Goal: Task Accomplishment & Management: Manage account settings

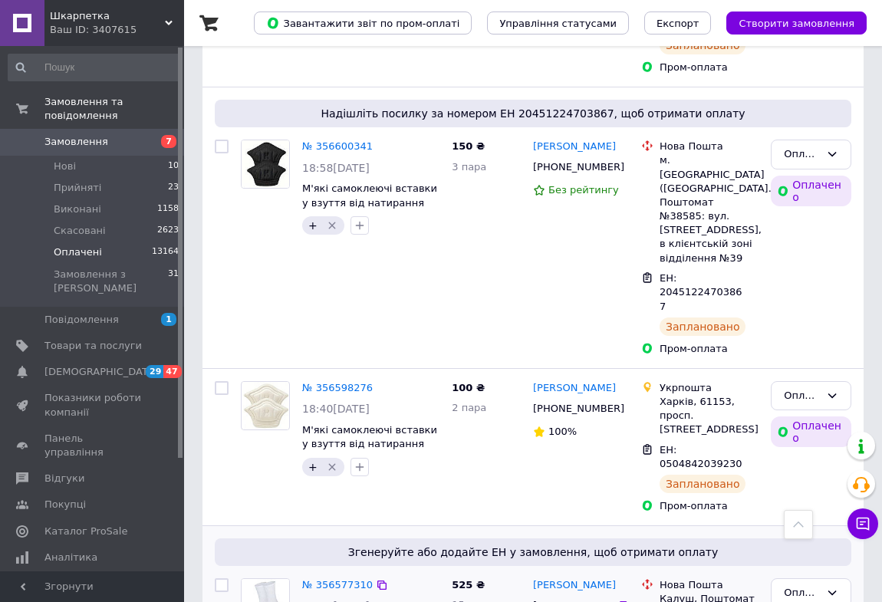
scroll to position [2091, 0]
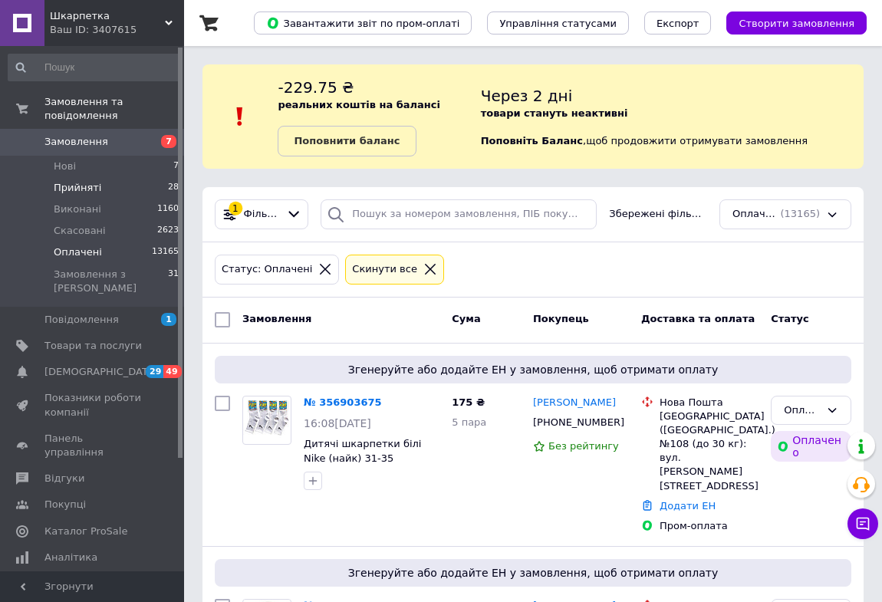
click at [80, 181] on span "Прийняті" at bounding box center [78, 188] width 48 height 14
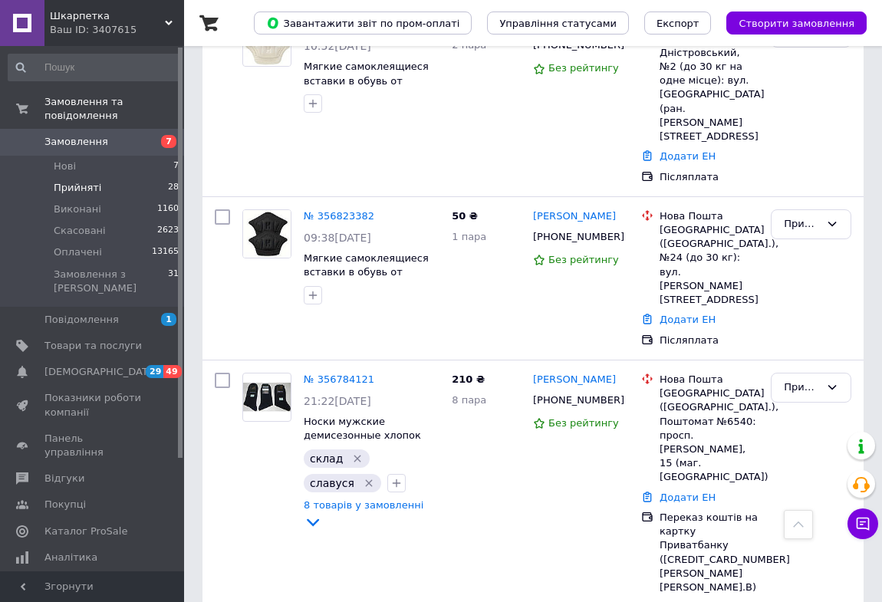
scroll to position [905, 0]
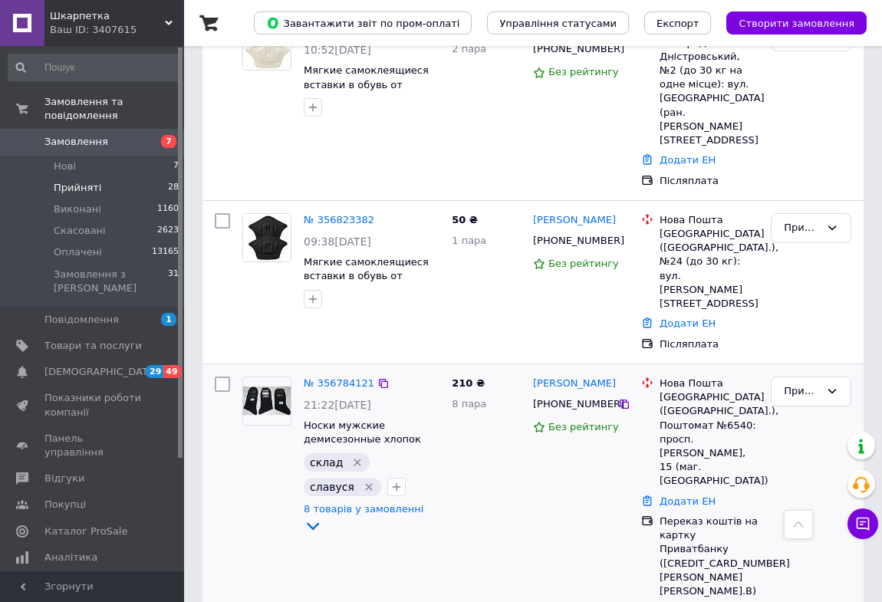
click at [365, 484] on icon "Видалити мітку" at bounding box center [368, 487] width 7 height 7
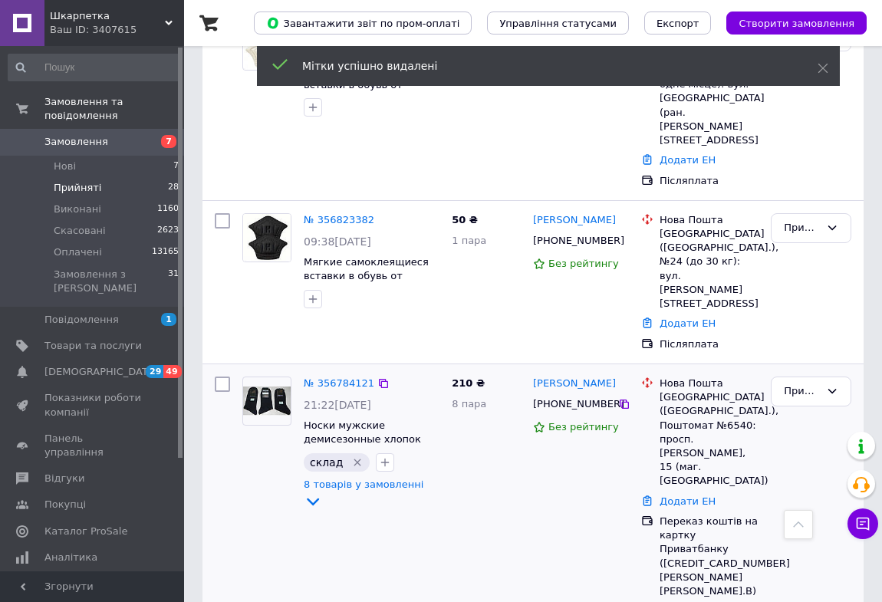
click at [351, 456] on icon "Видалити мітку" at bounding box center [357, 462] width 12 height 12
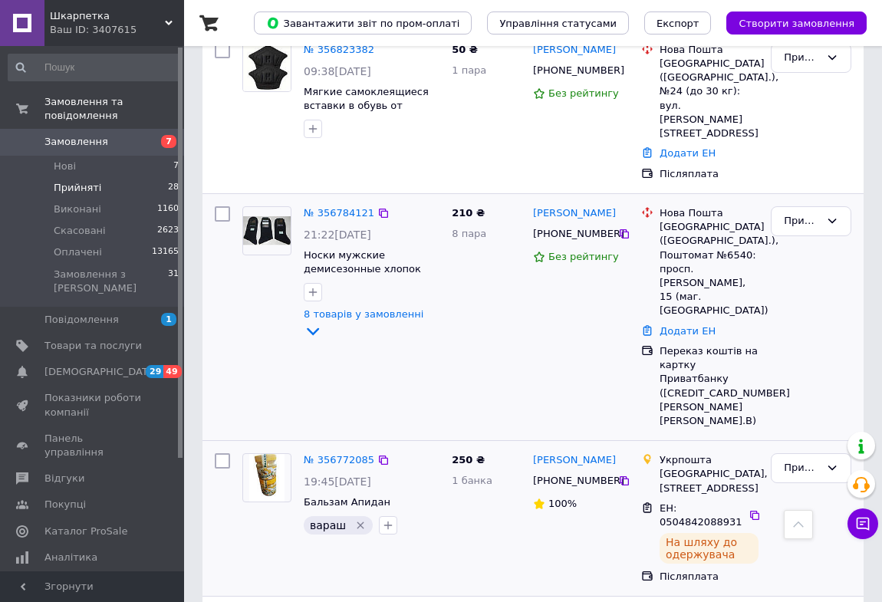
scroll to position [1115, 0]
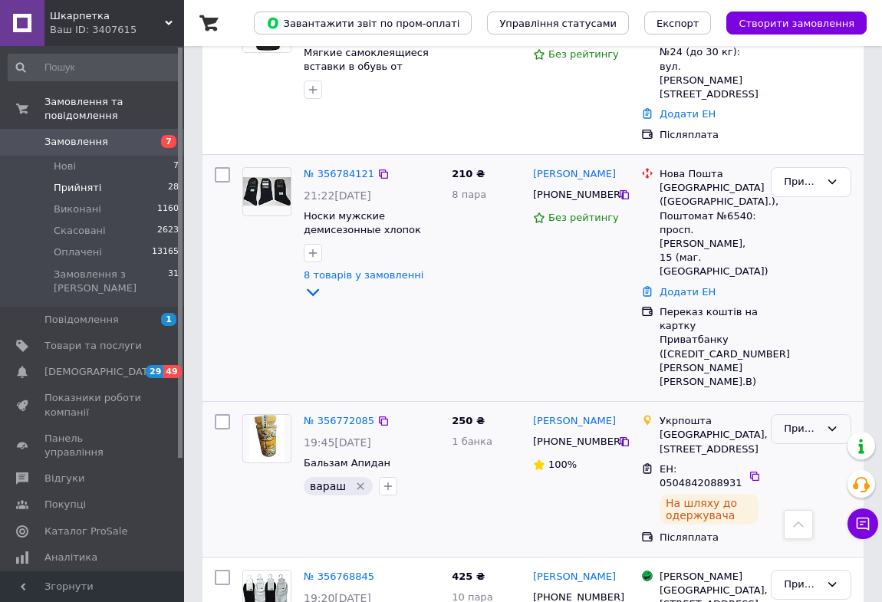
click at [830, 422] on icon at bounding box center [832, 428] width 12 height 12
click at [808, 519] on li "Оплачено" at bounding box center [810, 533] width 79 height 28
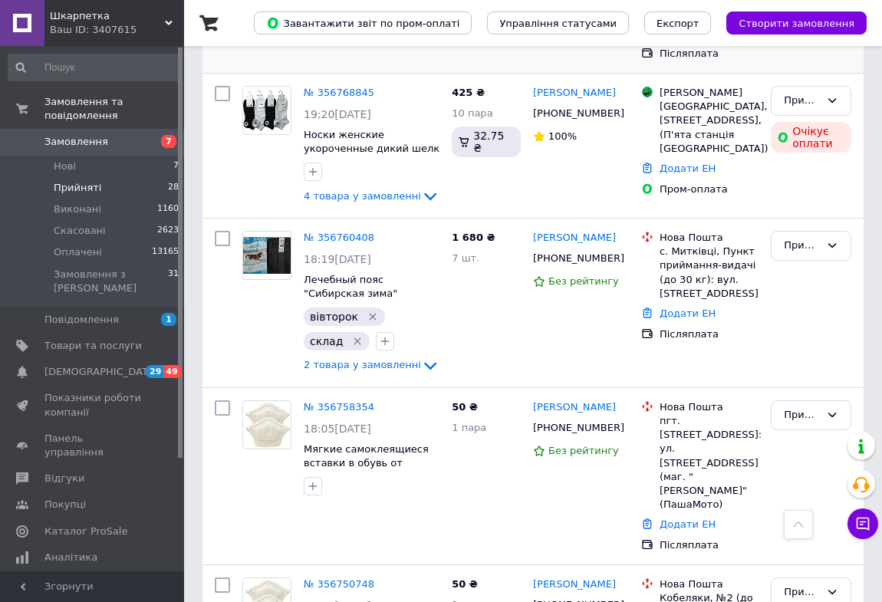
scroll to position [1742, 0]
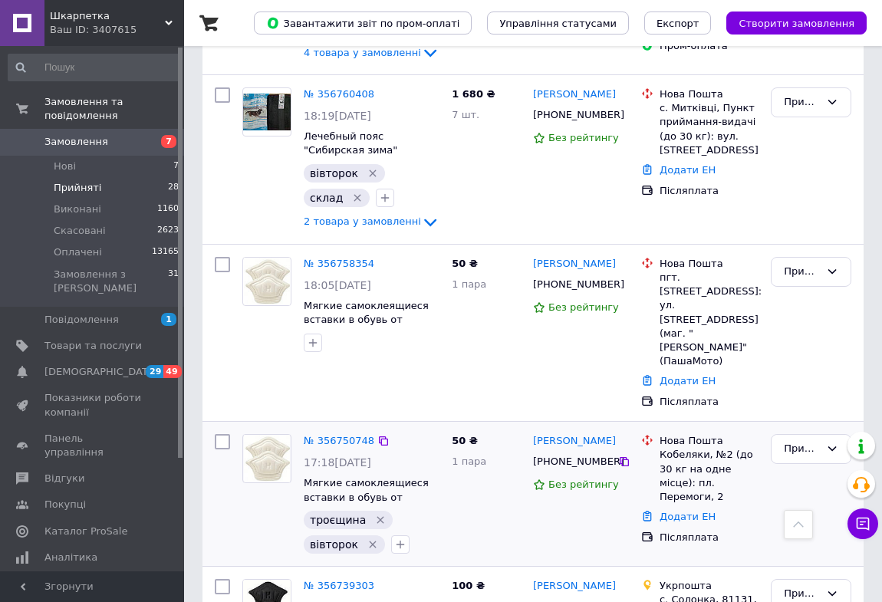
click at [374, 514] on icon "Видалити мітку" at bounding box center [380, 520] width 12 height 12
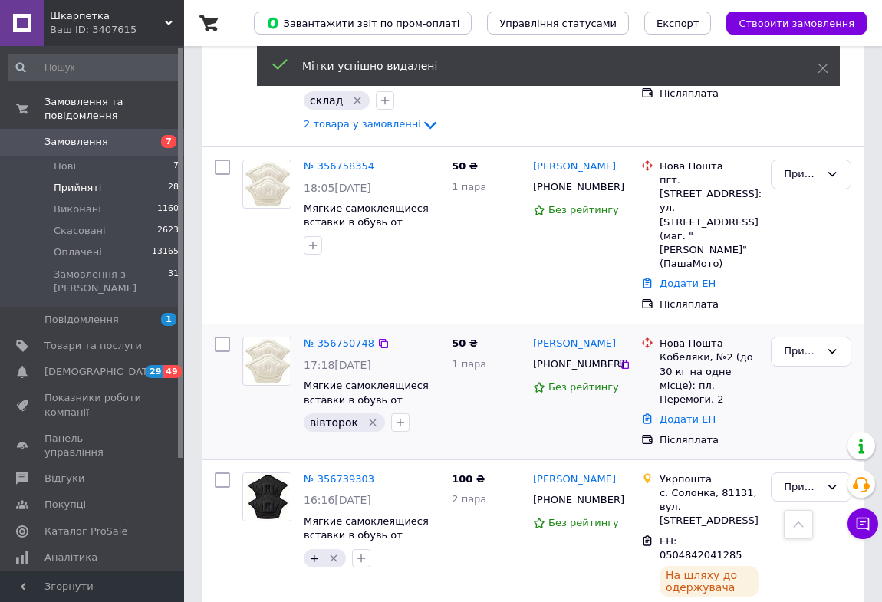
scroll to position [1881, 0]
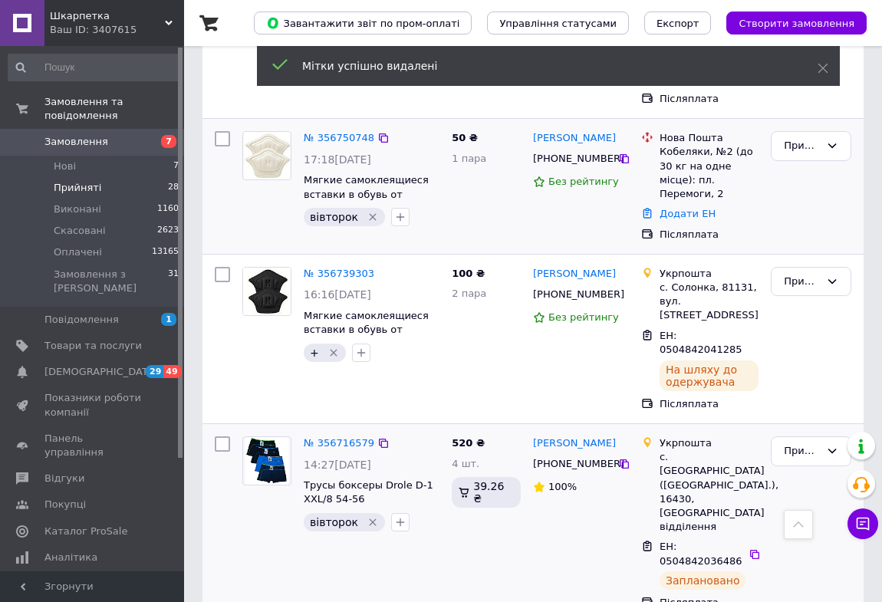
scroll to position [2091, 0]
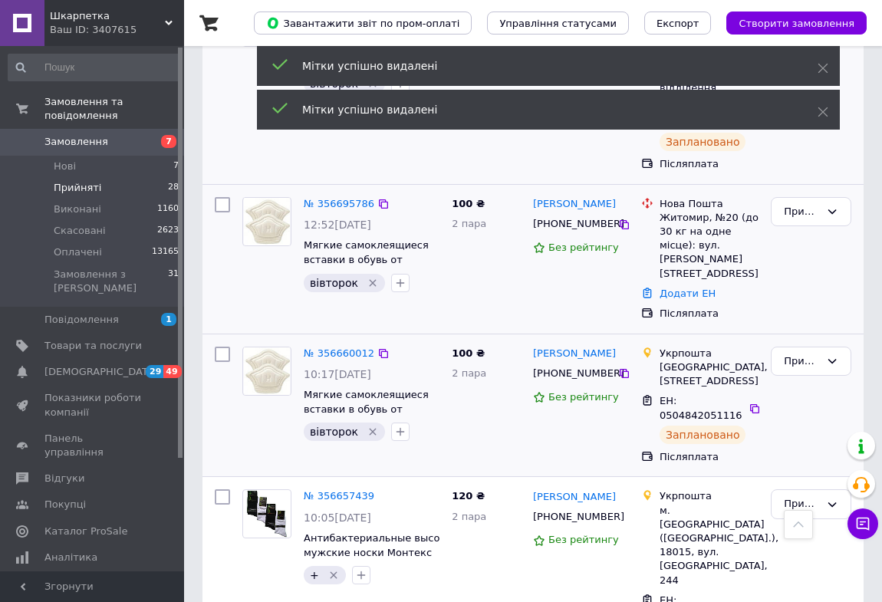
scroll to position [2508, 0]
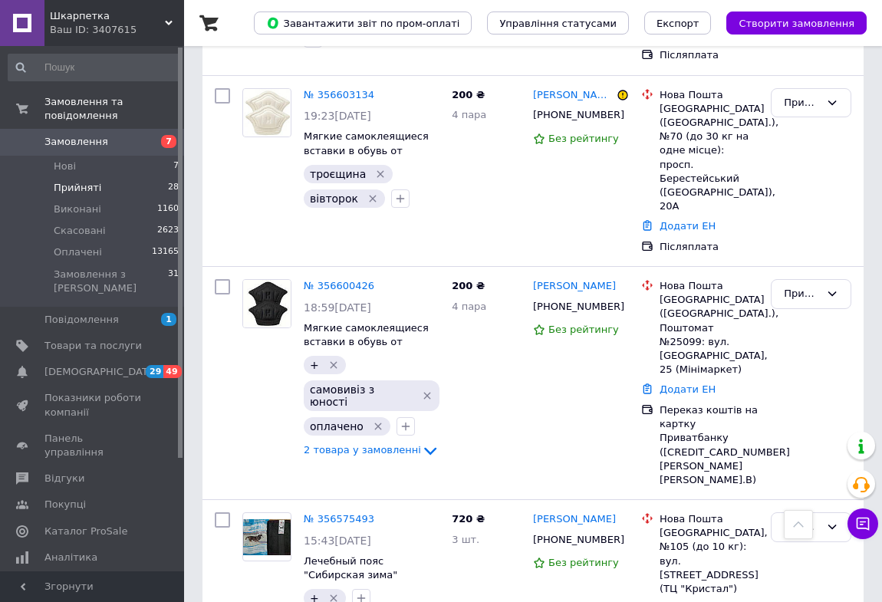
scroll to position [3820, 0]
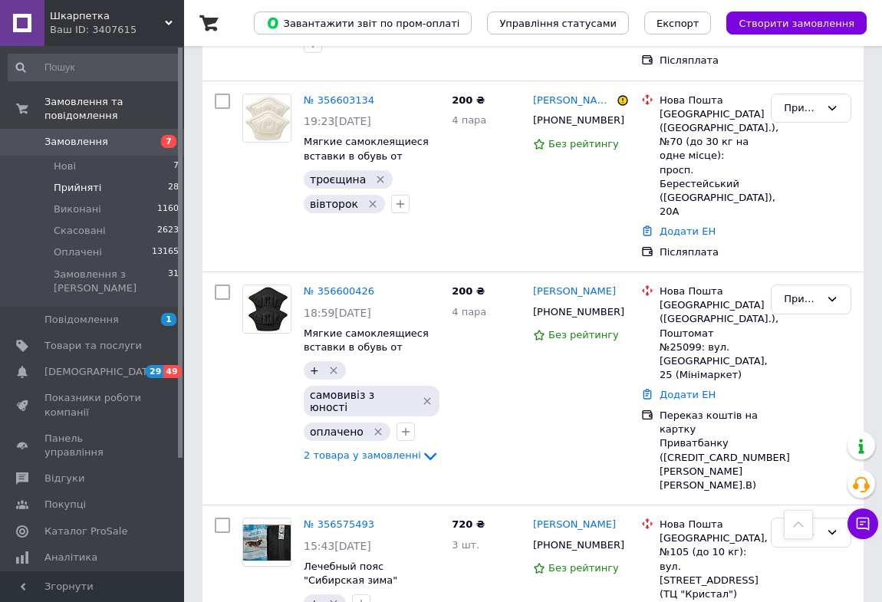
type input "слав"
checkbox input "true"
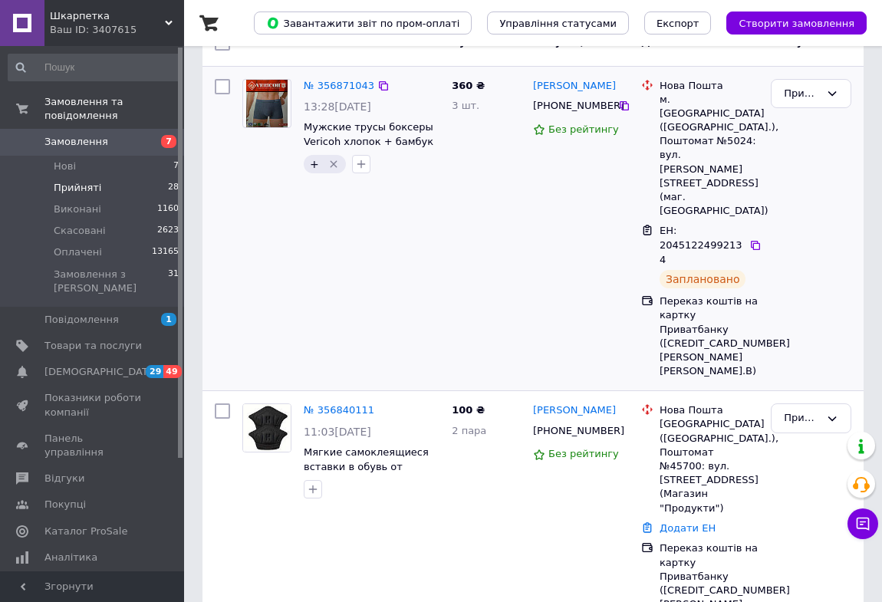
scroll to position [278, 0]
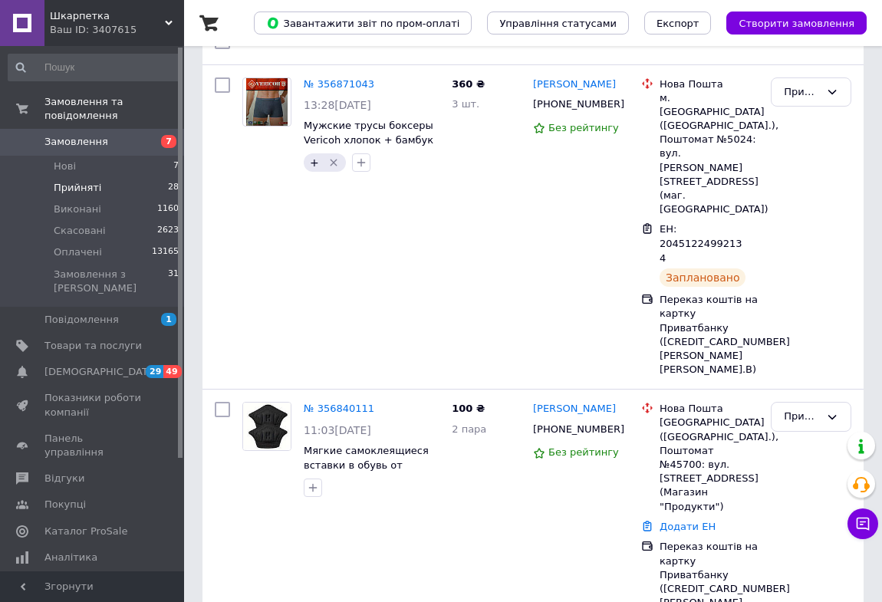
click at [349, 402] on link "№ 356840111" at bounding box center [339, 407] width 71 height 11
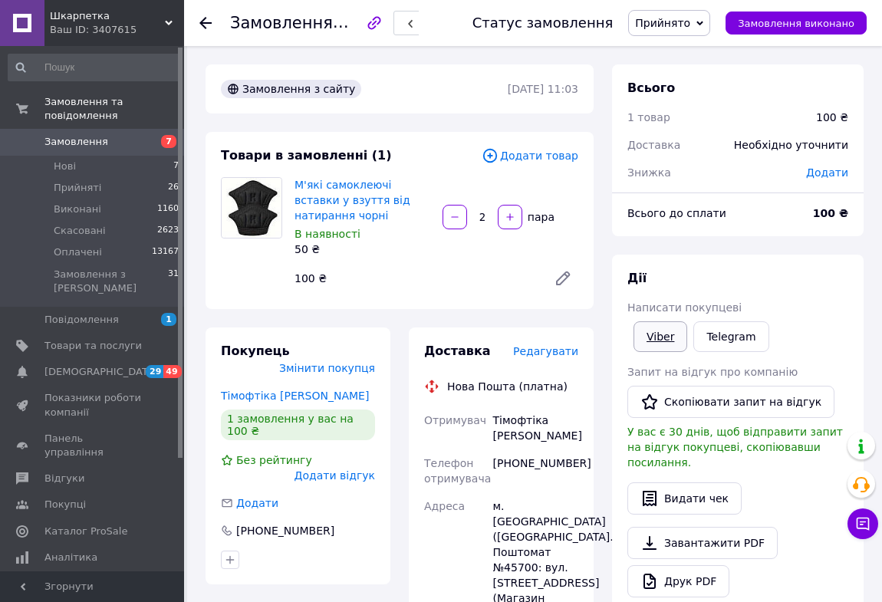
click at [652, 337] on link "Viber" at bounding box center [660, 336] width 54 height 31
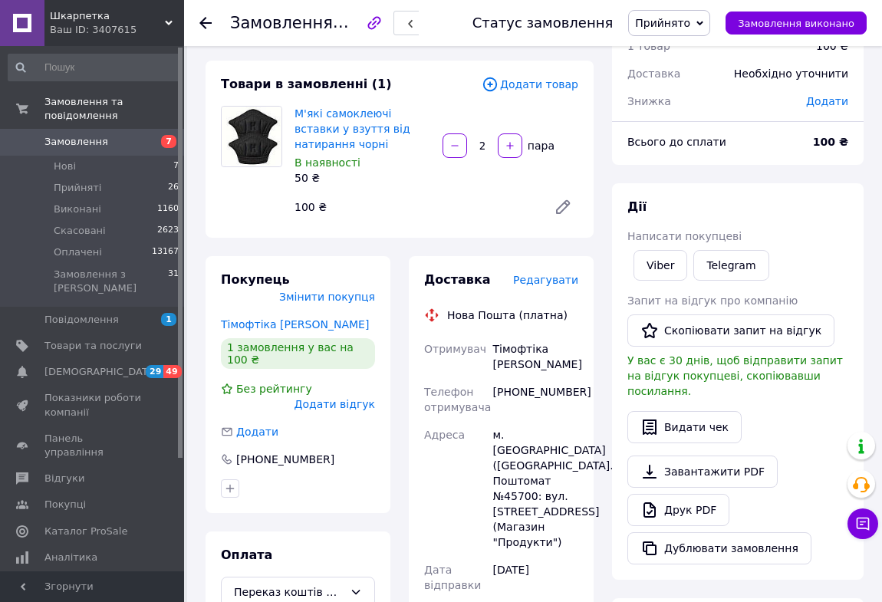
scroll to position [69, 0]
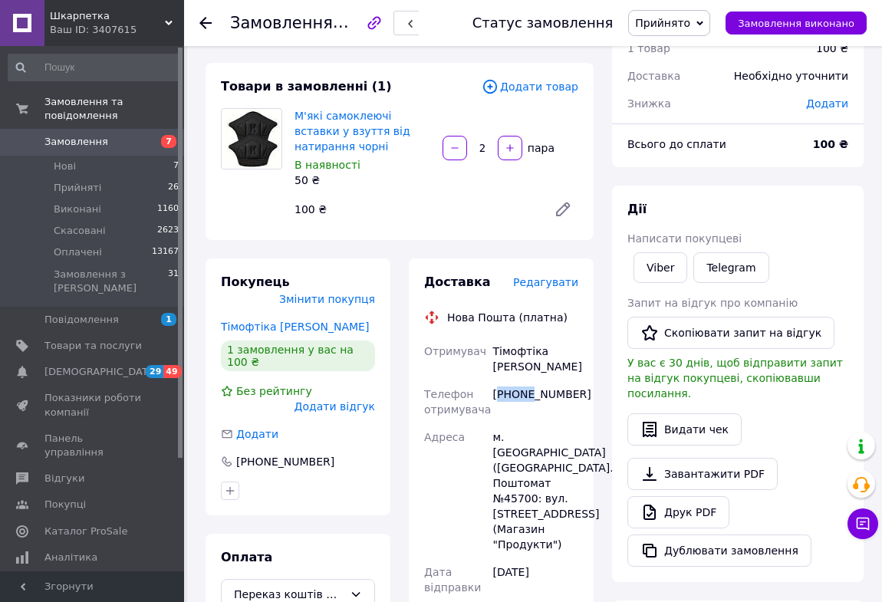
drag, startPoint x: 529, startPoint y: 366, endPoint x: 500, endPoint y: 362, distance: 29.4
click at [501, 380] on div "[PHONE_NUMBER]" at bounding box center [535, 401] width 91 height 43
drag, startPoint x: 544, startPoint y: 366, endPoint x: 505, endPoint y: 361, distance: 39.4
click at [508, 380] on div "[PHONE_NUMBER]" at bounding box center [535, 401] width 91 height 43
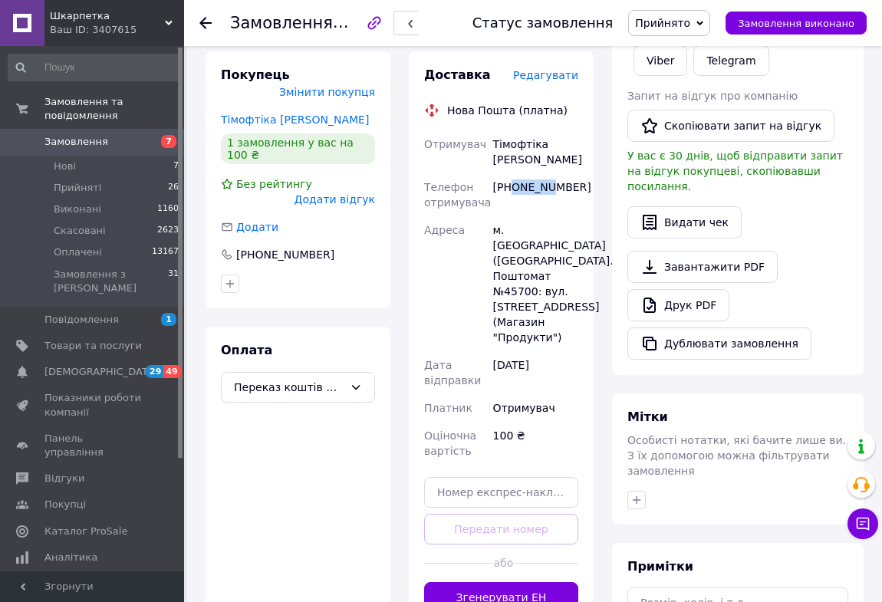
scroll to position [278, 0]
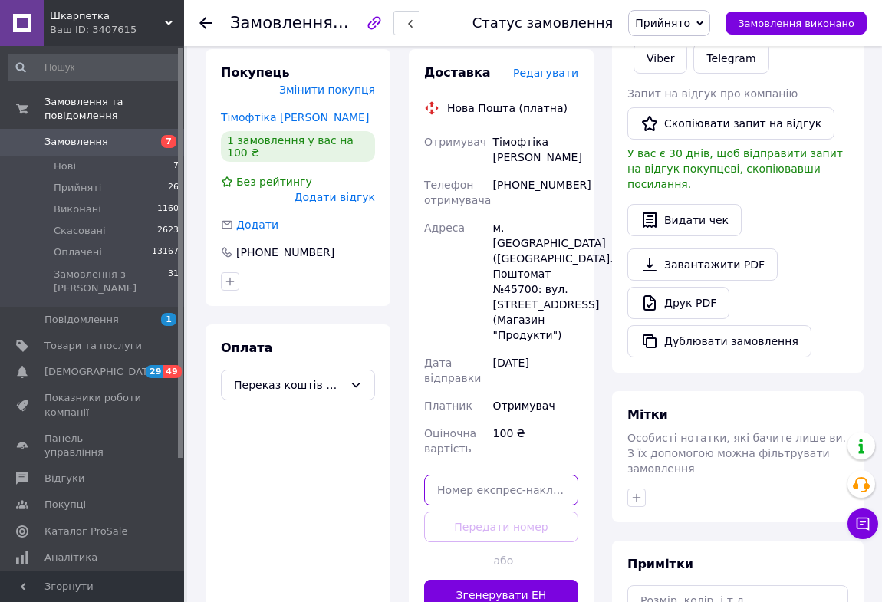
click at [460, 475] on input "text" at bounding box center [501, 490] width 154 height 31
type input "20451225273163"
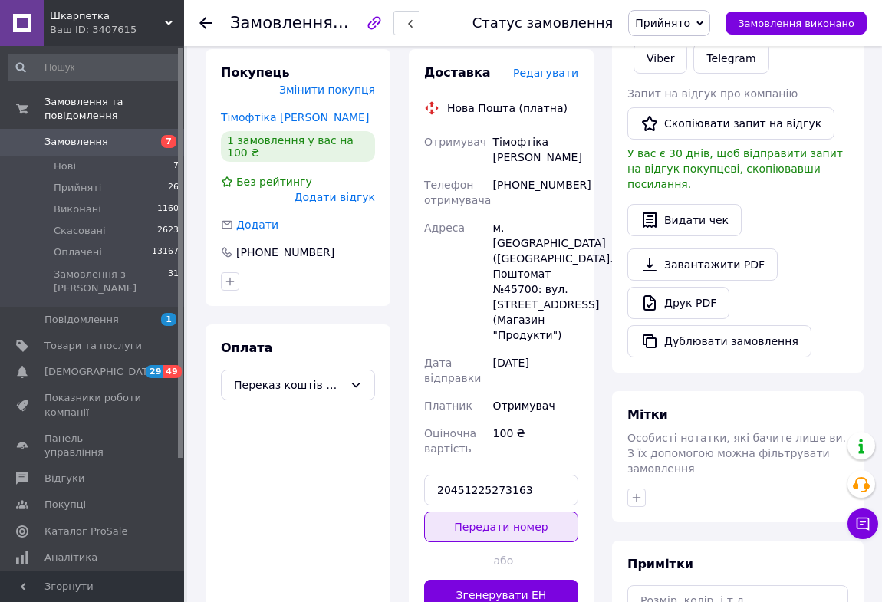
click at [478, 511] on button "Передати номер" at bounding box center [501, 526] width 154 height 31
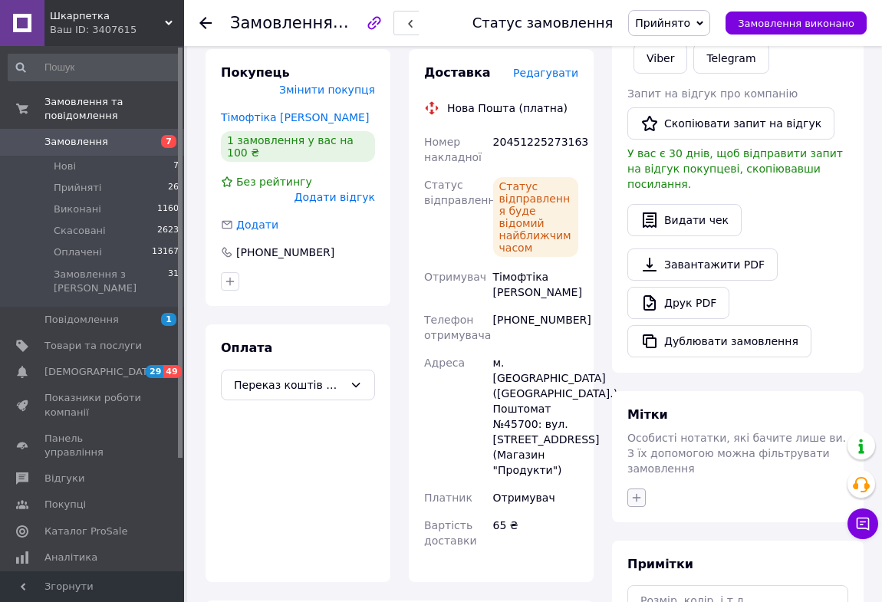
click at [632, 491] on icon "button" at bounding box center [636, 497] width 12 height 12
click at [637, 566] on input "+" at bounding box center [641, 571] width 10 height 10
checkbox input "true"
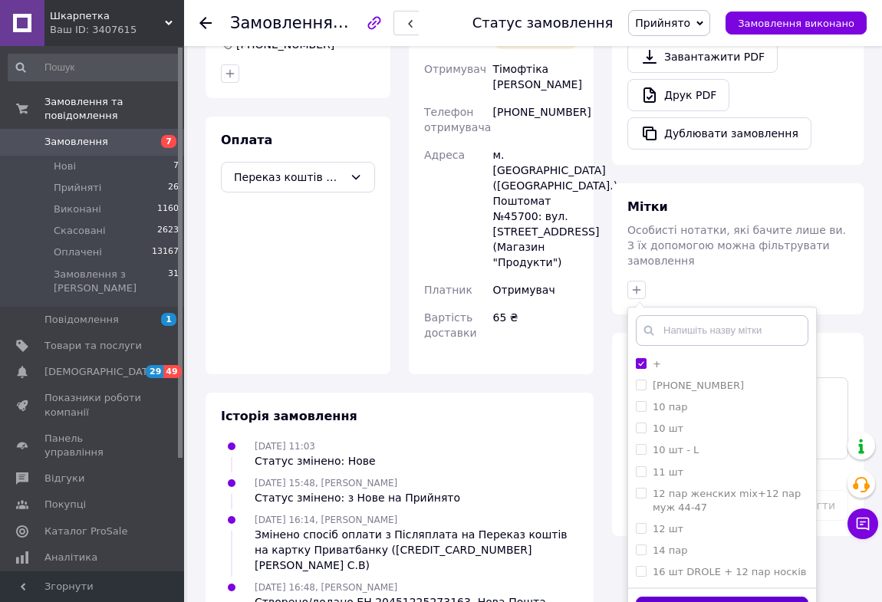
click at [652, 596] on button "Додати мітку" at bounding box center [722, 611] width 172 height 30
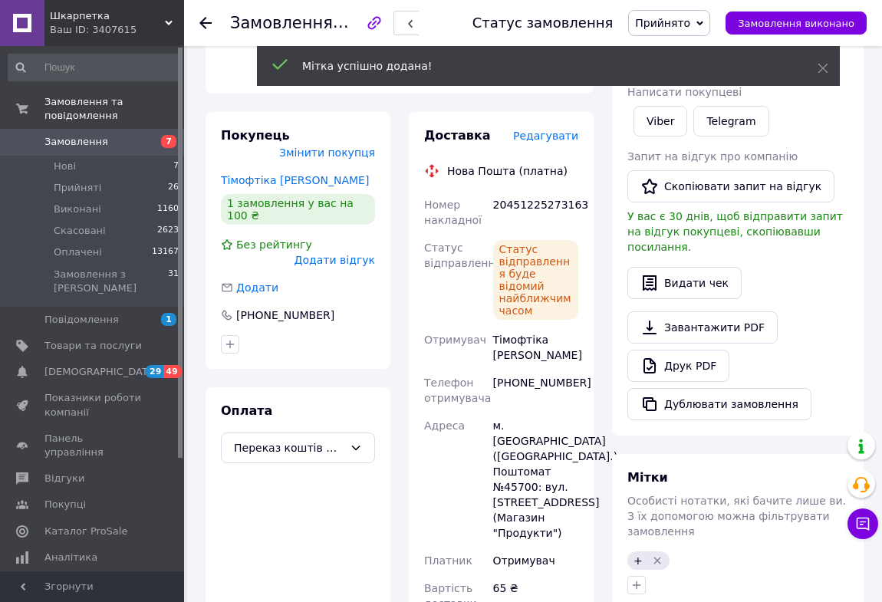
scroll to position [207, 0]
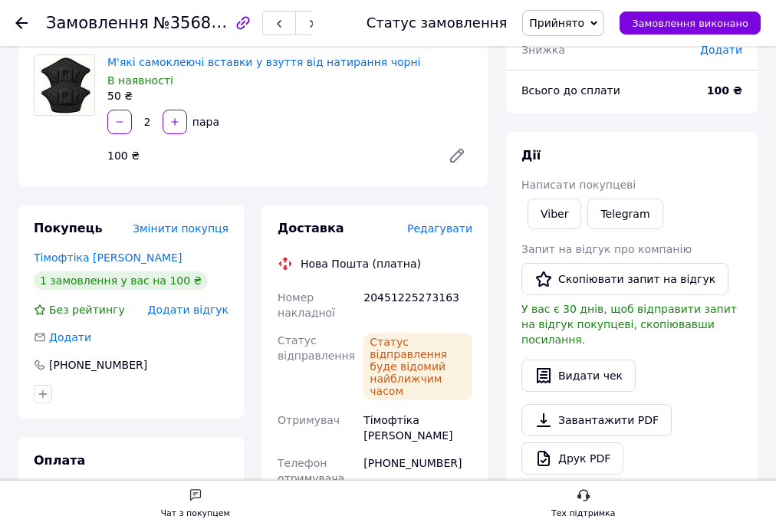
scroll to position [116, 0]
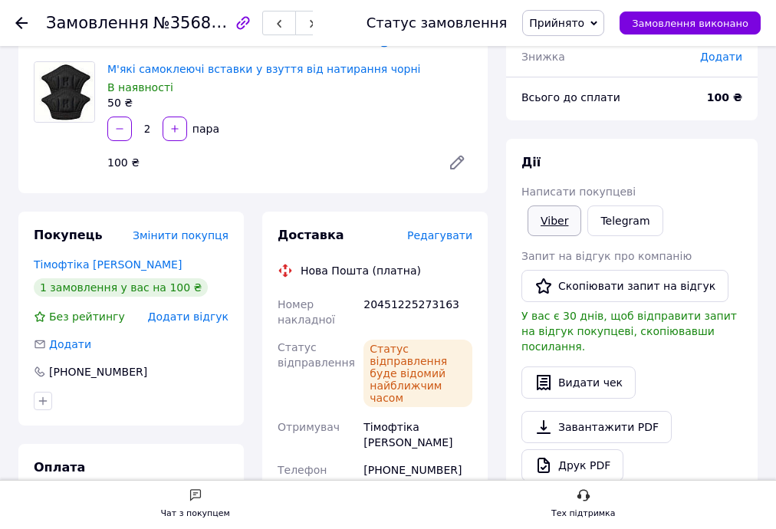
click at [558, 225] on link "Viber" at bounding box center [554, 220] width 54 height 31
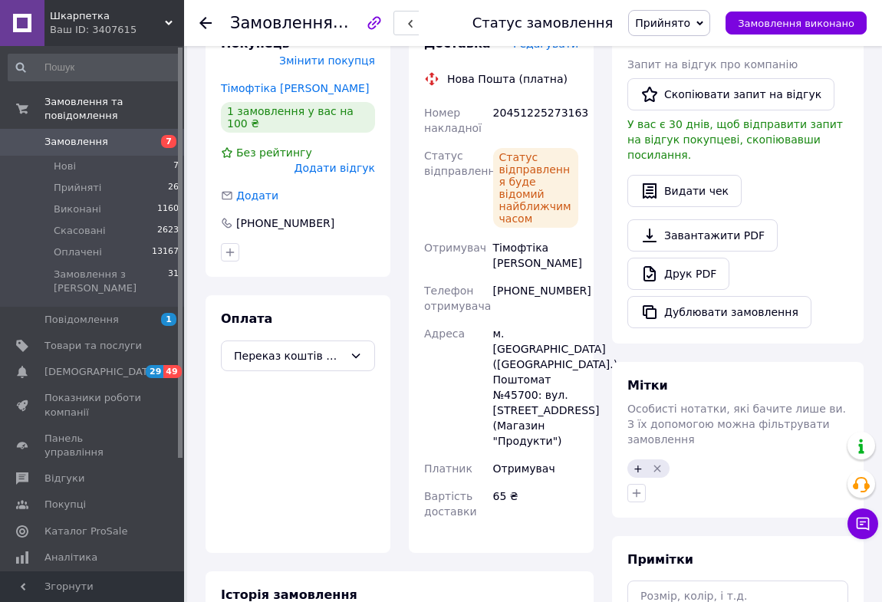
scroll to position [324, 0]
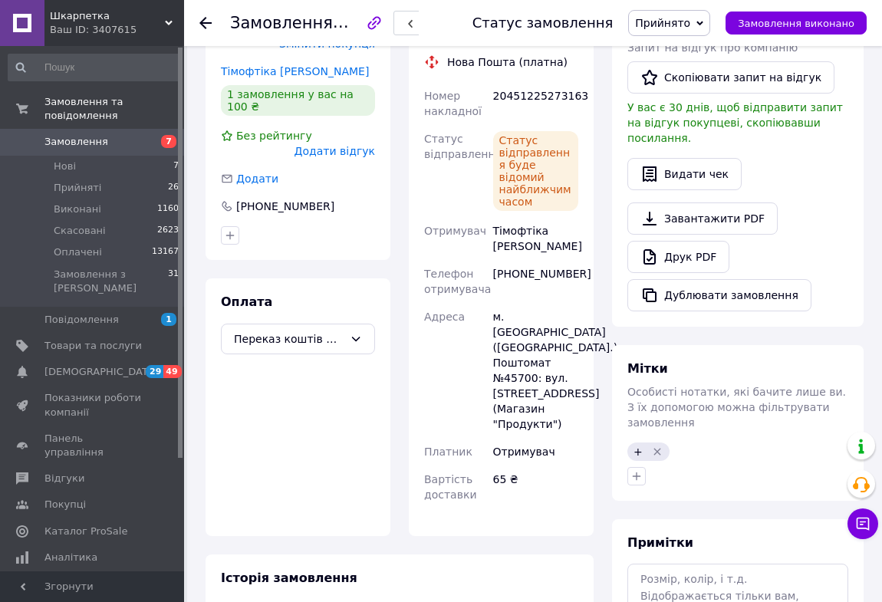
click at [206, 22] on use at bounding box center [205, 23] width 12 height 12
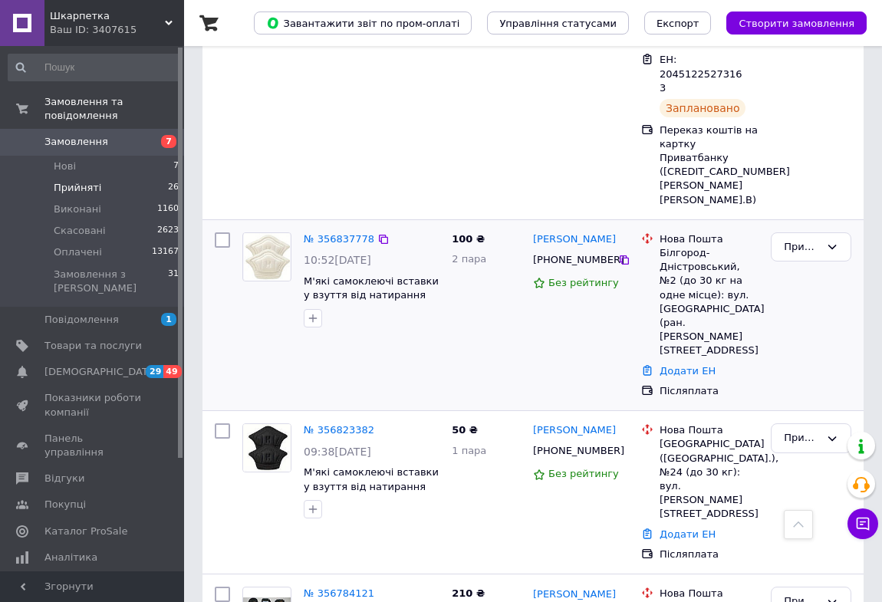
scroll to position [767, 0]
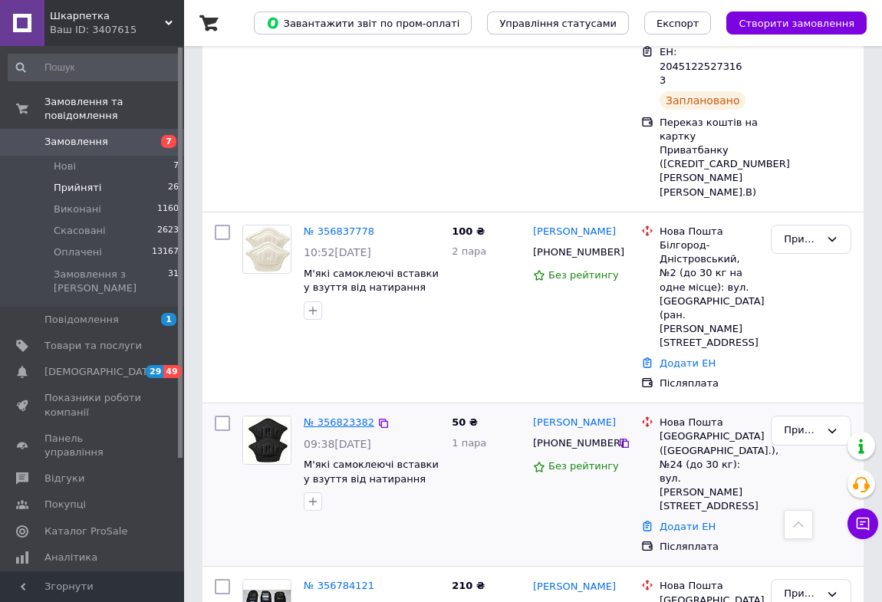
click at [347, 416] on link "№ 356823382" at bounding box center [339, 421] width 71 height 11
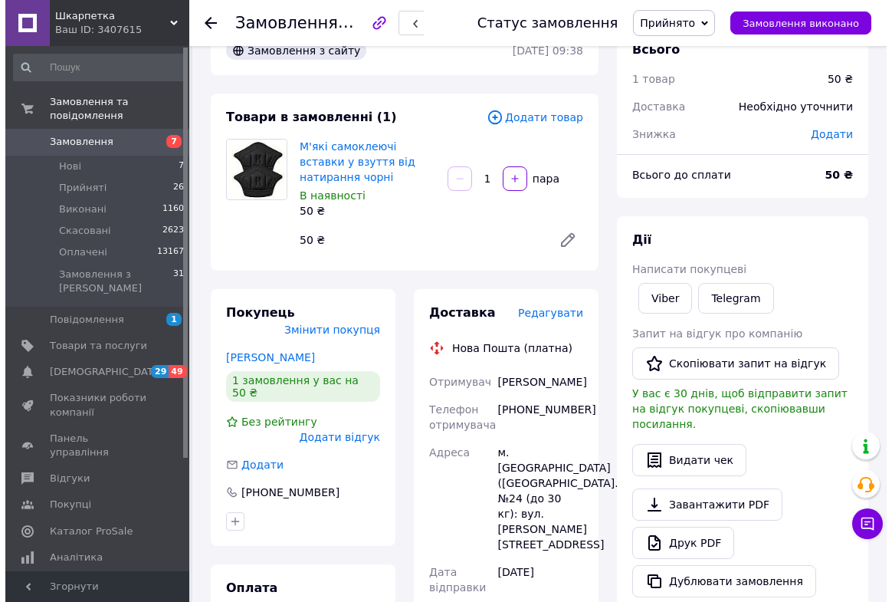
scroll to position [7, 0]
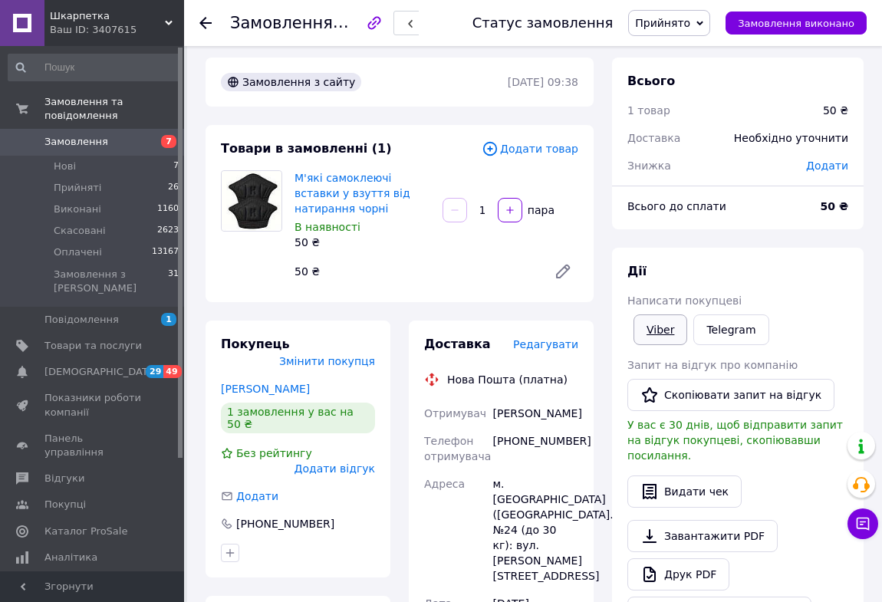
click at [655, 333] on link "Viber" at bounding box center [660, 329] width 54 height 31
click at [534, 149] on span "Додати товар" at bounding box center [529, 148] width 97 height 17
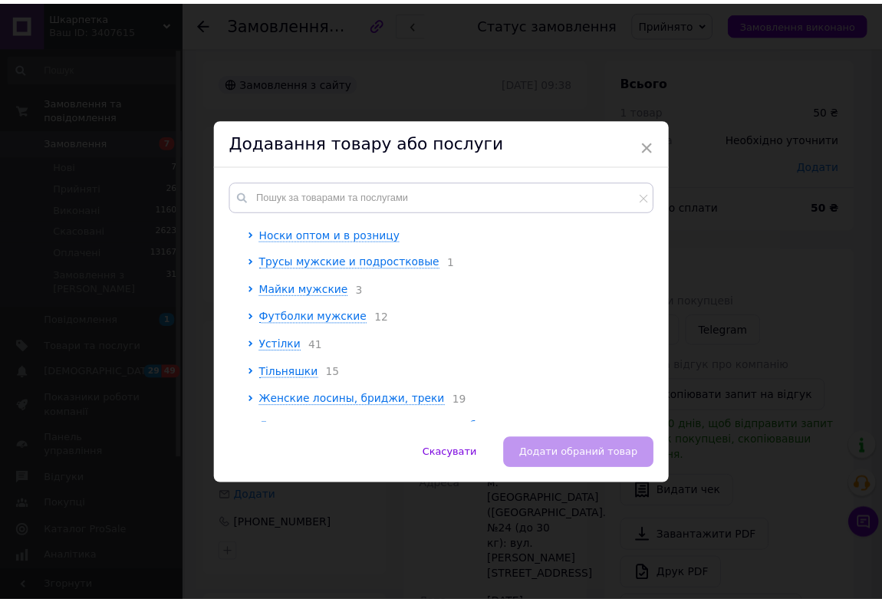
scroll to position [139, 0]
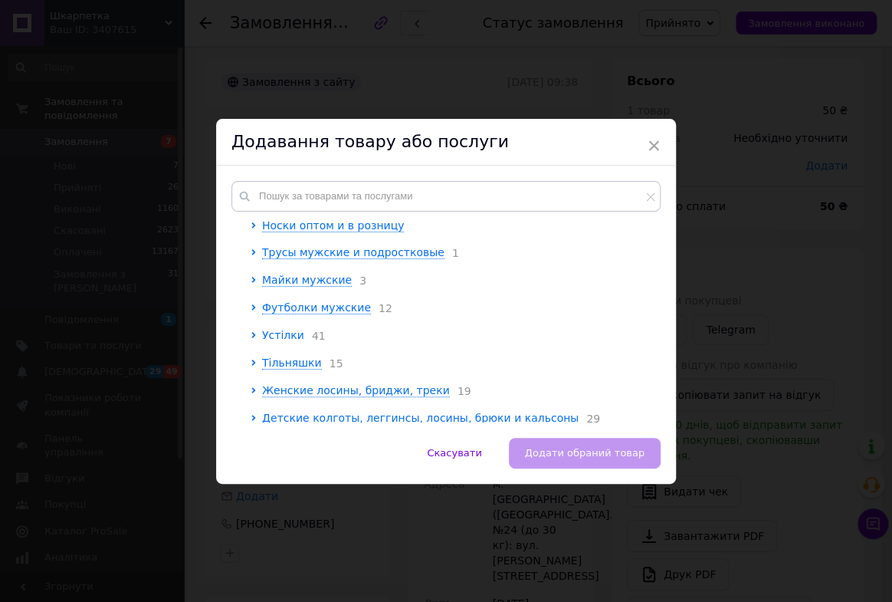
click at [284, 338] on span "Устілки" at bounding box center [283, 335] width 42 height 12
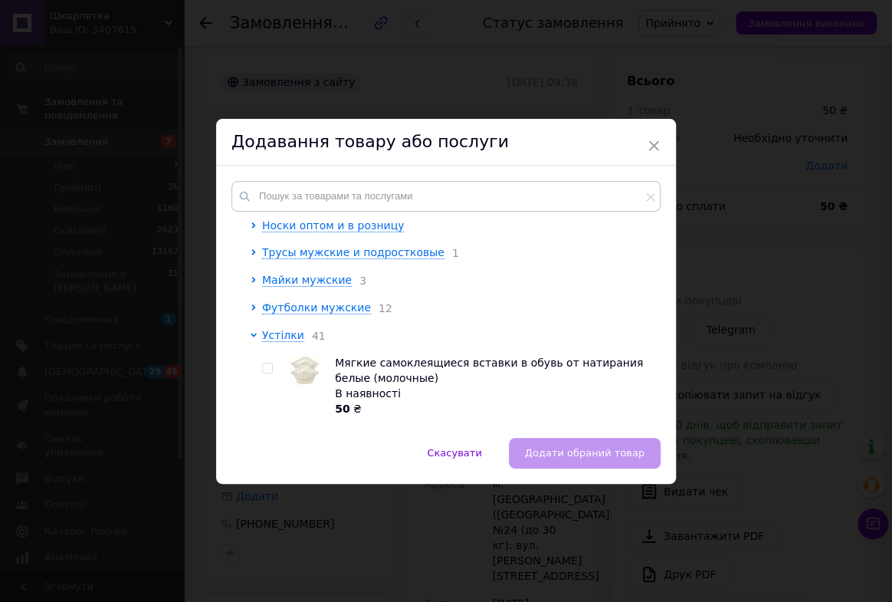
drag, startPoint x: 267, startPoint y: 371, endPoint x: 314, endPoint y: 390, distance: 50.5
click at [268, 370] on input "checkbox" at bounding box center [267, 368] width 10 height 10
checkbox input "true"
click at [573, 452] on span "Додати обраний товар" at bounding box center [585, 452] width 120 height 11
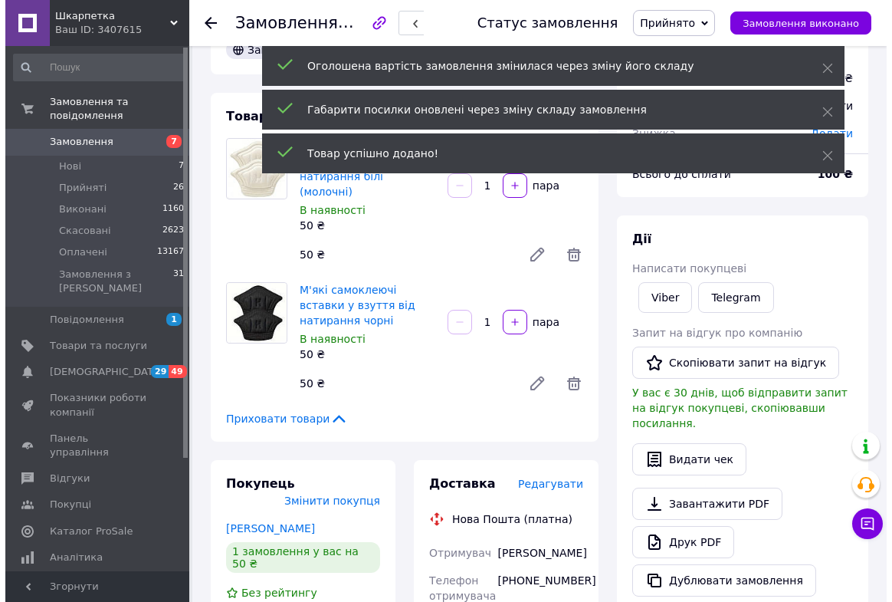
scroll to position [215, 0]
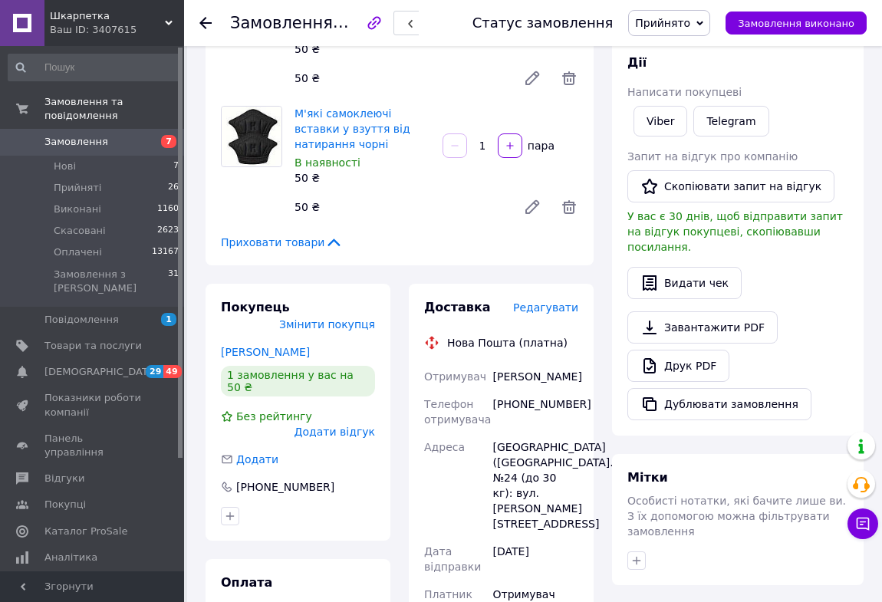
click at [556, 301] on span "Редагувати" at bounding box center [545, 307] width 65 height 12
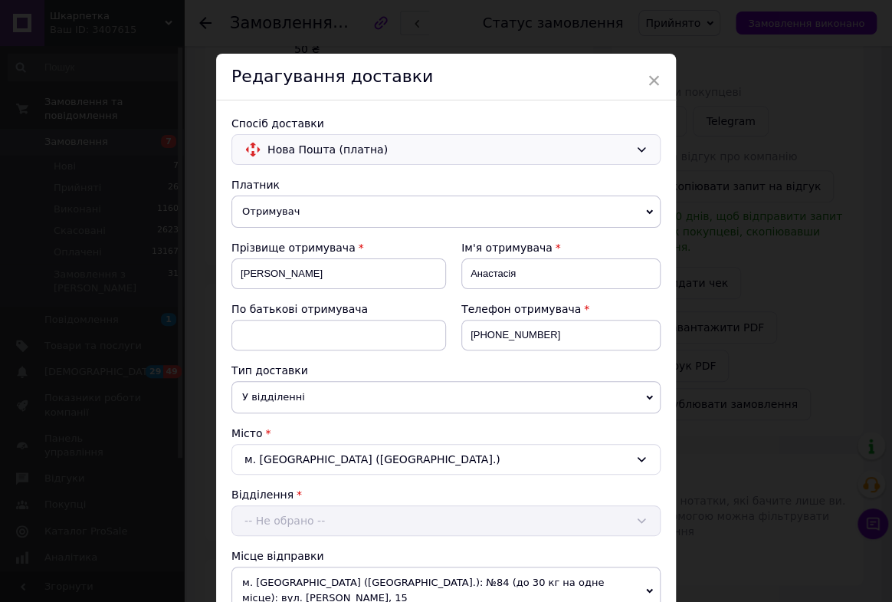
click at [636, 149] on icon at bounding box center [642, 149] width 12 height 12
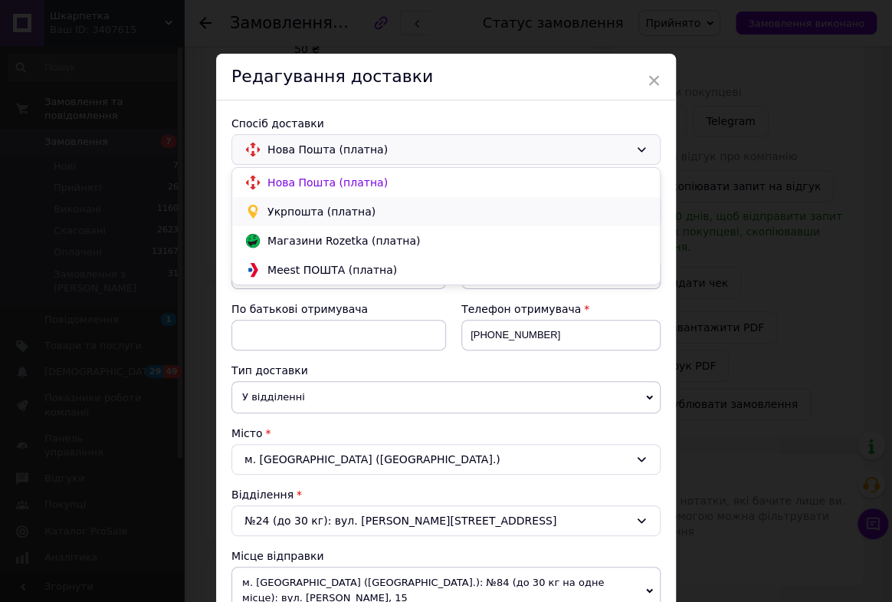
click at [366, 209] on span "Укрпошта (платна)" at bounding box center [458, 211] width 380 height 15
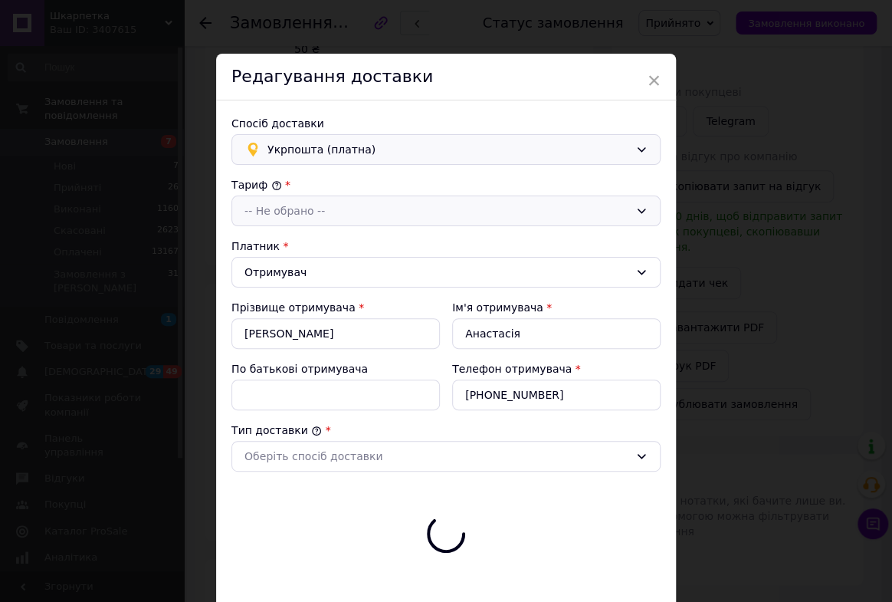
type input "100"
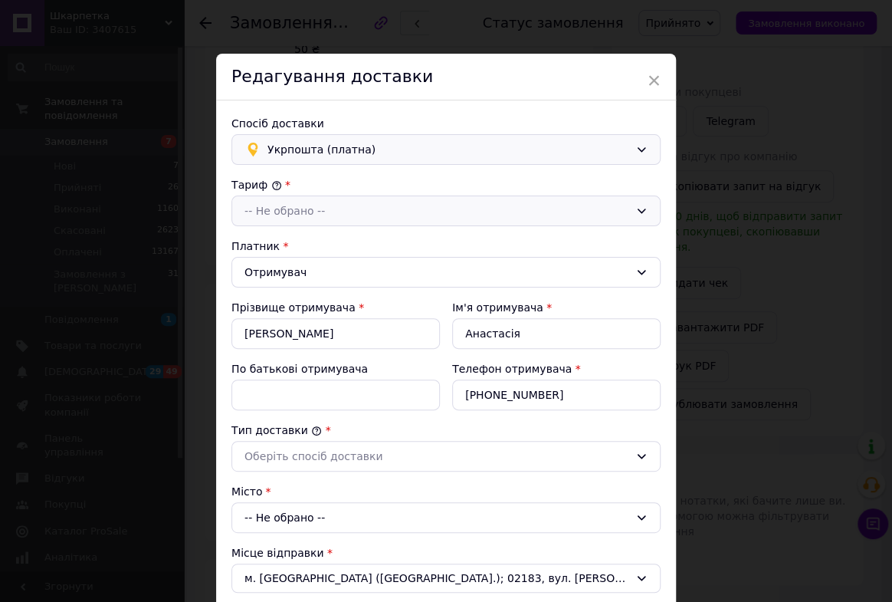
click at [636, 209] on icon at bounding box center [642, 211] width 12 height 12
click at [306, 242] on li "Стандарт" at bounding box center [446, 243] width 428 height 29
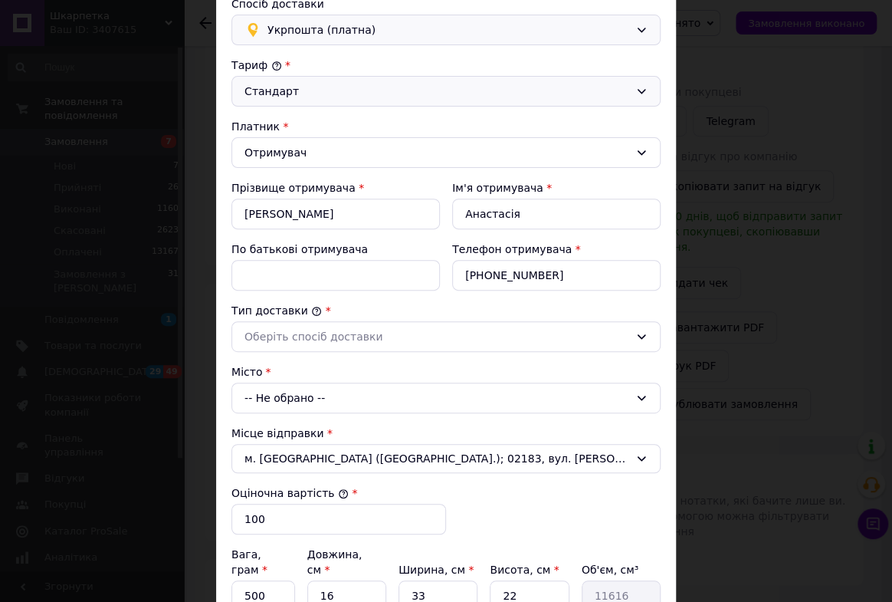
scroll to position [139, 0]
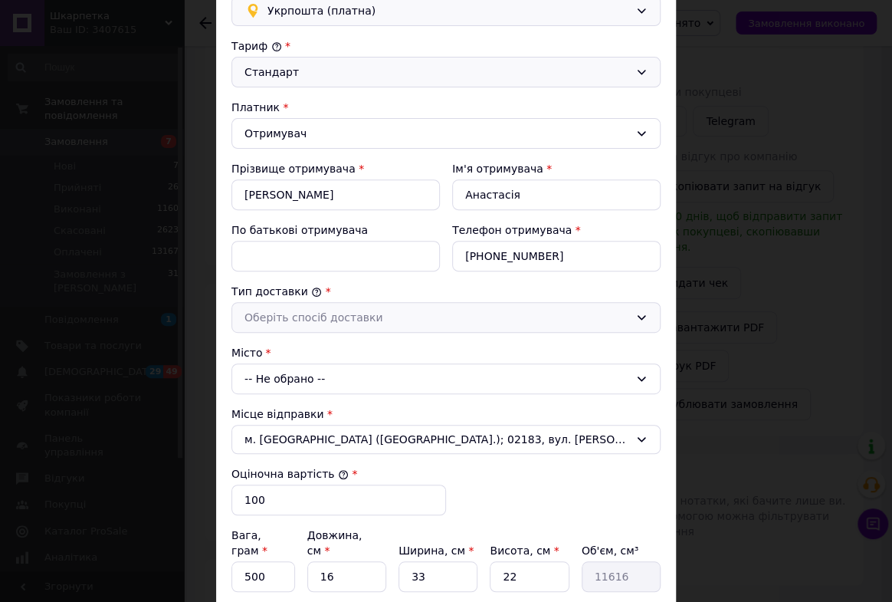
click at [638, 315] on icon at bounding box center [642, 317] width 8 height 5
click at [329, 348] on li "Склад - склад" at bounding box center [446, 350] width 428 height 29
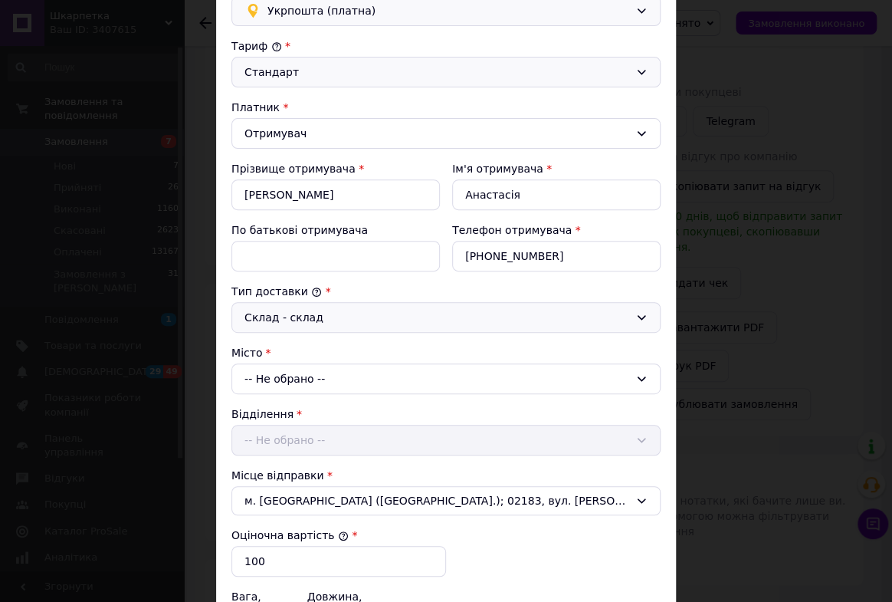
click at [639, 378] on icon at bounding box center [642, 378] width 8 height 5
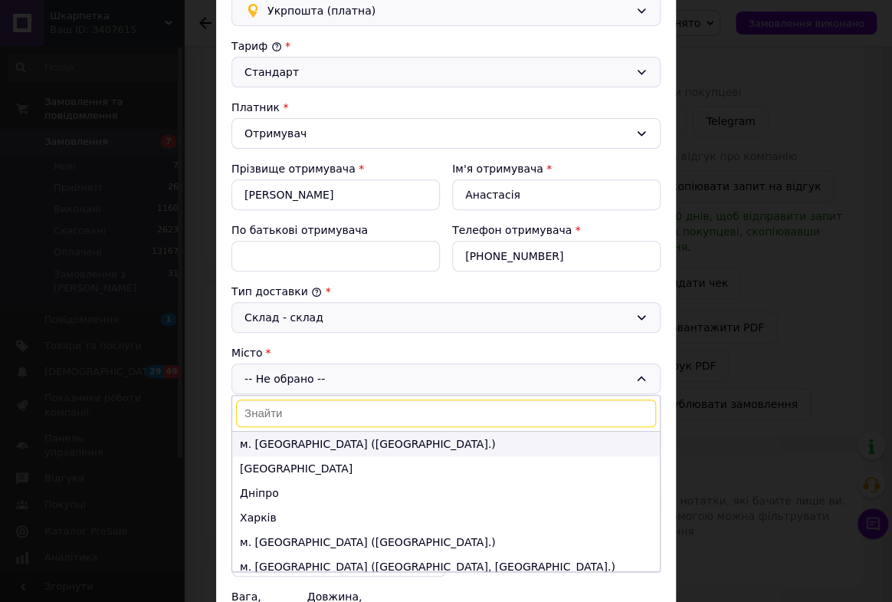
click at [301, 442] on li "м. [GEOGRAPHIC_DATA] ([GEOGRAPHIC_DATA].)" at bounding box center [446, 444] width 428 height 25
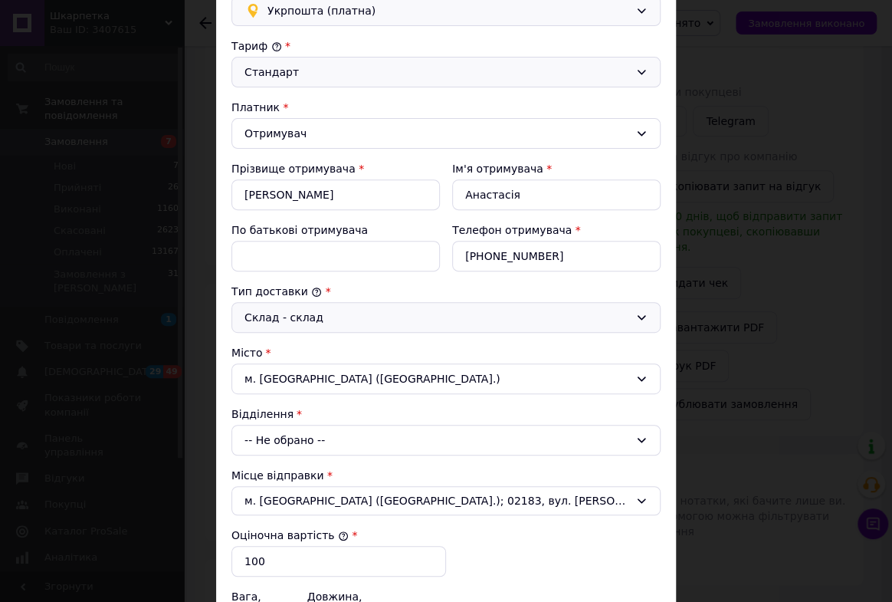
click at [636, 434] on icon at bounding box center [642, 440] width 12 height 12
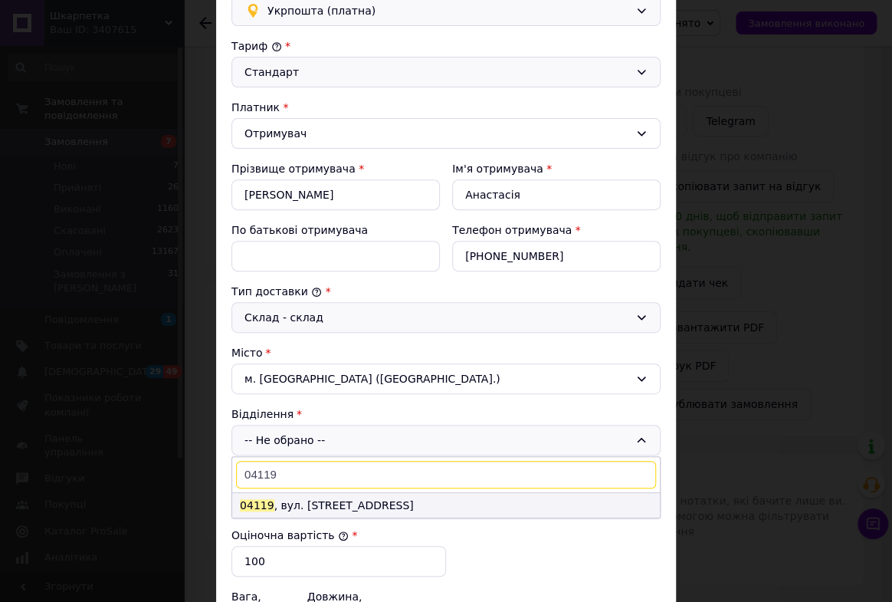
type input "04119"
click at [337, 508] on li "04119 , вул. Деревлянська, 21" at bounding box center [446, 505] width 428 height 25
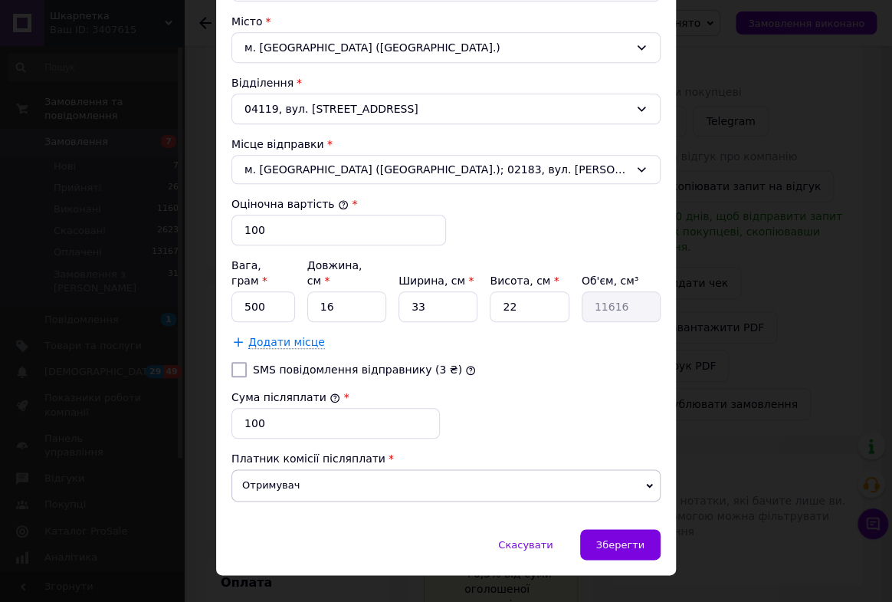
scroll to position [479, 0]
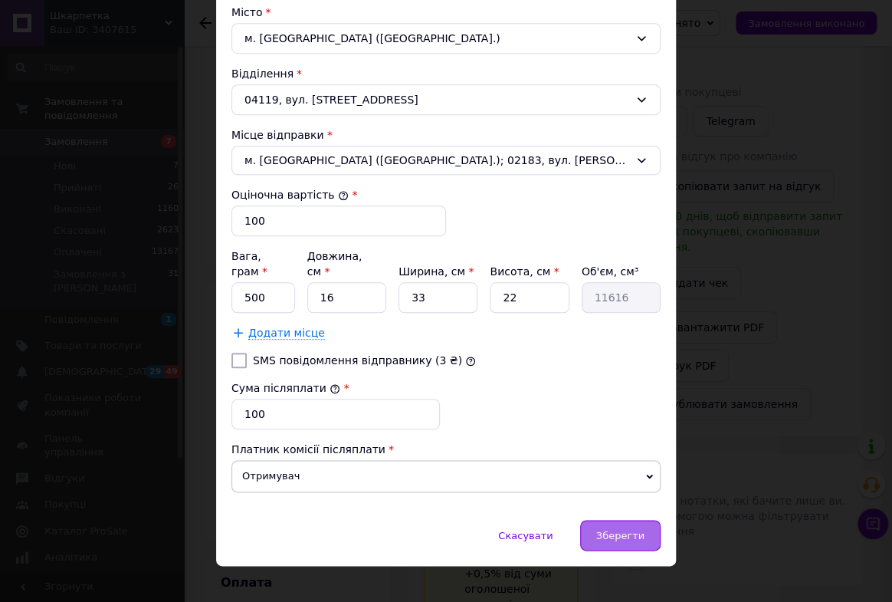
click at [601, 530] on span "Зберегти" at bounding box center [620, 535] width 48 height 11
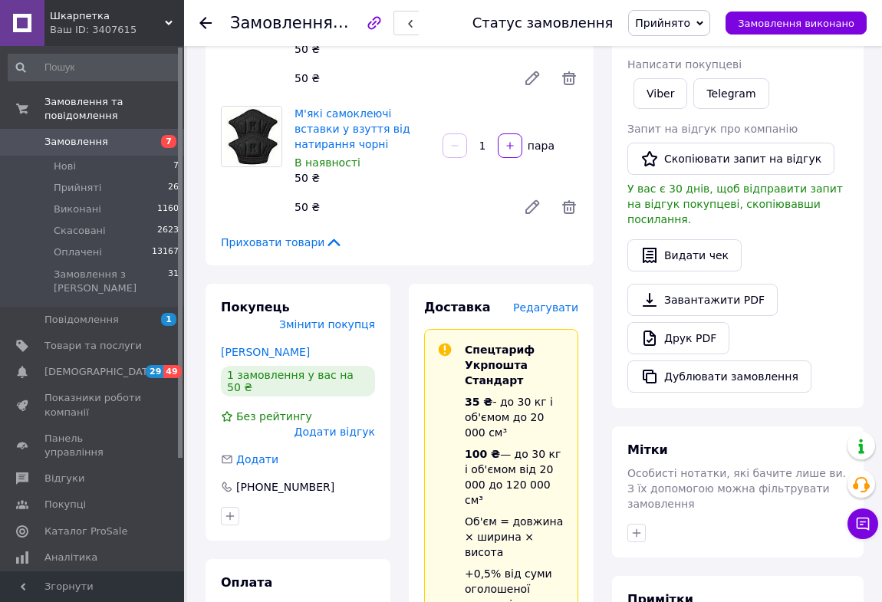
click at [544, 301] on span "Редагувати" at bounding box center [545, 307] width 65 height 12
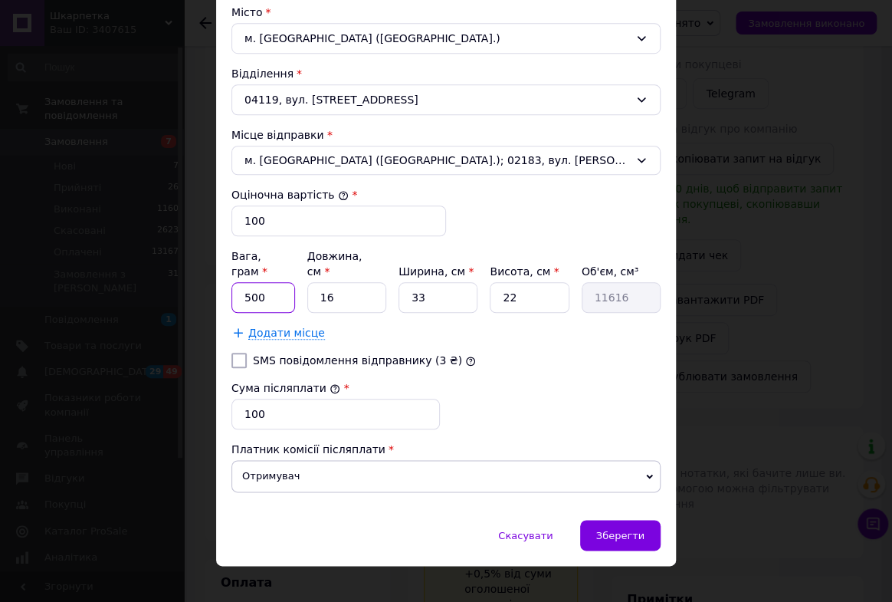
click at [268, 282] on input "500" at bounding box center [264, 297] width 64 height 31
type input "50"
drag, startPoint x: 406, startPoint y: 279, endPoint x: 511, endPoint y: 281, distance: 104.3
click at [504, 281] on div "Вага, грам * 50 Довжина, см * 16 Ширина, см * 33 Висота, см * 22 Об'єм, см³ 116…" at bounding box center [446, 280] width 429 height 64
type input "1"
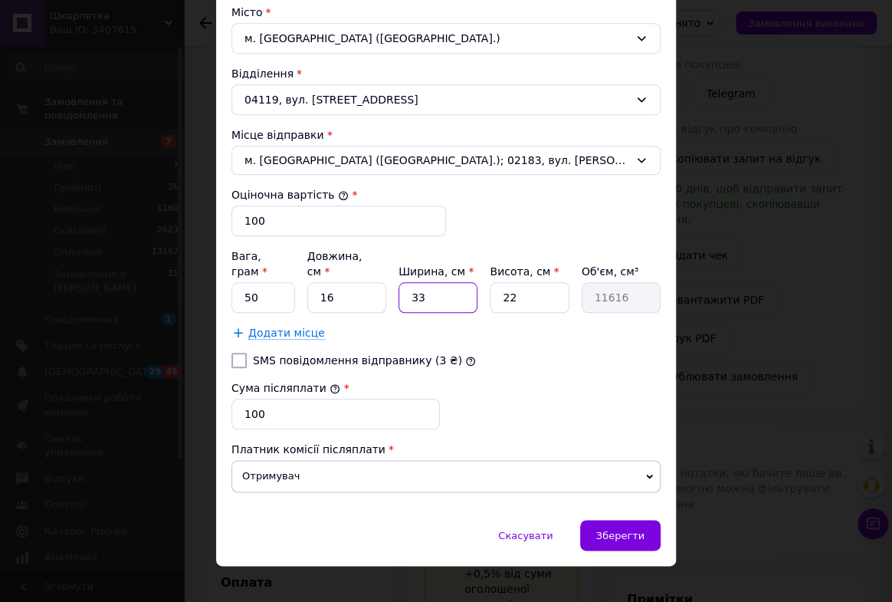
type input "352"
type input "15"
type input "5280"
type input "15"
drag, startPoint x: 498, startPoint y: 281, endPoint x: 570, endPoint y: 280, distance: 71.3
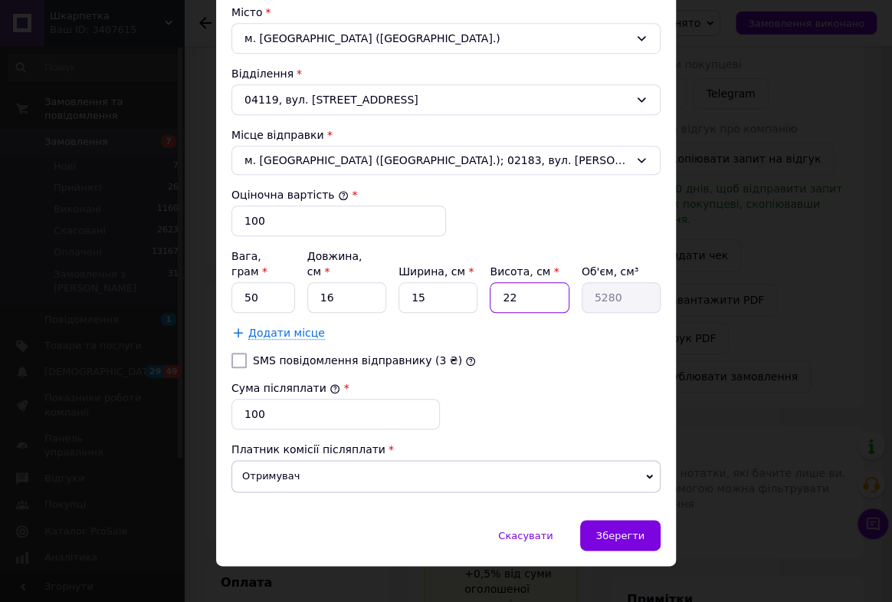
click at [567, 279] on div "Вага, грам * 50 Довжина, см * 16 Ширина, см * 15 Висота, см * 22 Об'єм, см³ 5280" at bounding box center [446, 280] width 429 height 64
type input "3"
type input "720"
type input "3"
click at [463, 374] on div "Сума післяплати * 100" at bounding box center [446, 404] width 442 height 61
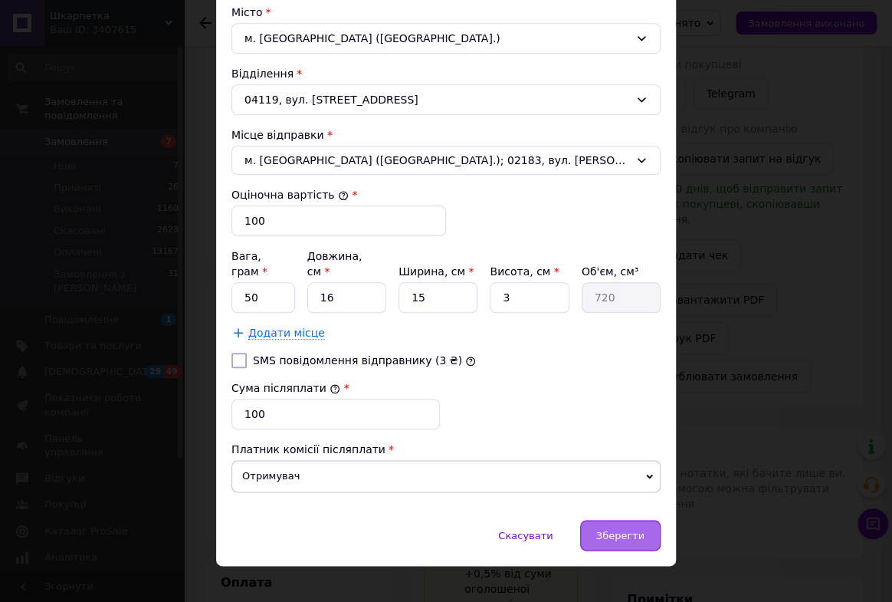
click at [600, 520] on div "Зберегти" at bounding box center [620, 535] width 80 height 31
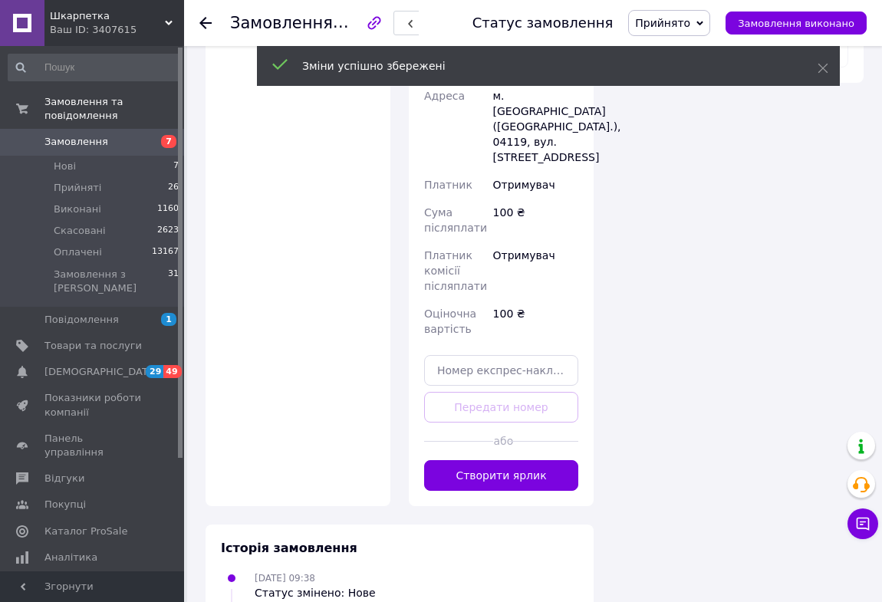
scroll to position [912, 0]
click at [487, 459] on button "Створити ярлик" at bounding box center [501, 474] width 154 height 31
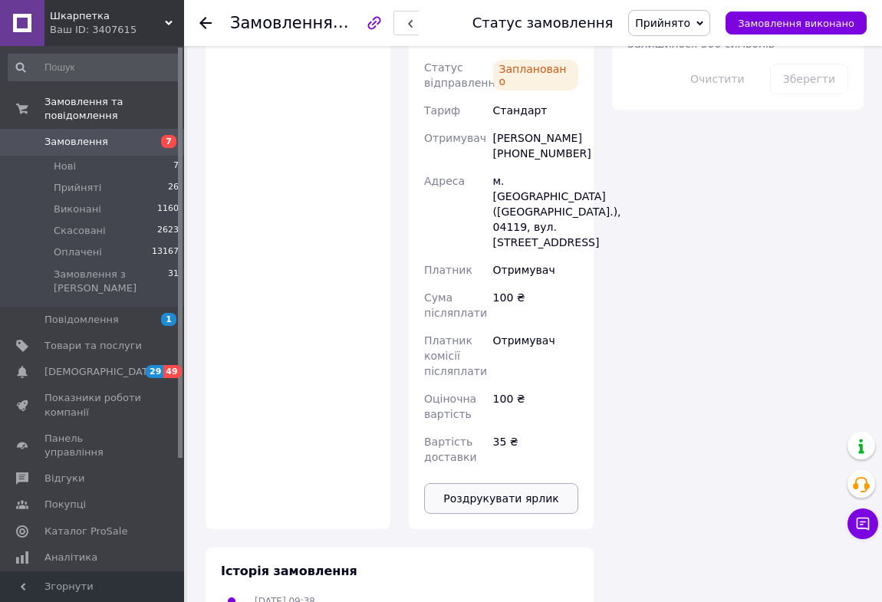
click at [493, 483] on button "Роздрукувати ярлик" at bounding box center [501, 498] width 154 height 31
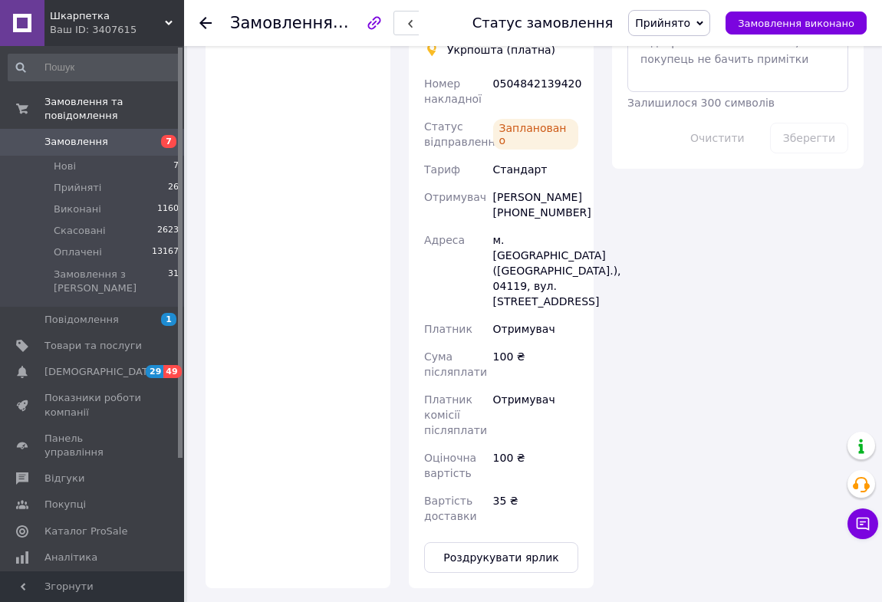
scroll to position [1045, 0]
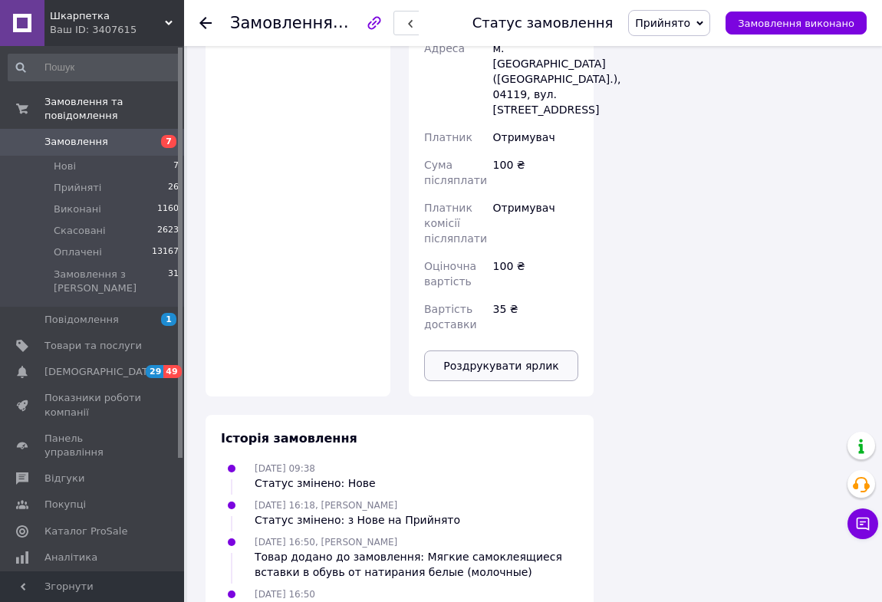
click at [508, 350] on button "Роздрукувати ярлик" at bounding box center [501, 365] width 154 height 31
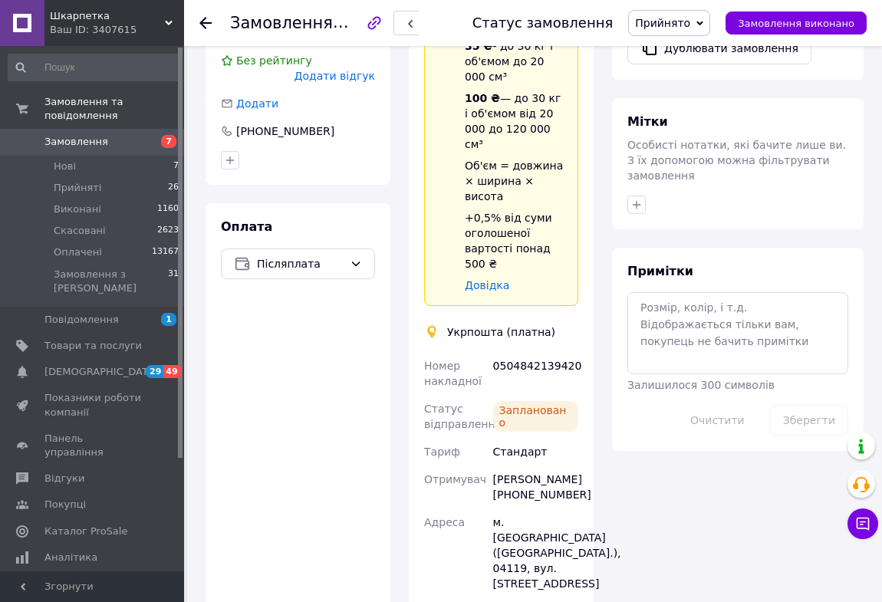
scroll to position [557, 0]
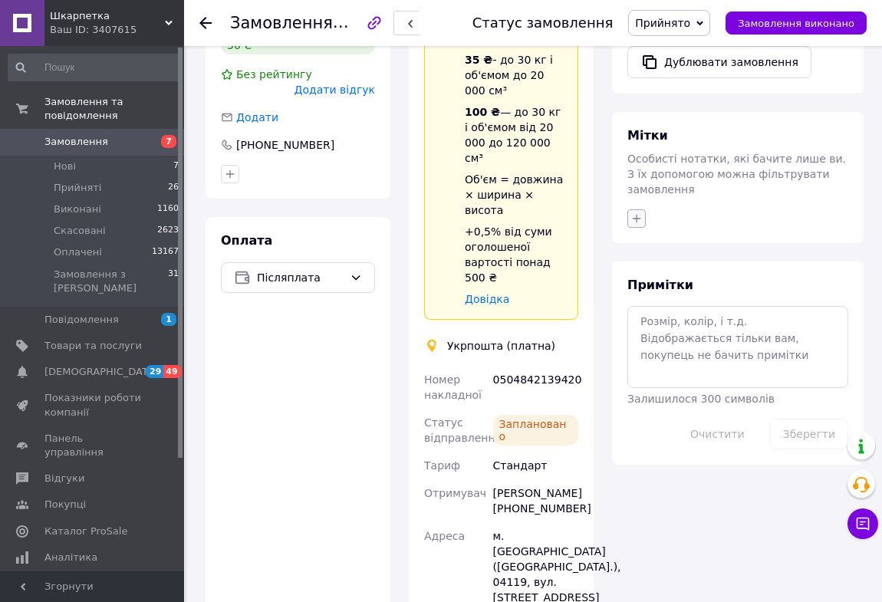
click at [634, 214] on icon "button" at bounding box center [636, 218] width 8 height 8
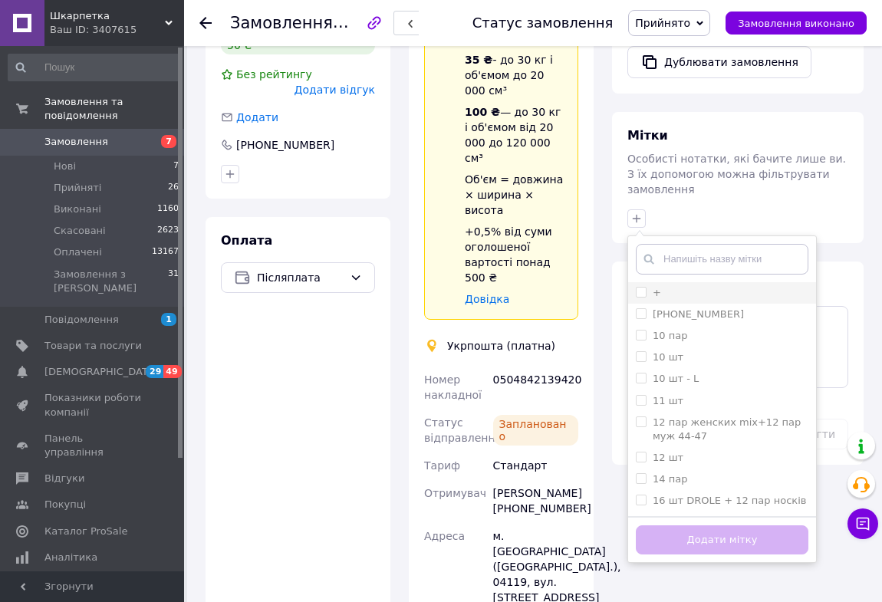
click at [639, 287] on input "+" at bounding box center [641, 292] width 10 height 10
checkbox input "true"
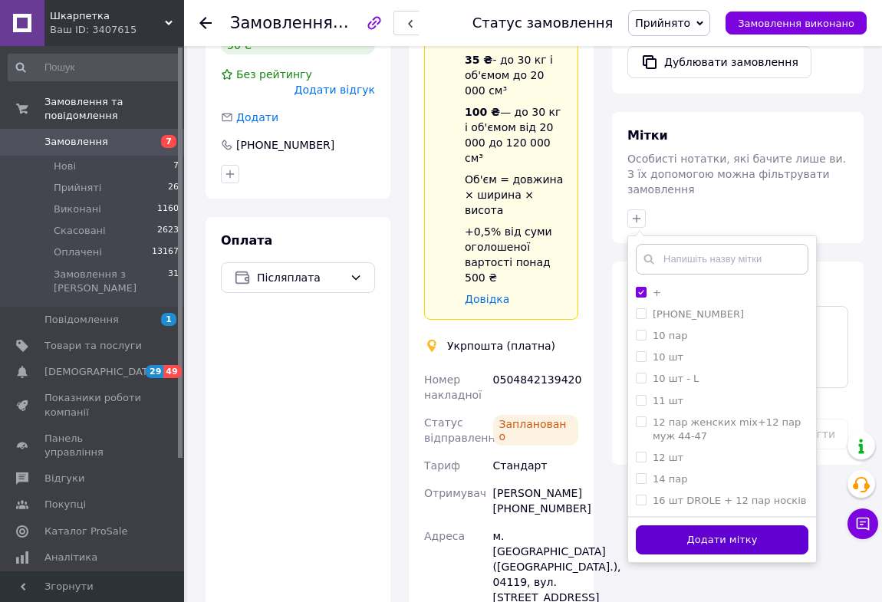
click at [680, 525] on button "Додати мітку" at bounding box center [722, 540] width 172 height 30
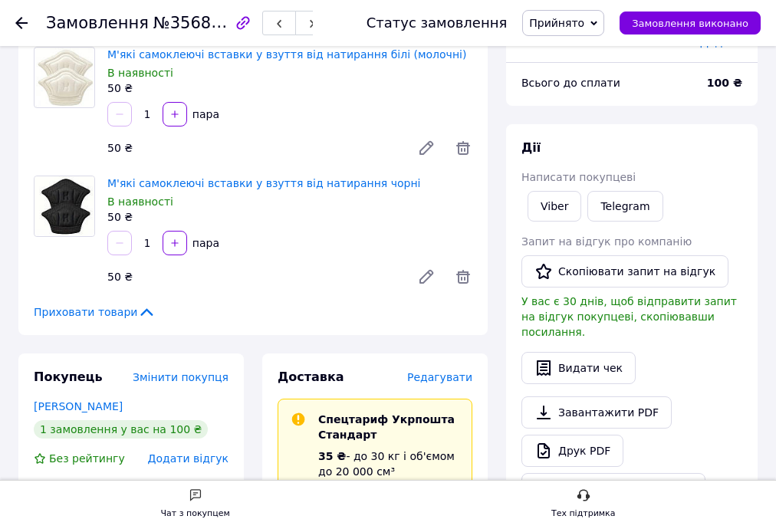
scroll to position [114, 0]
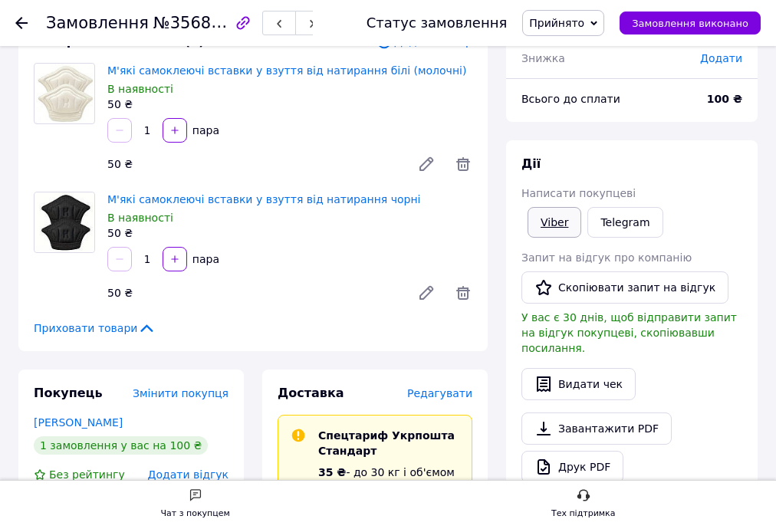
click at [551, 220] on link "Viber" at bounding box center [554, 222] width 54 height 31
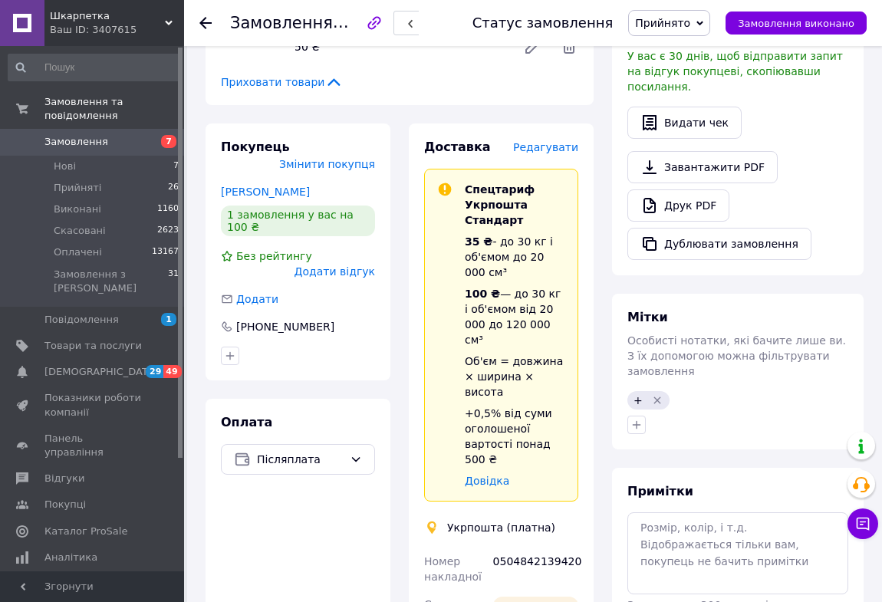
scroll to position [184, 0]
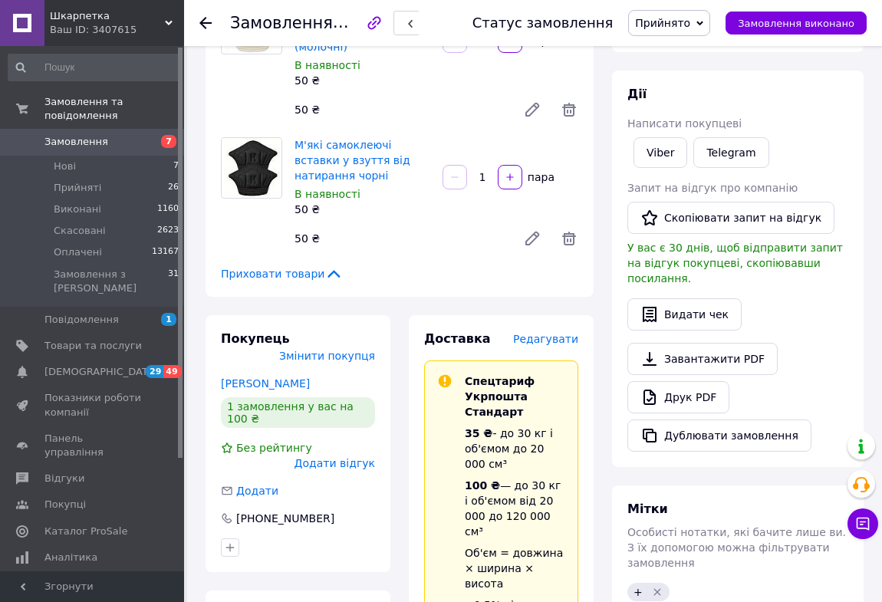
click at [205, 22] on use at bounding box center [205, 23] width 12 height 12
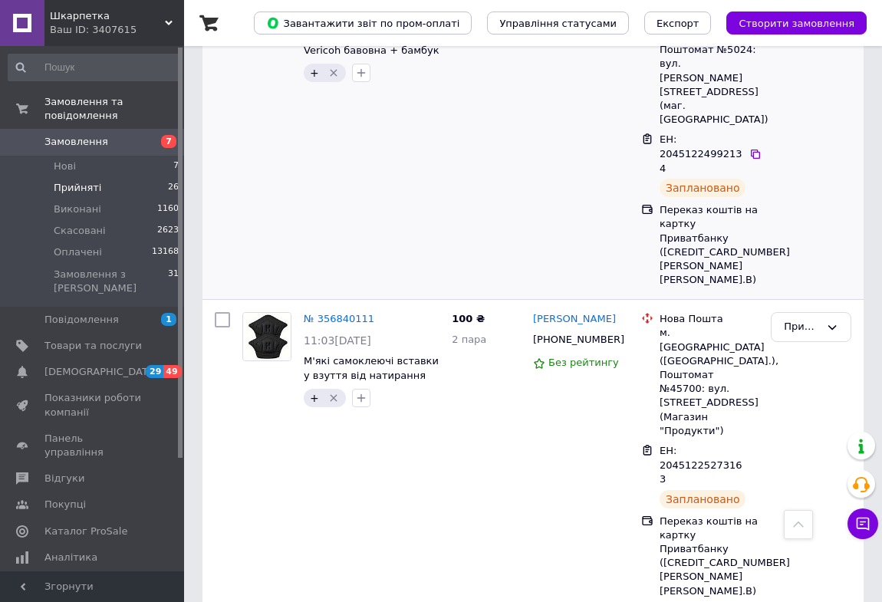
scroll to position [418, 0]
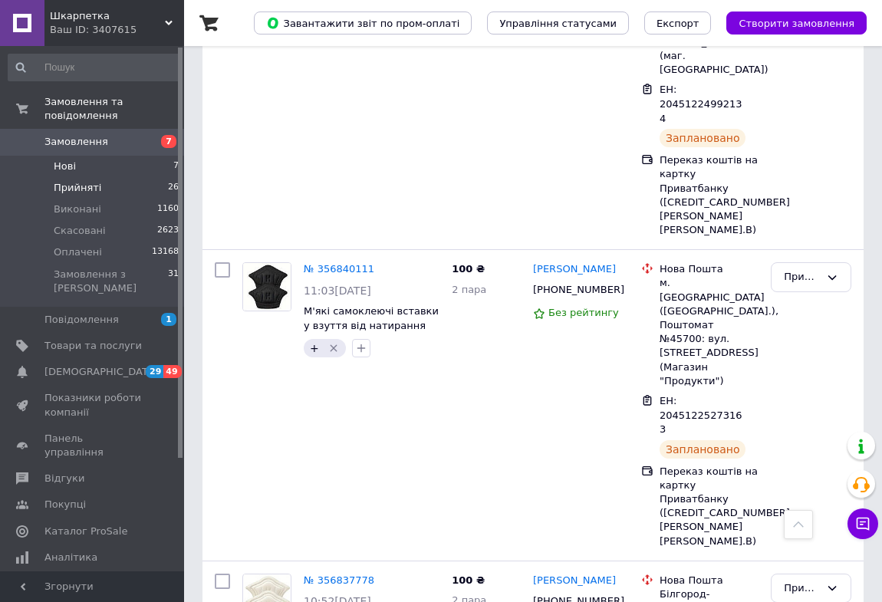
click at [60, 159] on span "Нові" at bounding box center [65, 166] width 22 height 14
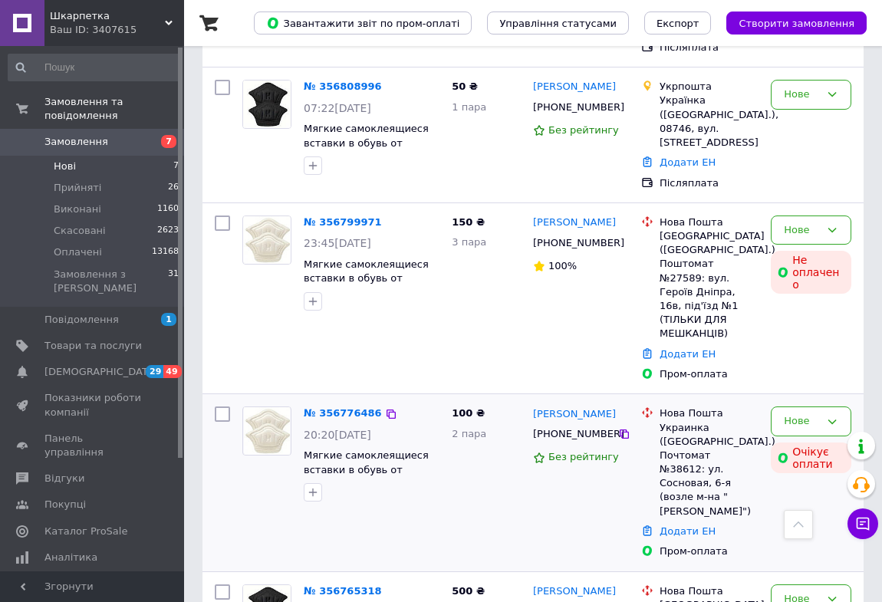
scroll to position [729, 0]
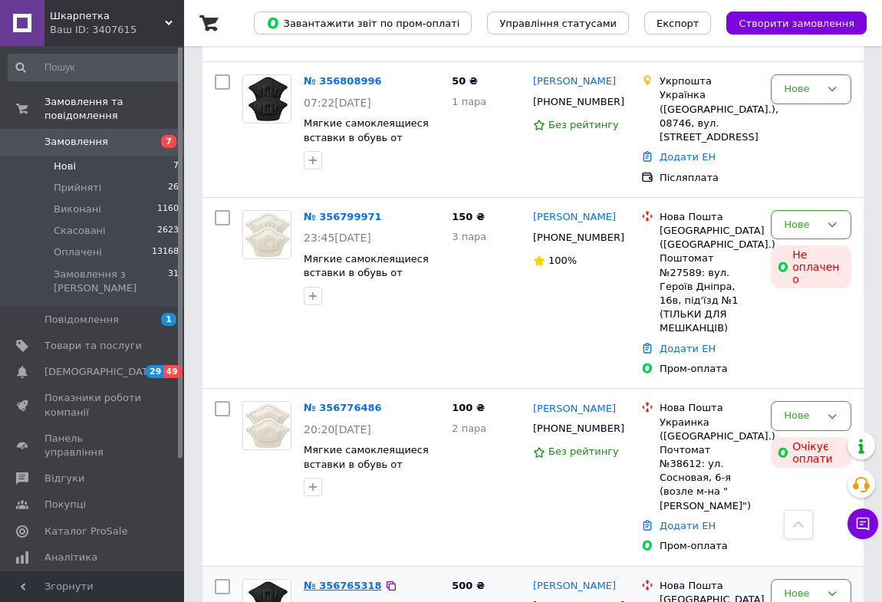
click at [351, 580] on link "№ 356765318" at bounding box center [343, 585] width 78 height 11
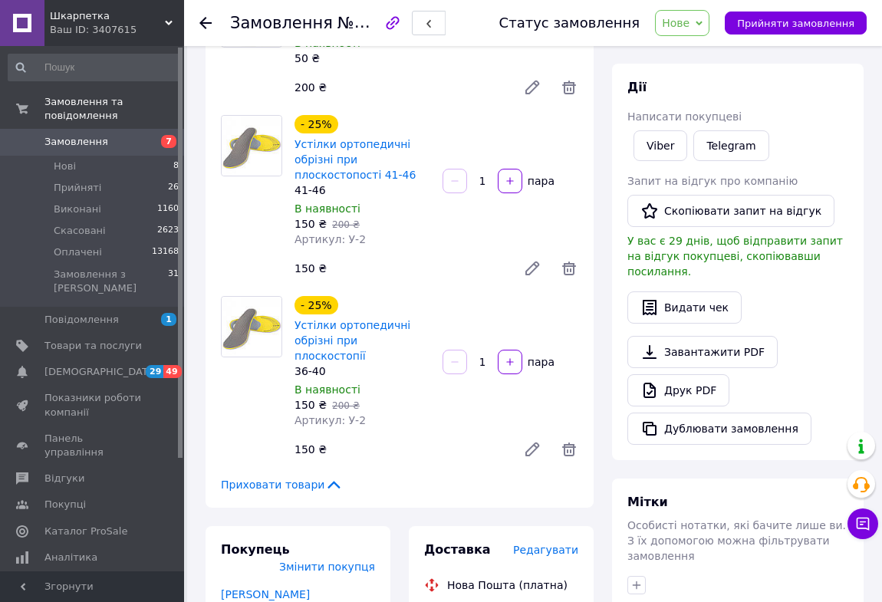
scroll to position [47, 0]
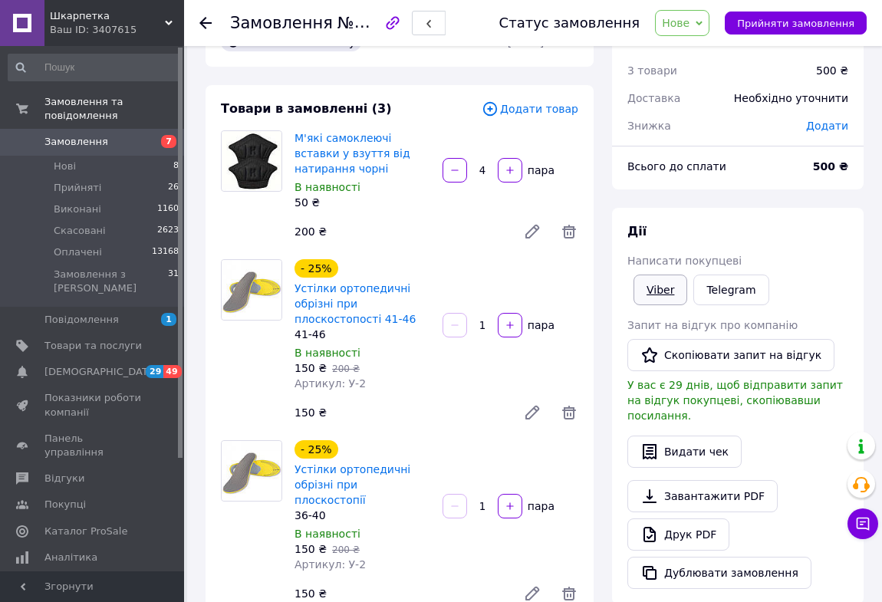
click at [652, 294] on link "Viber" at bounding box center [660, 289] width 54 height 31
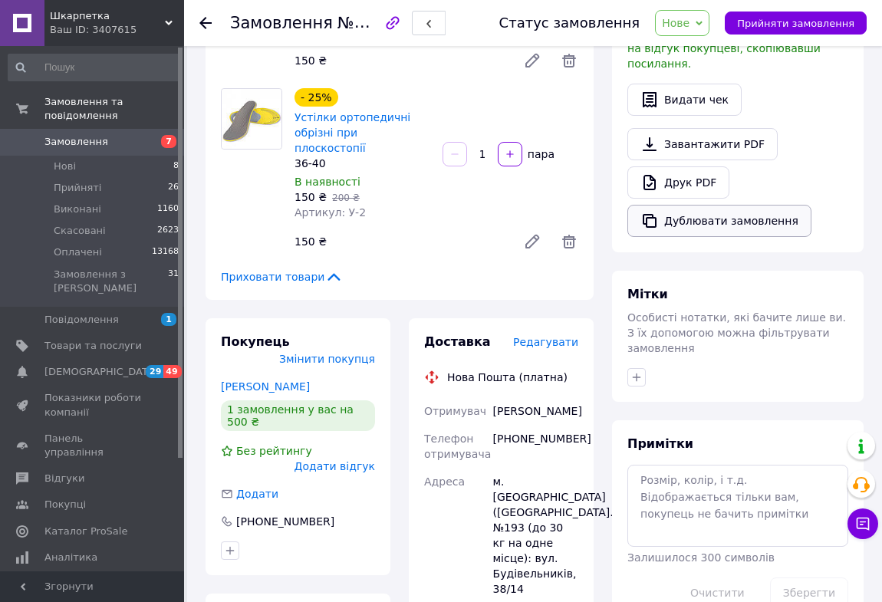
scroll to position [396, 0]
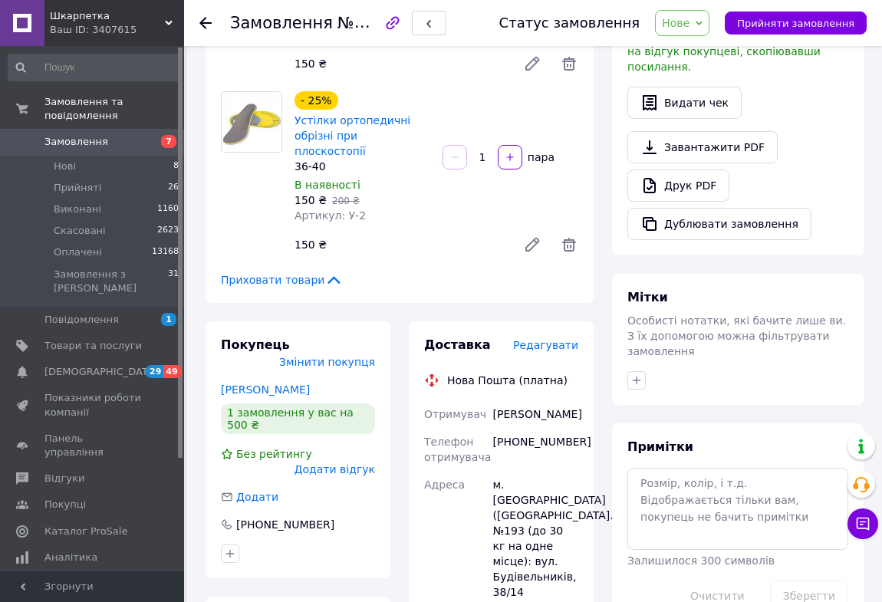
drag, startPoint x: 713, startPoint y: 27, endPoint x: 712, endPoint y: 39, distance: 12.3
click at [709, 27] on span "Нове" at bounding box center [682, 23] width 54 height 26
click at [711, 49] on li "Прийнято" at bounding box center [690, 53] width 71 height 23
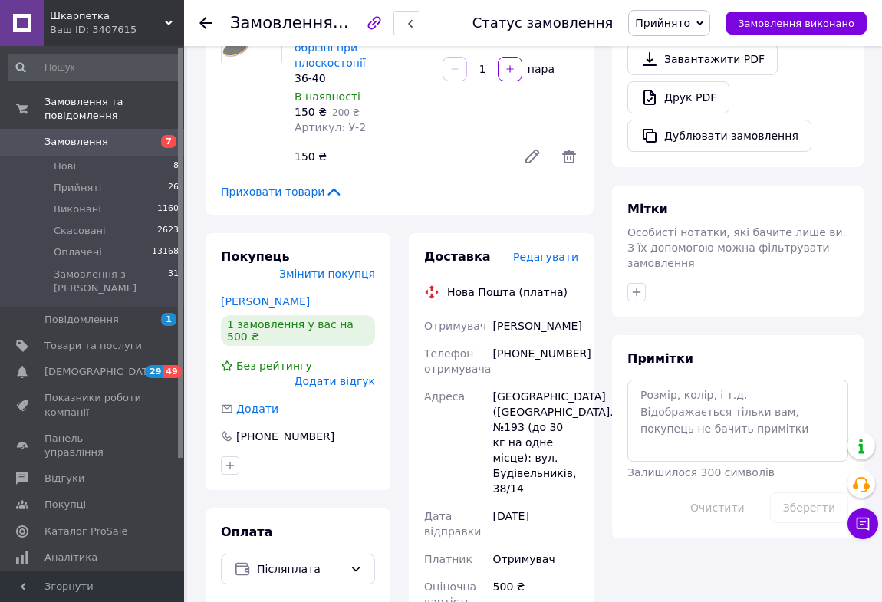
scroll to position [488, 0]
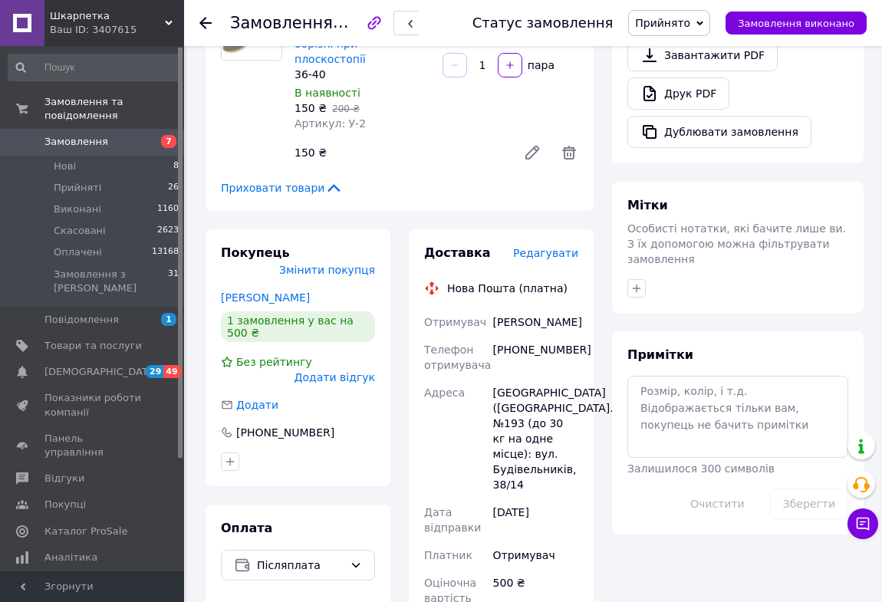
click at [537, 336] on div "[PHONE_NUMBER]" at bounding box center [535, 357] width 91 height 43
copy div "380637895001"
drag, startPoint x: 494, startPoint y: 294, endPoint x: 563, endPoint y: 295, distance: 69.8
click at [567, 308] on div "Антончук Надія" at bounding box center [535, 322] width 91 height 28
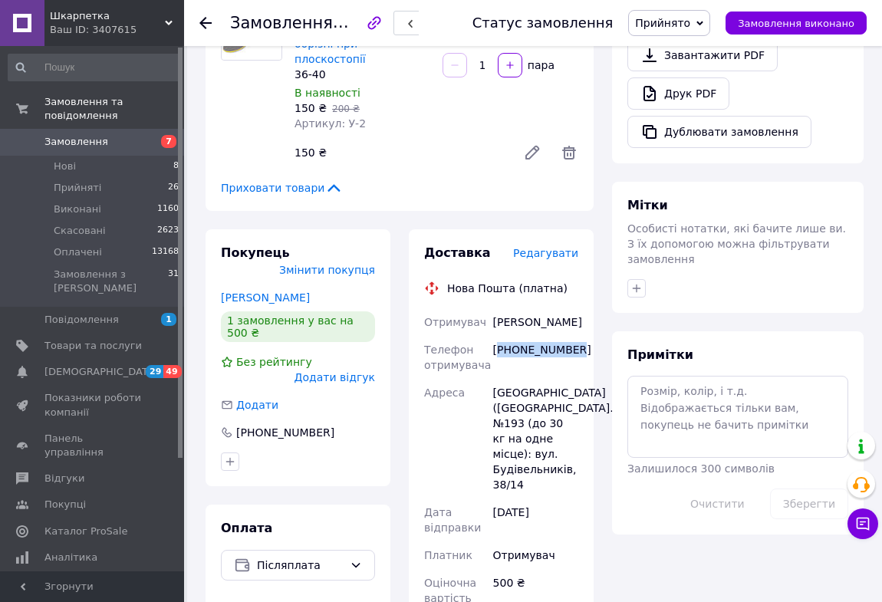
copy div "Антончук Надія"
click at [83, 181] on span "Прийняті" at bounding box center [78, 188] width 48 height 14
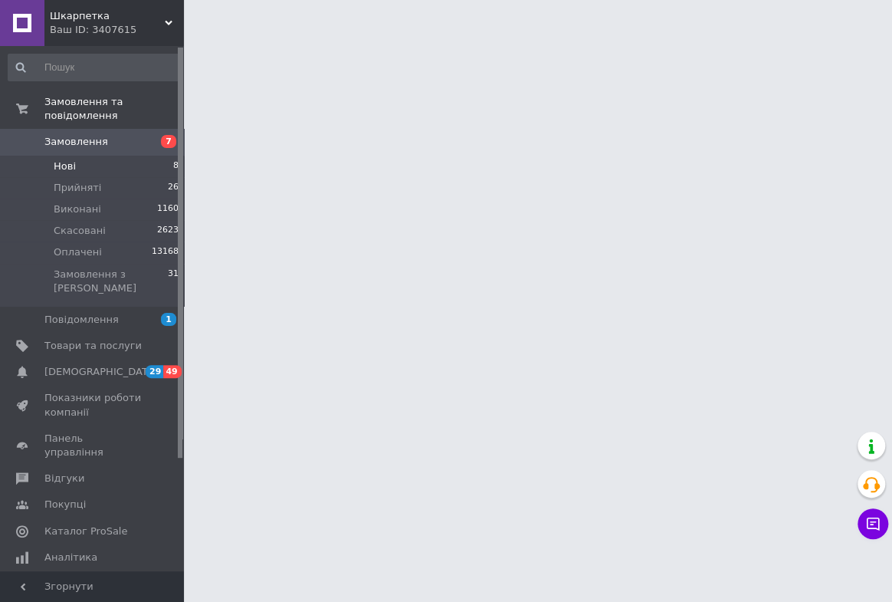
click at [75, 156] on li "Нові 8" at bounding box center [94, 166] width 188 height 21
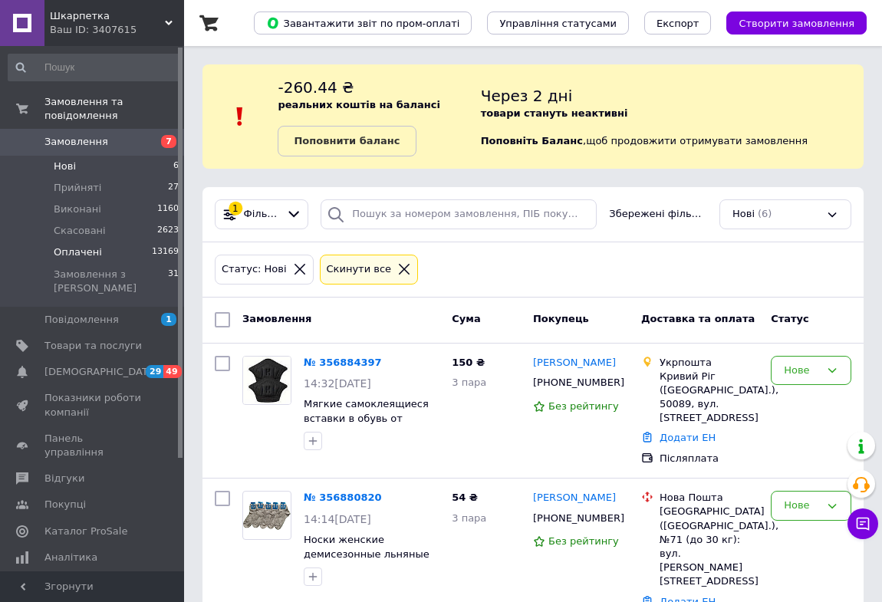
click at [71, 245] on span "Оплачені" at bounding box center [78, 252] width 48 height 14
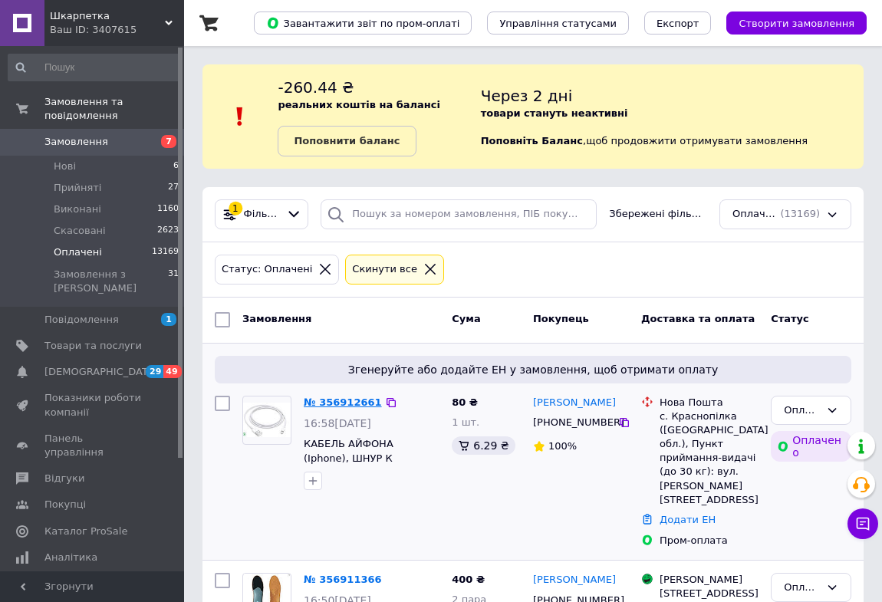
click at [338, 402] on link "№ 356912661" at bounding box center [343, 401] width 78 height 11
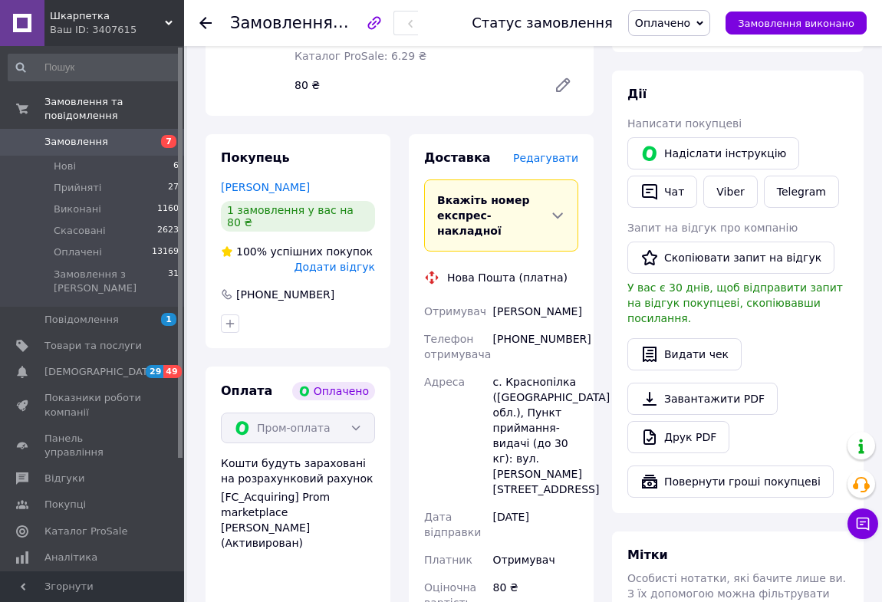
scroll to position [278, 0]
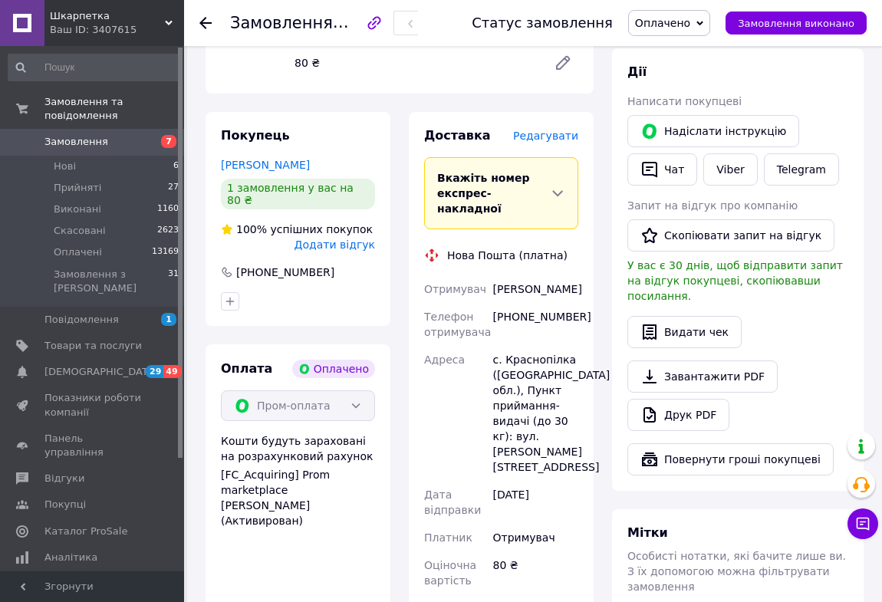
click at [556, 130] on span "Редагувати" at bounding box center [545, 136] width 65 height 12
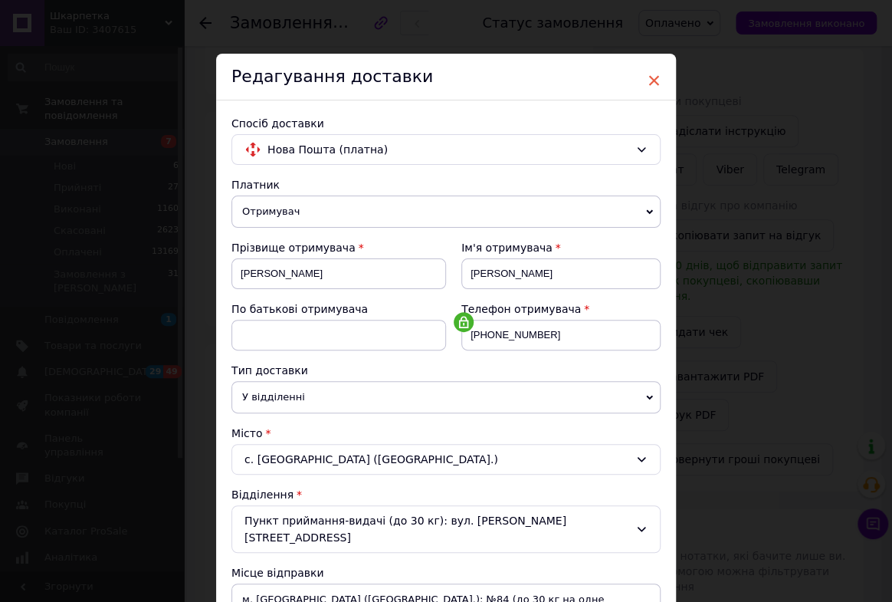
click at [649, 82] on span "×" at bounding box center [654, 80] width 14 height 26
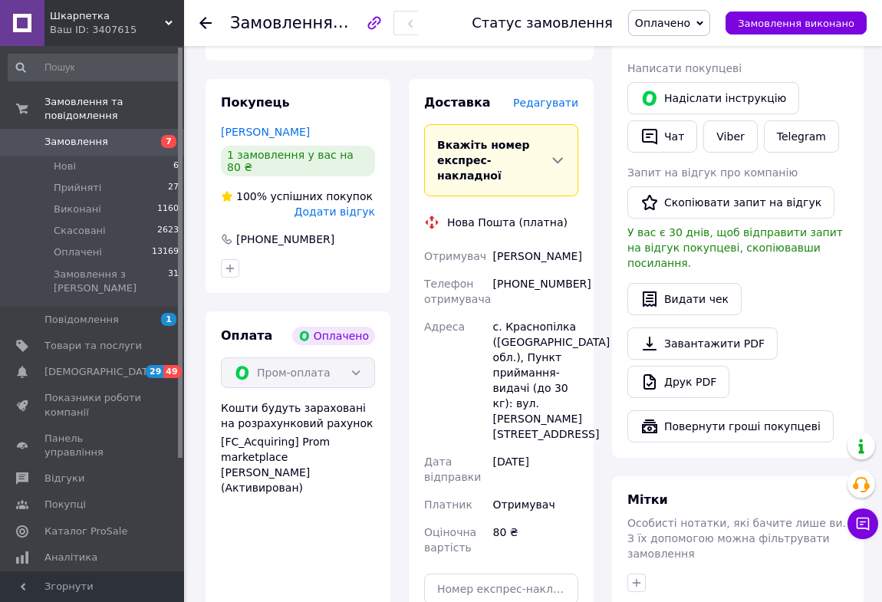
scroll to position [488, 0]
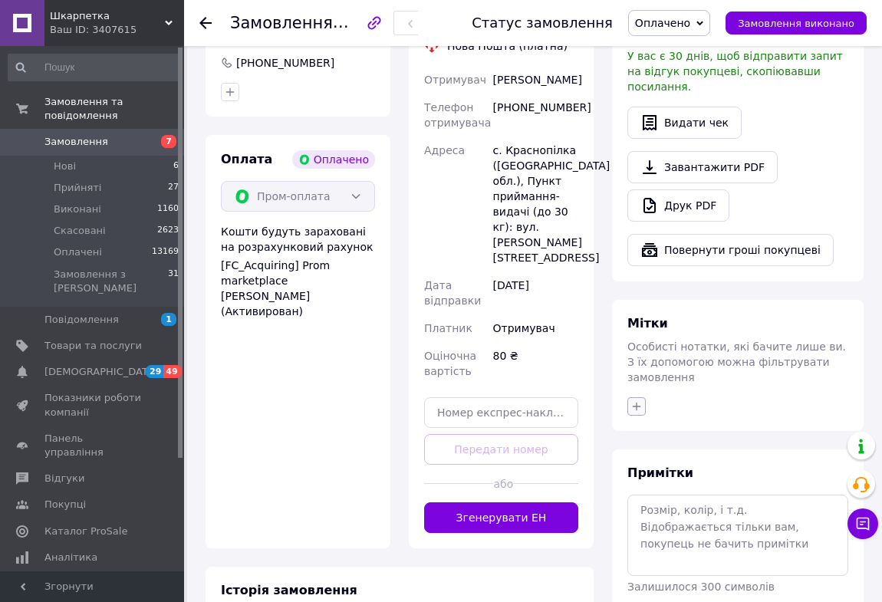
click at [636, 402] on icon "button" at bounding box center [636, 406] width 8 height 8
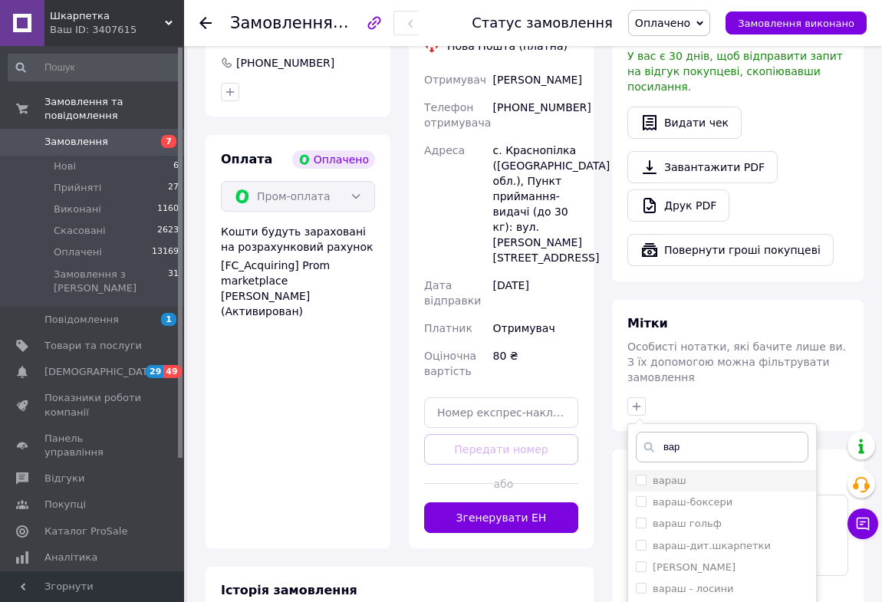
type input "вар"
click at [639, 475] on input "вараш" at bounding box center [641, 480] width 10 height 10
checkbox input "true"
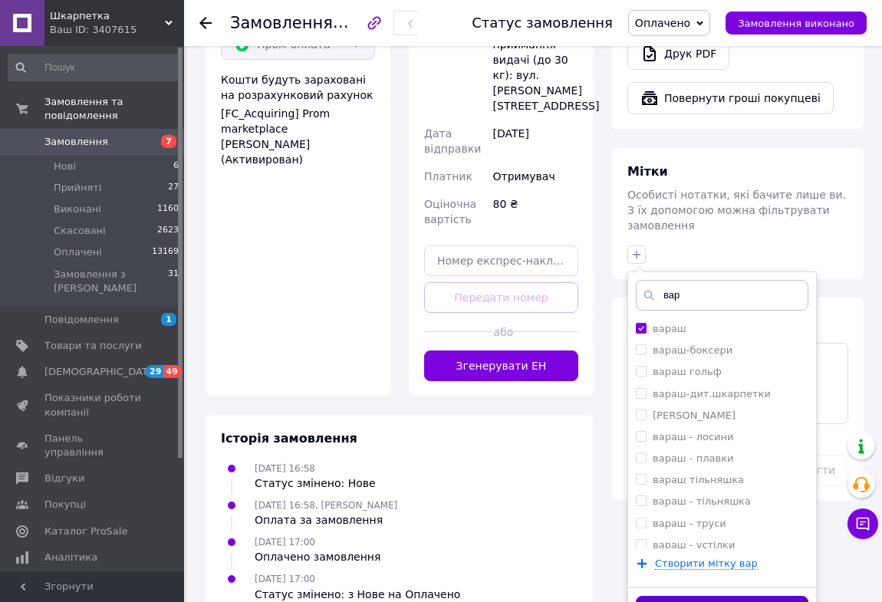
click at [655, 596] on button "Додати мітку" at bounding box center [722, 611] width 172 height 30
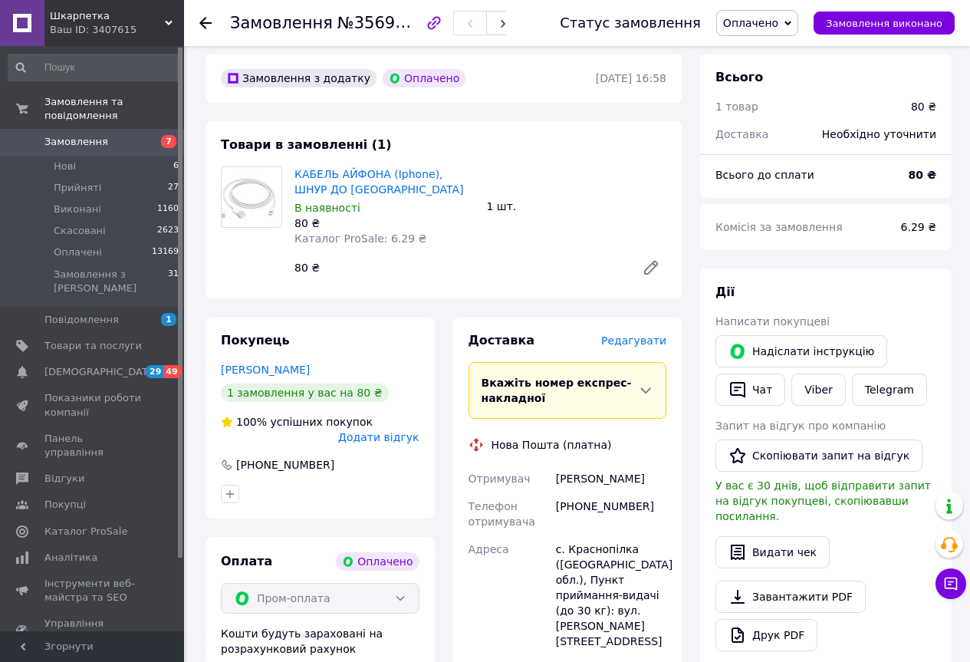
scroll to position [60, 0]
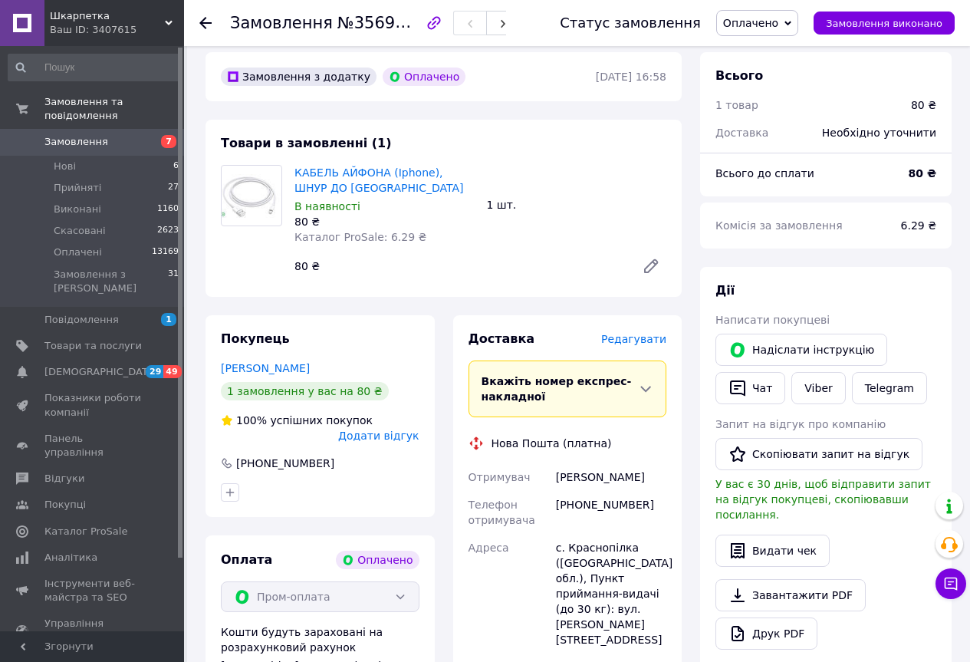
click at [577, 504] on div "[PHONE_NUMBER]" at bounding box center [611, 512] width 117 height 43
copy div "380505415727"
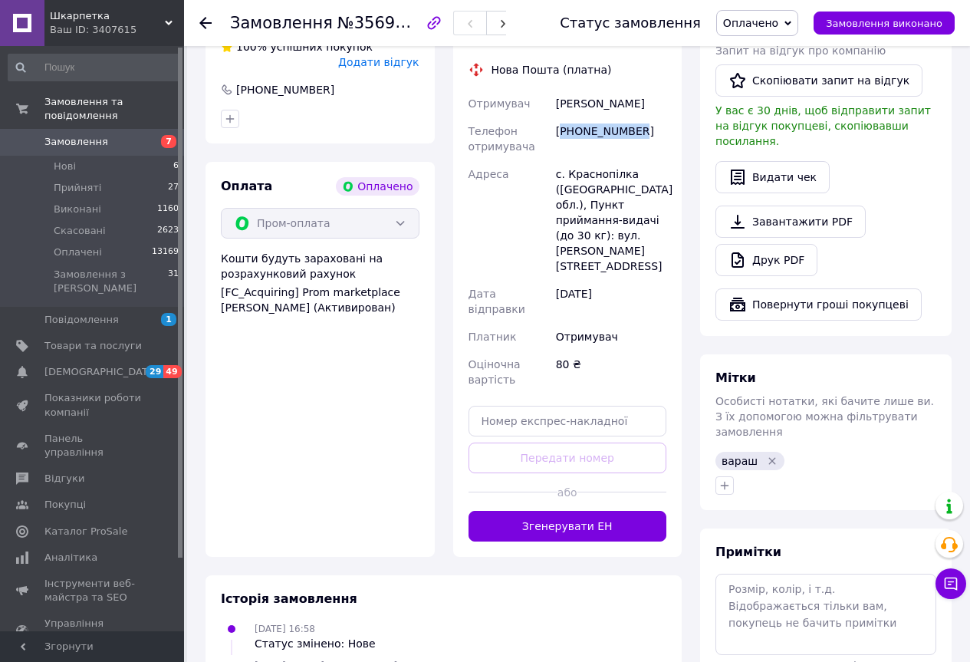
scroll to position [443, 0]
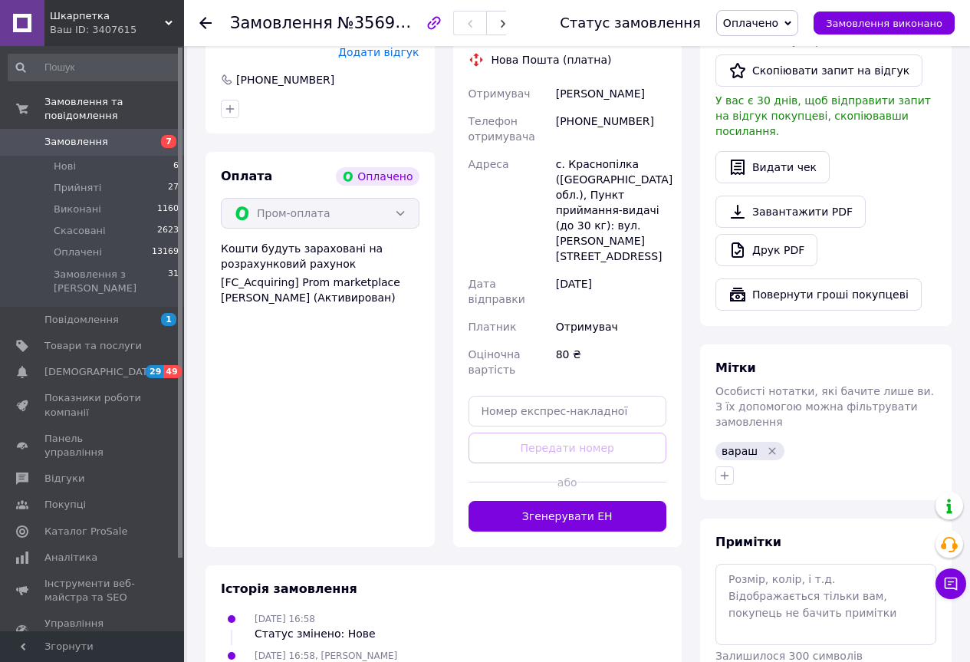
click at [205, 27] on use at bounding box center [205, 23] width 12 height 12
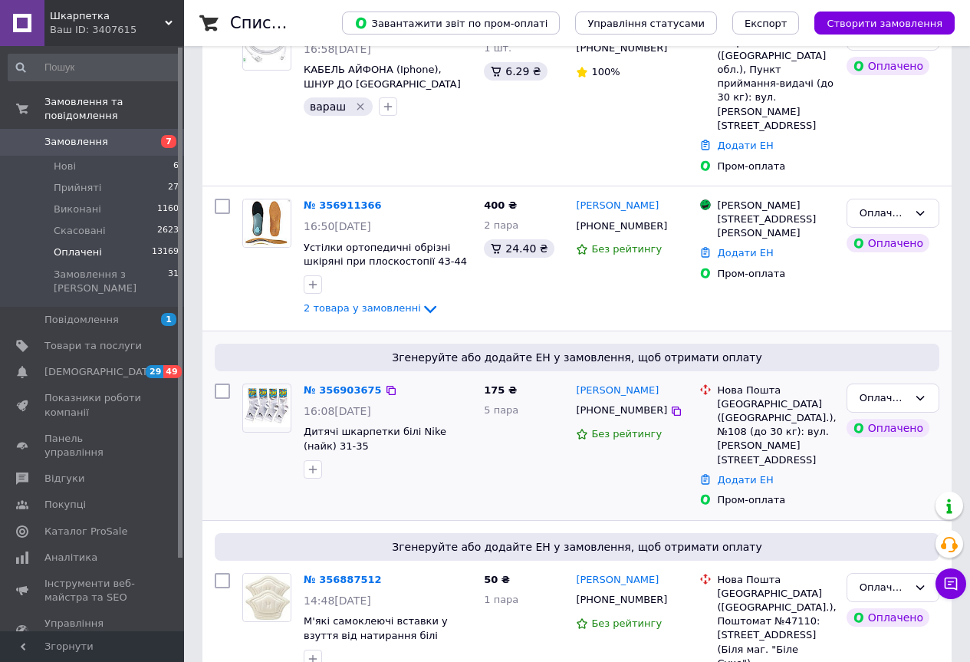
scroll to position [383, 0]
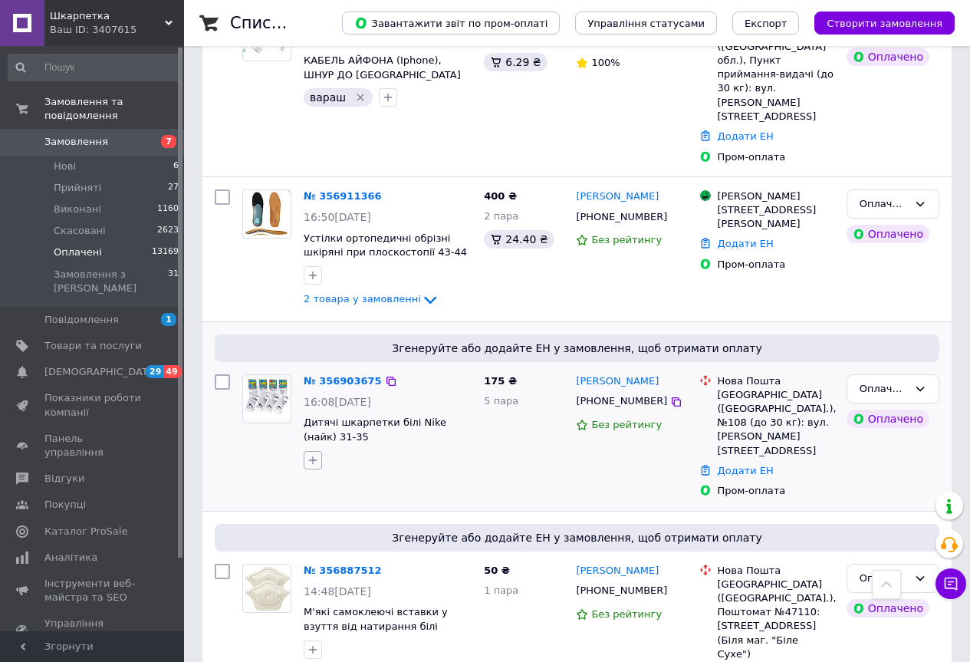
click at [314, 454] on icon "button" at bounding box center [313, 460] width 12 height 12
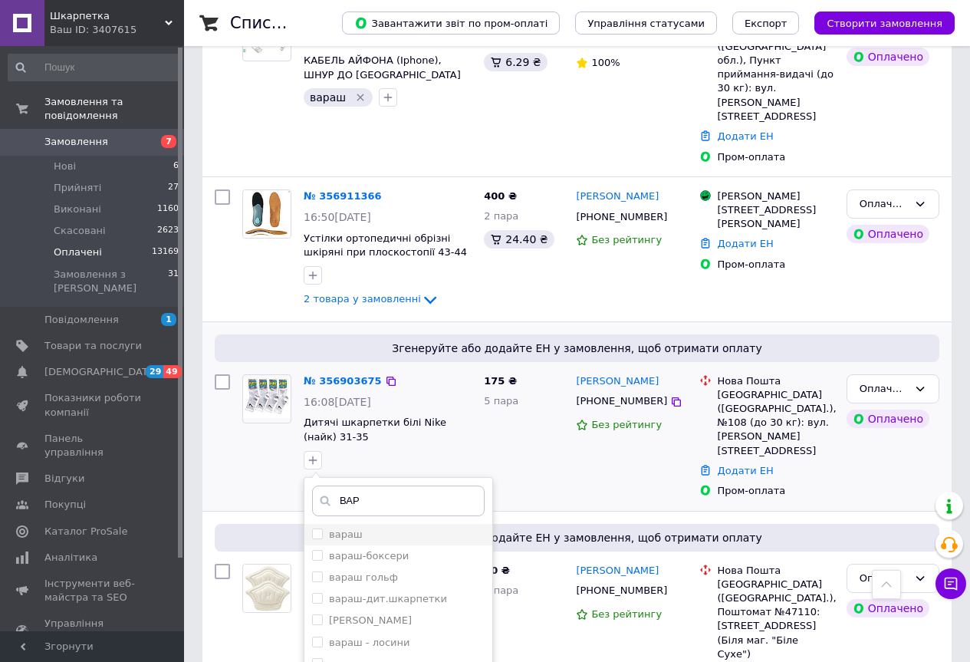
type input "ВАР"
drag, startPoint x: 314, startPoint y: 491, endPoint x: 350, endPoint y: 494, distance: 36.2
click at [314, 528] on input "вараш" at bounding box center [317, 533] width 10 height 10
checkbox input "true"
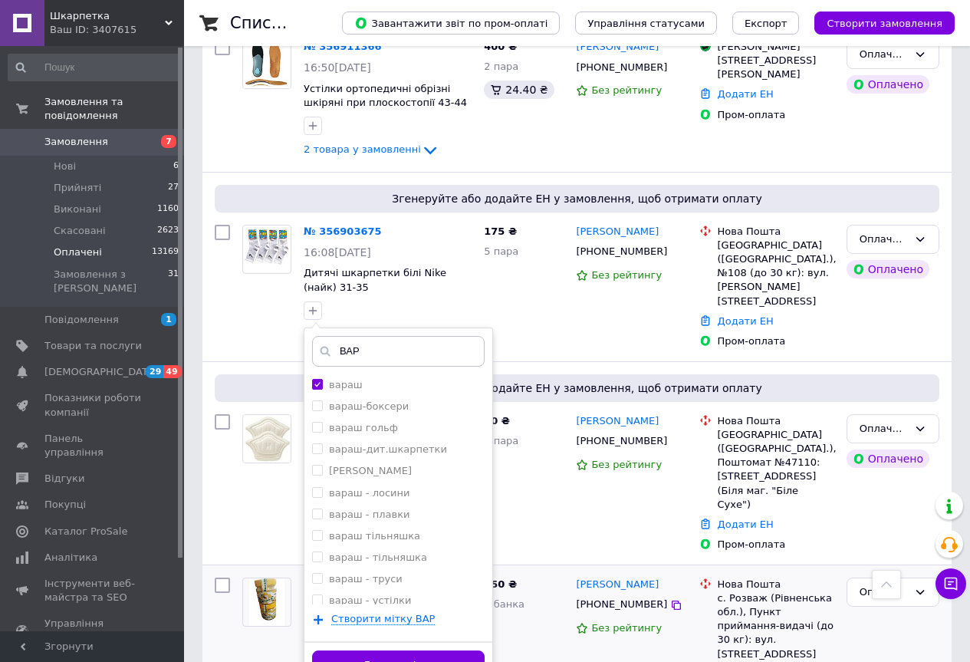
scroll to position [613, 0]
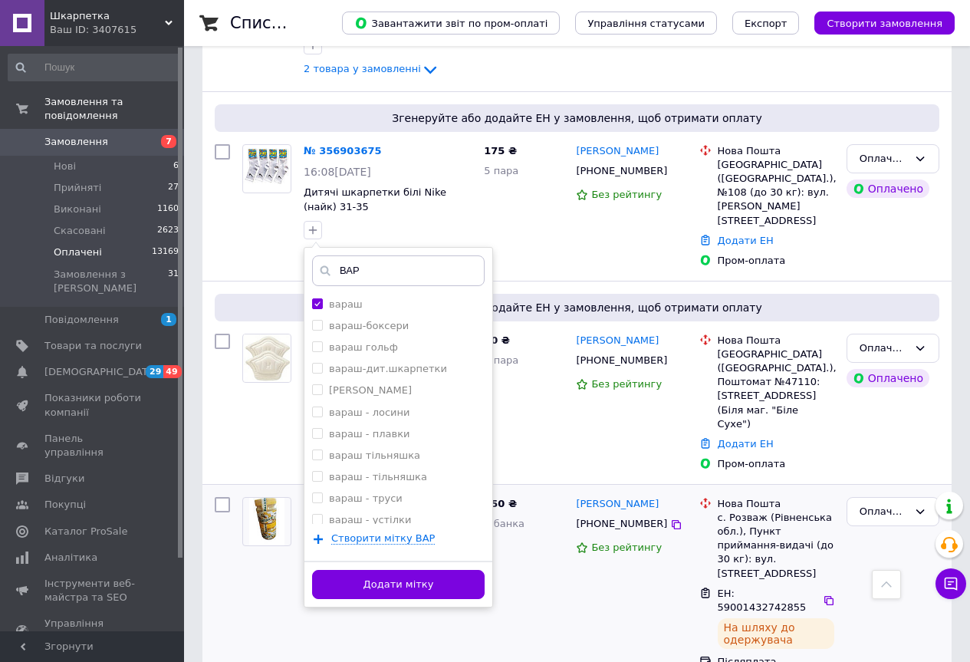
drag, startPoint x: 458, startPoint y: 545, endPoint x: 471, endPoint y: 528, distance: 20.9
click at [458, 570] on button "Додати мітку" at bounding box center [398, 585] width 172 height 30
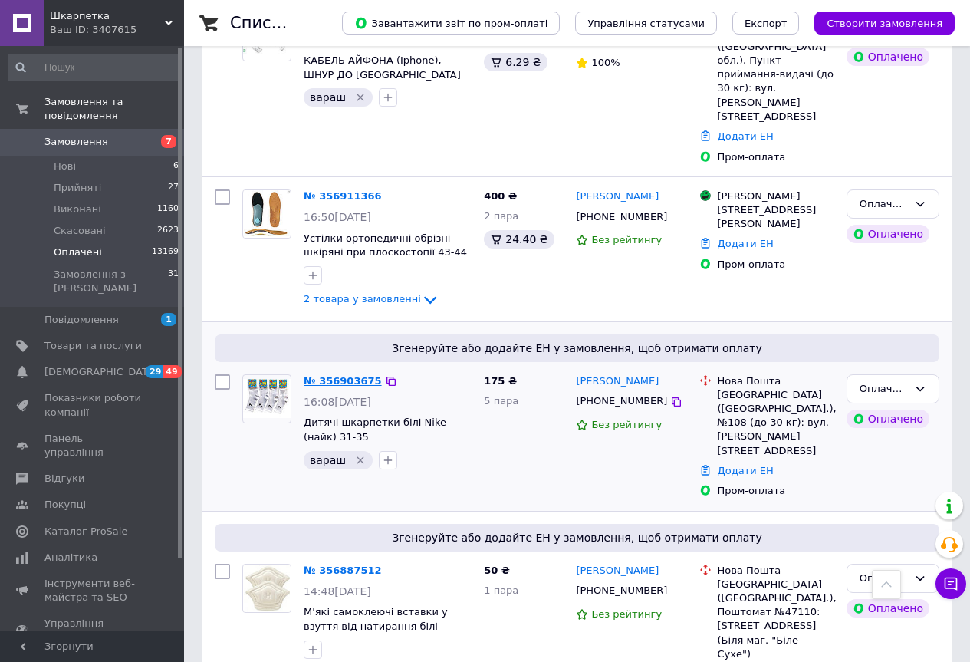
click at [353, 375] on link "№ 356903675" at bounding box center [343, 380] width 78 height 11
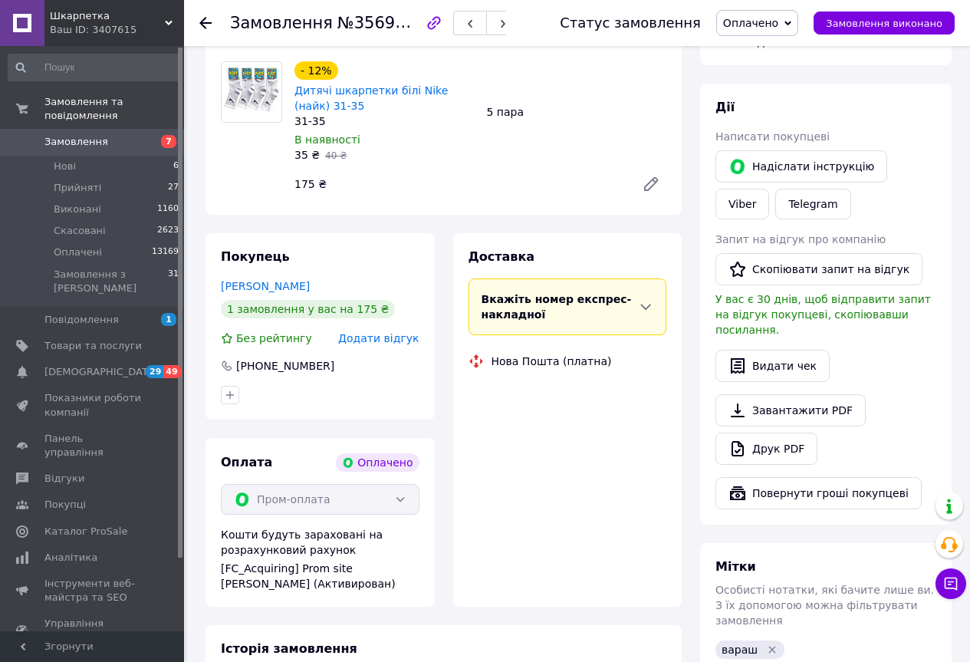
scroll to position [383, 0]
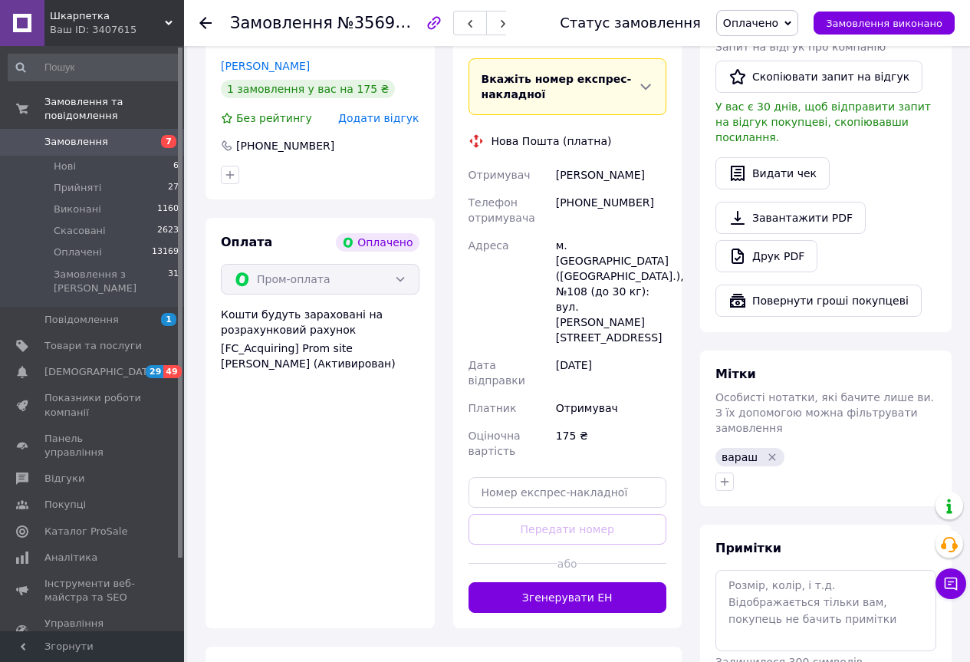
click at [203, 23] on use at bounding box center [205, 23] width 12 height 12
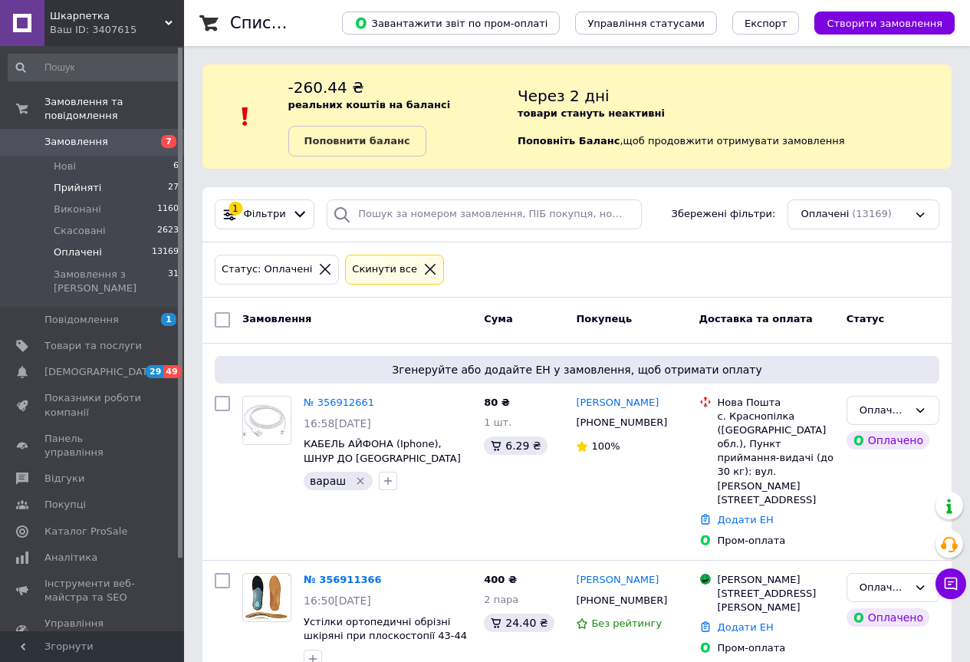
click at [61, 181] on span "Прийняті" at bounding box center [78, 188] width 48 height 14
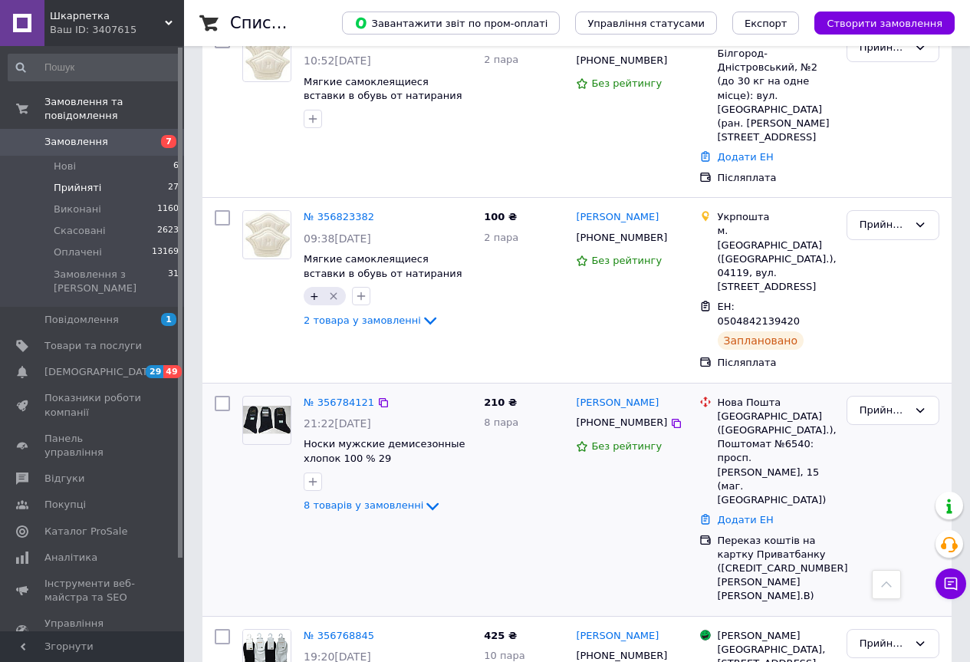
scroll to position [920, 0]
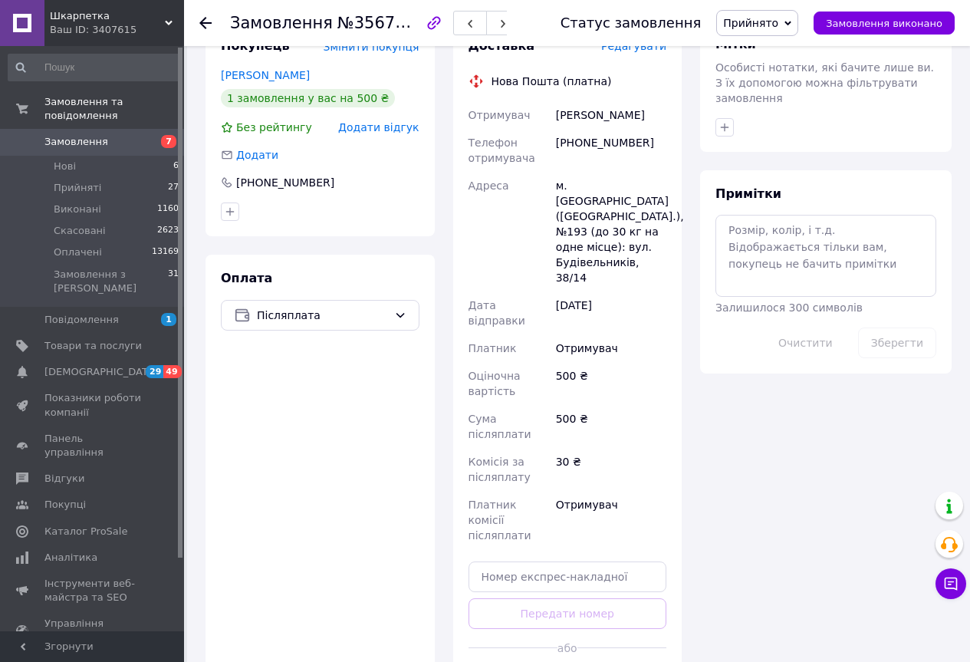
scroll to position [772, 0]
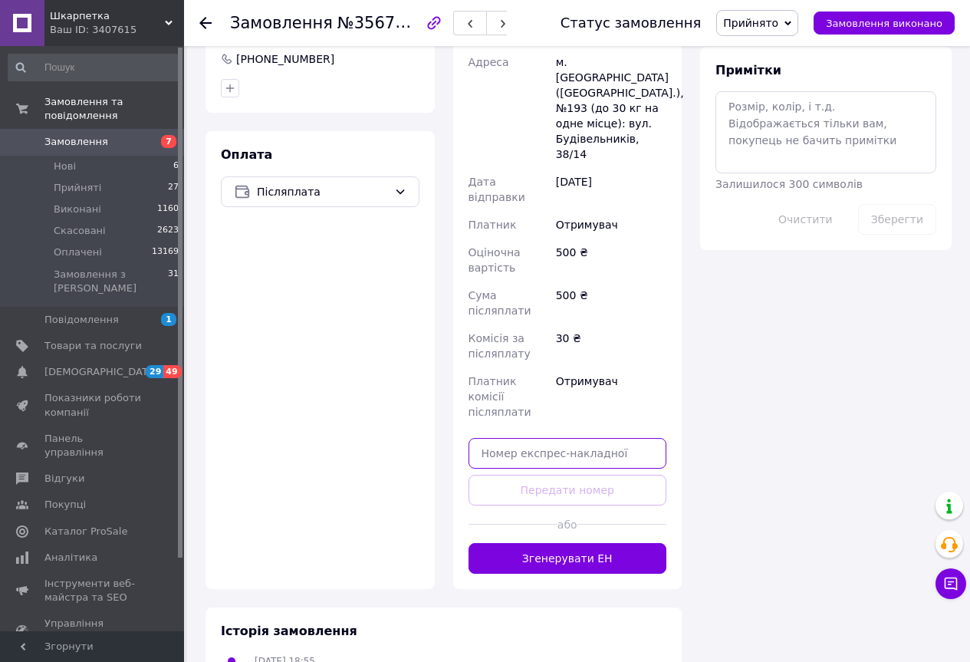
click at [523, 438] on input "text" at bounding box center [567, 453] width 199 height 31
paste input "20451225299179"
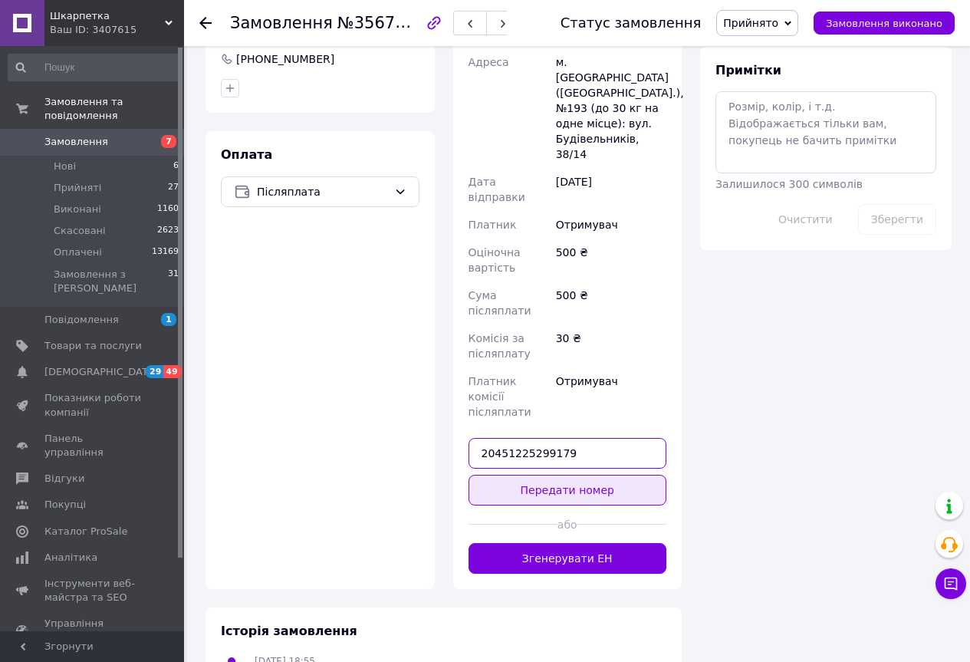
type input "20451225299179"
click at [586, 475] on button "Передати номер" at bounding box center [567, 490] width 199 height 31
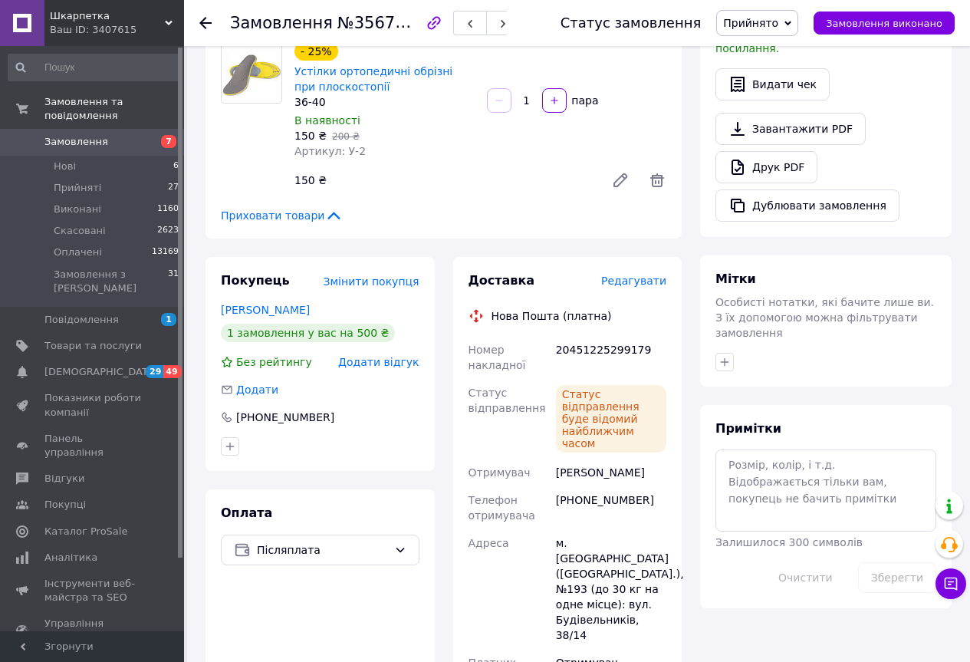
scroll to position [642, 0]
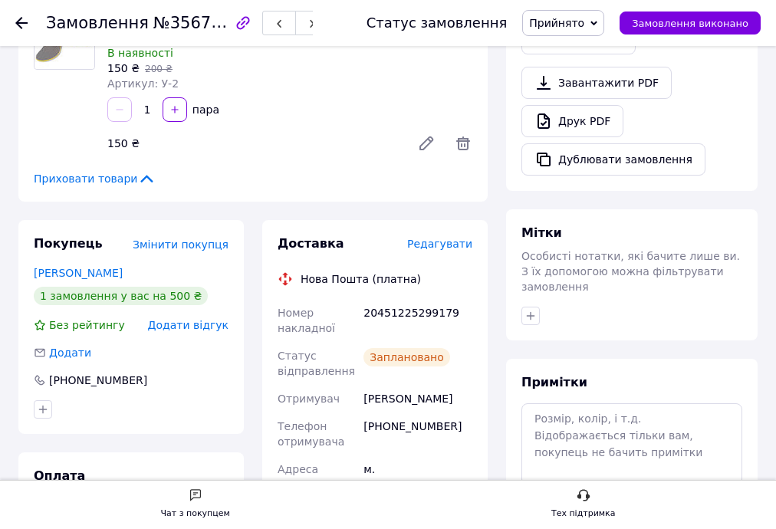
scroll to position [453, 0]
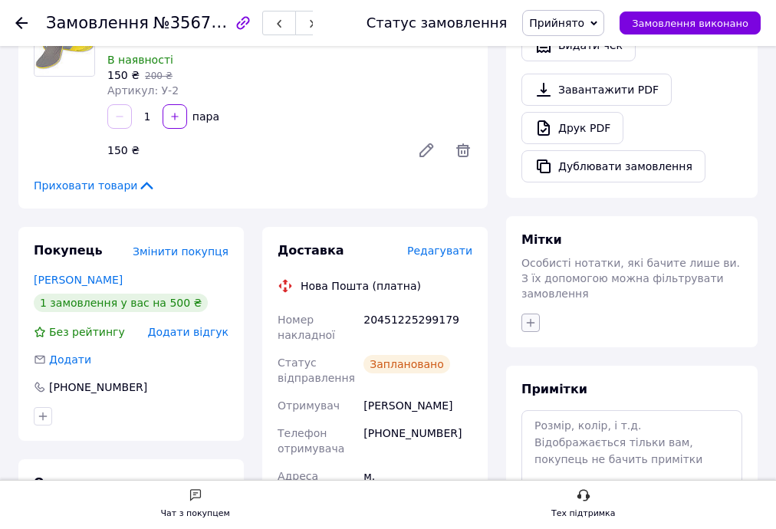
click at [527, 317] on icon "button" at bounding box center [530, 323] width 12 height 12
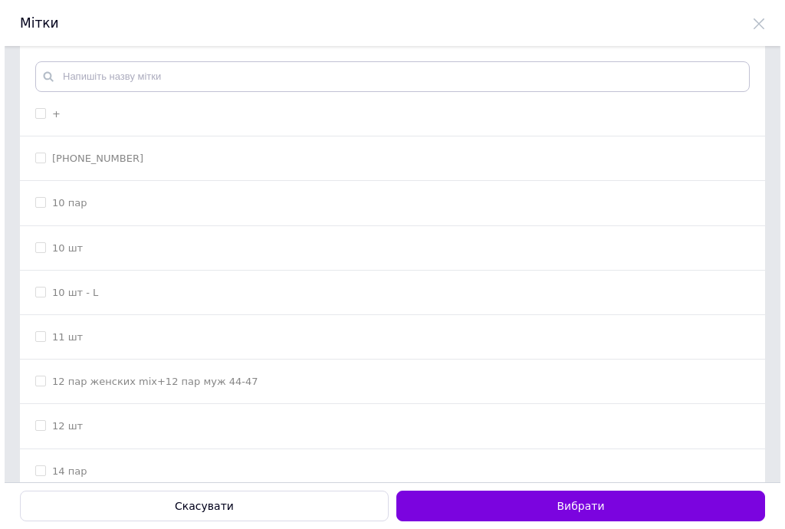
scroll to position [0, 0]
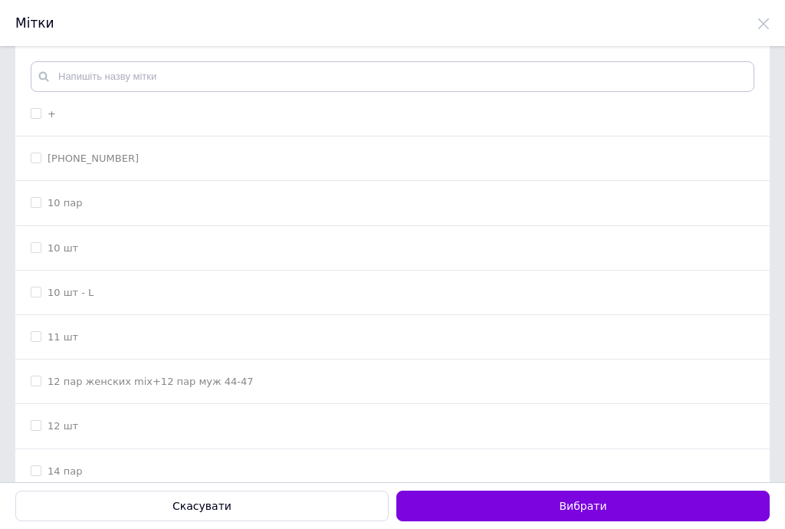
click at [35, 110] on input "+" at bounding box center [36, 113] width 10 height 10
checkbox input "true"
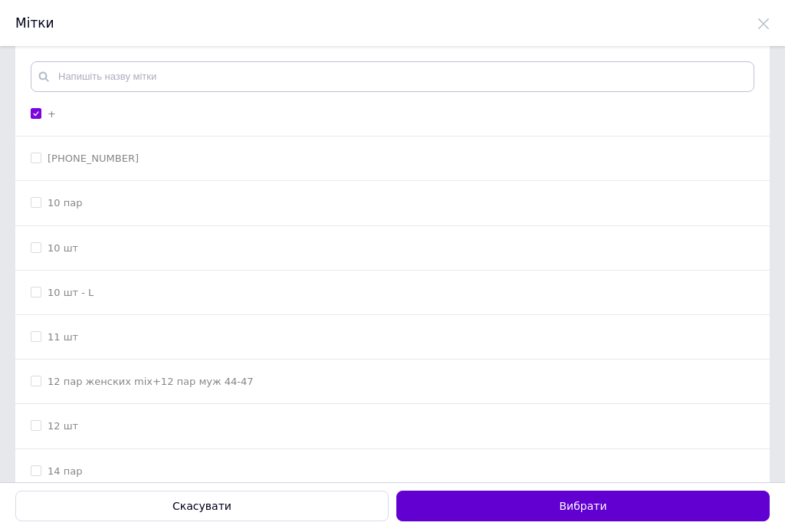
click at [499, 502] on button "Вибрати" at bounding box center [582, 506] width 373 height 31
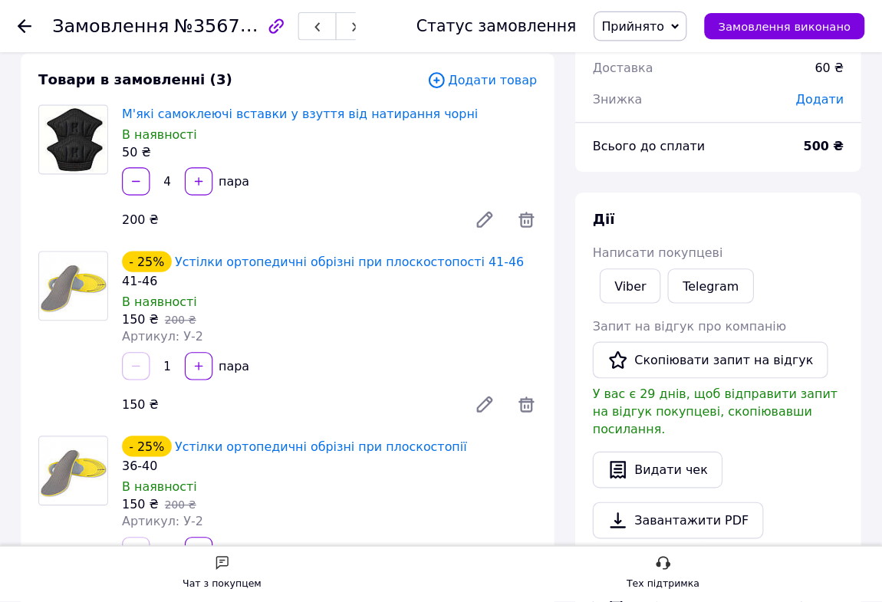
scroll to position [84, 0]
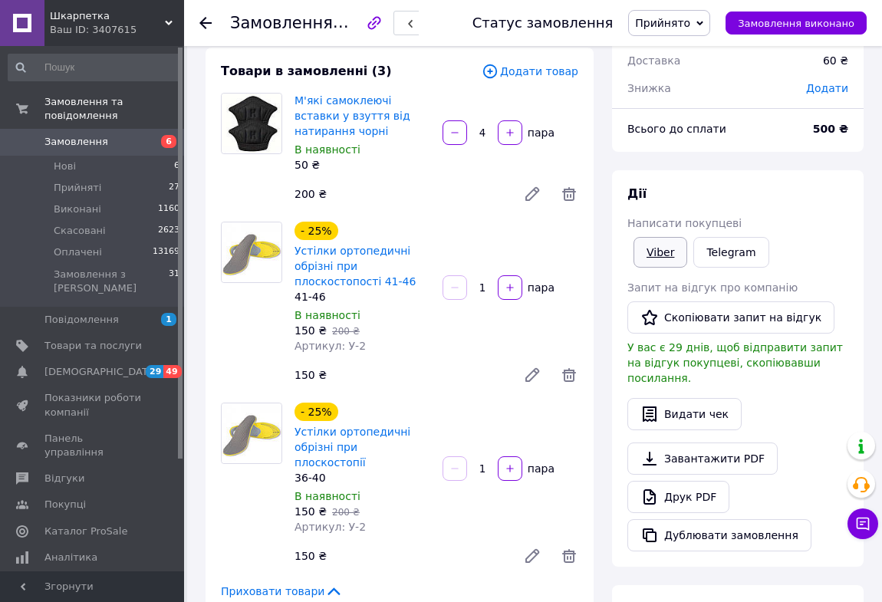
click at [655, 245] on link "Viber" at bounding box center [660, 252] width 54 height 31
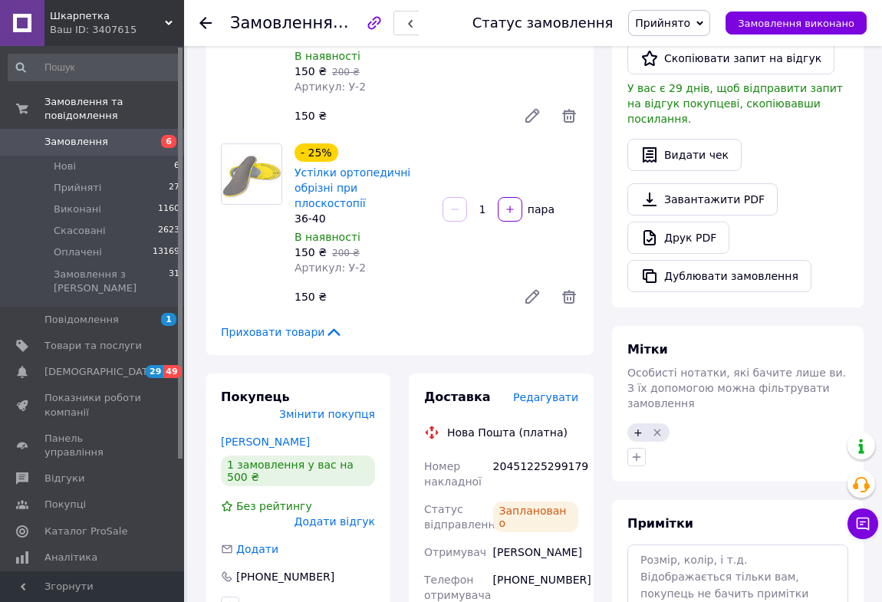
scroll to position [363, 0]
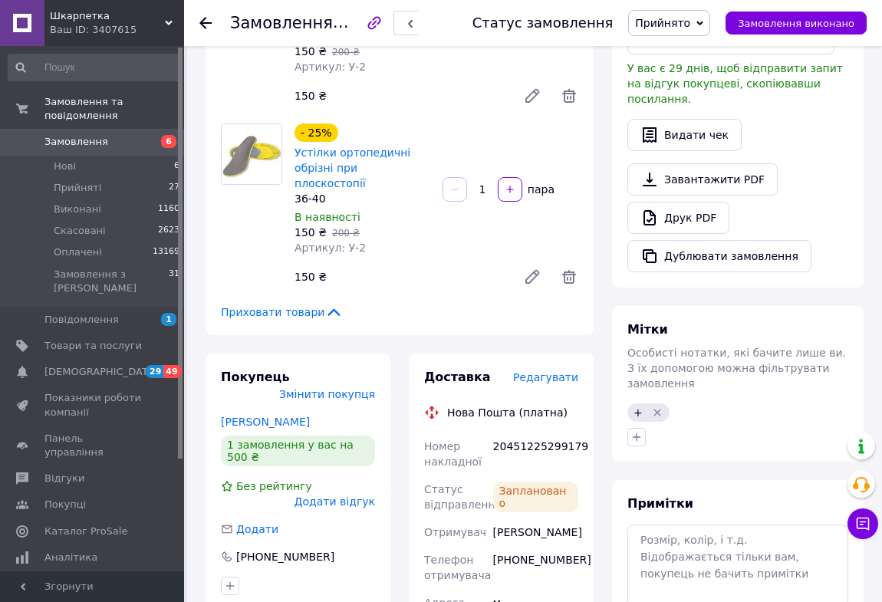
click at [205, 21] on icon at bounding box center [205, 23] width 12 height 12
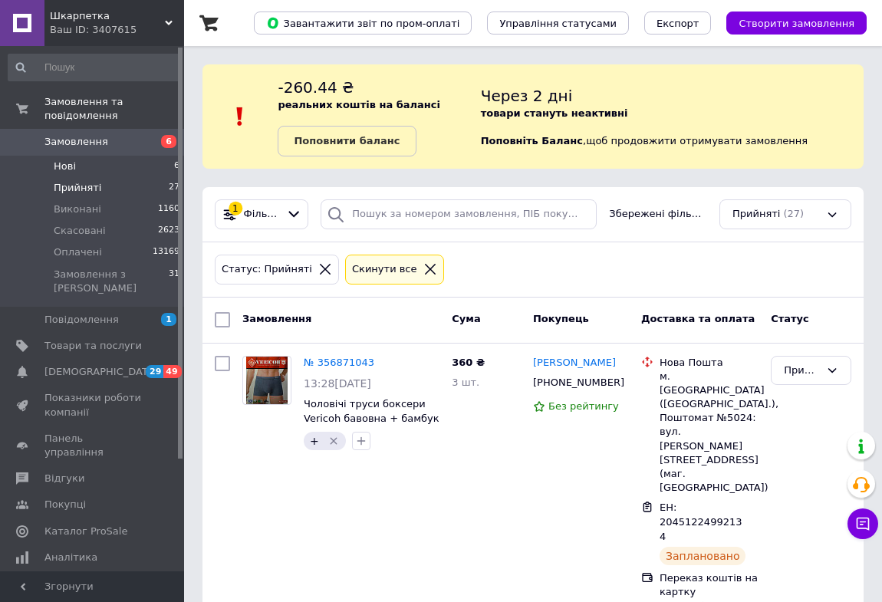
click at [67, 159] on span "Нові" at bounding box center [65, 166] width 22 height 14
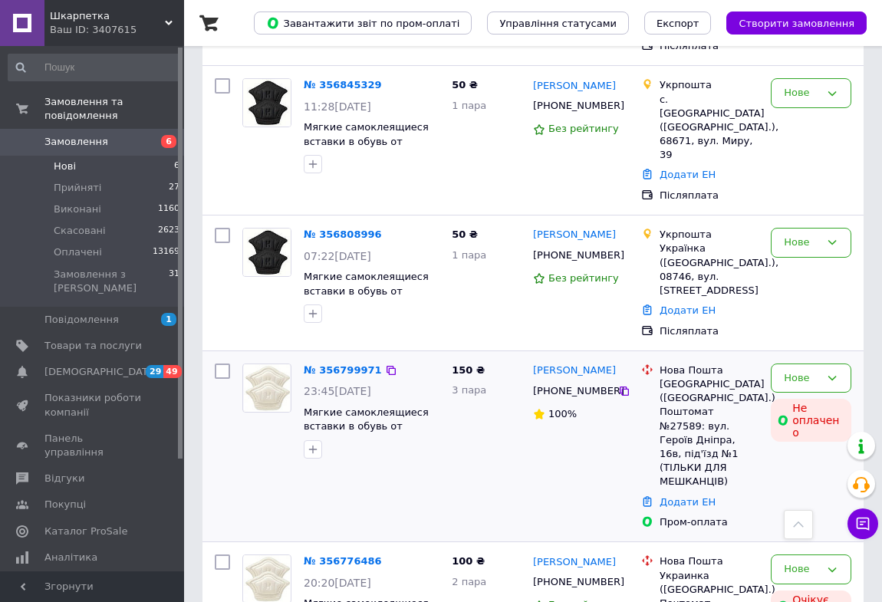
scroll to position [585, 0]
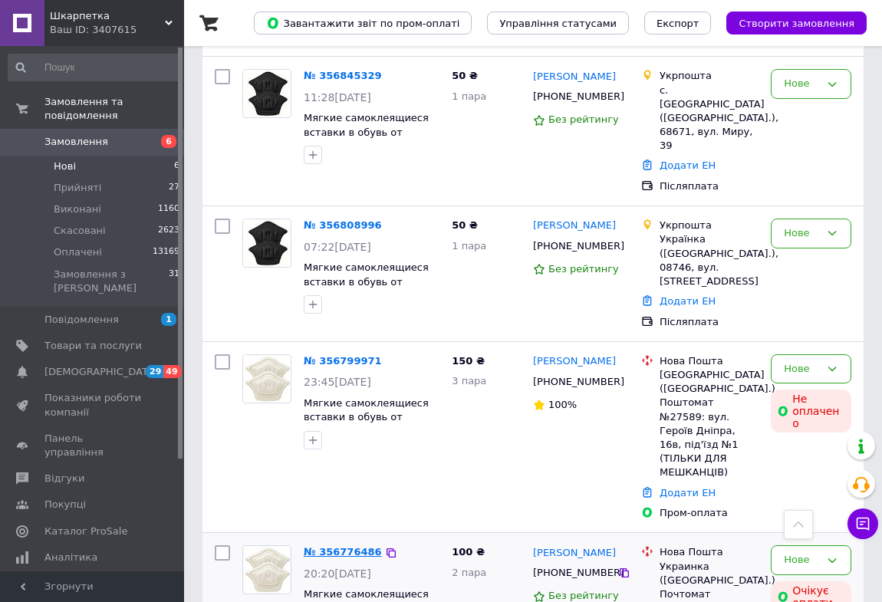
click at [356, 546] on link "№ 356776486" at bounding box center [343, 551] width 78 height 11
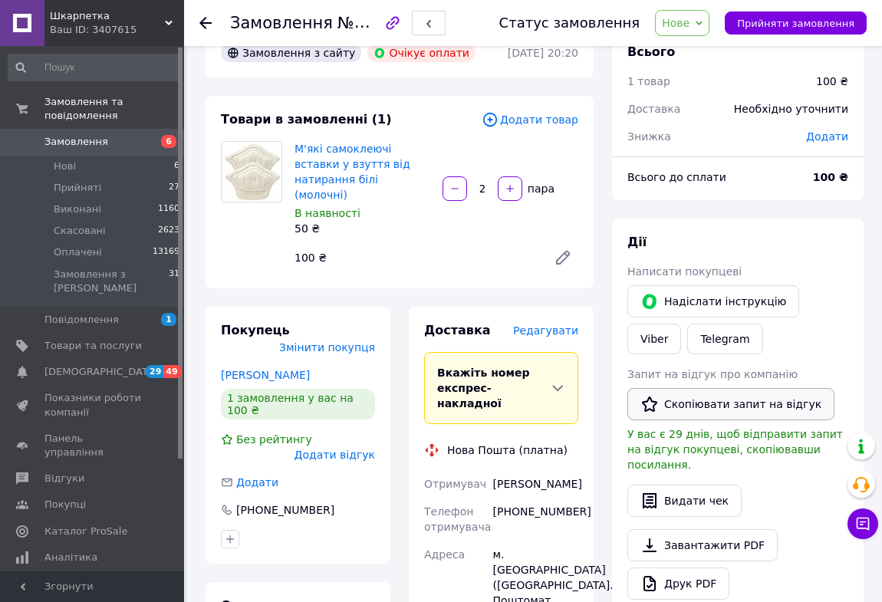
scroll to position [31, 0]
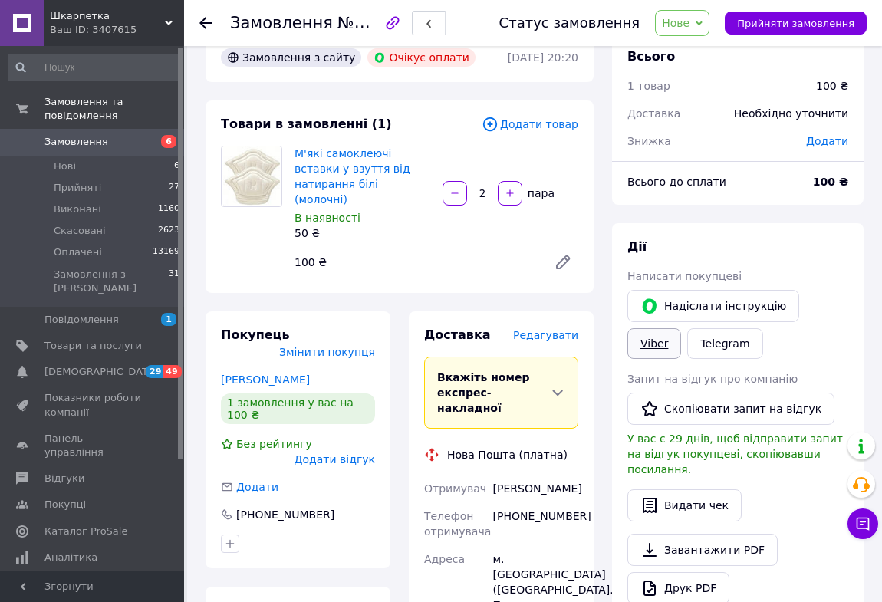
click at [681, 328] on link "Viber" at bounding box center [654, 343] width 54 height 31
click at [702, 24] on icon at bounding box center [698, 23] width 7 height 7
click at [702, 52] on li "Прийнято" at bounding box center [690, 53] width 71 height 23
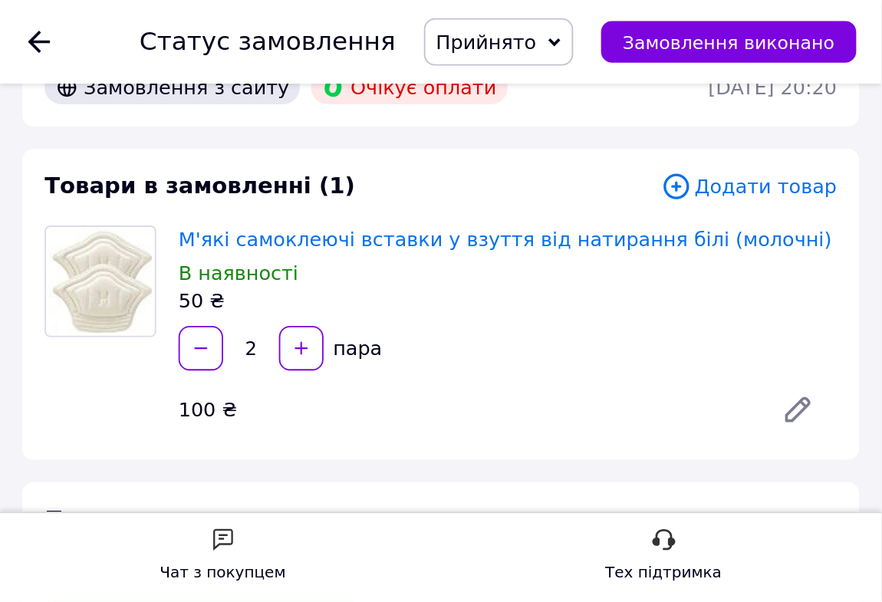
scroll to position [0, 0]
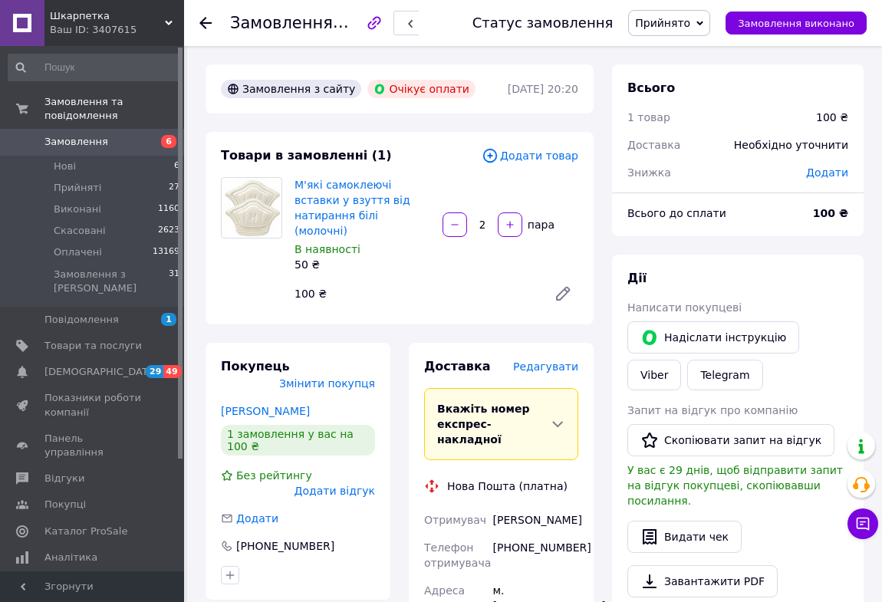
drag, startPoint x: 202, startPoint y: 21, endPoint x: 209, endPoint y: 38, distance: 18.7
click at [202, 21] on use at bounding box center [205, 23] width 12 height 12
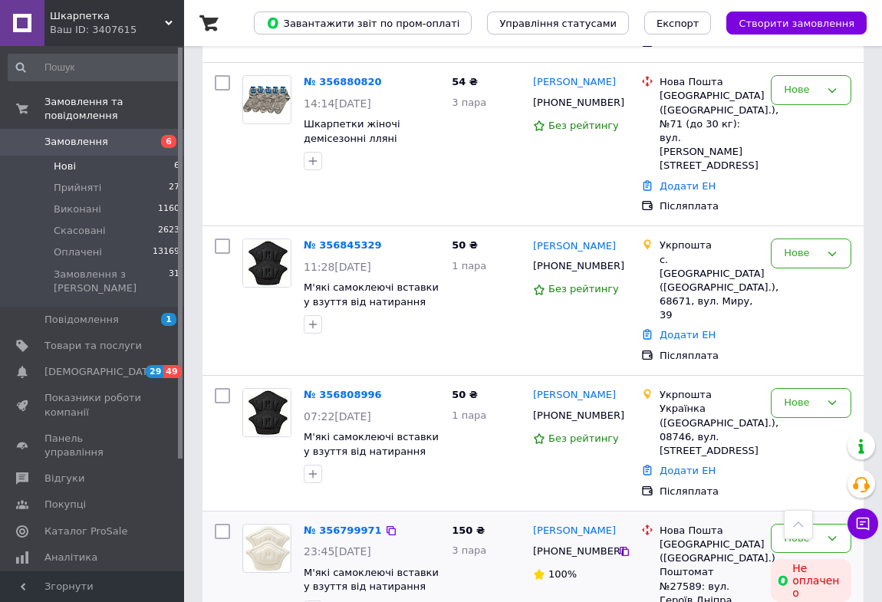
scroll to position [585, 0]
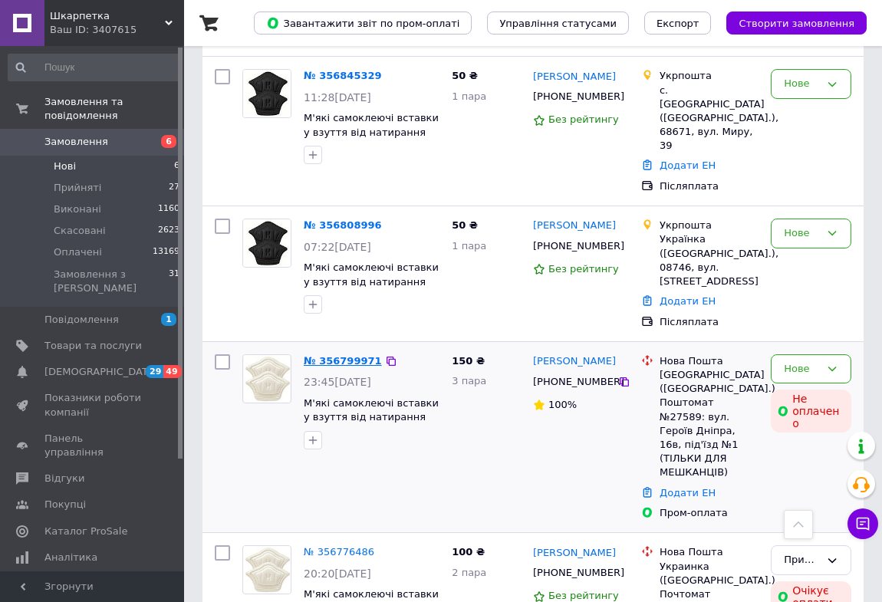
click at [353, 355] on link "№ 356799971" at bounding box center [343, 360] width 78 height 11
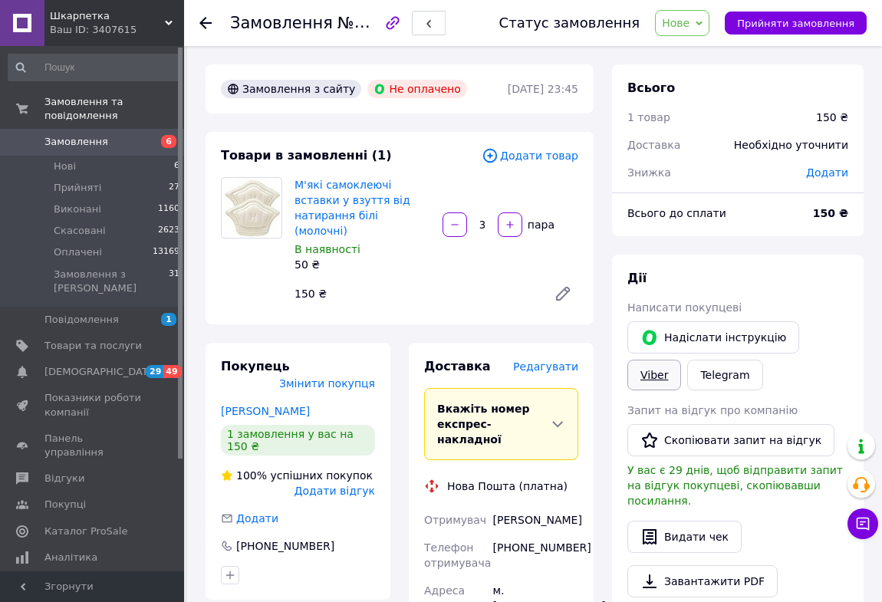
click at [681, 360] on link "Viber" at bounding box center [654, 375] width 54 height 31
click at [702, 21] on icon at bounding box center [698, 23] width 7 height 7
click at [713, 53] on li "Прийнято" at bounding box center [690, 53] width 71 height 23
click at [204, 22] on use at bounding box center [205, 23] width 12 height 12
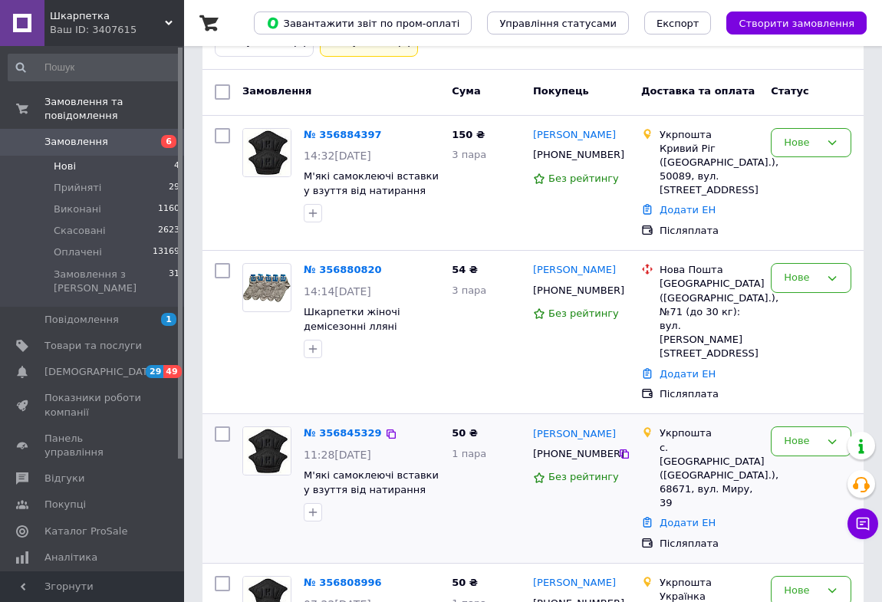
scroll to position [272, 0]
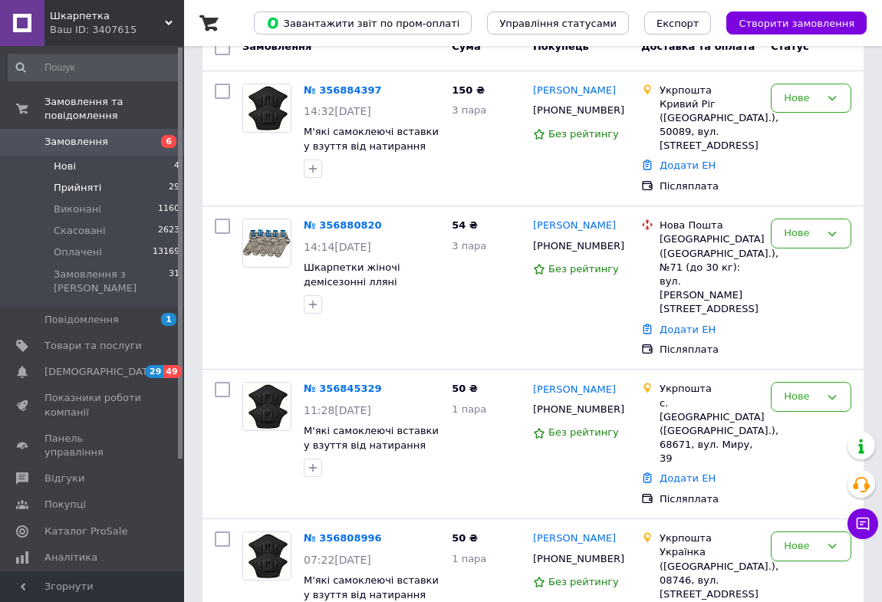
click at [87, 181] on span "Прийняті" at bounding box center [78, 188] width 48 height 14
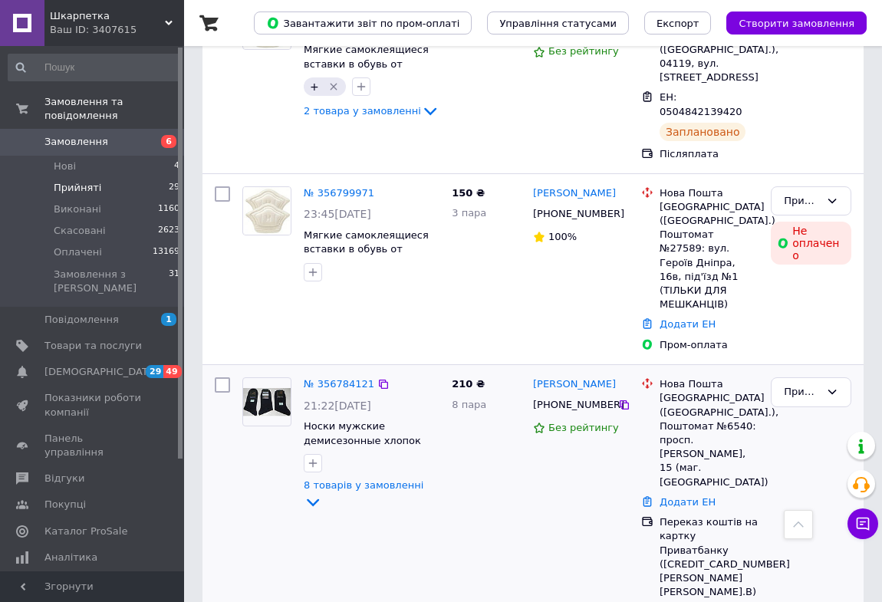
scroll to position [1184, 0]
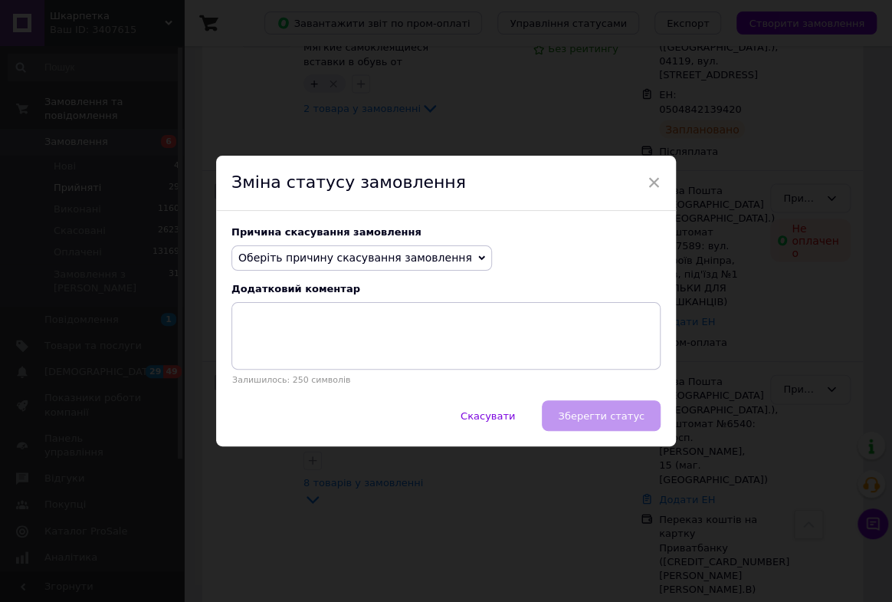
click at [478, 255] on icon at bounding box center [481, 258] width 7 height 7
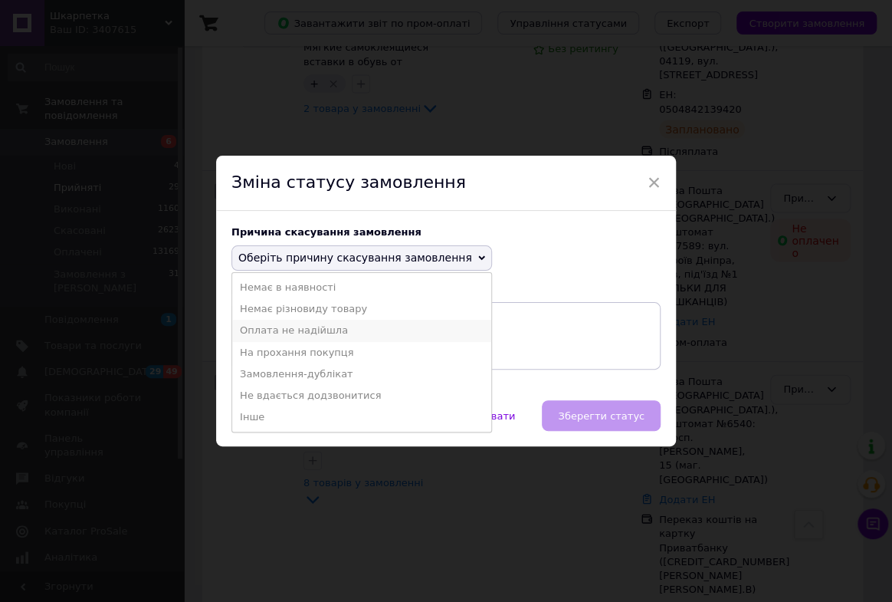
click at [322, 330] on li "Оплата не надійшла" at bounding box center [361, 330] width 259 height 21
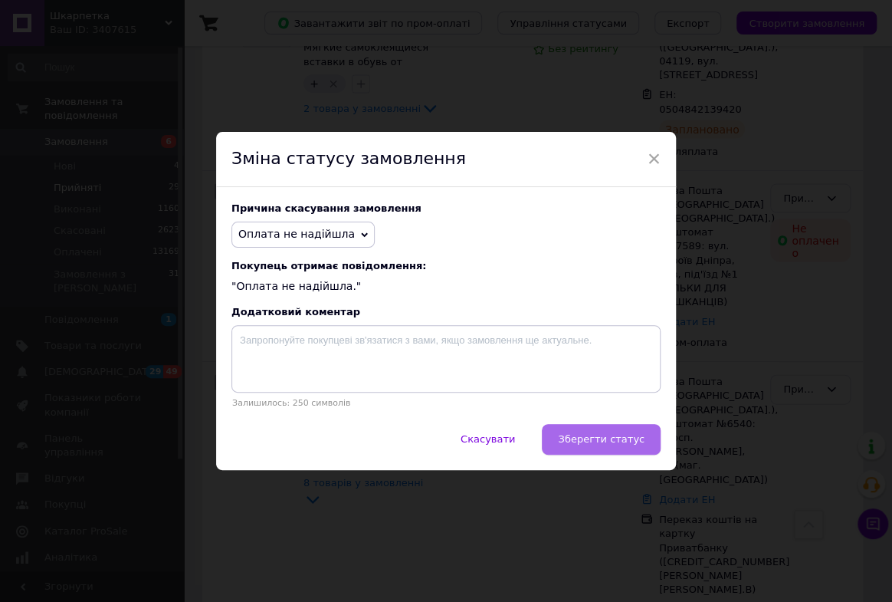
click at [575, 442] on span "Зберегти статус" at bounding box center [601, 438] width 87 height 11
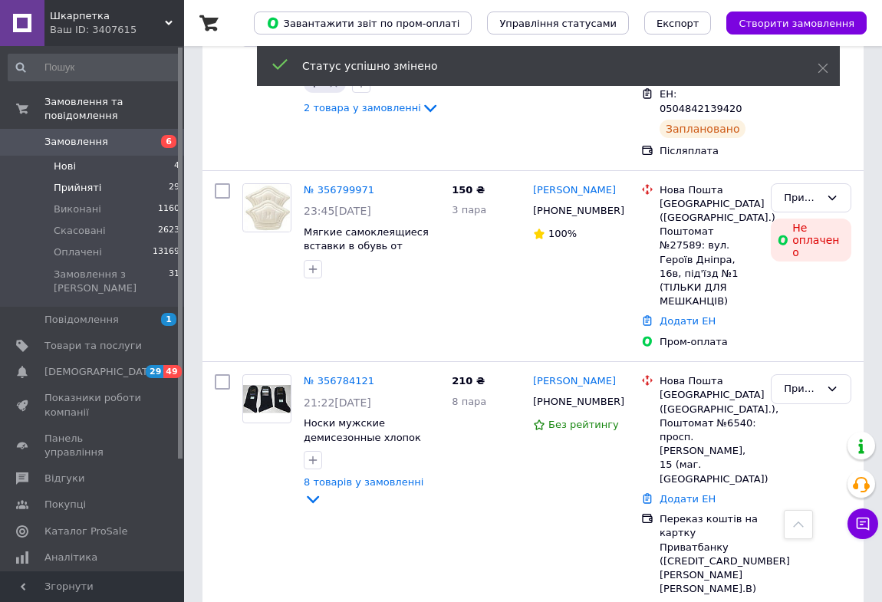
click at [68, 159] on span "Нові" at bounding box center [65, 166] width 22 height 14
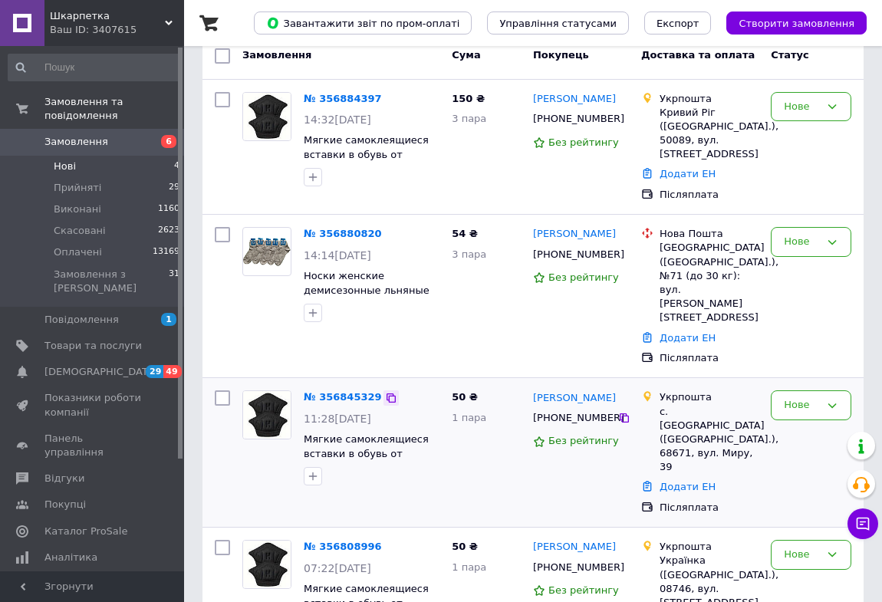
scroll to position [272, 0]
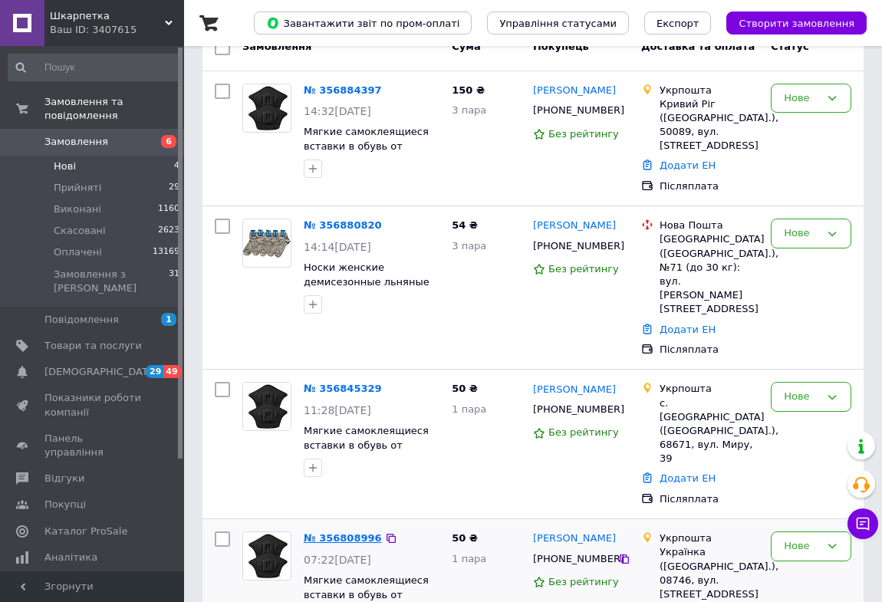
click at [361, 532] on link "№ 356808996" at bounding box center [343, 537] width 78 height 11
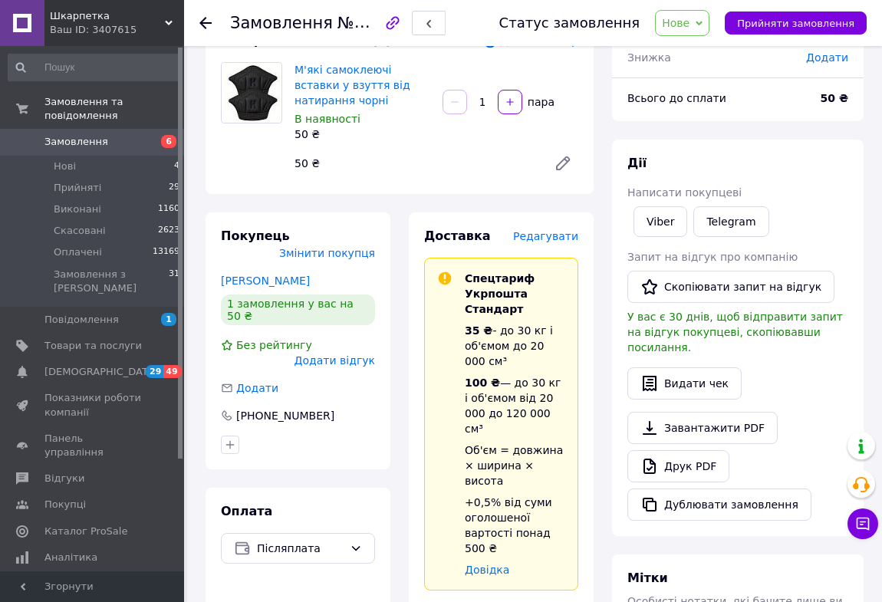
scroll to position [63, 0]
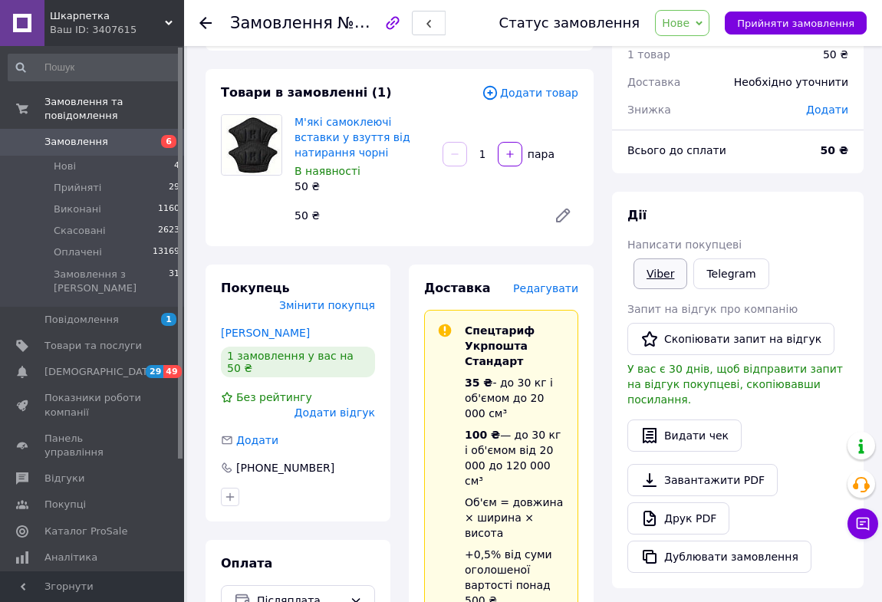
click at [662, 275] on link "Viber" at bounding box center [660, 273] width 54 height 31
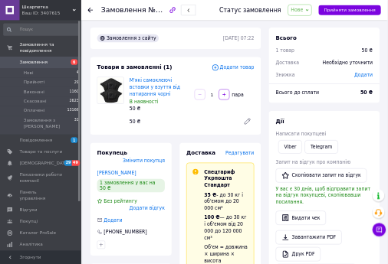
scroll to position [0, 0]
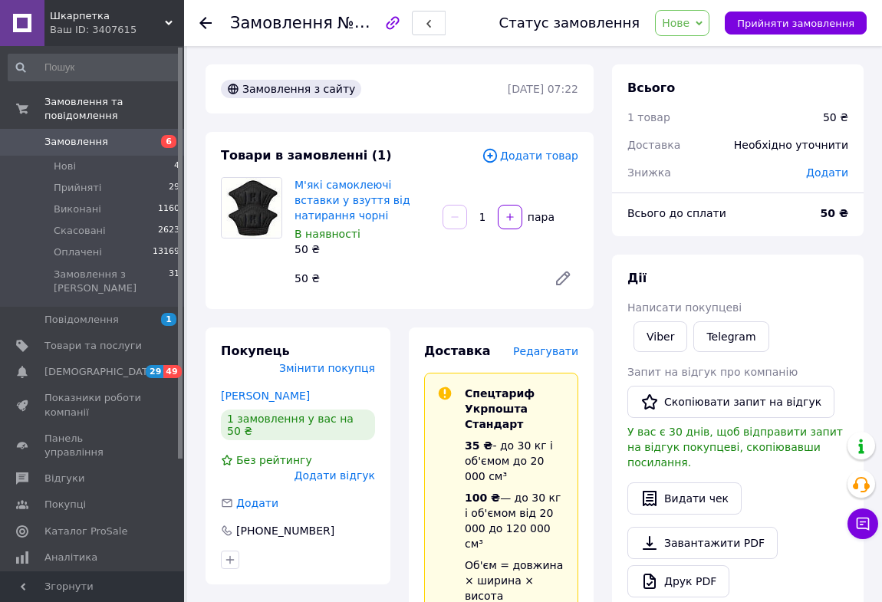
click at [702, 23] on icon at bounding box center [698, 23] width 7 height 5
click at [706, 53] on li "Прийнято" at bounding box center [690, 53] width 71 height 23
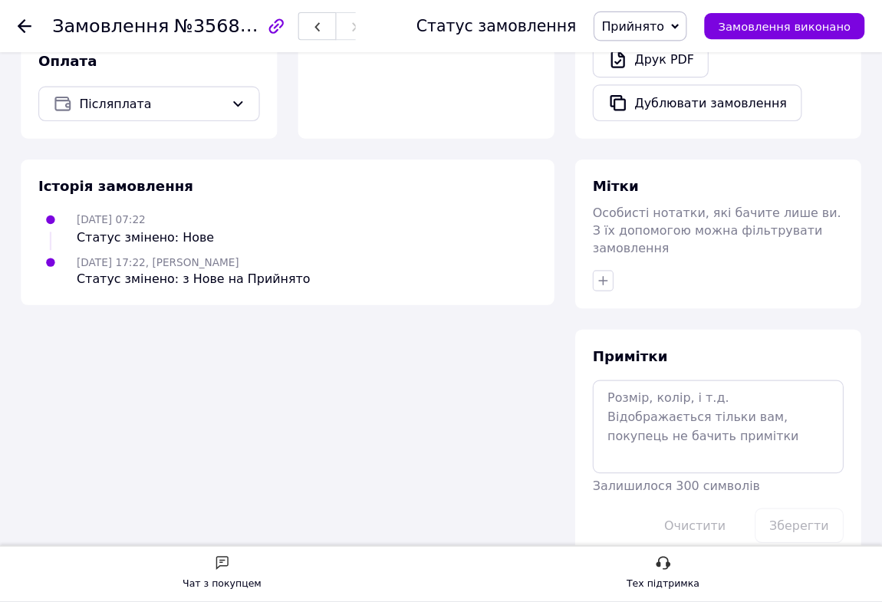
scroll to position [406, 0]
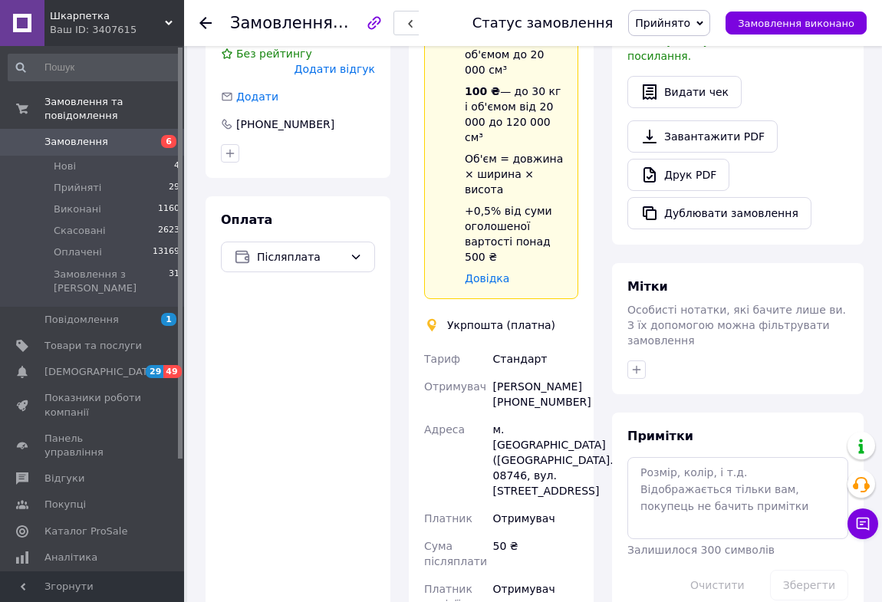
click at [204, 22] on use at bounding box center [205, 23] width 12 height 12
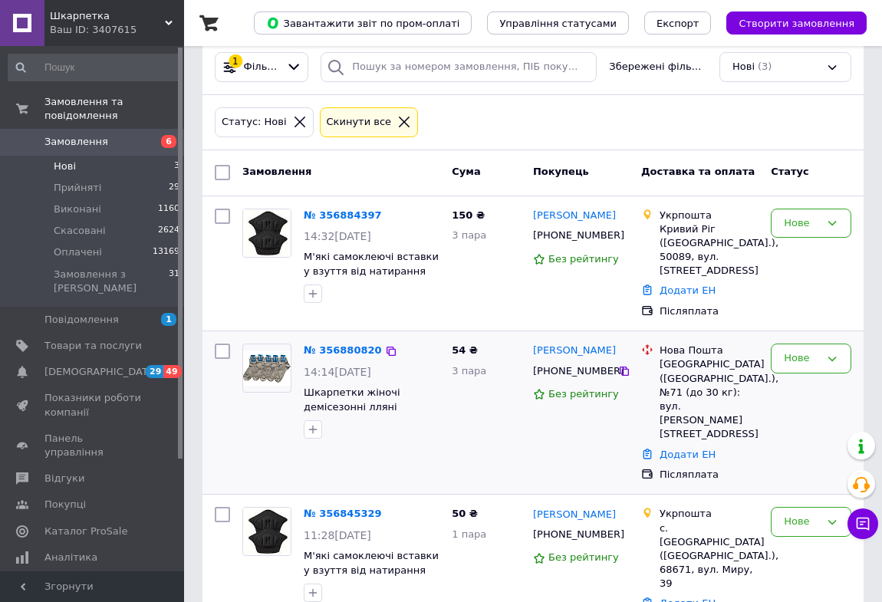
scroll to position [151, 0]
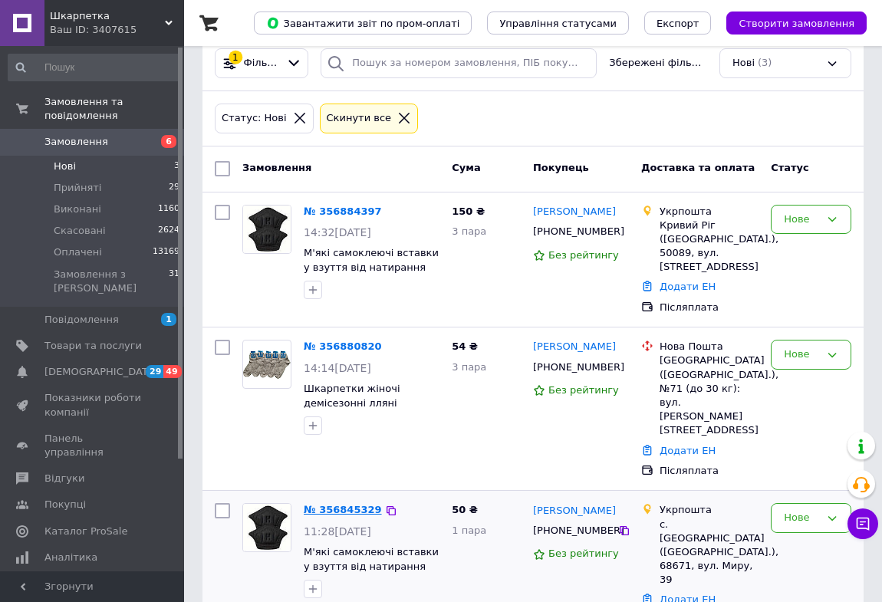
click at [353, 504] on link "№ 356845329" at bounding box center [343, 509] width 78 height 11
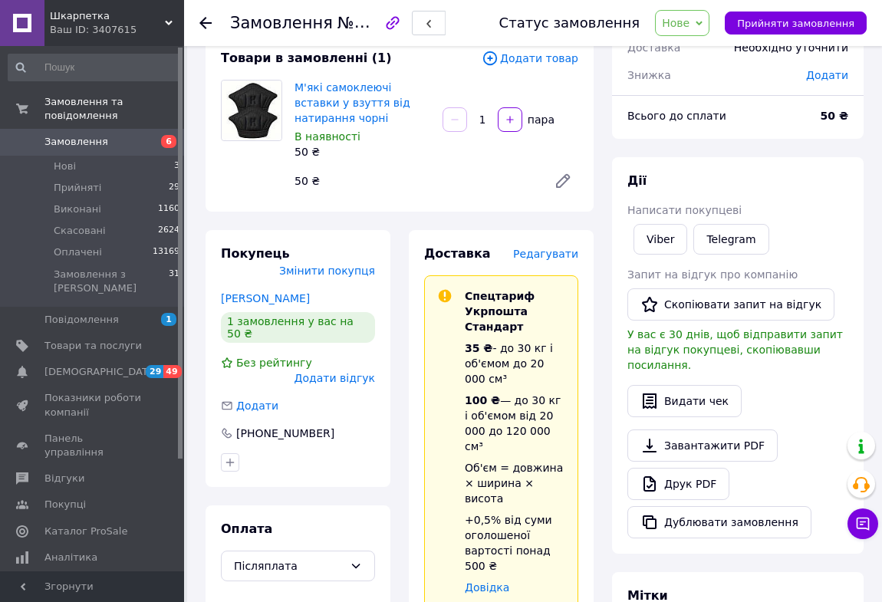
scroll to position [69, 0]
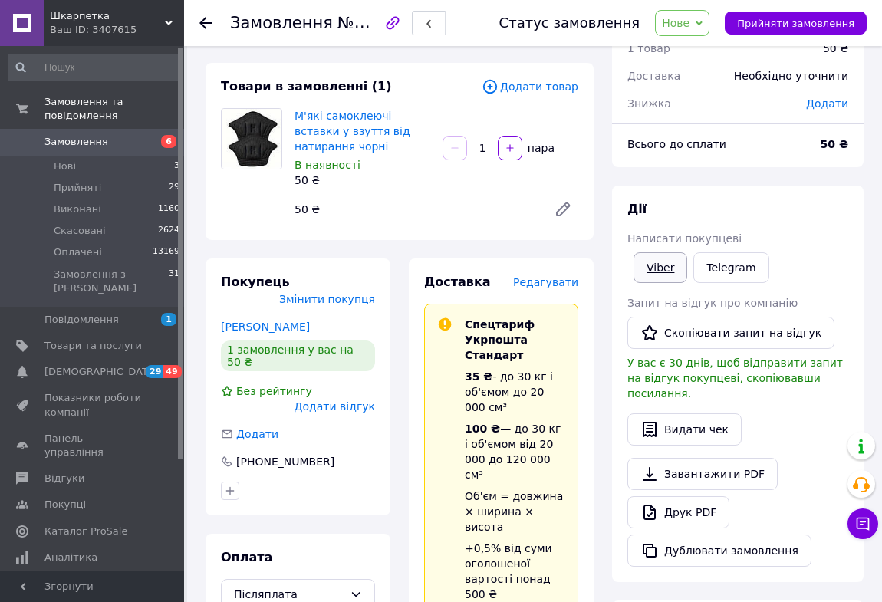
click at [665, 271] on link "Viber" at bounding box center [660, 267] width 54 height 31
click at [702, 24] on icon at bounding box center [698, 23] width 7 height 7
click at [718, 54] on li "Прийнято" at bounding box center [690, 53] width 71 height 23
click at [202, 21] on use at bounding box center [205, 23] width 12 height 12
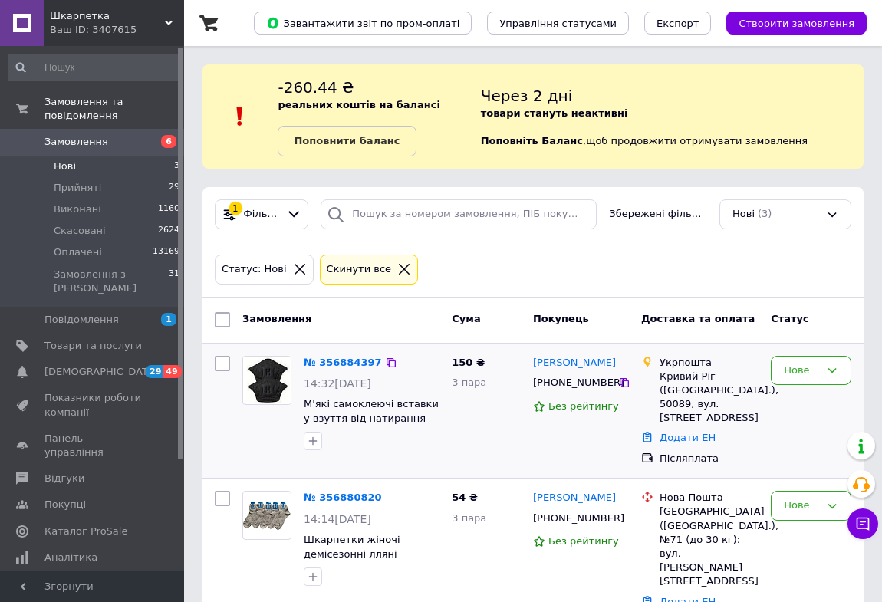
click at [353, 363] on link "№ 356884397" at bounding box center [343, 361] width 78 height 11
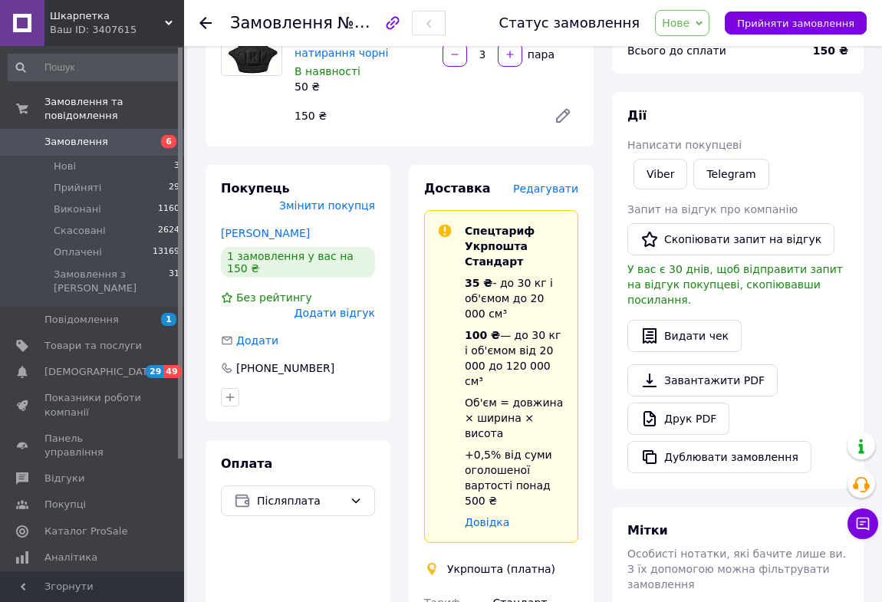
scroll to position [139, 0]
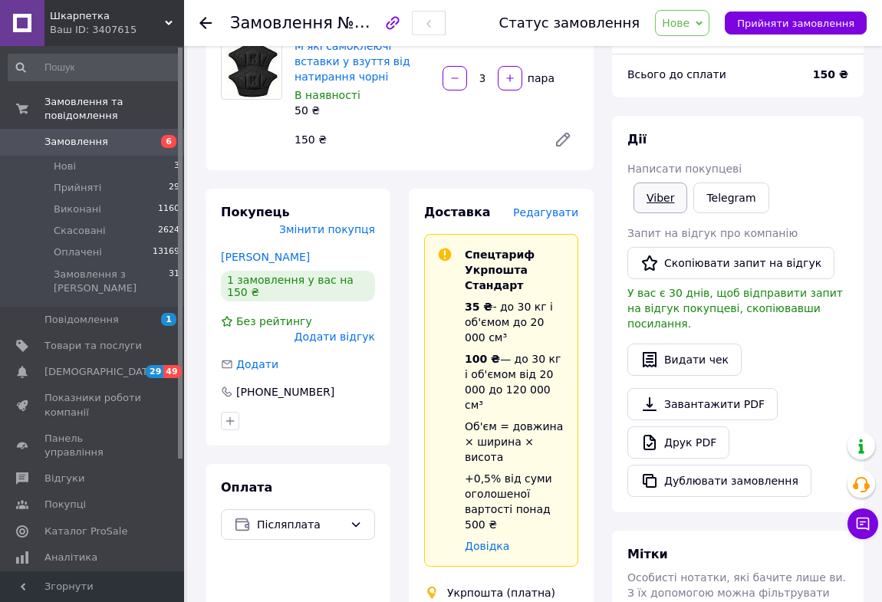
click at [665, 196] on link "Viber" at bounding box center [660, 197] width 54 height 31
click at [702, 26] on icon at bounding box center [698, 23] width 7 height 7
click at [712, 54] on li "Прийнято" at bounding box center [690, 53] width 71 height 23
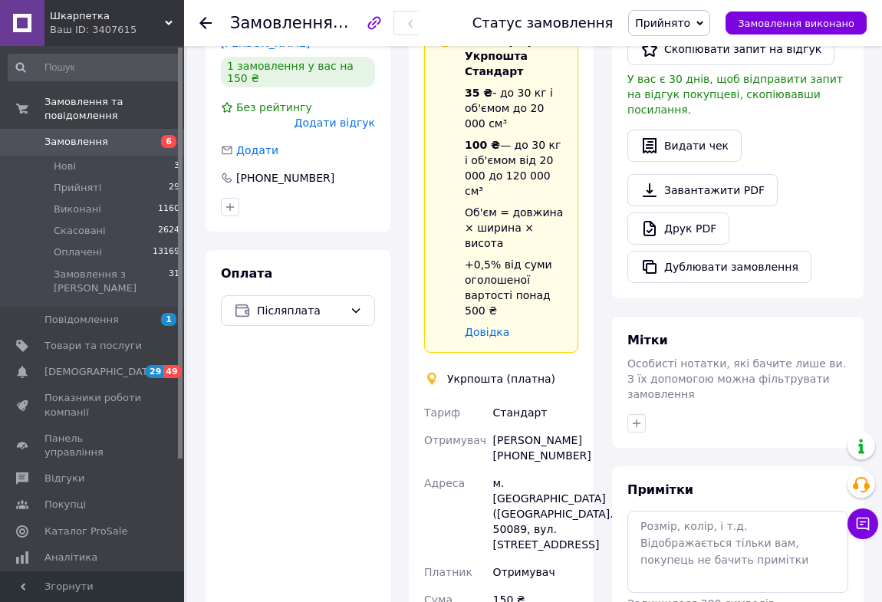
scroll to position [332, 0]
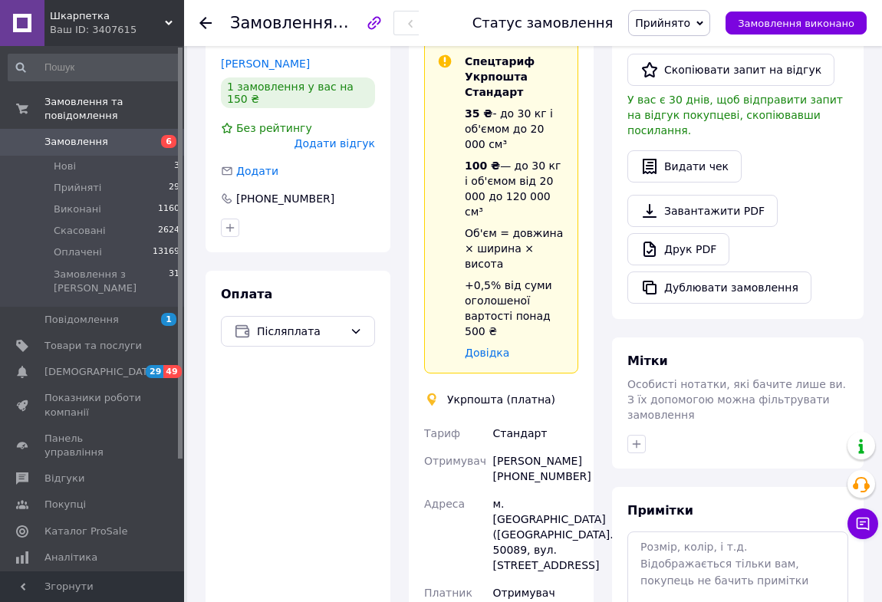
click at [206, 24] on icon at bounding box center [205, 23] width 12 height 12
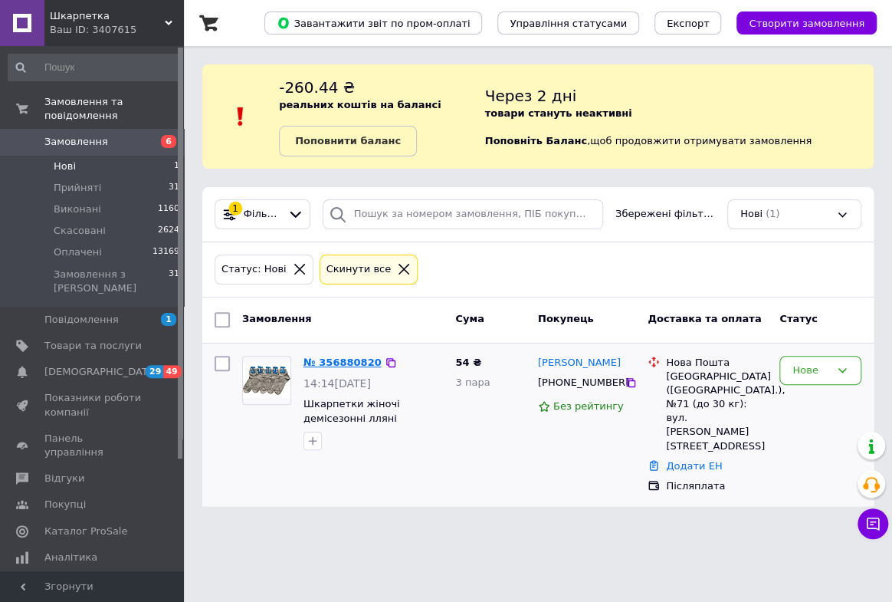
click at [362, 363] on link "№ 356880820" at bounding box center [343, 361] width 78 height 11
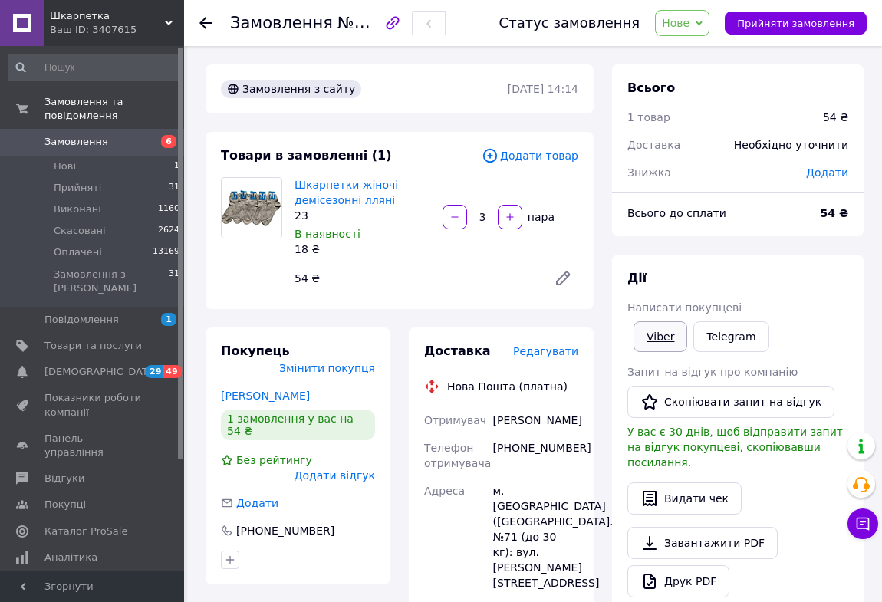
click at [659, 336] on link "Viber" at bounding box center [660, 336] width 54 height 31
click at [702, 26] on icon at bounding box center [698, 23] width 7 height 7
click at [706, 51] on li "Прийнято" at bounding box center [690, 53] width 71 height 23
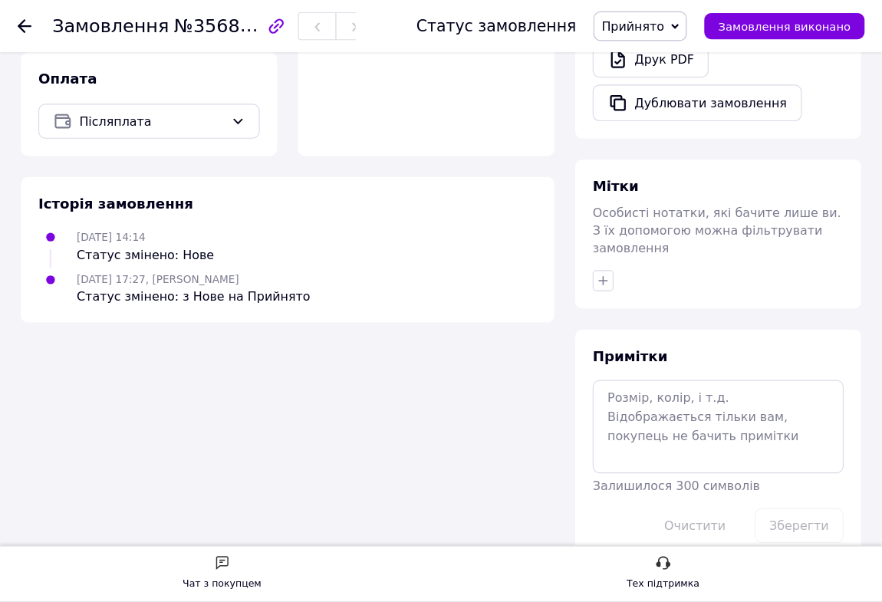
scroll to position [406, 0]
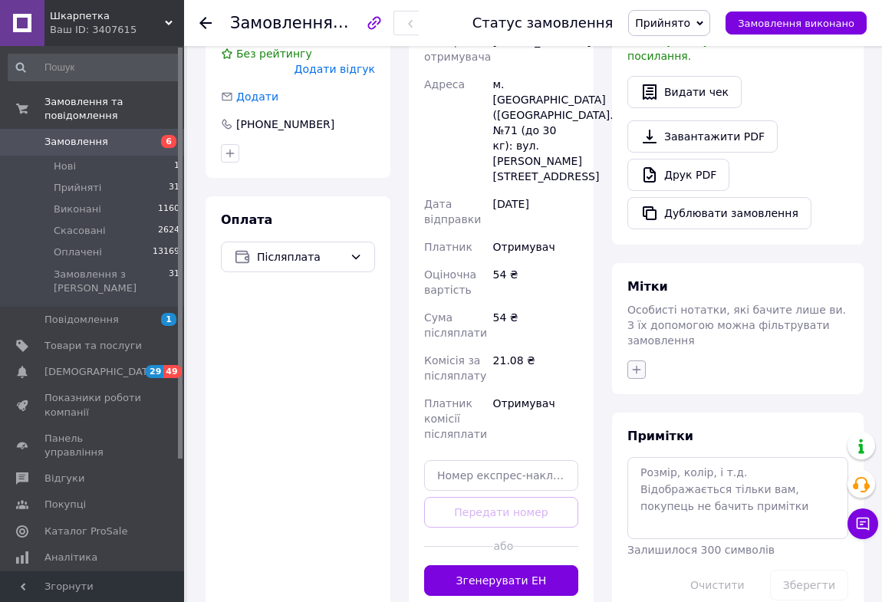
click at [637, 363] on icon "button" at bounding box center [636, 369] width 12 height 12
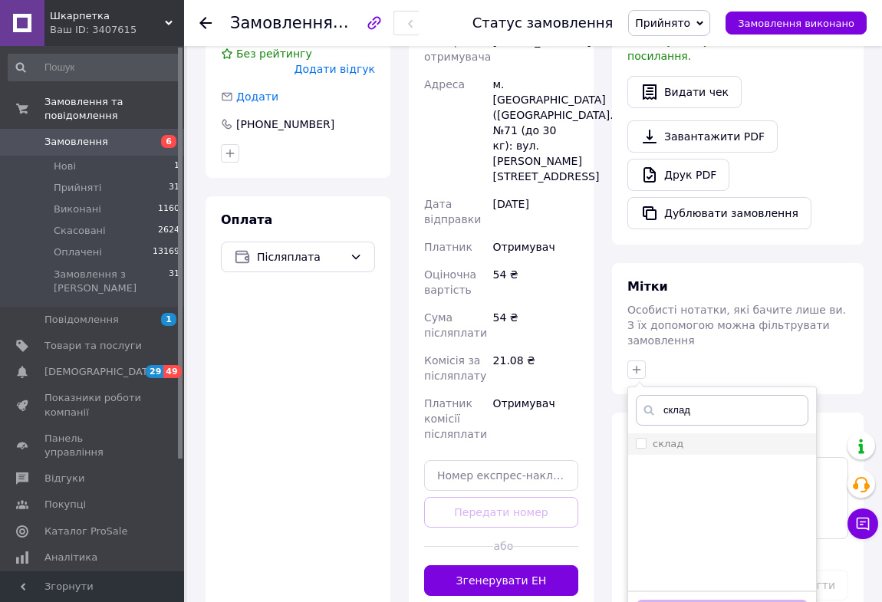
type input "склад"
click at [639, 438] on input "склад" at bounding box center [641, 443] width 10 height 10
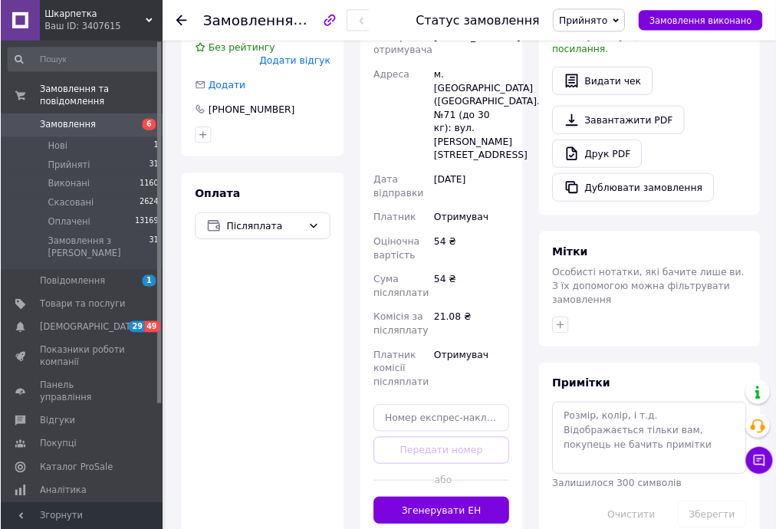
scroll to position [407, 0]
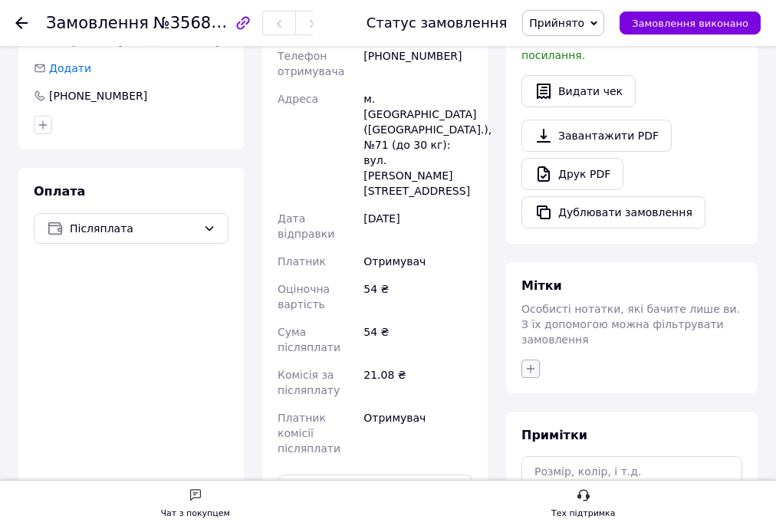
click at [531, 363] on icon "button" at bounding box center [530, 369] width 12 height 12
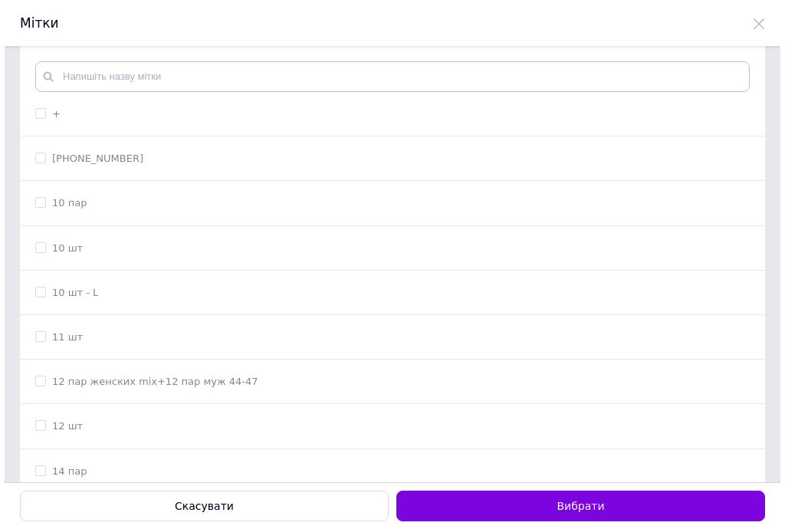
scroll to position [0, 0]
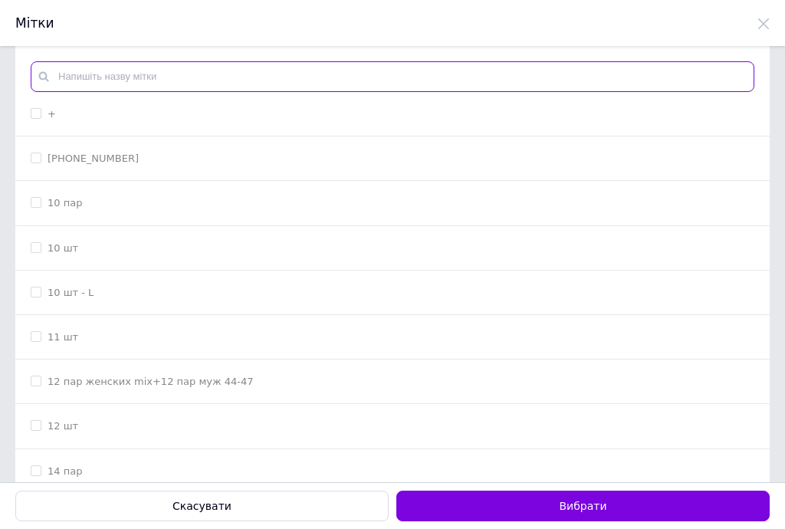
click at [158, 77] on input "text" at bounding box center [393, 76] width 724 height 31
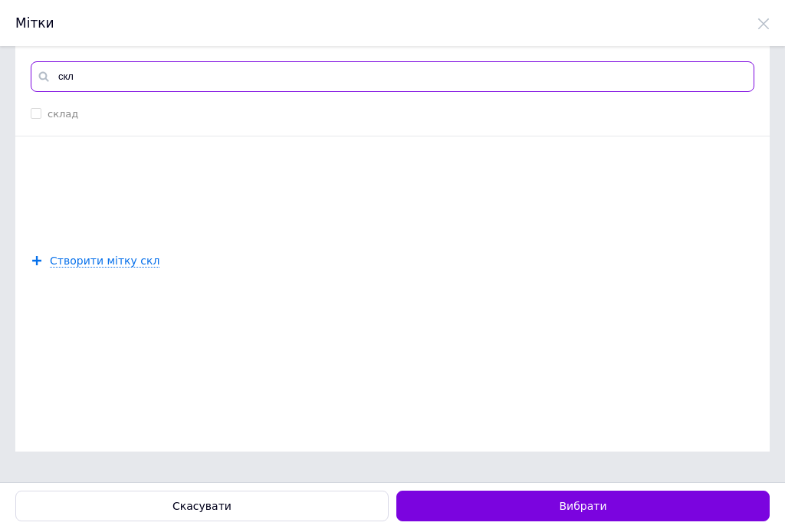
type input "скл"
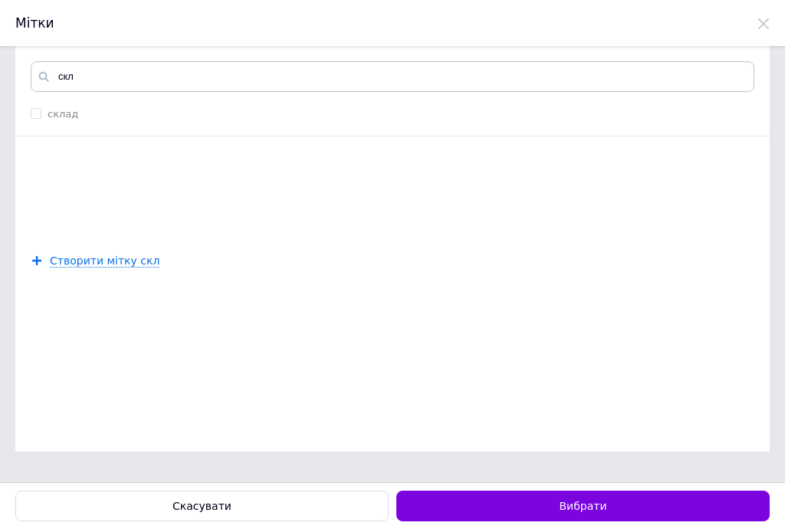
click at [33, 114] on input "склад" at bounding box center [36, 113] width 10 height 10
checkbox input "true"
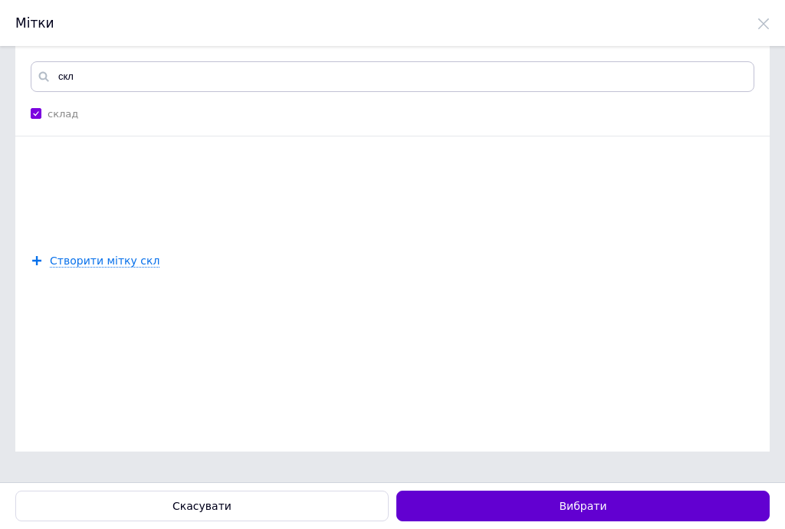
click at [514, 500] on button "Вибрати" at bounding box center [582, 506] width 373 height 31
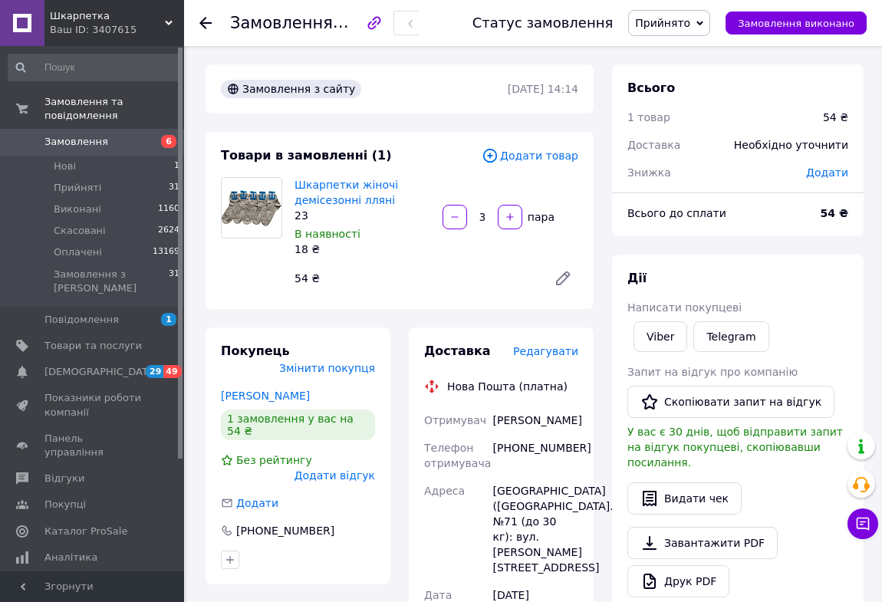
click at [204, 20] on use at bounding box center [205, 23] width 12 height 12
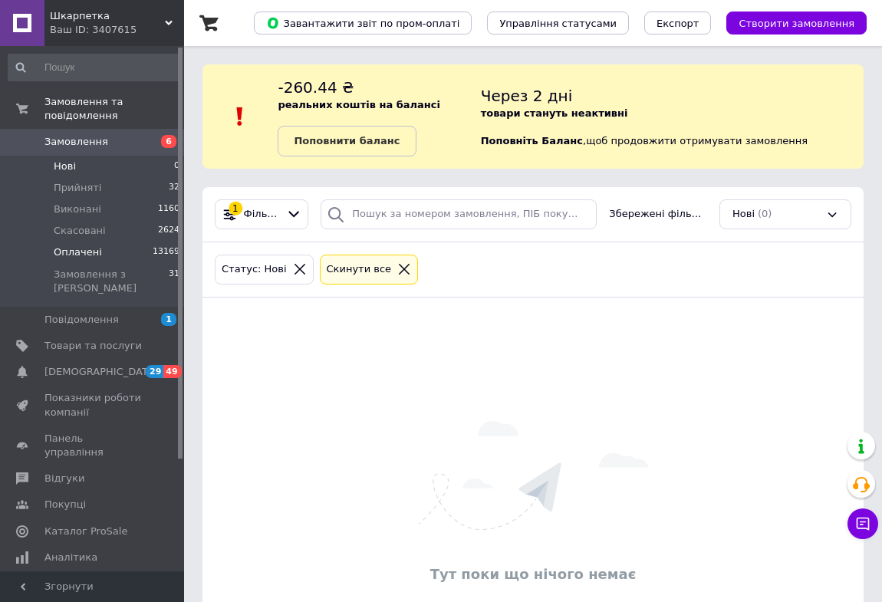
click at [85, 245] on span "Оплачені" at bounding box center [78, 252] width 48 height 14
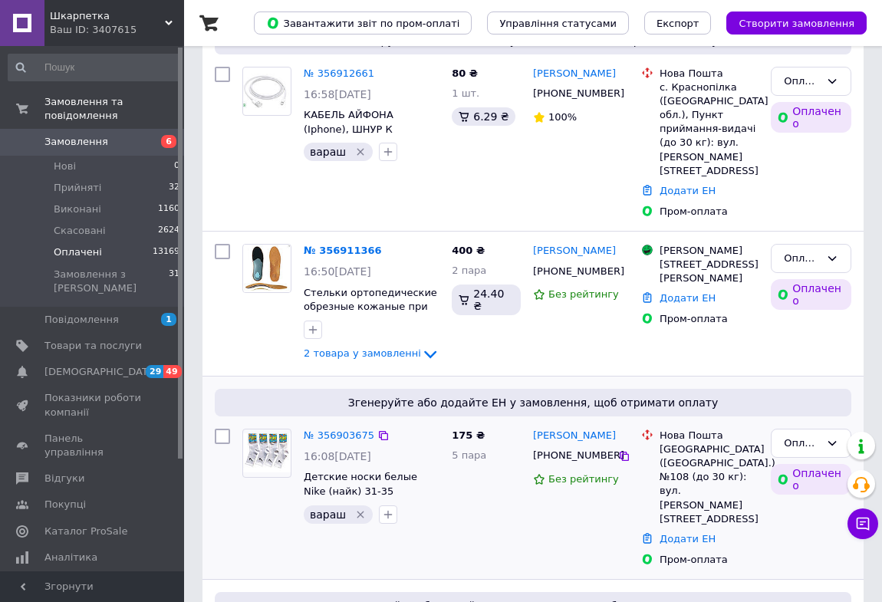
scroll to position [348, 0]
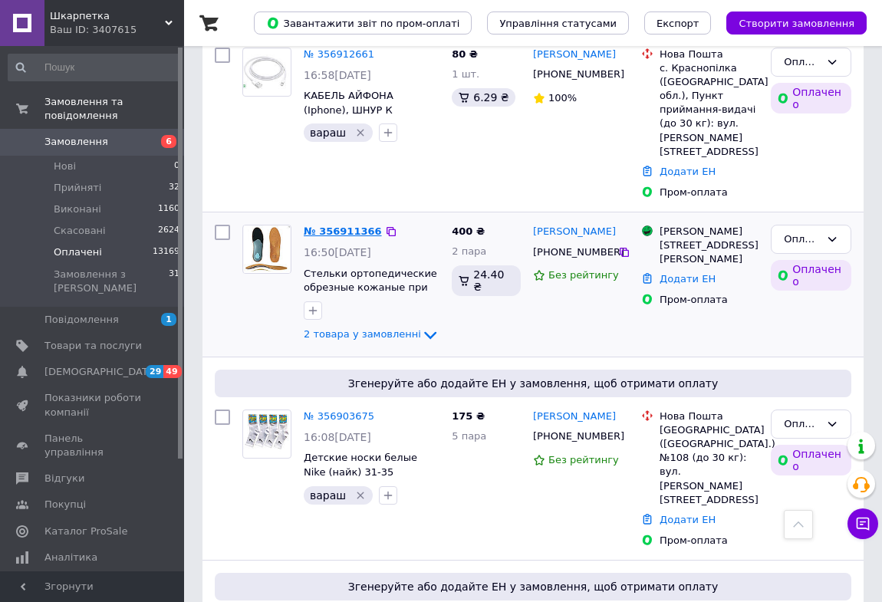
click at [329, 225] on link "№ 356911366" at bounding box center [343, 230] width 78 height 11
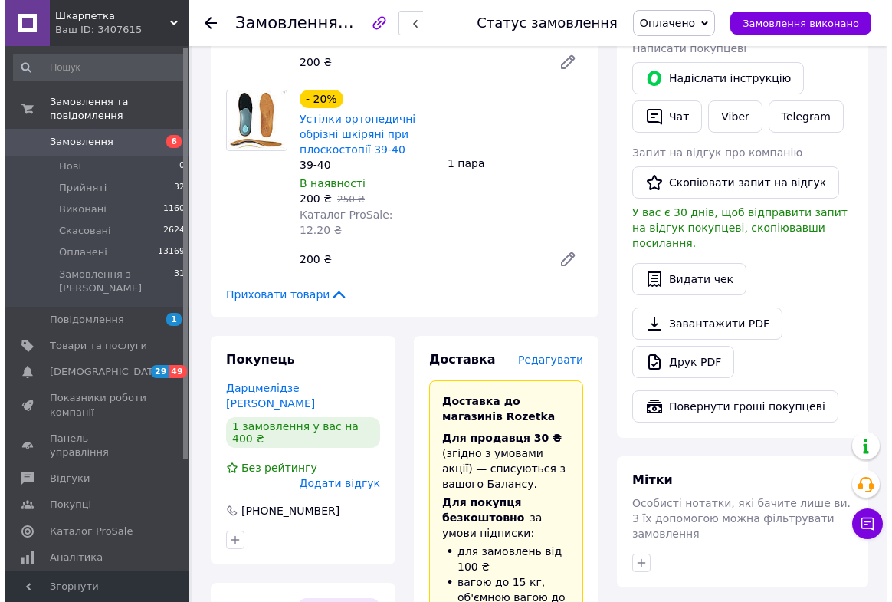
scroll to position [348, 0]
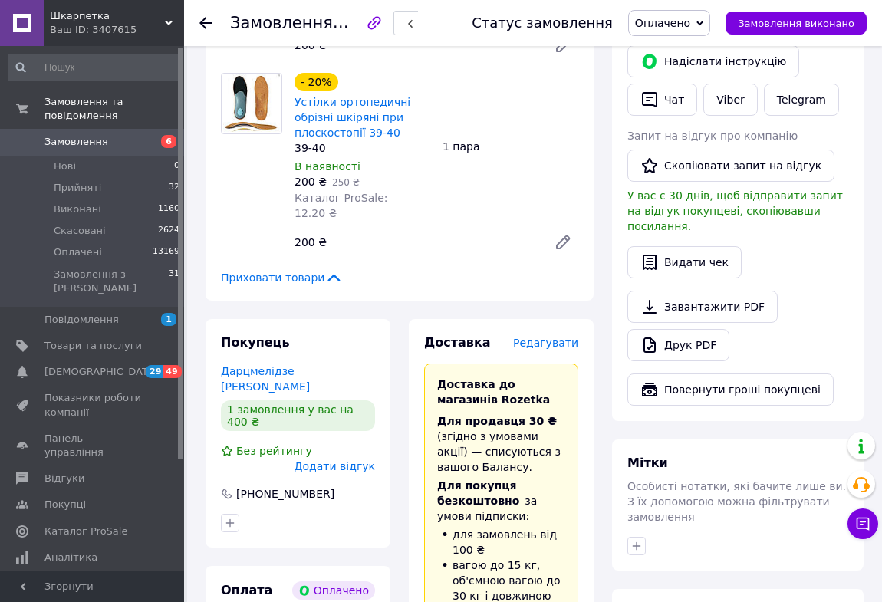
click at [561, 337] on span "Редагувати" at bounding box center [545, 343] width 65 height 12
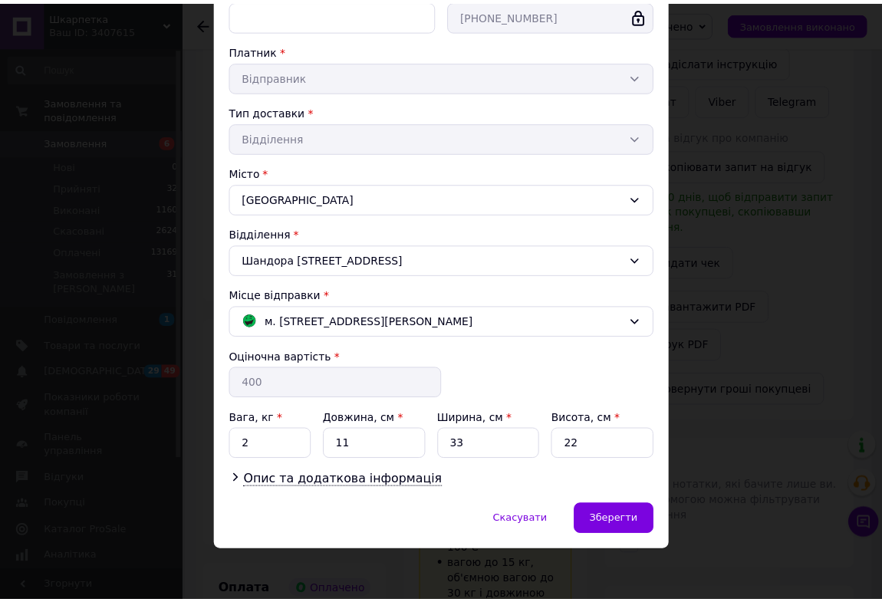
scroll to position [258, 0]
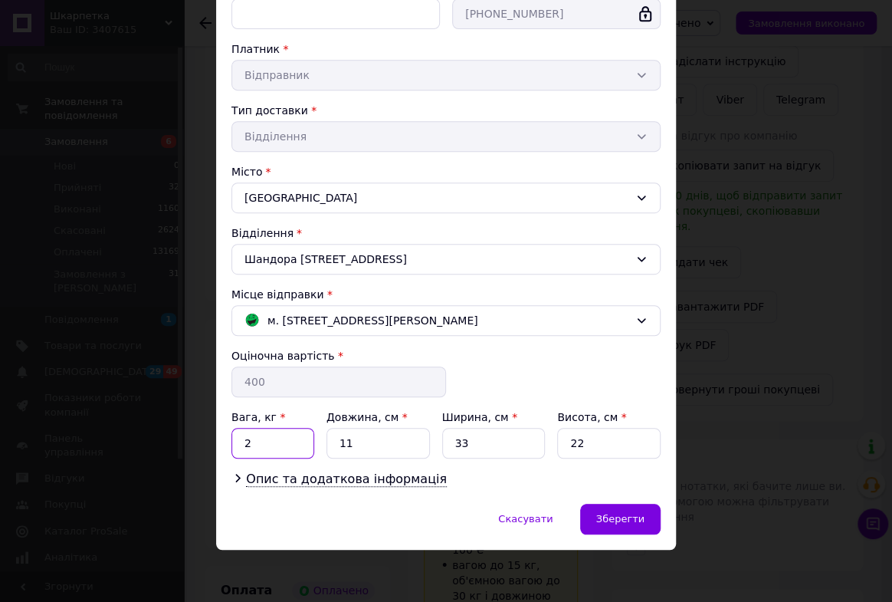
click at [249, 445] on input "2" at bounding box center [273, 443] width 83 height 31
type input "1"
drag, startPoint x: 334, startPoint y: 445, endPoint x: 410, endPoint y: 445, distance: 75.9
click at [400, 443] on input "11" at bounding box center [378, 443] width 103 height 31
type input "30"
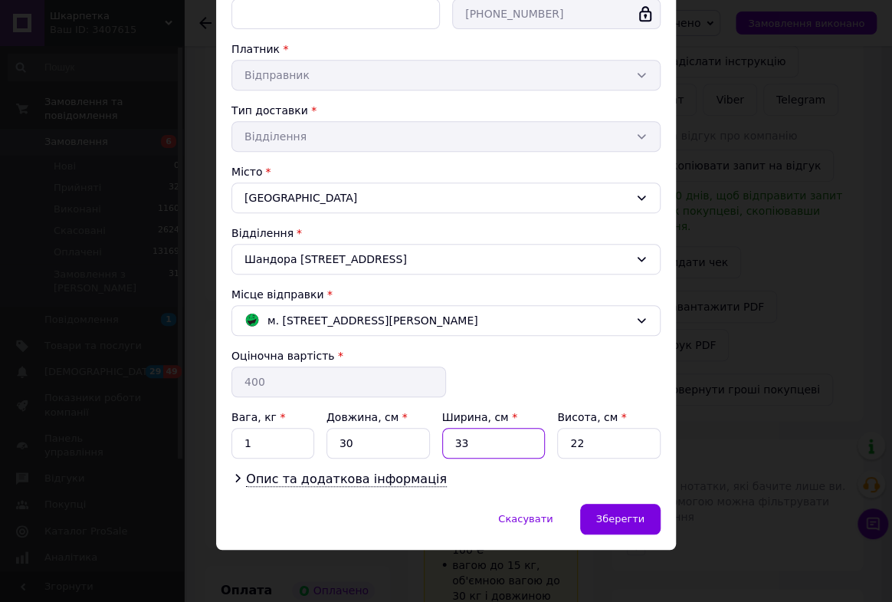
drag, startPoint x: 452, startPoint y: 443, endPoint x: 596, endPoint y: 433, distance: 145.2
click at [579, 435] on div "Вага, кг * 1 Довжина, см * 30 Ширина, см * 33 Висота, см * 22" at bounding box center [446, 433] width 429 height 49
type input "25"
drag, startPoint x: 565, startPoint y: 435, endPoint x: 643, endPoint y: 435, distance: 78.2
click at [643, 435] on input "22" at bounding box center [608, 443] width 103 height 31
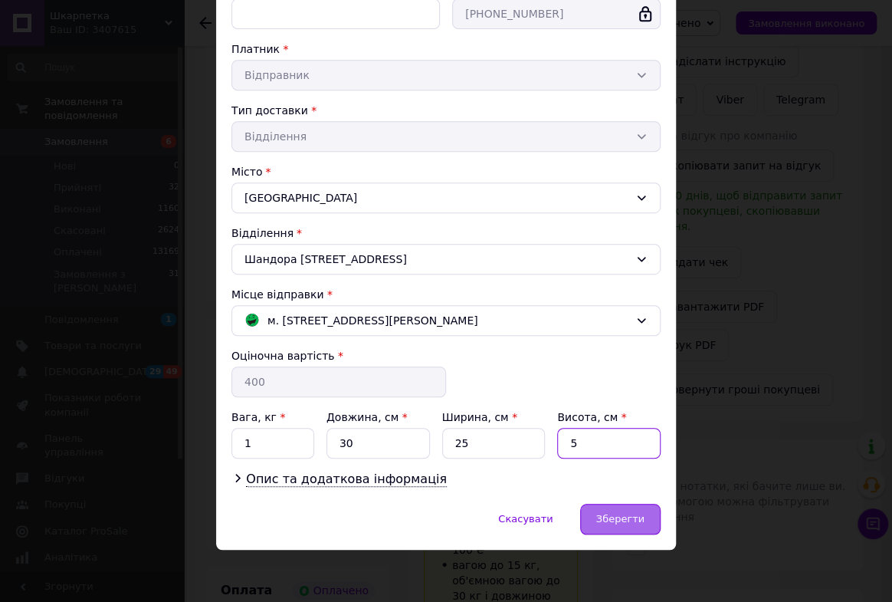
type input "5"
click at [627, 514] on span "Зберегти" at bounding box center [620, 518] width 48 height 11
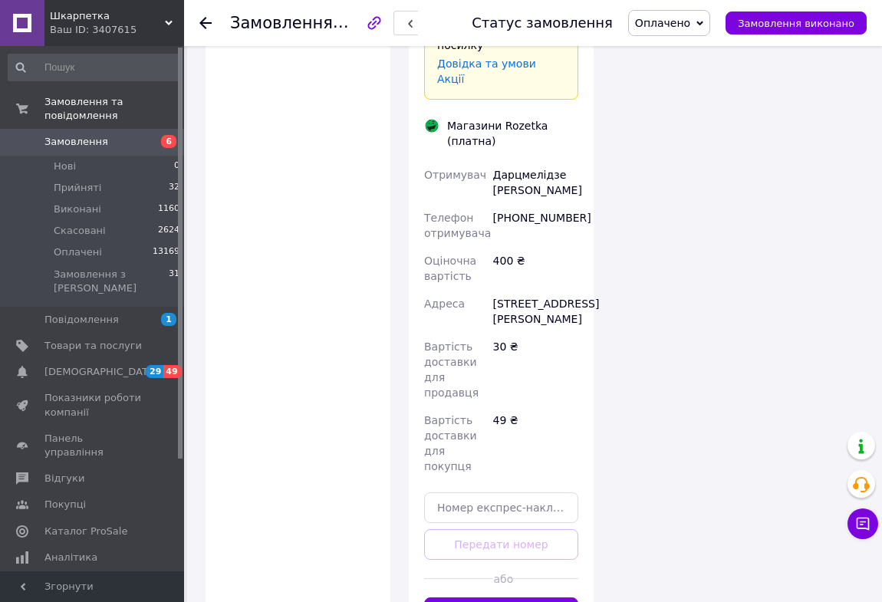
scroll to position [1254, 0]
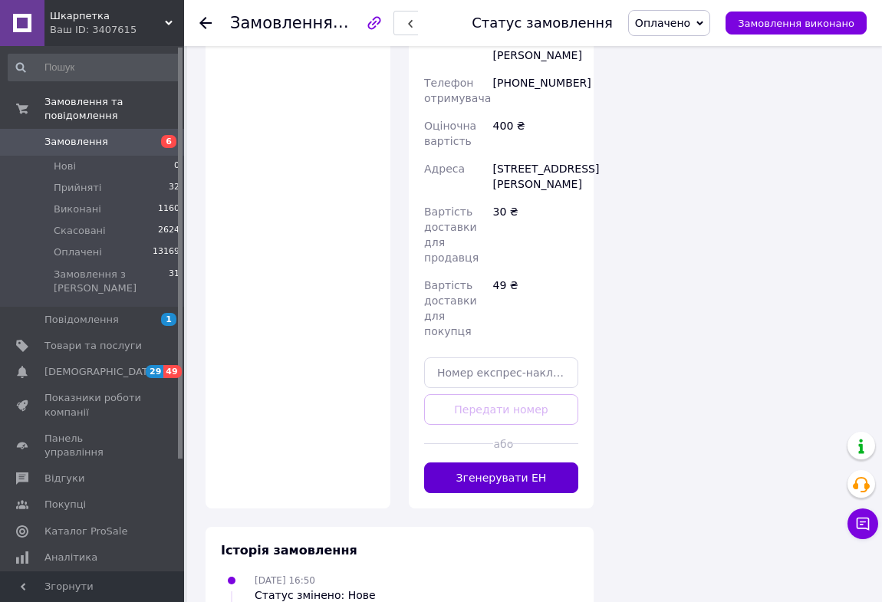
drag, startPoint x: 547, startPoint y: 414, endPoint x: 567, endPoint y: 437, distance: 30.9
click at [547, 462] on button "Згенерувати ЕН" at bounding box center [501, 477] width 154 height 31
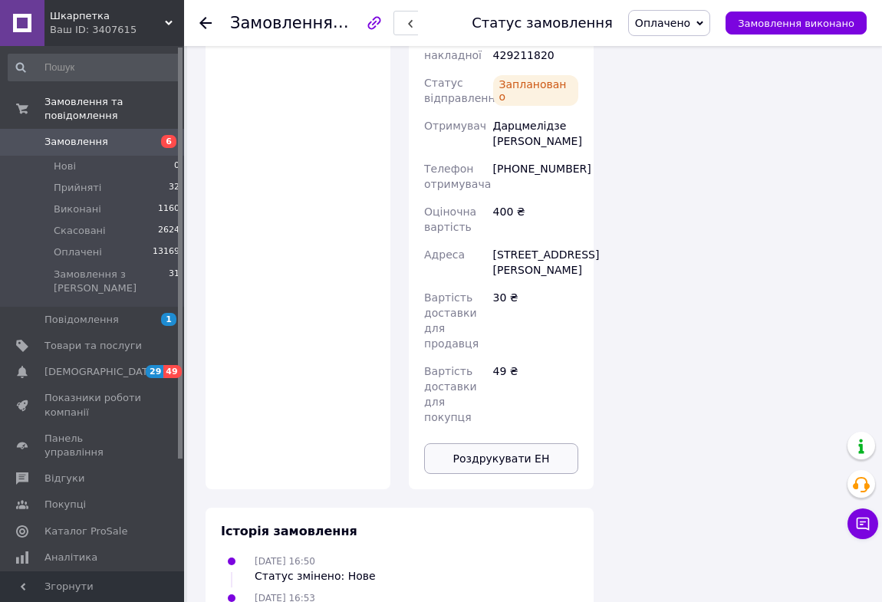
click at [519, 443] on button "Роздрукувати ЕН" at bounding box center [501, 458] width 154 height 31
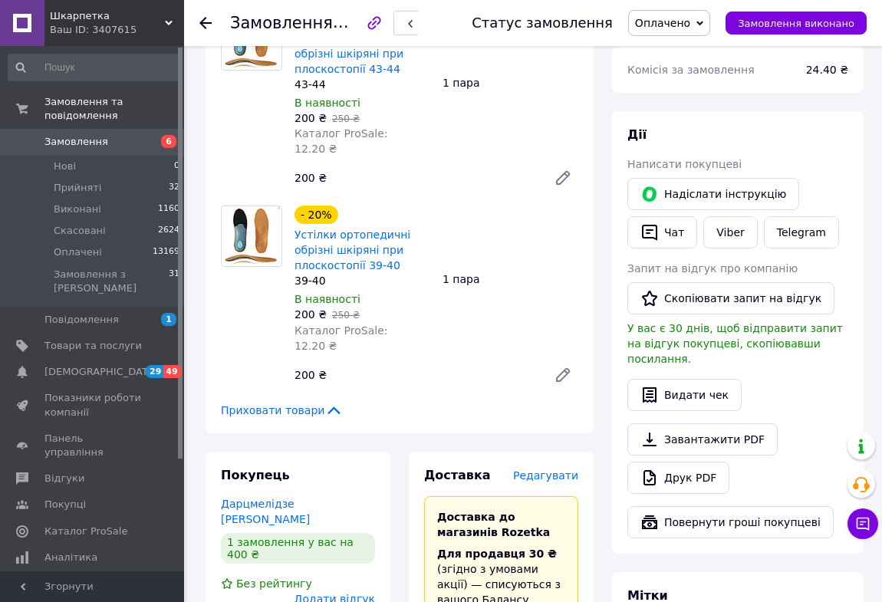
scroll to position [209, 0]
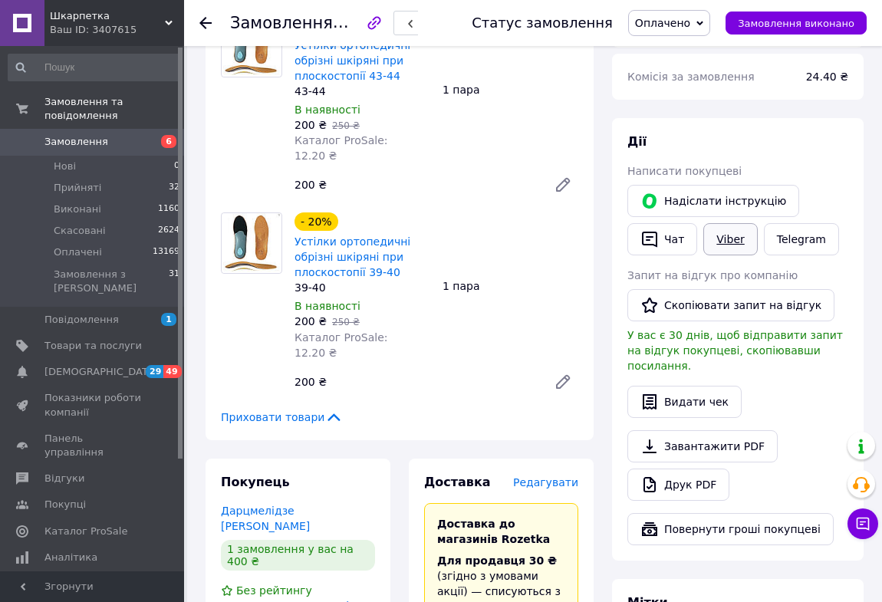
click at [734, 239] on link "Viber" at bounding box center [730, 239] width 54 height 32
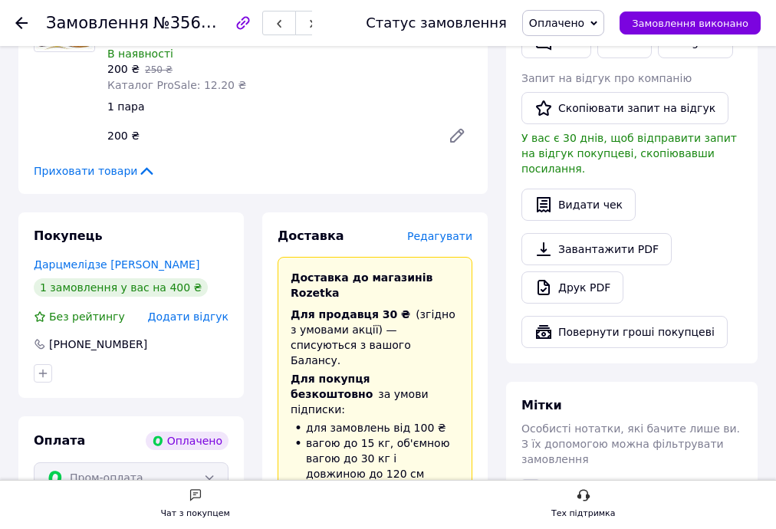
scroll to position [552, 0]
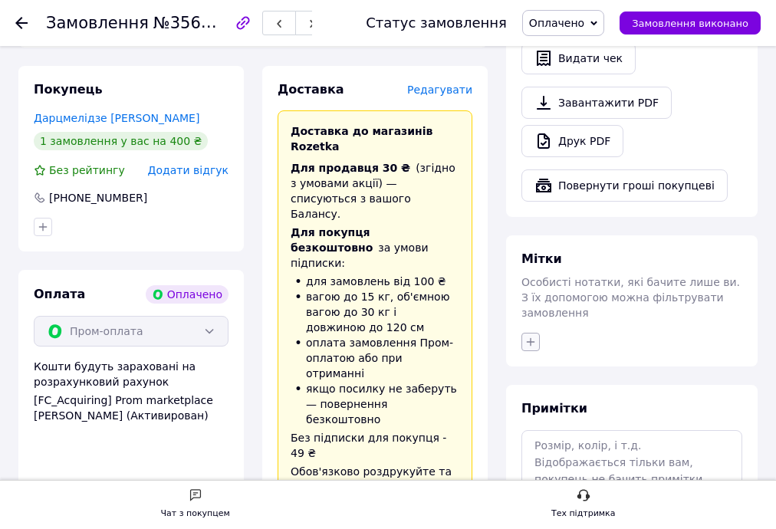
click at [528, 336] on icon "button" at bounding box center [530, 342] width 12 height 12
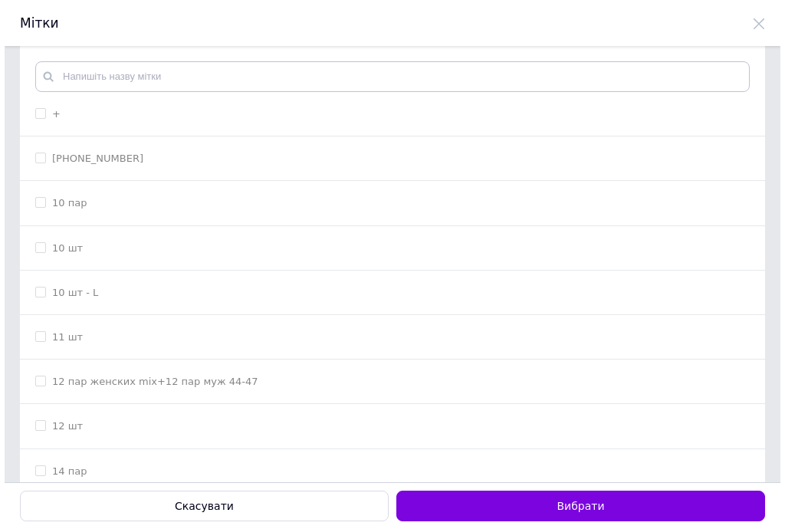
scroll to position [0, 0]
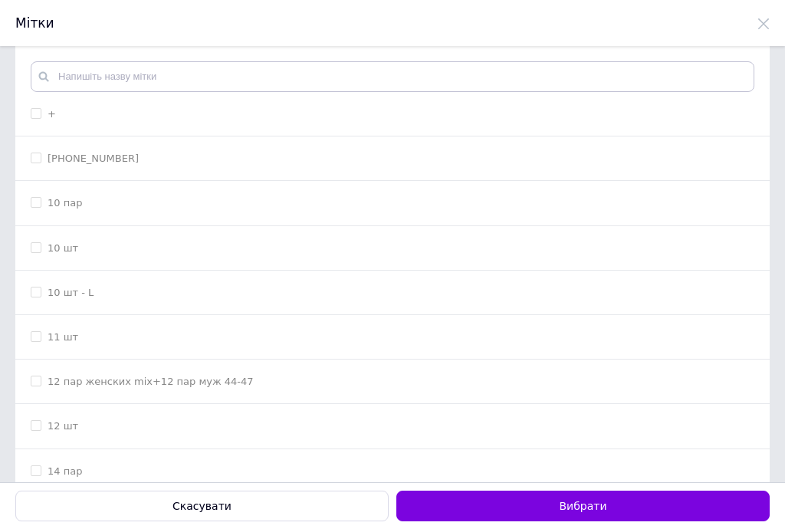
click at [34, 113] on input "+" at bounding box center [36, 113] width 10 height 10
checkbox input "true"
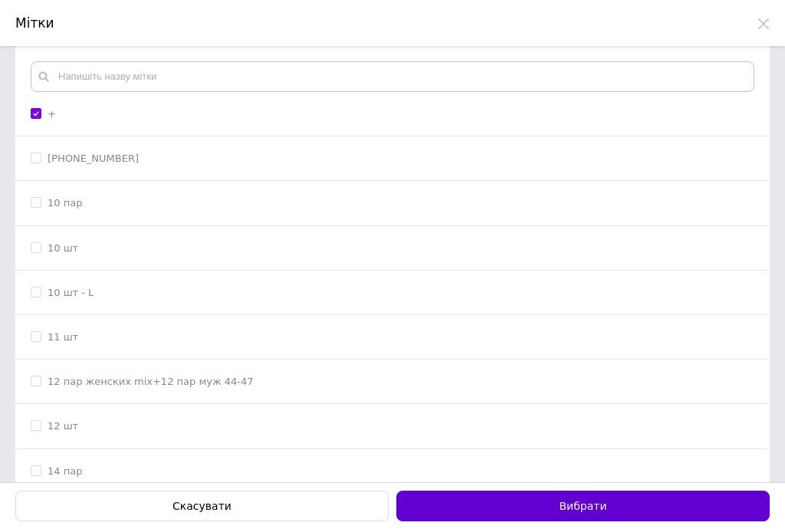
click at [521, 500] on button "Вибрати" at bounding box center [582, 506] width 373 height 31
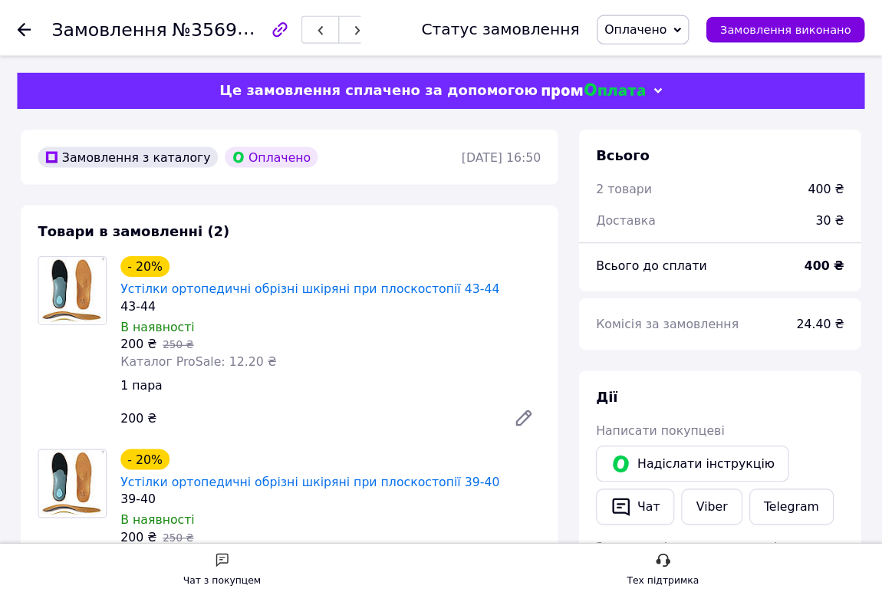
scroll to position [552, 0]
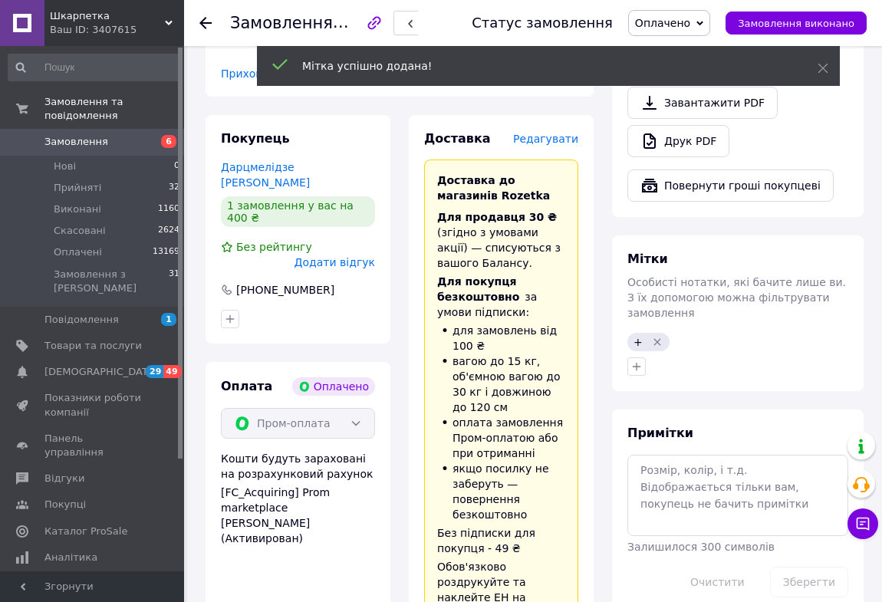
click at [205, 20] on icon at bounding box center [205, 23] width 12 height 12
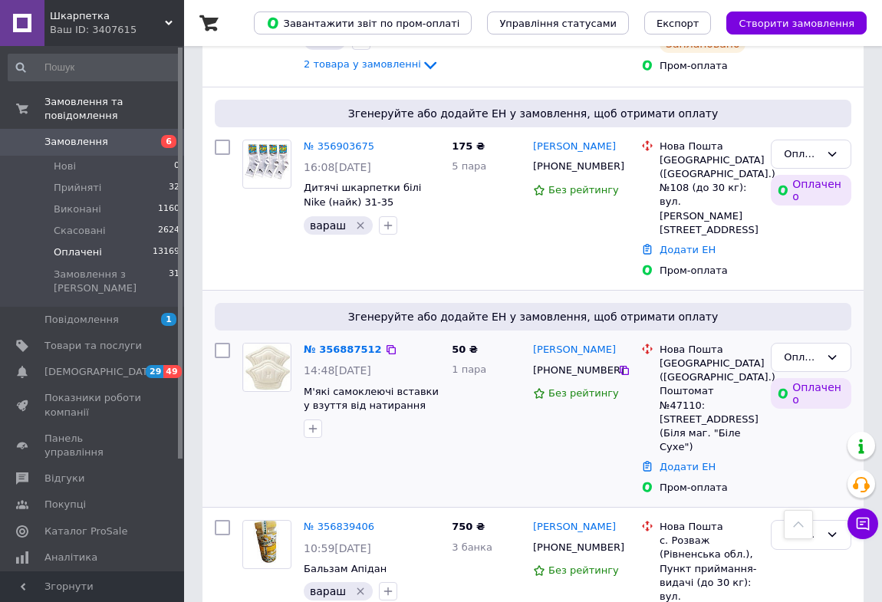
scroll to position [627, 0]
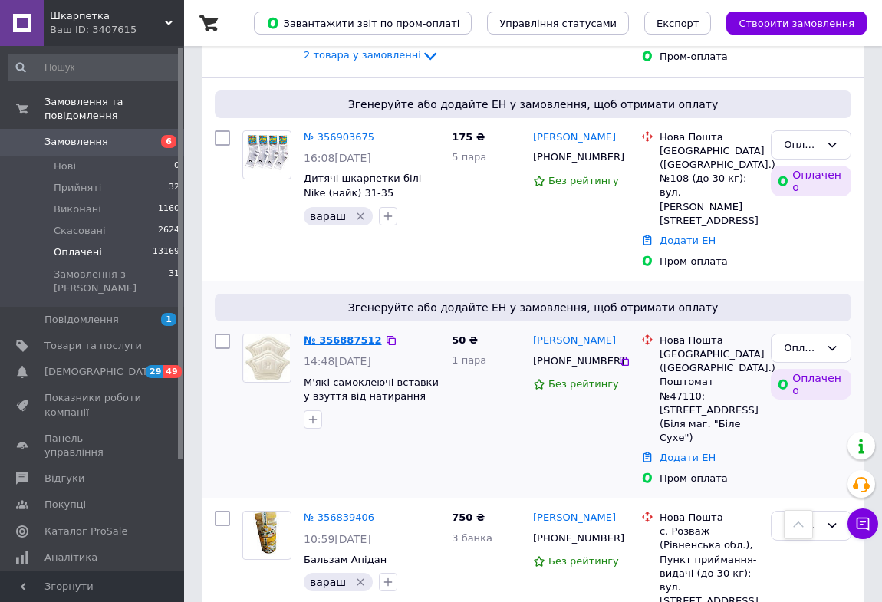
click at [349, 334] on link "№ 356887512" at bounding box center [343, 339] width 78 height 11
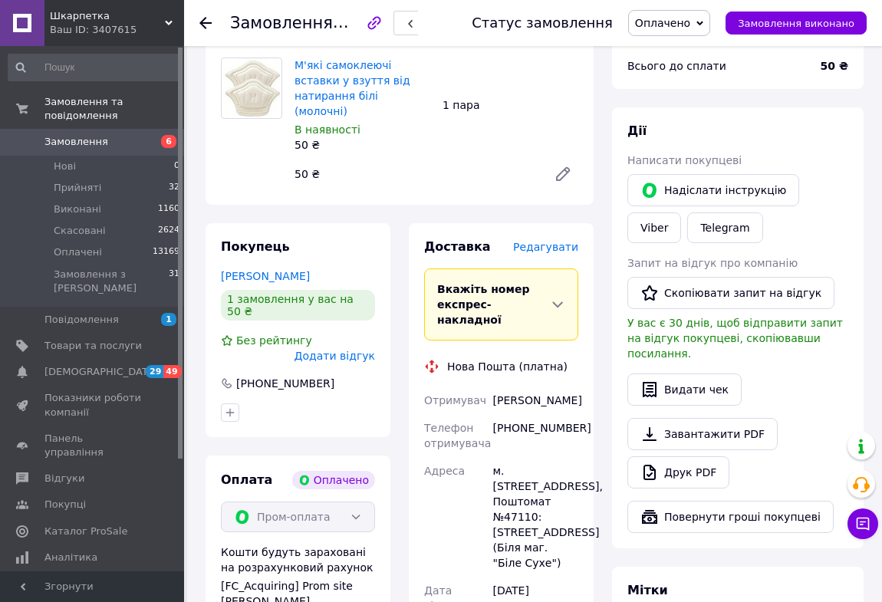
scroll to position [101, 0]
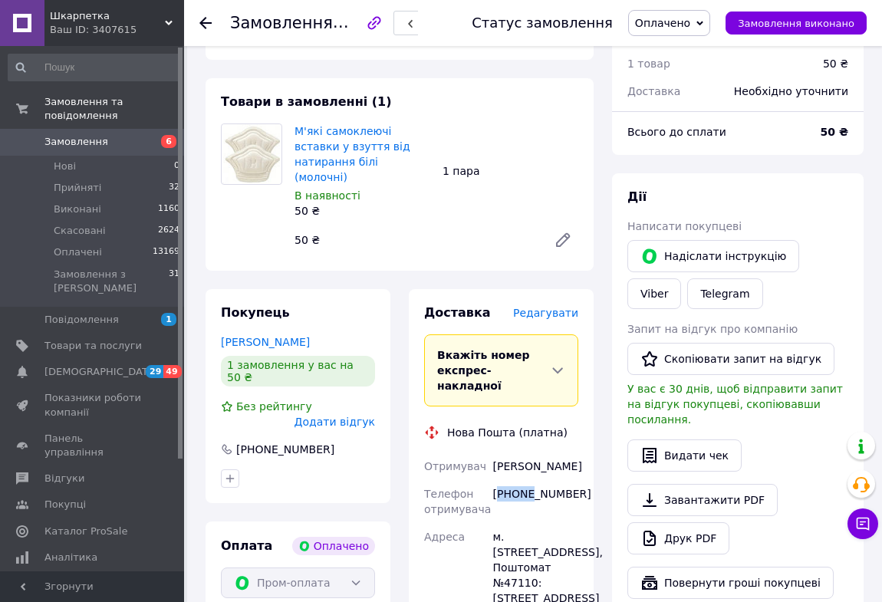
drag, startPoint x: 528, startPoint y: 480, endPoint x: 497, endPoint y: 479, distance: 31.4
click at [497, 480] on div "[PHONE_NUMBER]" at bounding box center [535, 501] width 91 height 43
drag, startPoint x: 544, startPoint y: 481, endPoint x: 492, endPoint y: 477, distance: 52.3
click at [492, 480] on div "[PHONE_NUMBER]" at bounding box center [535, 501] width 91 height 43
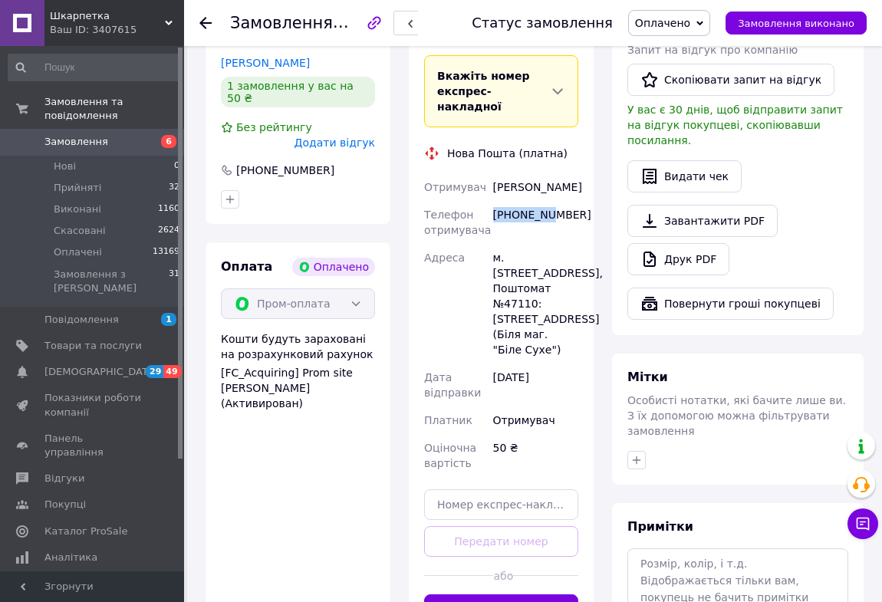
scroll to position [450, 0]
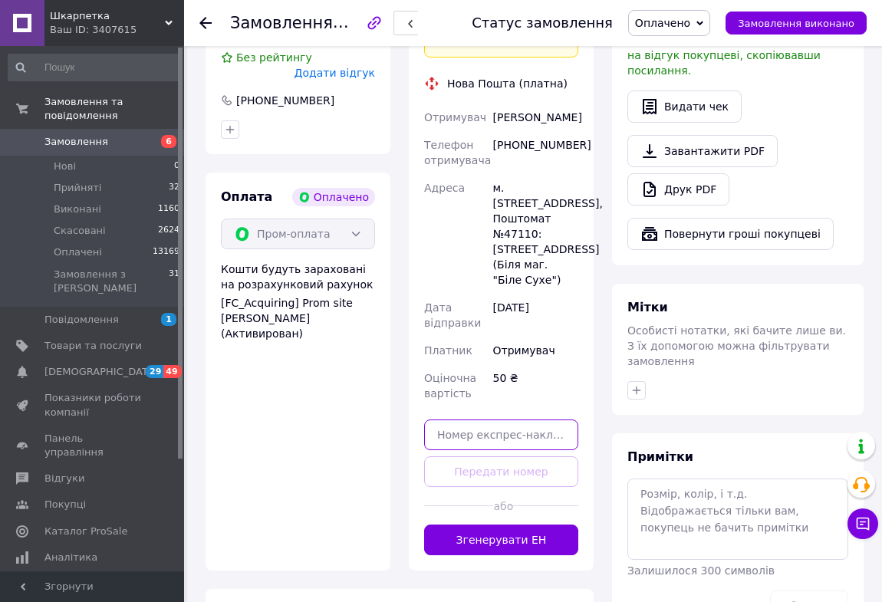
click at [496, 419] on input "text" at bounding box center [501, 434] width 154 height 31
type input "20451225343316"
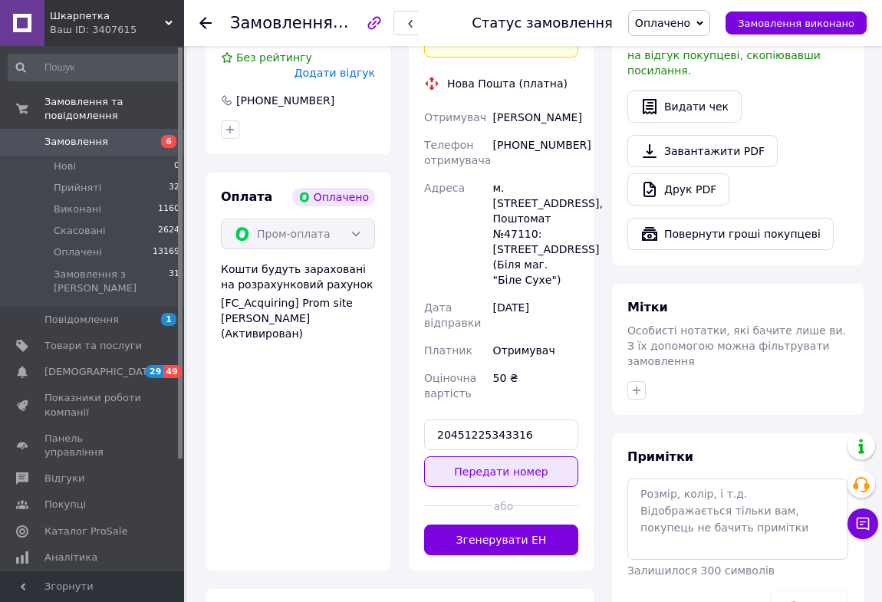
click at [500, 456] on button "Передати номер" at bounding box center [501, 471] width 154 height 31
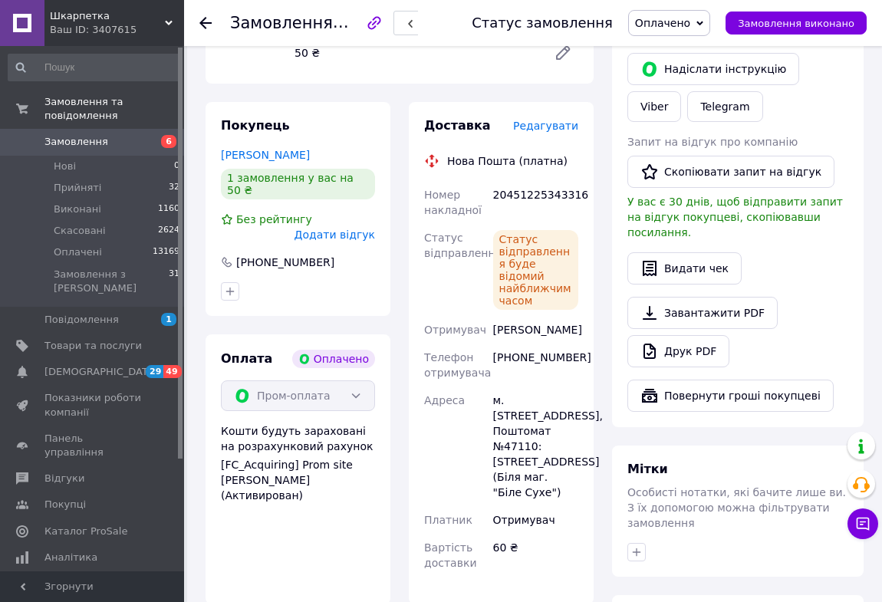
scroll to position [380, 0]
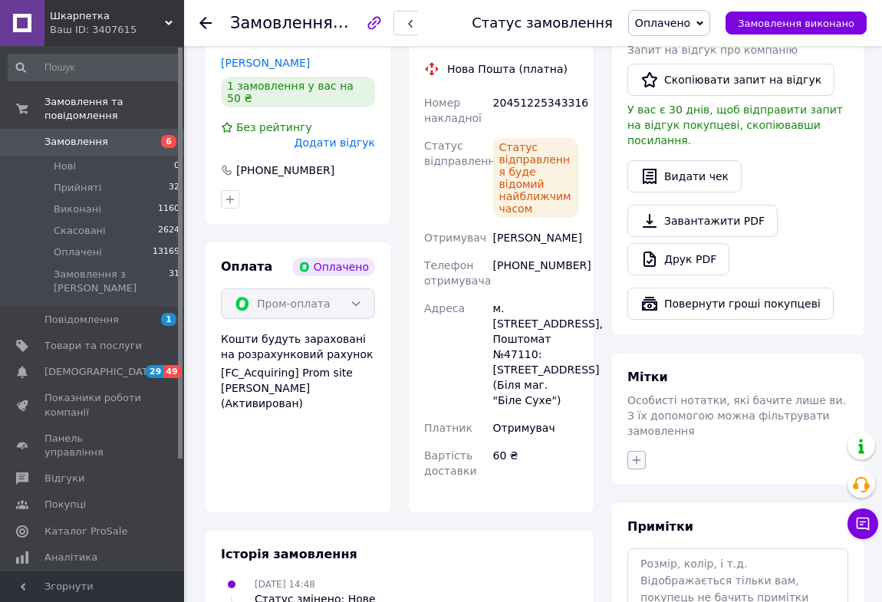
click at [636, 454] on icon "button" at bounding box center [636, 460] width 12 height 12
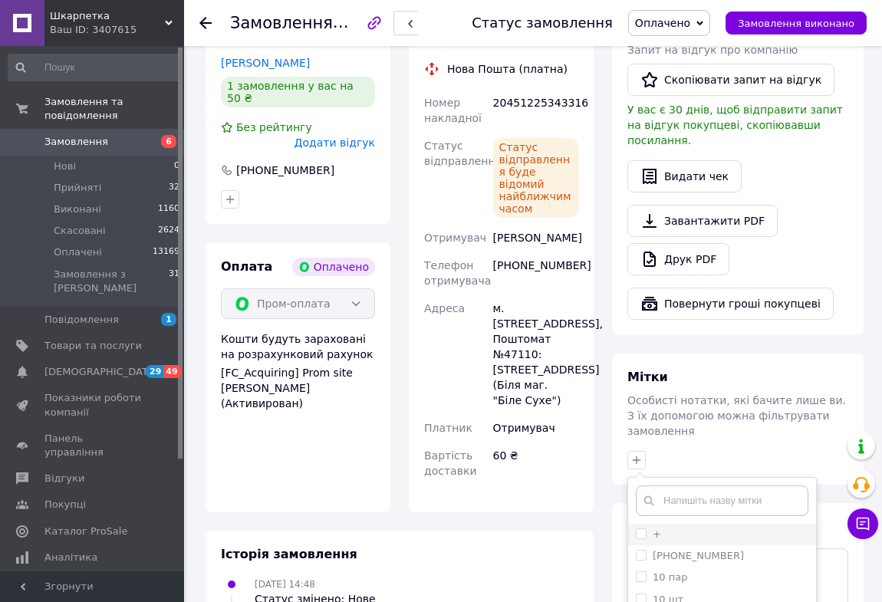
click at [644, 528] on input "+" at bounding box center [641, 533] width 10 height 10
checkbox input "true"
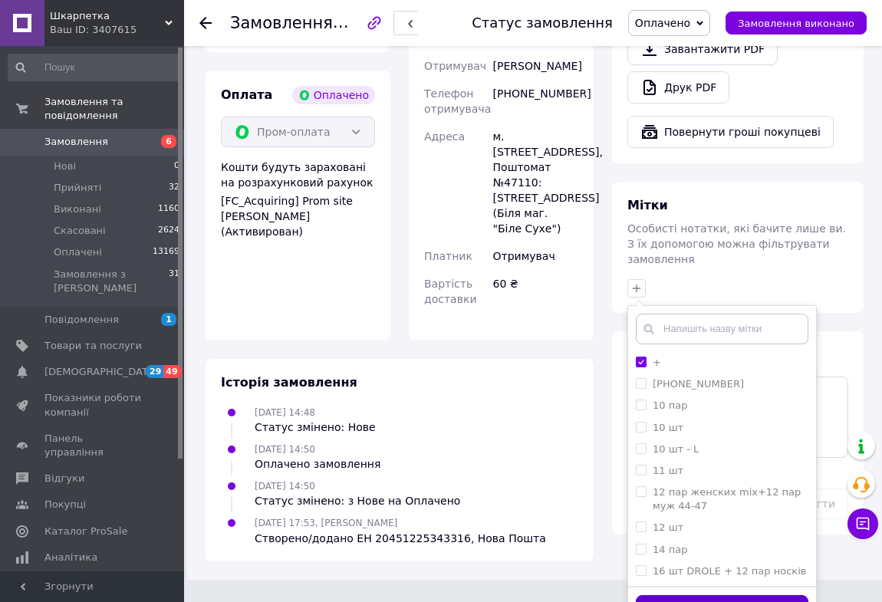
click at [656, 595] on button "Додати мітку" at bounding box center [722, 610] width 172 height 30
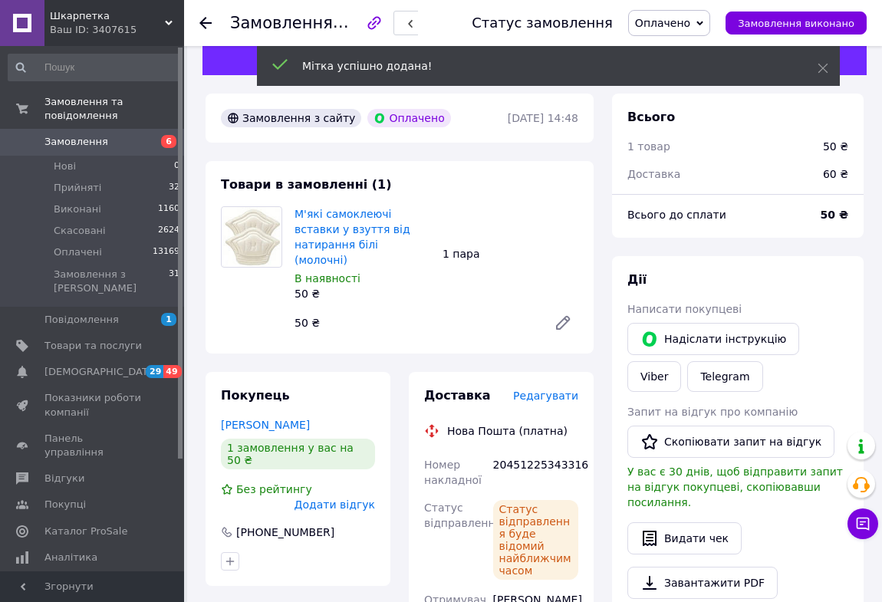
scroll to position [14, 0]
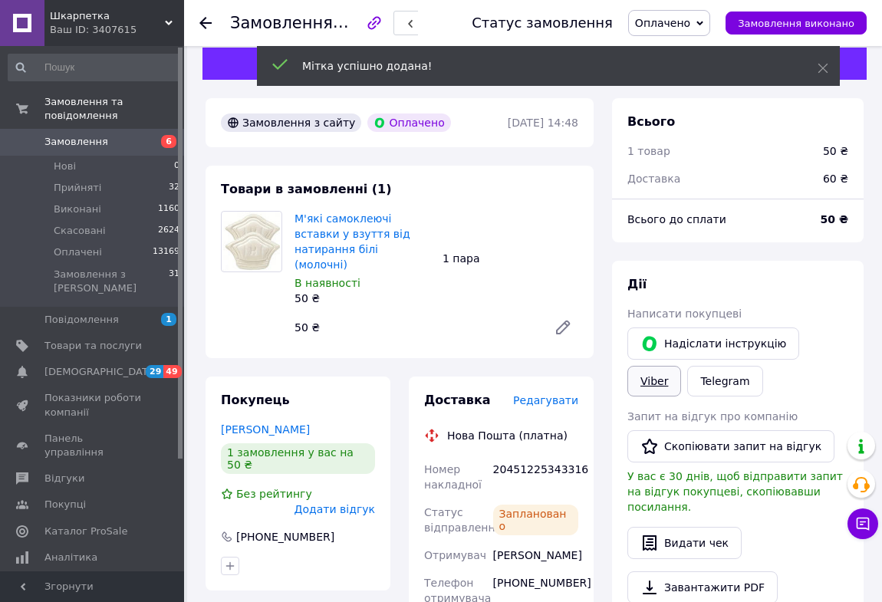
click at [681, 366] on link "Viber" at bounding box center [654, 381] width 54 height 31
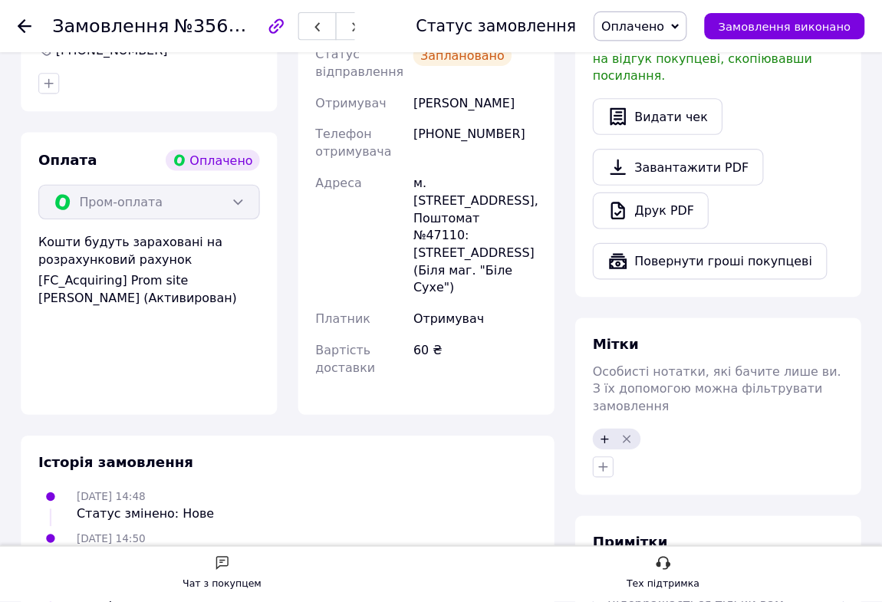
scroll to position [460, 0]
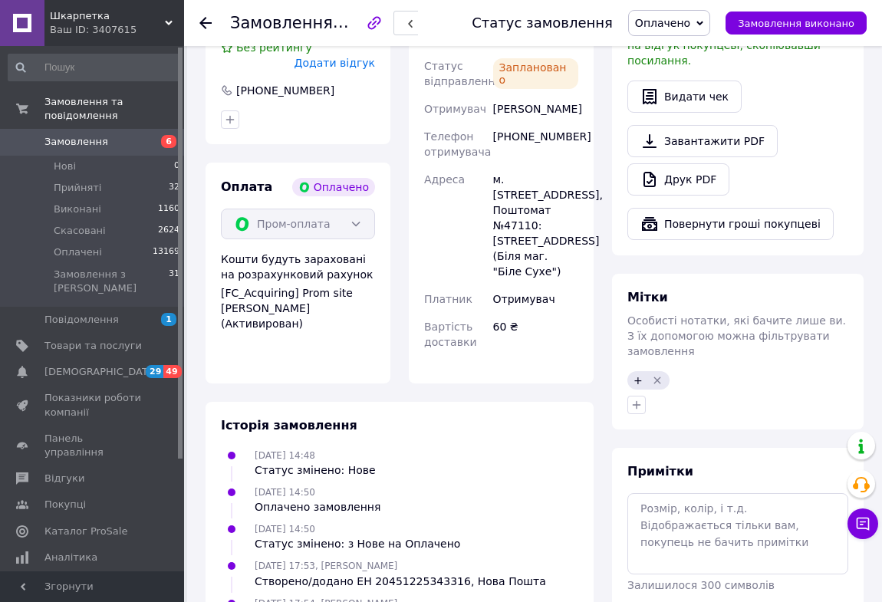
drag, startPoint x: 202, startPoint y: 21, endPoint x: 206, endPoint y: 31, distance: 10.7
click at [203, 21] on use at bounding box center [205, 23] width 12 height 12
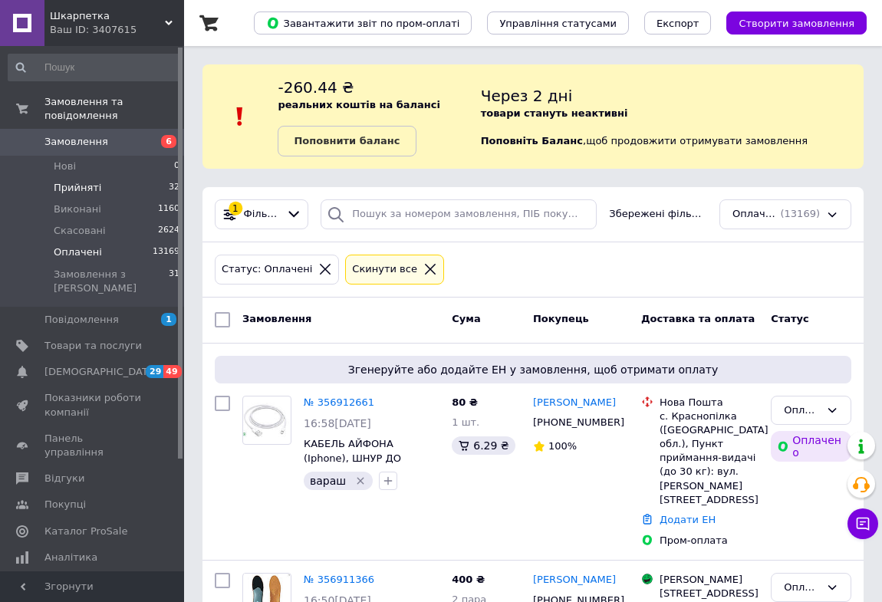
click at [90, 181] on span "Прийняті" at bounding box center [78, 188] width 48 height 14
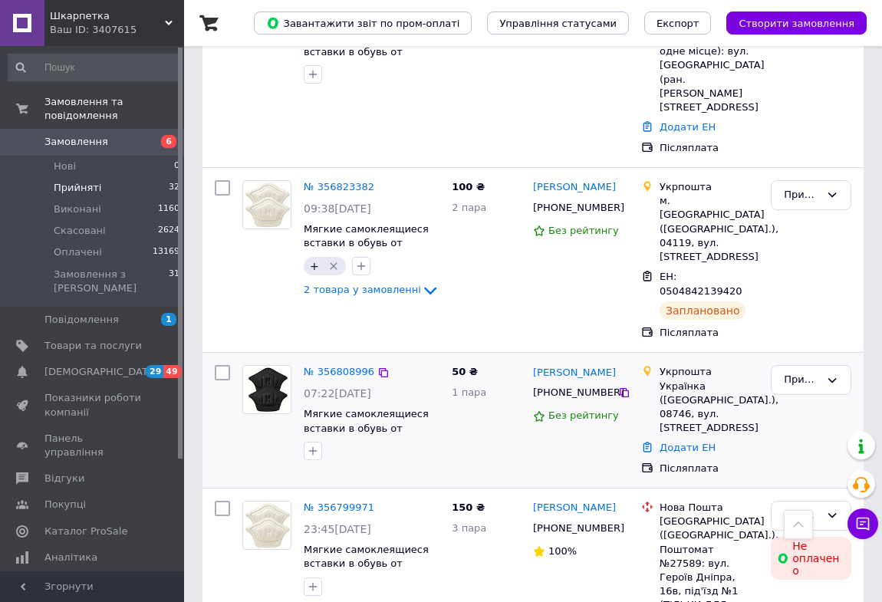
scroll to position [1464, 0]
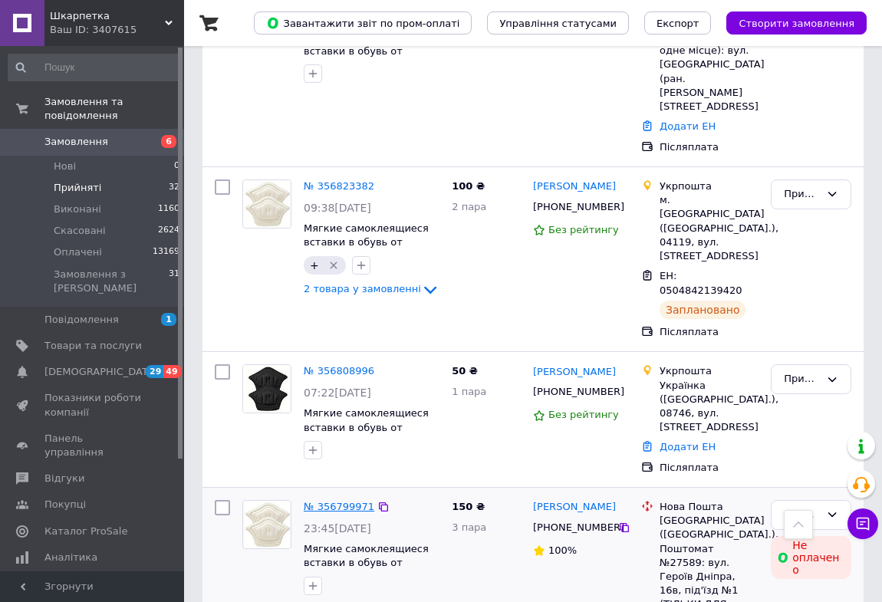
click at [333, 501] on link "№ 356799971" at bounding box center [339, 506] width 71 height 11
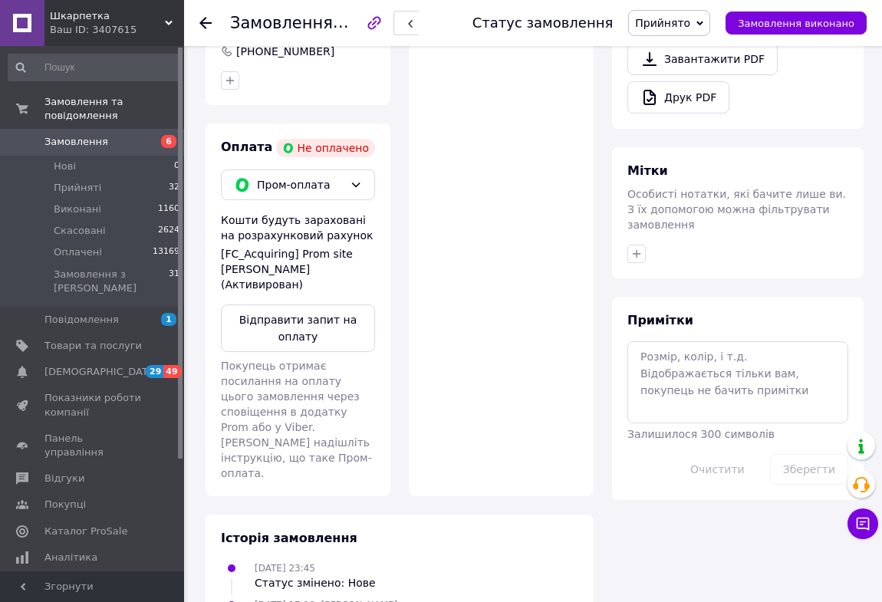
scroll to position [504, 0]
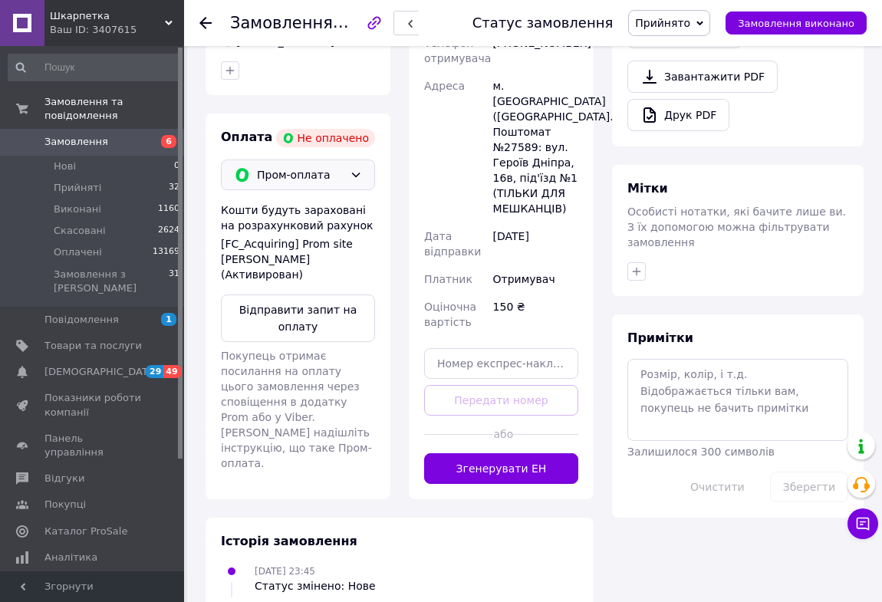
click at [352, 169] on icon at bounding box center [356, 175] width 12 height 12
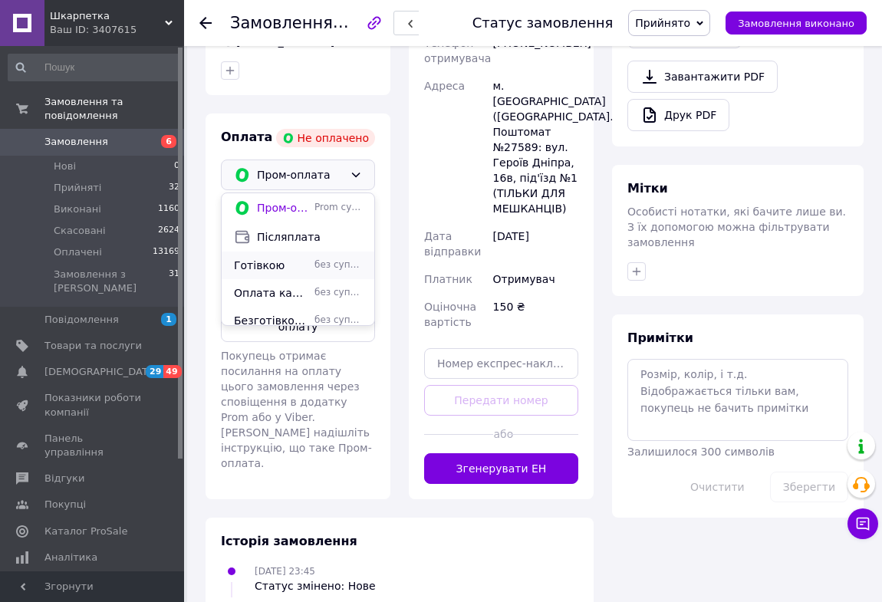
scroll to position [64, 0]
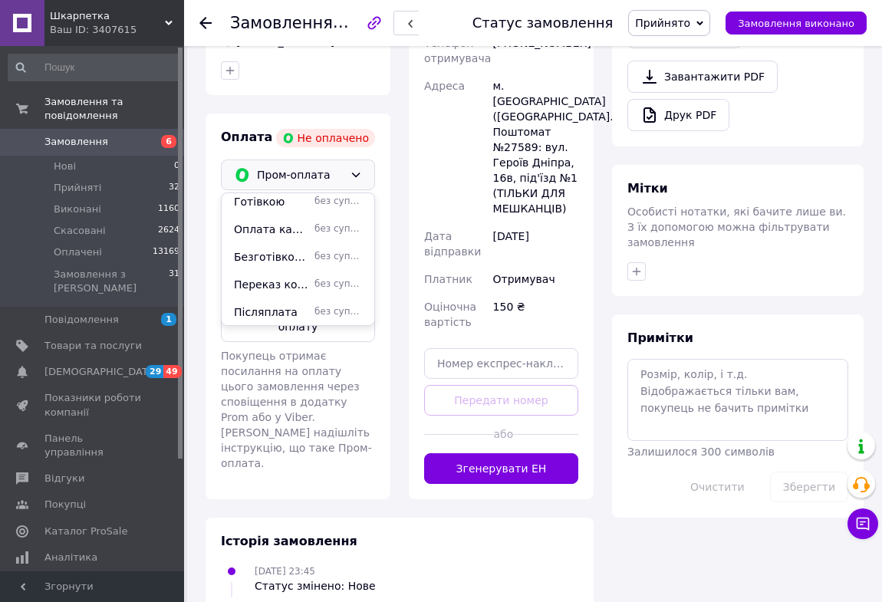
click at [318, 278] on span "без супроводу Prom" at bounding box center [338, 284] width 48 height 13
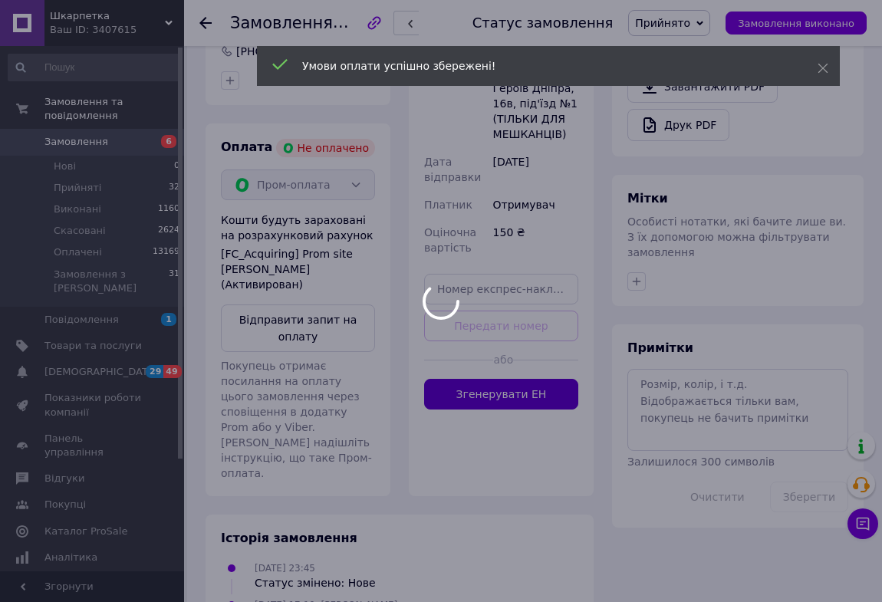
scroll to position [488, 0]
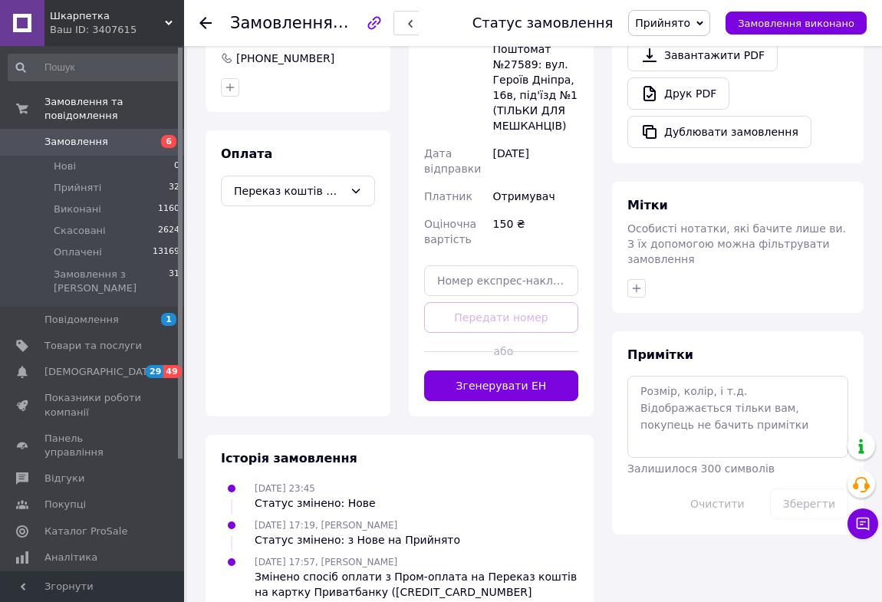
click at [203, 18] on use at bounding box center [205, 23] width 12 height 12
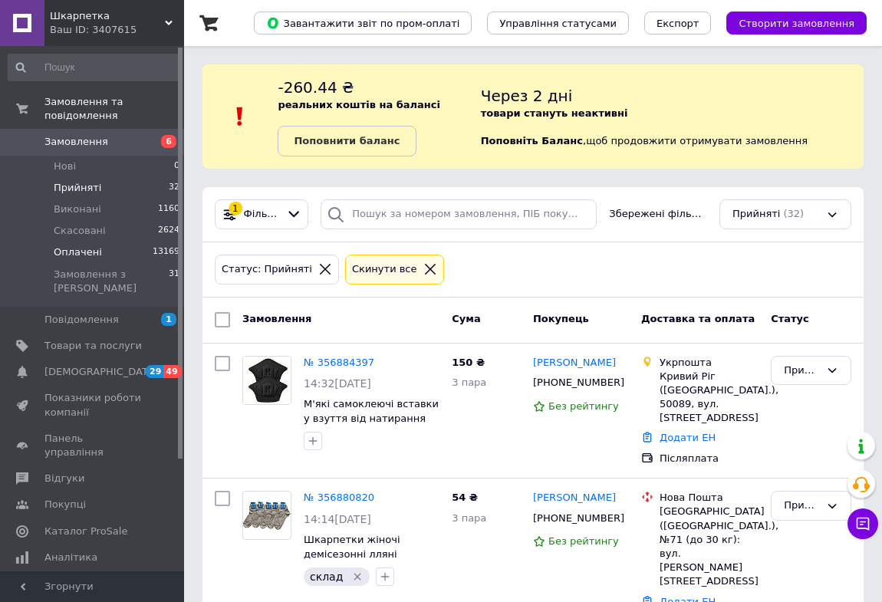
click at [82, 245] on span "Оплачені" at bounding box center [78, 252] width 48 height 14
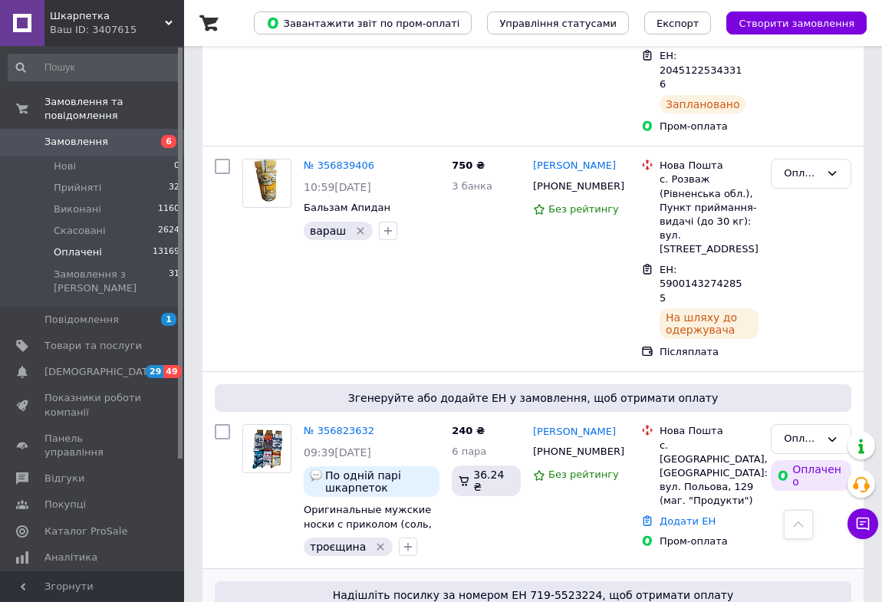
scroll to position [1045, 0]
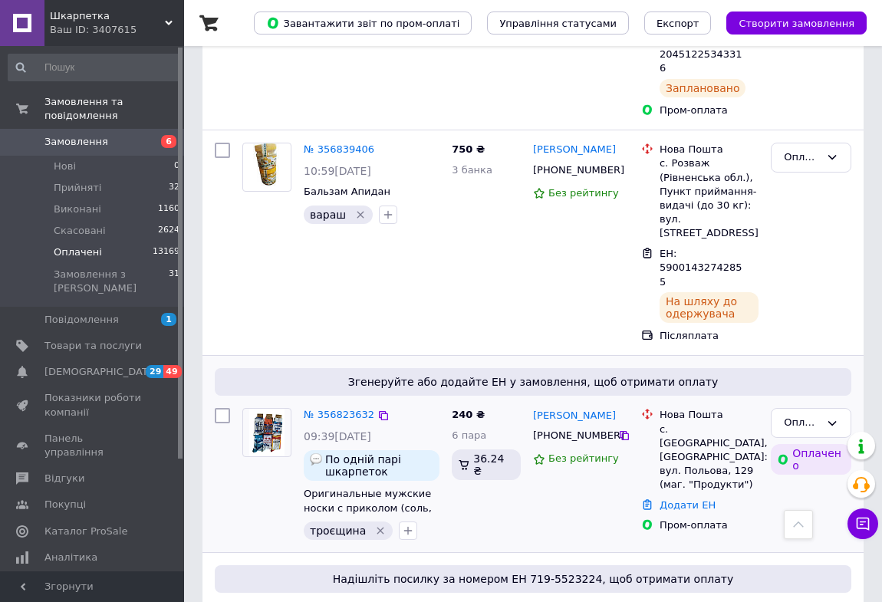
click at [374, 524] on icon "Видалити мітку" at bounding box center [380, 530] width 12 height 12
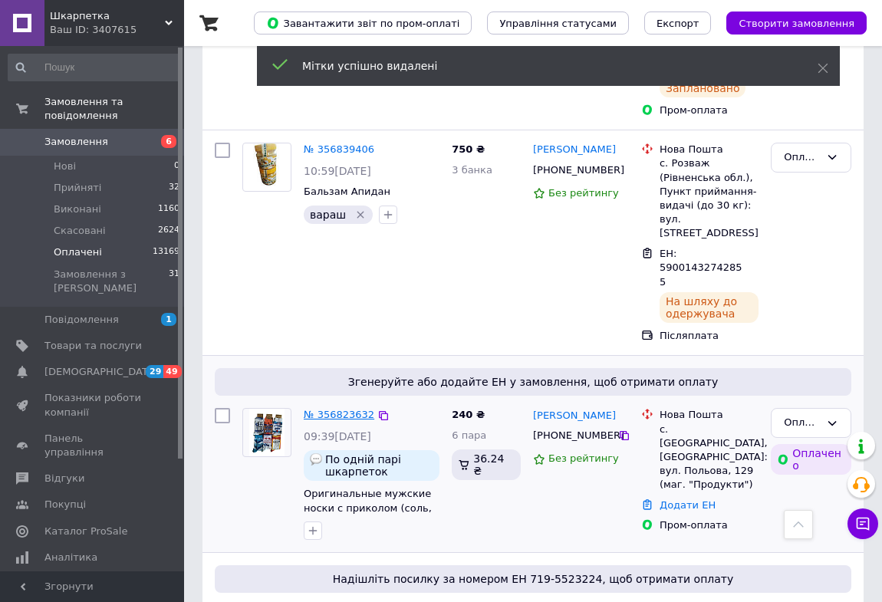
click at [354, 409] on link "№ 356823632" at bounding box center [339, 414] width 71 height 11
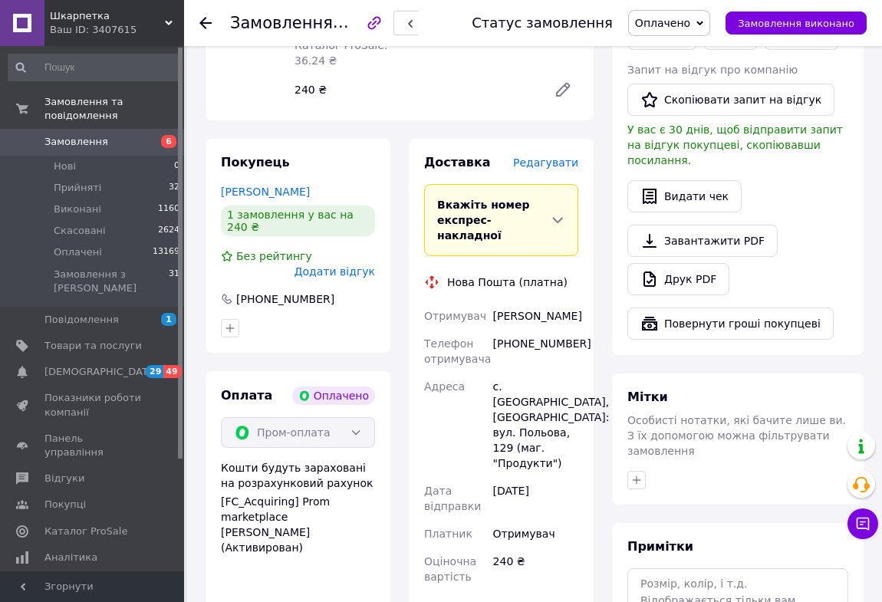
scroll to position [418, 0]
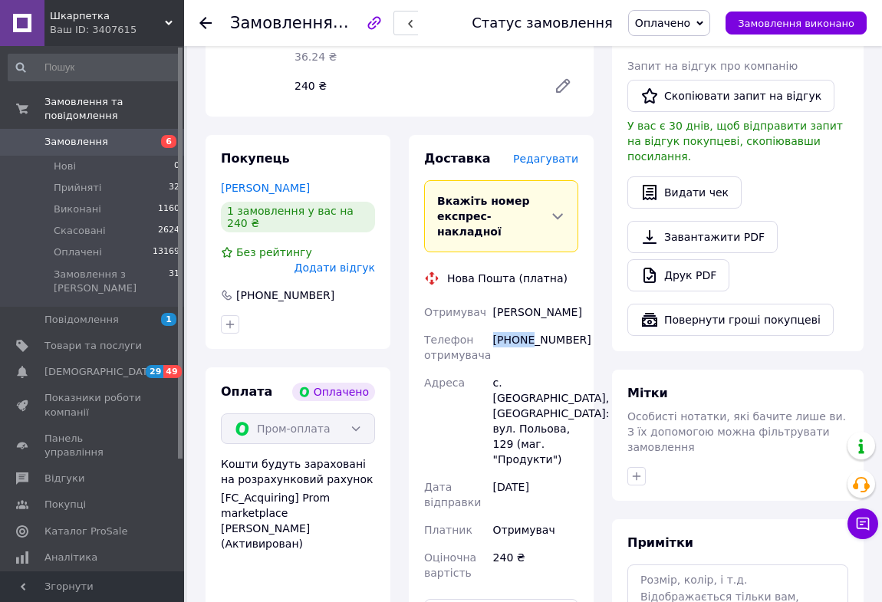
drag, startPoint x: 528, startPoint y: 281, endPoint x: 491, endPoint y: 276, distance: 37.8
click at [491, 326] on div "[PHONE_NUMBER]" at bounding box center [535, 347] width 91 height 43
drag, startPoint x: 544, startPoint y: 281, endPoint x: 501, endPoint y: 272, distance: 43.0
click at [501, 326] on div "[PHONE_NUMBER]" at bounding box center [535, 347] width 91 height 43
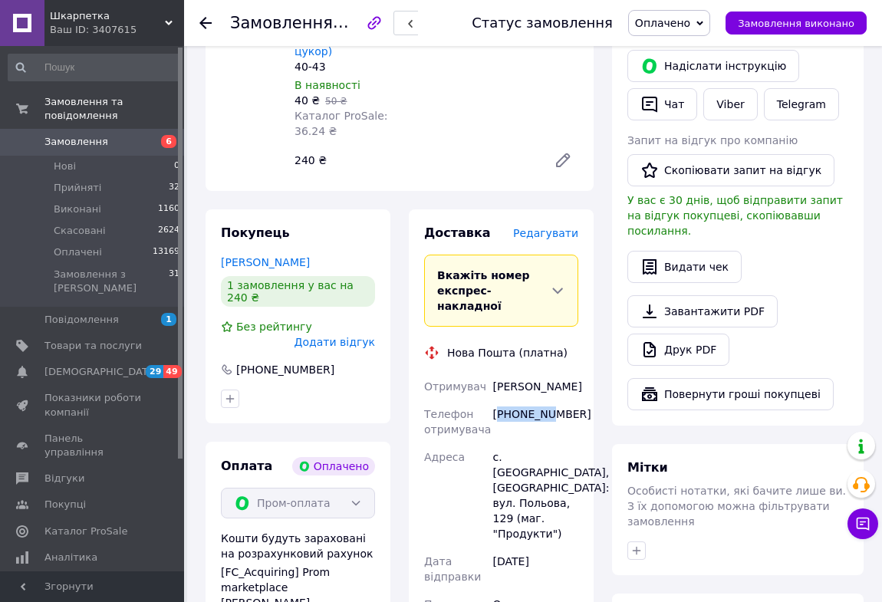
scroll to position [557, 0]
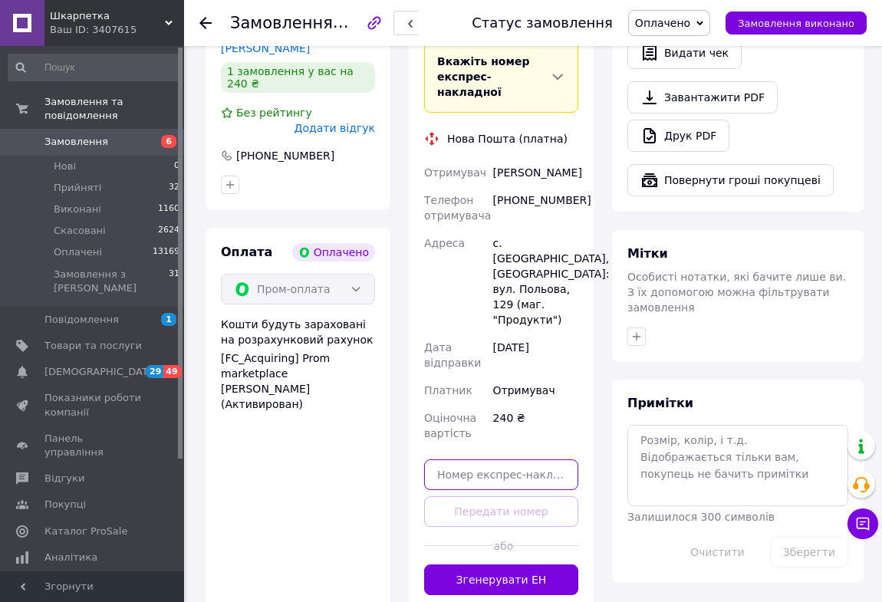
click at [468, 459] on input "text" at bounding box center [501, 474] width 154 height 31
type input "20451225352242"
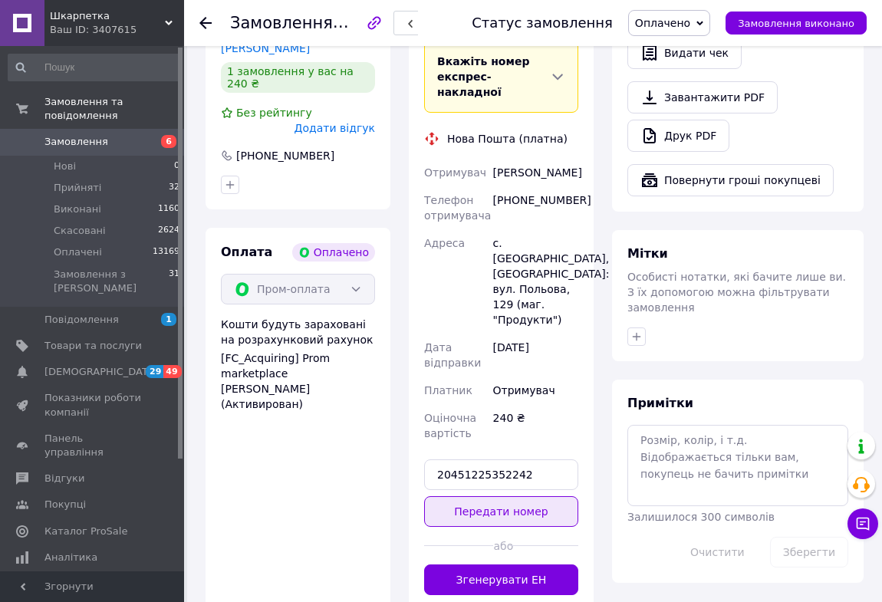
click at [461, 496] on button "Передати номер" at bounding box center [501, 511] width 154 height 31
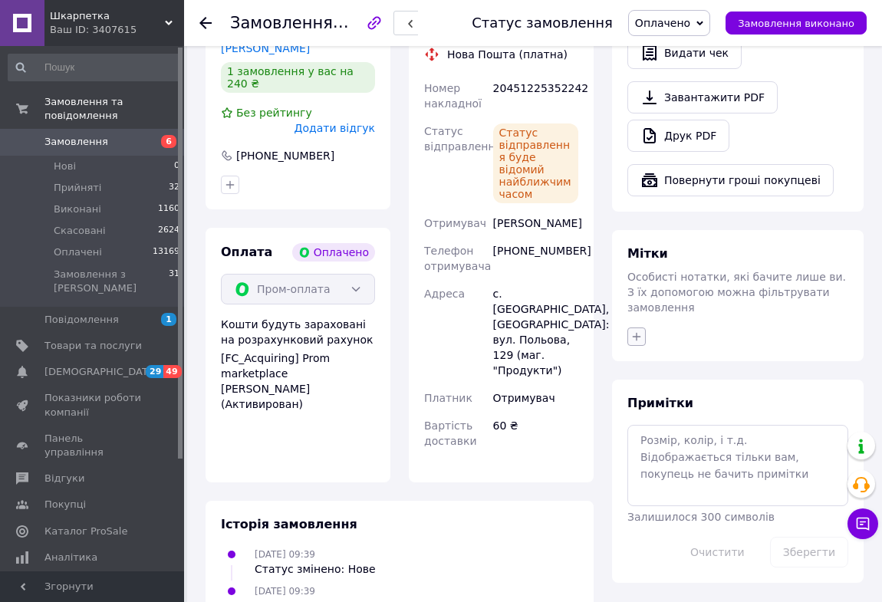
click at [639, 330] on icon "button" at bounding box center [636, 336] width 12 height 12
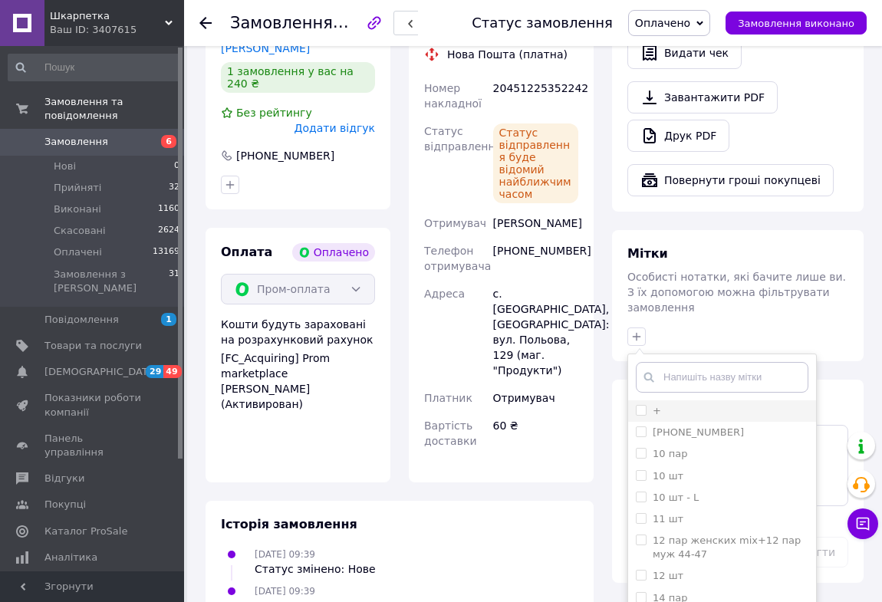
click at [642, 405] on input "+" at bounding box center [641, 410] width 10 height 10
checkbox input "true"
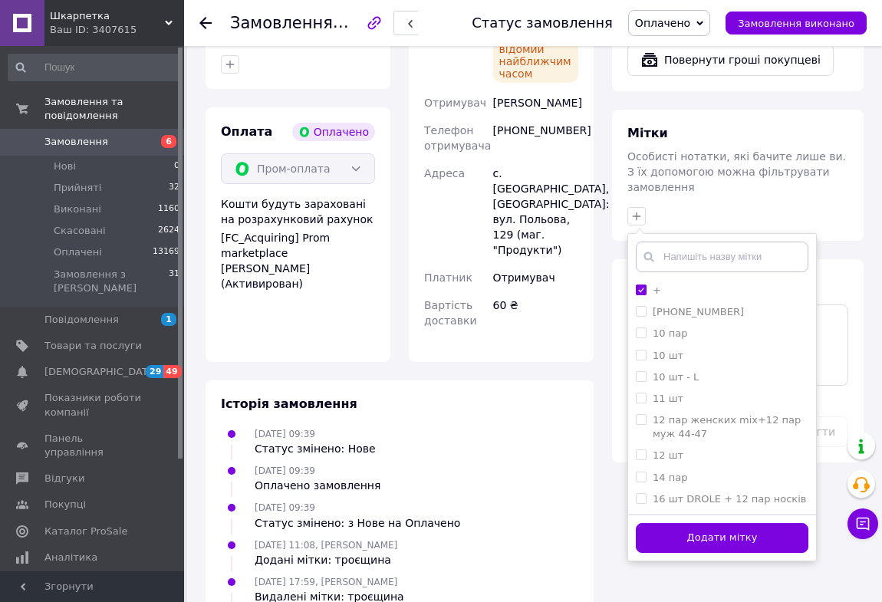
scroll to position [692, 0]
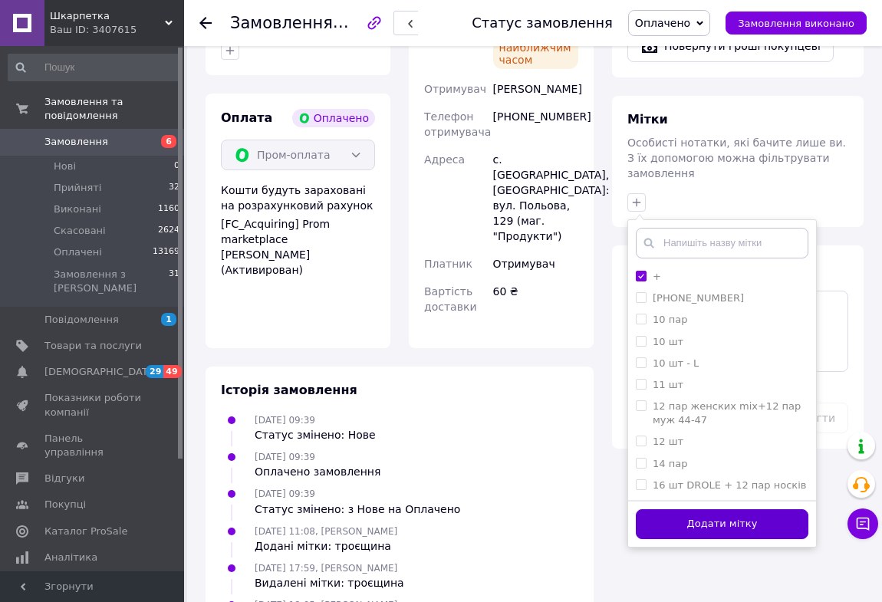
click at [673, 509] on button "Додати мітку" at bounding box center [722, 524] width 172 height 30
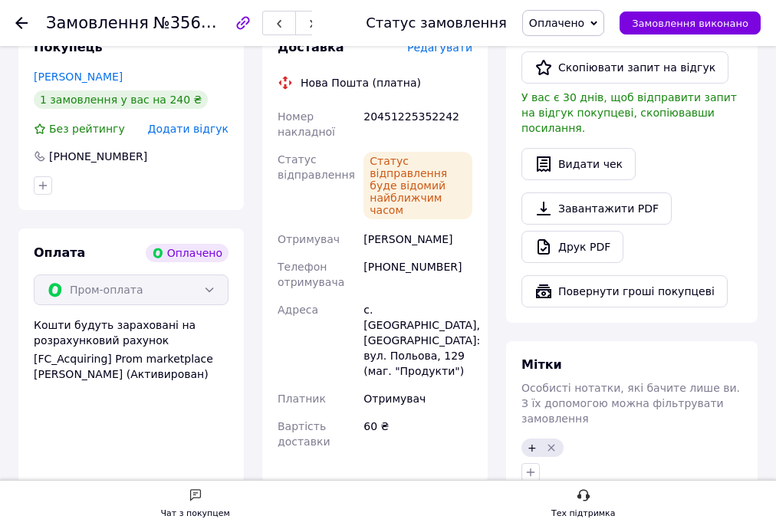
scroll to position [262, 0]
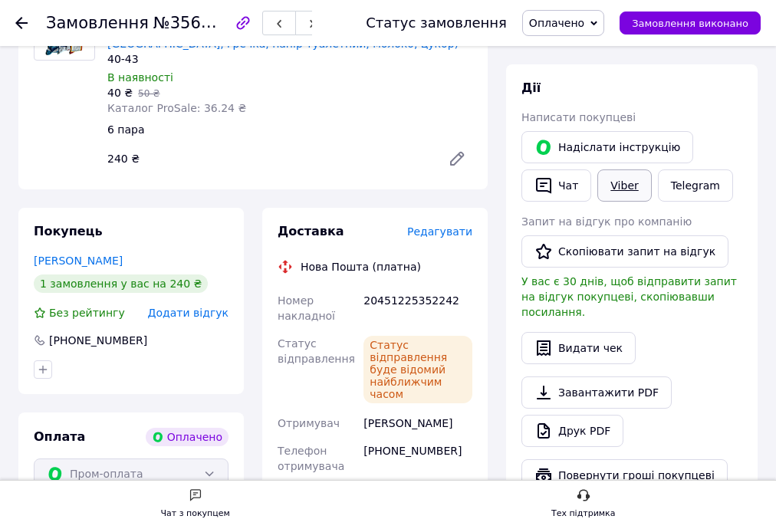
click at [624, 184] on link "Viber" at bounding box center [624, 185] width 54 height 32
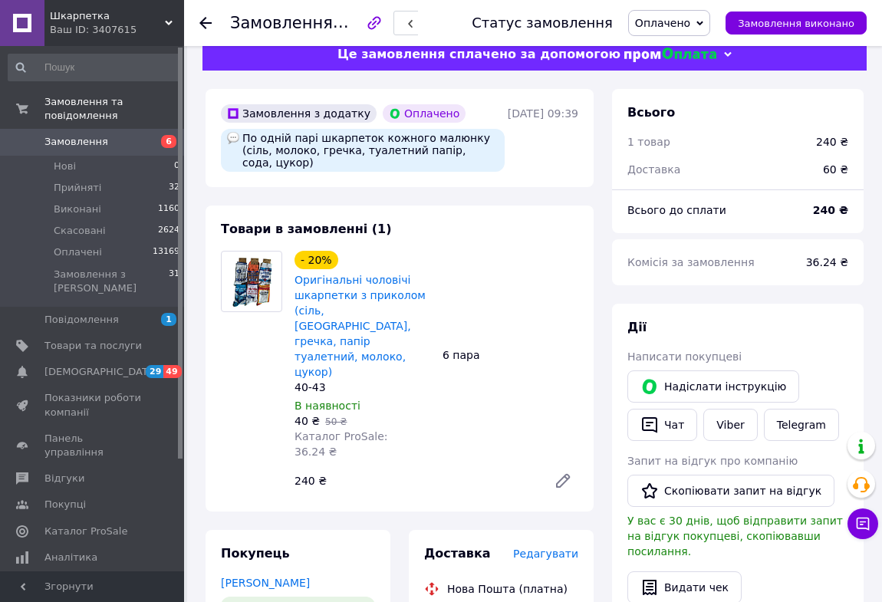
scroll to position [0, 0]
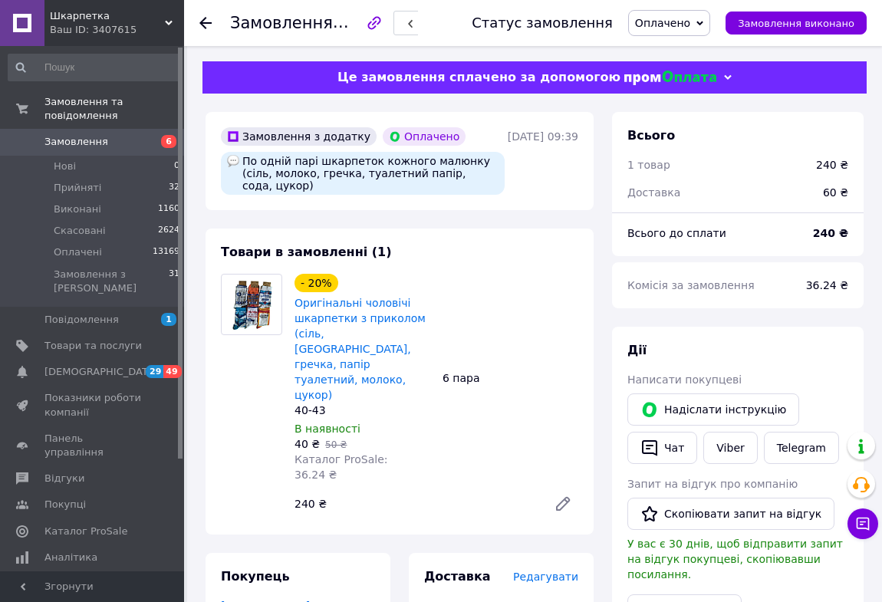
click at [204, 22] on use at bounding box center [205, 23] width 12 height 12
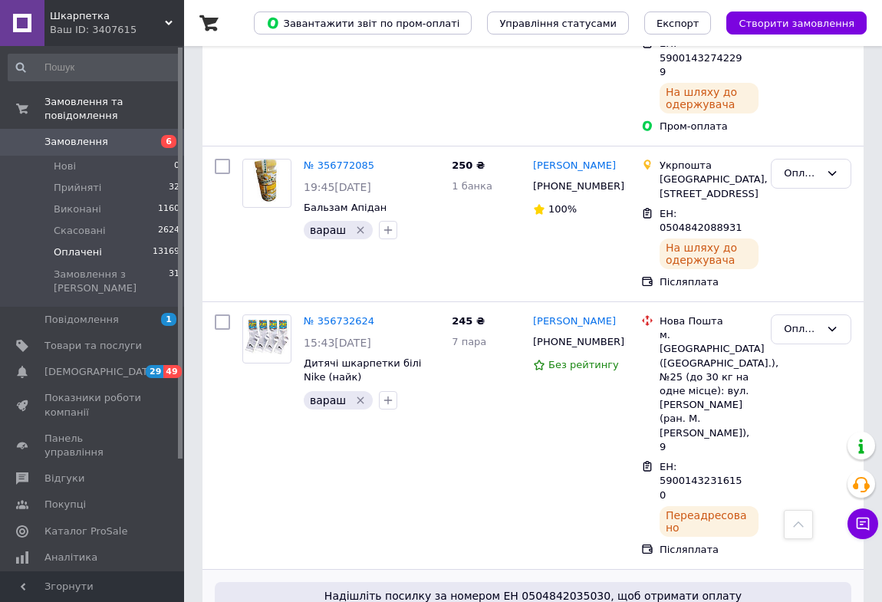
scroll to position [2021, 0]
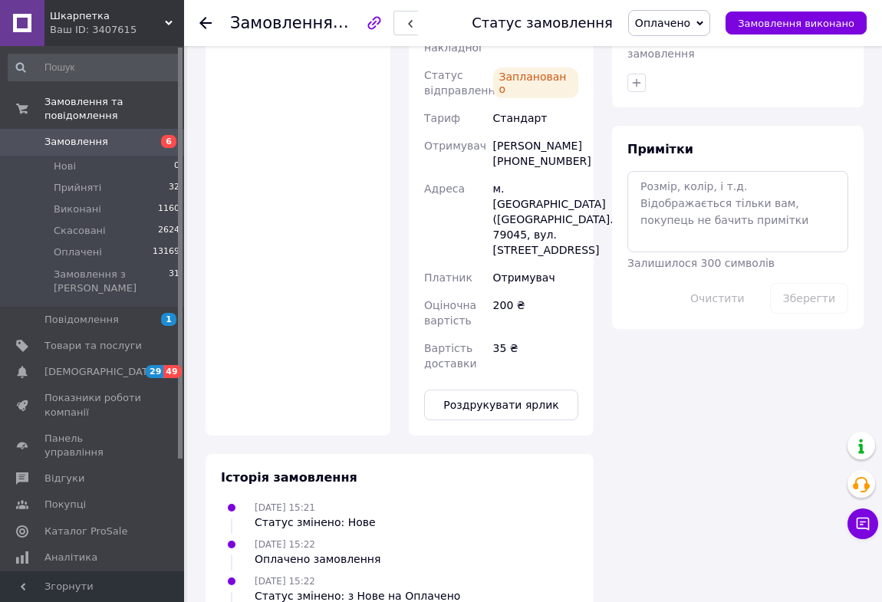
scroll to position [836, 0]
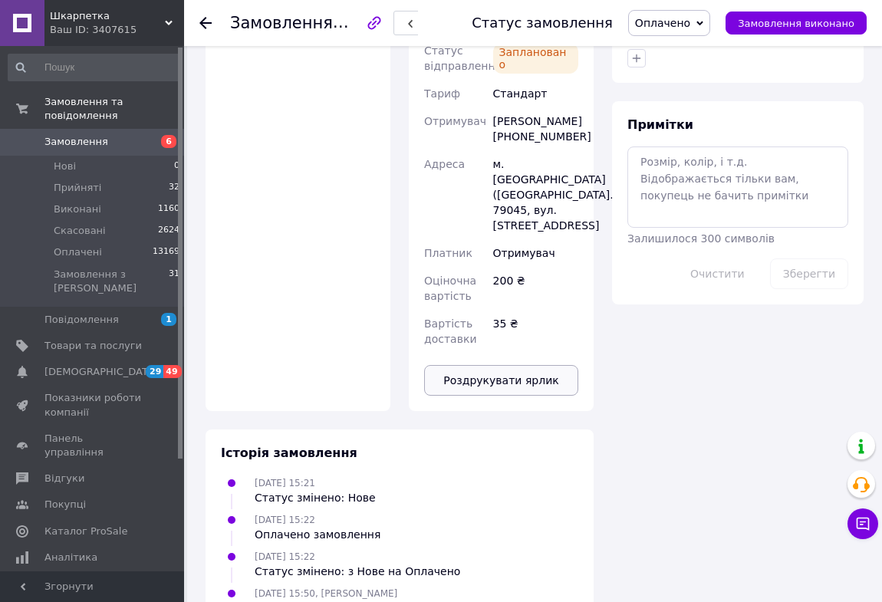
click at [495, 365] on button "Роздрукувати ярлик" at bounding box center [501, 380] width 154 height 31
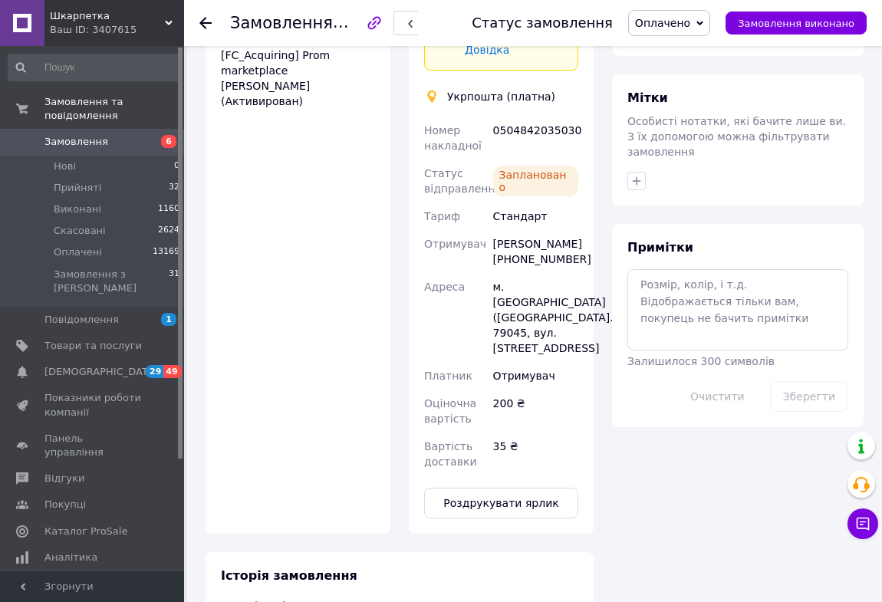
scroll to position [697, 0]
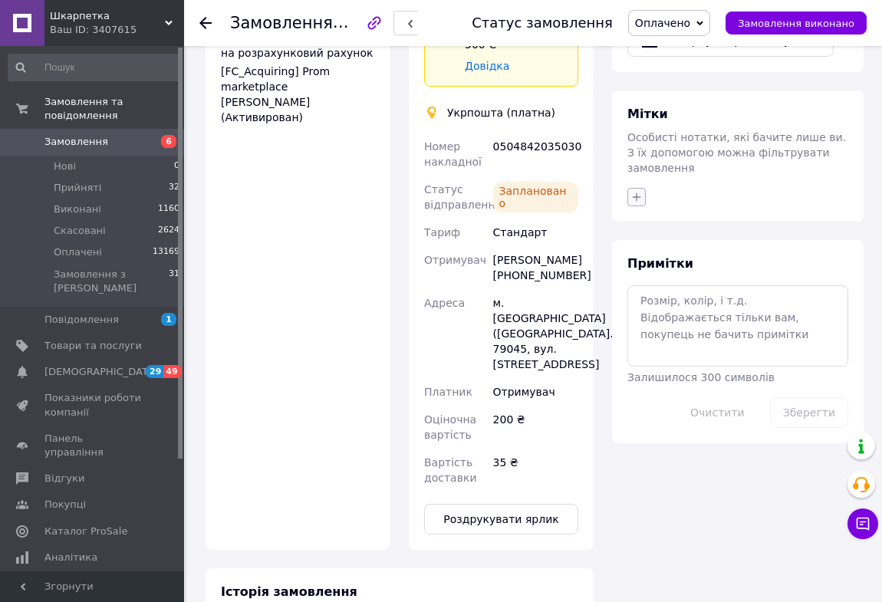
click at [639, 191] on icon "button" at bounding box center [636, 197] width 12 height 12
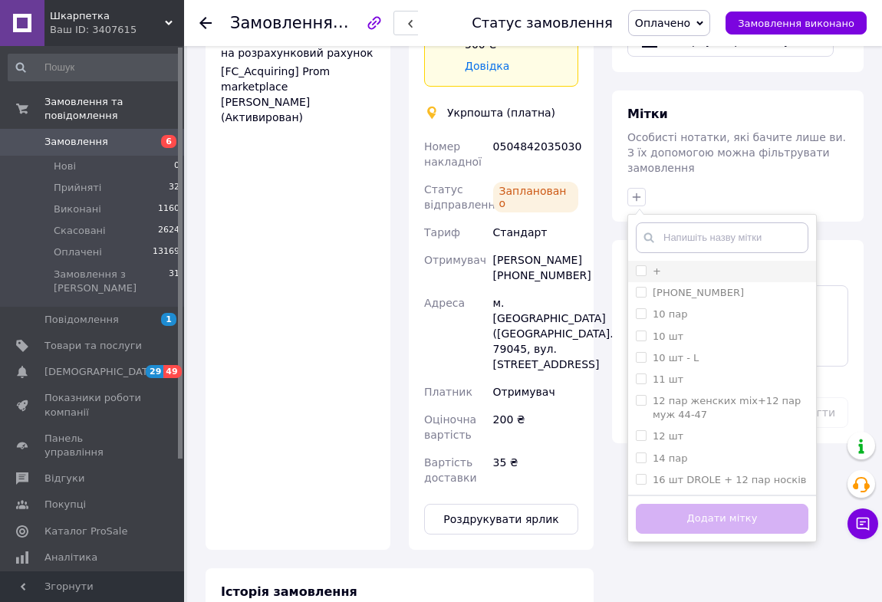
click at [642, 265] on input "+" at bounding box center [641, 270] width 10 height 10
checkbox input "true"
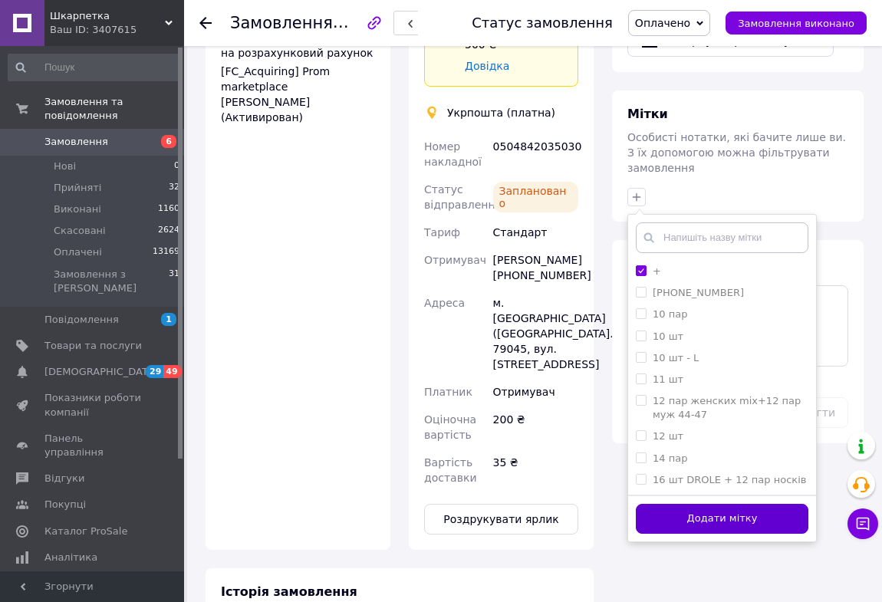
click at [678, 504] on button "Додати мітку" at bounding box center [722, 519] width 172 height 30
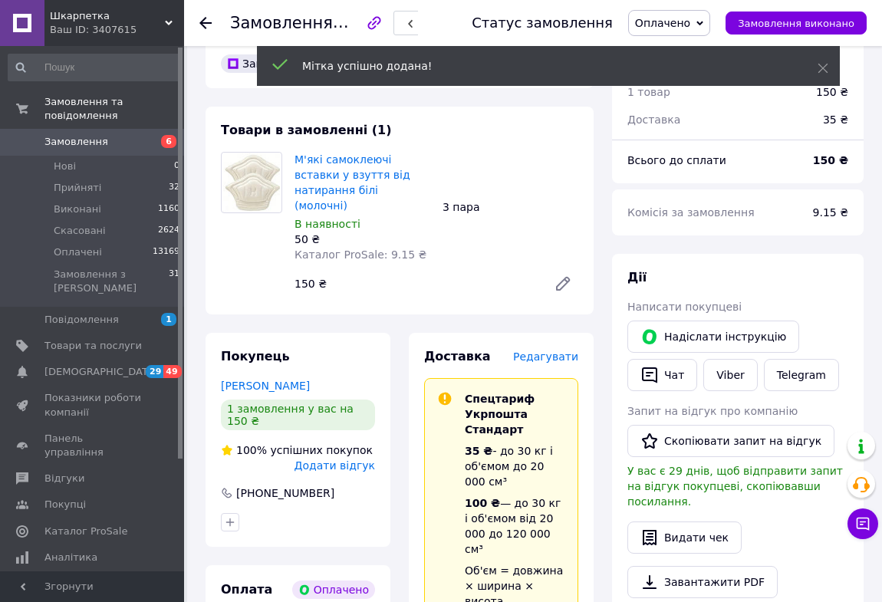
scroll to position [69, 0]
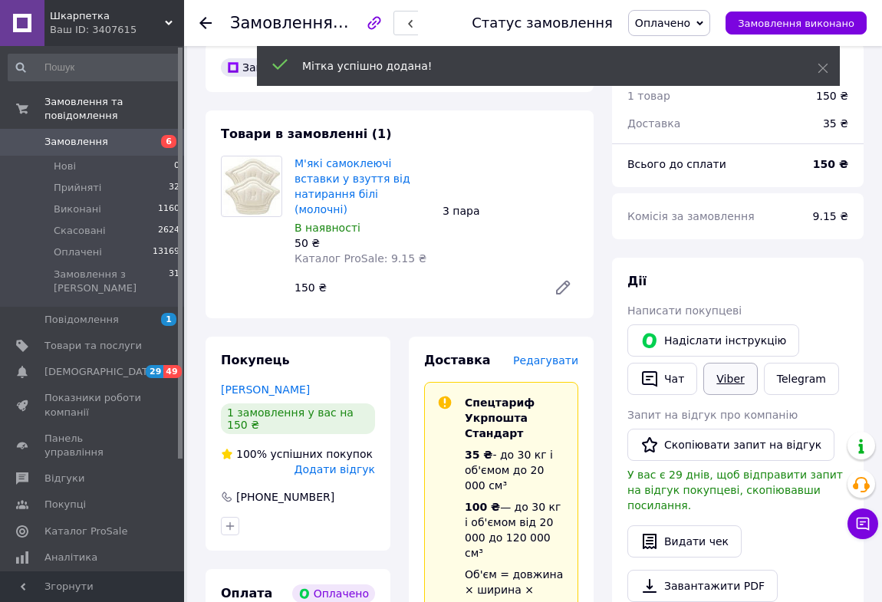
click at [743, 375] on link "Viber" at bounding box center [730, 379] width 54 height 32
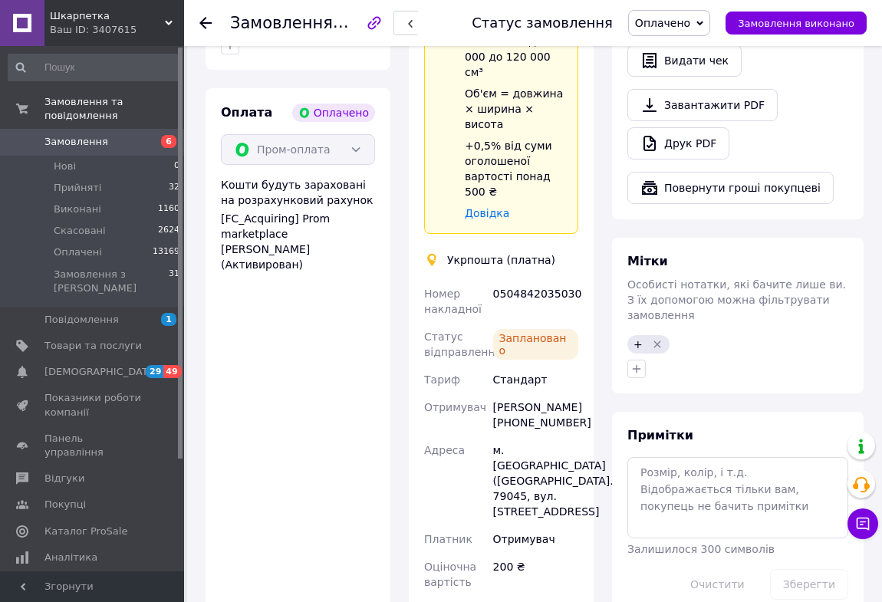
scroll to position [557, 0]
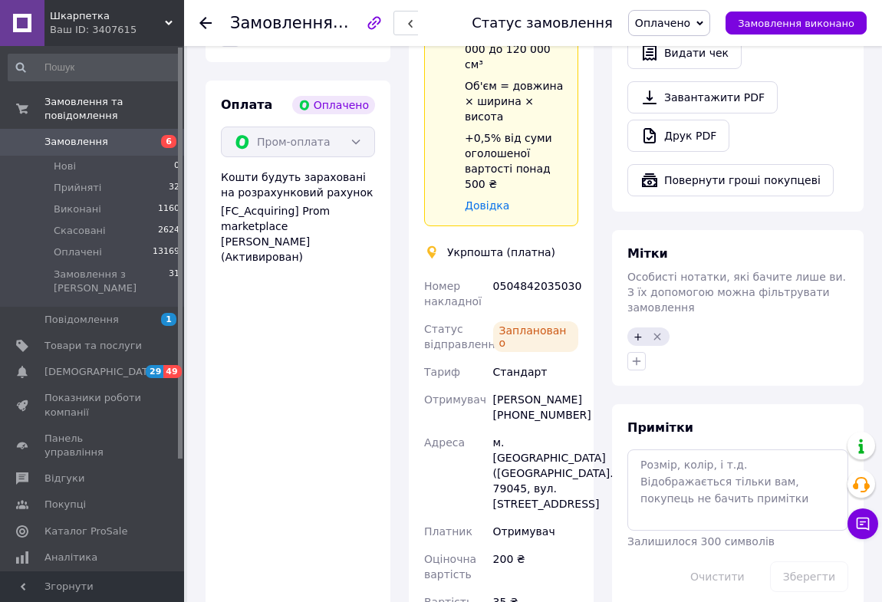
click at [203, 26] on icon at bounding box center [205, 23] width 12 height 12
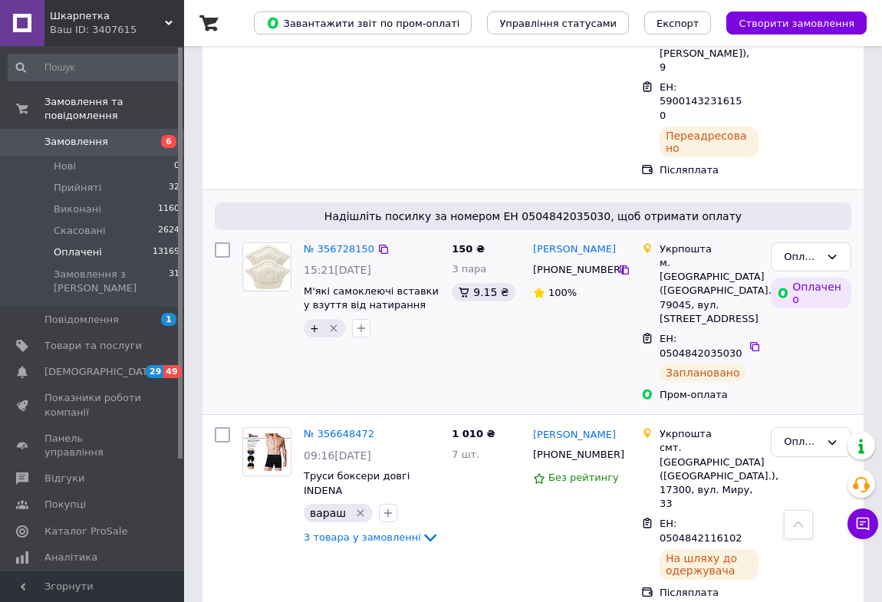
scroll to position [2423, 0]
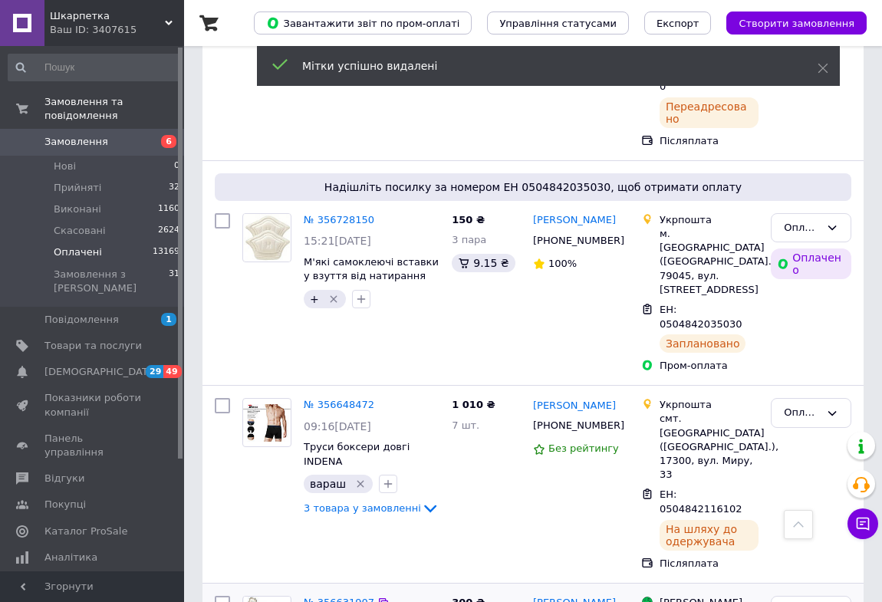
click at [347, 596] on link "№ 356631907" at bounding box center [339, 601] width 71 height 11
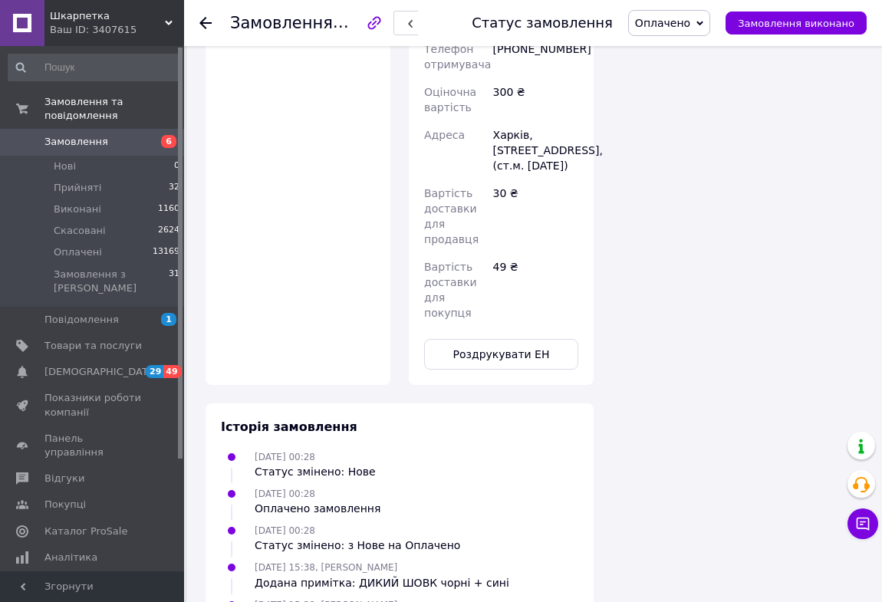
scroll to position [1444, 0]
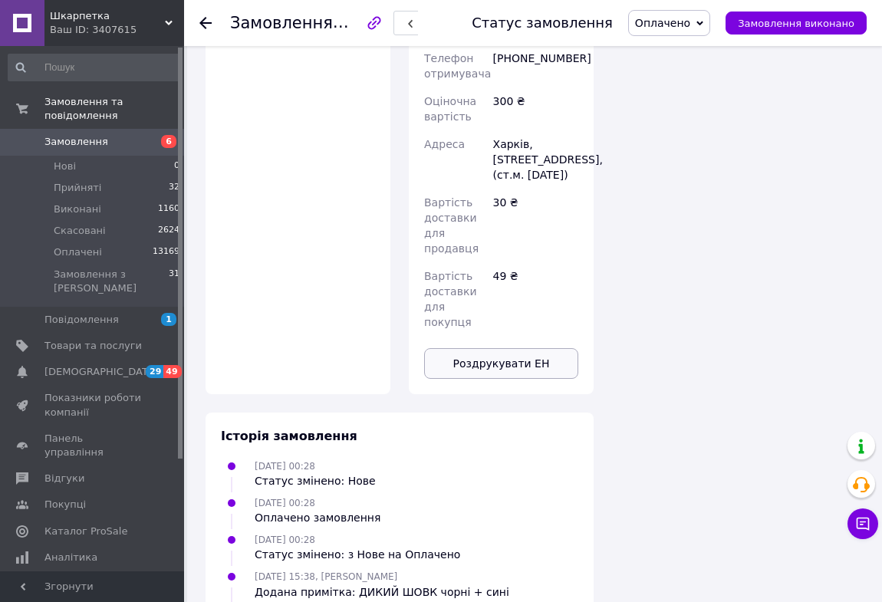
click at [512, 348] on button "Роздрукувати ЕН" at bounding box center [501, 363] width 154 height 31
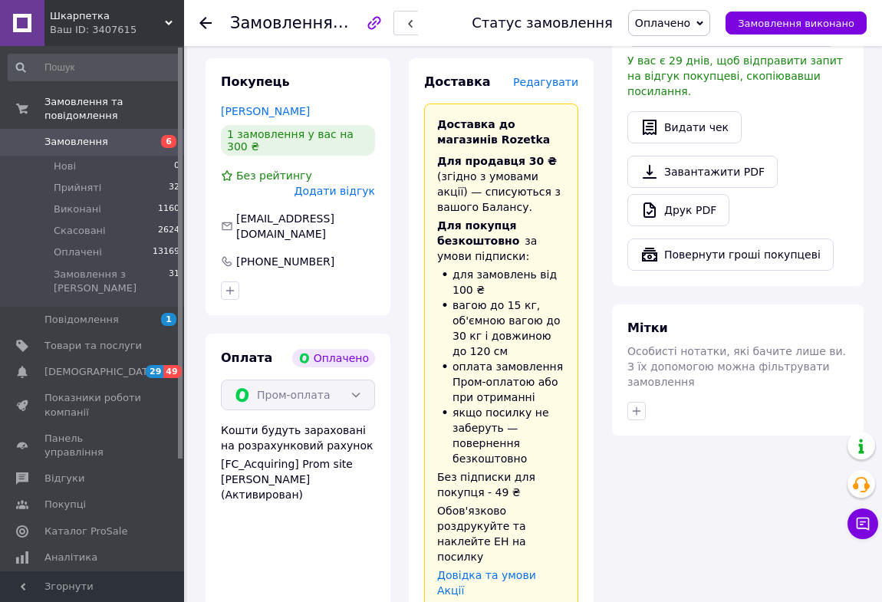
scroll to position [905, 0]
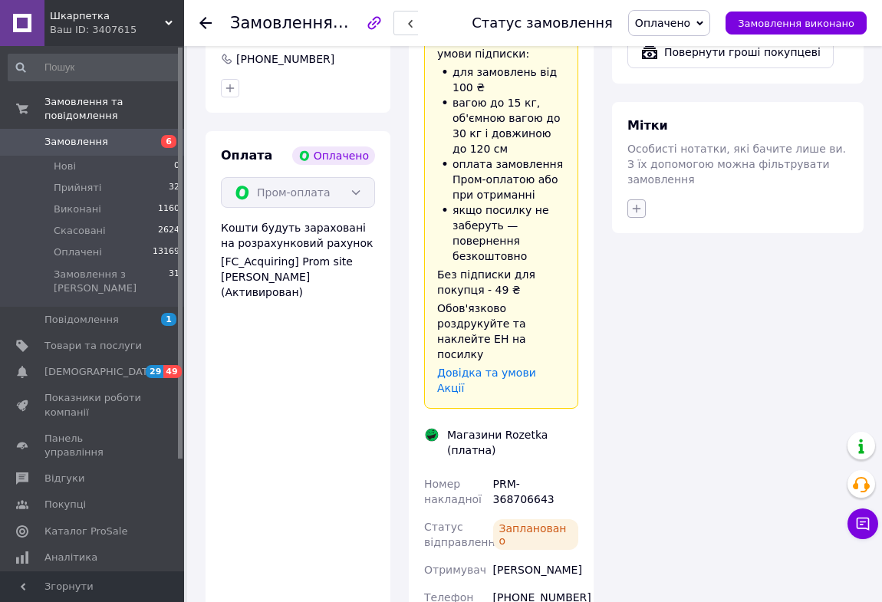
click at [634, 202] on icon "button" at bounding box center [636, 208] width 12 height 12
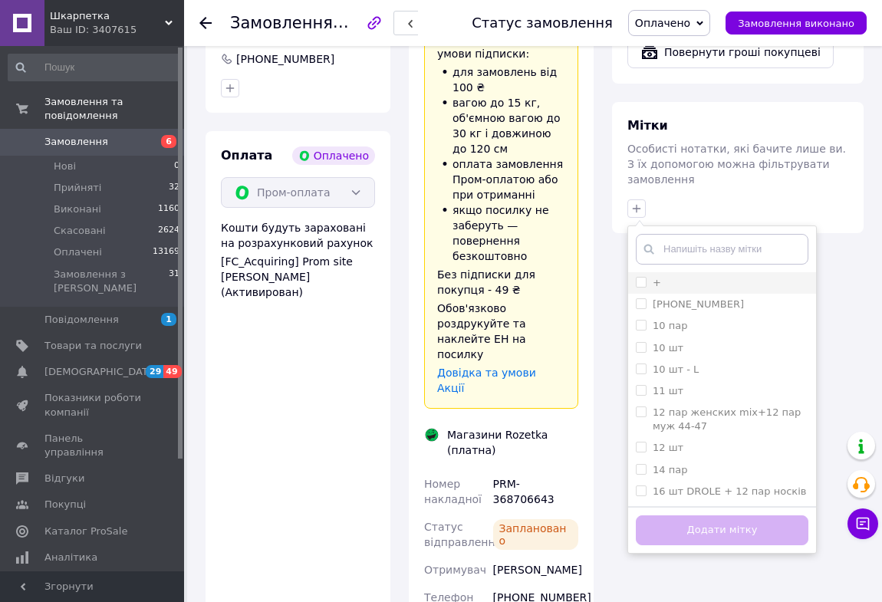
click at [637, 277] on input "+" at bounding box center [641, 282] width 10 height 10
checkbox input "true"
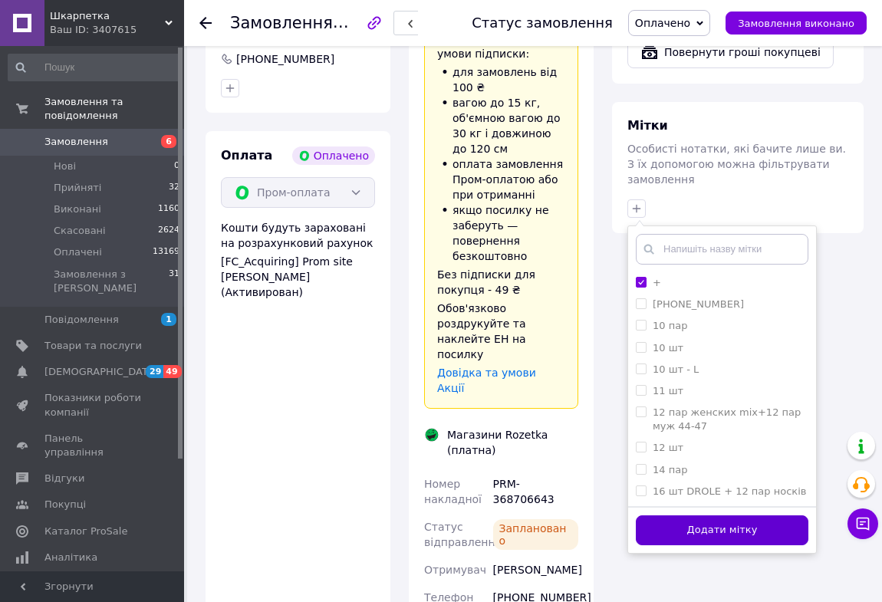
click at [689, 515] on button "Додати мітку" at bounding box center [722, 530] width 172 height 30
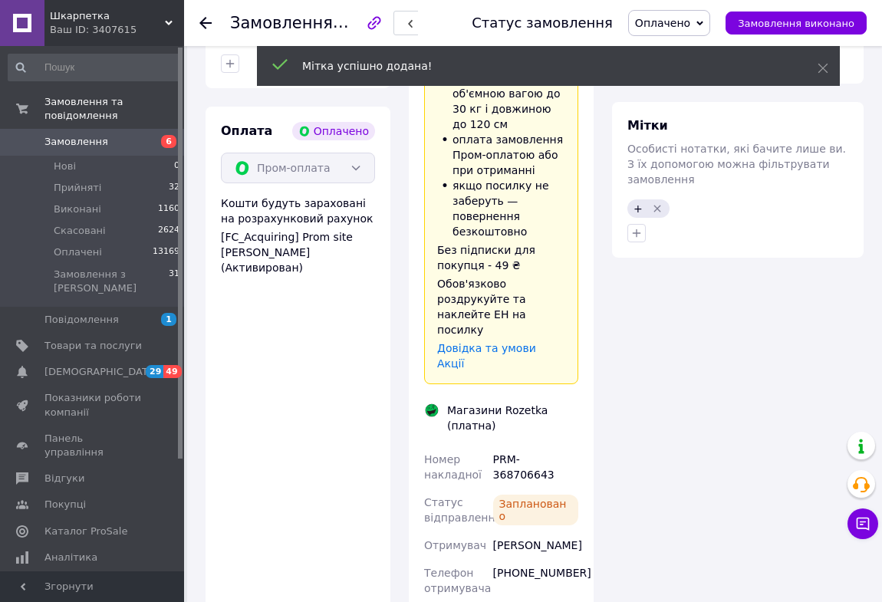
scroll to position [15, 0]
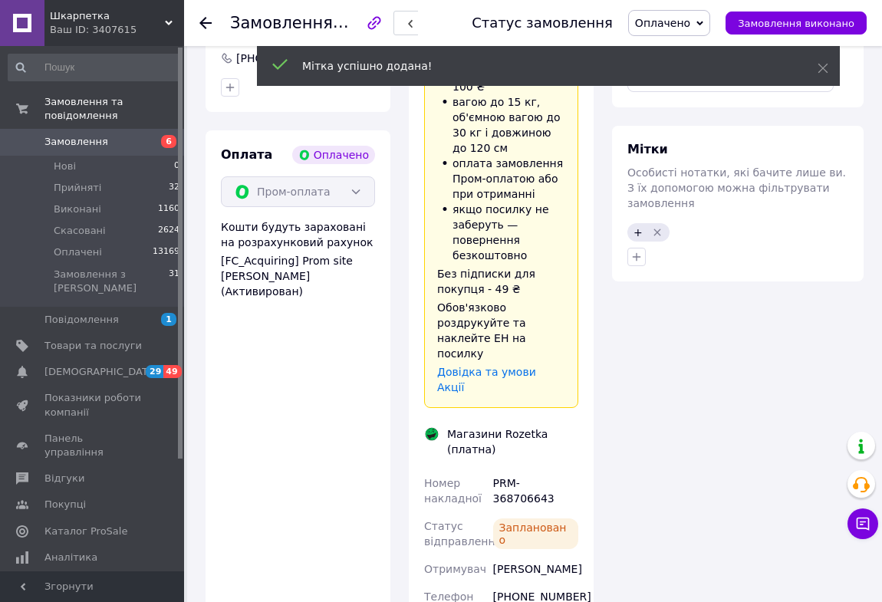
click at [202, 24] on use at bounding box center [205, 23] width 12 height 12
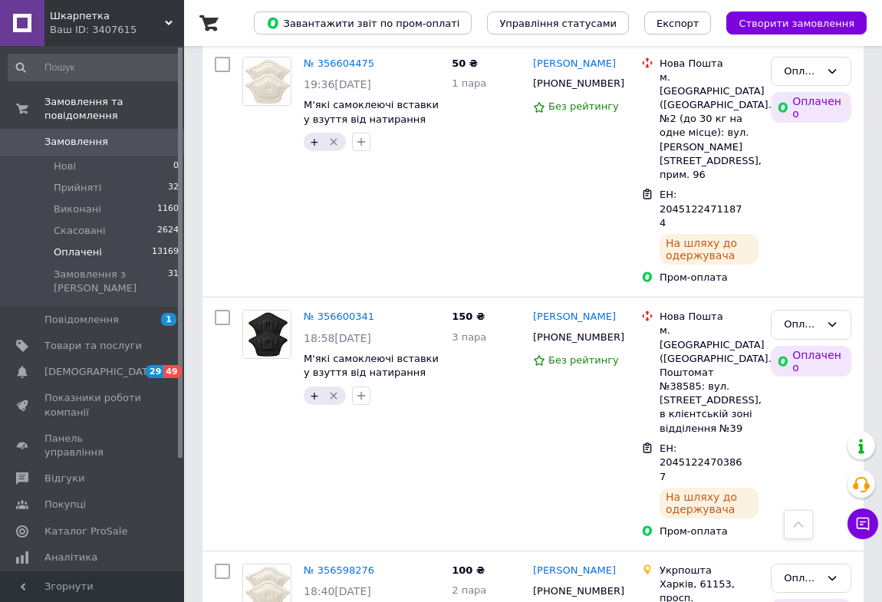
scroll to position [3345, 0]
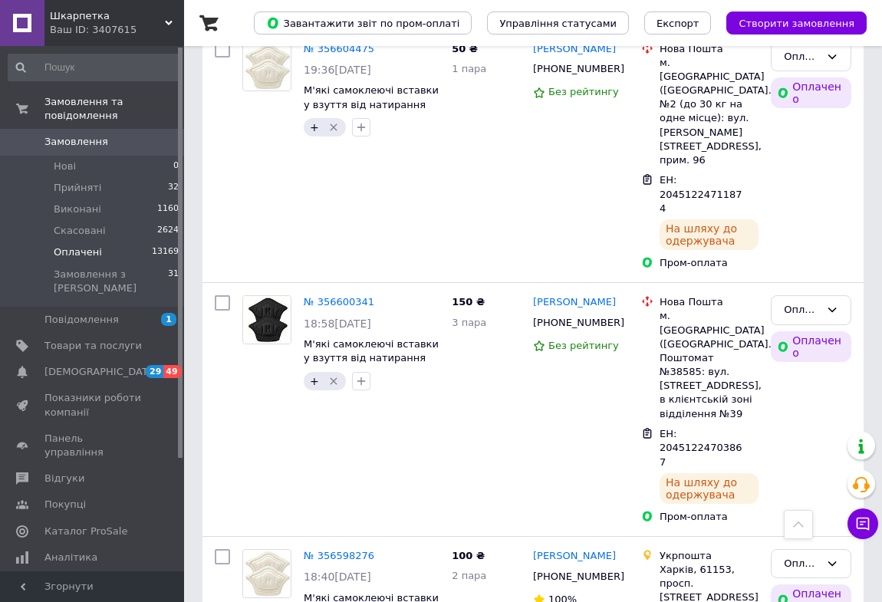
drag, startPoint x: 371, startPoint y: 363, endPoint x: 371, endPoint y: 352, distance: 10.7
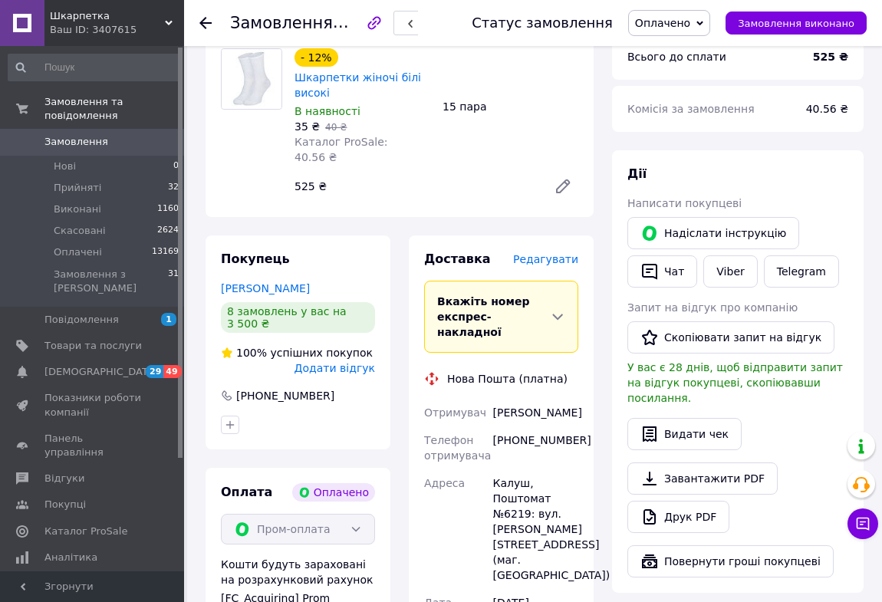
scroll to position [209, 0]
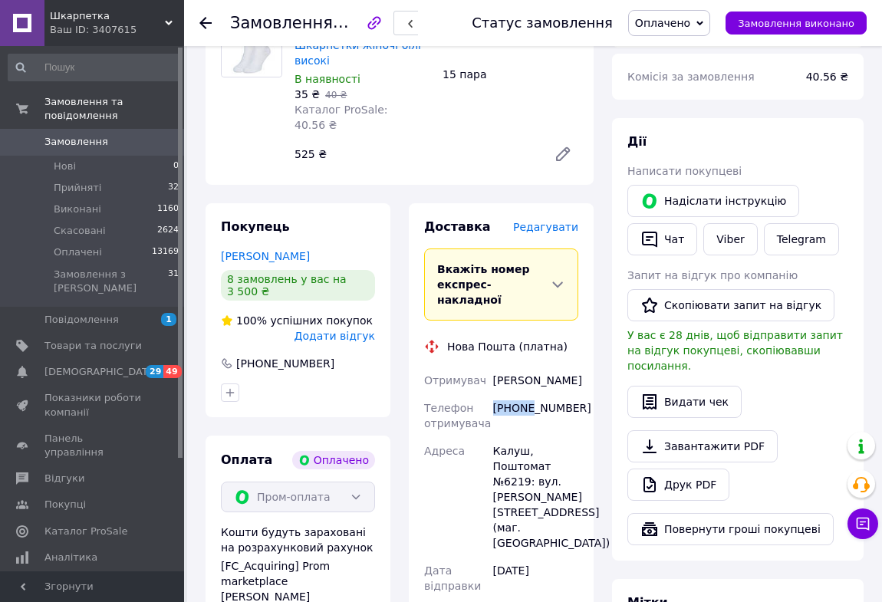
drag, startPoint x: 528, startPoint y: 380, endPoint x: 491, endPoint y: 380, distance: 36.8
click at [491, 394] on div "[PHONE_NUMBER]" at bounding box center [535, 415] width 91 height 43
drag, startPoint x: 544, startPoint y: 379, endPoint x: 506, endPoint y: 379, distance: 38.3
click at [506, 394] on div "[PHONE_NUMBER]" at bounding box center [535, 415] width 91 height 43
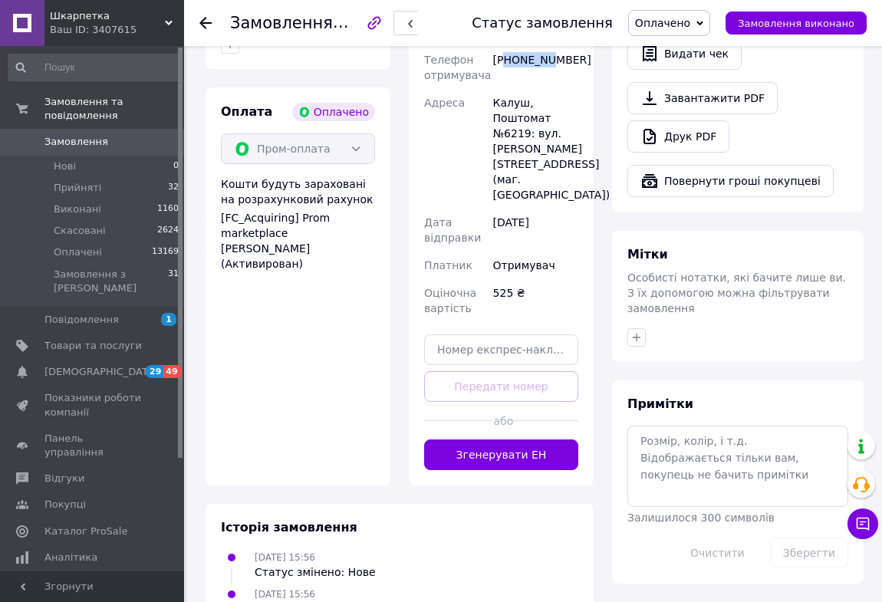
scroll to position [557, 0]
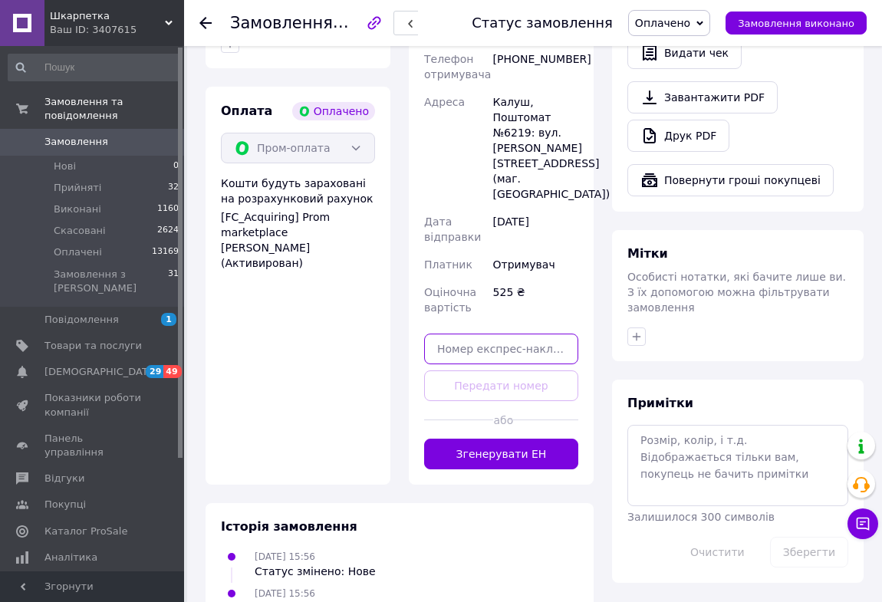
click at [474, 333] on input "text" at bounding box center [501, 348] width 154 height 31
type input "20451225361684"
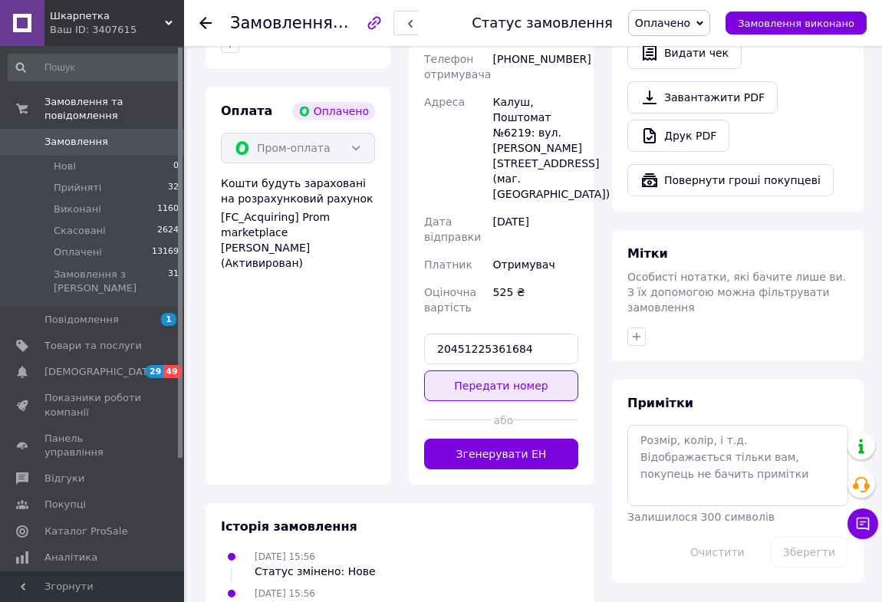
click at [475, 370] on button "Передати номер" at bounding box center [501, 385] width 154 height 31
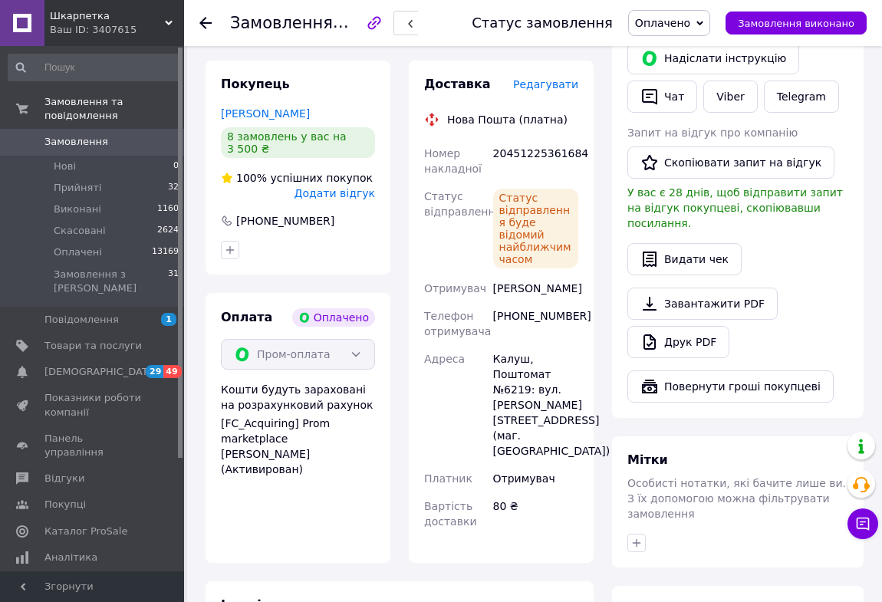
scroll to position [348, 0]
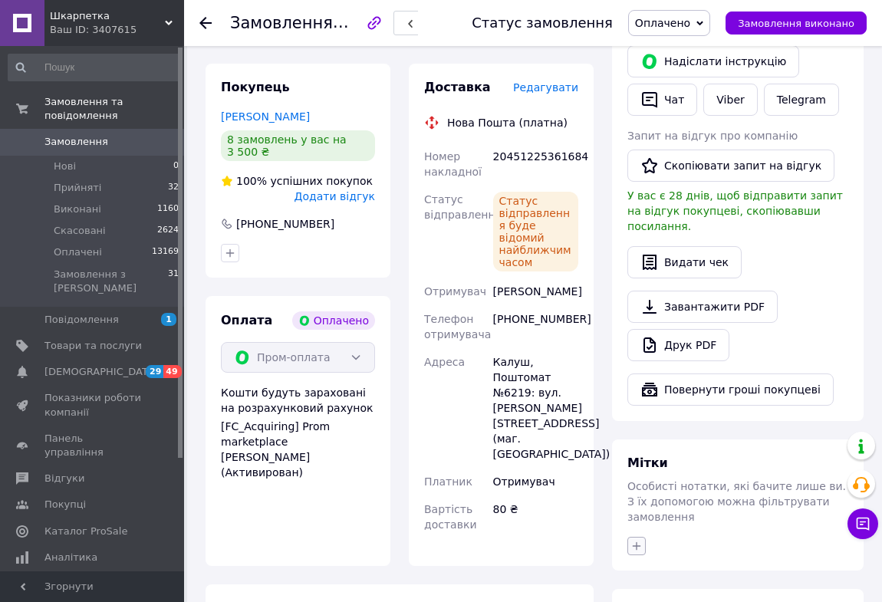
click at [635, 540] on icon "button" at bounding box center [636, 546] width 12 height 12
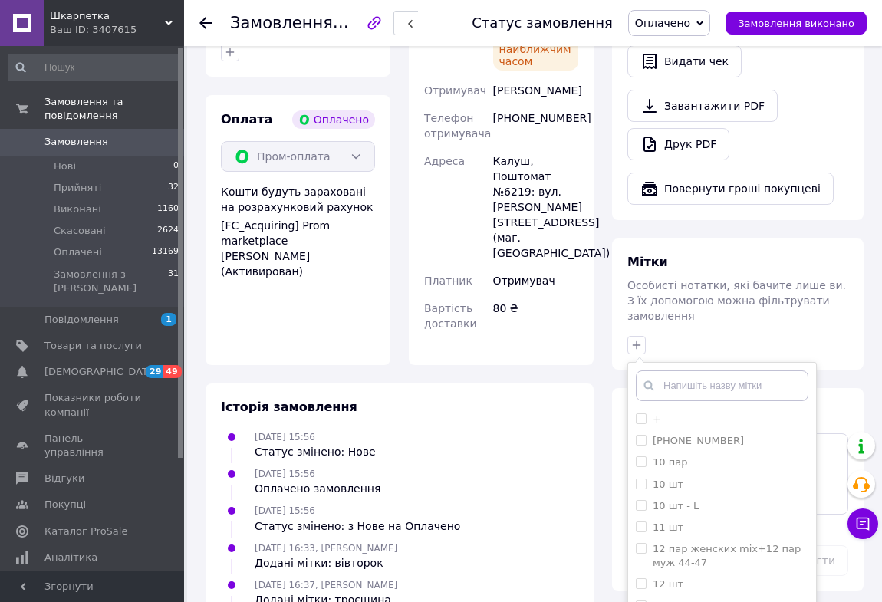
scroll to position [557, 0]
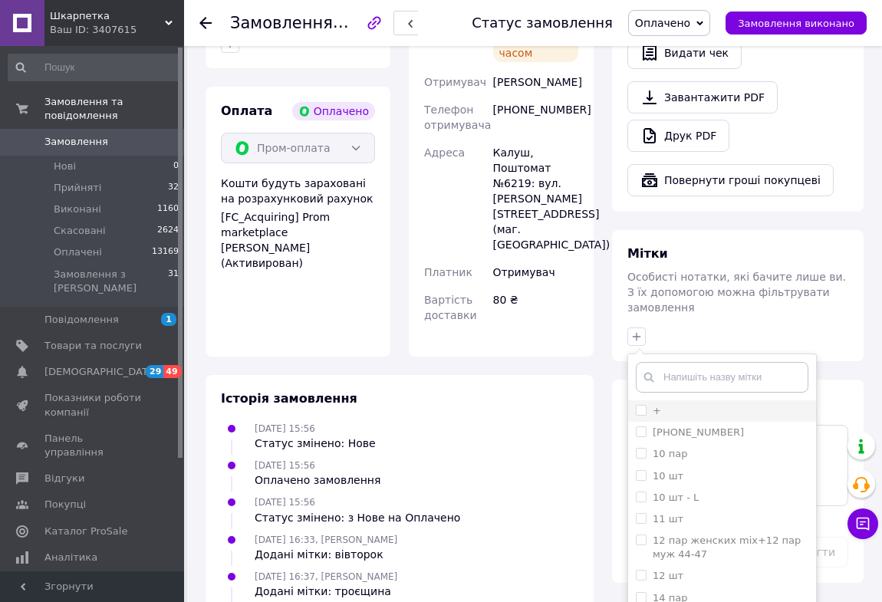
click at [638, 405] on input "+" at bounding box center [641, 410] width 10 height 10
checkbox input "true"
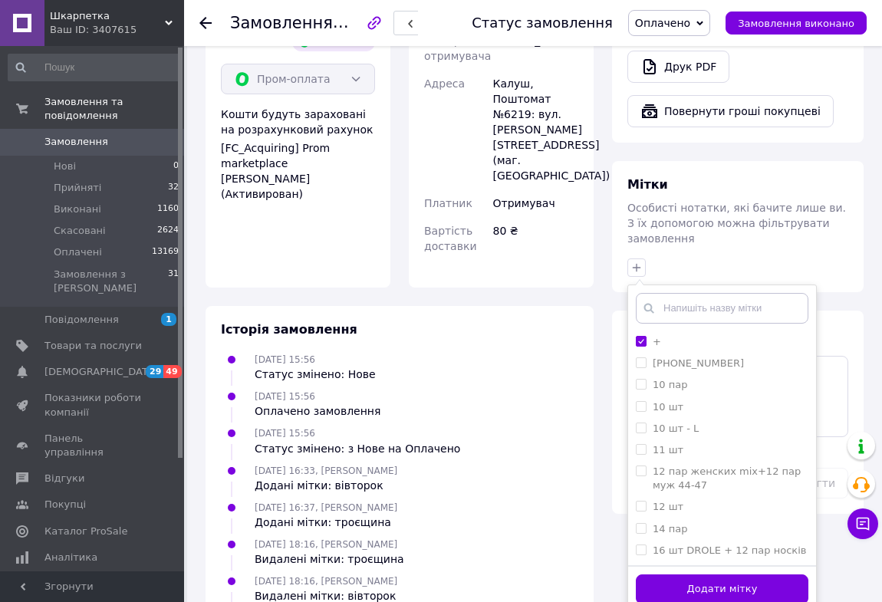
scroll to position [639, 0]
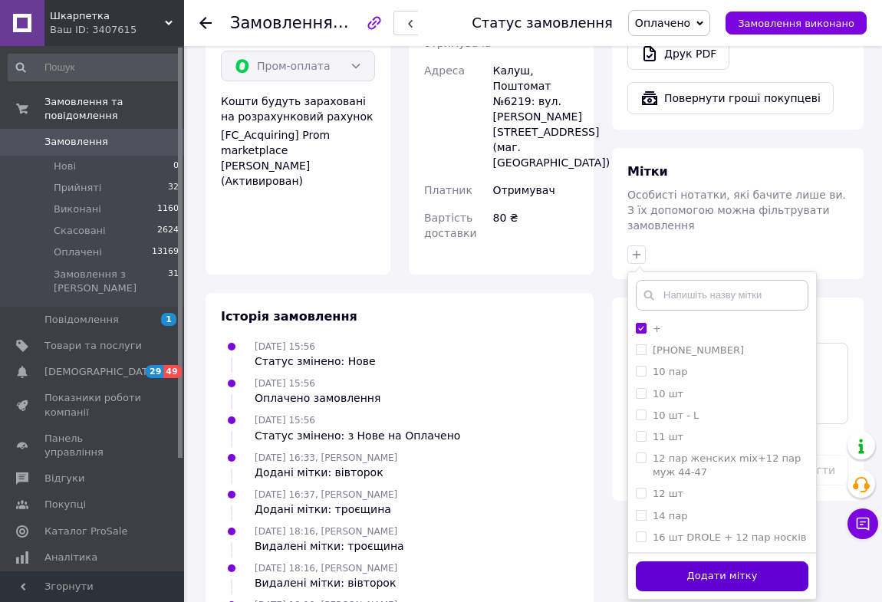
click at [651, 561] on button "Додати мітку" at bounding box center [722, 576] width 172 height 30
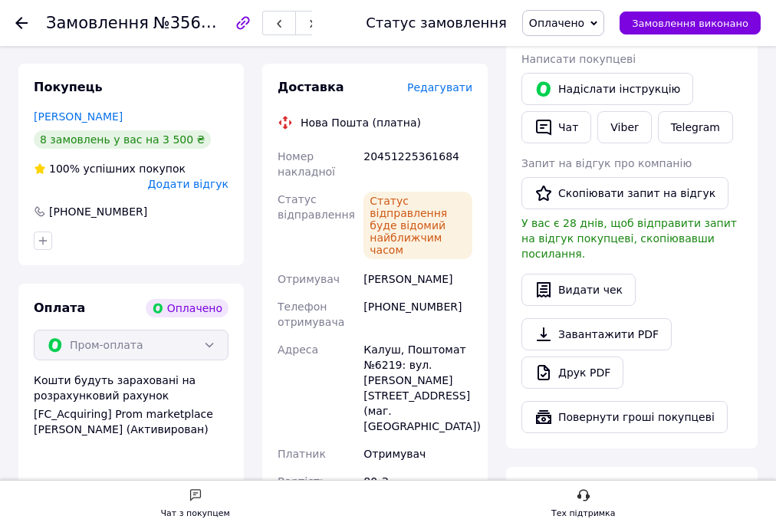
scroll to position [123, 0]
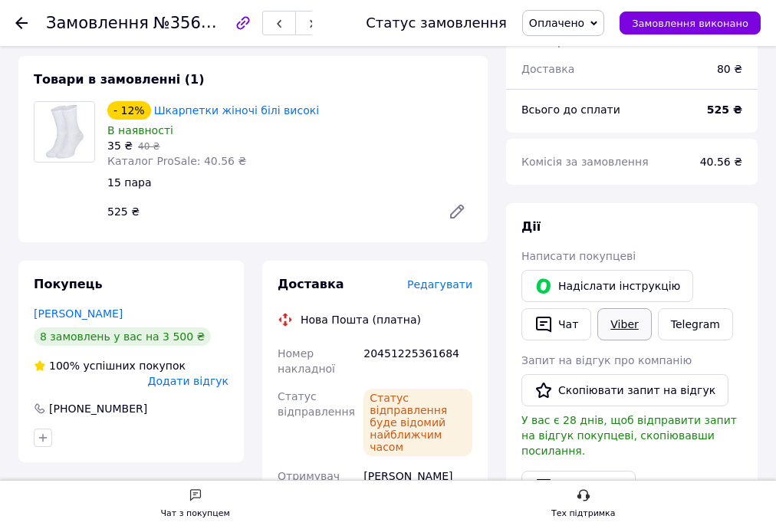
click at [609, 322] on link "Viber" at bounding box center [624, 324] width 54 height 32
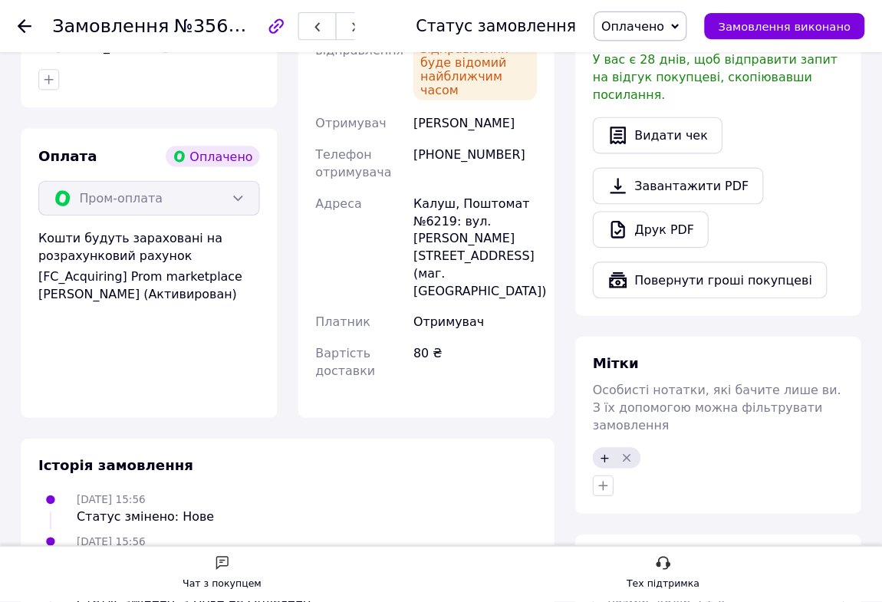
scroll to position [491, 0]
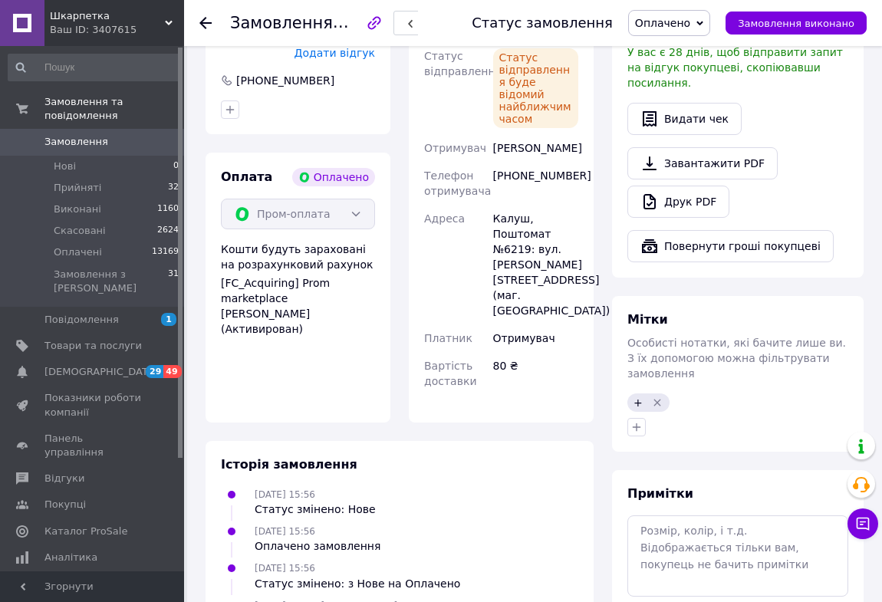
click at [208, 23] on use at bounding box center [205, 23] width 12 height 12
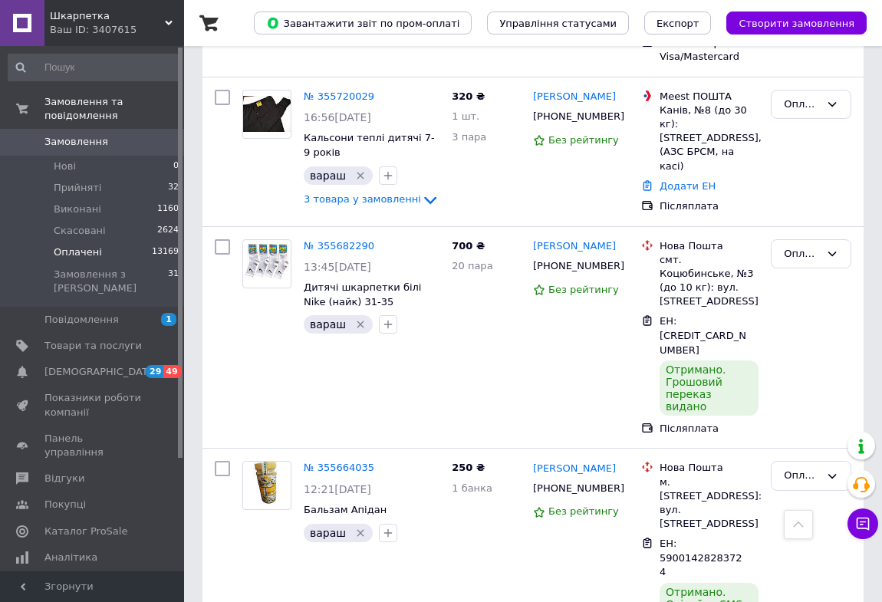
scroll to position [11430, 0]
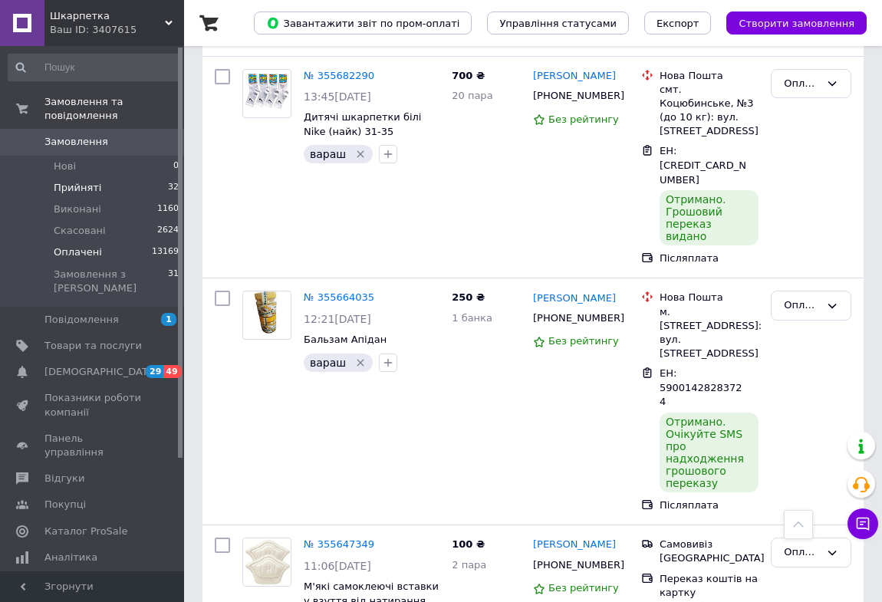
click at [79, 181] on span "Прийняті" at bounding box center [78, 188] width 48 height 14
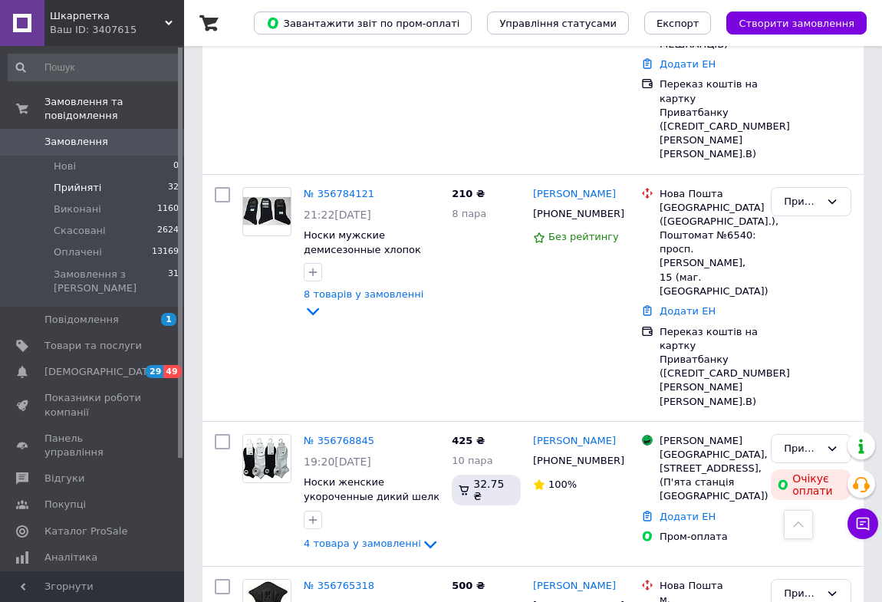
scroll to position [2091, 0]
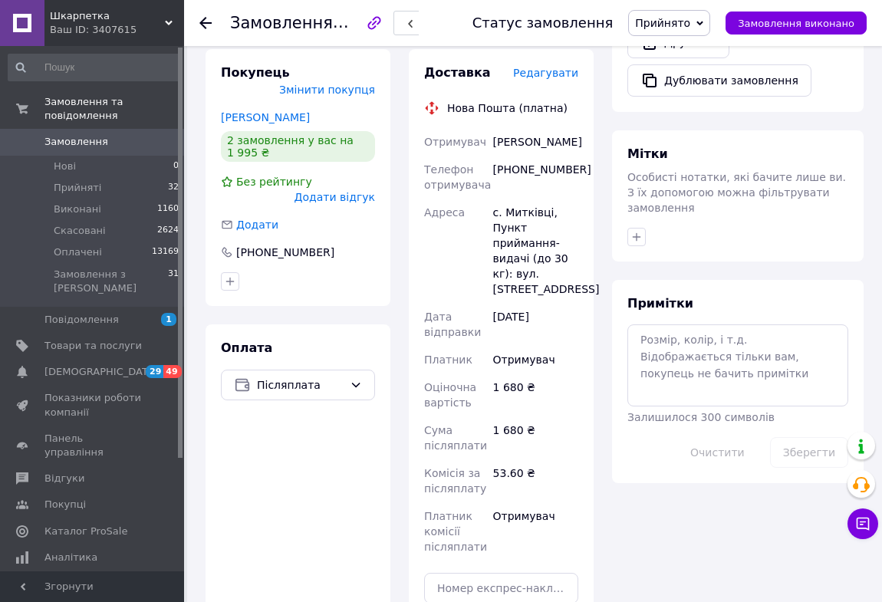
scroll to position [557, 0]
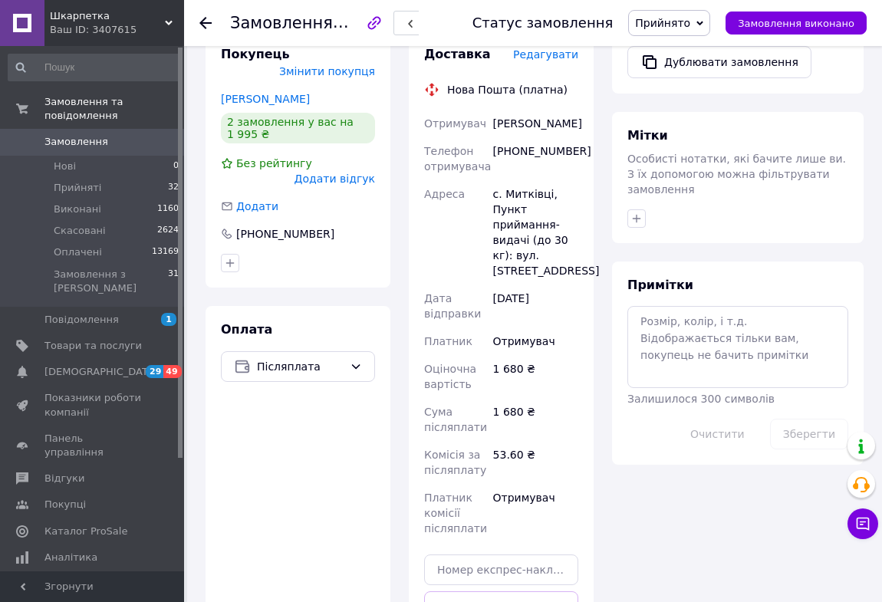
click at [507, 153] on div "[PHONE_NUMBER]" at bounding box center [535, 158] width 91 height 43
copy div "380979982969"
drag, startPoint x: 494, startPoint y: 123, endPoint x: 561, endPoint y: 126, distance: 66.8
click at [561, 126] on div "[PERSON_NAME]" at bounding box center [535, 124] width 91 height 28
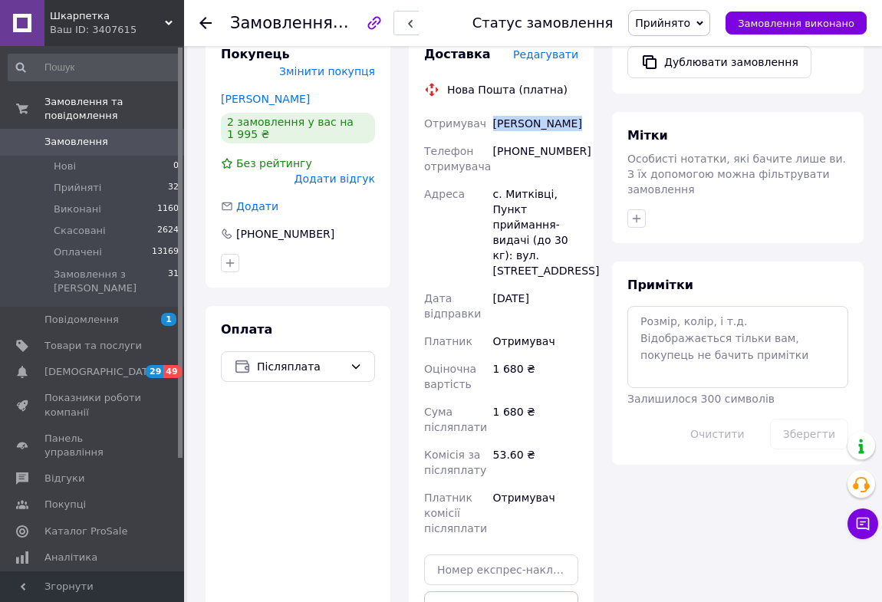
copy div "[PERSON_NAME]"
click at [520, 191] on div "с. Митківці, Пункт приймання-видачі (до 30 кг): вул. [STREET_ADDRESS]" at bounding box center [535, 232] width 91 height 104
click at [521, 191] on div "с. Митківці, Пункт приймання-видачі (до 30 кг): вул. [STREET_ADDRESS]" at bounding box center [535, 232] width 91 height 104
copy div "Митківці"
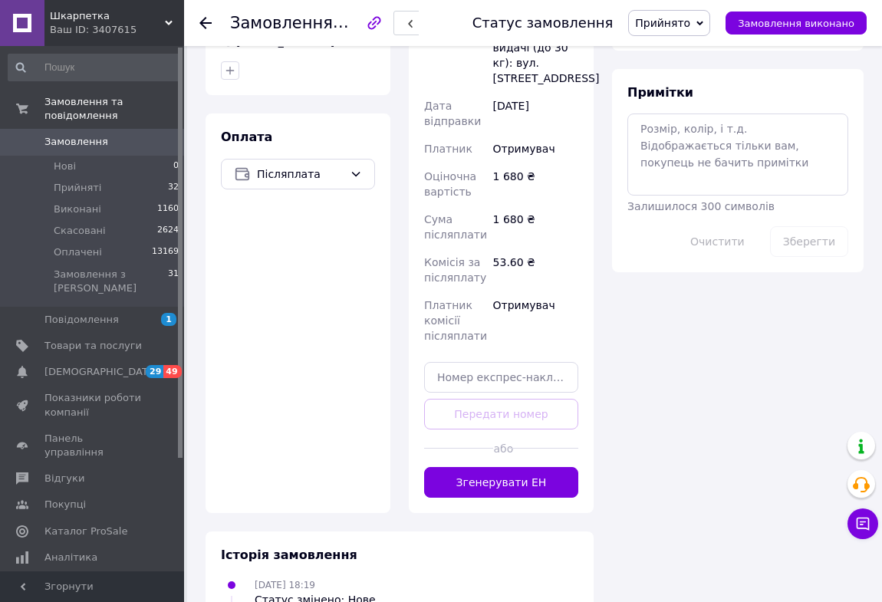
scroll to position [767, 0]
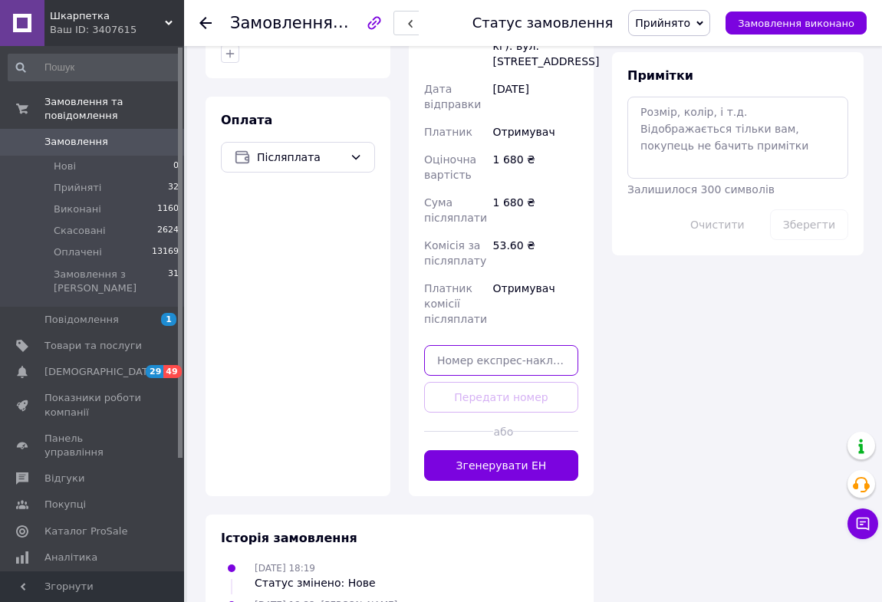
click at [500, 350] on input "text" at bounding box center [501, 360] width 154 height 31
paste input "20451225366704"
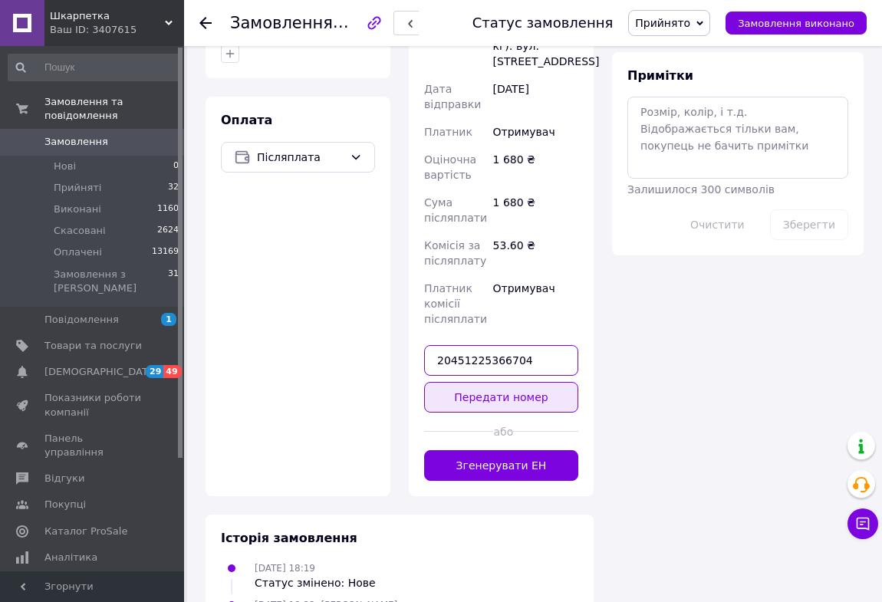
type input "20451225366704"
click at [493, 382] on button "Передати номер" at bounding box center [501, 397] width 154 height 31
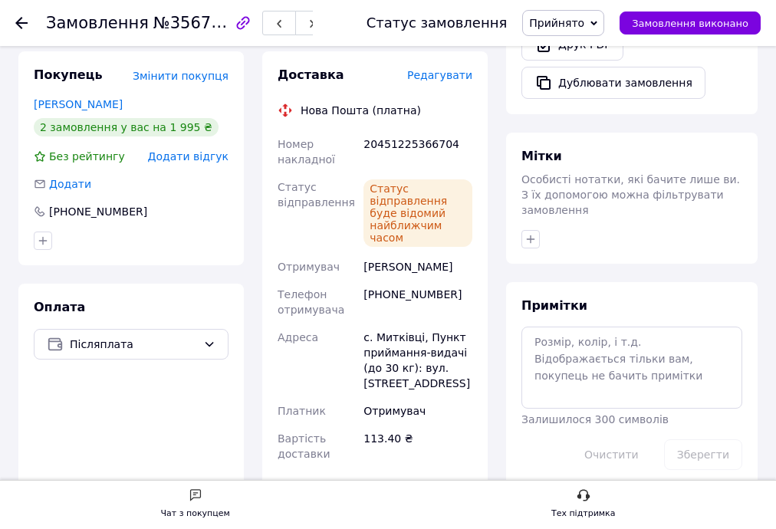
scroll to position [382, 0]
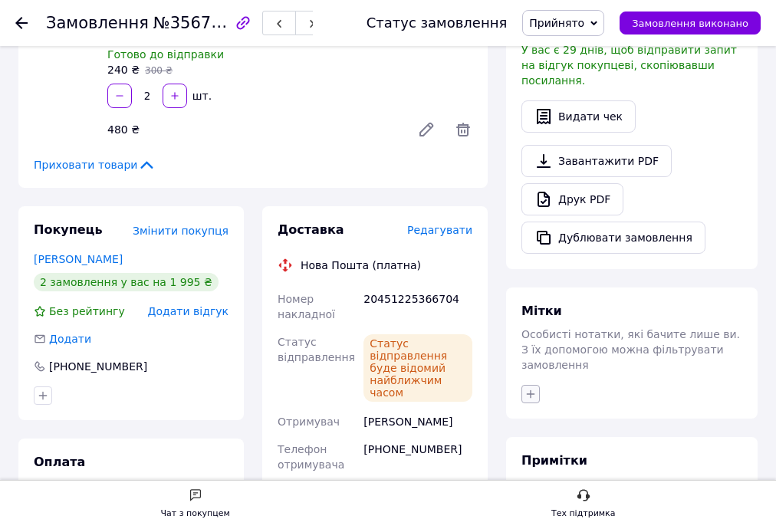
click at [531, 388] on icon "button" at bounding box center [530, 394] width 12 height 12
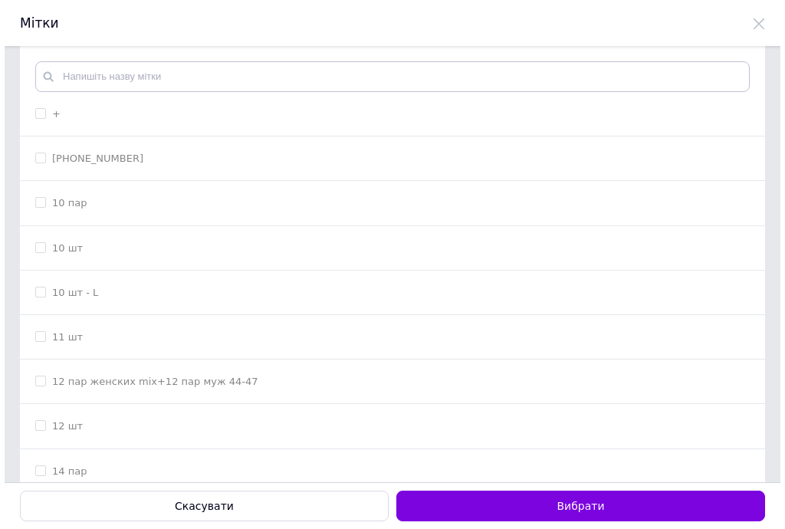
scroll to position [0, 0]
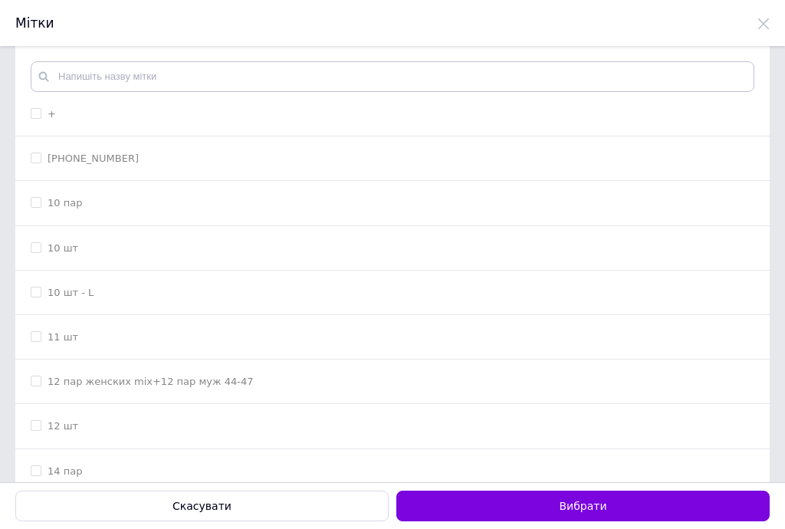
drag, startPoint x: 35, startPoint y: 110, endPoint x: 120, endPoint y: 166, distance: 101.4
click at [36, 110] on input "+" at bounding box center [36, 113] width 10 height 10
checkbox input "true"
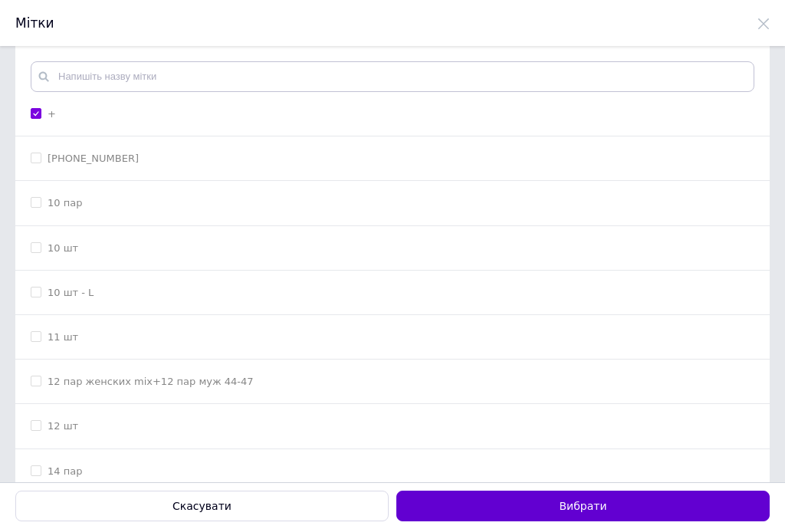
click at [498, 501] on button "Вибрати" at bounding box center [582, 506] width 373 height 31
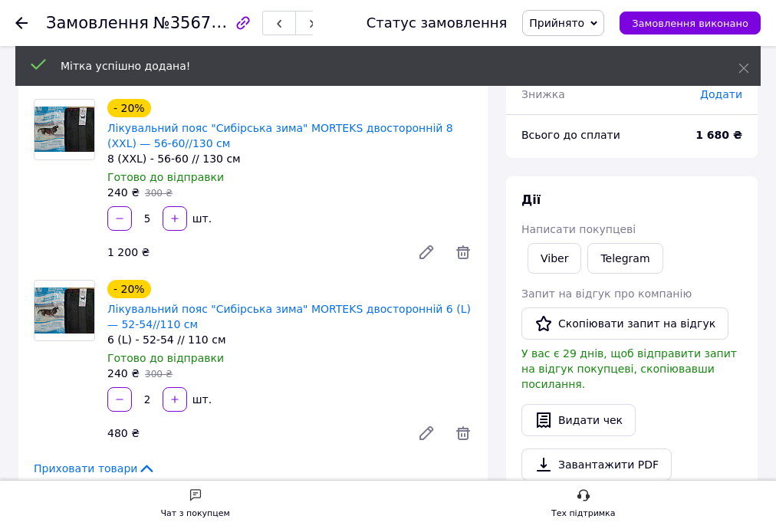
scroll to position [75, 0]
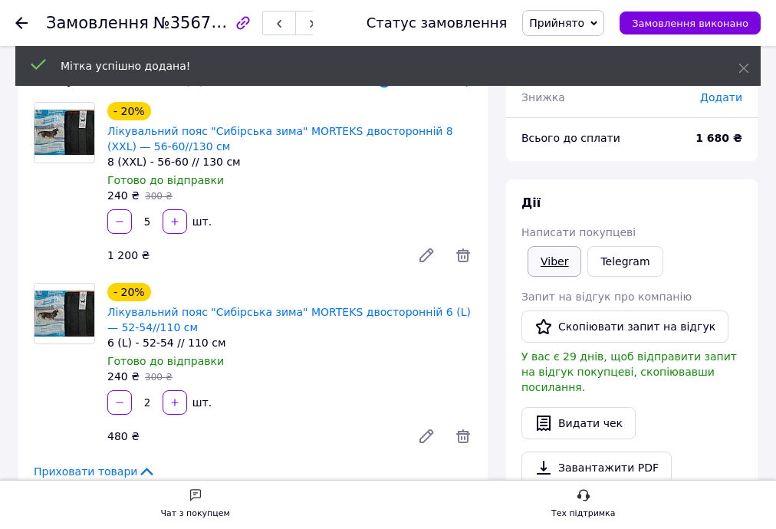
click at [555, 255] on link "Viber" at bounding box center [554, 261] width 54 height 31
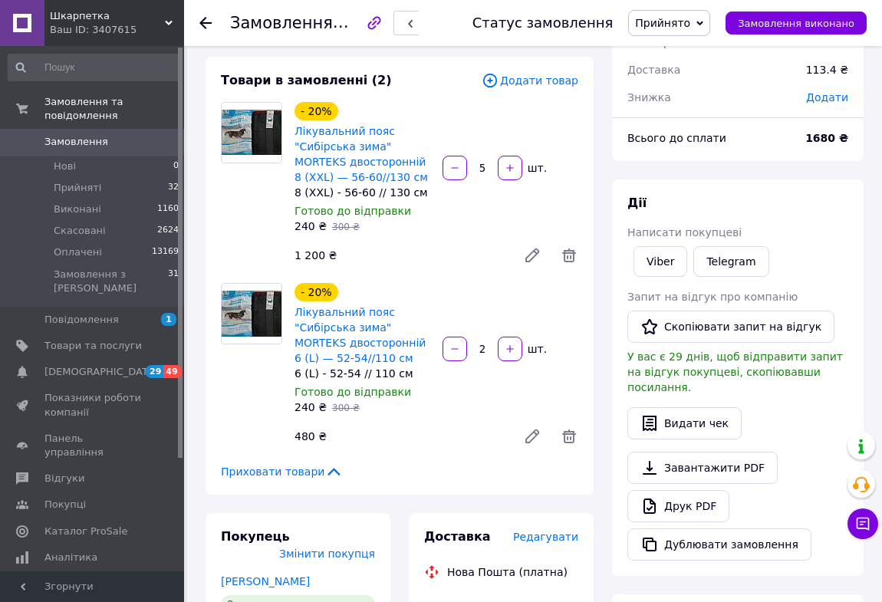
click at [205, 22] on use at bounding box center [205, 23] width 12 height 12
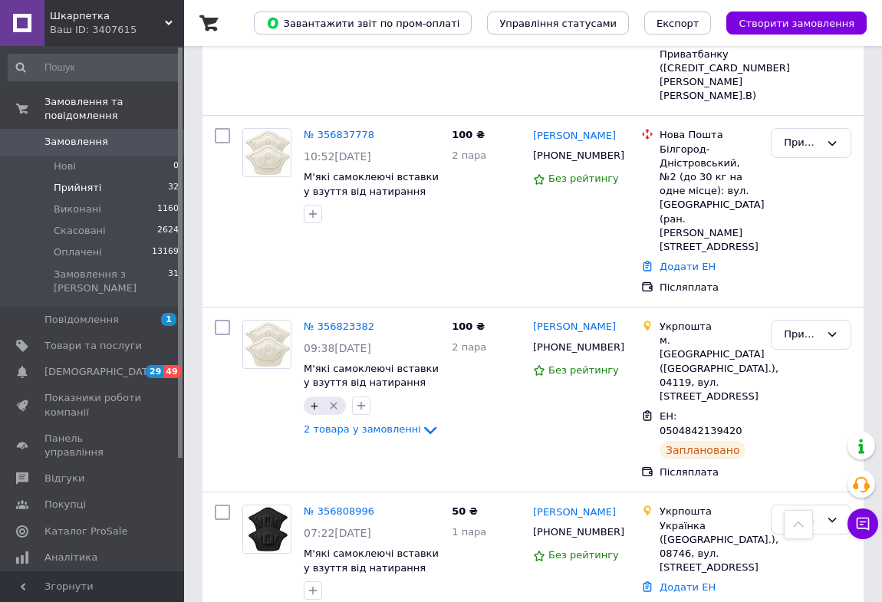
scroll to position [1324, 0]
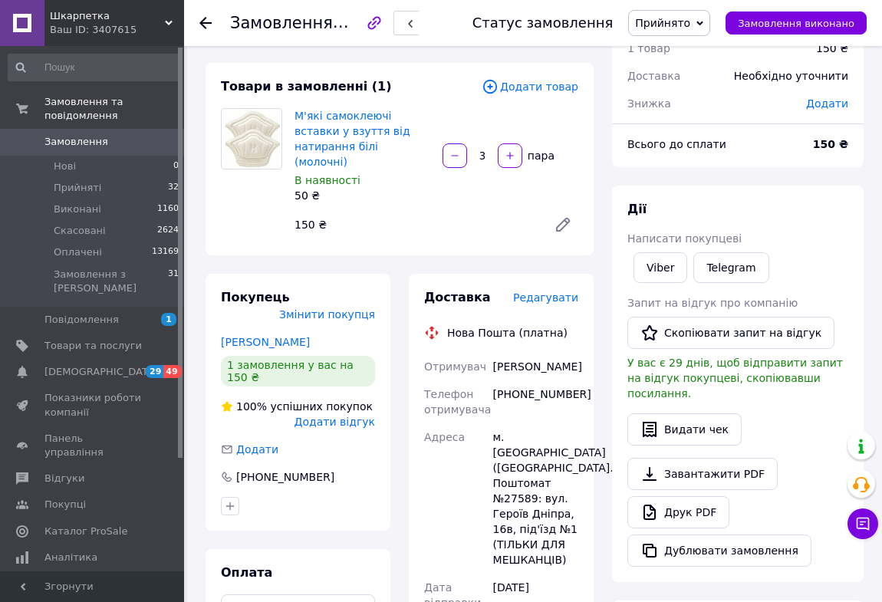
scroll to position [69, 0]
drag, startPoint x: 528, startPoint y: 379, endPoint x: 498, endPoint y: 375, distance: 30.9
click at [498, 380] on div "[PHONE_NUMBER]" at bounding box center [535, 401] width 91 height 43
drag, startPoint x: 546, startPoint y: 379, endPoint x: 506, endPoint y: 370, distance: 40.7
click at [506, 380] on div "[PHONE_NUMBER]" at bounding box center [535, 401] width 91 height 43
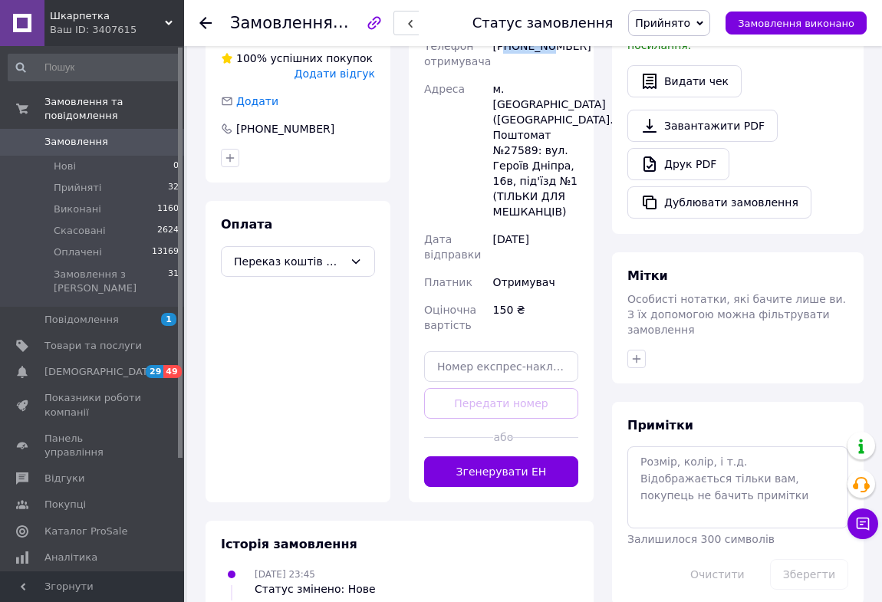
scroll to position [418, 0]
click at [471, 350] on input "text" at bounding box center [501, 365] width 154 height 31
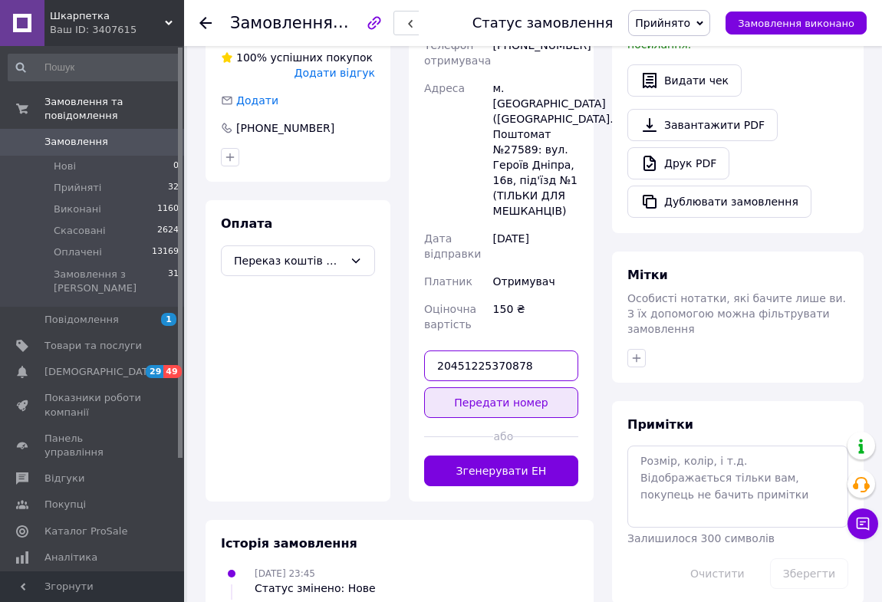
type input "20451225370878"
click at [487, 387] on button "Передати номер" at bounding box center [501, 402] width 154 height 31
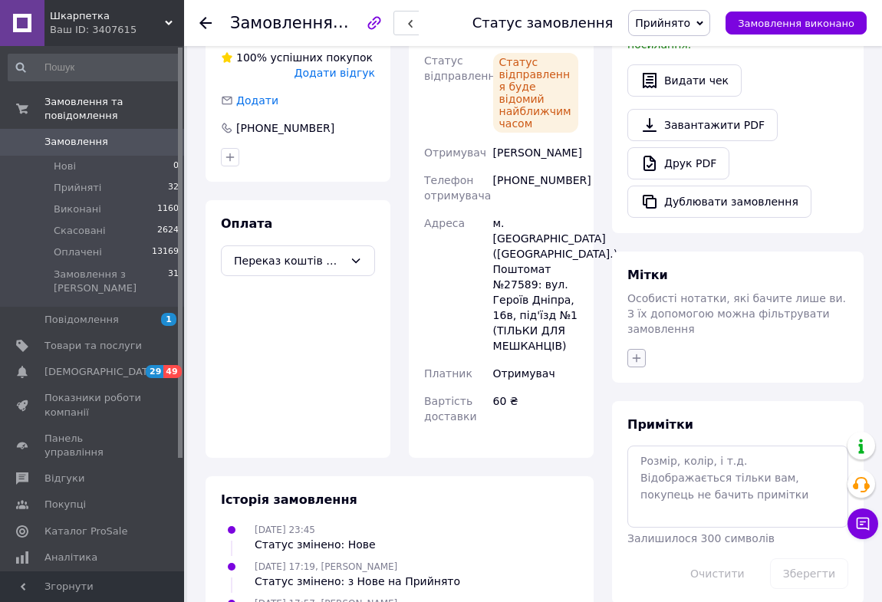
click at [628, 349] on button "button" at bounding box center [636, 358] width 18 height 18
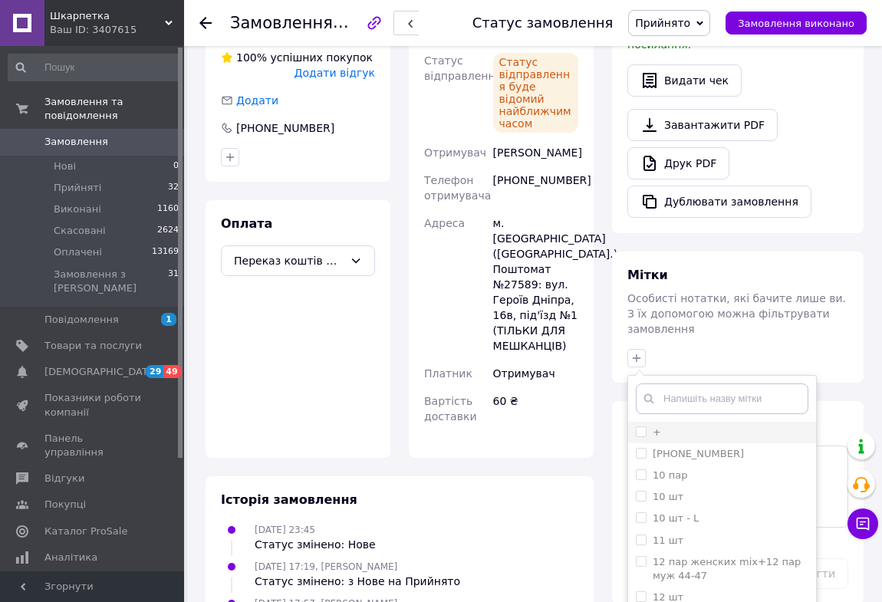
click at [642, 426] on input "+" at bounding box center [641, 431] width 10 height 10
checkbox input "true"
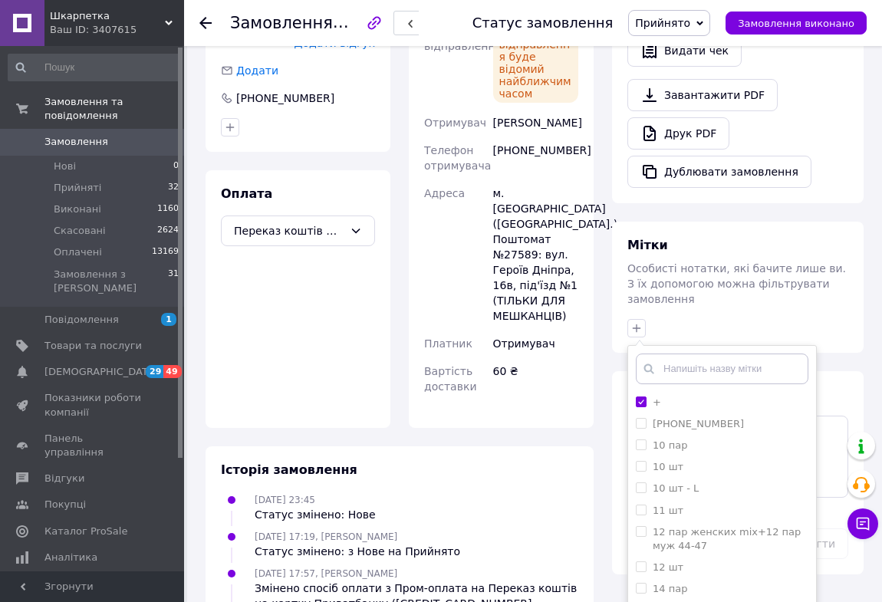
scroll to position [486, 0]
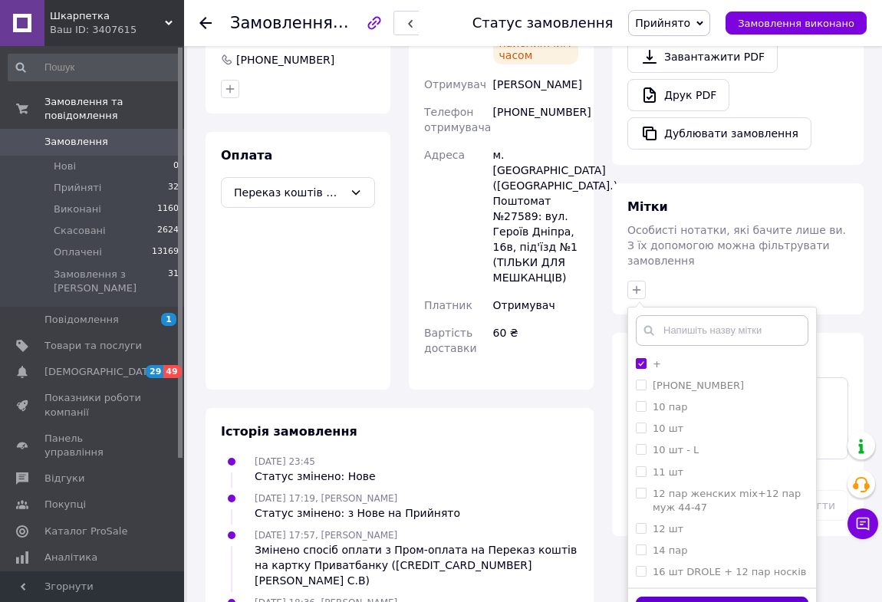
click at [659, 596] on button "Додати мітку" at bounding box center [722, 611] width 172 height 30
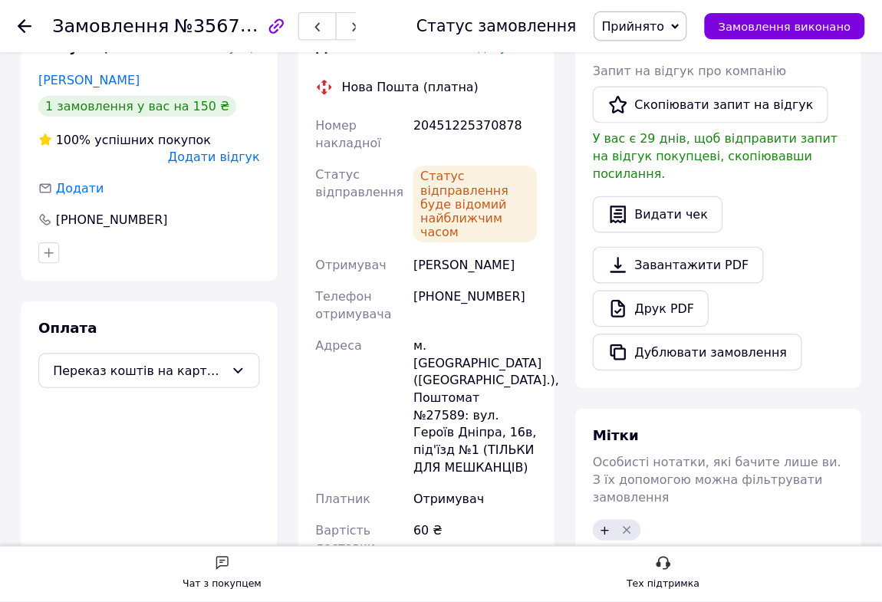
scroll to position [310, 0]
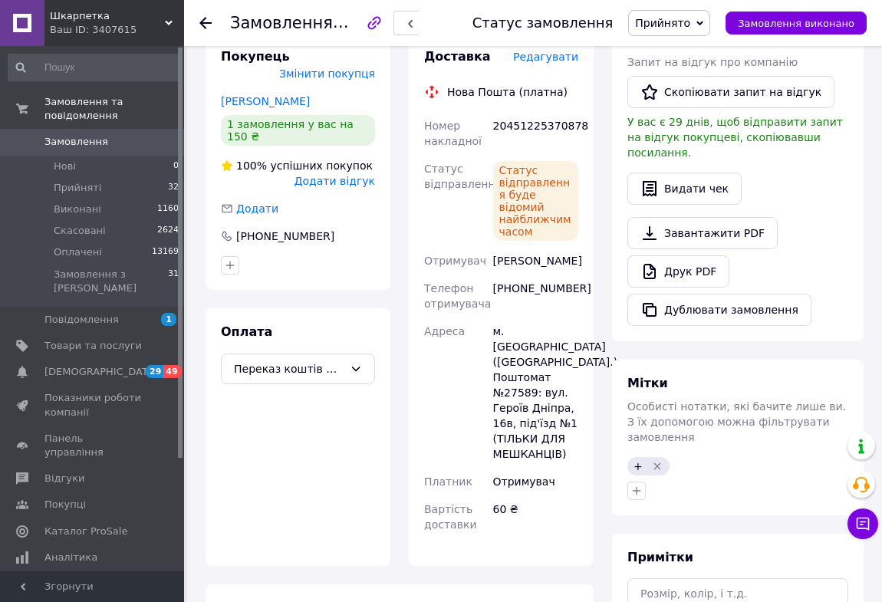
click at [204, 20] on use at bounding box center [205, 23] width 12 height 12
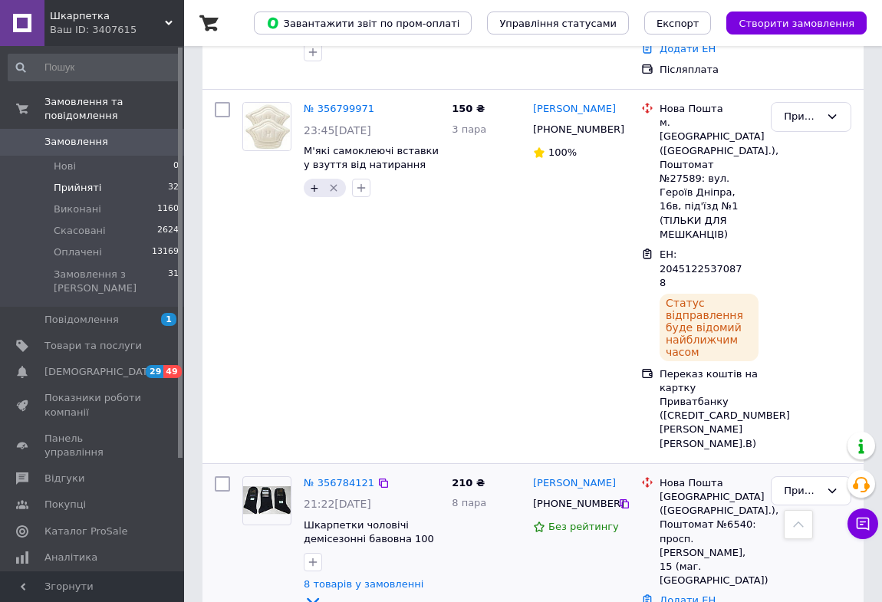
scroll to position [1881, 0]
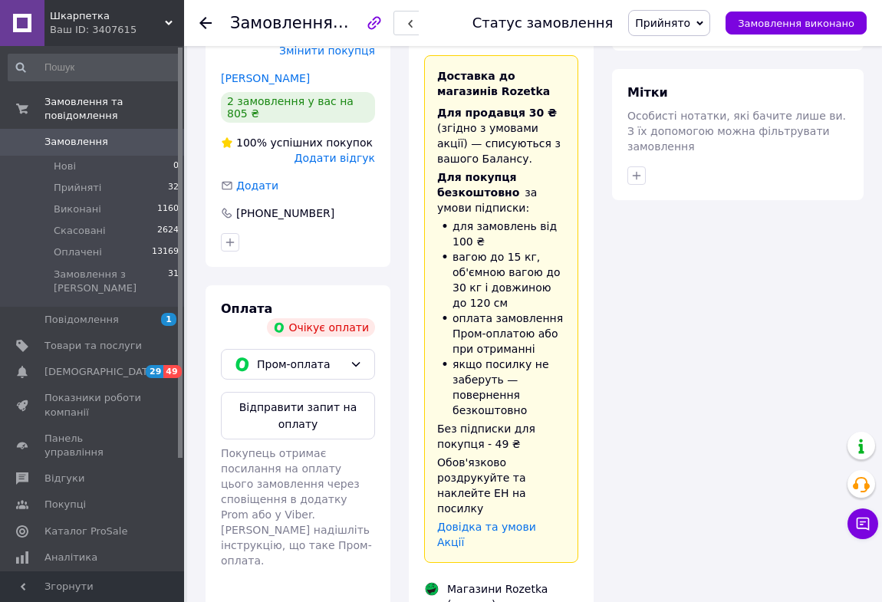
scroll to position [868, 0]
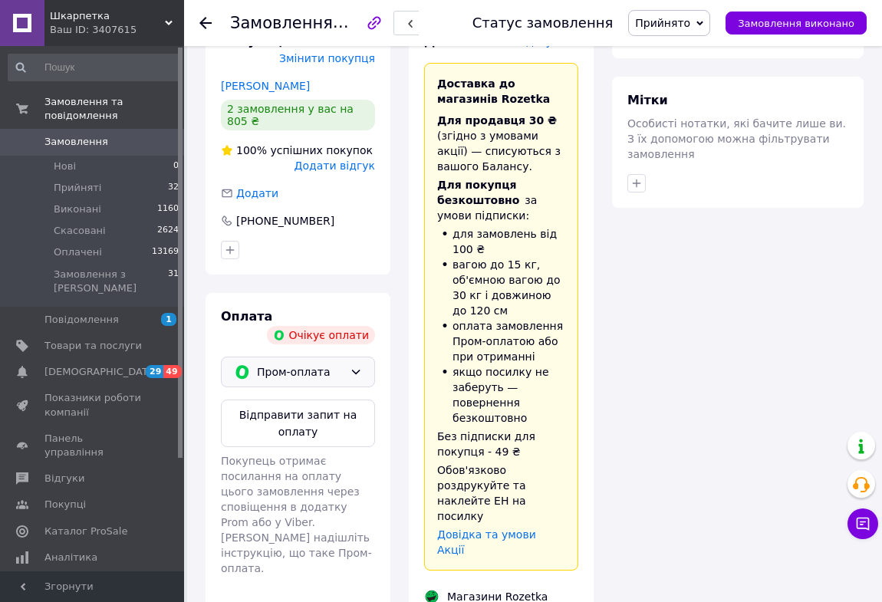
click at [352, 366] on icon at bounding box center [356, 372] width 12 height 12
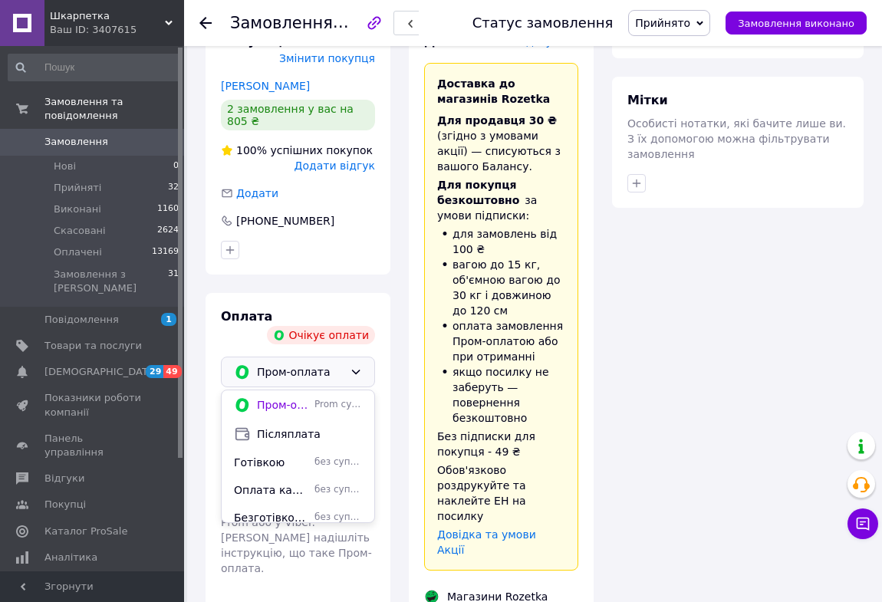
click at [281, 426] on span "Післяплата" at bounding box center [309, 433] width 105 height 15
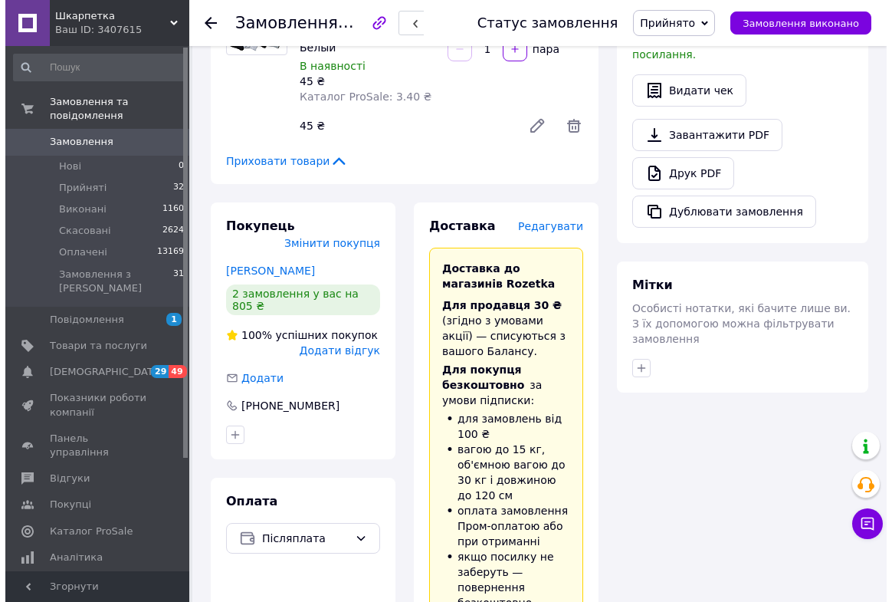
scroll to position [728, 0]
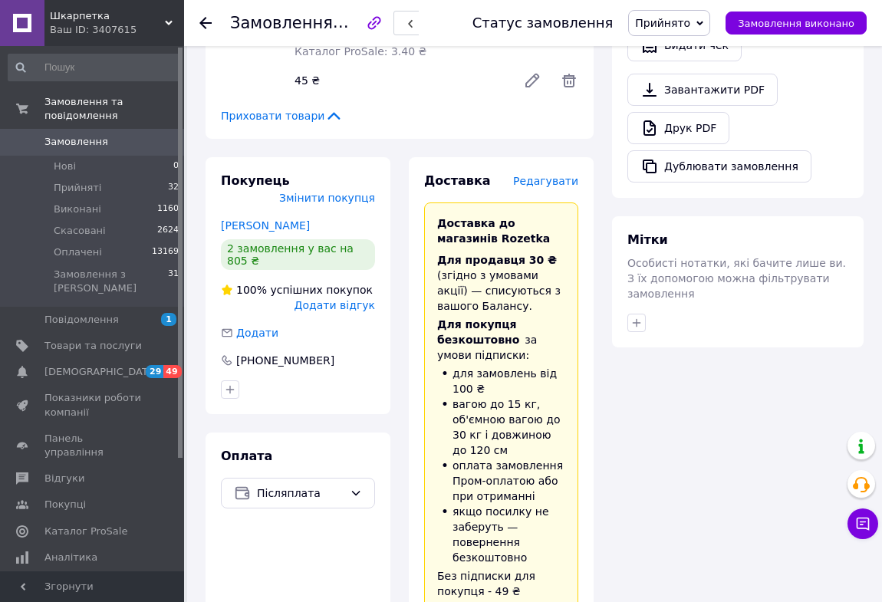
click at [557, 175] on span "Редагувати" at bounding box center [545, 181] width 65 height 12
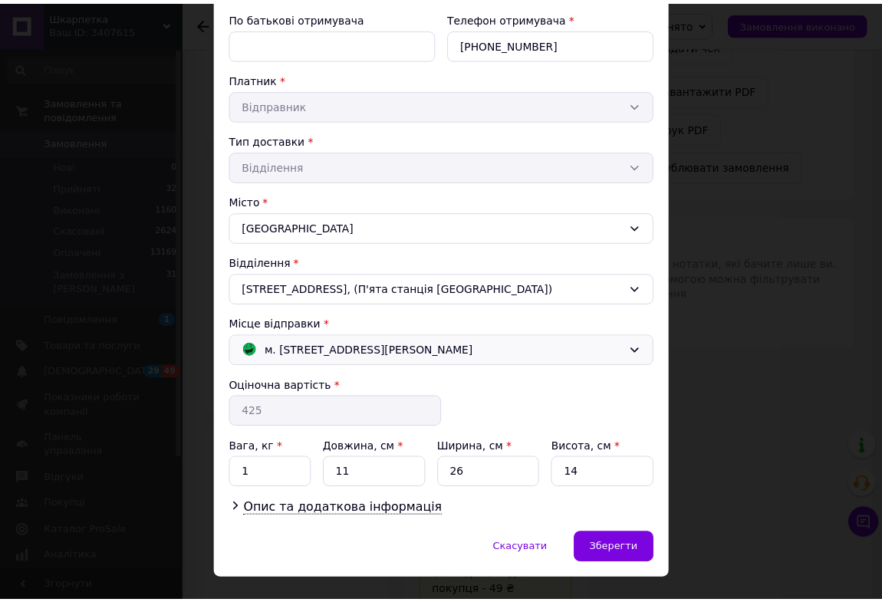
scroll to position [258, 0]
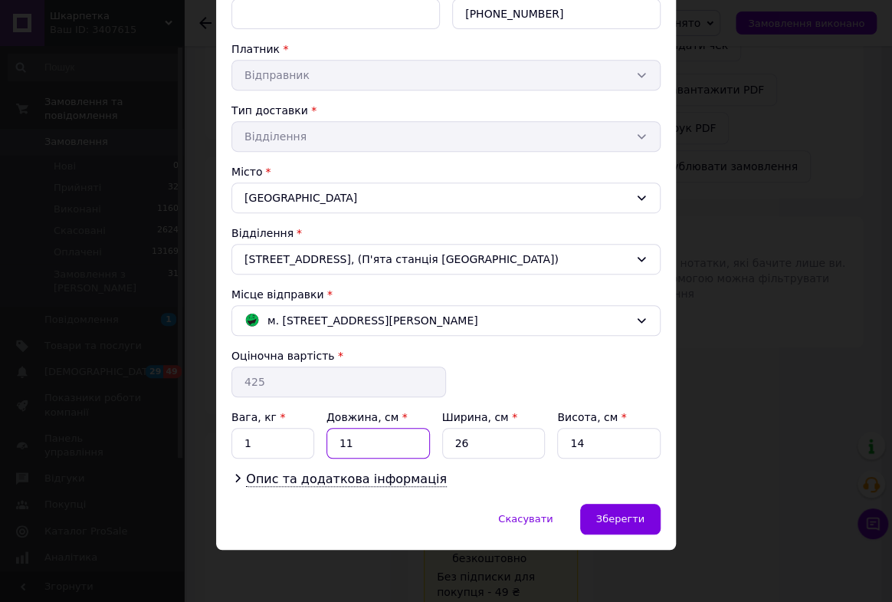
drag, startPoint x: 336, startPoint y: 440, endPoint x: 405, endPoint y: 441, distance: 69.0
click at [405, 441] on input "11" at bounding box center [378, 443] width 103 height 31
type input "30"
click at [471, 441] on input "26" at bounding box center [493, 443] width 103 height 31
drag, startPoint x: 562, startPoint y: 441, endPoint x: 643, endPoint y: 443, distance: 81.3
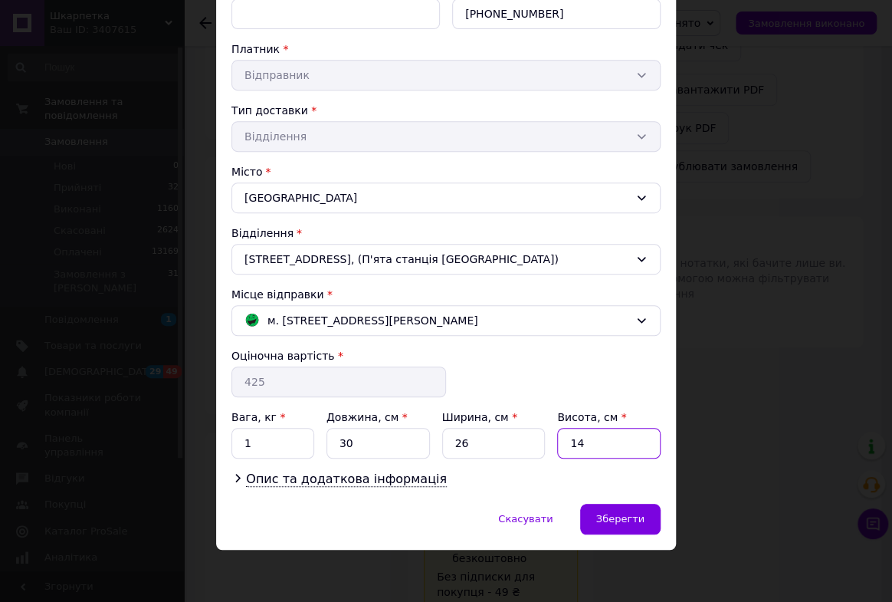
click at [643, 443] on input "14" at bounding box center [608, 443] width 103 height 31
type input "5"
click at [597, 511] on div "Зберегти" at bounding box center [620, 519] width 80 height 31
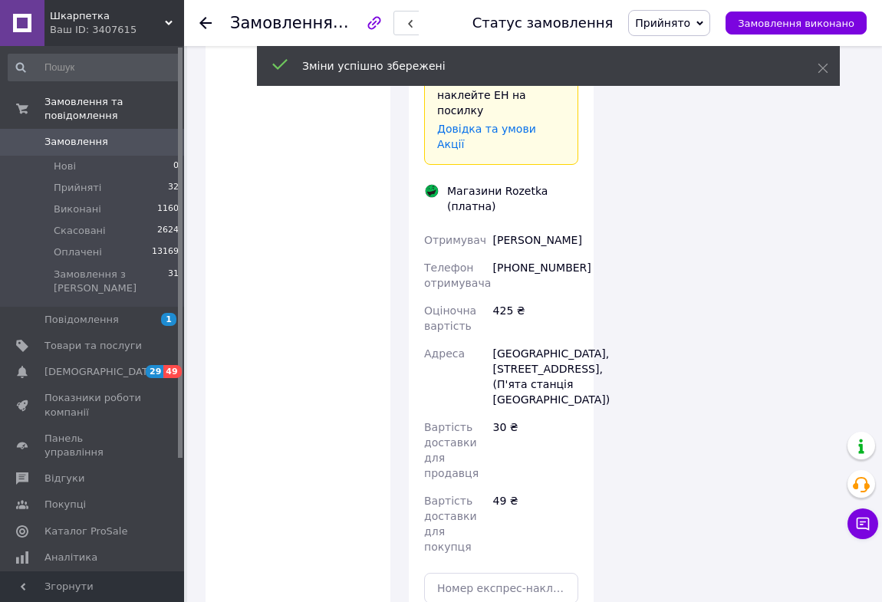
scroll to position [1426, 0]
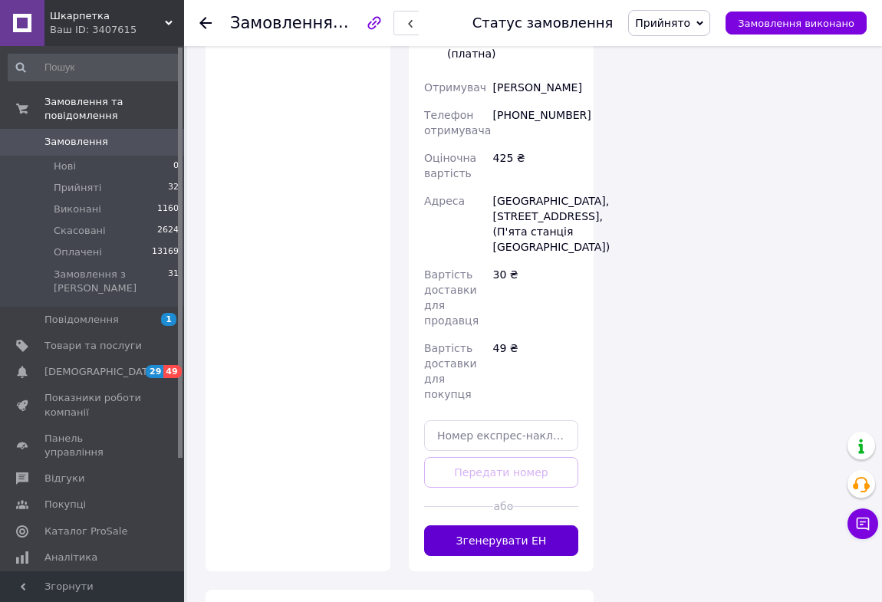
click at [535, 525] on button "Згенерувати ЕН" at bounding box center [501, 540] width 154 height 31
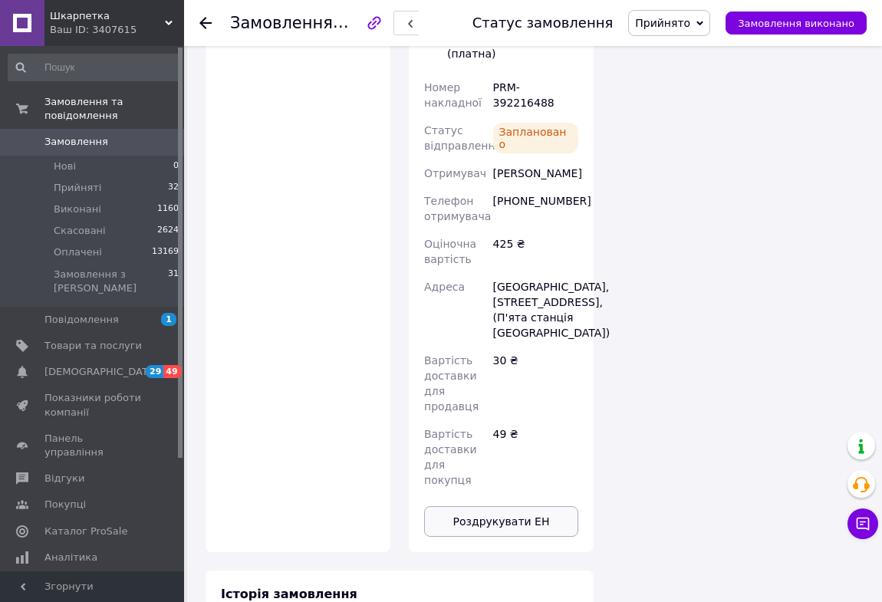
click at [521, 506] on button "Роздрукувати ЕН" at bounding box center [501, 521] width 154 height 31
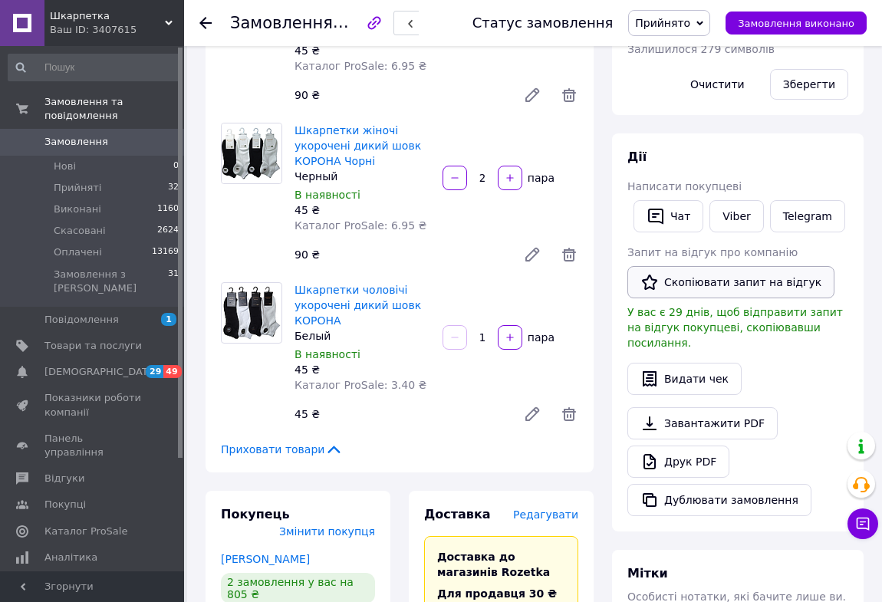
scroll to position [310, 0]
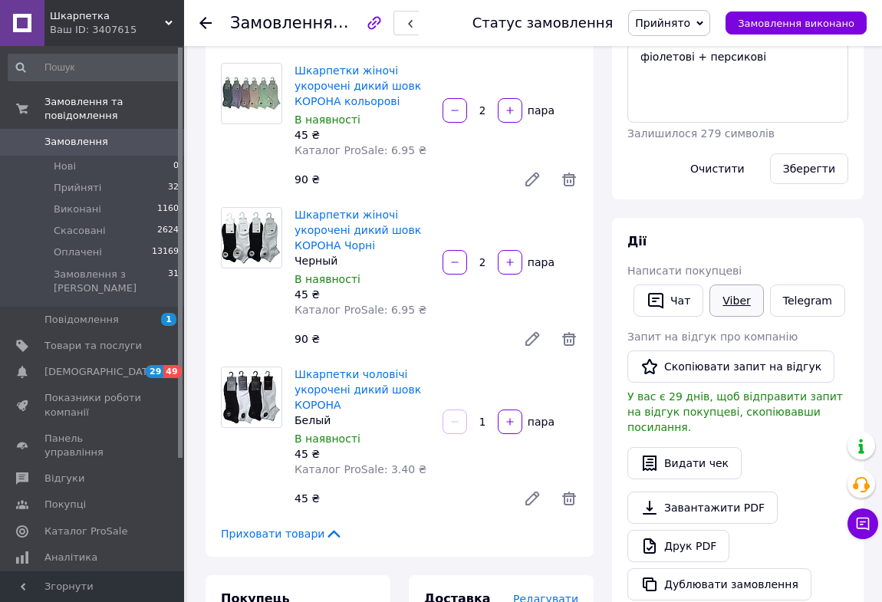
click at [735, 303] on link "Viber" at bounding box center [736, 300] width 54 height 32
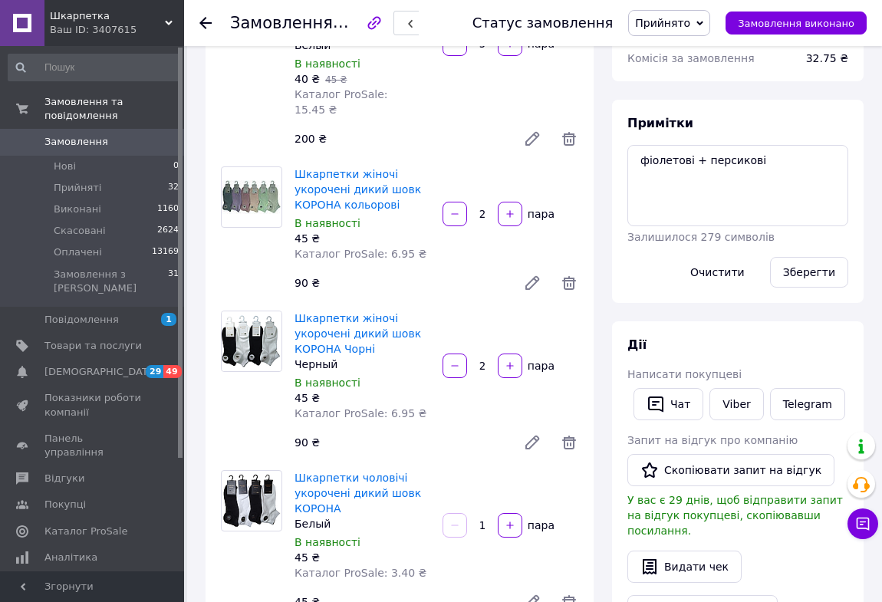
scroll to position [241, 0]
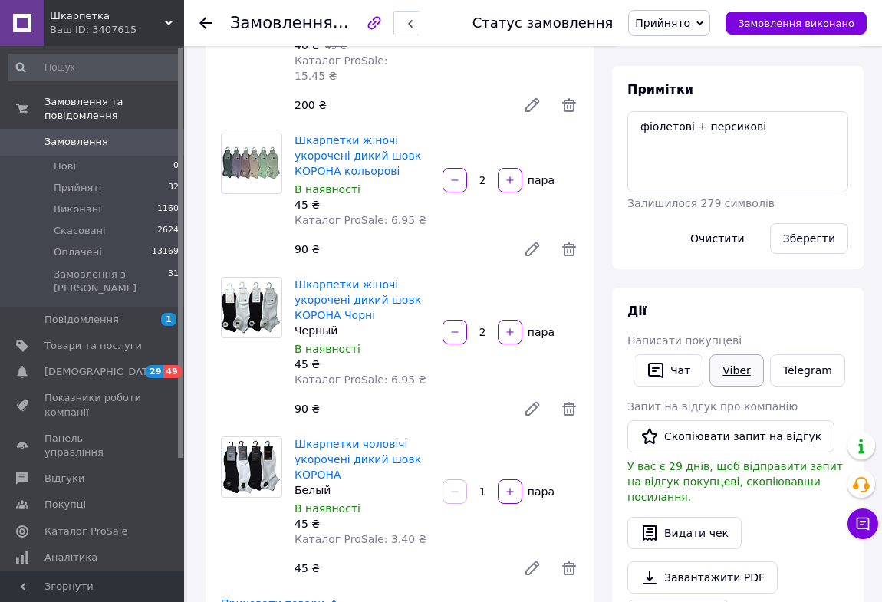
click at [736, 366] on link "Viber" at bounding box center [736, 370] width 54 height 32
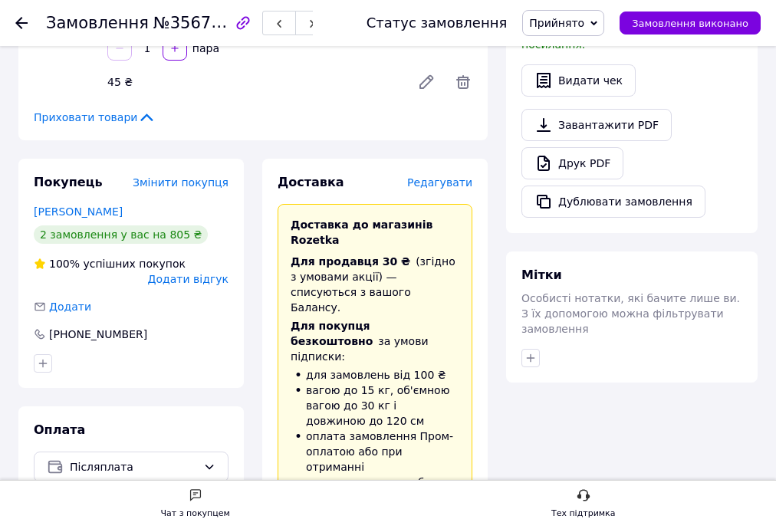
scroll to position [700, 0]
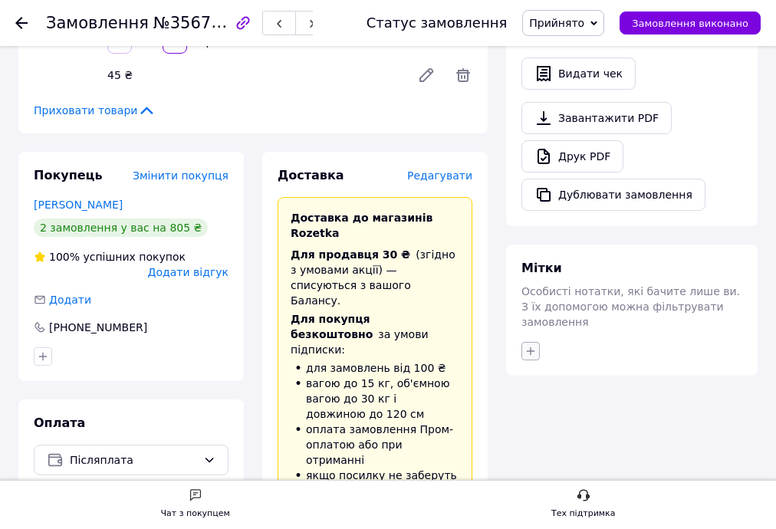
click at [527, 345] on icon "button" at bounding box center [530, 351] width 12 height 12
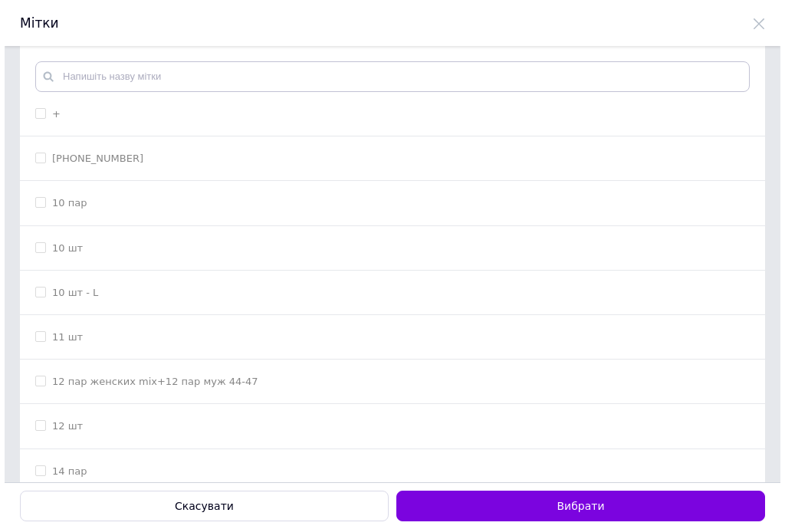
scroll to position [0, 0]
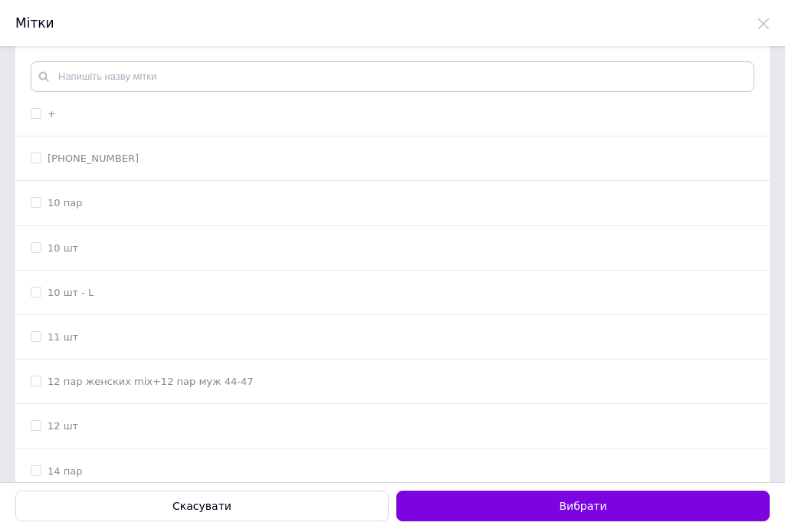
click at [38, 113] on input "+" at bounding box center [36, 113] width 10 height 10
checkbox input "true"
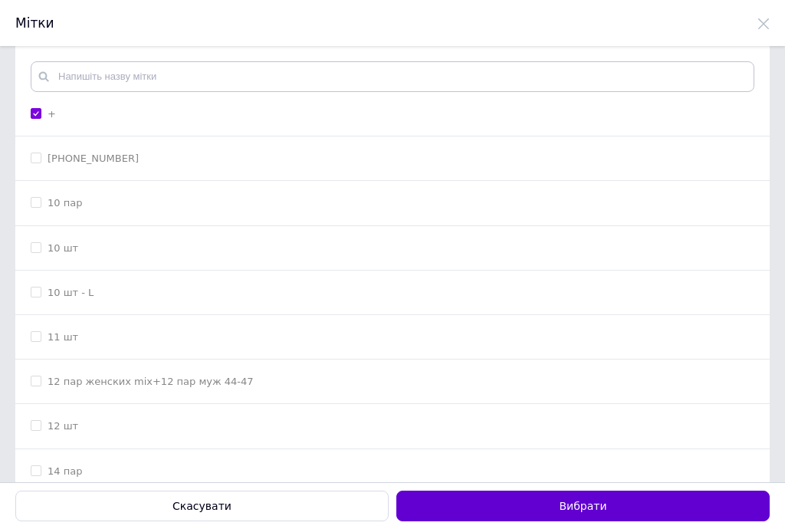
click at [494, 508] on button "Вибрати" at bounding box center [582, 506] width 373 height 31
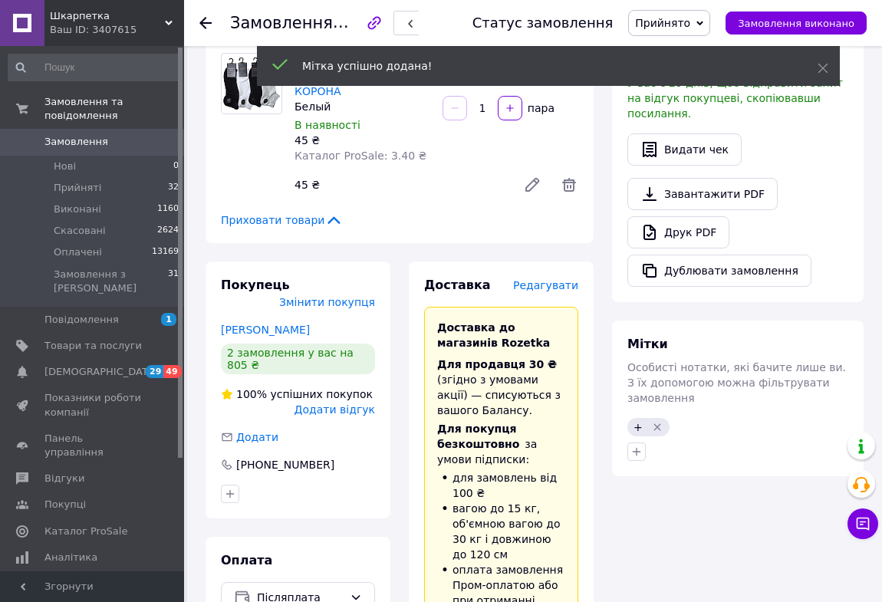
scroll to position [491, 0]
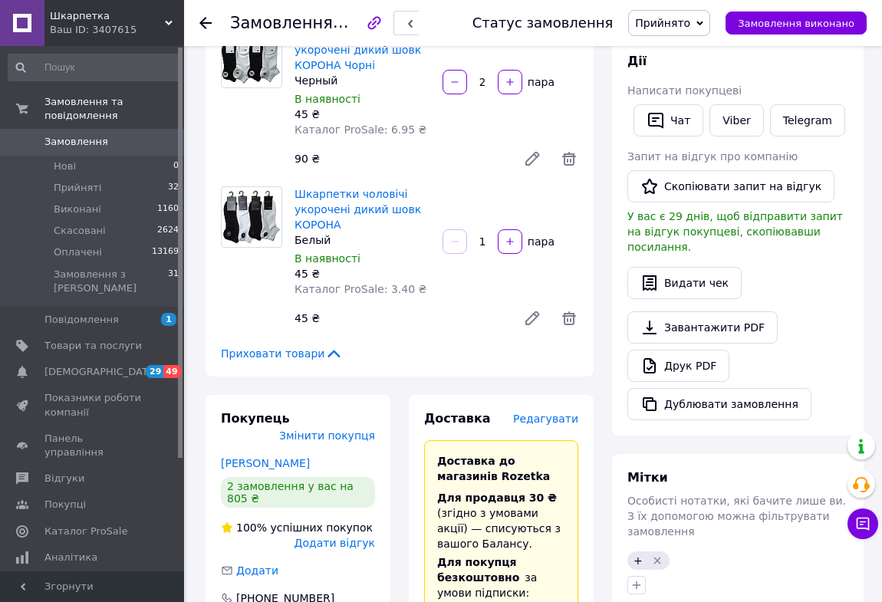
click at [202, 21] on use at bounding box center [205, 23] width 12 height 12
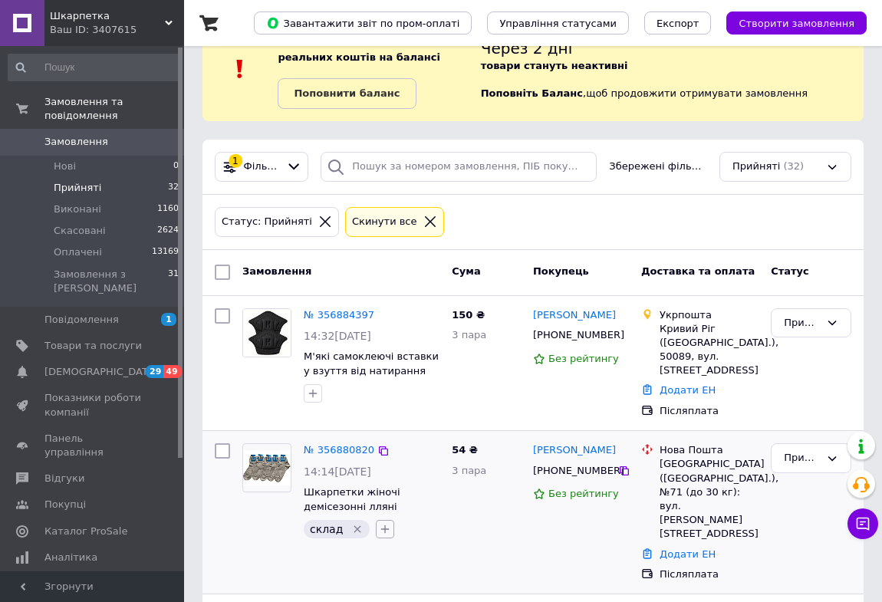
scroll to position [139, 0]
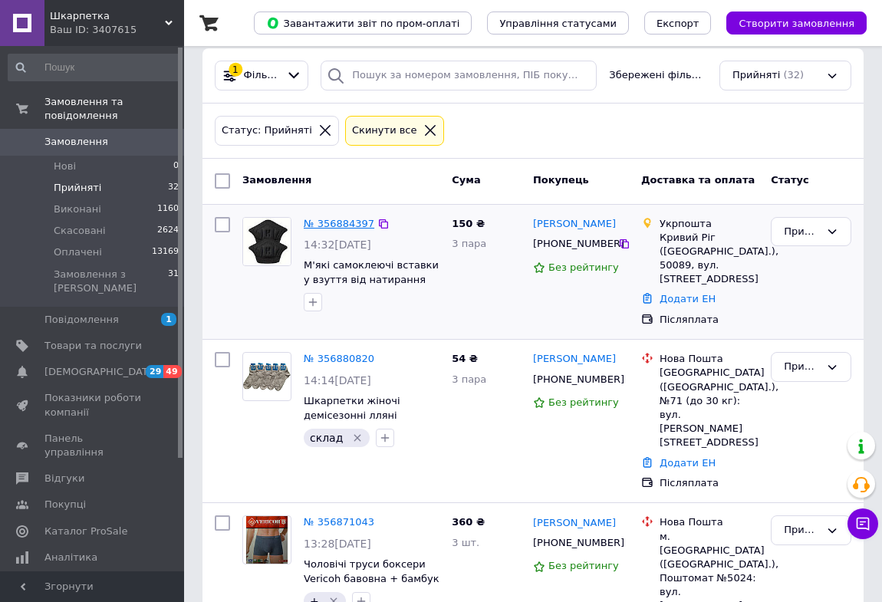
click at [335, 221] on link "№ 356884397" at bounding box center [339, 223] width 71 height 11
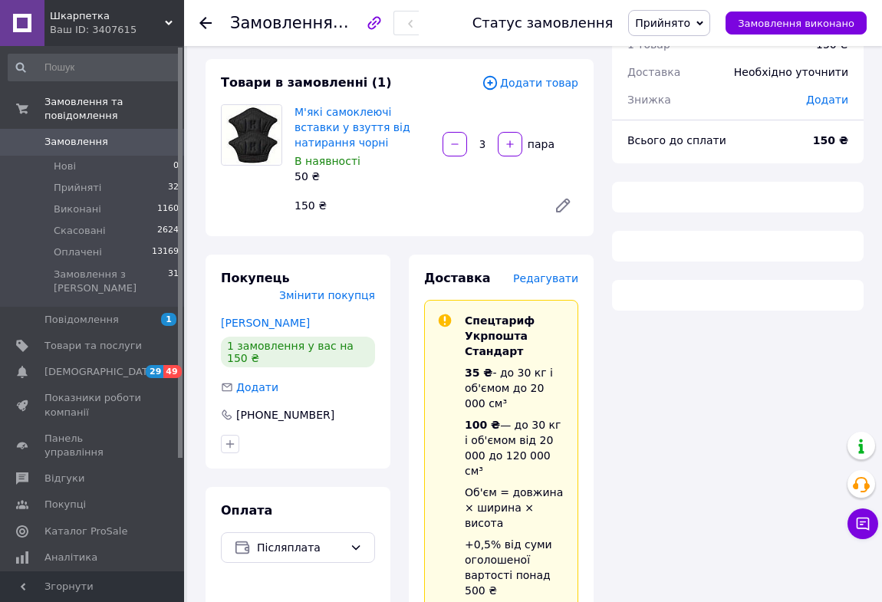
scroll to position [139, 0]
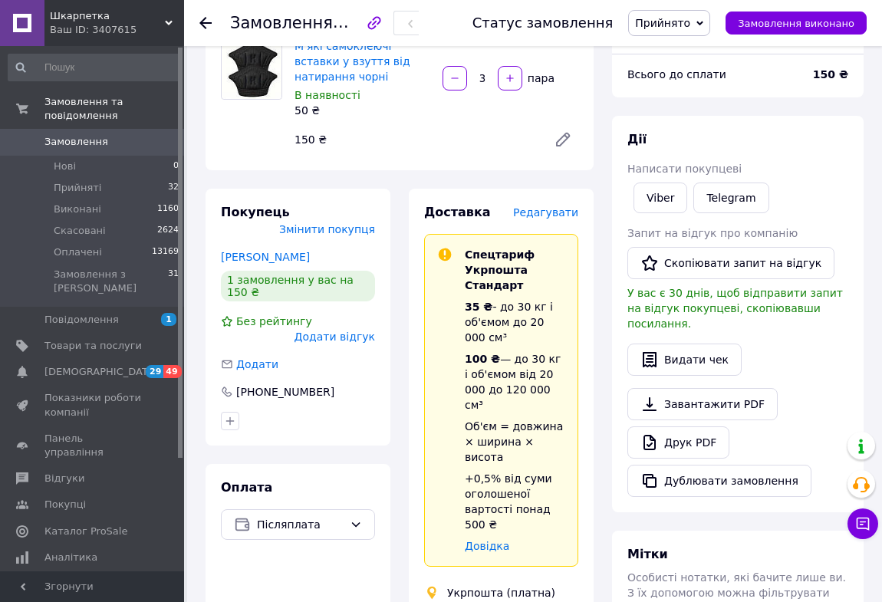
click at [206, 21] on icon at bounding box center [205, 23] width 12 height 12
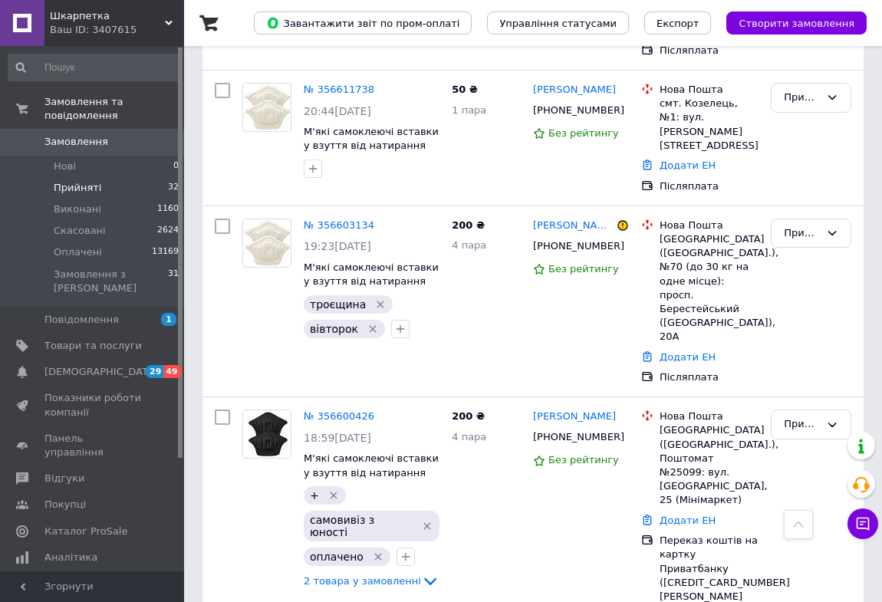
scroll to position [4602, 0]
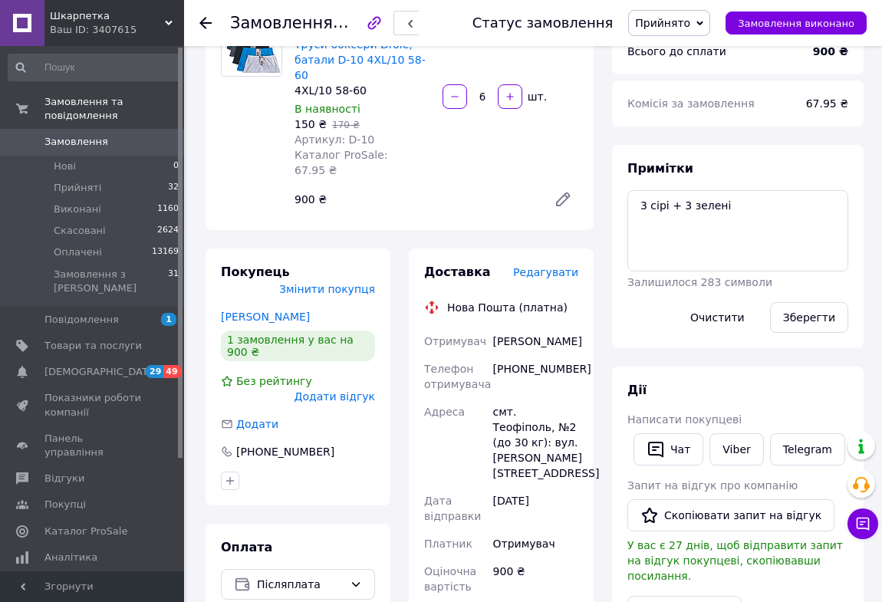
scroll to position [169, 0]
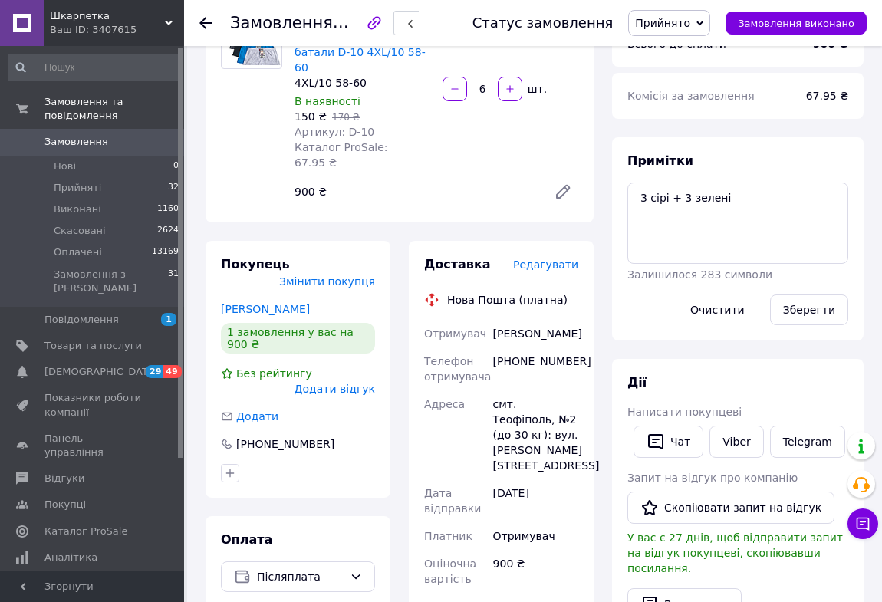
click at [516, 347] on div "[PHONE_NUMBER]" at bounding box center [535, 368] width 91 height 43
copy div "380972815151"
drag, startPoint x: 492, startPoint y: 302, endPoint x: 570, endPoint y: 303, distance: 78.2
click at [570, 320] on div "[PERSON_NAME]" at bounding box center [535, 334] width 91 height 28
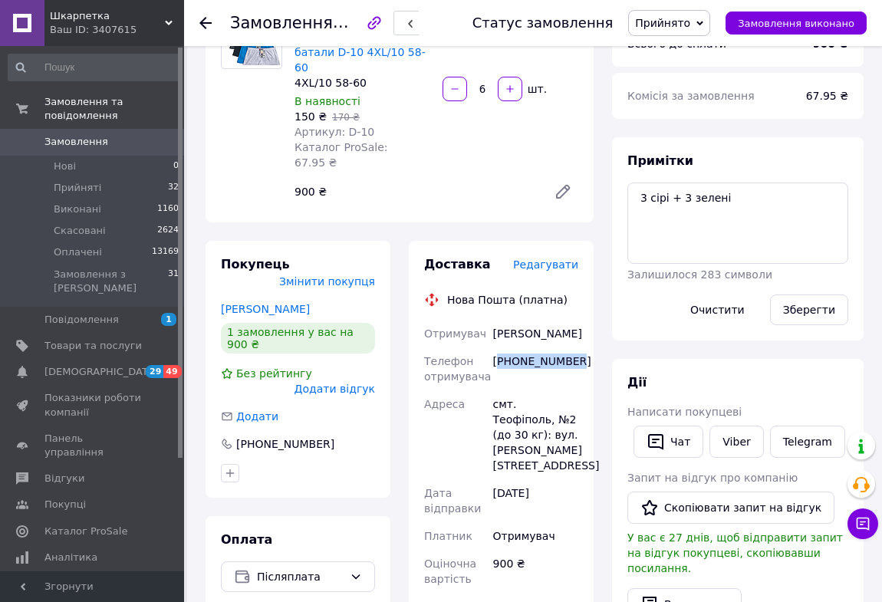
copy div "[PERSON_NAME]"
click at [535, 390] on div "смт. Теофіполь, №2 (до 30 кг): вул. [PERSON_NAME][STREET_ADDRESS]" at bounding box center [535, 434] width 91 height 89
copy div "Теофіполь"
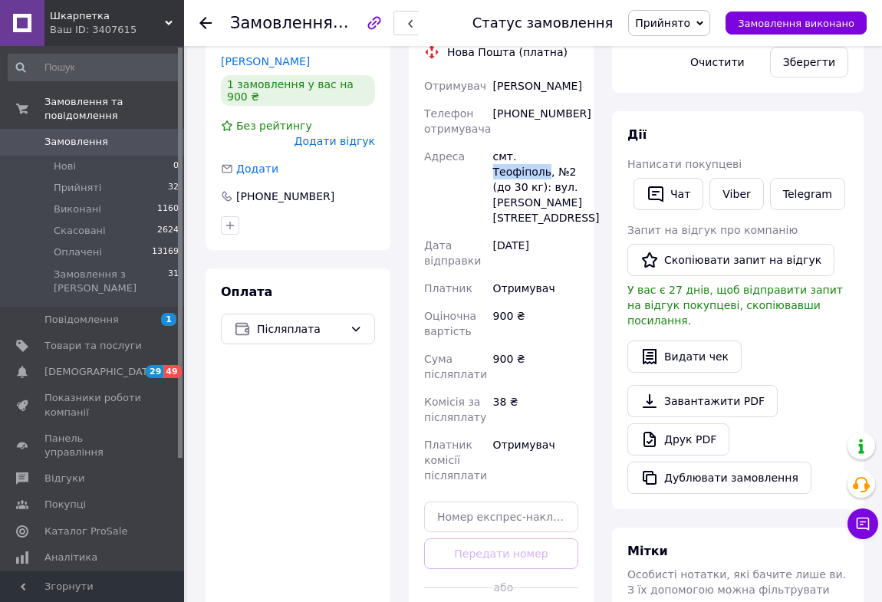
scroll to position [418, 0]
click at [456, 501] on input "text" at bounding box center [501, 516] width 154 height 31
paste input "20451225385315"
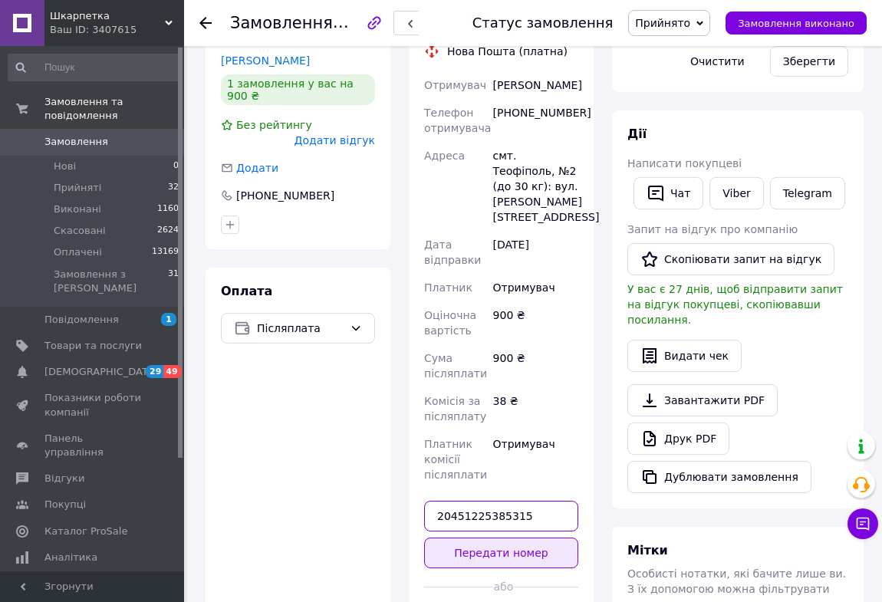
type input "20451225385315"
click at [458, 537] on button "Передати номер" at bounding box center [501, 552] width 154 height 31
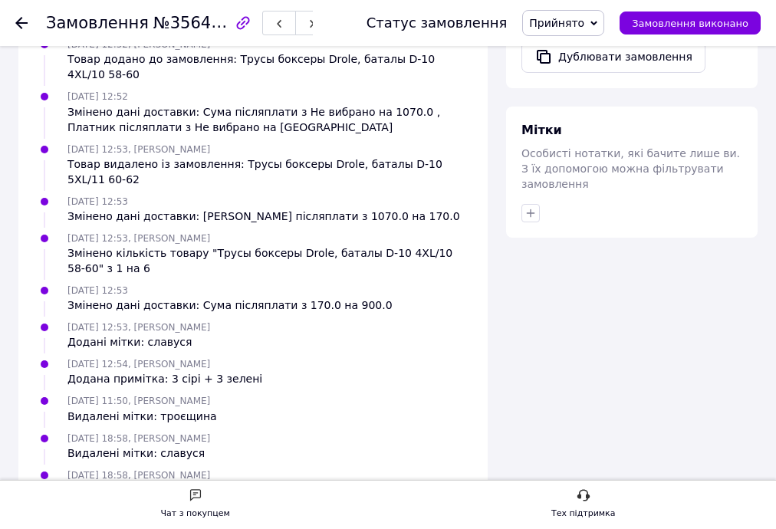
scroll to position [839, 0]
click at [528, 206] on icon "button" at bounding box center [530, 212] width 12 height 12
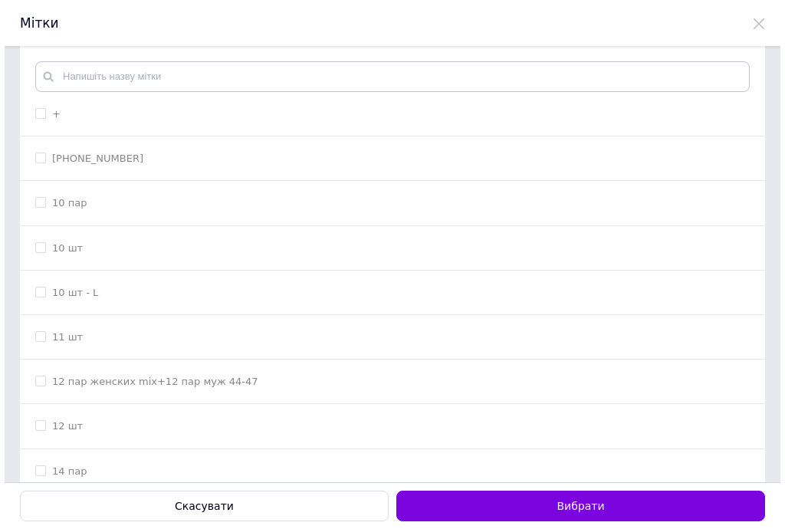
scroll to position [0, 0]
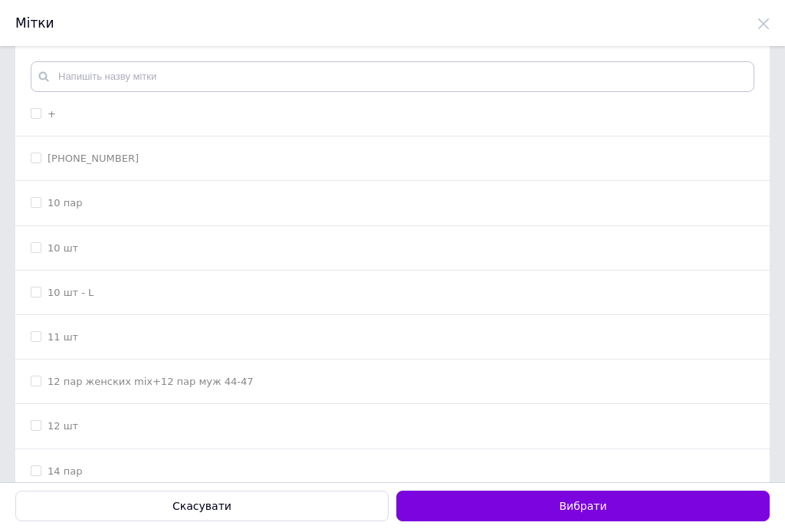
click at [38, 113] on input "+" at bounding box center [36, 113] width 10 height 10
checkbox input "true"
click at [493, 503] on button "Вибрати" at bounding box center [582, 506] width 373 height 31
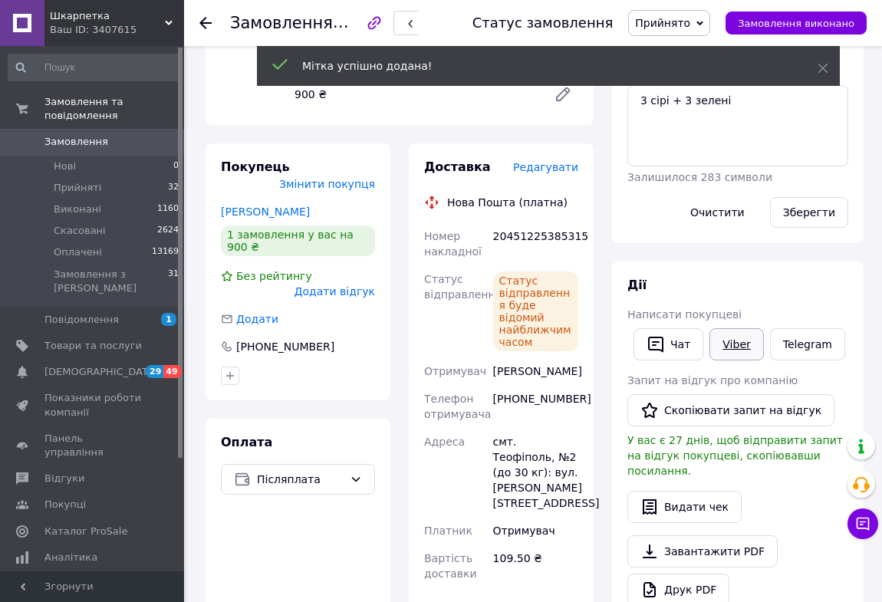
scroll to position [245, 0]
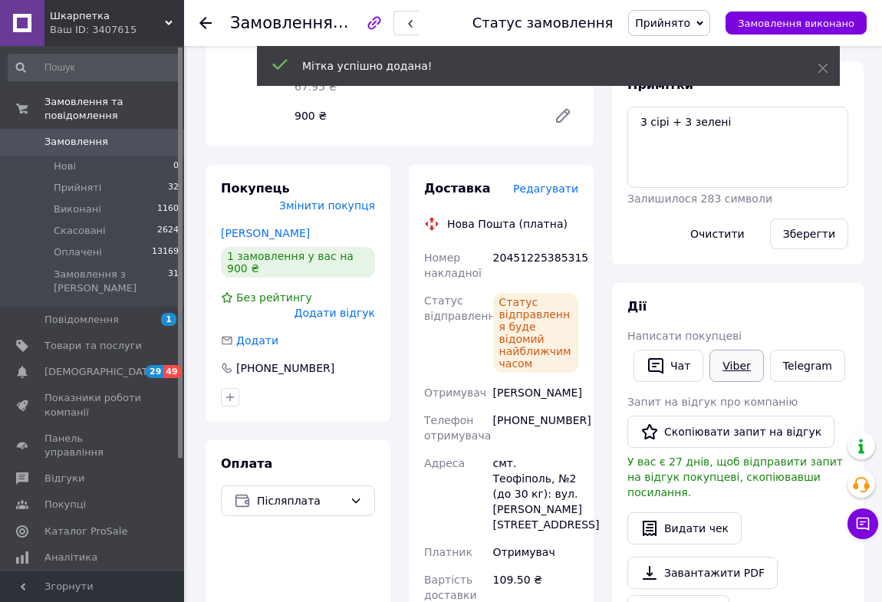
click at [728, 367] on link "Viber" at bounding box center [736, 366] width 54 height 32
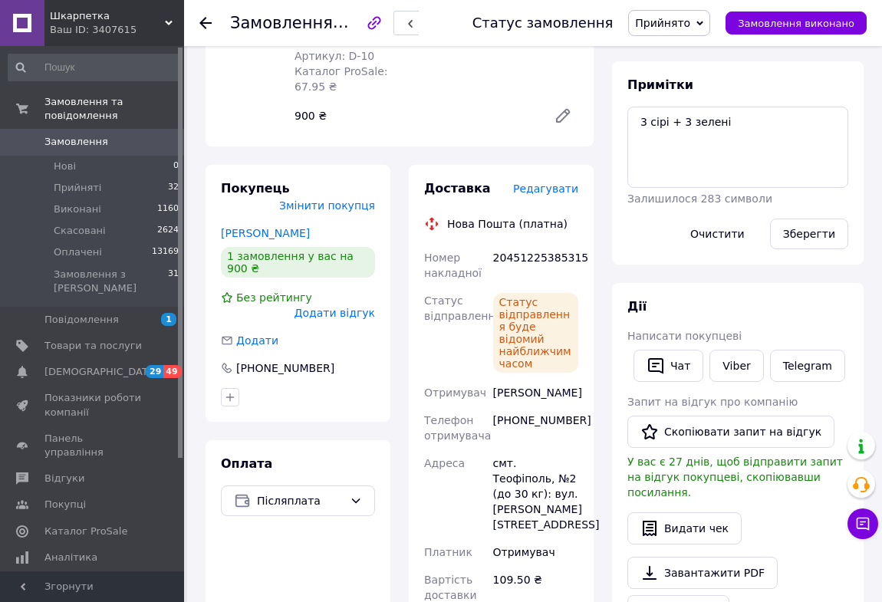
click at [205, 20] on icon at bounding box center [205, 23] width 12 height 12
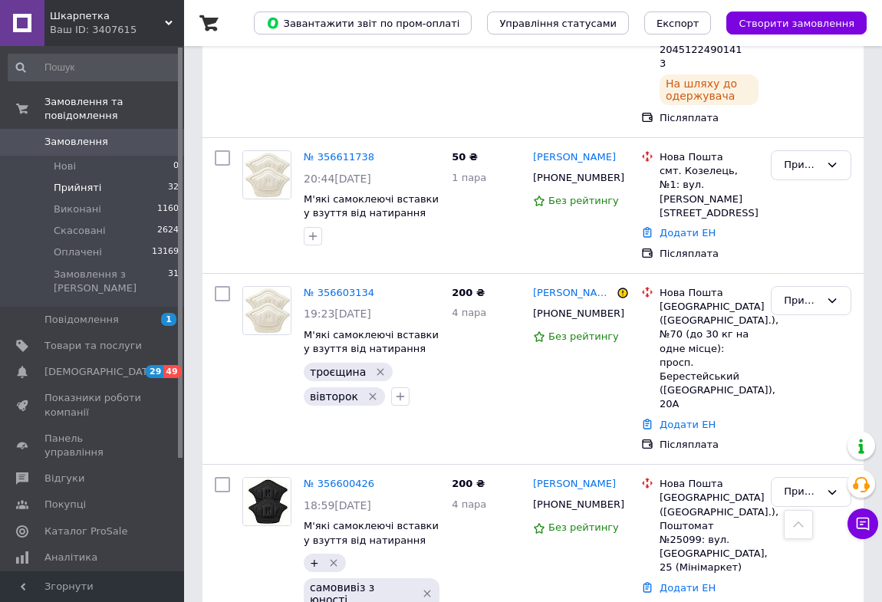
scroll to position [4543, 0]
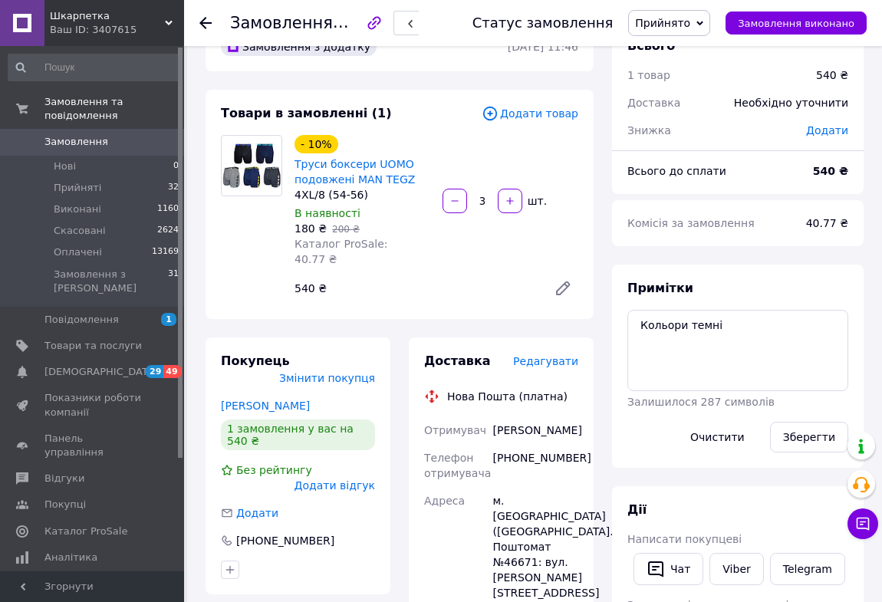
scroll to position [209, 0]
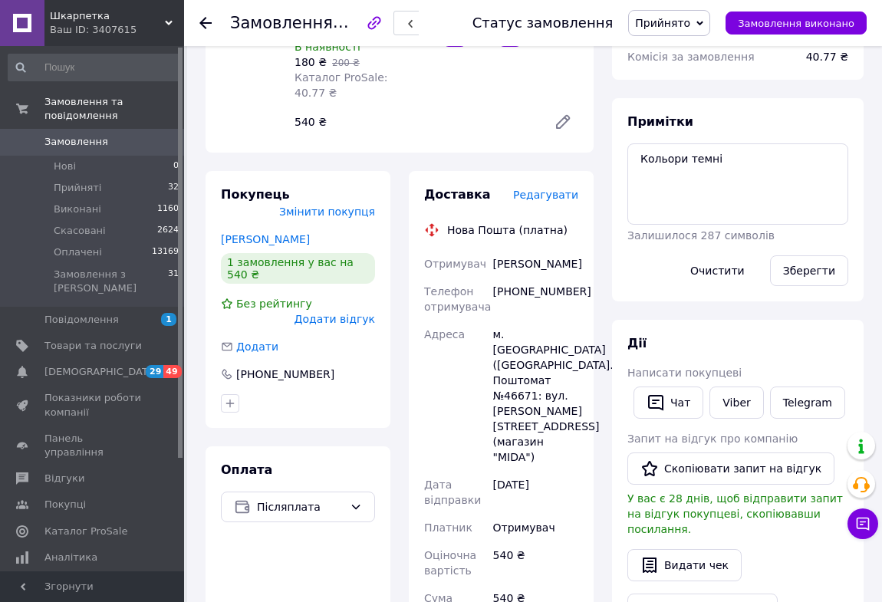
click at [529, 278] on div "[PHONE_NUMBER]" at bounding box center [535, 299] width 91 height 43
copy div "380680832318"
drag, startPoint x: 517, startPoint y: 248, endPoint x: 541, endPoint y: 248, distance: 24.5
click at [565, 250] on div "[PERSON_NAME]" at bounding box center [535, 264] width 91 height 28
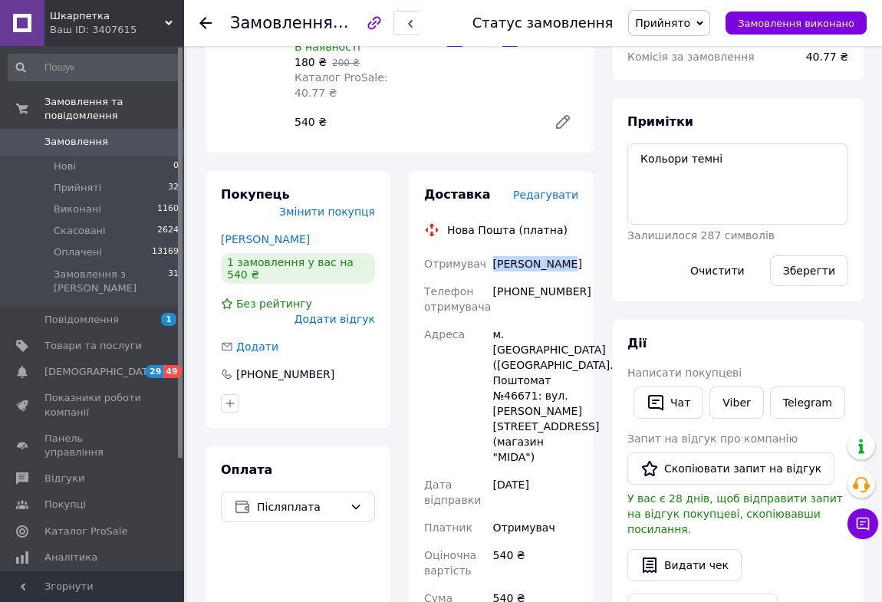
copy div "[PERSON_NAME]"
click at [521, 320] on div "м. [GEOGRAPHIC_DATA] ([GEOGRAPHIC_DATA].), Поштомат №46671: вул. [PERSON_NAME][…" at bounding box center [535, 395] width 91 height 150
copy div "[GEOGRAPHIC_DATA]"
click at [514, 367] on div "м. [GEOGRAPHIC_DATA] ([GEOGRAPHIC_DATA].), Поштомат №46671: вул. [PERSON_NAME][…" at bounding box center [535, 395] width 91 height 150
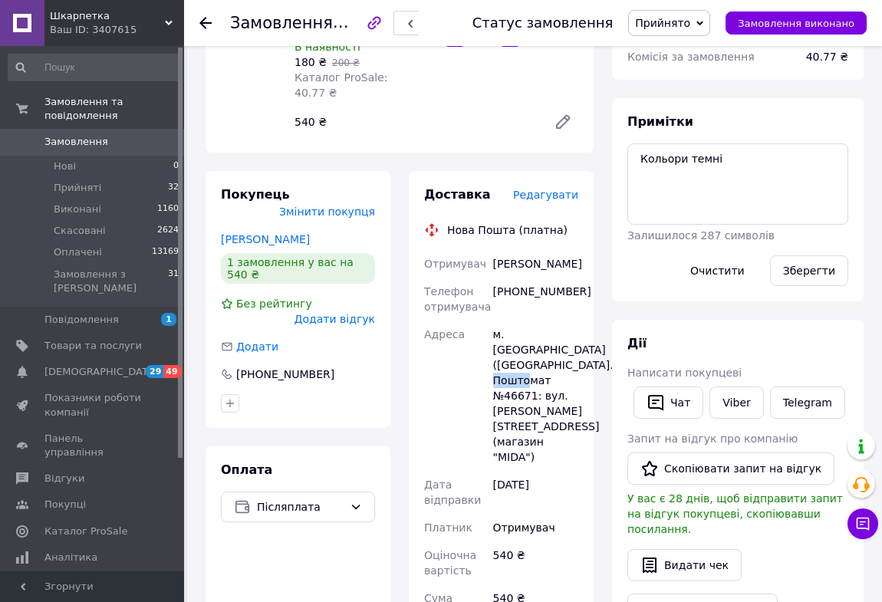
click at [514, 367] on div "м. [GEOGRAPHIC_DATA] ([GEOGRAPHIC_DATA].), Поштомат №46671: вул. [PERSON_NAME][…" at bounding box center [535, 395] width 91 height 150
copy div "46671"
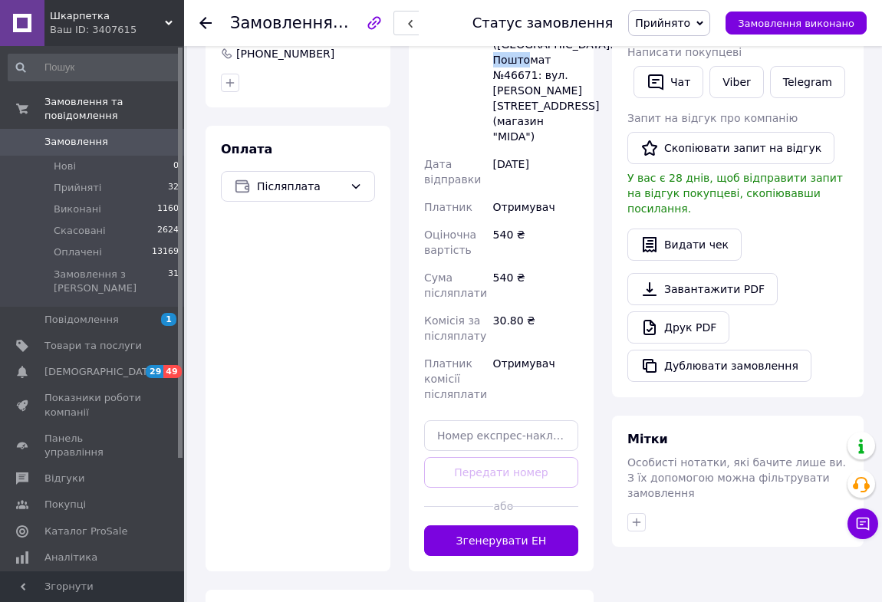
scroll to position [557, 0]
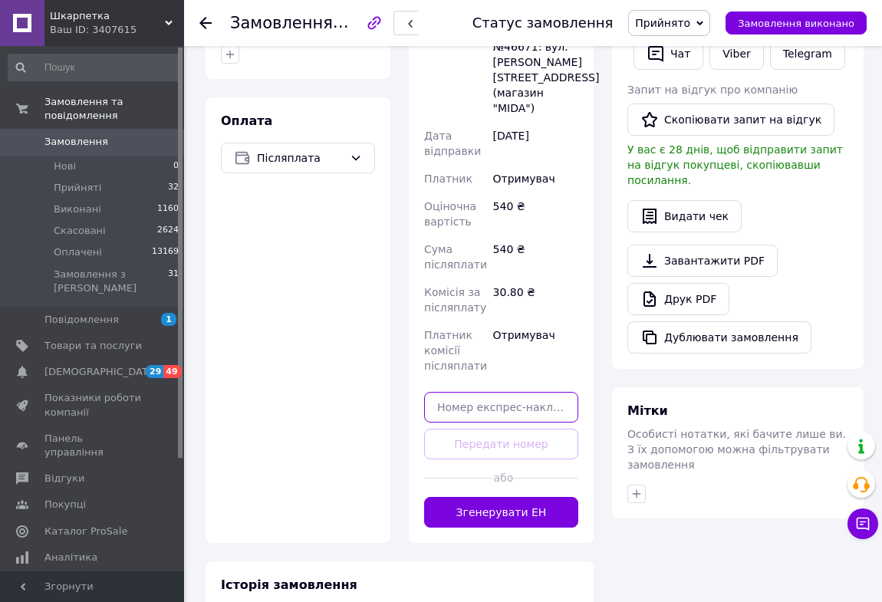
click at [467, 392] on input "text" at bounding box center [501, 407] width 154 height 31
paste input "20451225389137"
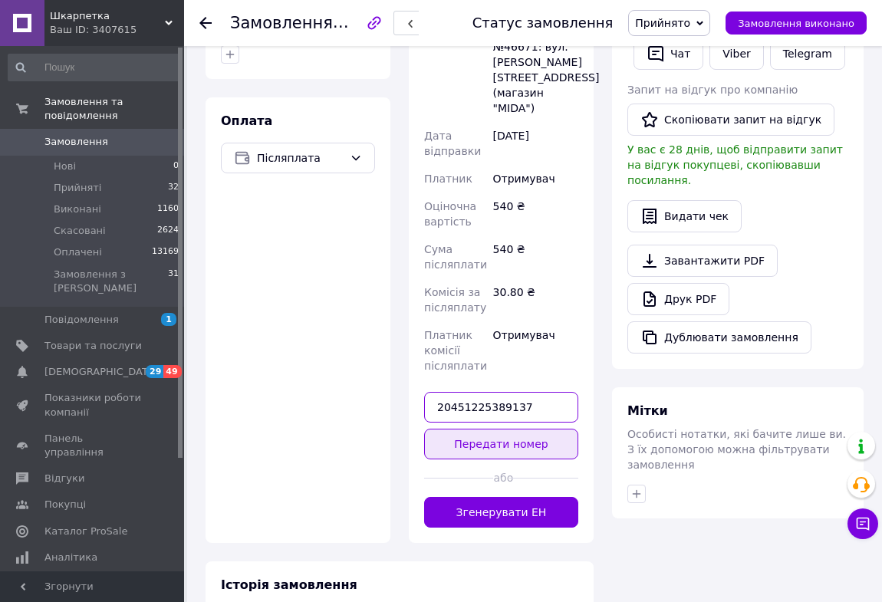
type input "20451225389137"
click at [445, 429] on button "Передати номер" at bounding box center [501, 444] width 154 height 31
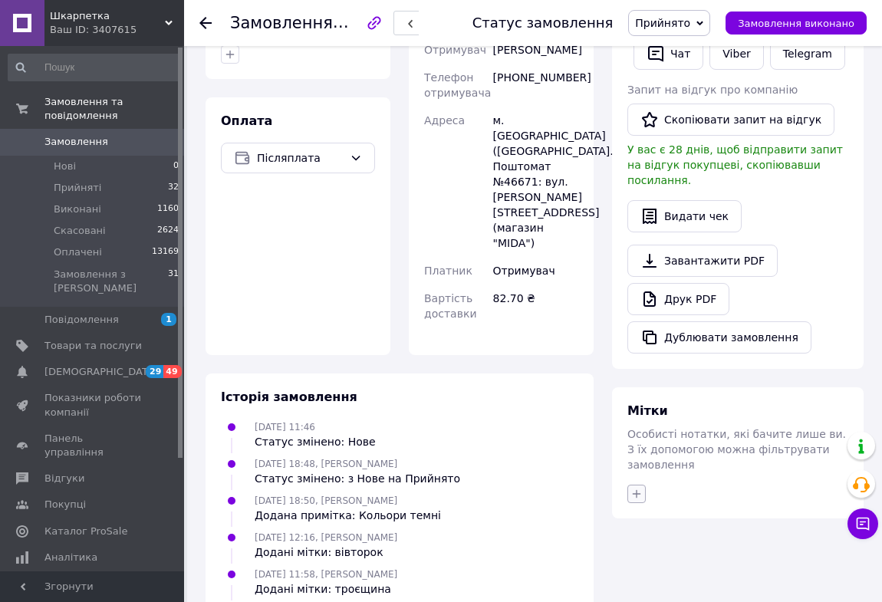
click at [636, 489] on icon "button" at bounding box center [636, 493] width 8 height 8
click at [641, 562] on input "+" at bounding box center [641, 567] width 10 height 10
checkbox input "true"
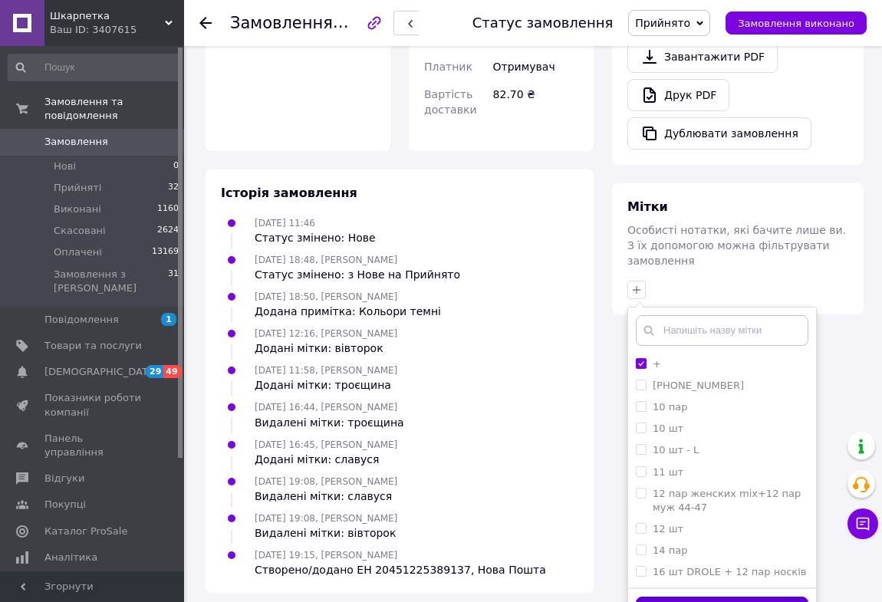
click at [655, 596] on button "Додати мітку" at bounding box center [722, 611] width 172 height 30
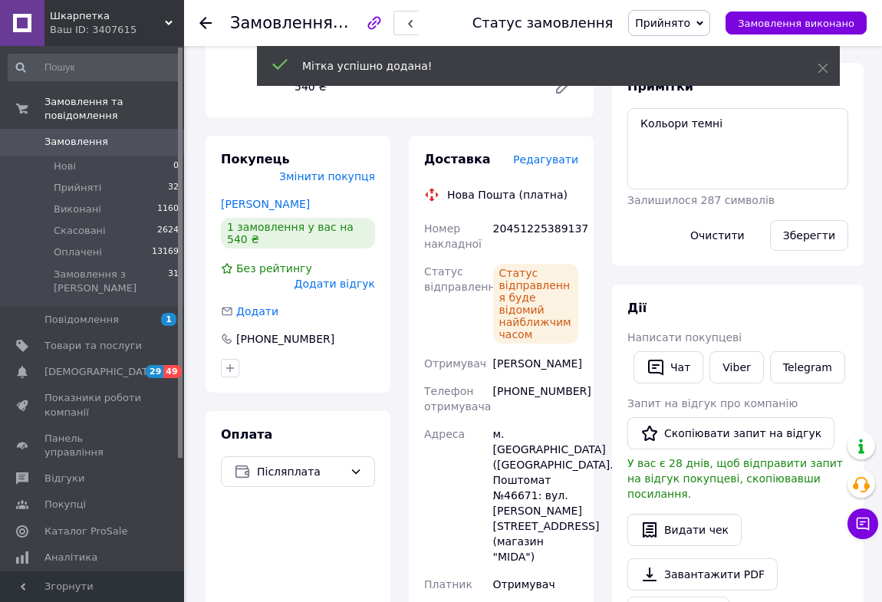
scroll to position [190, 0]
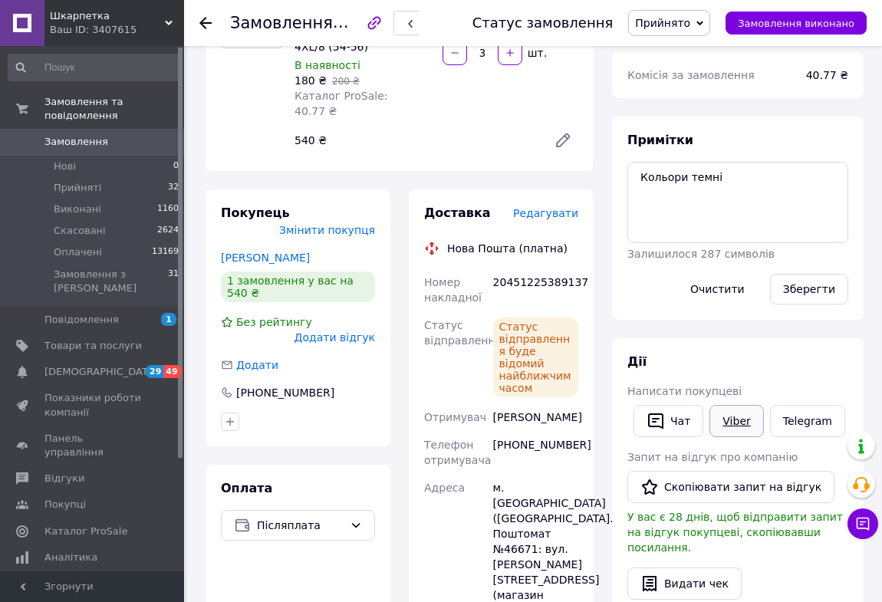
click at [729, 422] on link "Viber" at bounding box center [736, 421] width 54 height 32
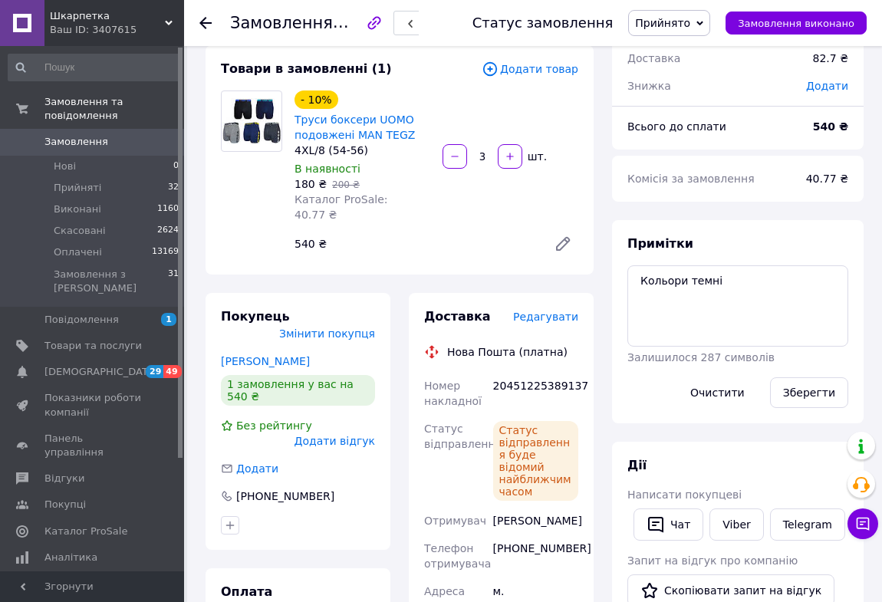
scroll to position [69, 0]
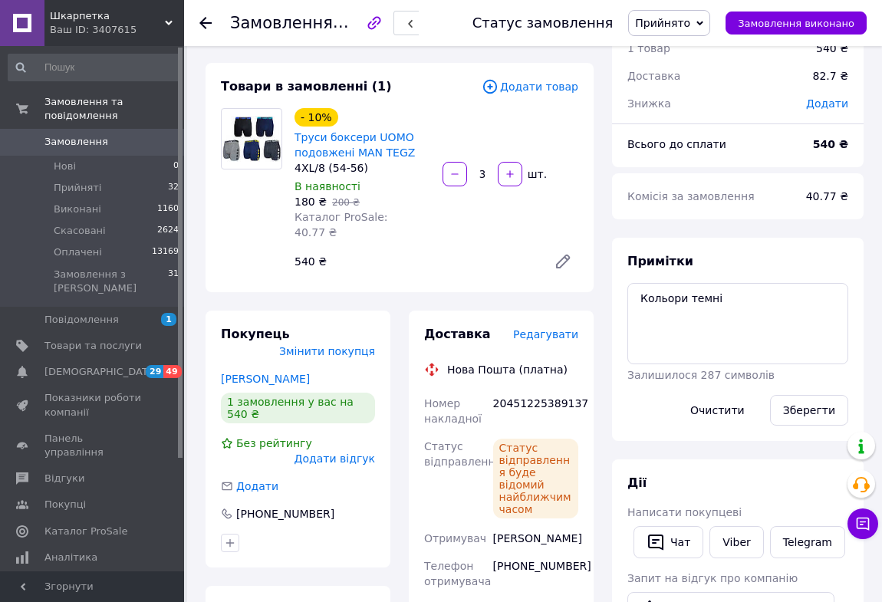
click at [200, 25] on icon at bounding box center [205, 23] width 12 height 12
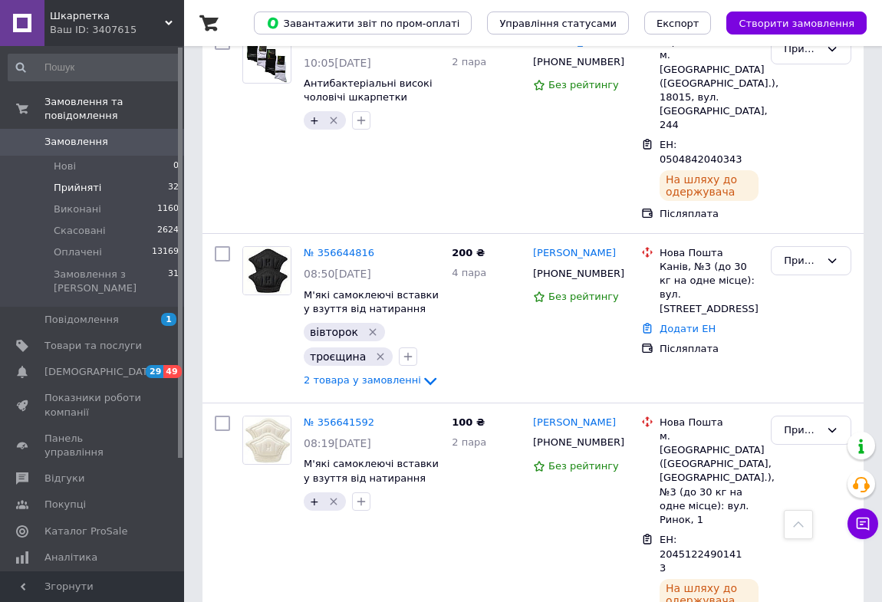
scroll to position [4045, 0]
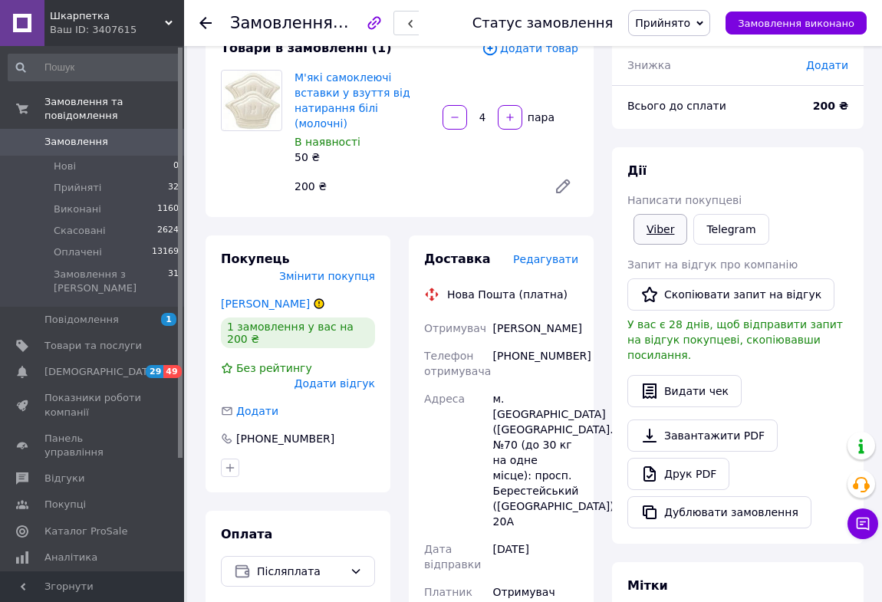
scroll to position [80, 0]
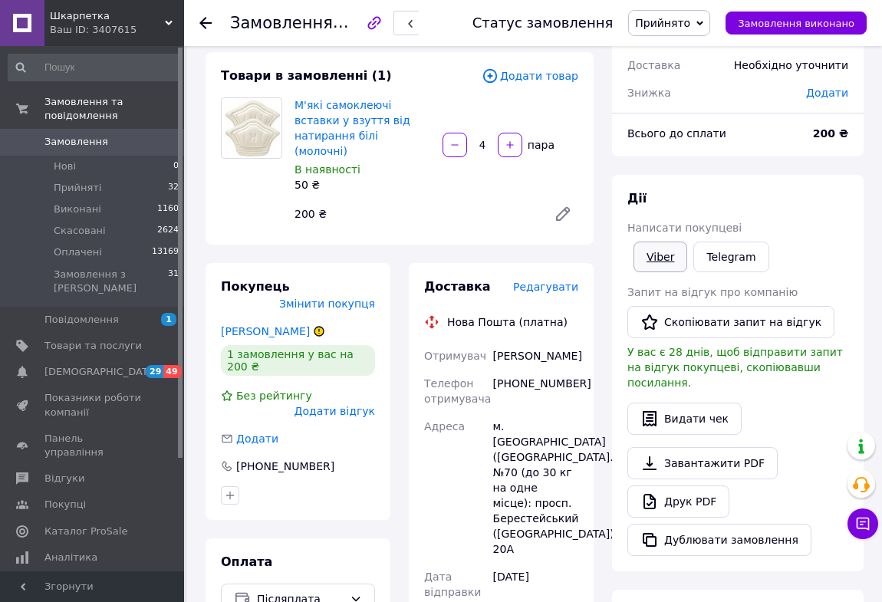
click at [666, 257] on link "Viber" at bounding box center [660, 256] width 54 height 31
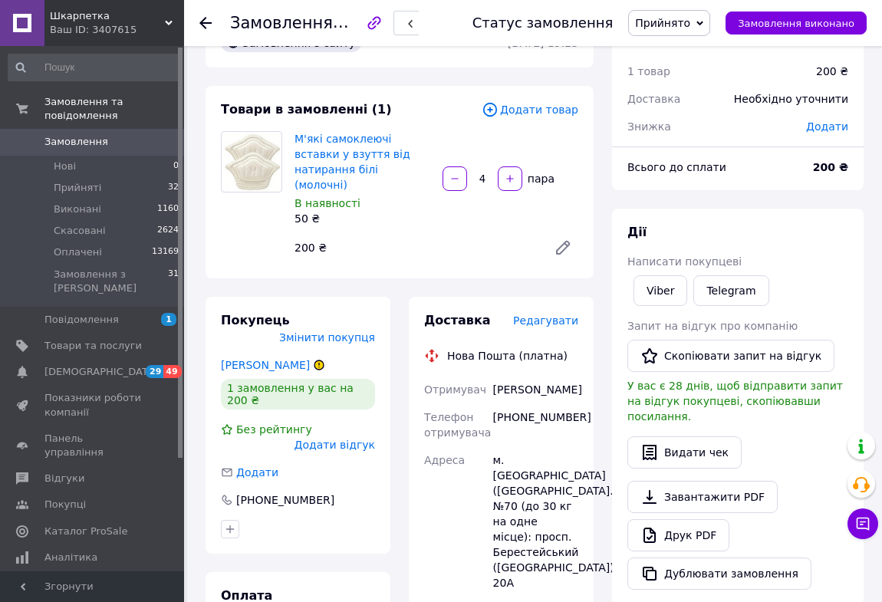
scroll to position [209, 0]
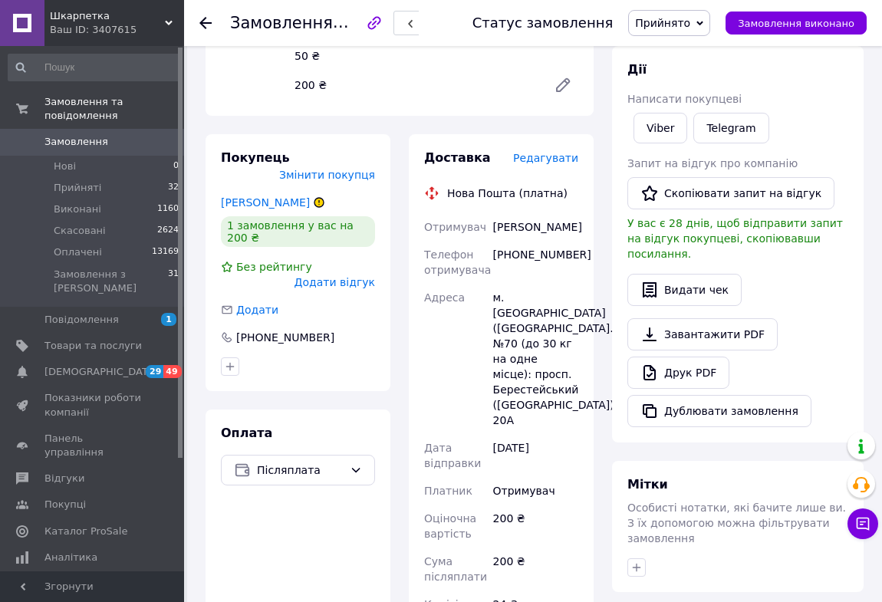
click at [531, 241] on div "[PHONE_NUMBER]" at bounding box center [535, 262] width 91 height 43
drag, startPoint x: 500, startPoint y: 212, endPoint x: 567, endPoint y: 212, distance: 66.7
click at [567, 213] on div "[PERSON_NAME]" at bounding box center [535, 227] width 91 height 28
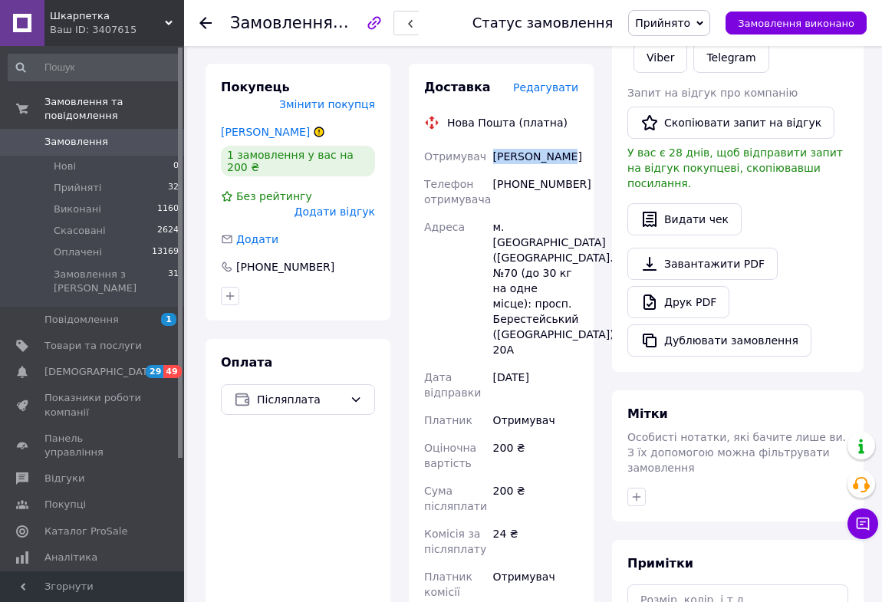
scroll to position [488, 0]
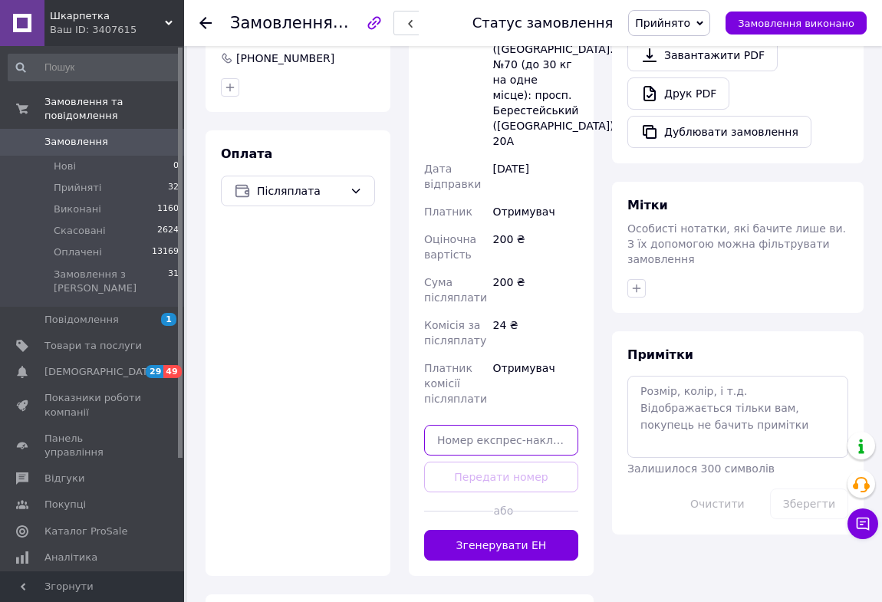
click at [483, 425] on input "text" at bounding box center [501, 440] width 154 height 31
paste input "20451225390980"
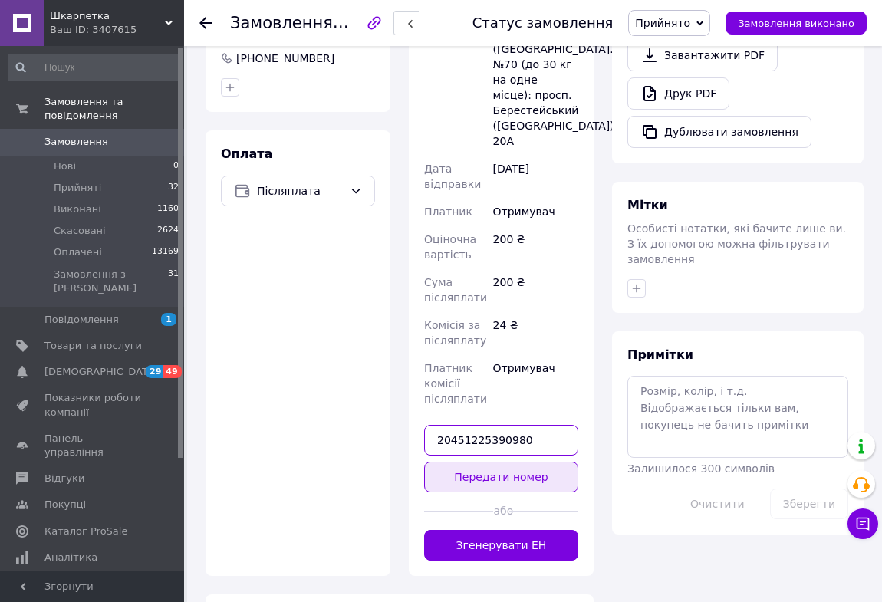
type input "20451225390980"
click at [458, 462] on button "Передати номер" at bounding box center [501, 477] width 154 height 31
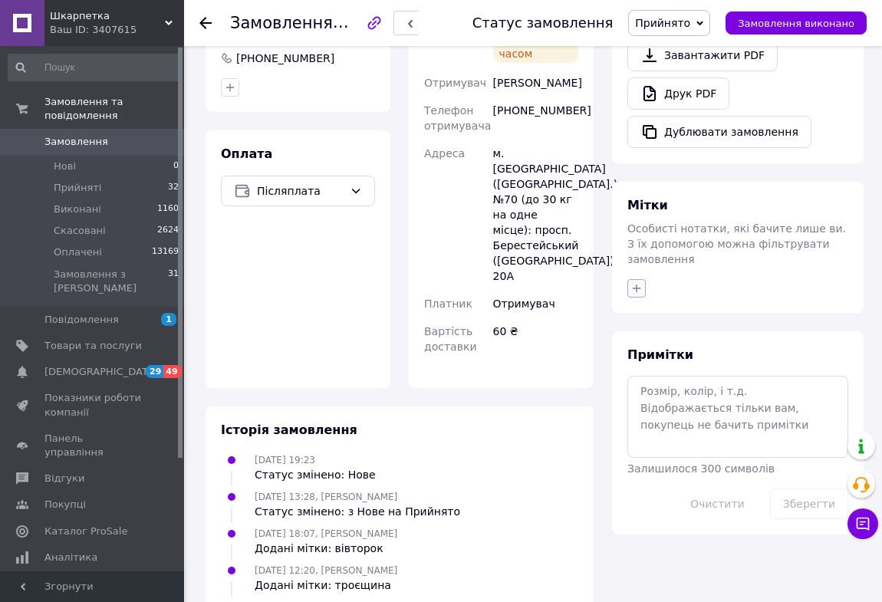
click at [636, 282] on icon "button" at bounding box center [636, 288] width 12 height 12
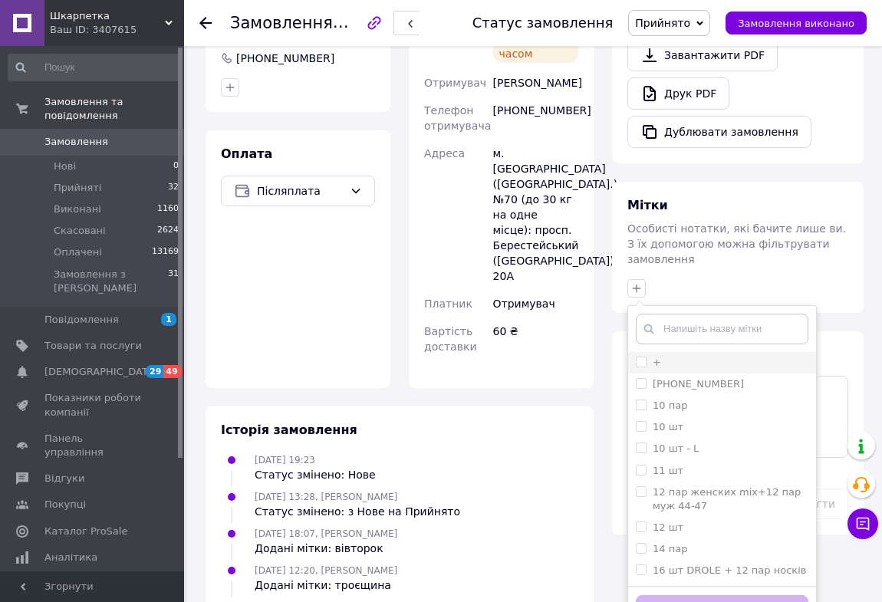
click at [640, 356] on input "+" at bounding box center [641, 361] width 10 height 10
checkbox input "true"
click at [697, 595] on button "Додати мітку" at bounding box center [722, 610] width 172 height 30
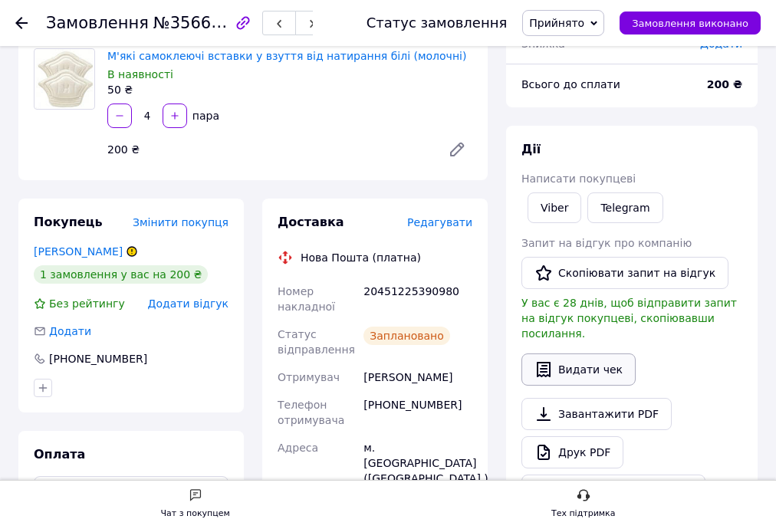
scroll to position [120, 0]
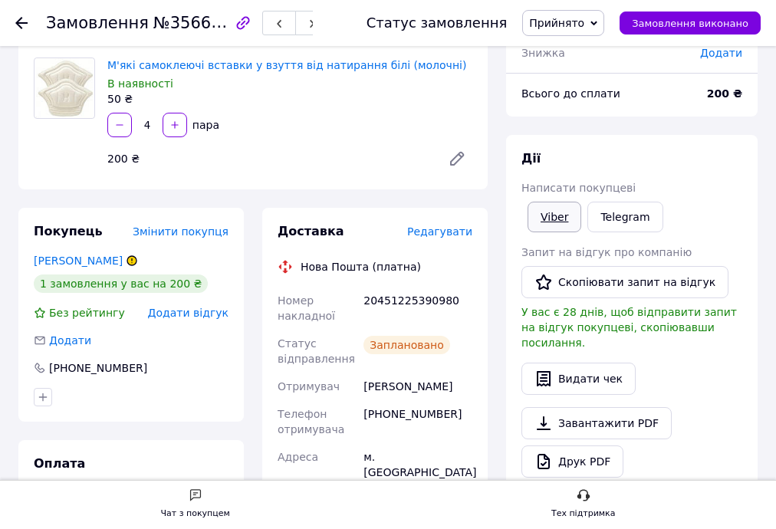
click at [550, 216] on link "Viber" at bounding box center [554, 217] width 54 height 31
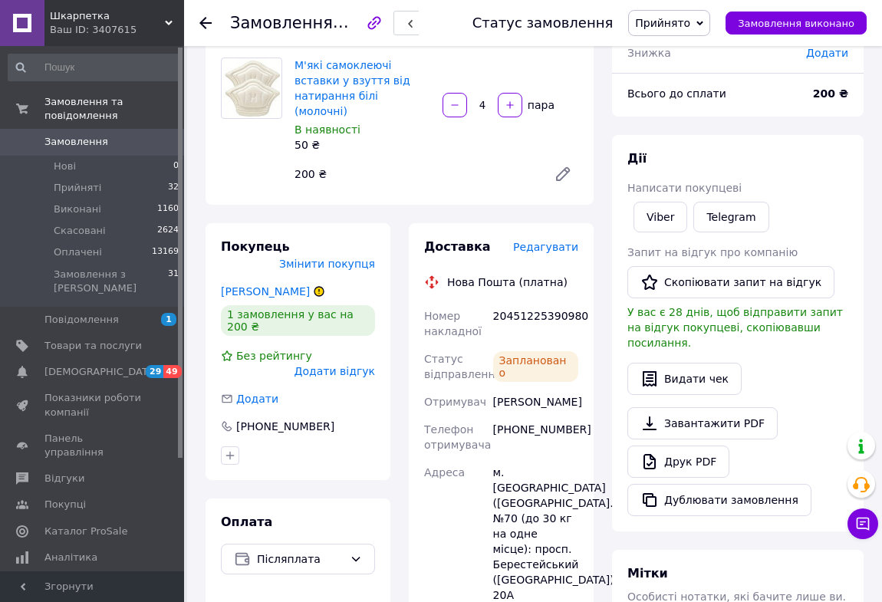
click at [204, 21] on icon at bounding box center [205, 23] width 12 height 12
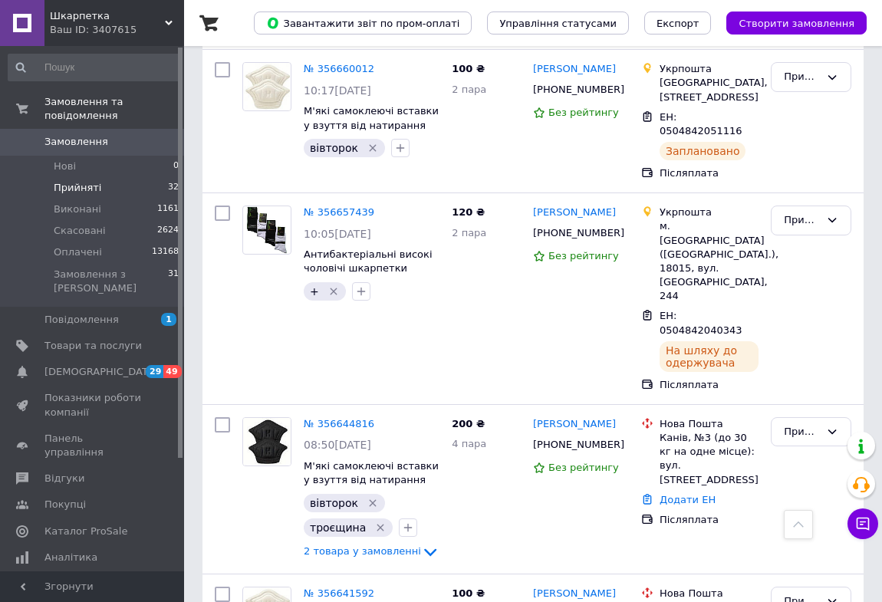
scroll to position [3871, 0]
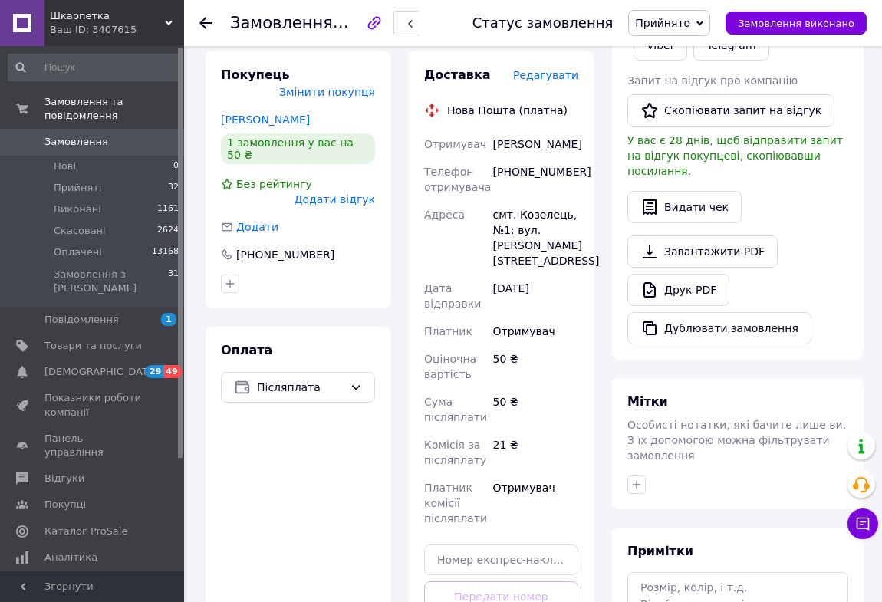
scroll to position [100, 0]
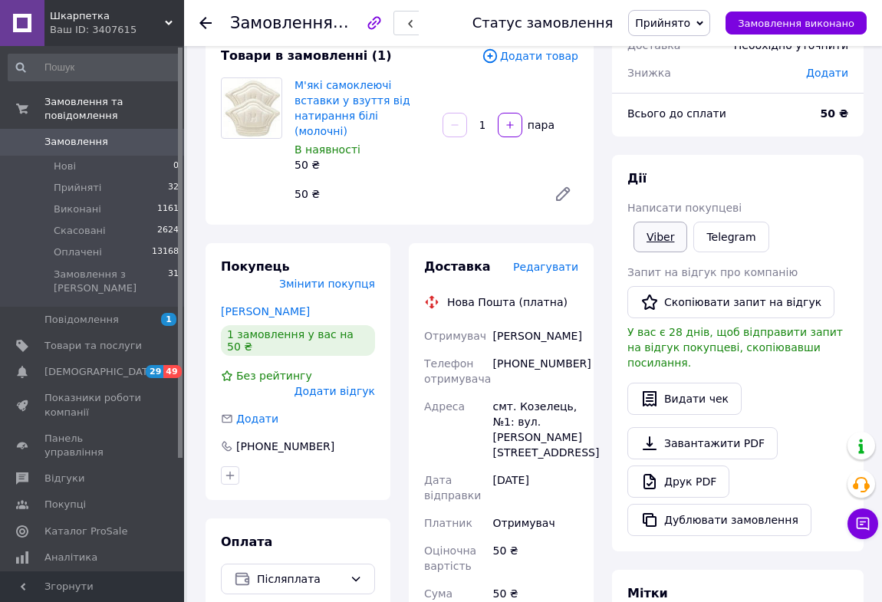
click at [653, 235] on link "Viber" at bounding box center [660, 237] width 54 height 31
click at [659, 238] on link "Viber" at bounding box center [660, 237] width 54 height 31
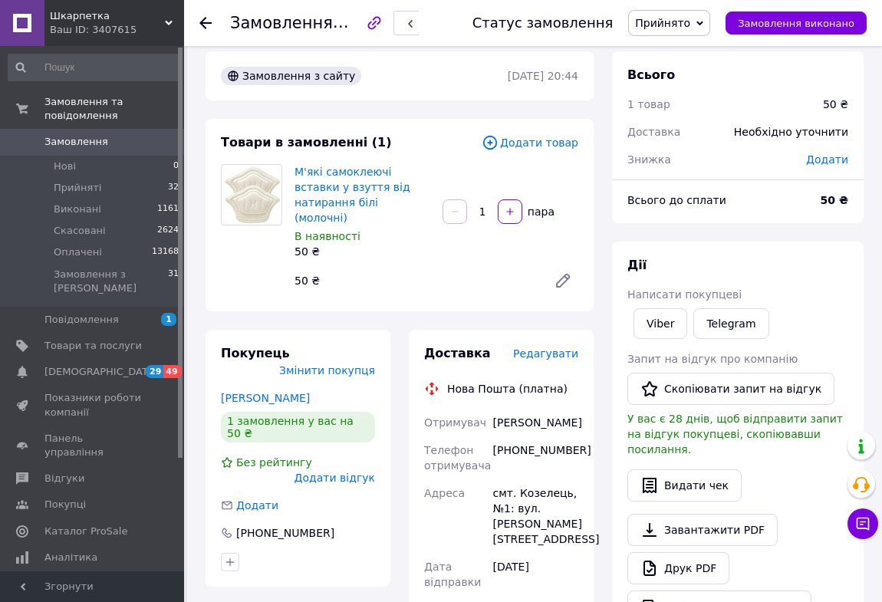
scroll to position [0, 0]
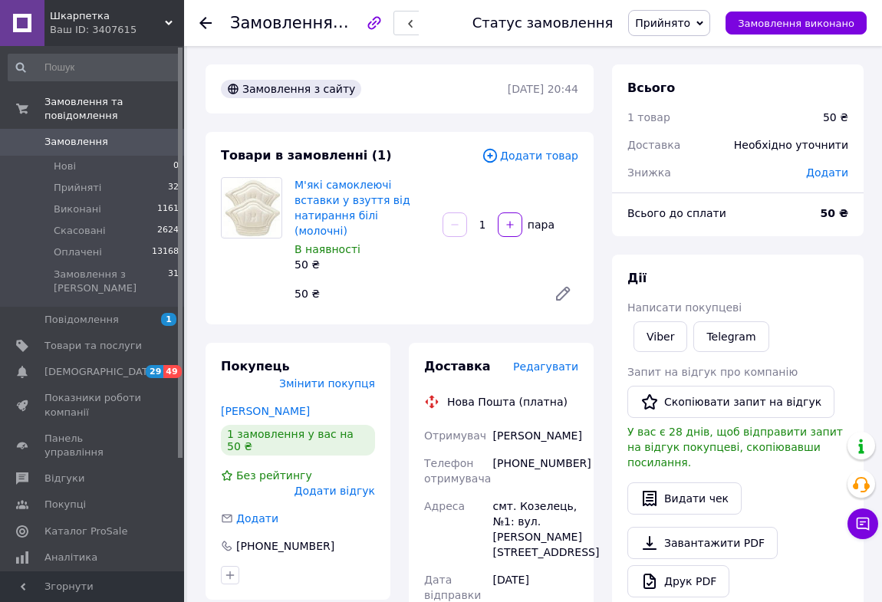
click at [521, 460] on div "[PHONE_NUMBER]" at bounding box center [535, 470] width 91 height 43
click at [521, 459] on div "[PHONE_NUMBER]" at bounding box center [535, 470] width 91 height 43
drag, startPoint x: 494, startPoint y: 417, endPoint x: 514, endPoint y: 433, distance: 25.6
click at [535, 436] on div "[PERSON_NAME]" at bounding box center [535, 436] width 91 height 28
click at [529, 506] on div "смт. Козелець, №1: вул. [PERSON_NAME][STREET_ADDRESS]" at bounding box center [535, 529] width 91 height 74
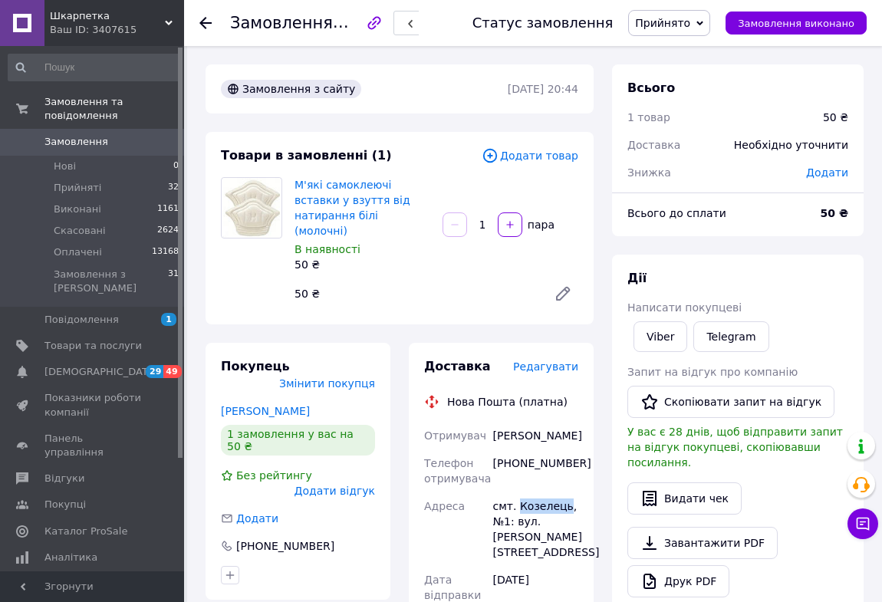
click at [529, 506] on div "смт. Козелець, №1: вул. [PERSON_NAME][STREET_ADDRESS]" at bounding box center [535, 529] width 91 height 74
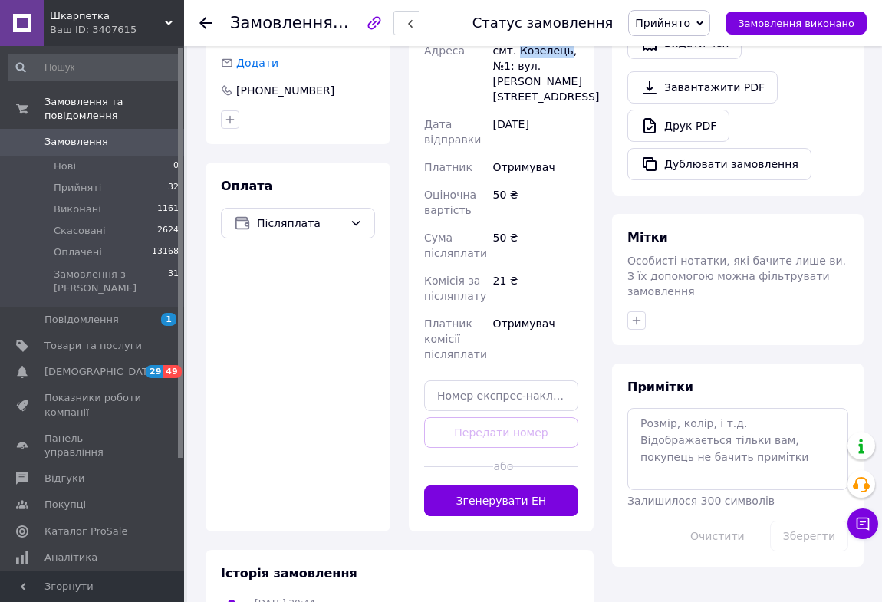
scroll to position [488, 0]
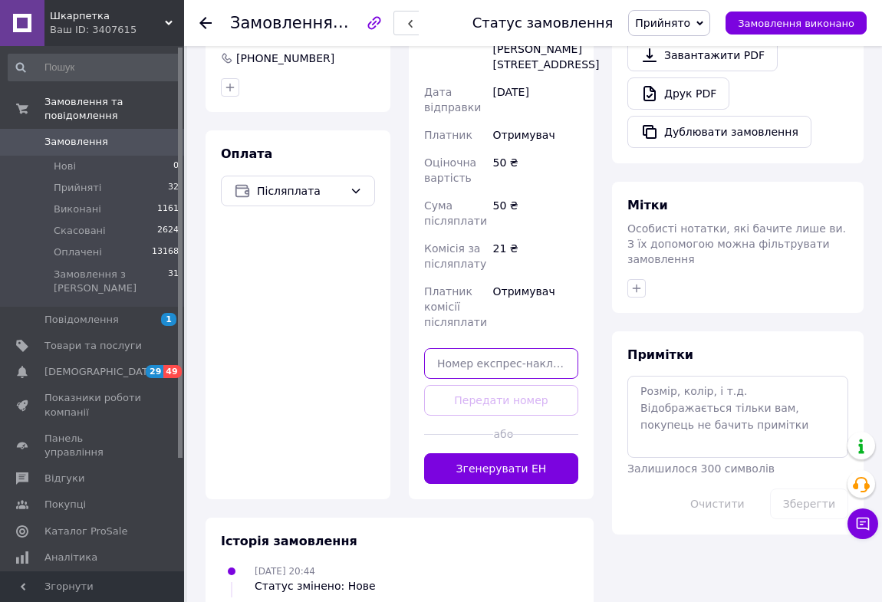
click at [486, 360] on input "text" at bounding box center [501, 363] width 154 height 31
paste input "20451225392658"
type input "20451225392658"
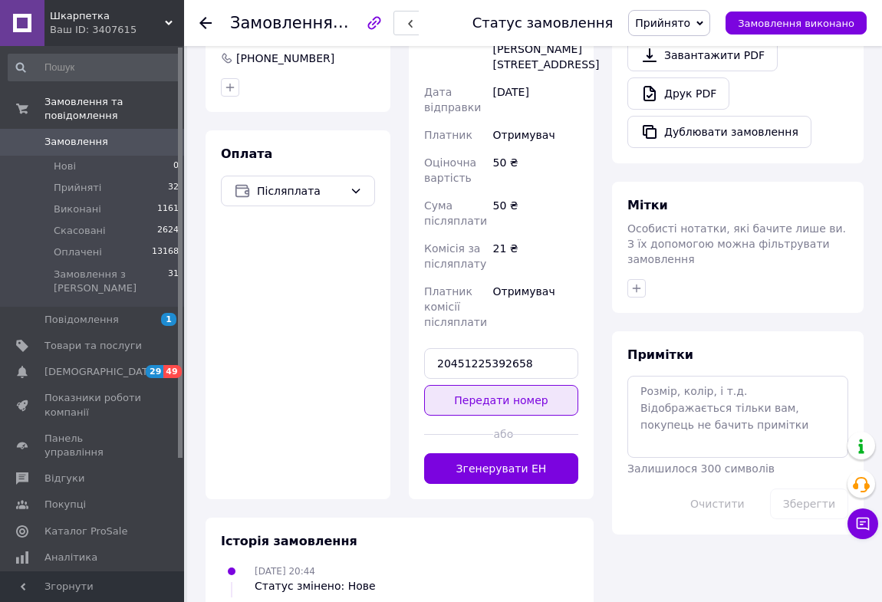
click at [511, 393] on button "Передати номер" at bounding box center [501, 400] width 154 height 31
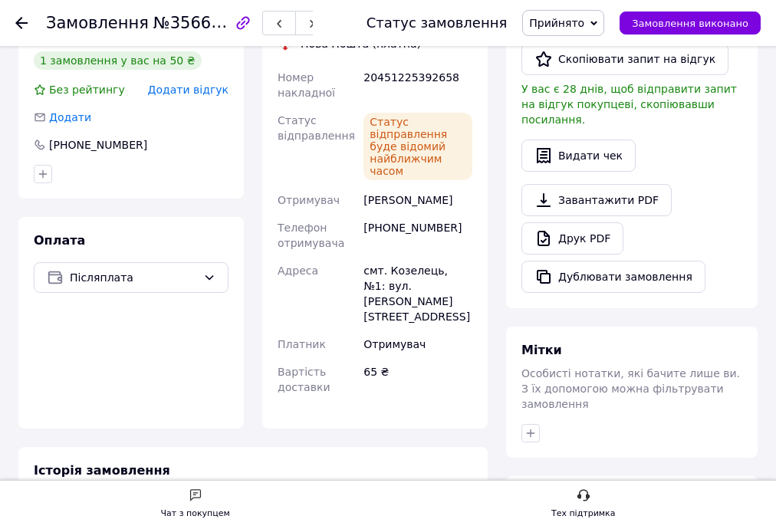
scroll to position [346, 0]
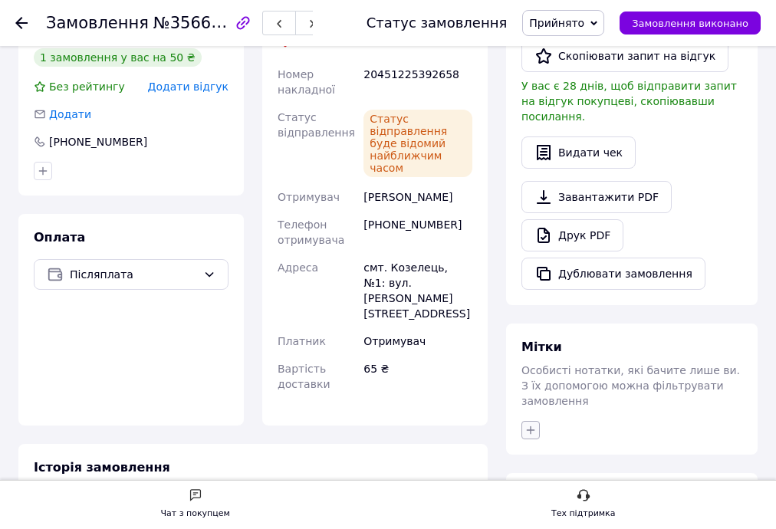
click at [531, 424] on icon "button" at bounding box center [530, 430] width 12 height 12
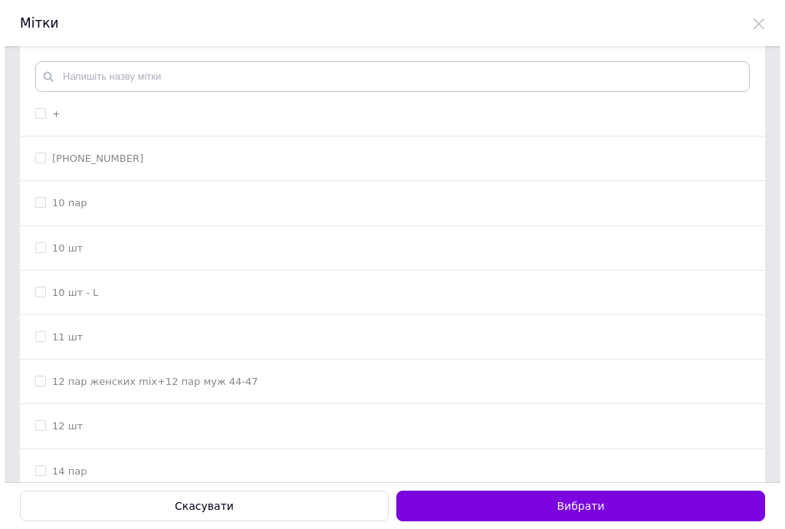
scroll to position [0, 0]
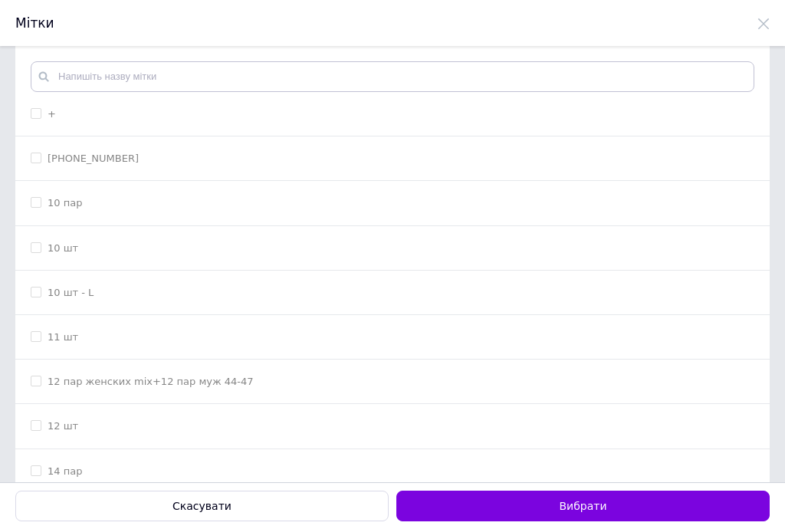
click at [34, 112] on input "+" at bounding box center [36, 113] width 10 height 10
checkbox input "true"
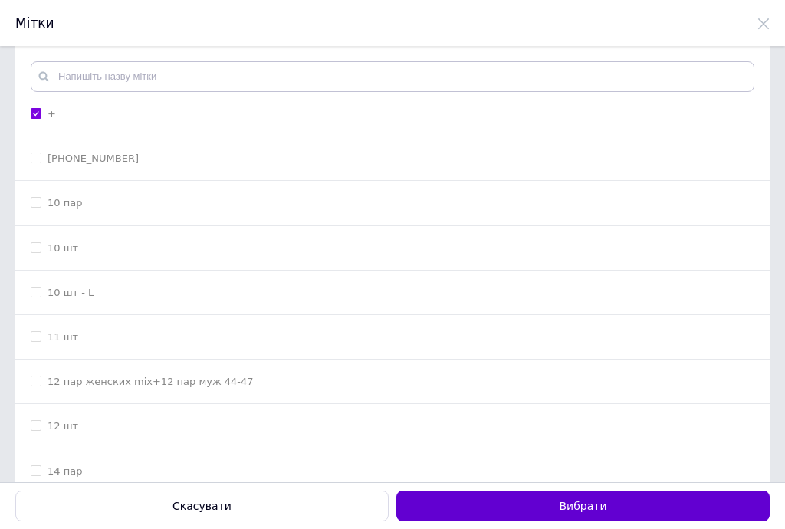
click at [491, 500] on button "Вибрати" at bounding box center [582, 506] width 373 height 31
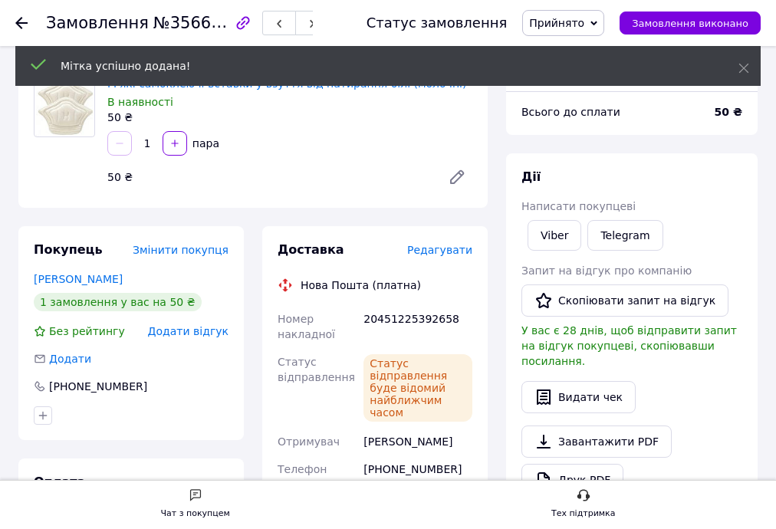
scroll to position [100, 0]
click at [551, 242] on link "Viber" at bounding box center [554, 236] width 54 height 31
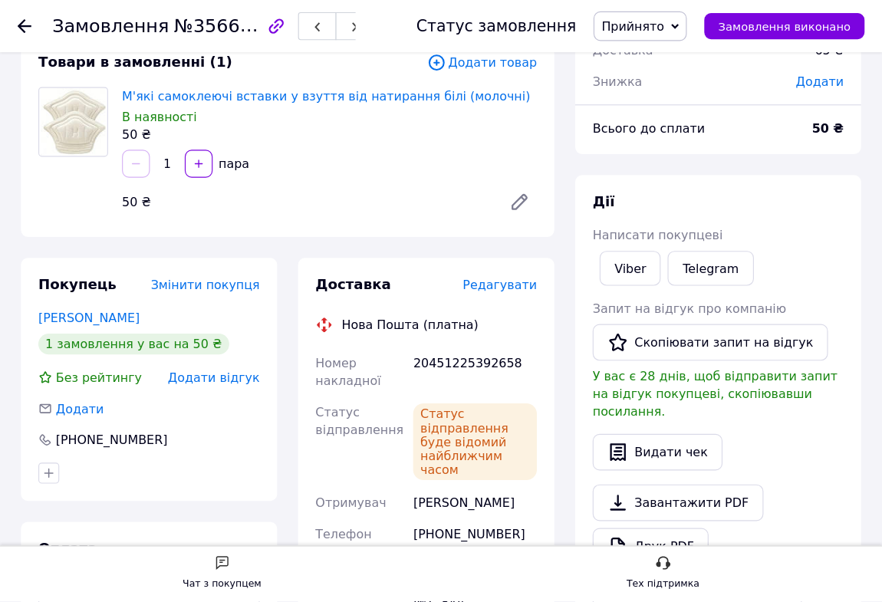
scroll to position [100, 0]
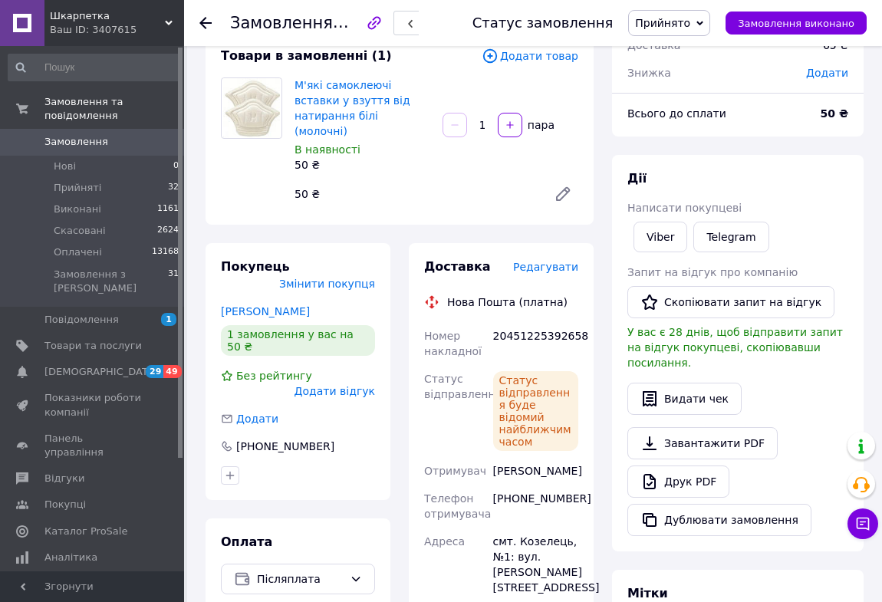
click at [204, 23] on use at bounding box center [205, 23] width 12 height 12
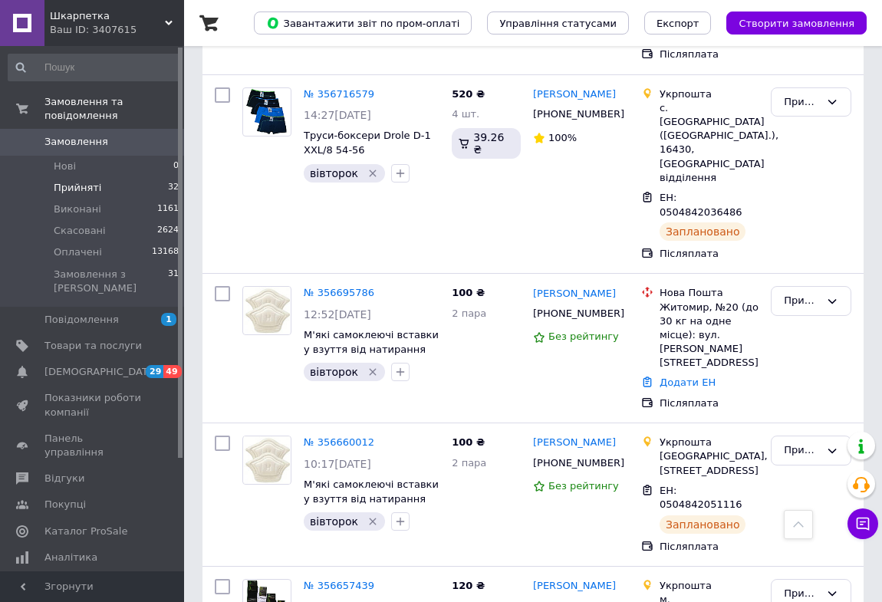
scroll to position [3484, 0]
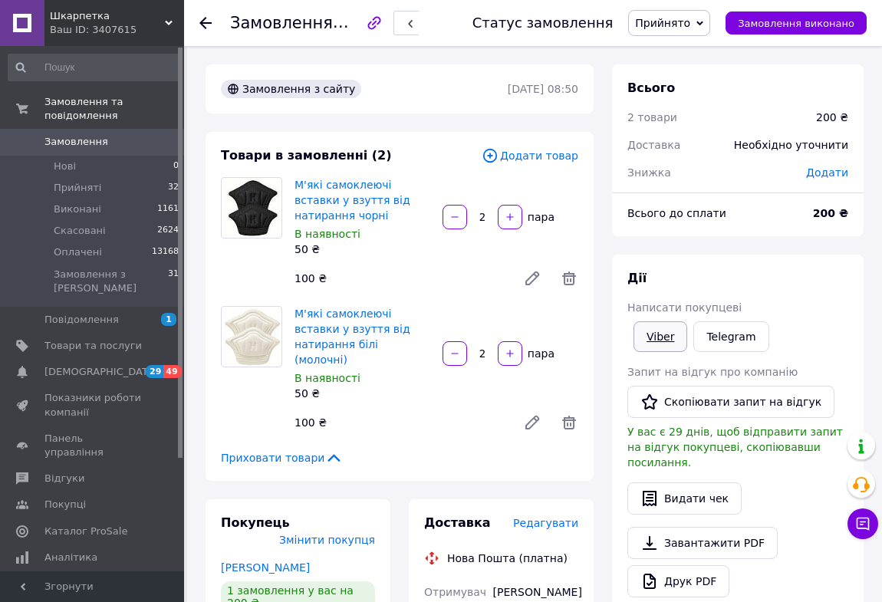
click at [671, 330] on link "Viber" at bounding box center [660, 336] width 54 height 31
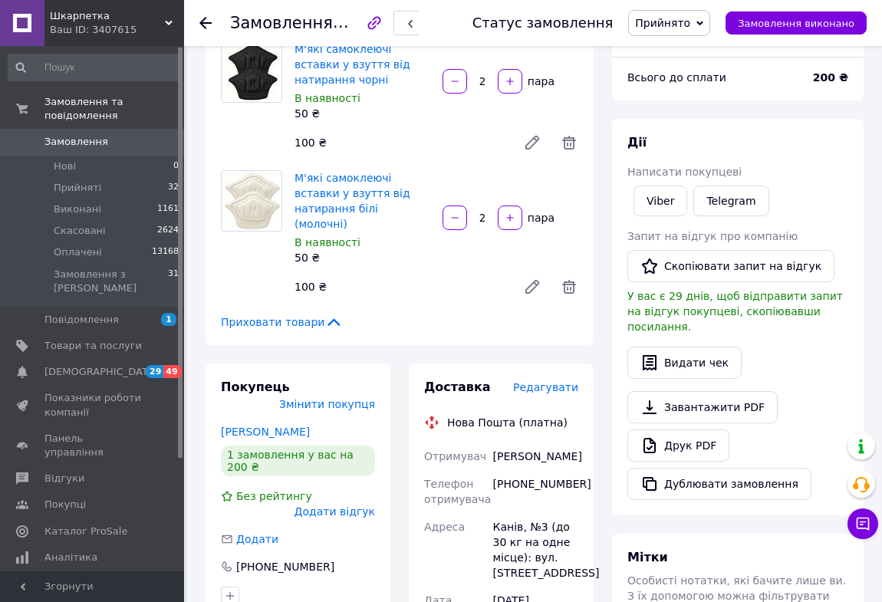
scroll to position [139, 0]
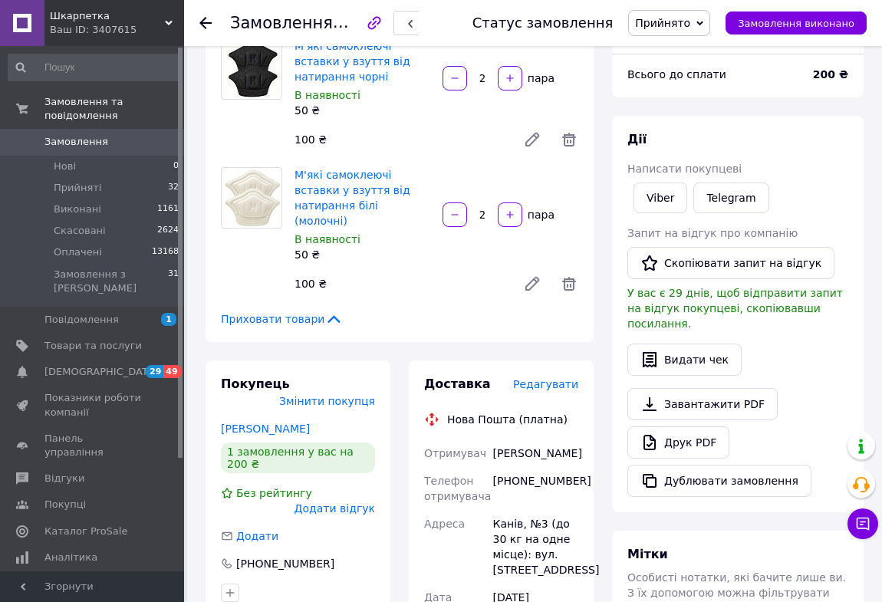
click at [543, 467] on div "[PHONE_NUMBER]" at bounding box center [535, 488] width 91 height 43
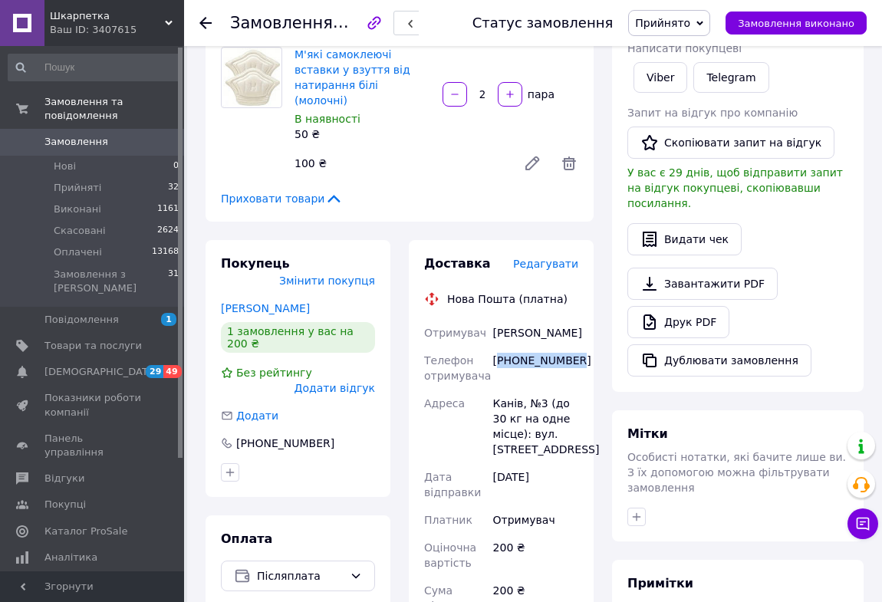
scroll to position [278, 0]
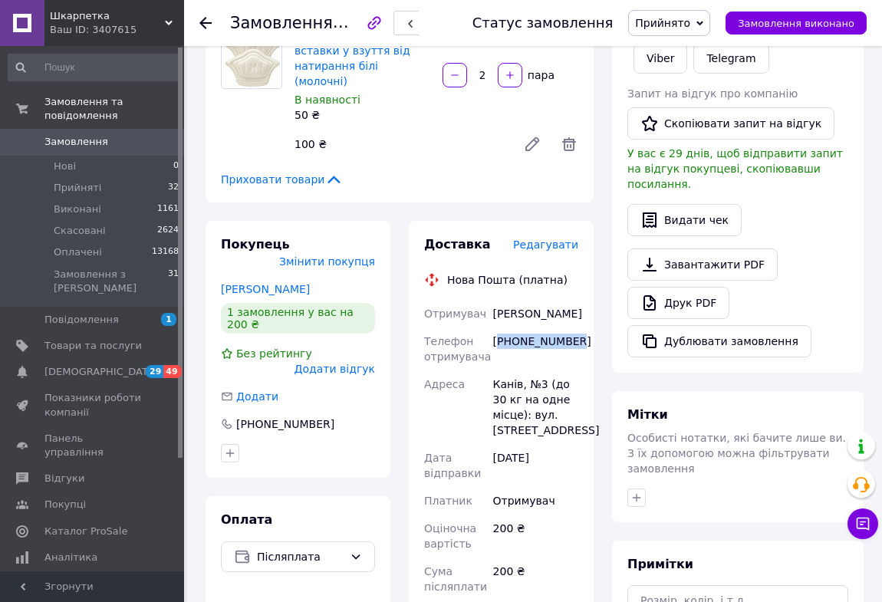
drag, startPoint x: 492, startPoint y: 280, endPoint x: 521, endPoint y: 299, distance: 34.2
click at [538, 304] on div "[PERSON_NAME]" at bounding box center [535, 314] width 91 height 28
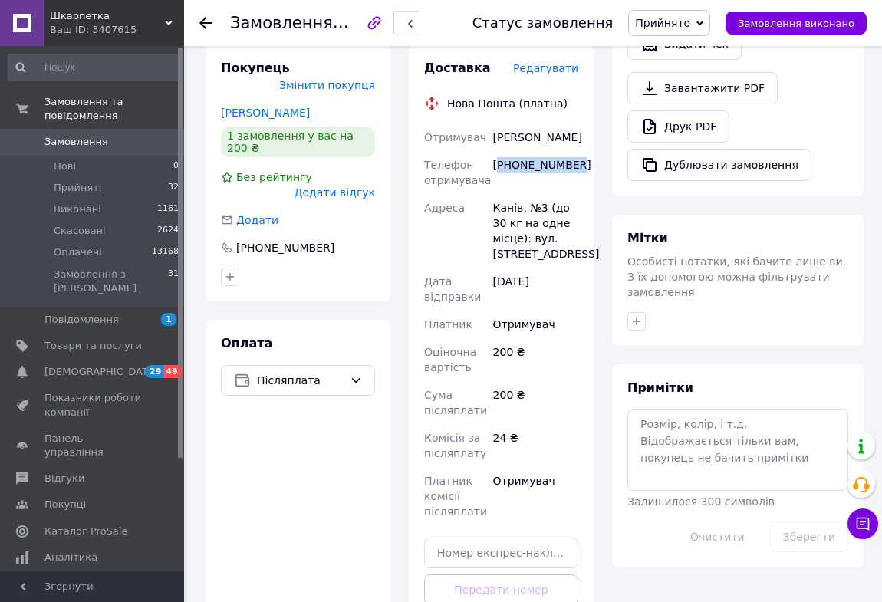
scroll to position [557, 0]
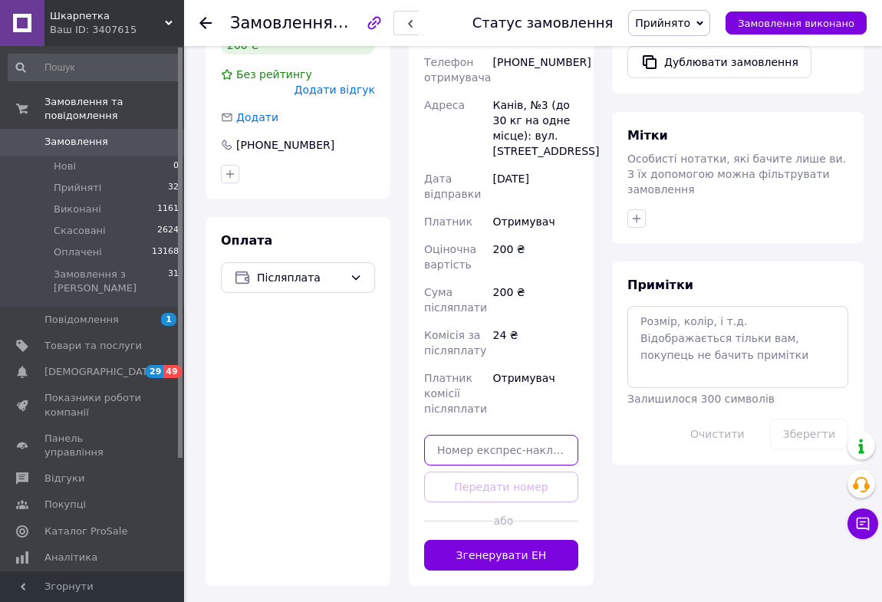
click at [464, 435] on input "text" at bounding box center [501, 450] width 154 height 31
paste input "20451225394000"
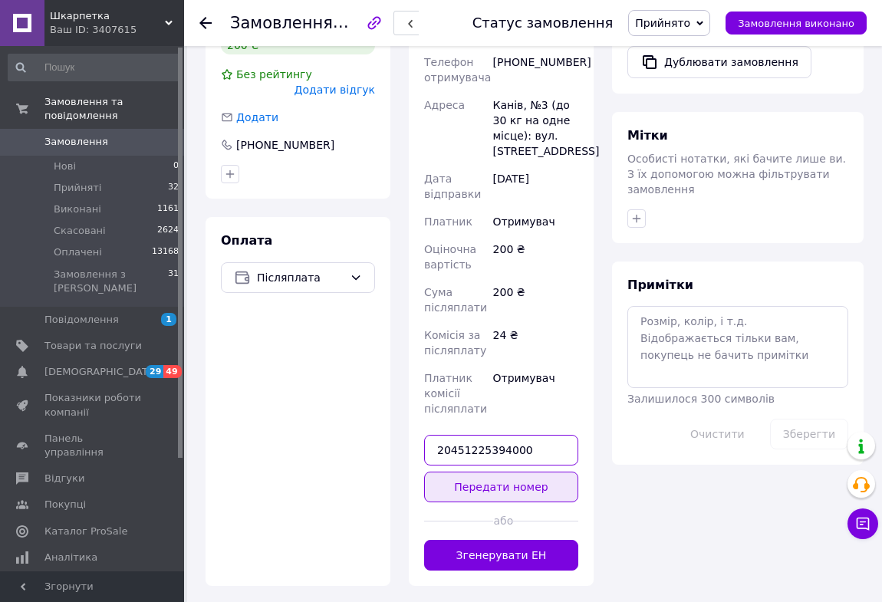
type input "20451225394000"
click at [465, 471] on button "Передати номер" at bounding box center [501, 486] width 154 height 31
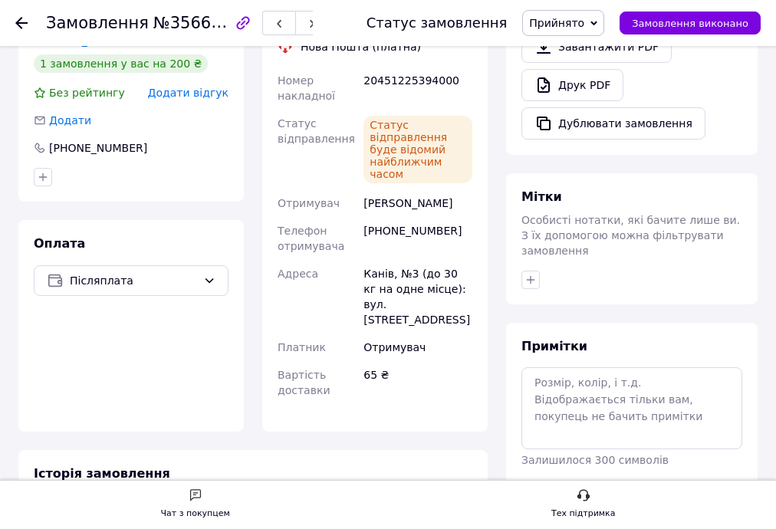
scroll to position [435, 0]
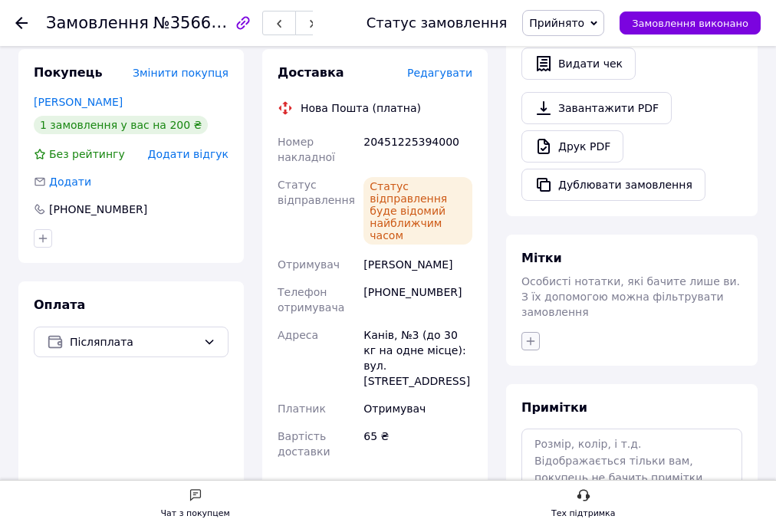
click at [530, 337] on icon "button" at bounding box center [531, 341] width 8 height 8
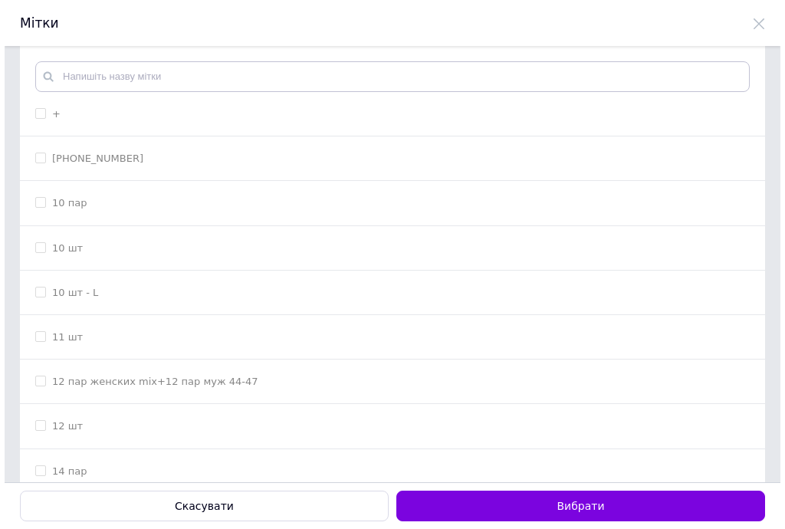
scroll to position [0, 0]
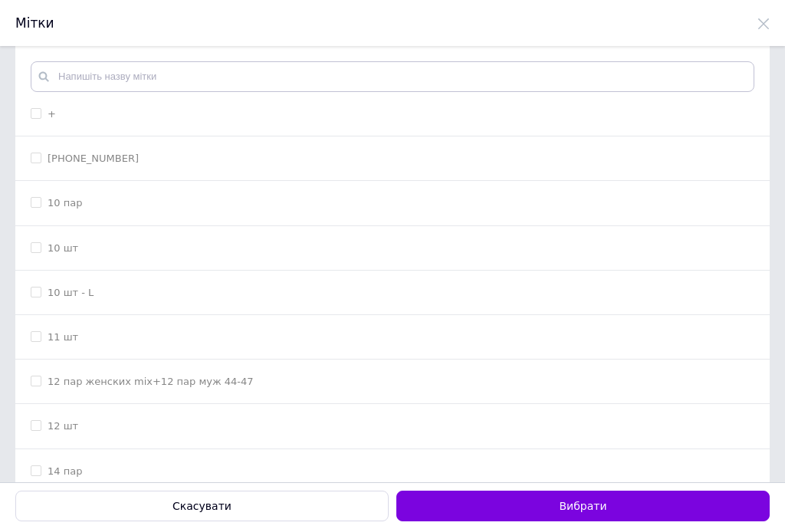
click at [37, 111] on input "+" at bounding box center [36, 113] width 10 height 10
checkbox input "true"
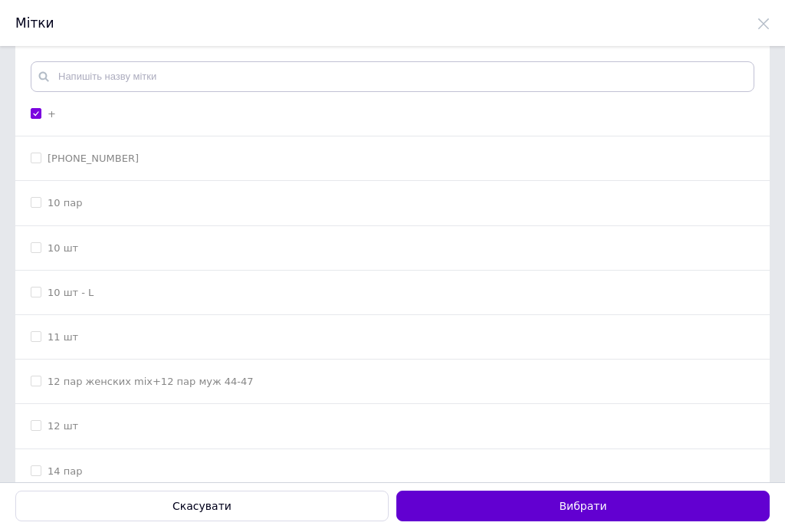
click at [443, 498] on button "Вибрати" at bounding box center [582, 506] width 373 height 31
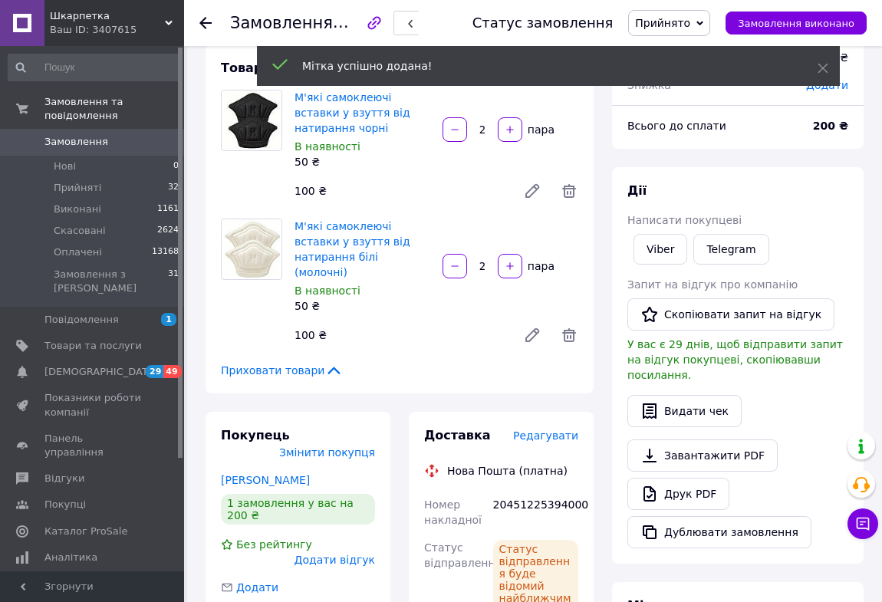
scroll to position [16, 0]
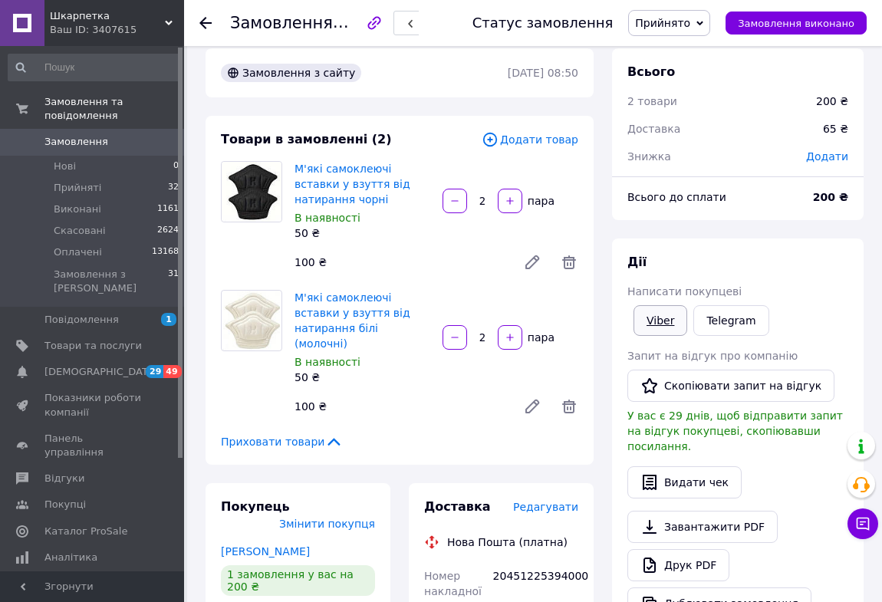
click at [645, 322] on link "Viber" at bounding box center [660, 320] width 54 height 31
click at [652, 321] on link "Viber" at bounding box center [660, 320] width 54 height 31
click at [203, 21] on icon at bounding box center [205, 23] width 12 height 12
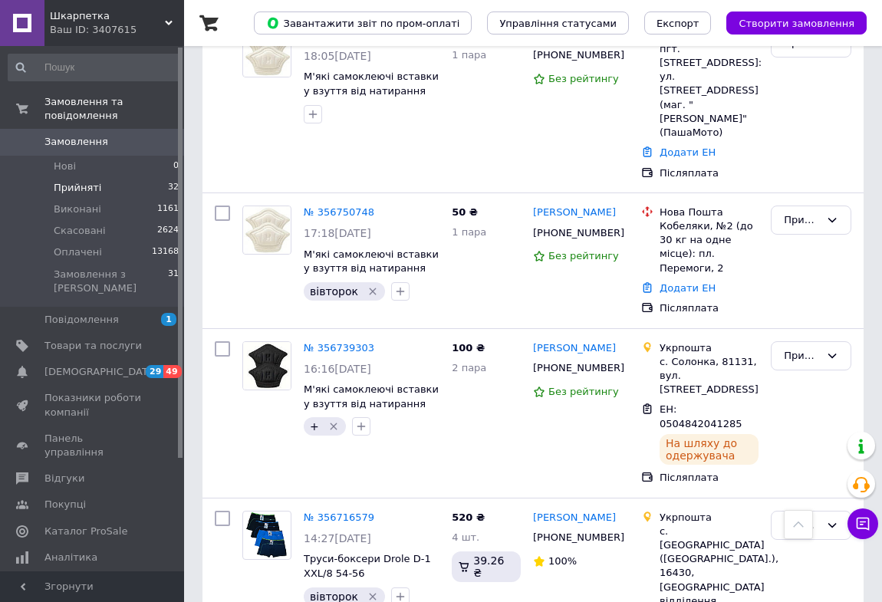
scroll to position [3067, 0]
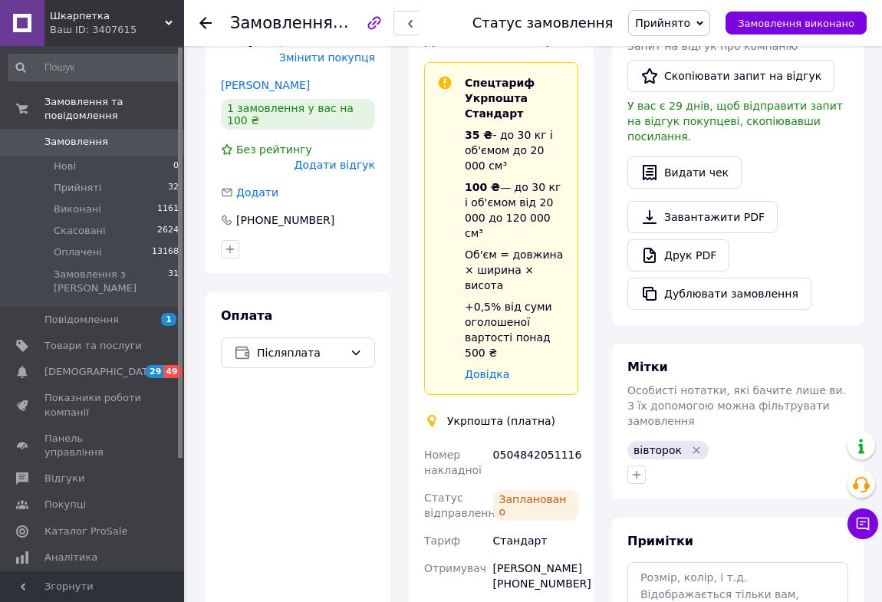
scroll to position [90, 0]
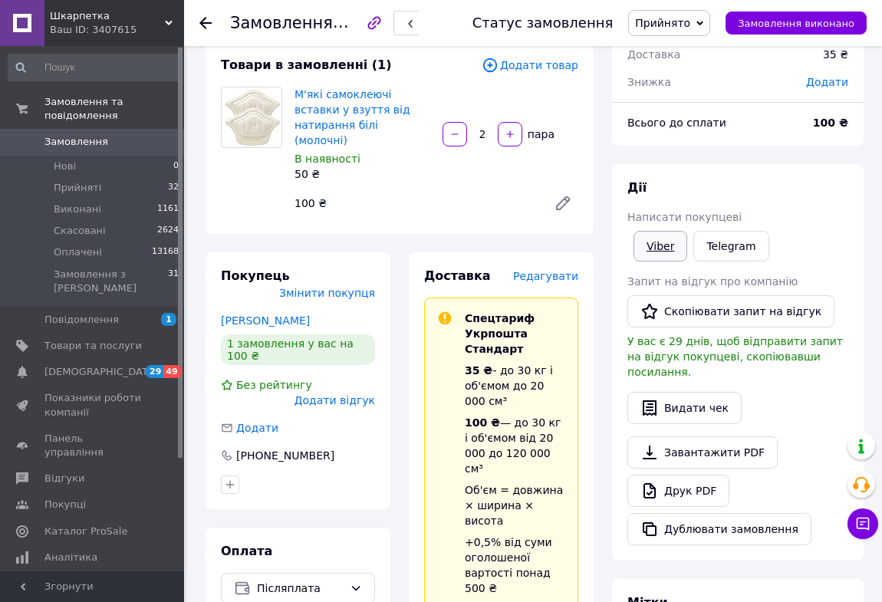
click at [652, 248] on link "Viber" at bounding box center [660, 246] width 54 height 31
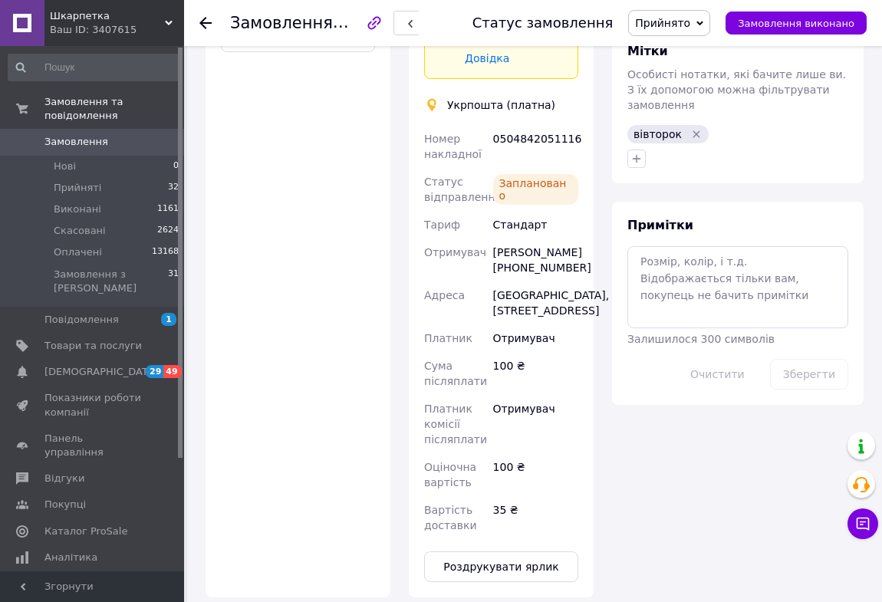
scroll to position [767, 0]
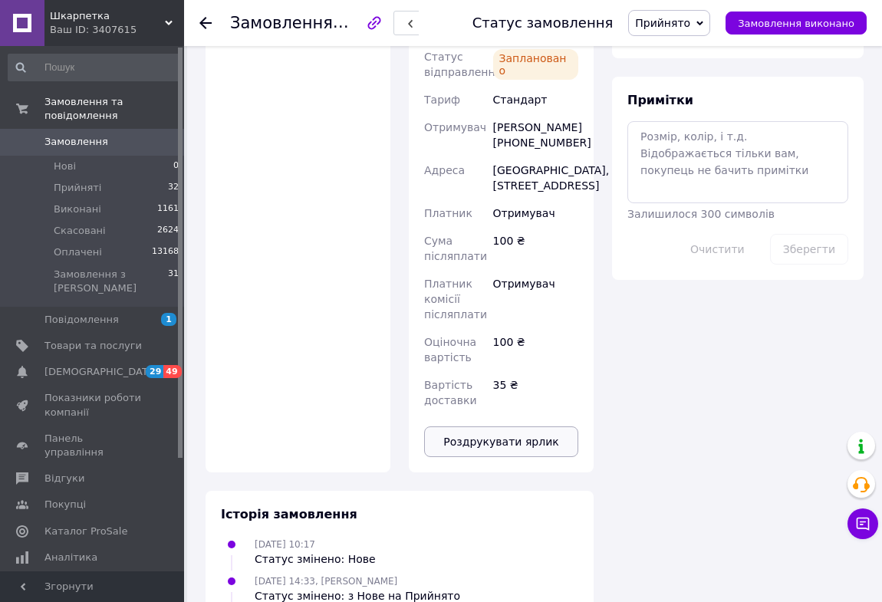
click at [487, 426] on button "Роздрукувати ярлик" at bounding box center [501, 441] width 154 height 31
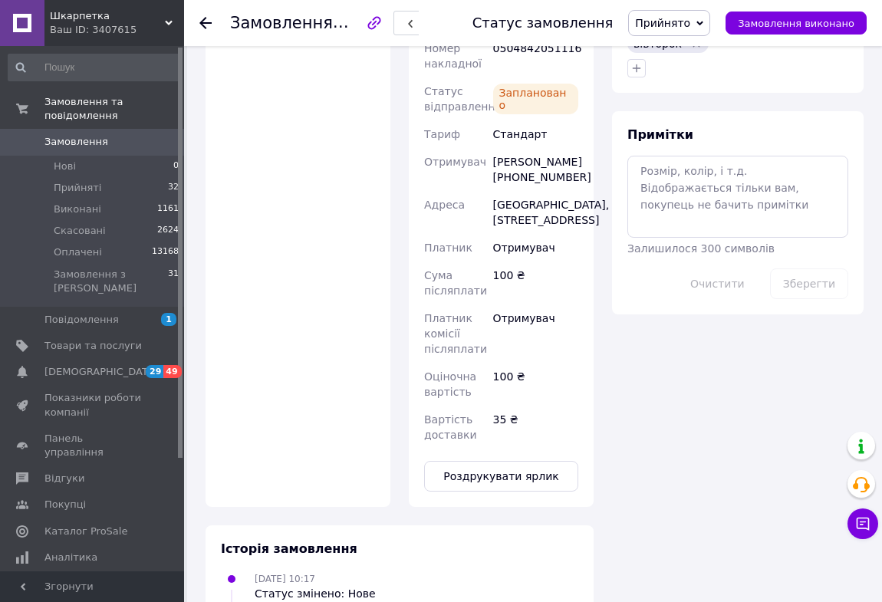
scroll to position [557, 0]
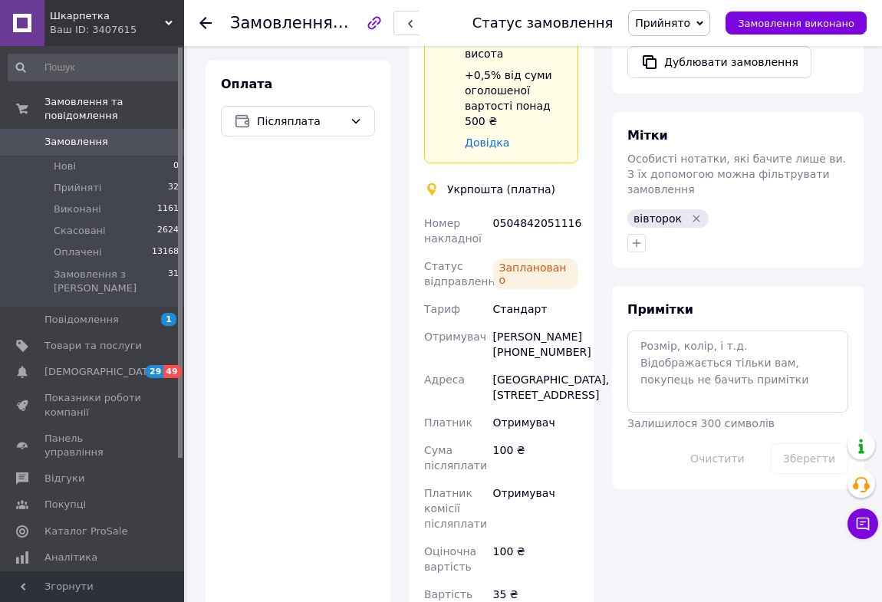
click at [690, 212] on icon "Видалити мітку" at bounding box center [696, 218] width 12 height 12
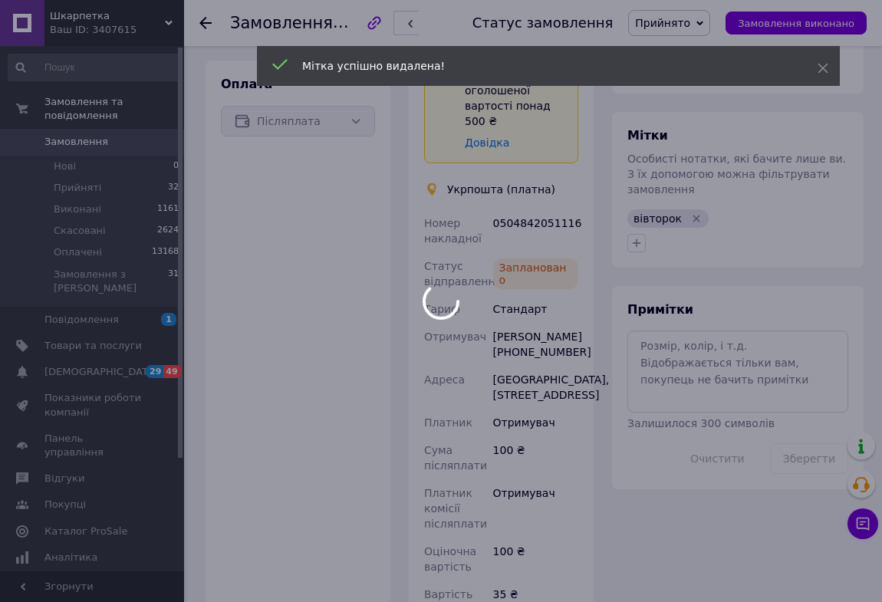
scroll to position [54, 0]
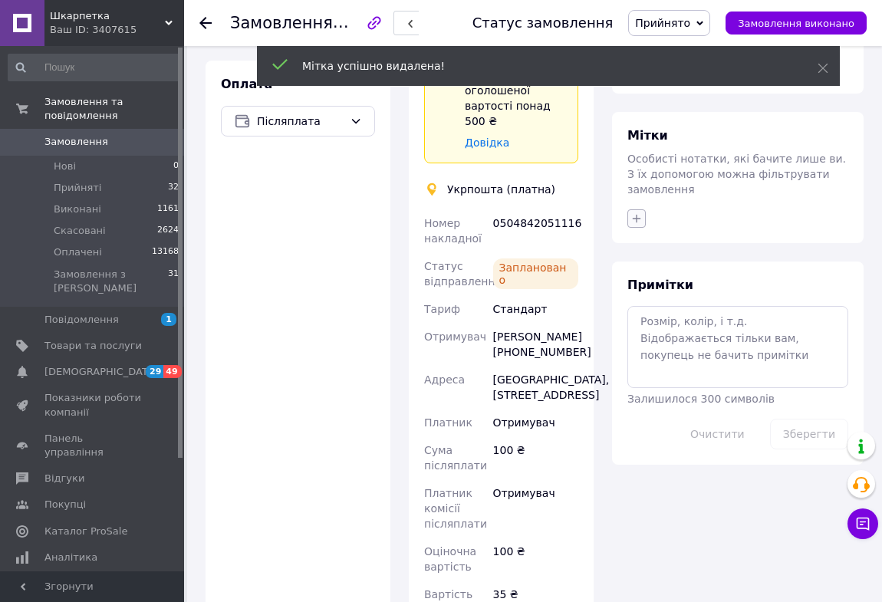
click at [634, 212] on icon "button" at bounding box center [636, 218] width 12 height 12
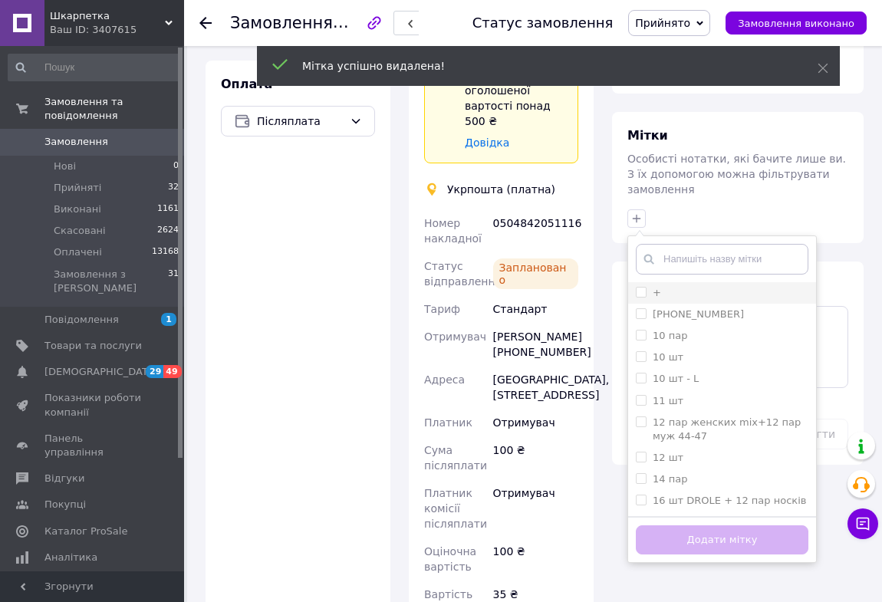
click at [636, 287] on input "+" at bounding box center [641, 292] width 10 height 10
checkbox input "true"
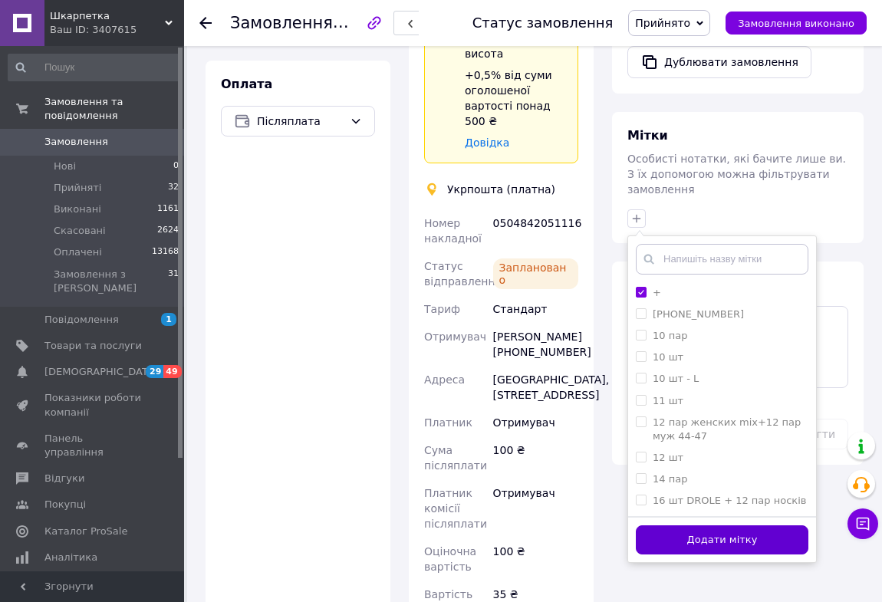
drag, startPoint x: 700, startPoint y: 510, endPoint x: 689, endPoint y: 500, distance: 14.6
click at [700, 525] on button "Додати мітку" at bounding box center [722, 540] width 172 height 30
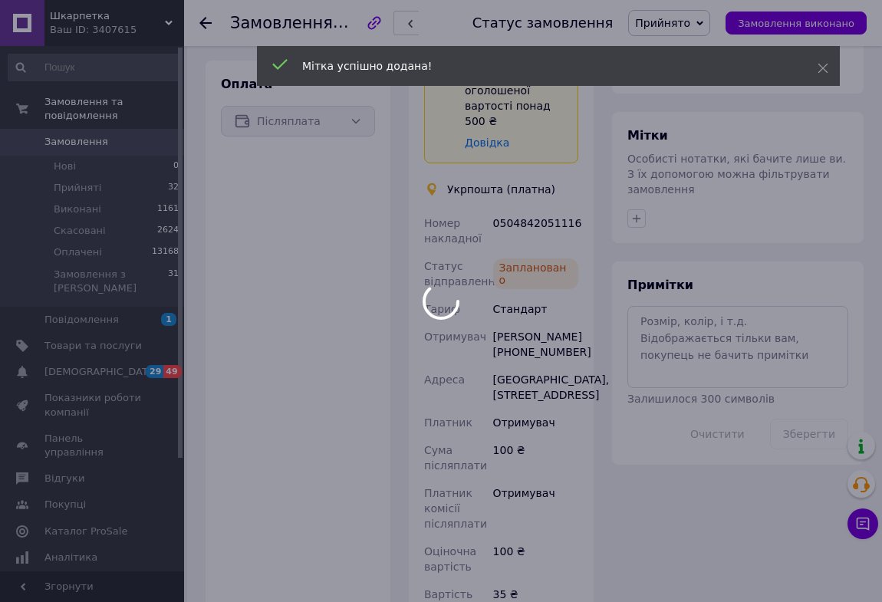
scroll to position [92, 0]
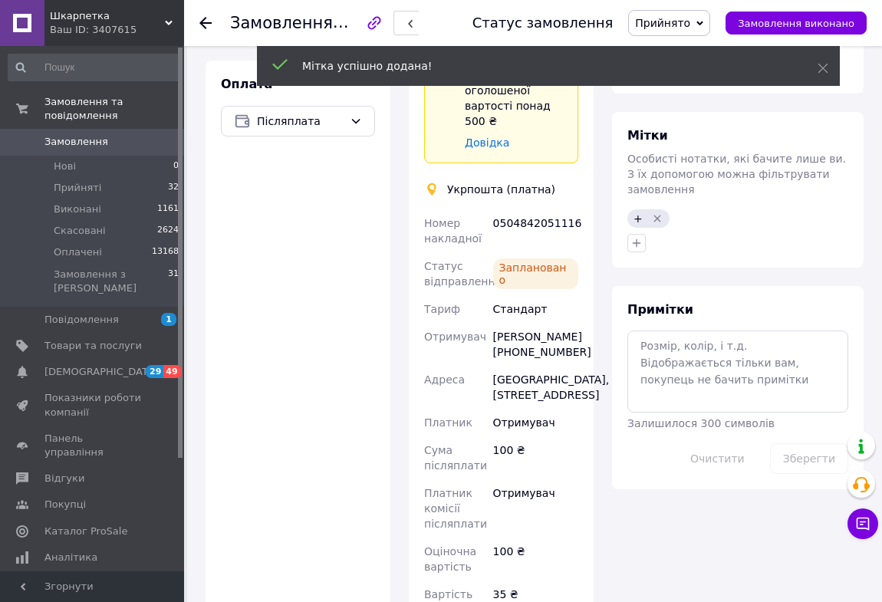
click at [206, 22] on use at bounding box center [205, 23] width 12 height 12
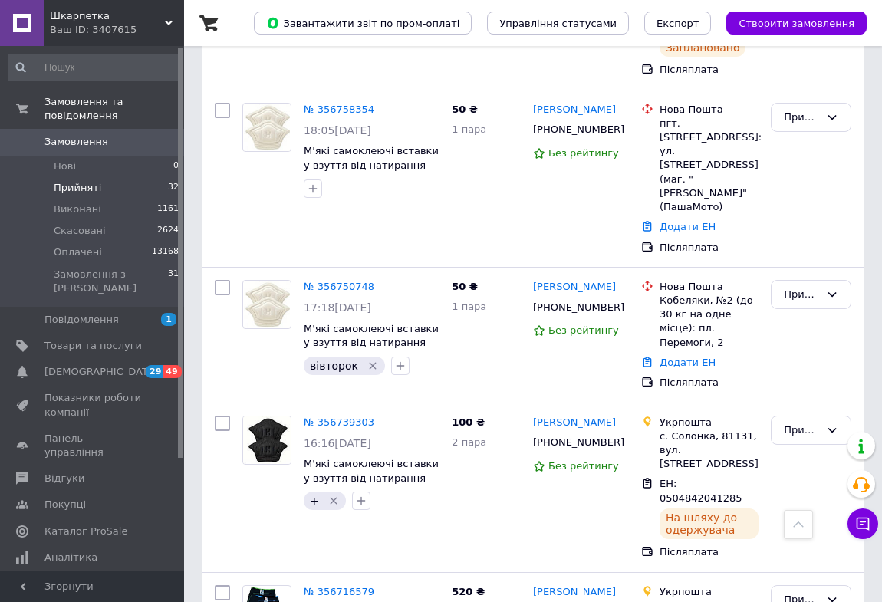
scroll to position [2997, 0]
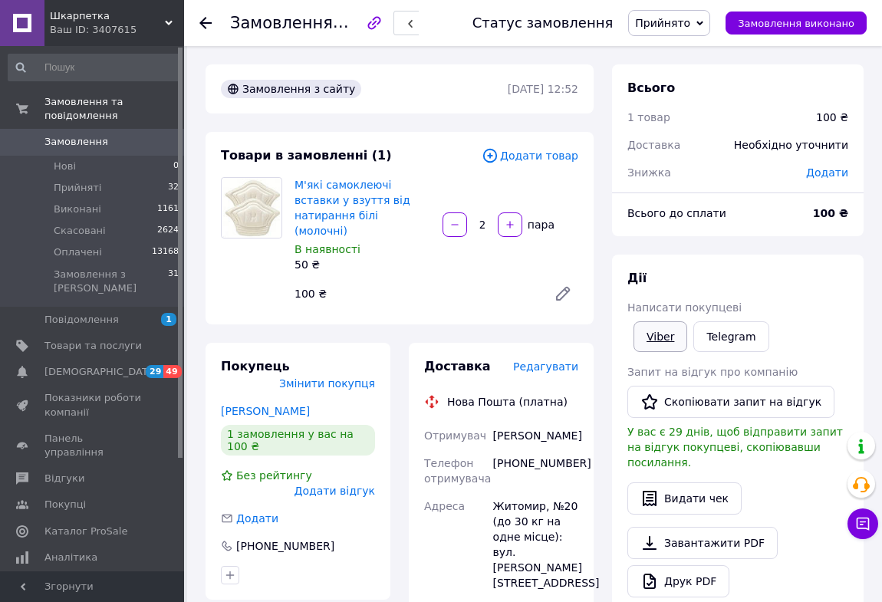
click at [658, 334] on link "Viber" at bounding box center [660, 336] width 54 height 31
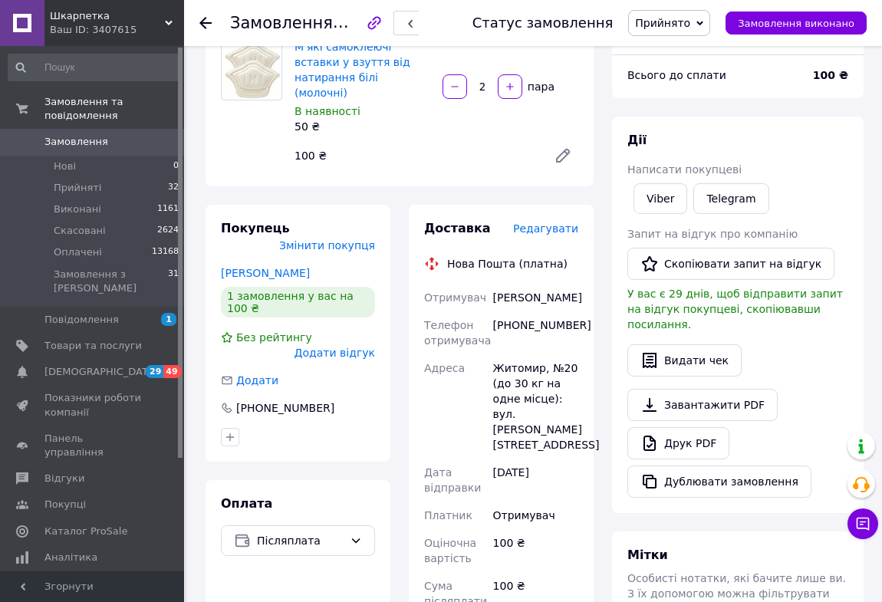
scroll to position [139, 0]
click at [516, 310] on div "[PHONE_NUMBER]" at bounding box center [535, 331] width 91 height 43
drag, startPoint x: 491, startPoint y: 279, endPoint x: 571, endPoint y: 284, distance: 80.6
click at [577, 284] on div "[PERSON_NAME]" at bounding box center [535, 297] width 91 height 28
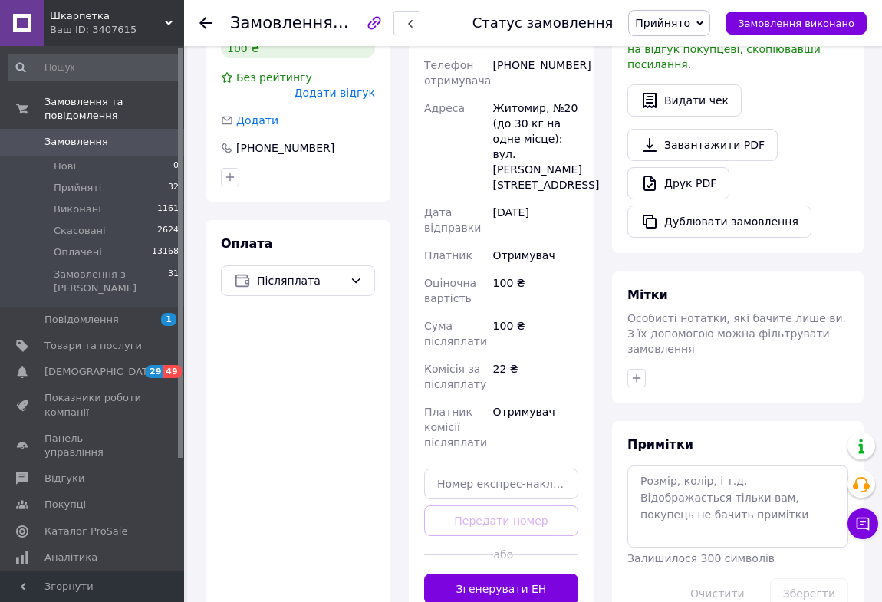
scroll to position [418, 0]
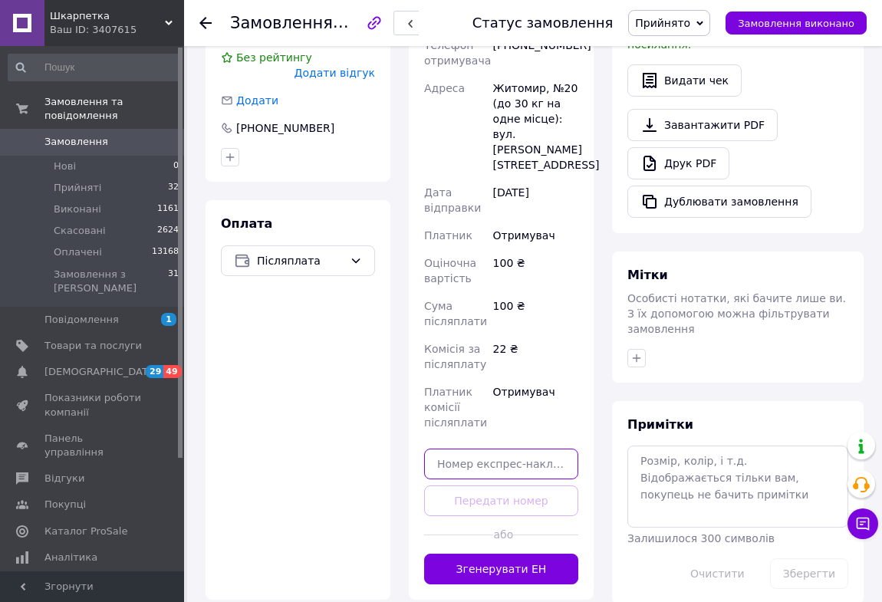
click at [453, 448] on input "text" at bounding box center [501, 463] width 154 height 31
paste input "20451225396513"
type input "20451225396513"
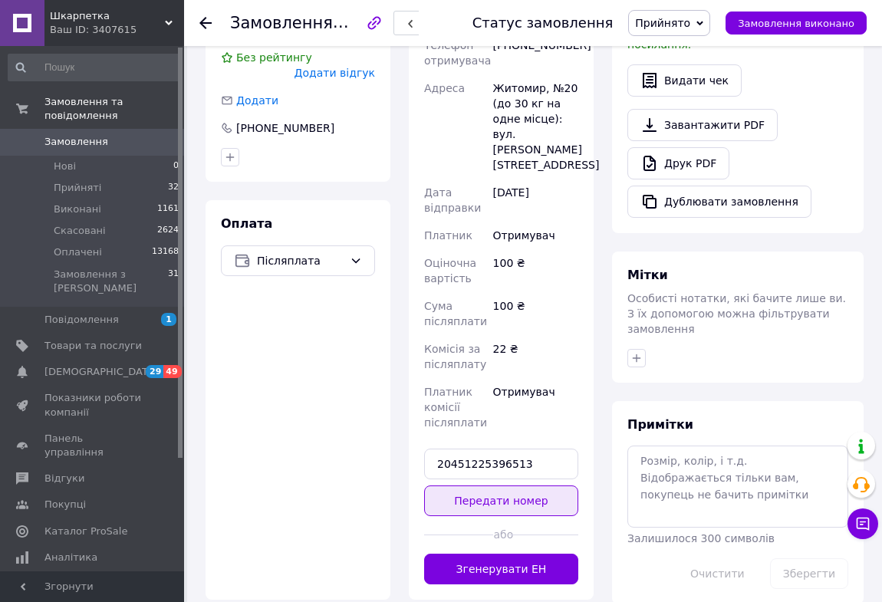
click at [450, 485] on button "Передати номер" at bounding box center [501, 500] width 154 height 31
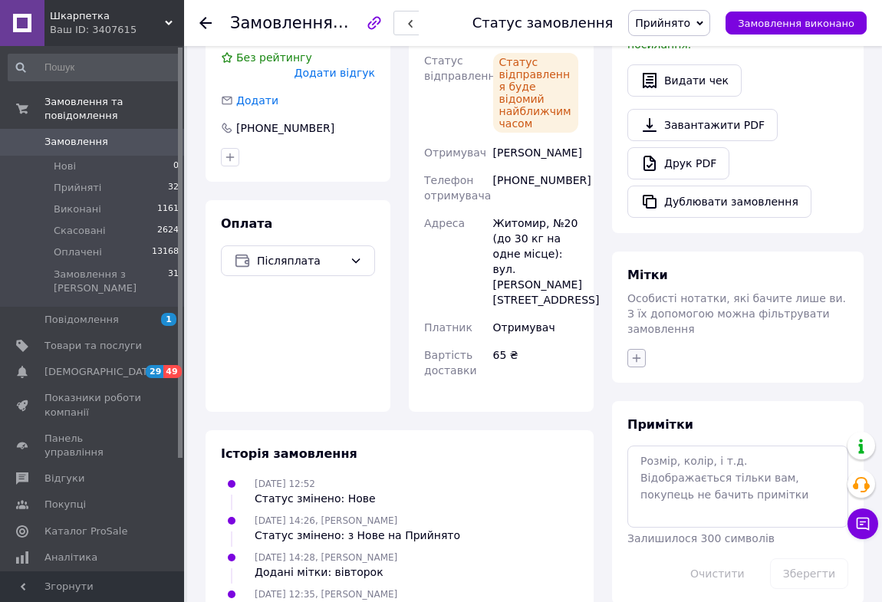
click at [632, 352] on icon "button" at bounding box center [636, 358] width 12 height 12
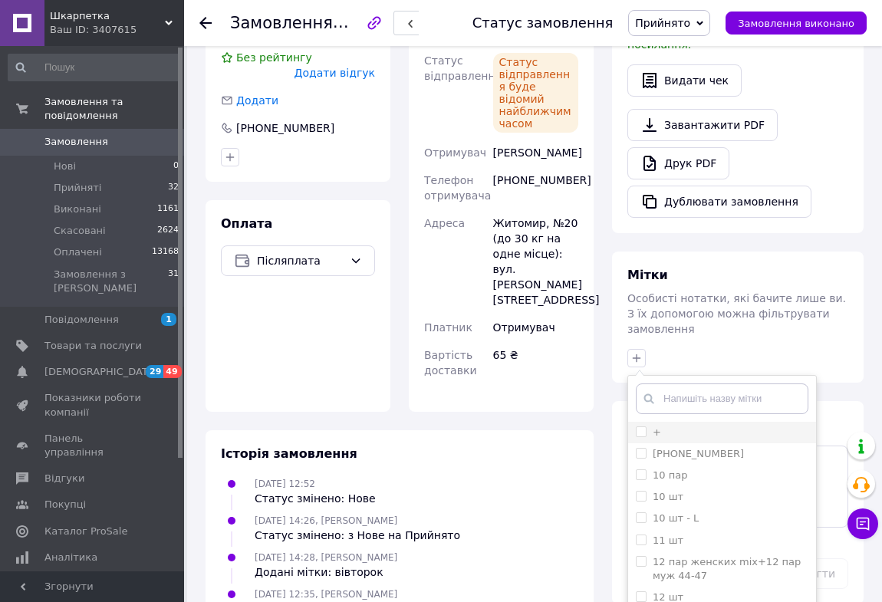
click at [638, 426] on input "+" at bounding box center [641, 431] width 10 height 10
checkbox input "true"
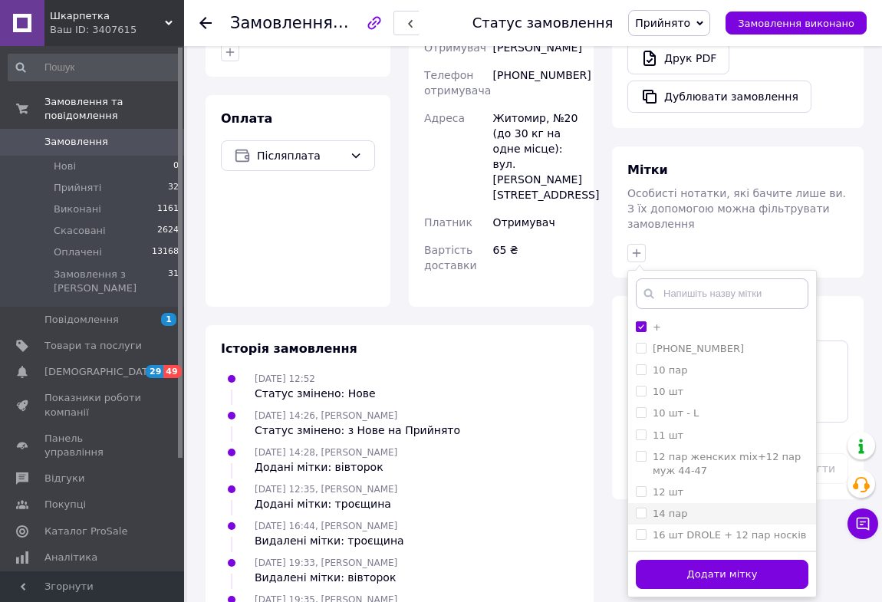
scroll to position [533, 0]
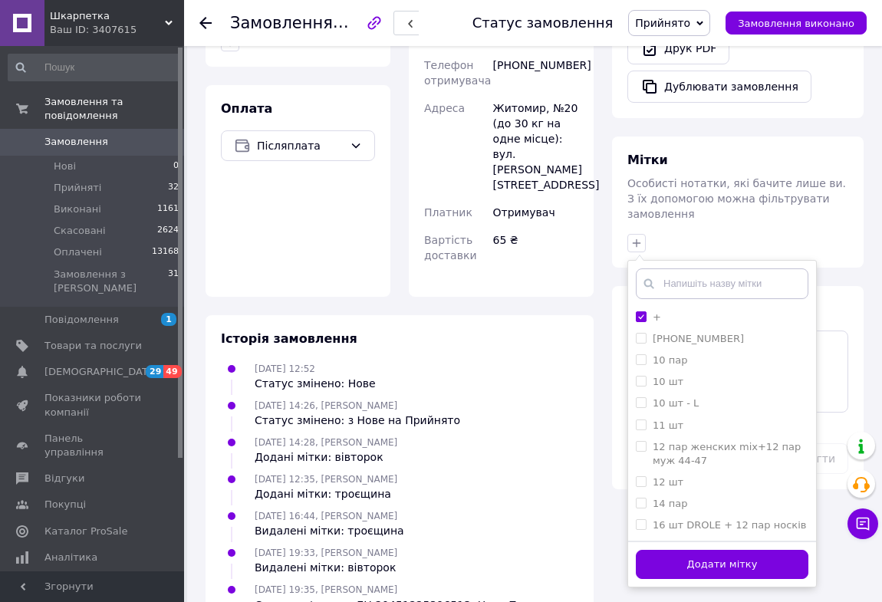
click at [668, 550] on button "Додати мітку" at bounding box center [722, 565] width 172 height 30
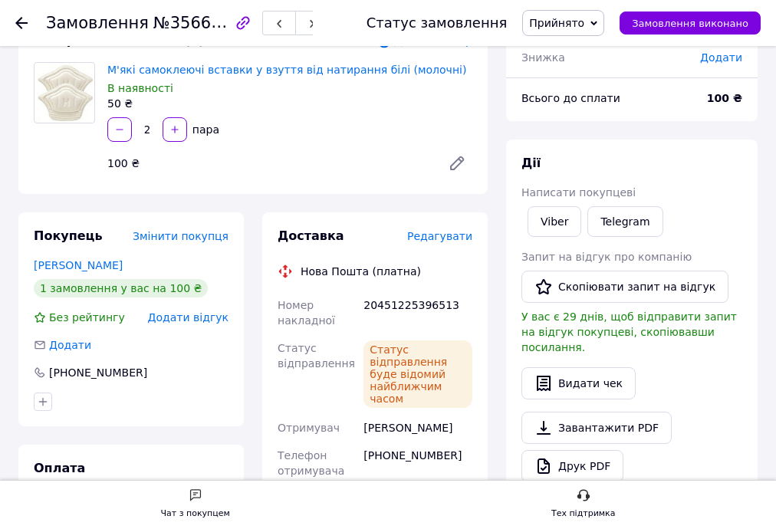
scroll to position [103, 0]
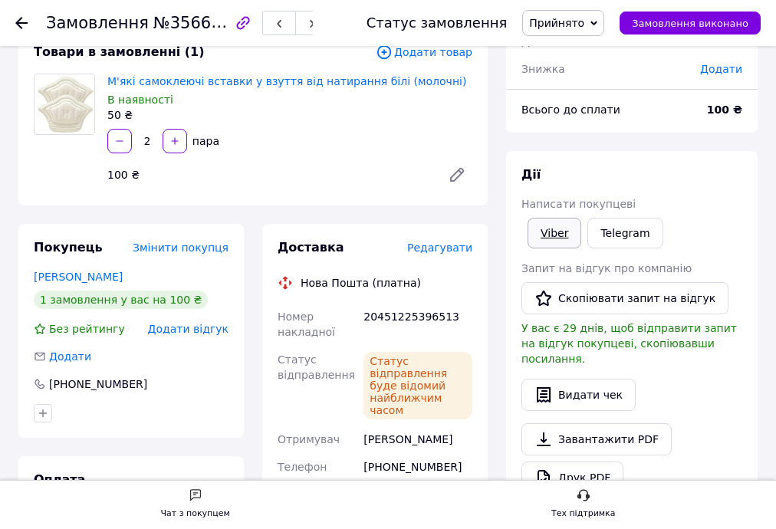
click at [537, 235] on link "Viber" at bounding box center [554, 233] width 54 height 31
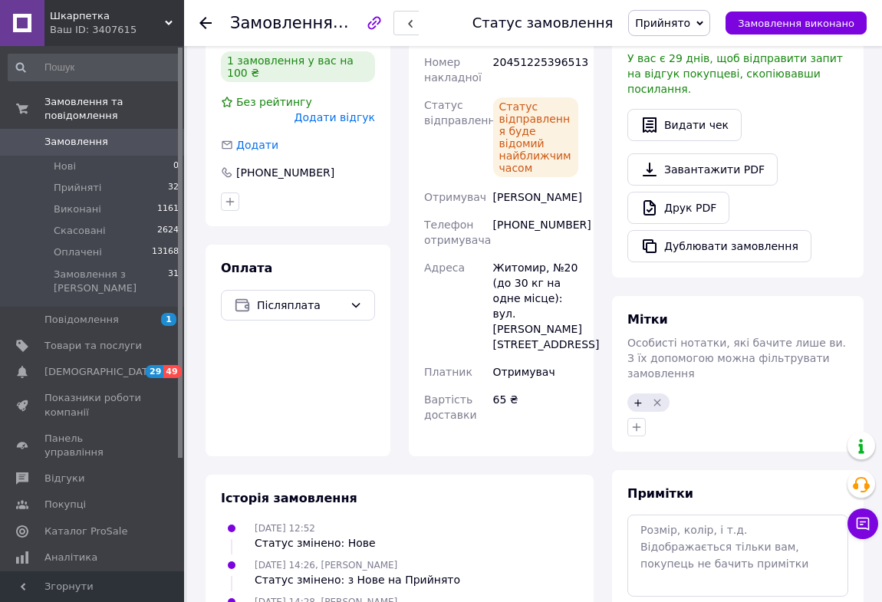
scroll to position [418, 0]
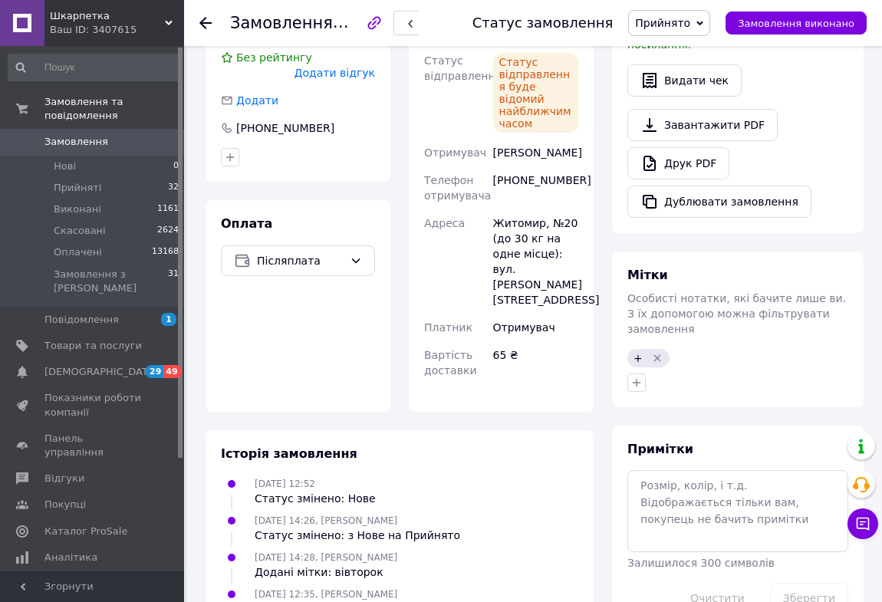
click at [209, 21] on icon at bounding box center [205, 23] width 12 height 12
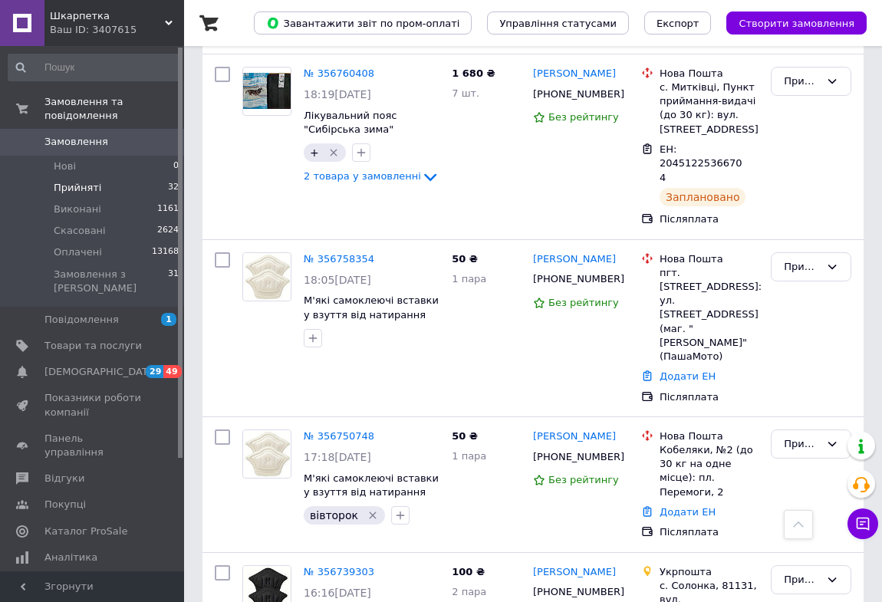
scroll to position [2857, 0]
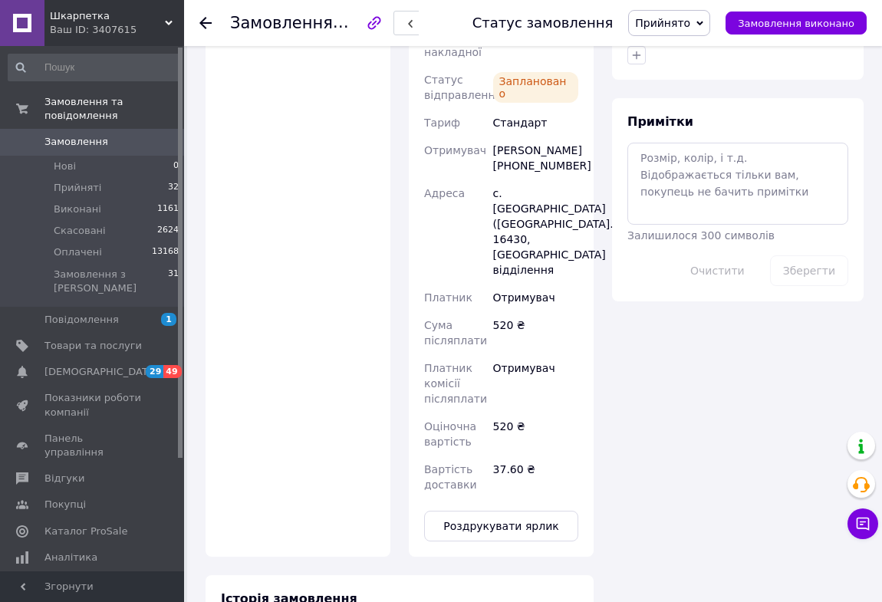
scroll to position [836, 0]
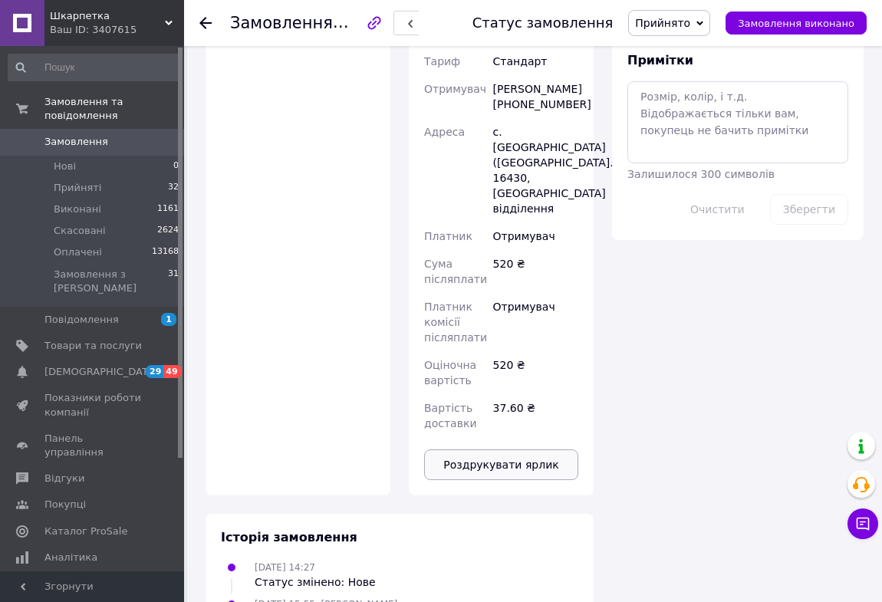
click at [529, 449] on button "Роздрукувати ярлик" at bounding box center [501, 464] width 154 height 31
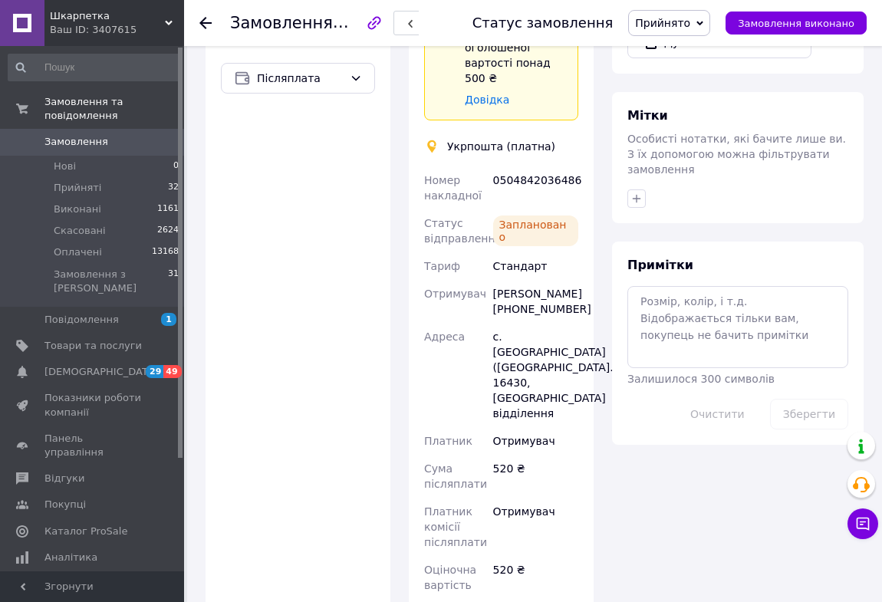
scroll to position [557, 0]
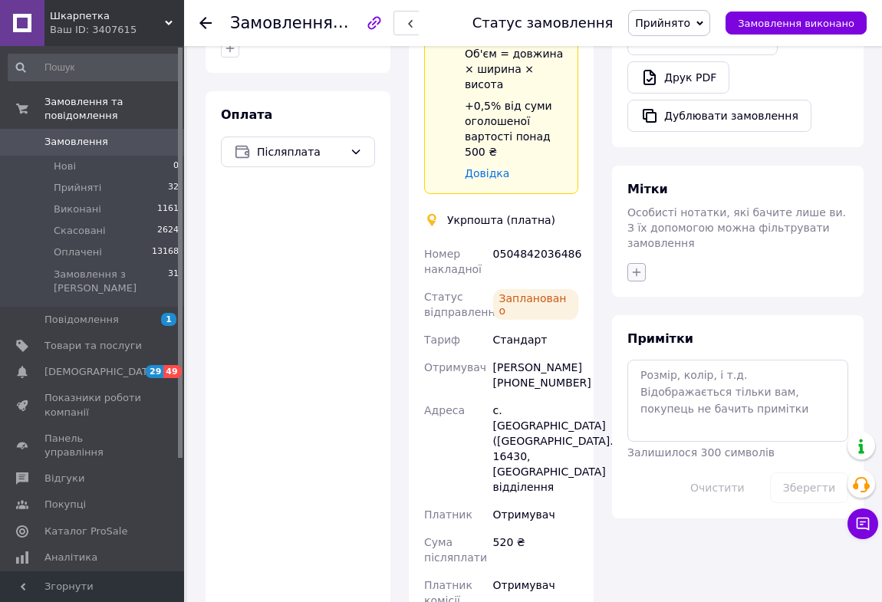
click at [636, 268] on icon "button" at bounding box center [636, 272] width 8 height 8
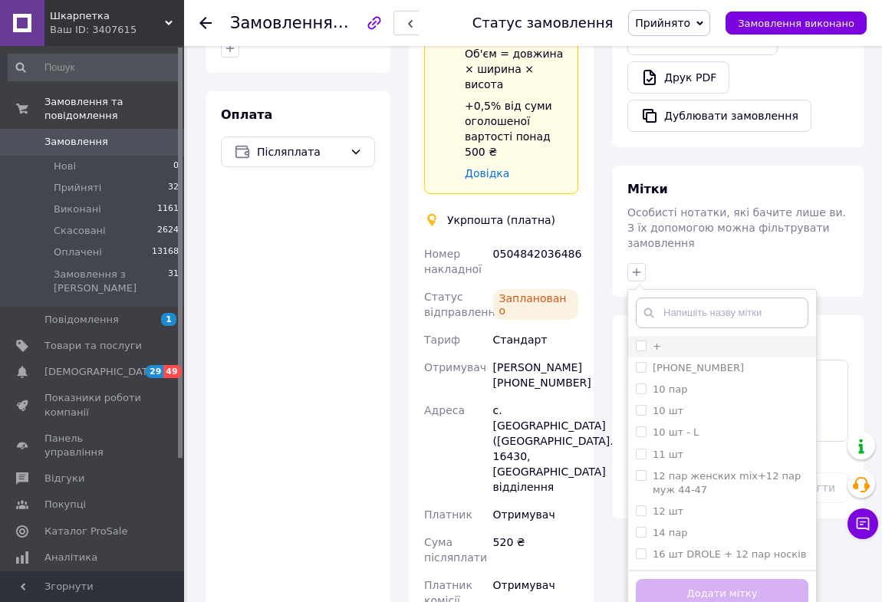
click at [641, 340] on input "+" at bounding box center [641, 345] width 10 height 10
checkbox input "true"
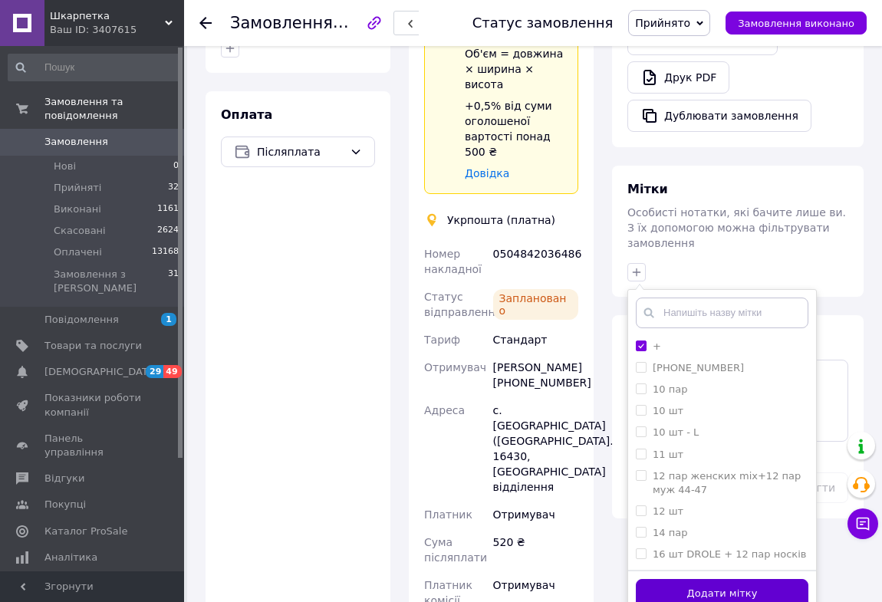
click at [713, 579] on button "Додати мітку" at bounding box center [722, 594] width 172 height 30
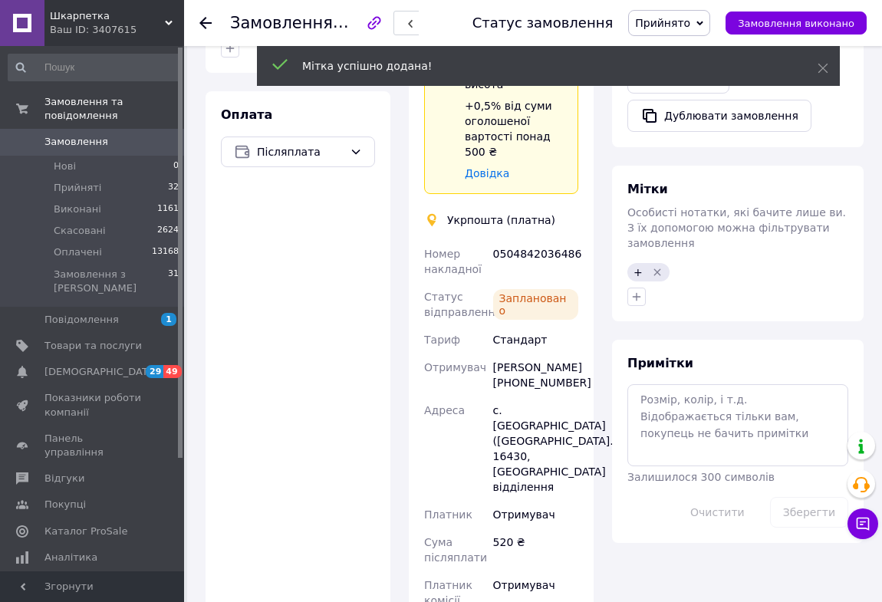
click at [205, 27] on use at bounding box center [205, 23] width 12 height 12
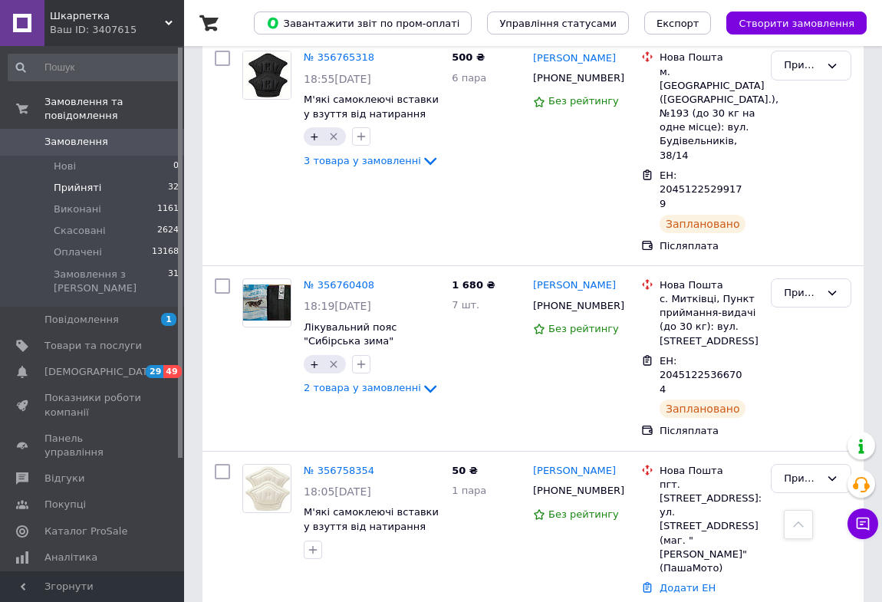
scroll to position [2648, 0]
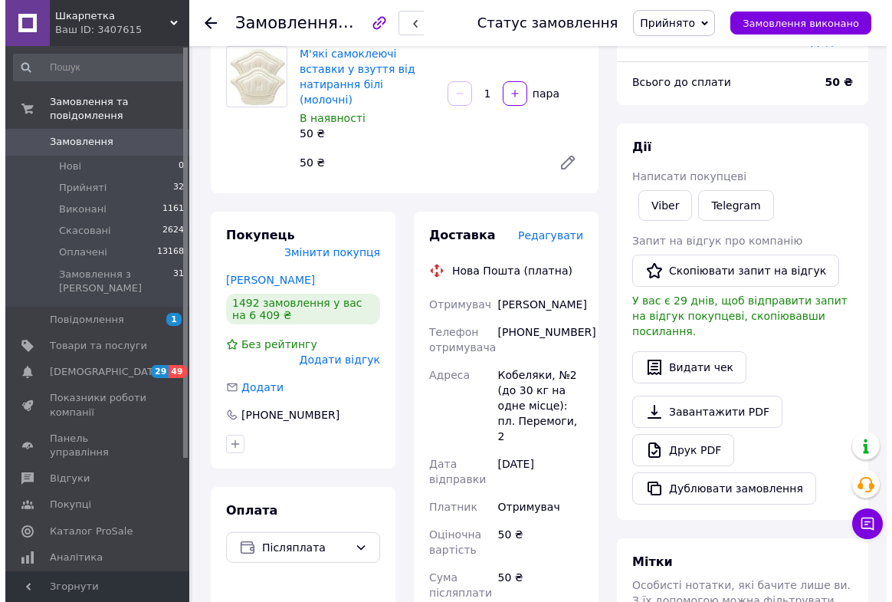
scroll to position [139, 0]
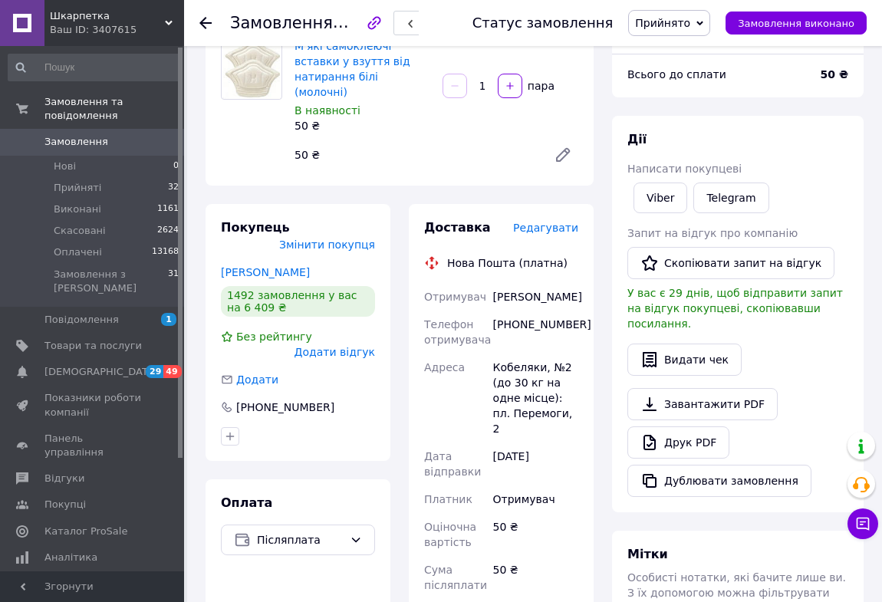
click at [566, 222] on span "Редагувати" at bounding box center [545, 228] width 65 height 12
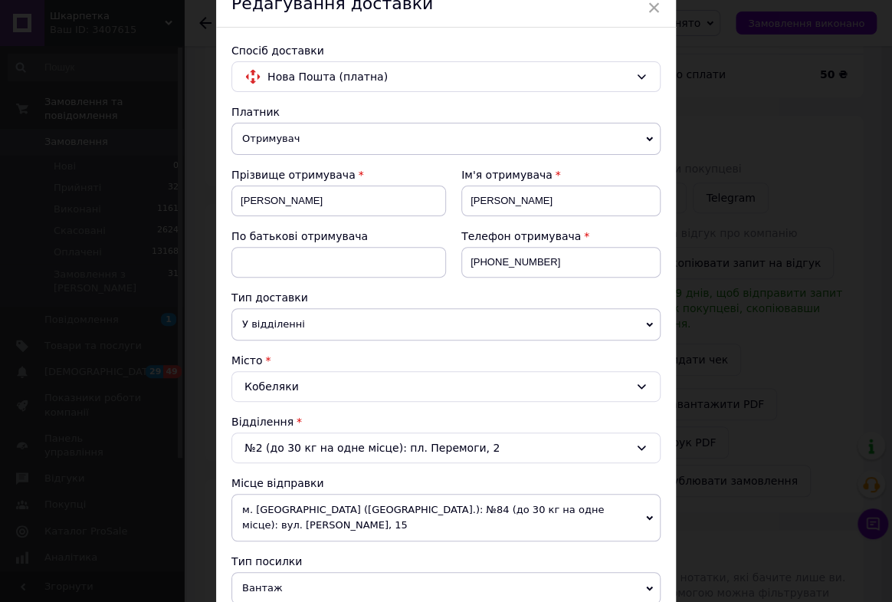
scroll to position [69, 0]
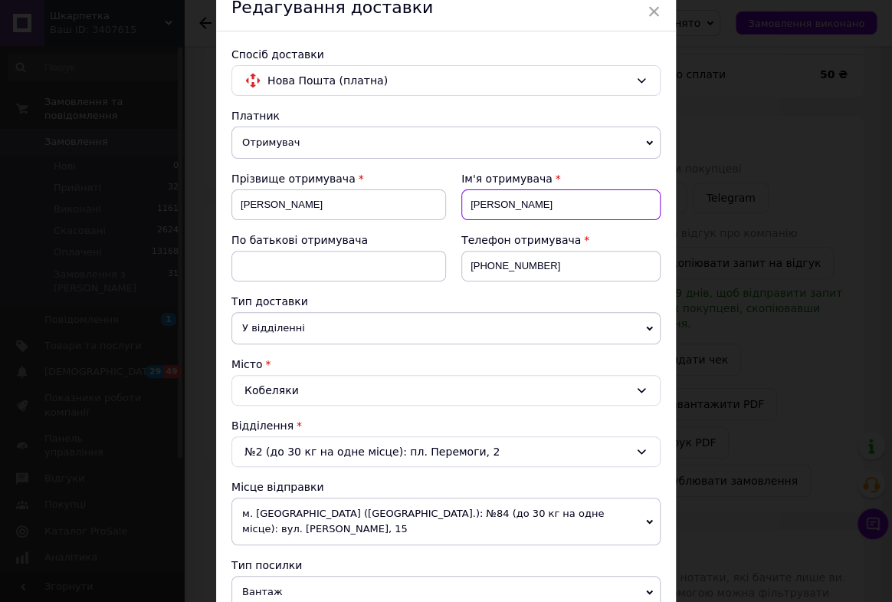
click at [497, 203] on input "[PERSON_NAME]" at bounding box center [561, 204] width 199 height 31
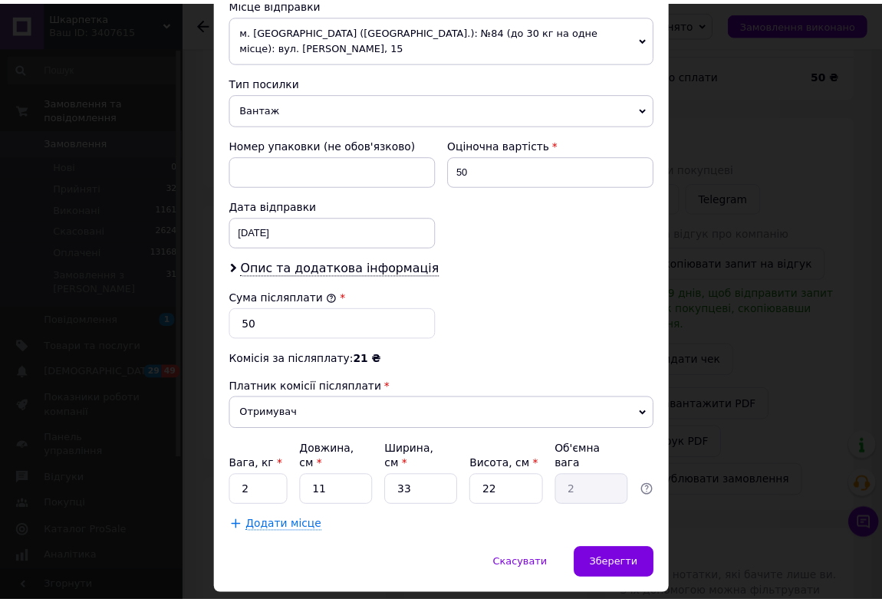
scroll to position [566, 0]
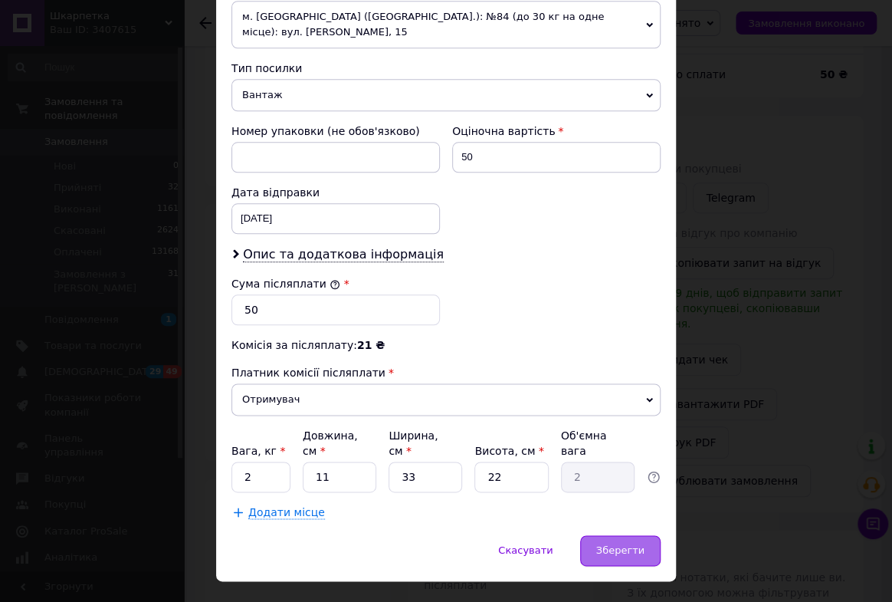
type input "[PERSON_NAME]"
click at [596, 535] on div "Зберегти" at bounding box center [620, 550] width 80 height 31
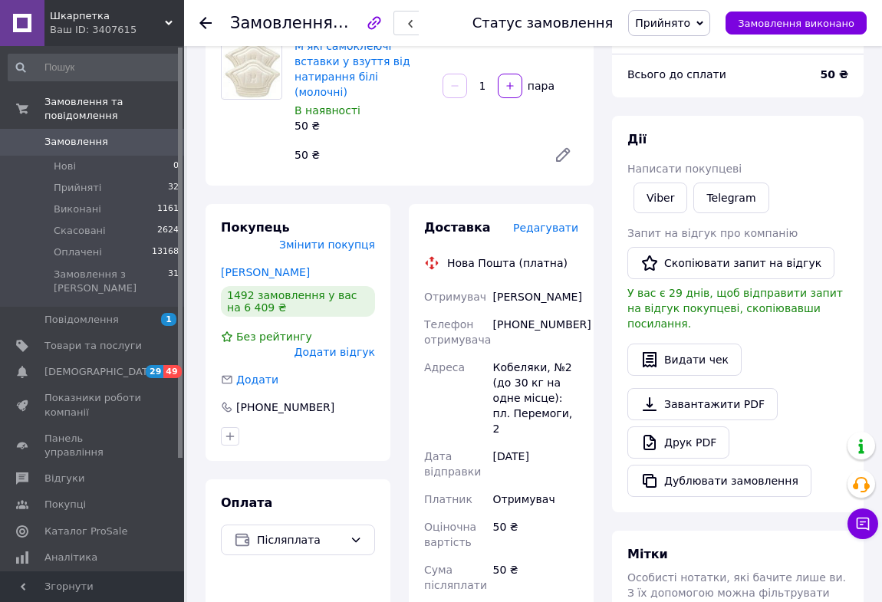
click at [522, 323] on div "[PHONE_NUMBER]" at bounding box center [535, 331] width 91 height 43
drag, startPoint x: 493, startPoint y: 279, endPoint x: 531, endPoint y: 298, distance: 42.9
click at [531, 298] on div "[PERSON_NAME]" at bounding box center [535, 297] width 91 height 28
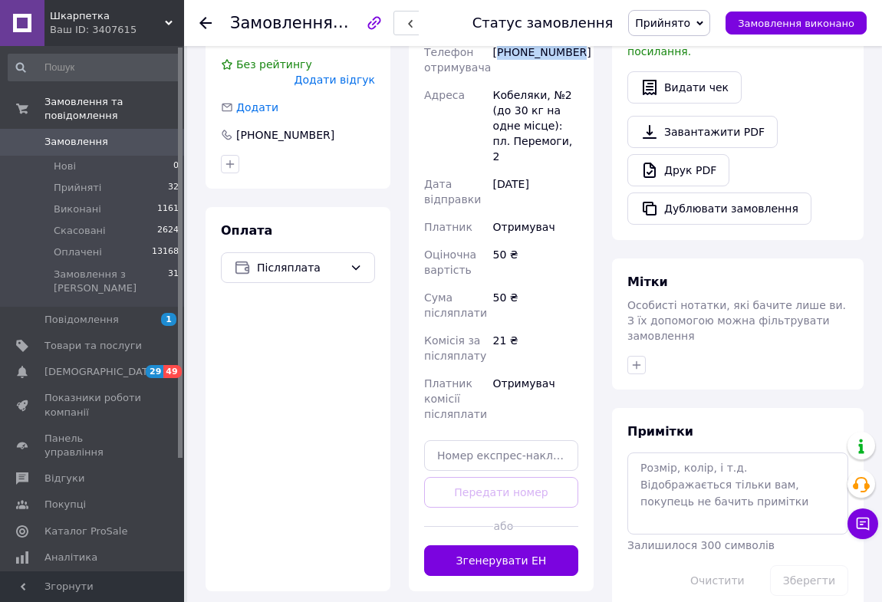
scroll to position [418, 0]
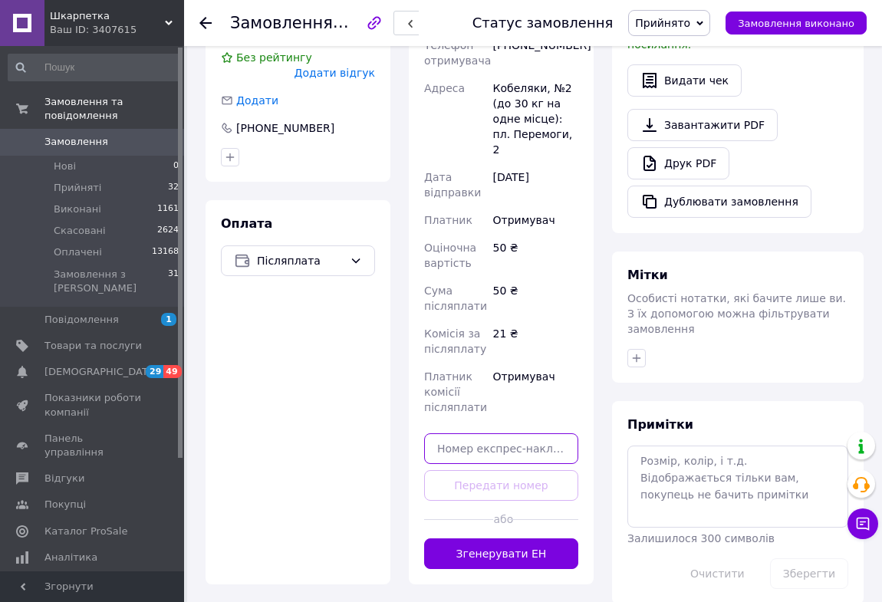
click at [471, 433] on input "text" at bounding box center [501, 448] width 154 height 31
paste input "20451225399368"
type input "20451225399368"
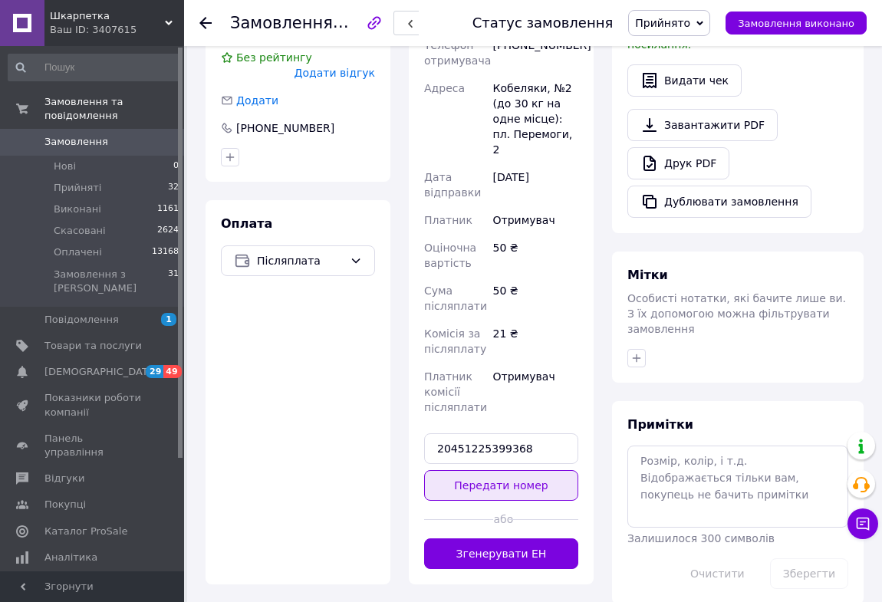
click at [452, 470] on button "Передати номер" at bounding box center [501, 485] width 154 height 31
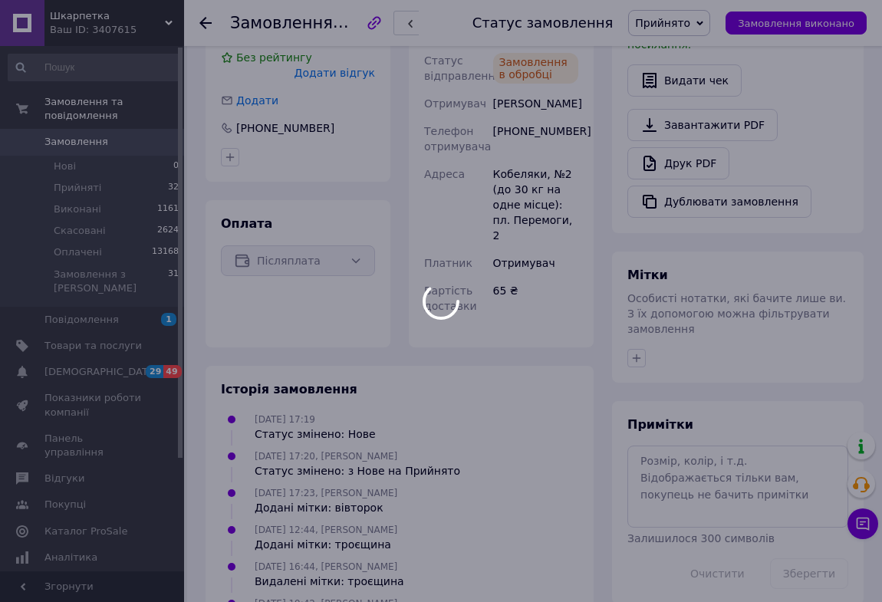
scroll to position [2, 0]
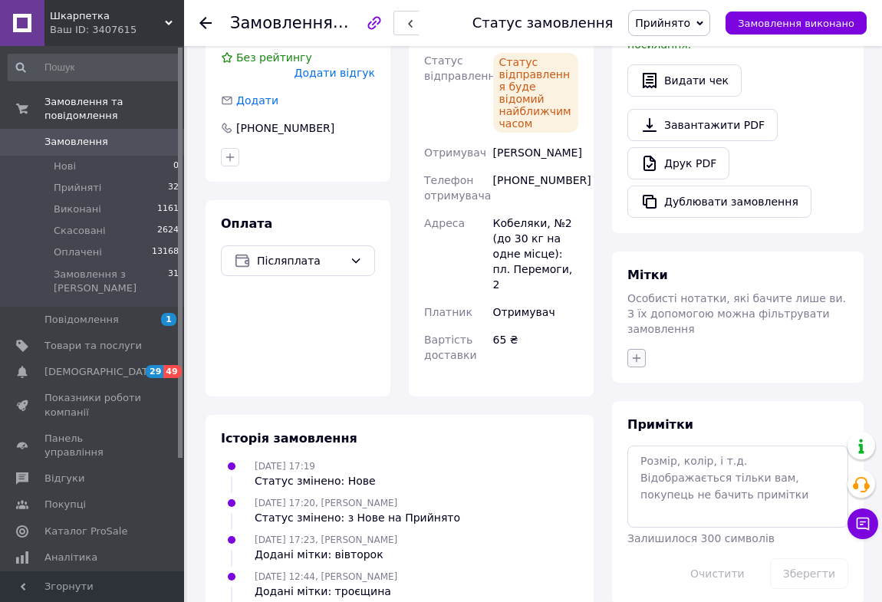
click at [636, 352] on icon "button" at bounding box center [636, 358] width 12 height 12
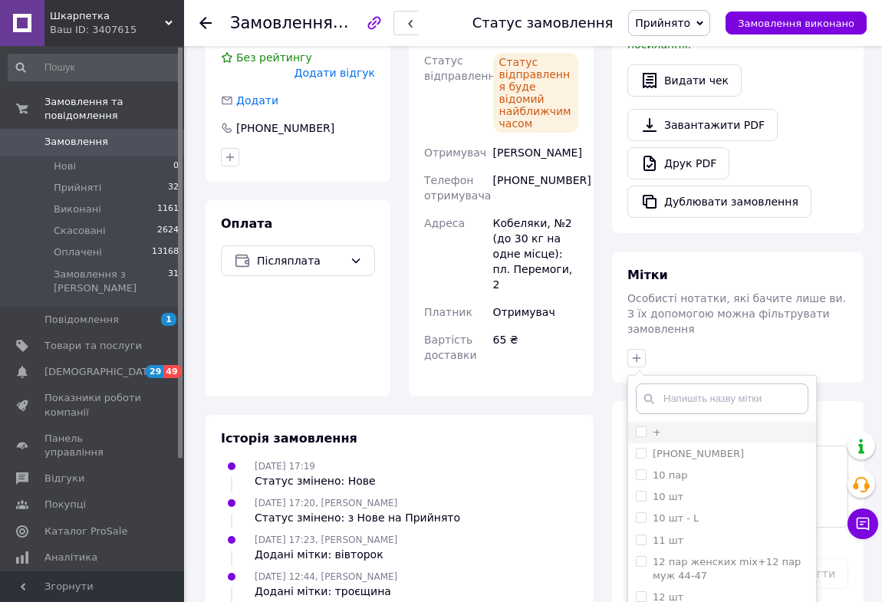
click at [641, 426] on input "+" at bounding box center [641, 431] width 10 height 10
checkbox input "true"
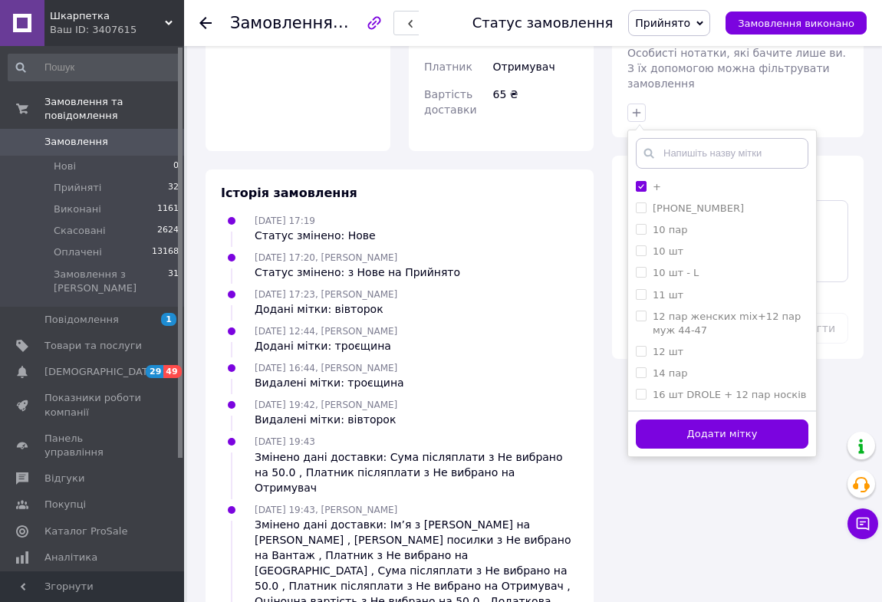
scroll to position [697, 0]
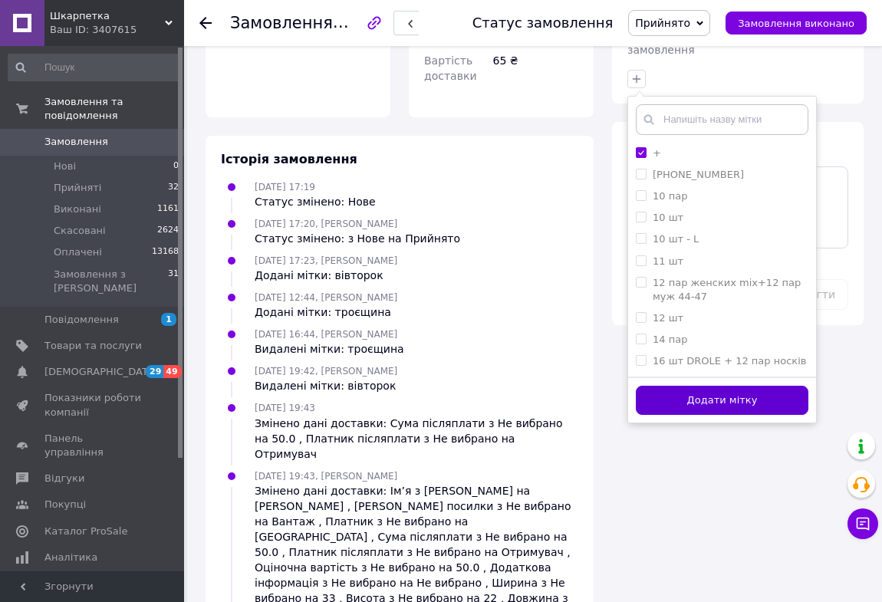
click at [674, 386] on button "Додати мітку" at bounding box center [722, 401] width 172 height 30
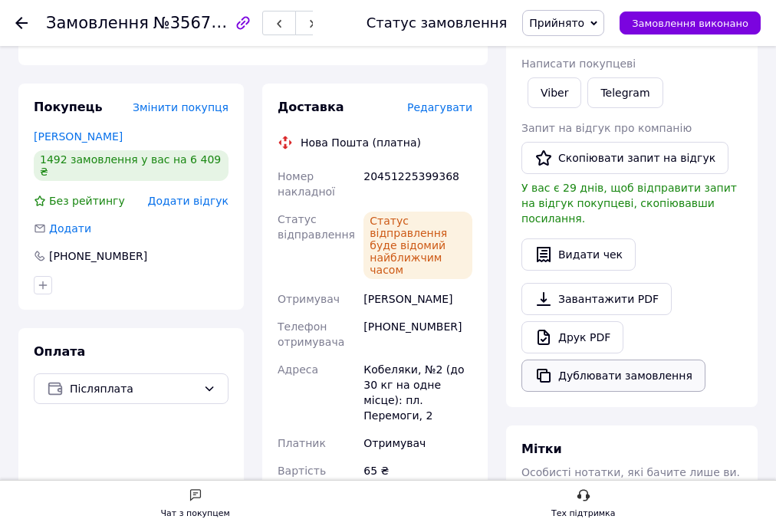
scroll to position [55, 0]
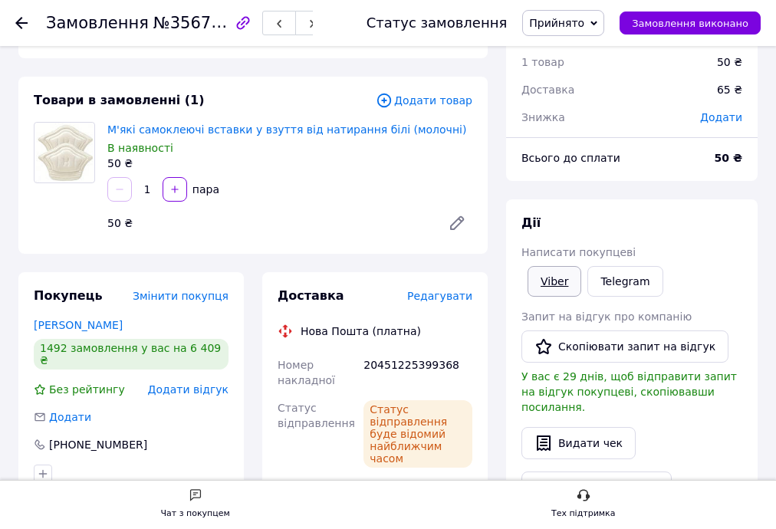
click at [543, 278] on link "Viber" at bounding box center [554, 281] width 54 height 31
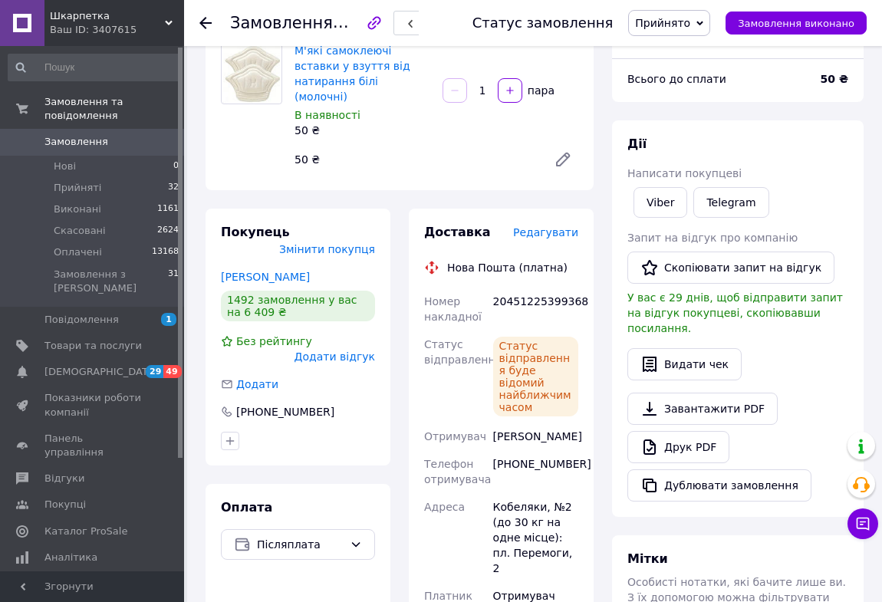
scroll to position [264, 0]
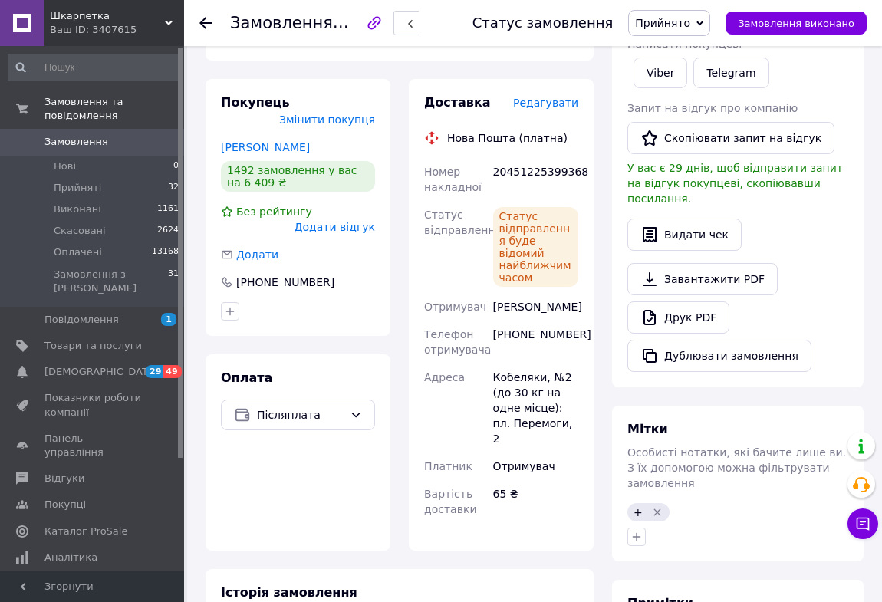
click at [207, 21] on icon at bounding box center [205, 23] width 12 height 12
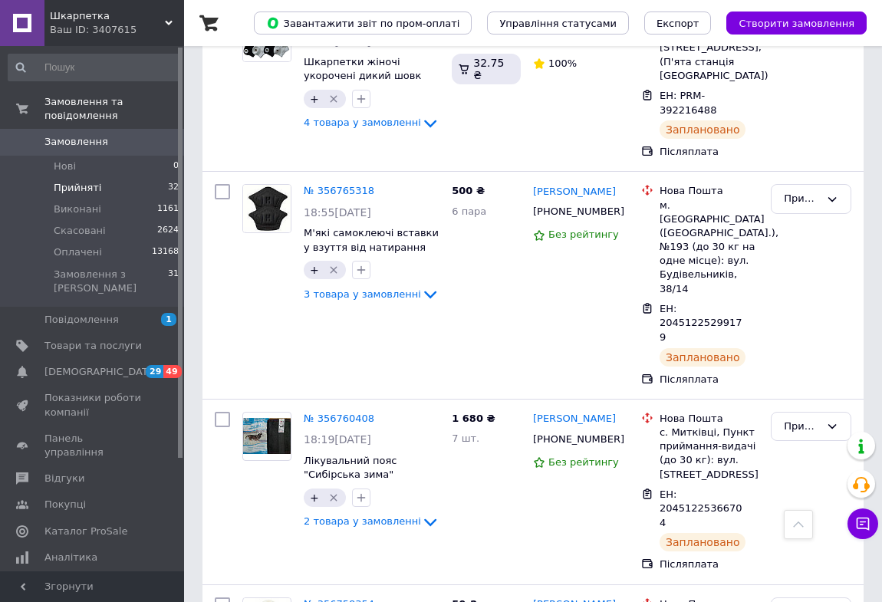
scroll to position [2508, 0]
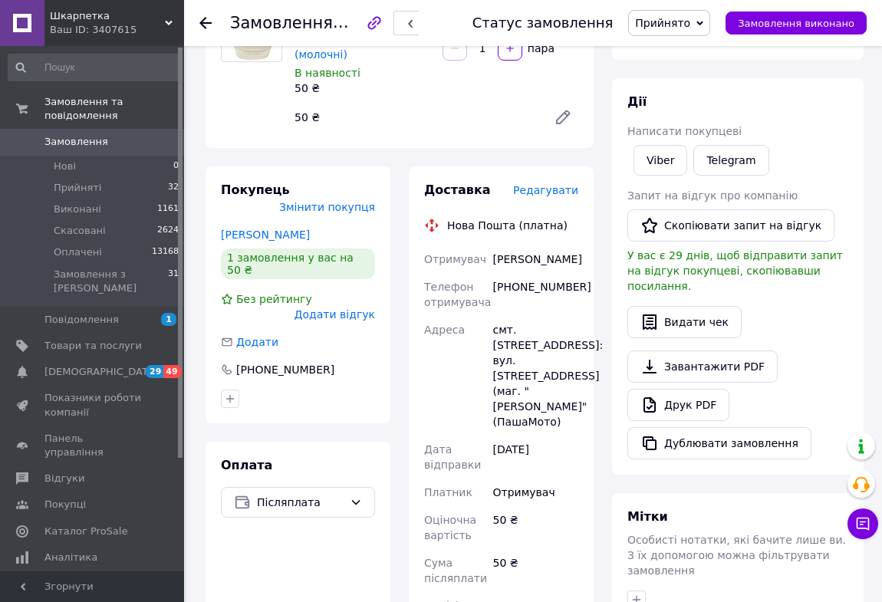
scroll to position [146, 0]
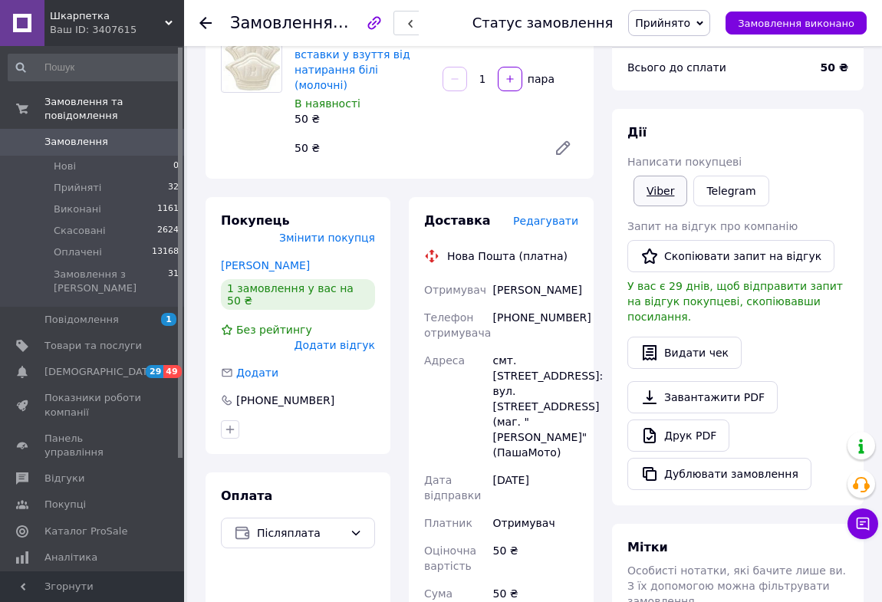
click at [661, 182] on link "Viber" at bounding box center [660, 191] width 54 height 31
click at [201, 21] on icon at bounding box center [205, 23] width 12 height 12
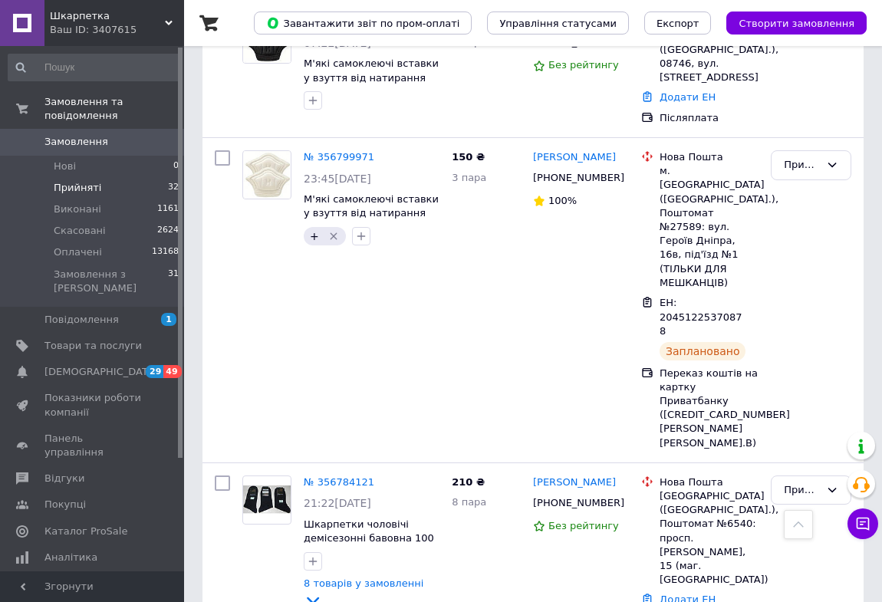
scroll to position [1795, 0]
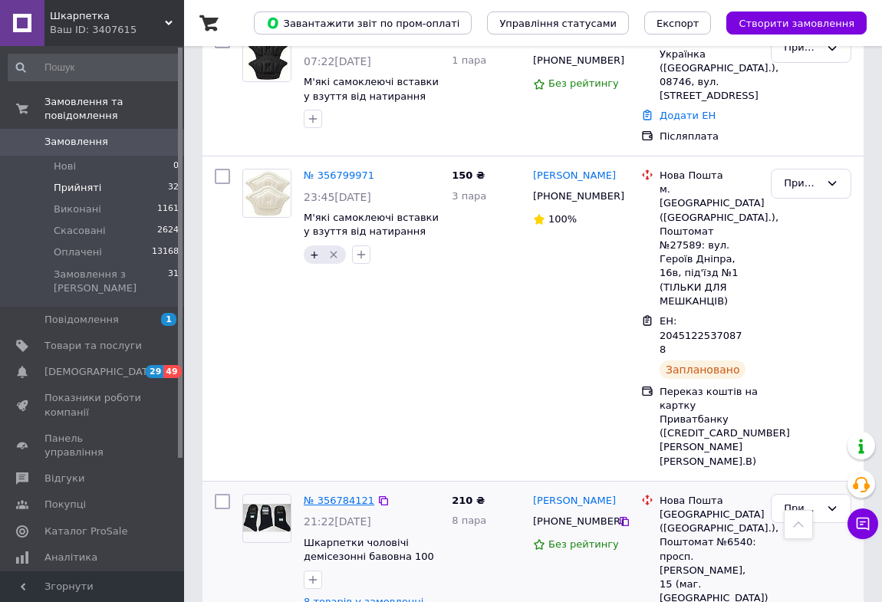
click at [340, 494] on link "№ 356784121" at bounding box center [339, 499] width 71 height 11
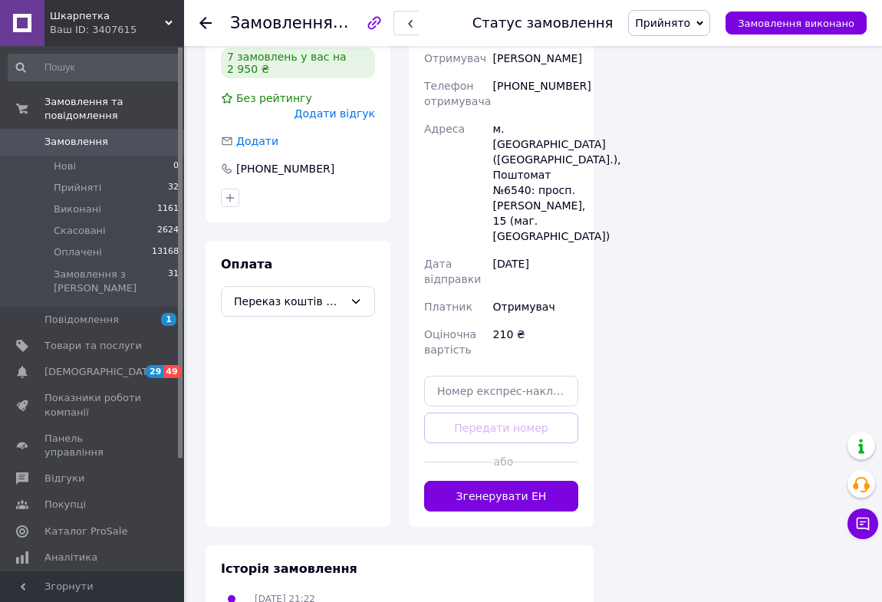
scroll to position [1464, 0]
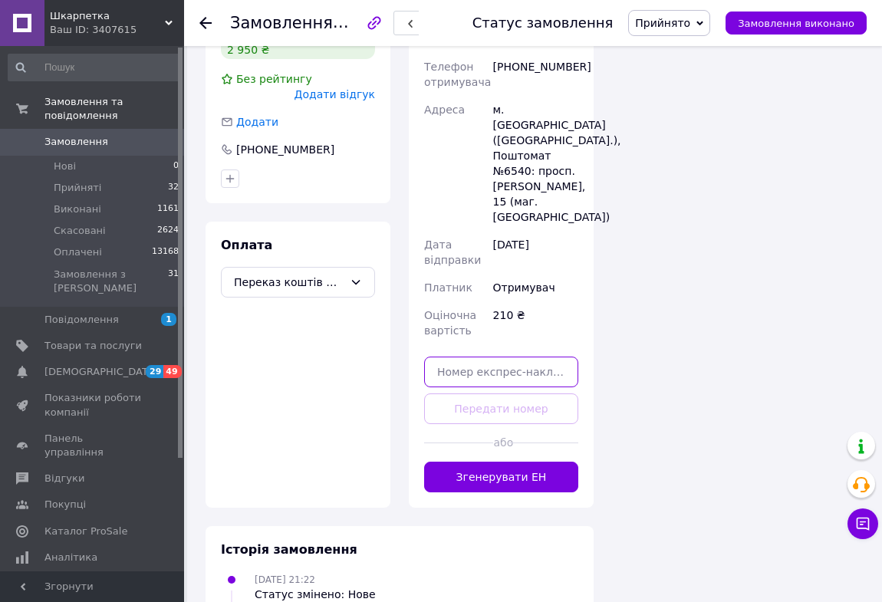
click at [481, 356] on input "text" at bounding box center [501, 371] width 154 height 31
type input "20451225401750"
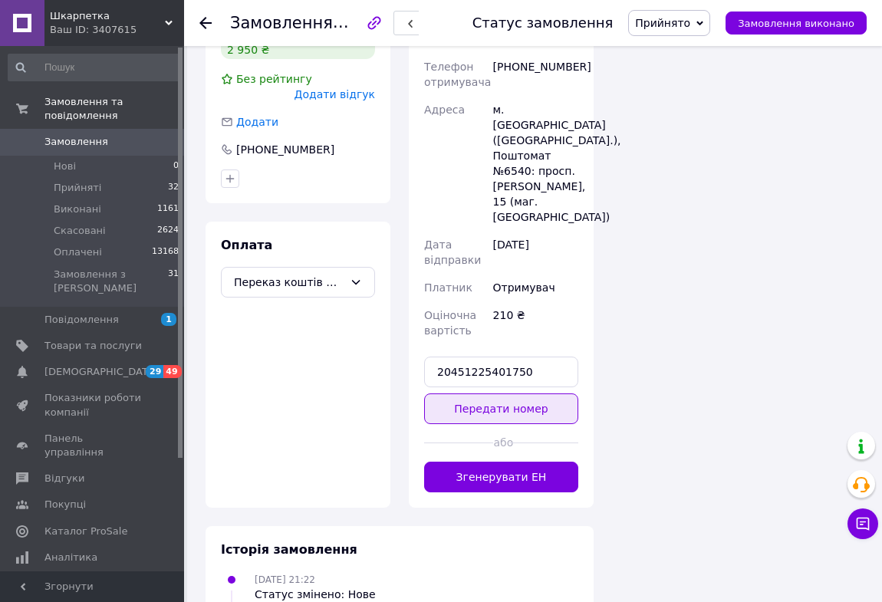
click at [528, 393] on button "Передати номер" at bounding box center [501, 408] width 154 height 31
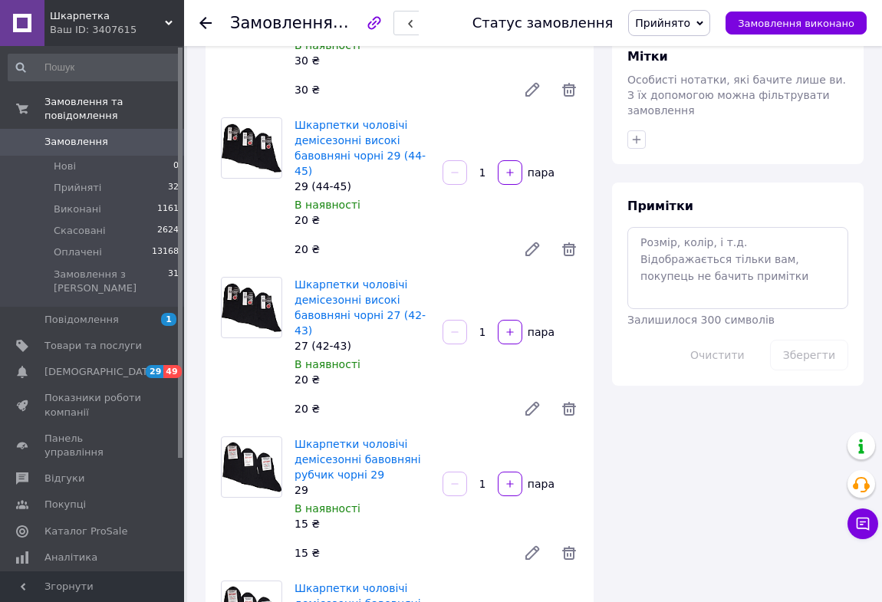
scroll to position [488, 0]
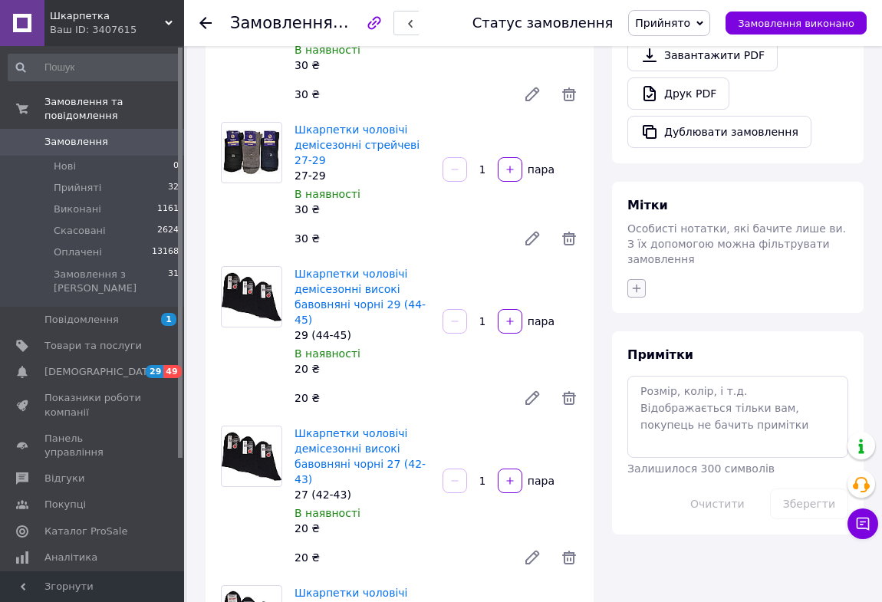
click at [639, 282] on icon "button" at bounding box center [636, 288] width 12 height 12
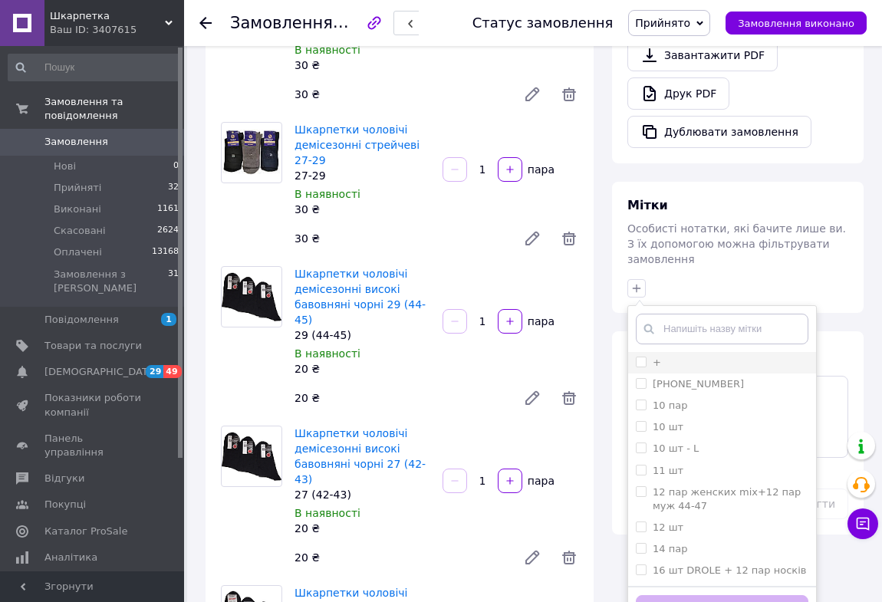
click at [639, 356] on input "+" at bounding box center [641, 361] width 10 height 10
checkbox input "true"
click at [693, 595] on button "Додати мітку" at bounding box center [722, 610] width 172 height 30
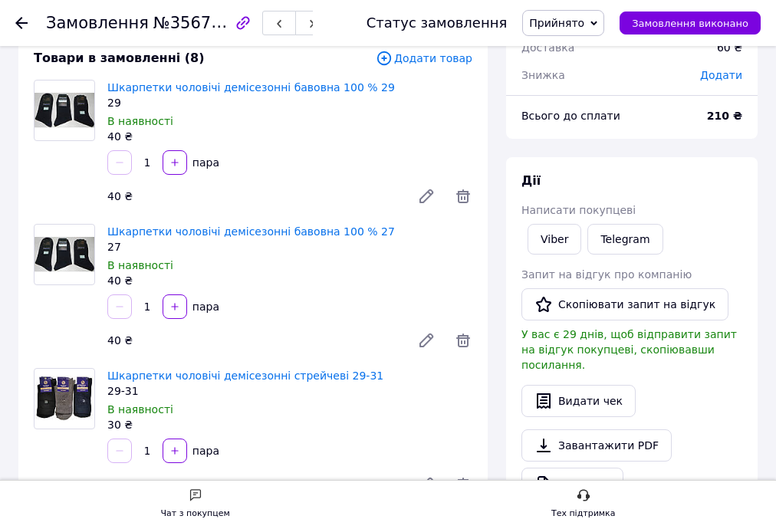
scroll to position [36, 0]
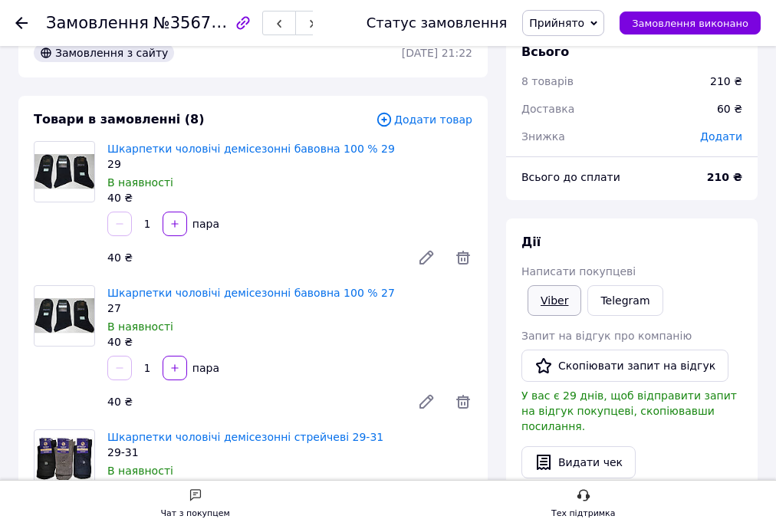
click at [557, 303] on link "Viber" at bounding box center [554, 300] width 54 height 31
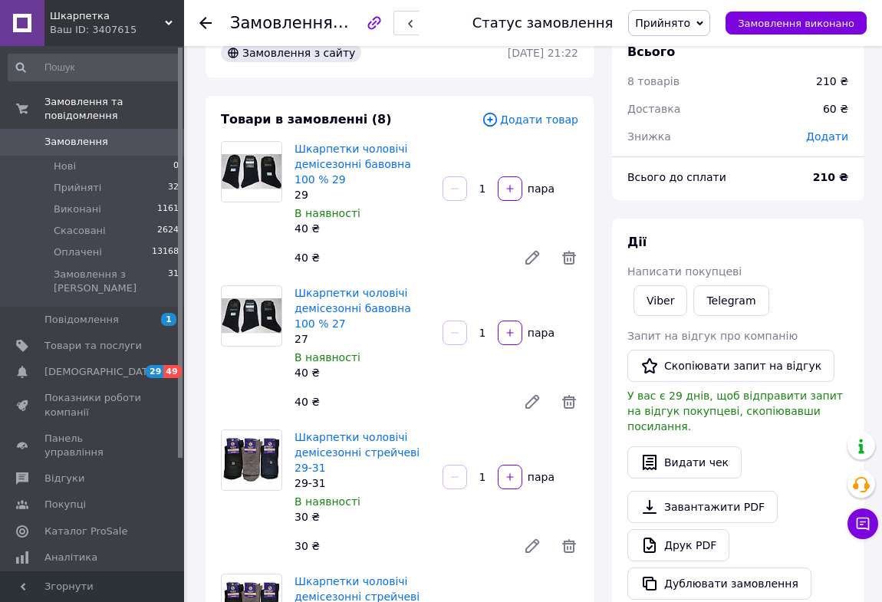
click at [212, 21] on div at bounding box center [214, 23] width 31 height 46
click at [203, 20] on use at bounding box center [205, 23] width 12 height 12
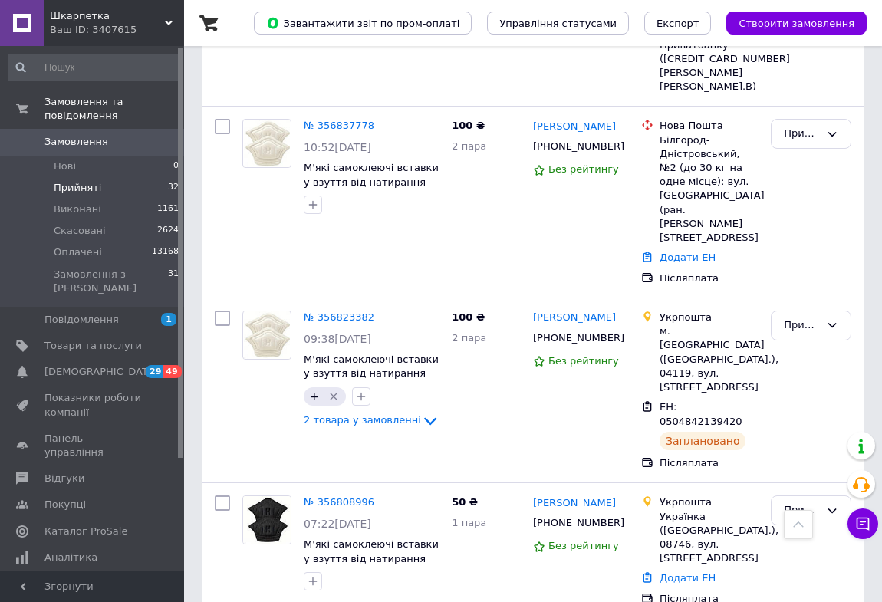
scroll to position [1324, 0]
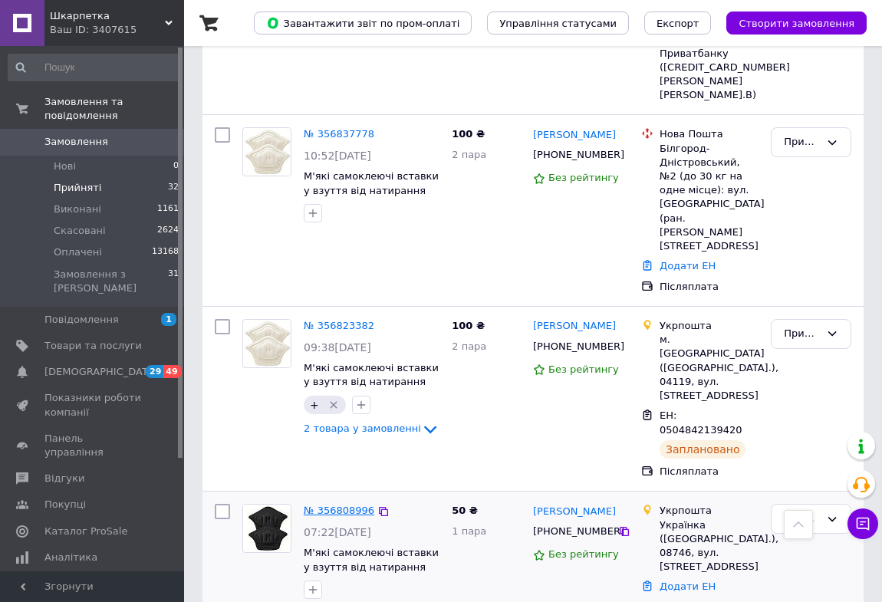
click at [348, 504] on link "№ 356808996" at bounding box center [339, 509] width 71 height 11
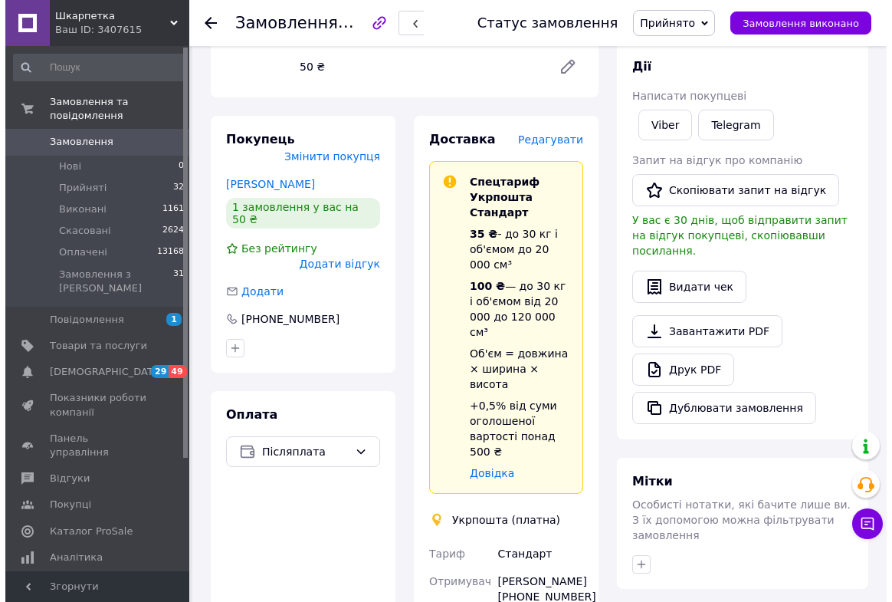
scroll to position [204, 0]
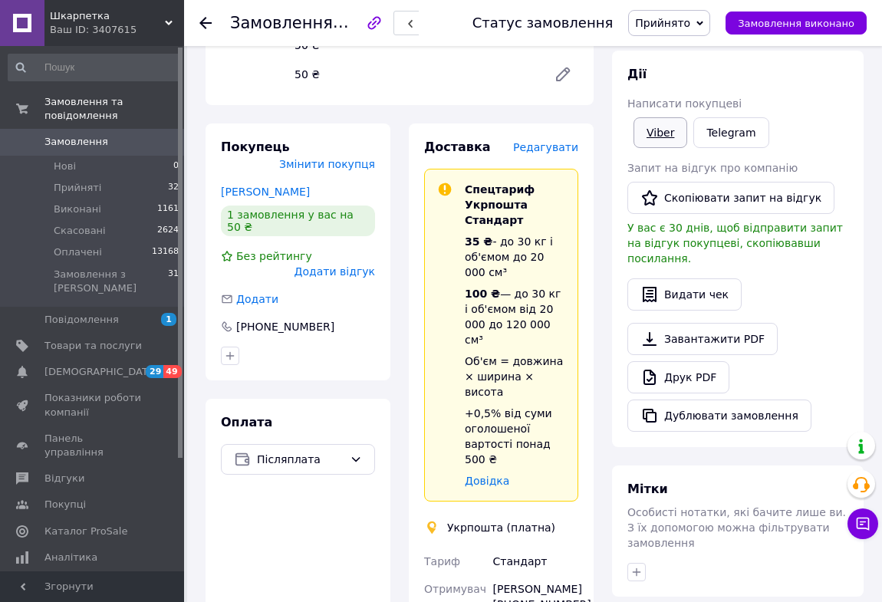
click at [659, 133] on link "Viber" at bounding box center [660, 132] width 54 height 31
click at [548, 141] on span "Редагувати" at bounding box center [545, 147] width 65 height 12
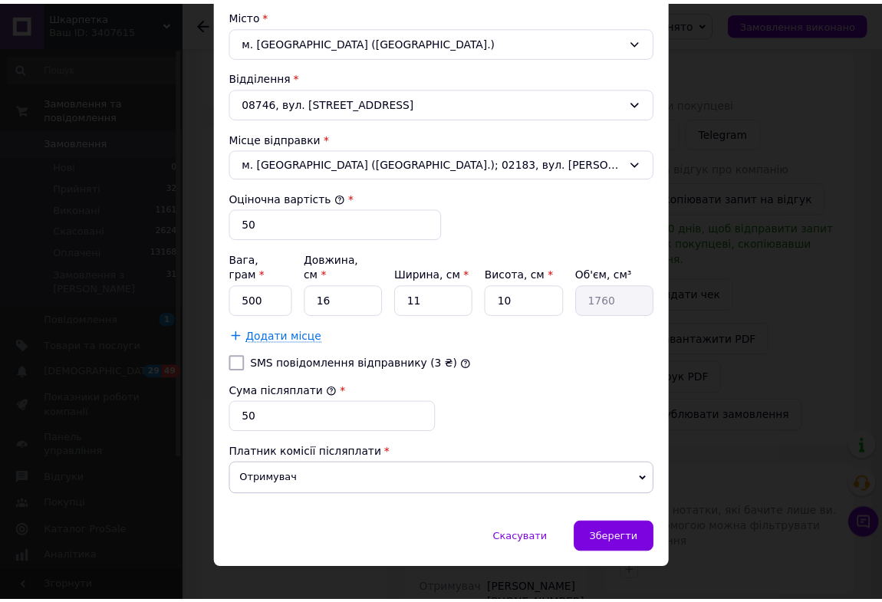
scroll to position [479, 0]
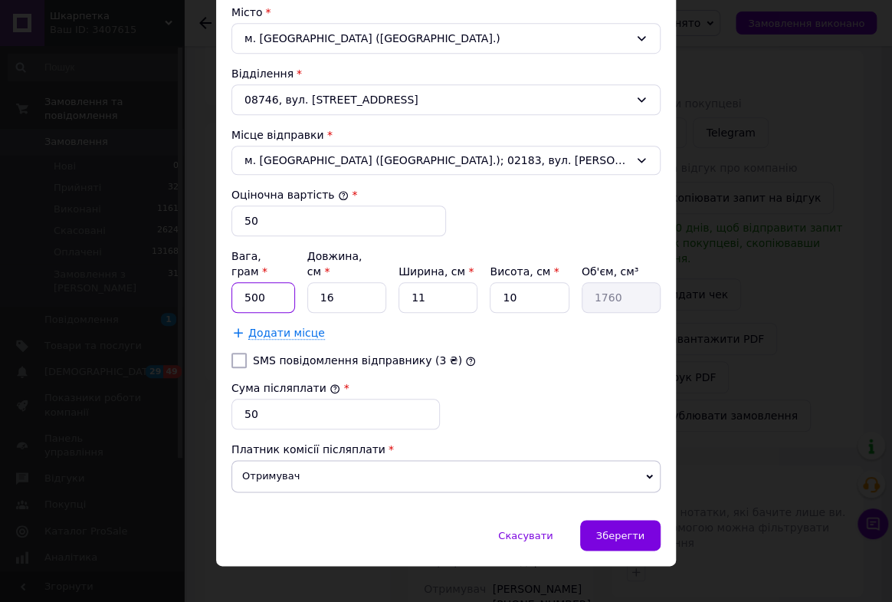
click at [280, 282] on input "500" at bounding box center [264, 297] width 64 height 31
type input "50"
drag, startPoint x: 422, startPoint y: 280, endPoint x: 468, endPoint y: 283, distance: 46.1
click at [468, 283] on input "11" at bounding box center [438, 297] width 79 height 31
type input "1"
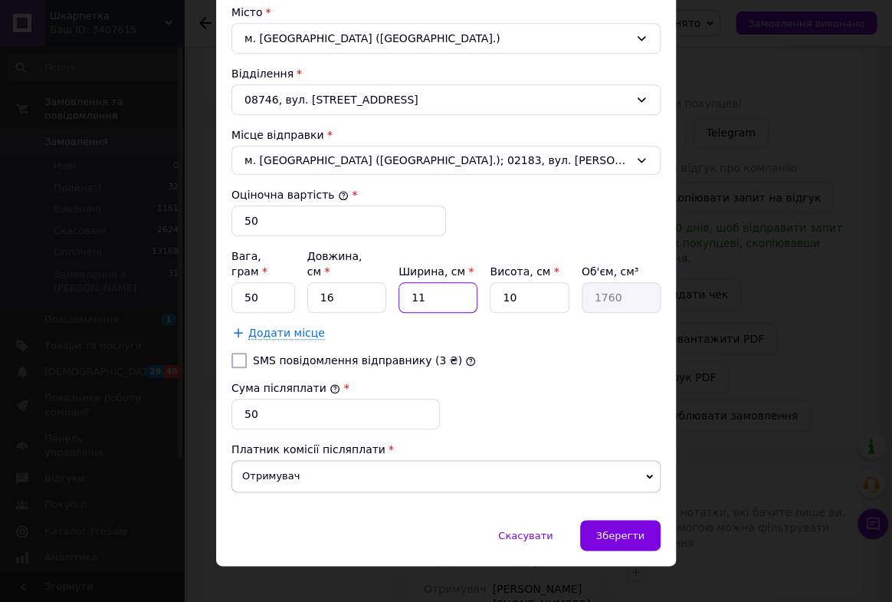
type input "160"
type input "15"
type input "2400"
type input "15"
drag, startPoint x: 498, startPoint y: 286, endPoint x: 546, endPoint y: 284, distance: 48.4
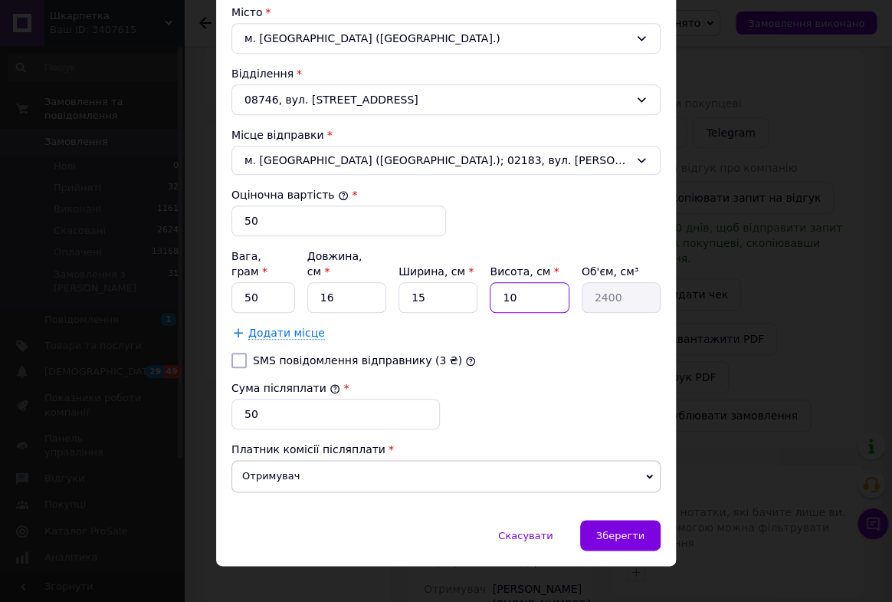
click at [546, 284] on input "10" at bounding box center [529, 297] width 79 height 31
type input "3"
type input "720"
type input "3"
drag, startPoint x: 450, startPoint y: 360, endPoint x: 465, endPoint y: 370, distance: 17.6
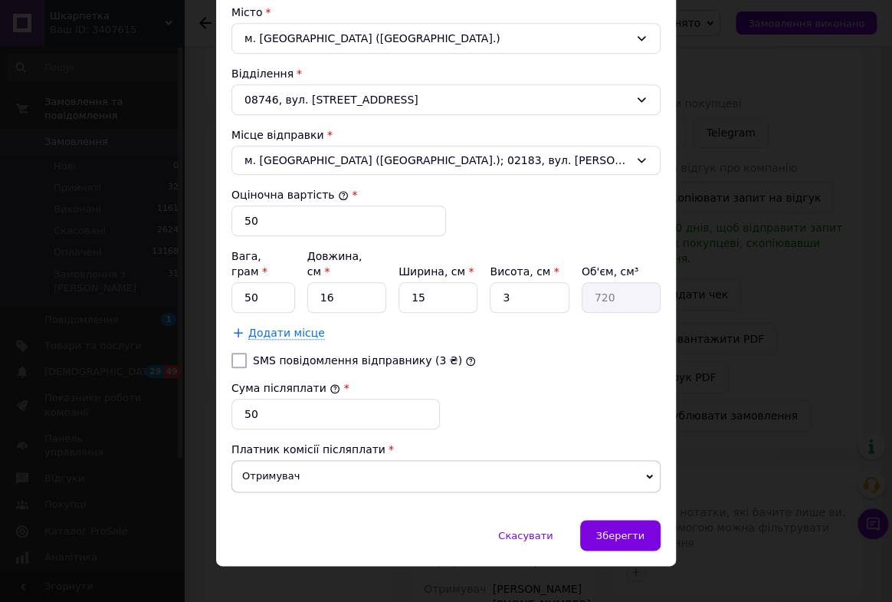
click at [450, 374] on div "Сума післяплати * 50" at bounding box center [446, 404] width 442 height 61
click at [603, 530] on span "Зберегти" at bounding box center [620, 535] width 48 height 11
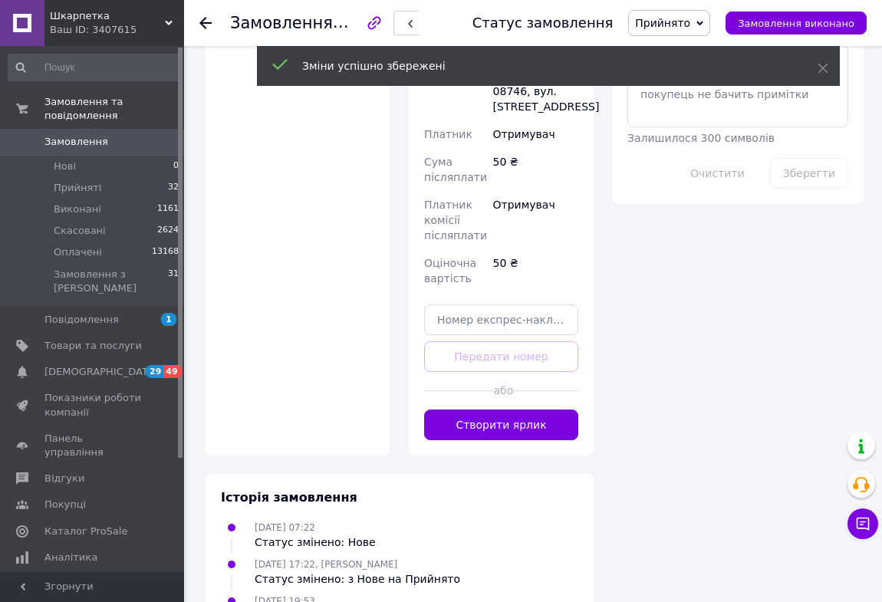
scroll to position [831, 0]
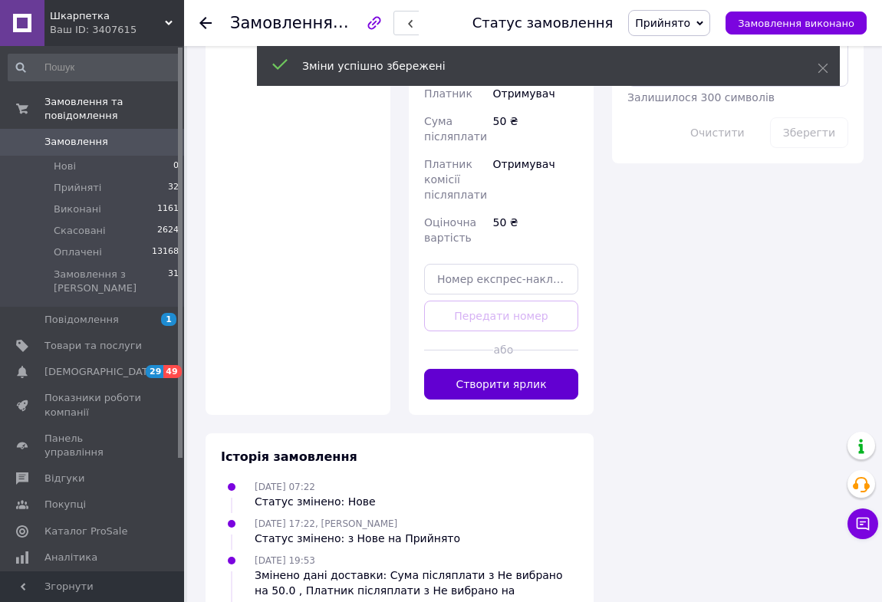
click at [500, 369] on button "Створити ярлик" at bounding box center [501, 384] width 154 height 31
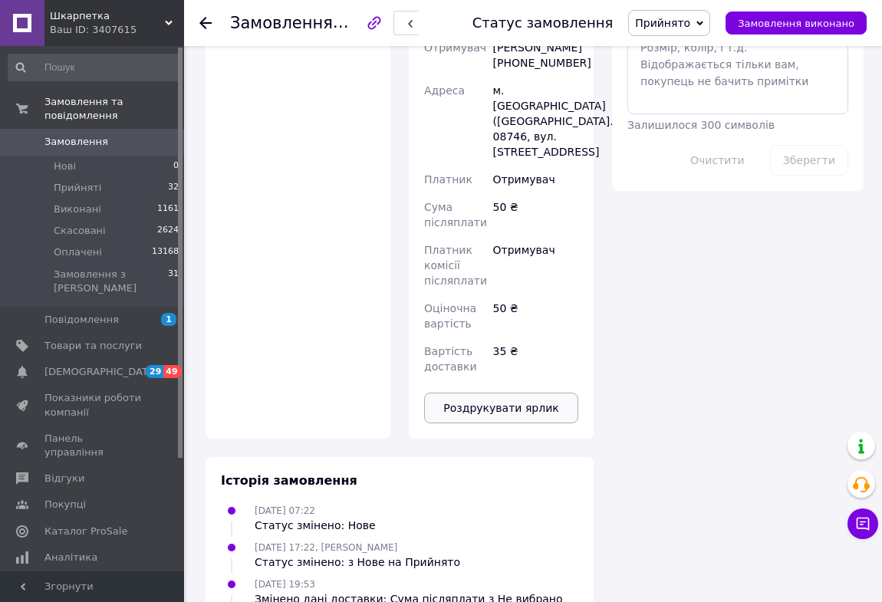
click at [513, 393] on button "Роздрукувати ярлик" at bounding box center [501, 408] width 154 height 31
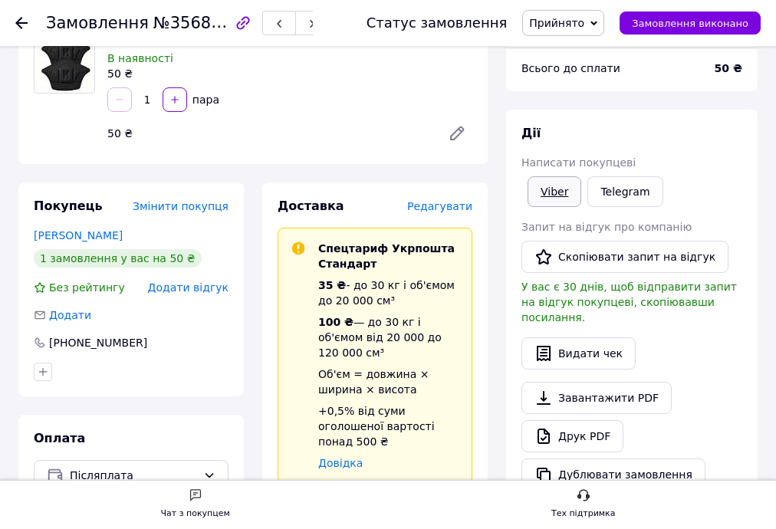
scroll to position [142, 0]
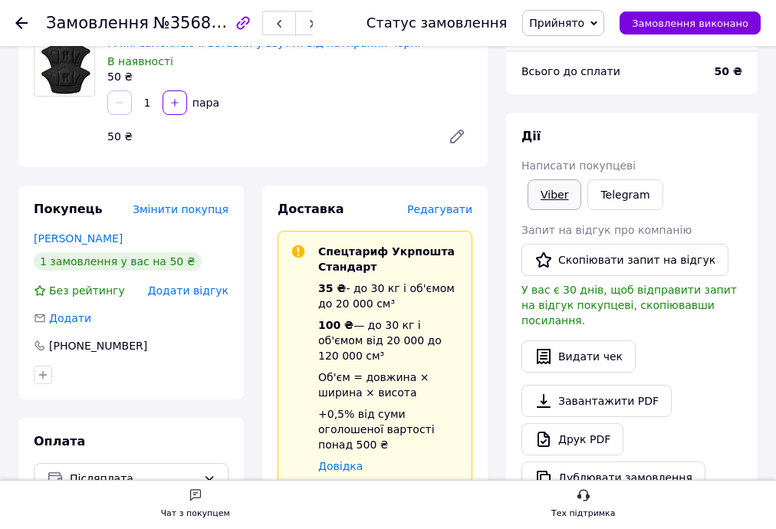
click at [560, 195] on link "Viber" at bounding box center [554, 194] width 54 height 31
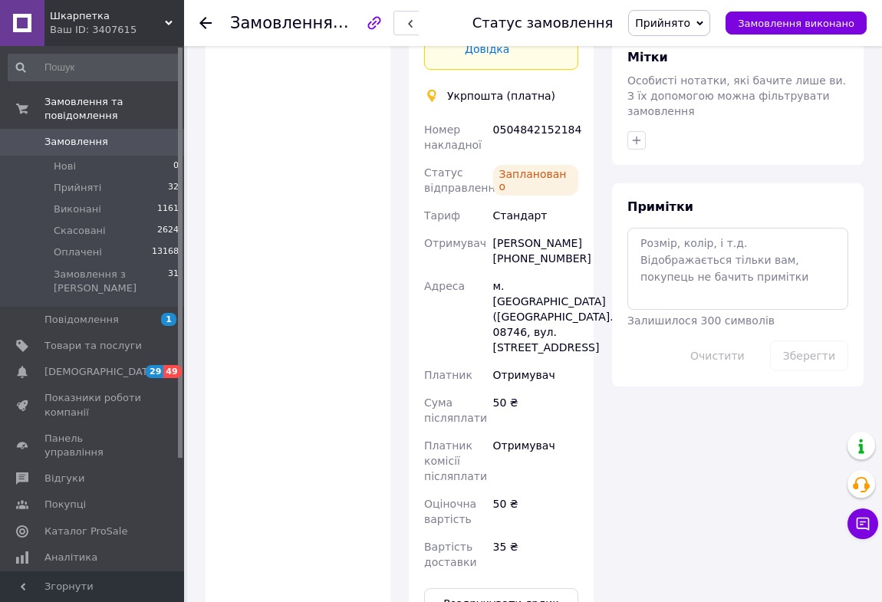
scroll to position [767, 0]
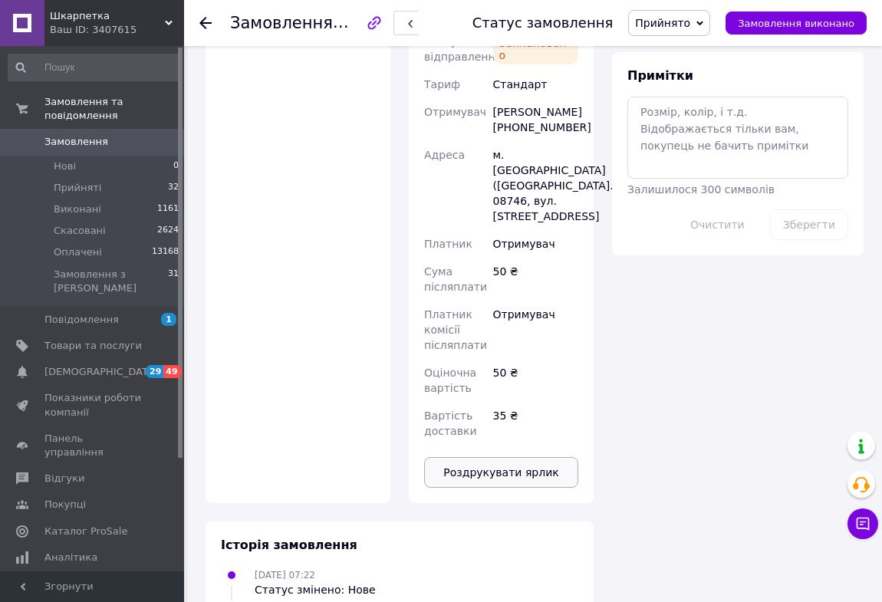
click at [528, 457] on button "Роздрукувати ярлик" at bounding box center [501, 472] width 154 height 31
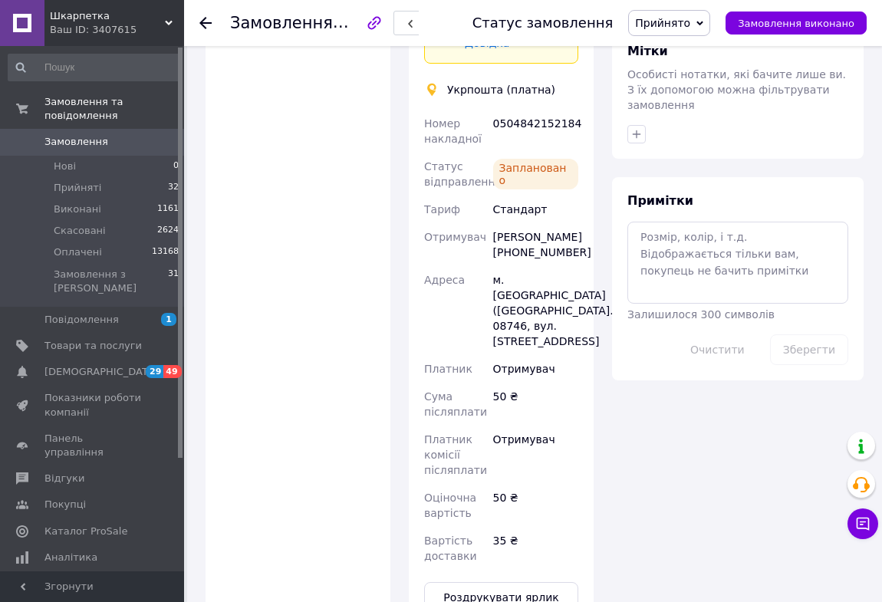
scroll to position [627, 0]
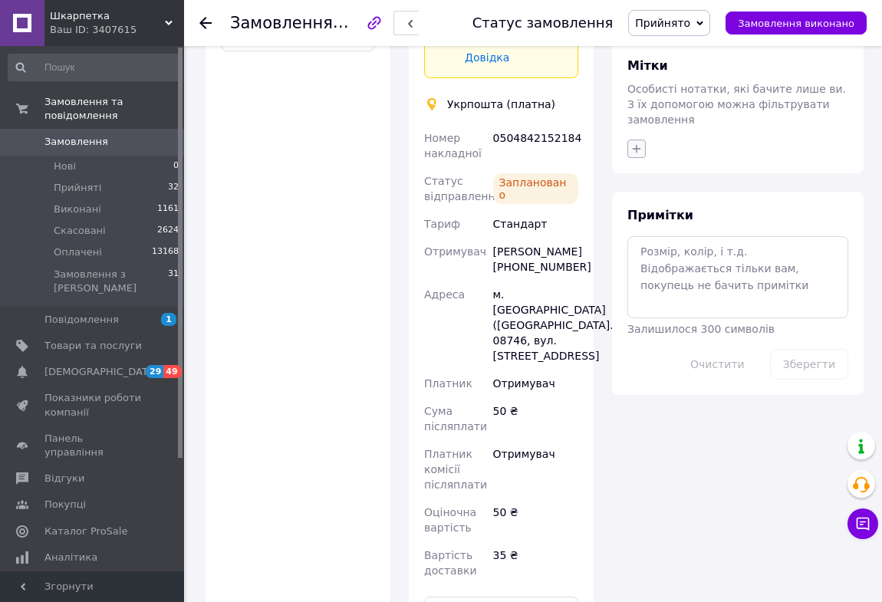
click at [635, 143] on icon "button" at bounding box center [636, 149] width 12 height 12
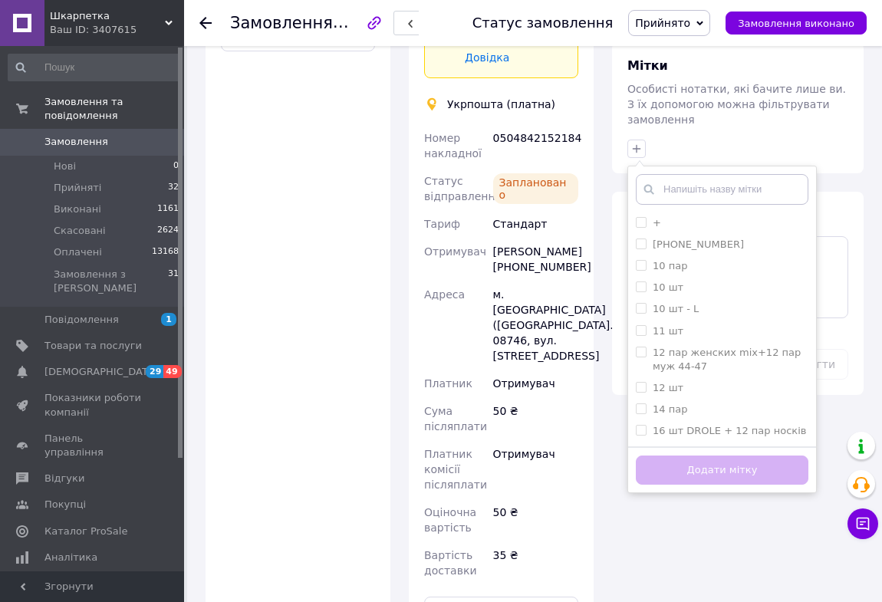
click at [638, 217] on input "+" at bounding box center [641, 222] width 10 height 10
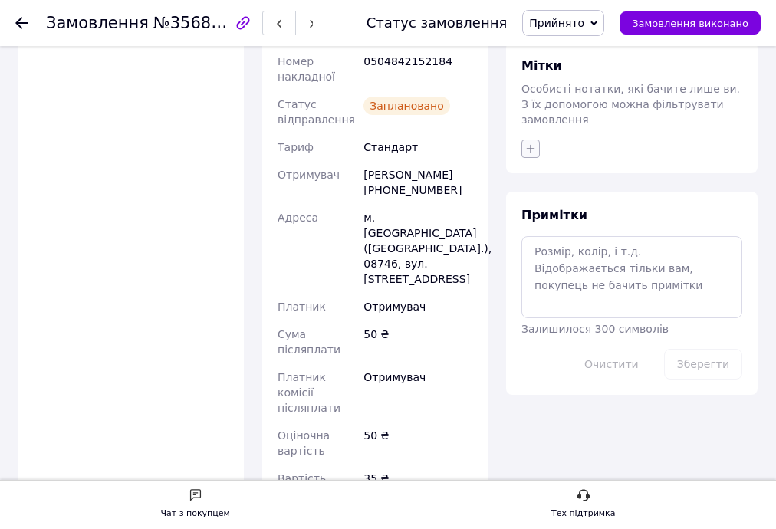
click at [527, 143] on icon "button" at bounding box center [530, 149] width 12 height 12
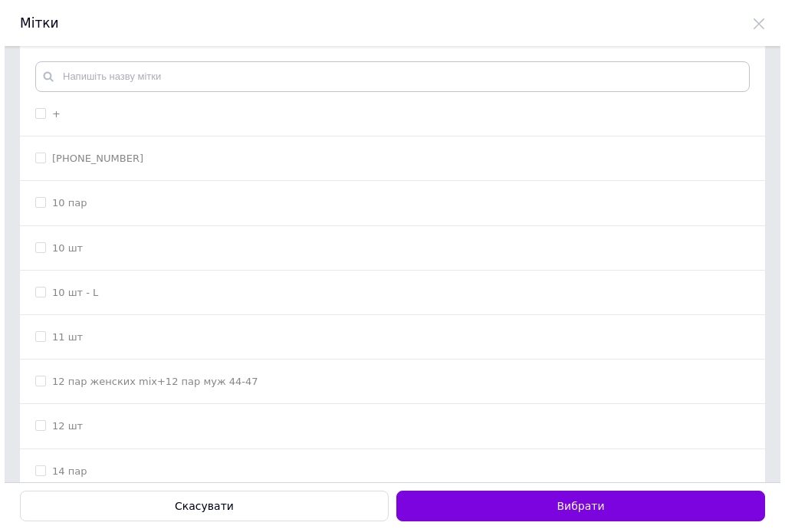
scroll to position [0, 0]
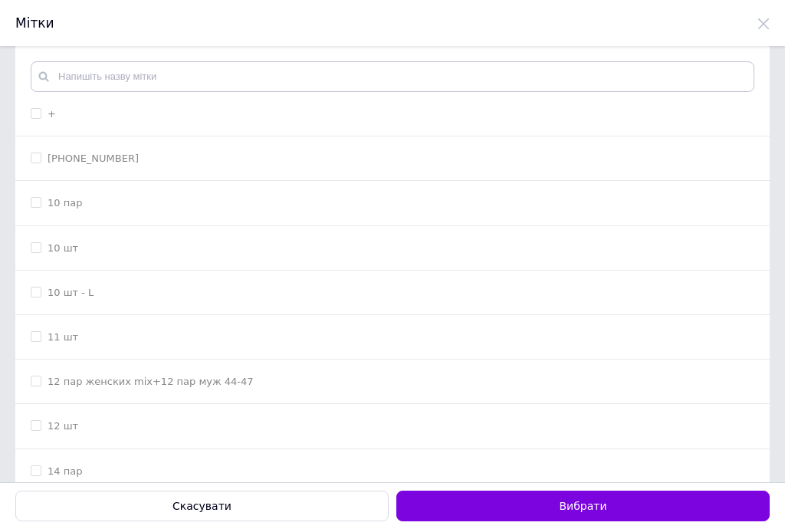
click at [34, 113] on input "+" at bounding box center [36, 113] width 10 height 10
checkbox input "true"
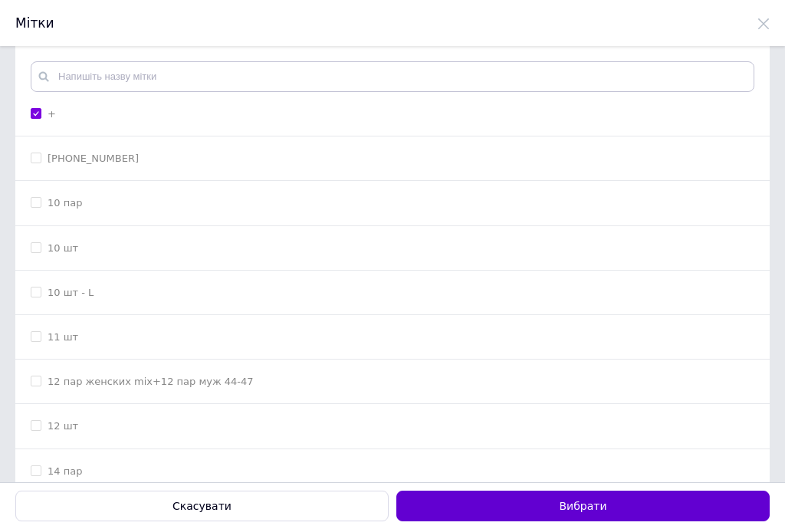
click at [487, 497] on button "Вибрати" at bounding box center [582, 506] width 373 height 31
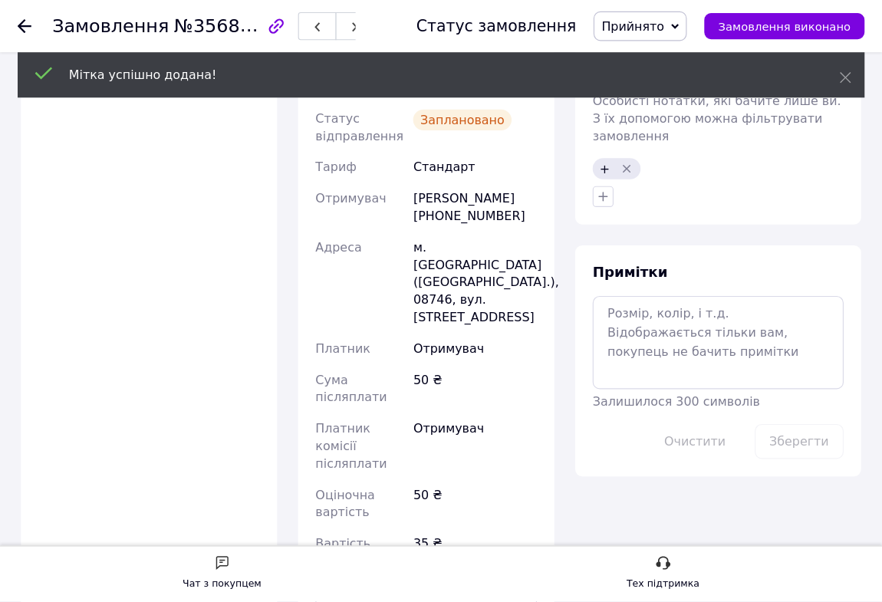
scroll to position [627, 0]
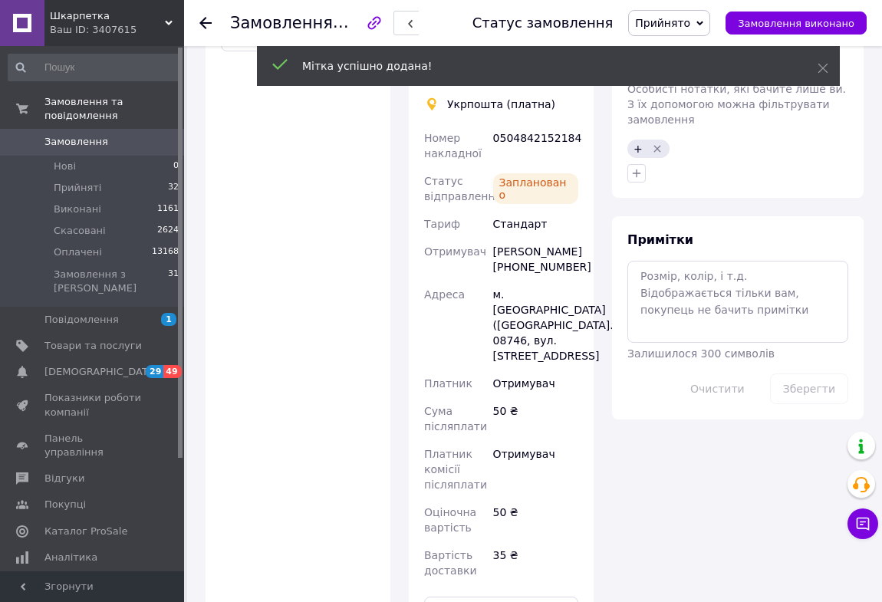
click at [206, 24] on icon at bounding box center [205, 23] width 12 height 12
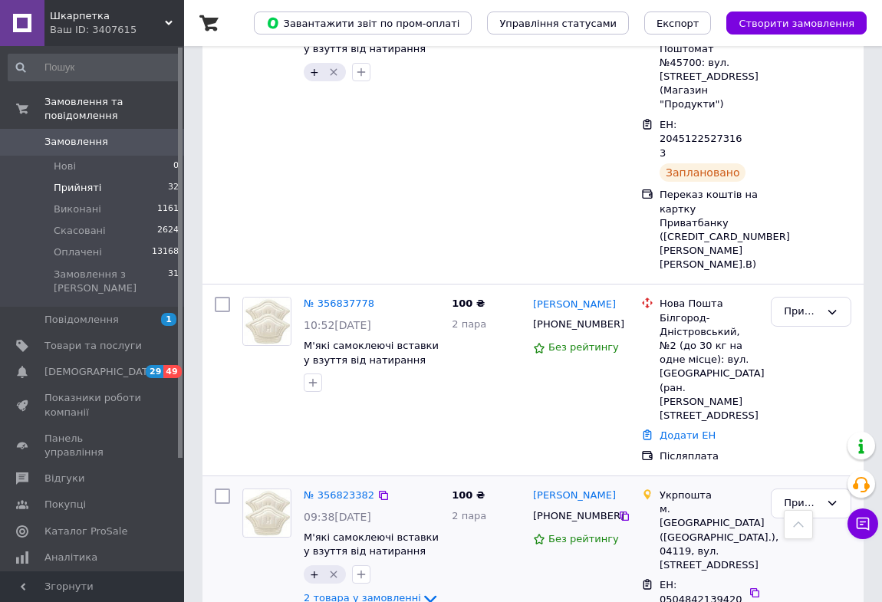
scroll to position [1115, 0]
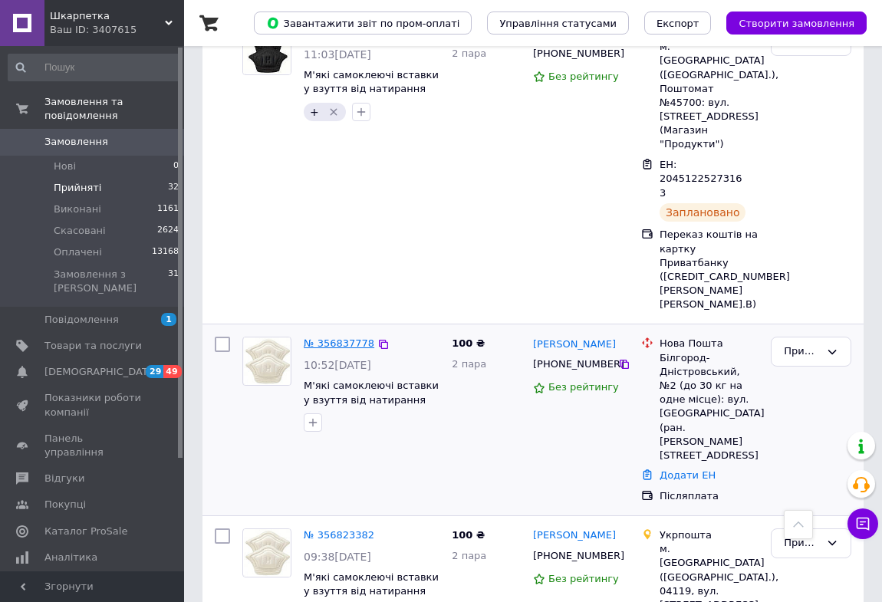
click at [332, 337] on link "№ 356837778" at bounding box center [339, 342] width 71 height 11
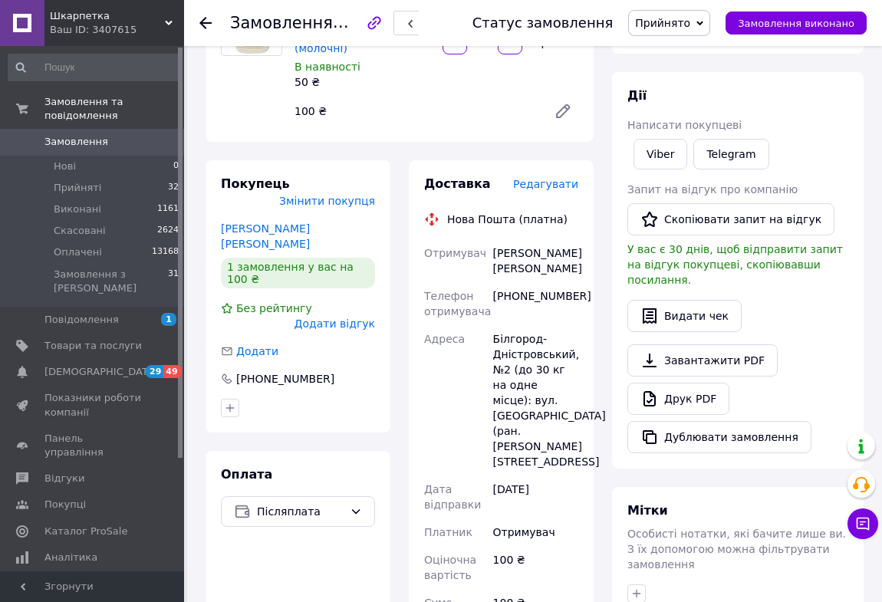
scroll to position [176, 0]
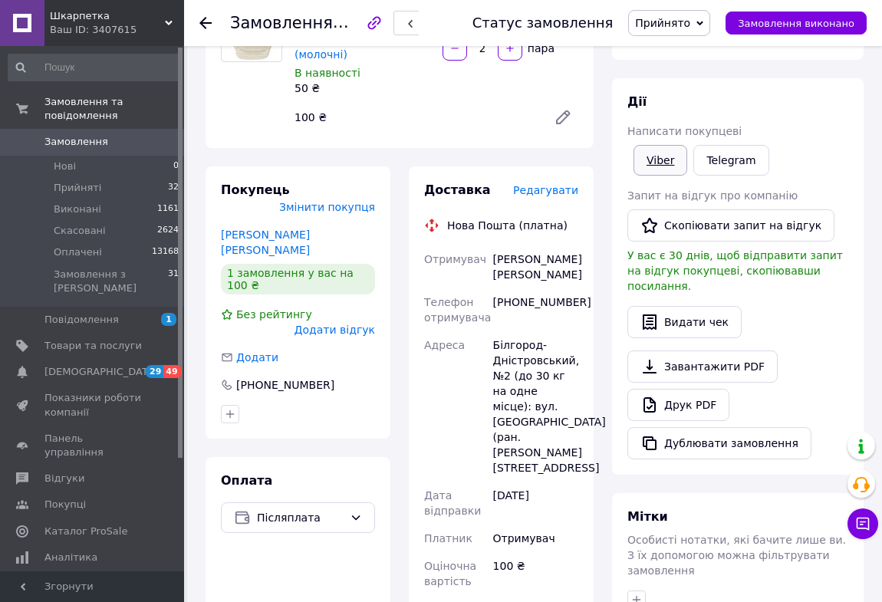
click at [665, 166] on link "Viber" at bounding box center [660, 160] width 54 height 31
click at [206, 21] on icon at bounding box center [205, 23] width 12 height 12
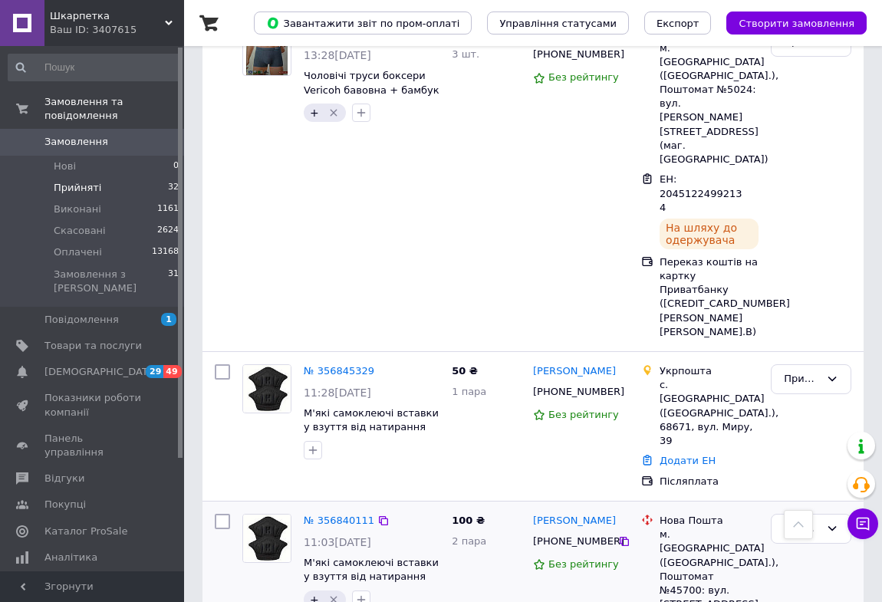
scroll to position [611, 0]
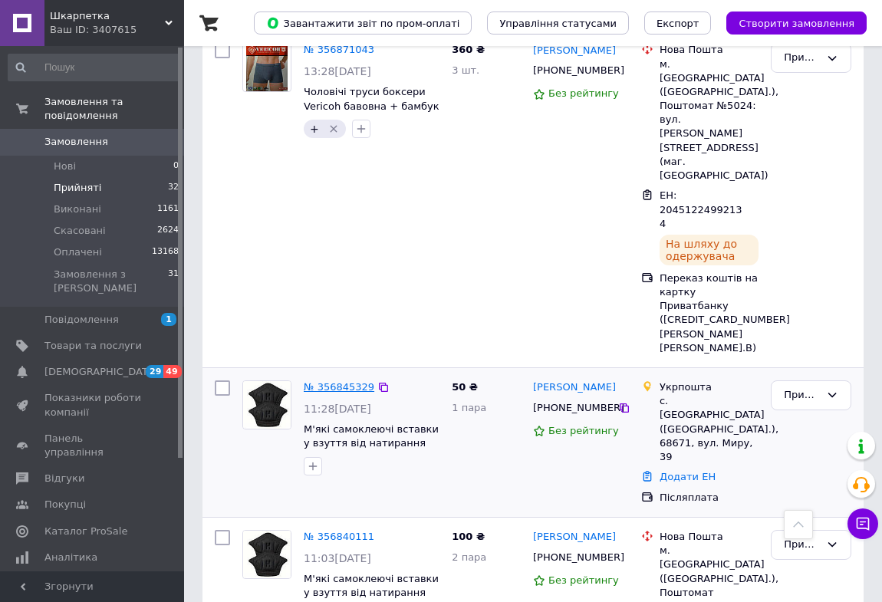
click at [337, 381] on link "№ 356845329" at bounding box center [339, 386] width 71 height 11
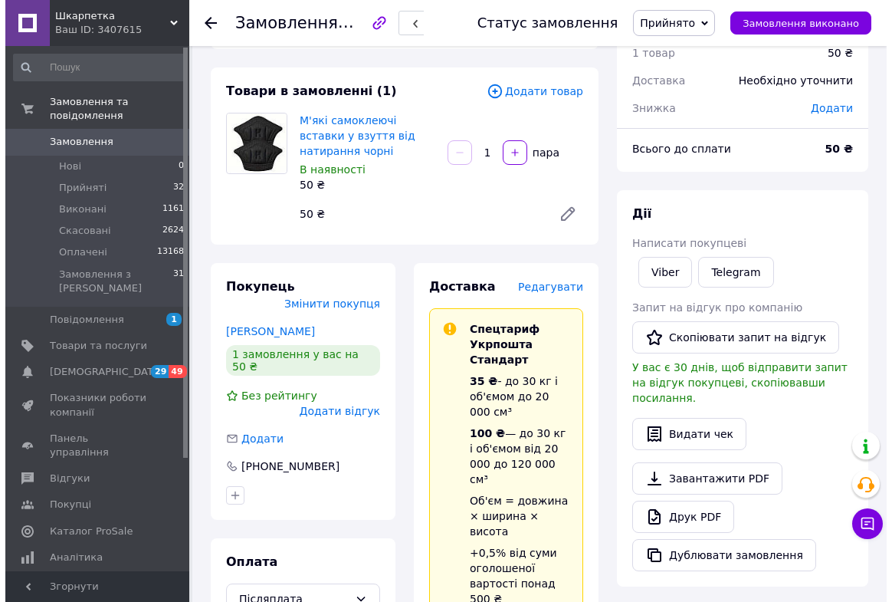
scroll to position [54, 0]
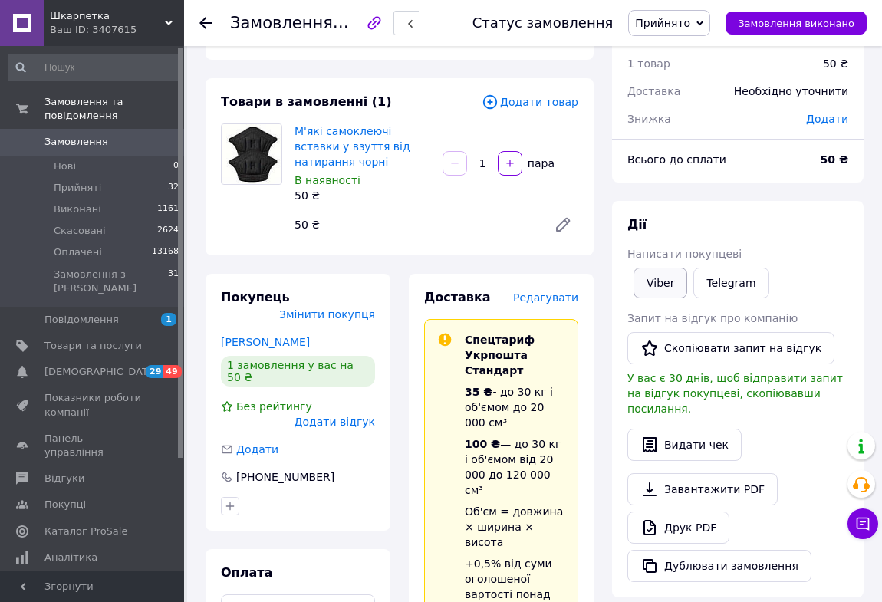
click at [661, 289] on link "Viber" at bounding box center [660, 283] width 54 height 31
click at [551, 291] on span "Редагувати" at bounding box center [545, 297] width 65 height 12
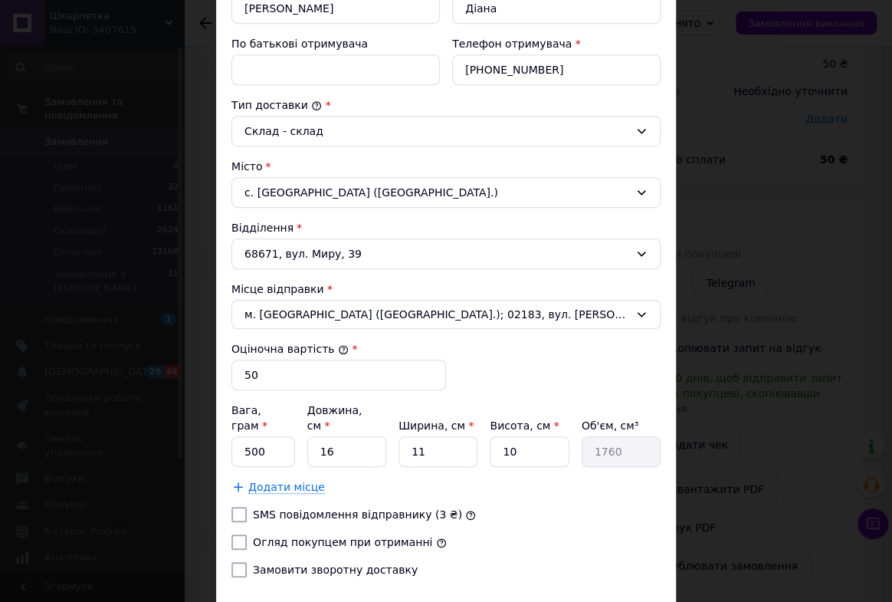
scroll to position [411, 0]
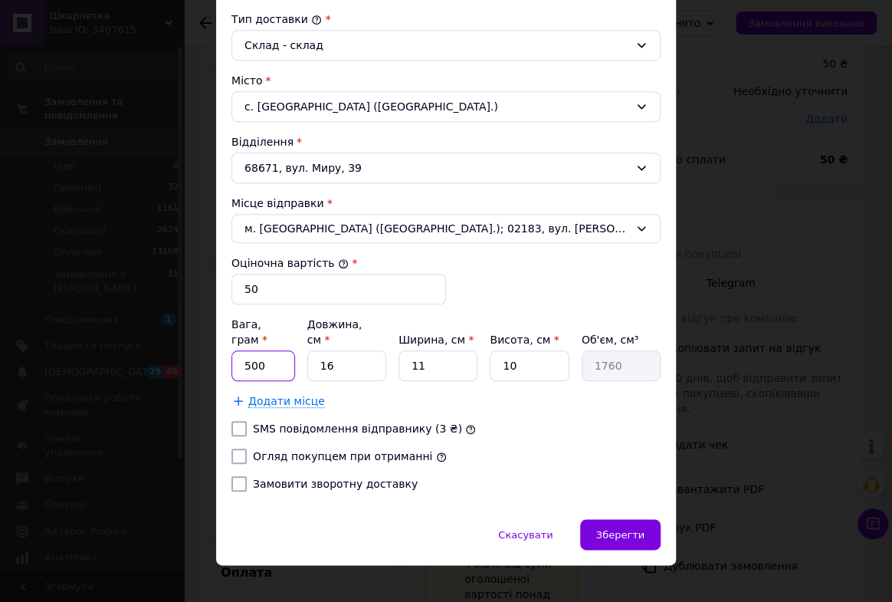
click at [274, 353] on input "500" at bounding box center [264, 365] width 64 height 31
type input "50"
drag, startPoint x: 453, startPoint y: 350, endPoint x: 473, endPoint y: 352, distance: 20.1
click at [473, 352] on input "11" at bounding box center [438, 365] width 79 height 31
type input "1"
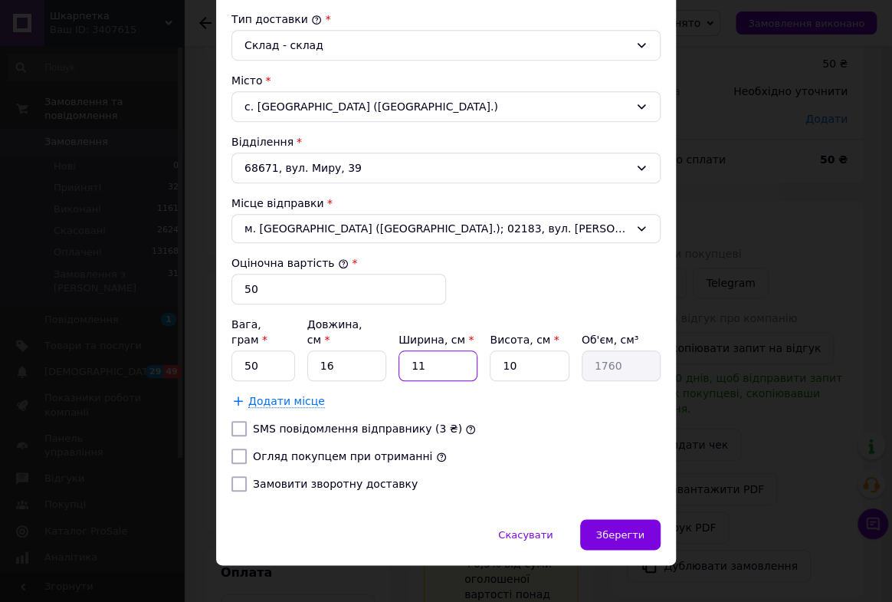
type input "160"
type input "15"
type input "2400"
type input "15"
drag, startPoint x: 499, startPoint y: 347, endPoint x: 546, endPoint y: 353, distance: 47.1
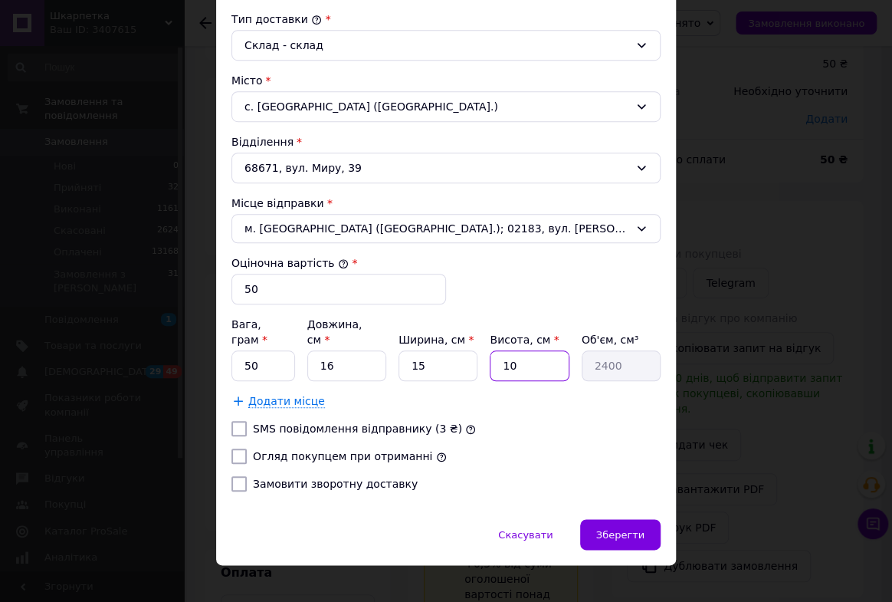
click at [546, 352] on input "10" at bounding box center [529, 365] width 79 height 31
type input "3"
type input "720"
type input "3"
click at [456, 425] on div "[PERSON_NAME] * [PERSON_NAME] * Отримувач Прізвище отримувача * [PERSON_NAME] о…" at bounding box center [446, 135] width 429 height 738
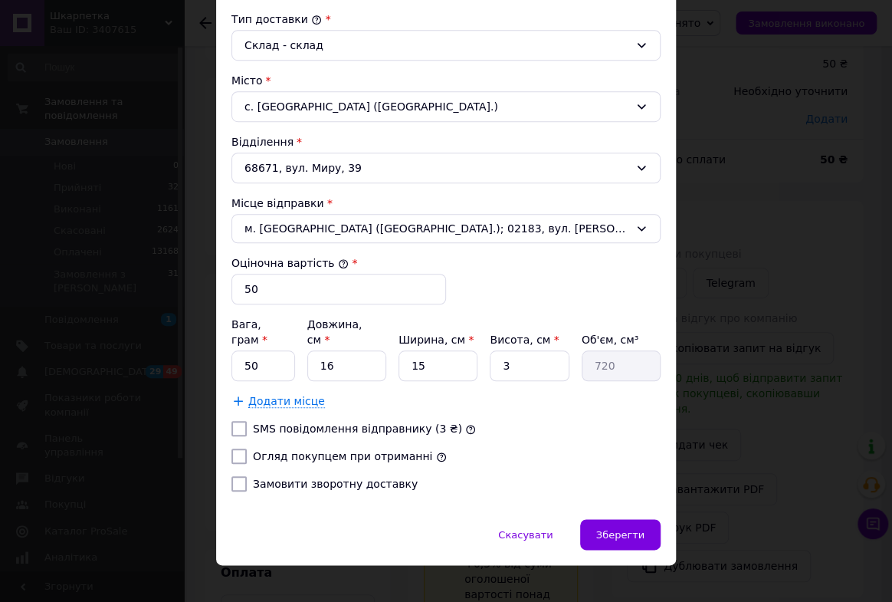
click at [238, 448] on input "Огляд покупцем при отриманні" at bounding box center [239, 455] width 15 height 15
checkbox input "true"
click at [242, 476] on input "Замовити зворотну доставку" at bounding box center [239, 483] width 15 height 15
checkbox input "true"
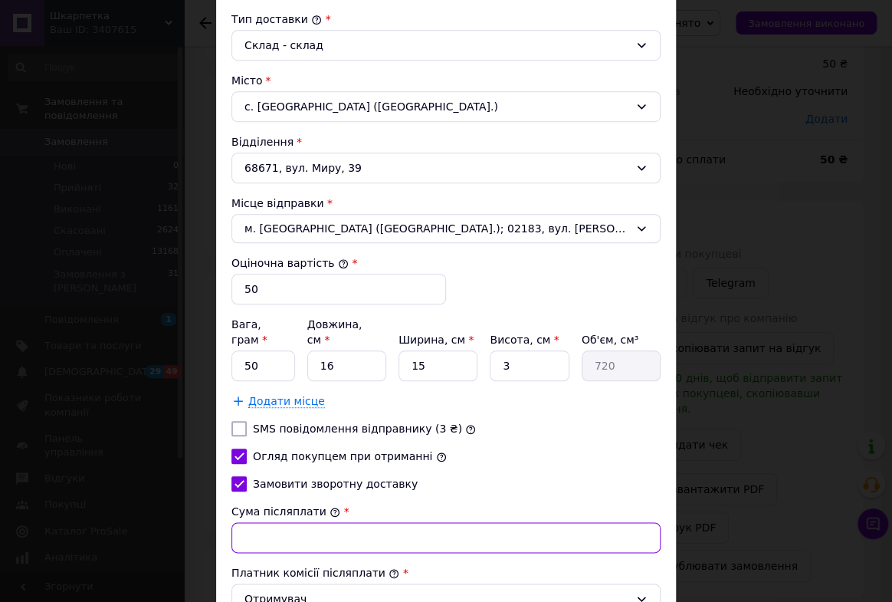
click at [276, 522] on input "Сума післяплати" at bounding box center [446, 537] width 429 height 31
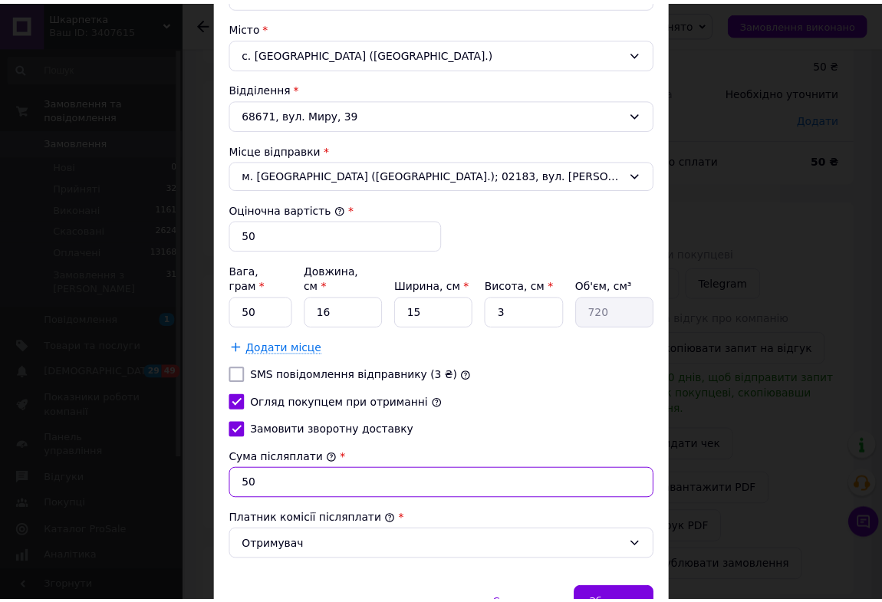
scroll to position [533, 0]
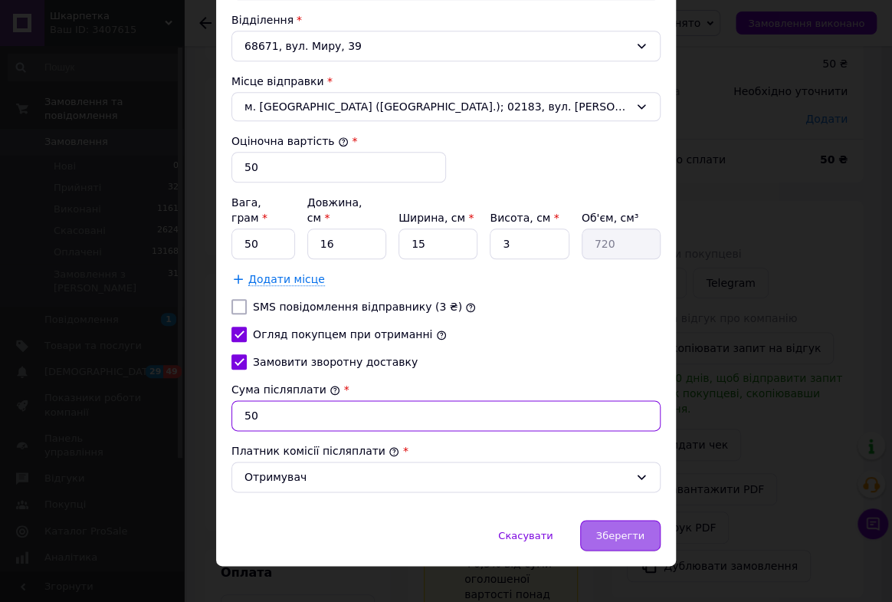
type input "50"
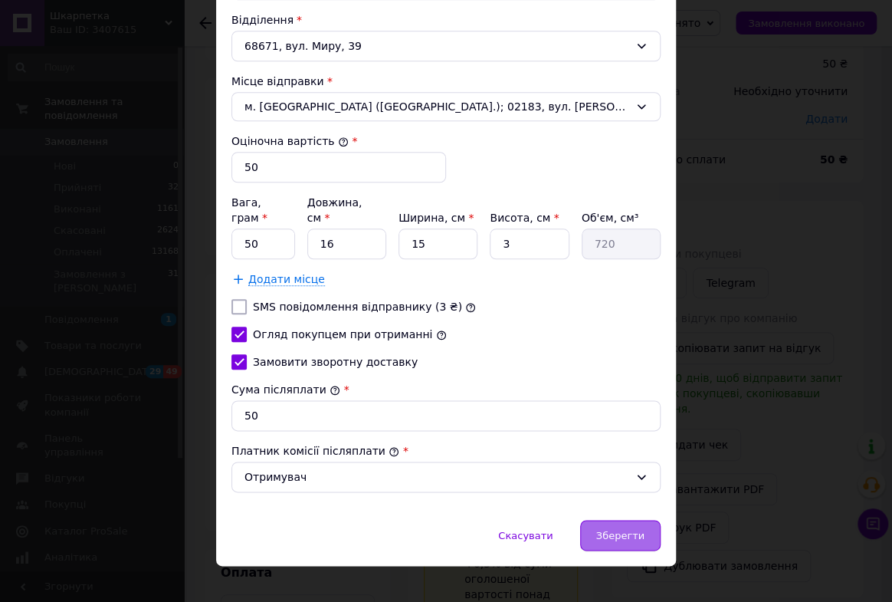
click at [608, 530] on span "Зберегти" at bounding box center [620, 535] width 48 height 11
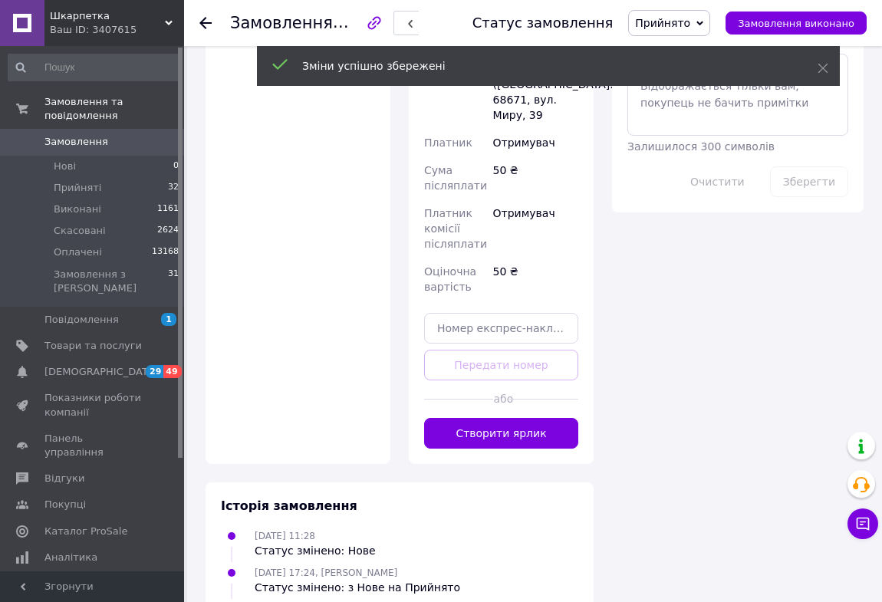
scroll to position [859, 0]
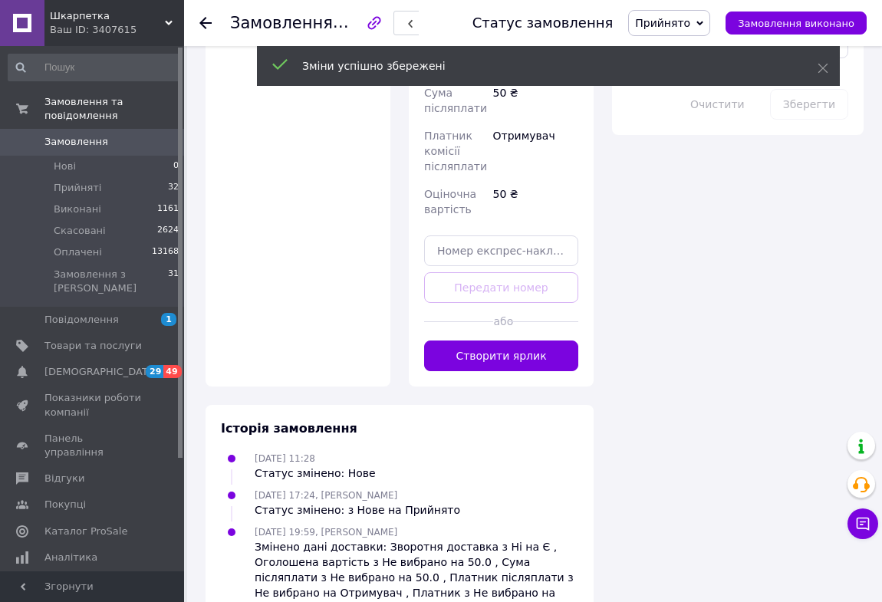
click at [519, 340] on button "Створити ярлик" at bounding box center [501, 355] width 154 height 31
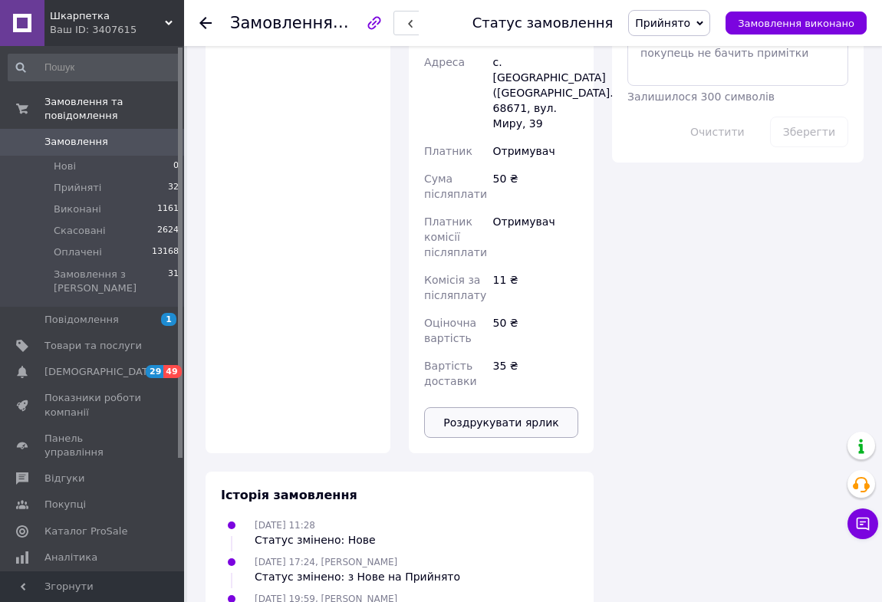
click at [518, 407] on button "Роздрукувати ярлик" at bounding box center [501, 422] width 154 height 31
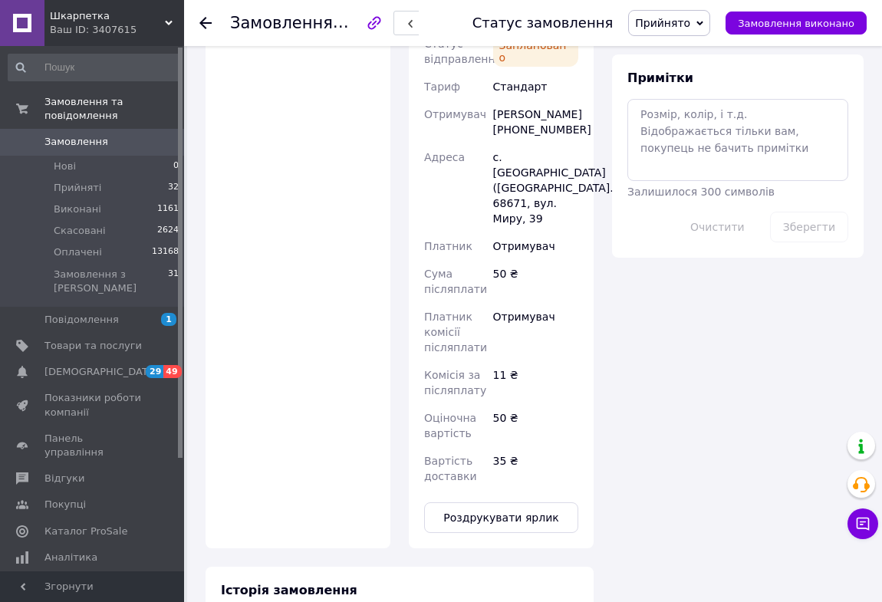
scroll to position [790, 0]
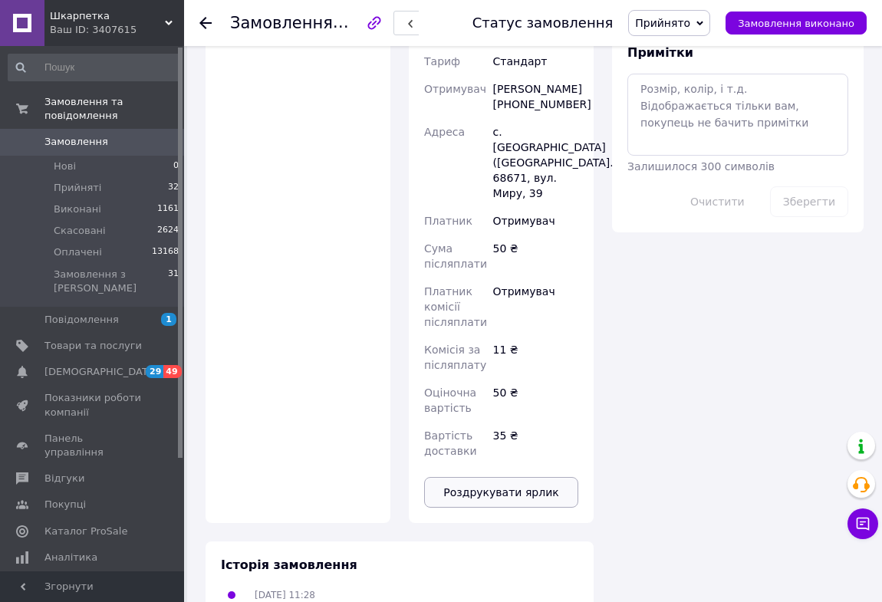
click at [502, 477] on button "Роздрукувати ярлик" at bounding box center [501, 492] width 154 height 31
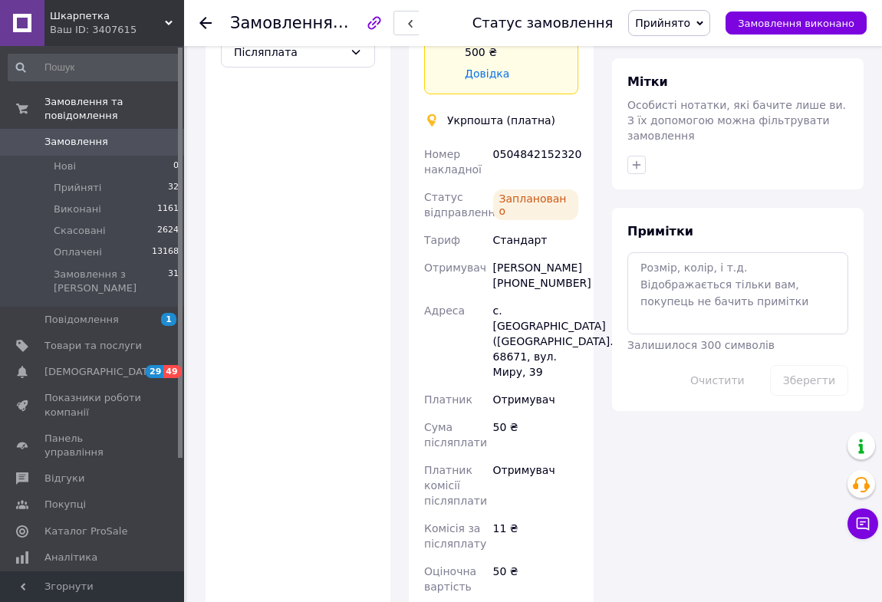
scroll to position [581, 0]
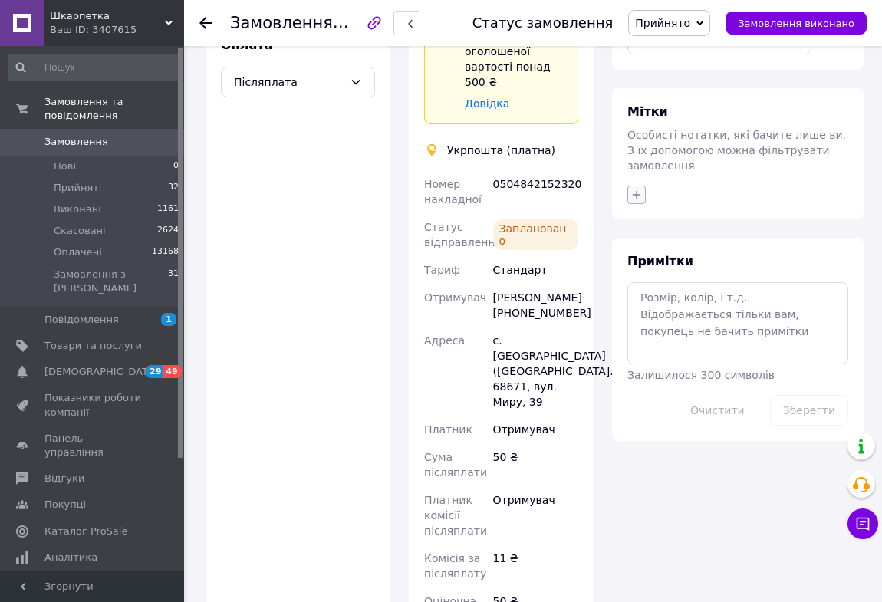
click at [628, 186] on button "button" at bounding box center [636, 195] width 18 height 18
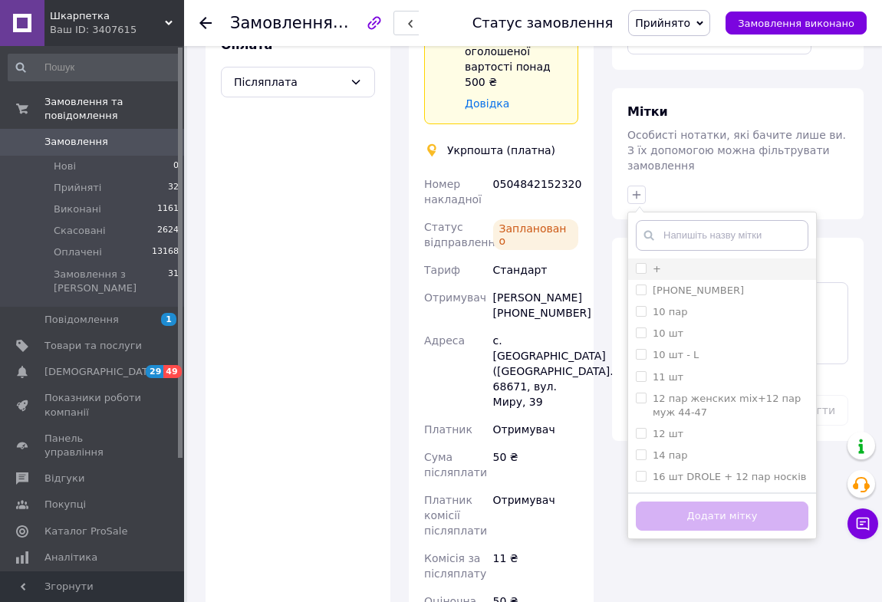
click at [639, 263] on input "+" at bounding box center [641, 268] width 10 height 10
checkbox input "true"
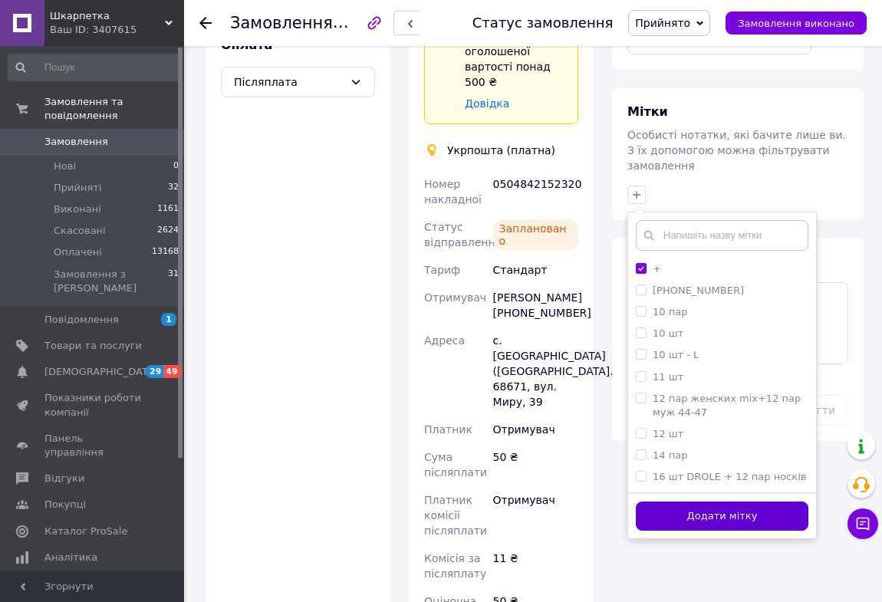
click at [692, 501] on button "Додати мітку" at bounding box center [722, 516] width 172 height 30
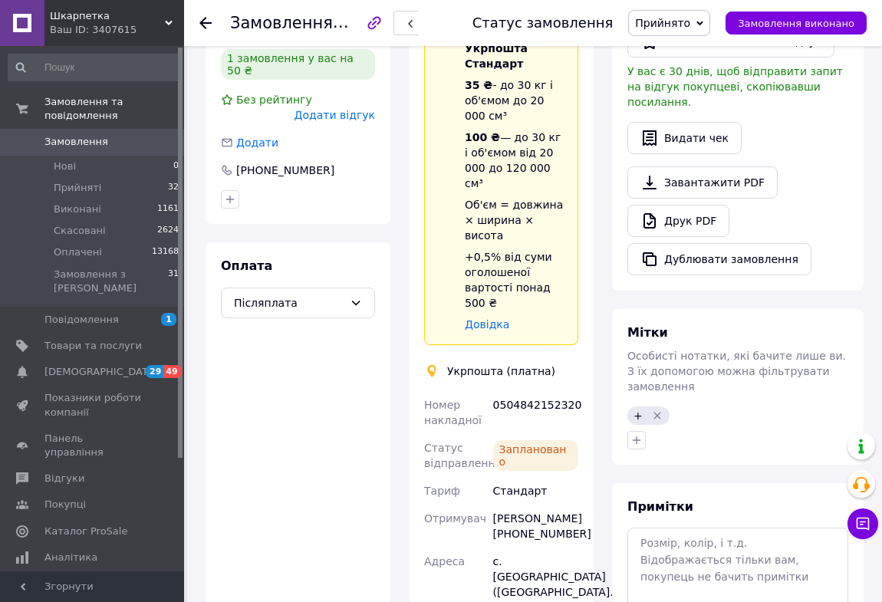
scroll to position [133, 0]
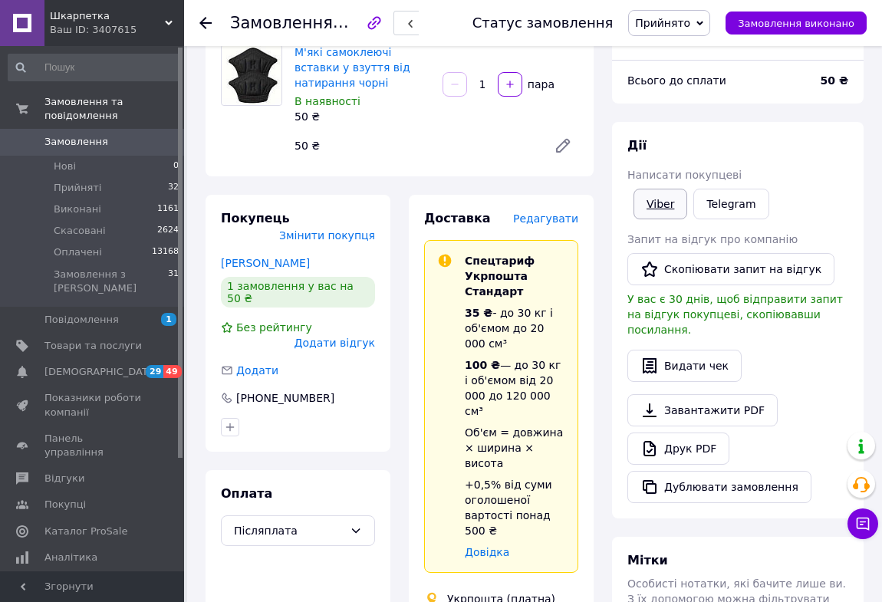
click at [659, 206] on link "Viber" at bounding box center [660, 204] width 54 height 31
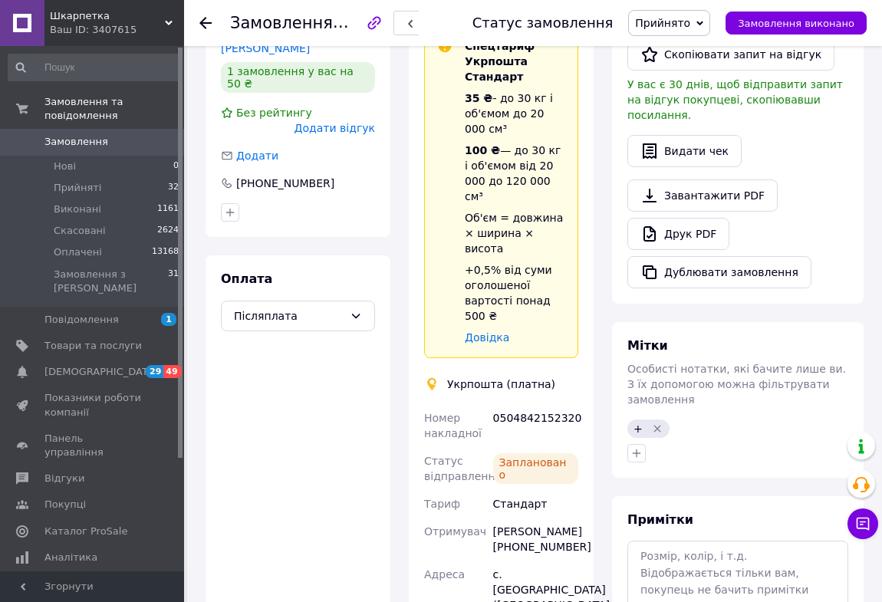
scroll to position [412, 0]
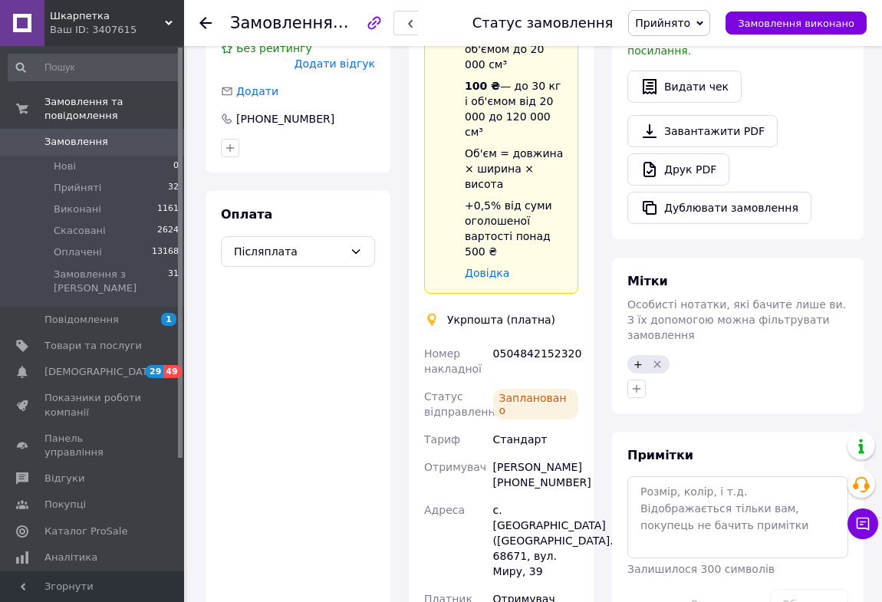
click at [201, 18] on icon at bounding box center [205, 23] width 12 height 12
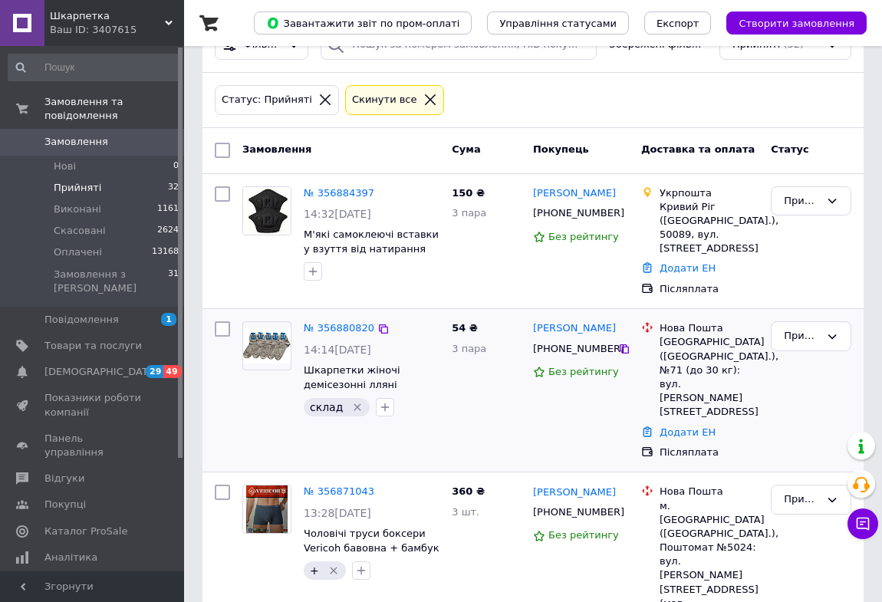
scroll to position [139, 0]
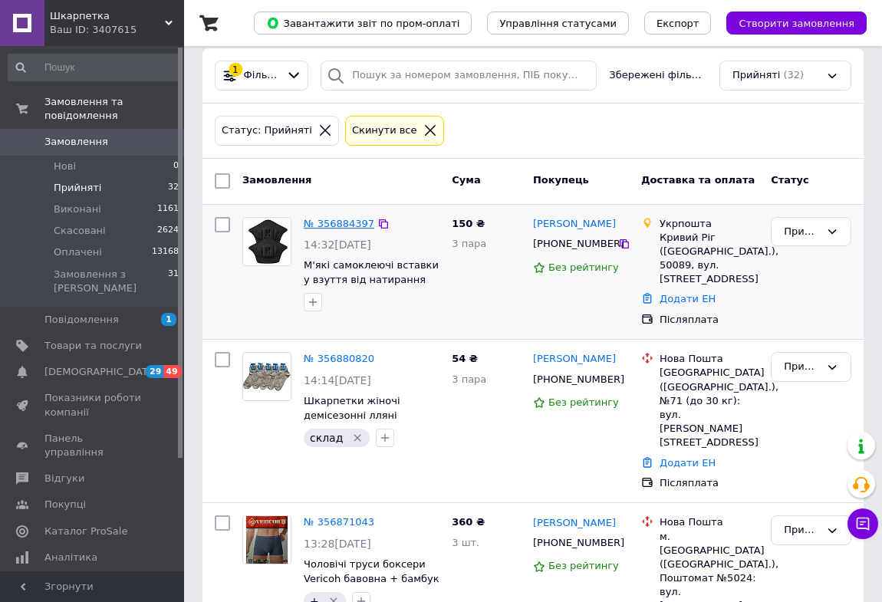
click at [344, 222] on link "№ 356884397" at bounding box center [339, 223] width 71 height 11
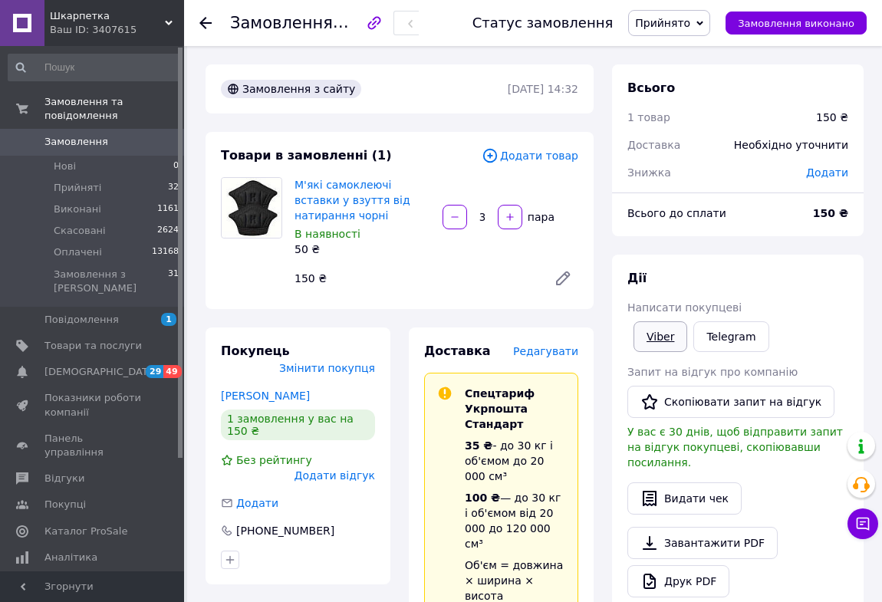
click at [659, 330] on link "Viber" at bounding box center [660, 336] width 54 height 31
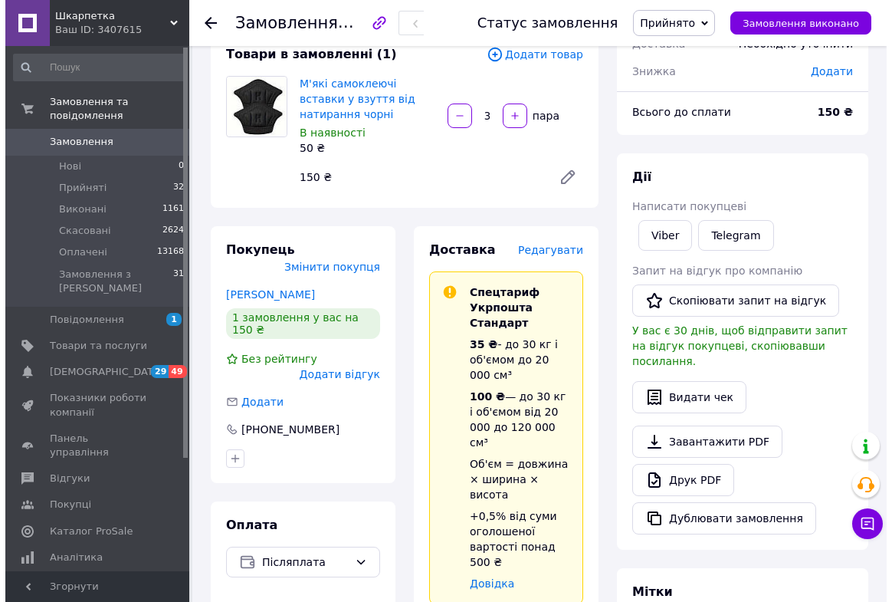
scroll to position [139, 0]
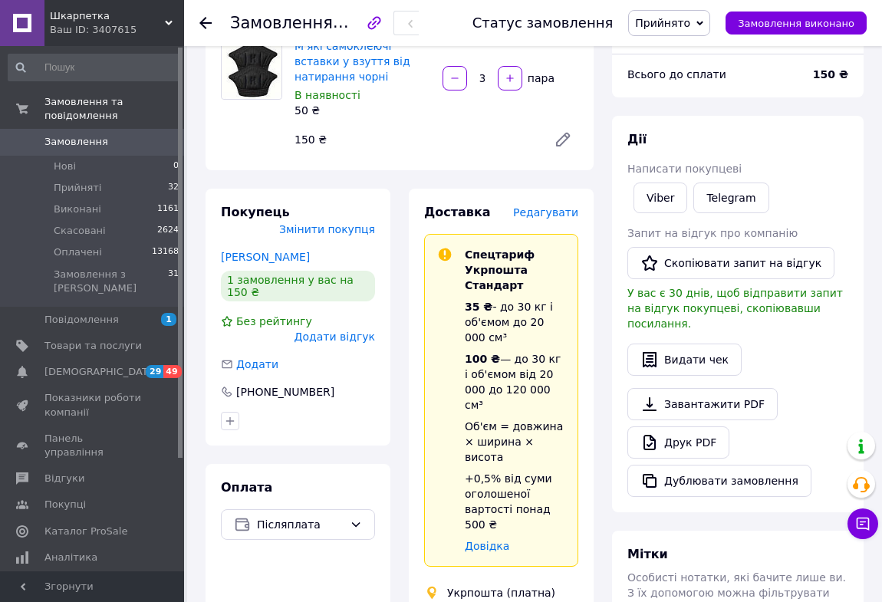
click at [552, 206] on span "Редагувати" at bounding box center [545, 212] width 65 height 12
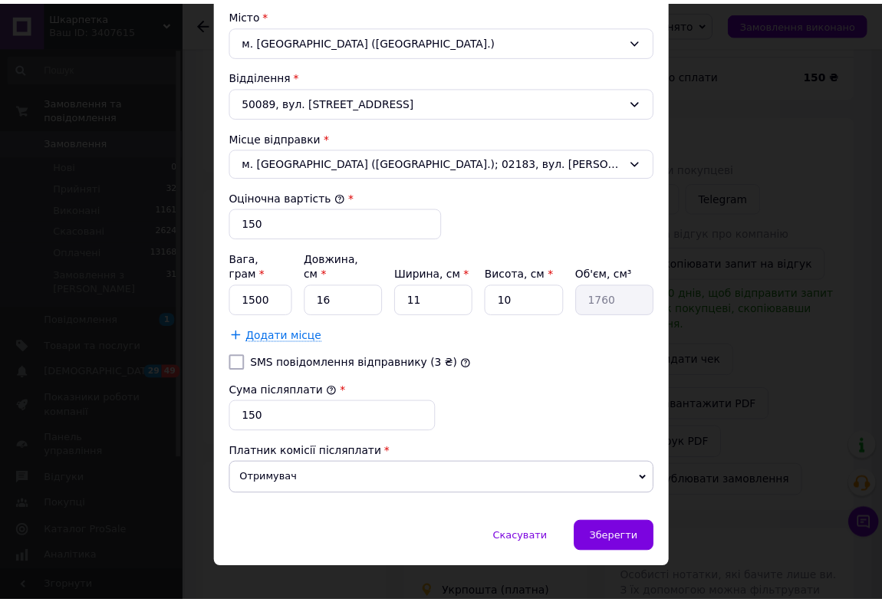
scroll to position [479, 0]
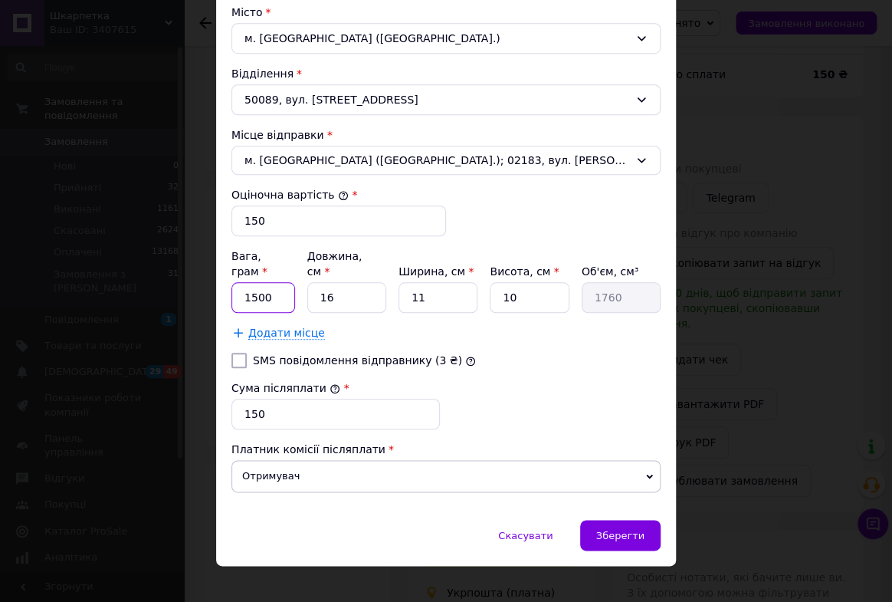
drag, startPoint x: 242, startPoint y: 275, endPoint x: 297, endPoint y: 278, distance: 55.3
click at [297, 278] on div "Вага, грам * 1500 Довжина, см * 16 Ширина, см * 11 Висота, см * 10 Об'єм, см³ 1…" at bounding box center [446, 280] width 429 height 64
type input "50"
drag, startPoint x: 406, startPoint y: 281, endPoint x: 466, endPoint y: 284, distance: 60.6
click at [466, 284] on input "11" at bounding box center [438, 297] width 79 height 31
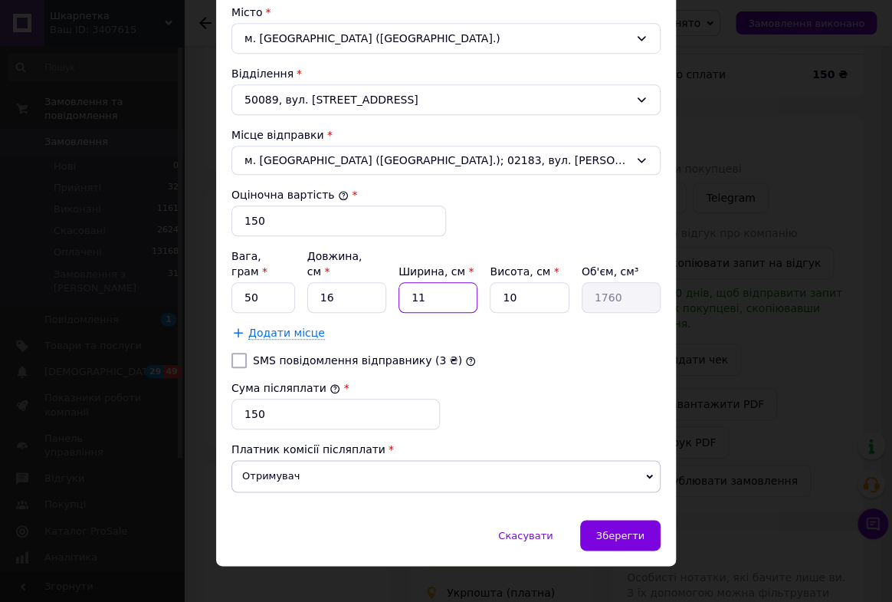
type input "1"
type input "160"
type input "15"
type input "2400"
type input "15"
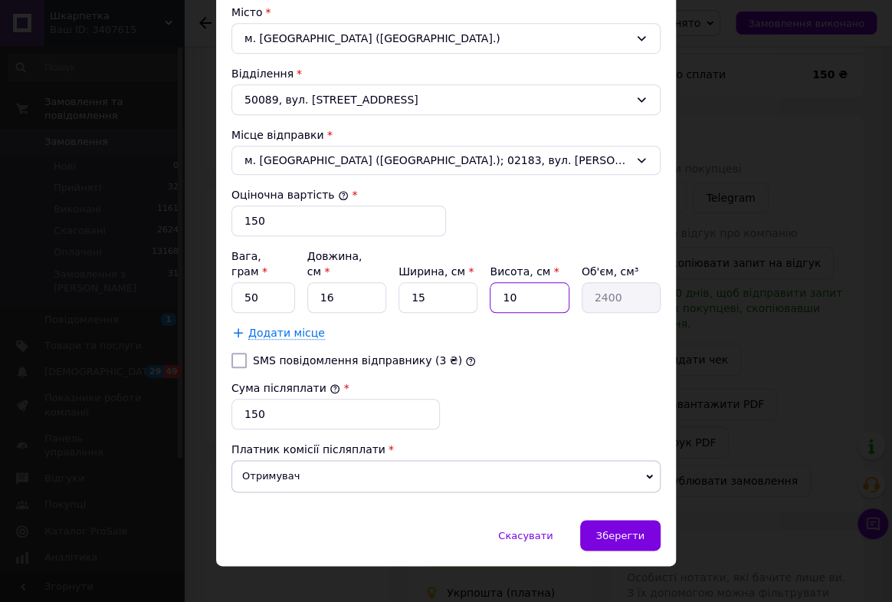
drag, startPoint x: 498, startPoint y: 277, endPoint x: 573, endPoint y: 284, distance: 74.7
click at [573, 284] on div "Вага, грам * 50 Довжина, см * 16 Ширина, см * 15 Висота, см * 10 Об'єм, см³ 2400" at bounding box center [446, 280] width 429 height 64
type input "5"
type input "1200"
type input "5"
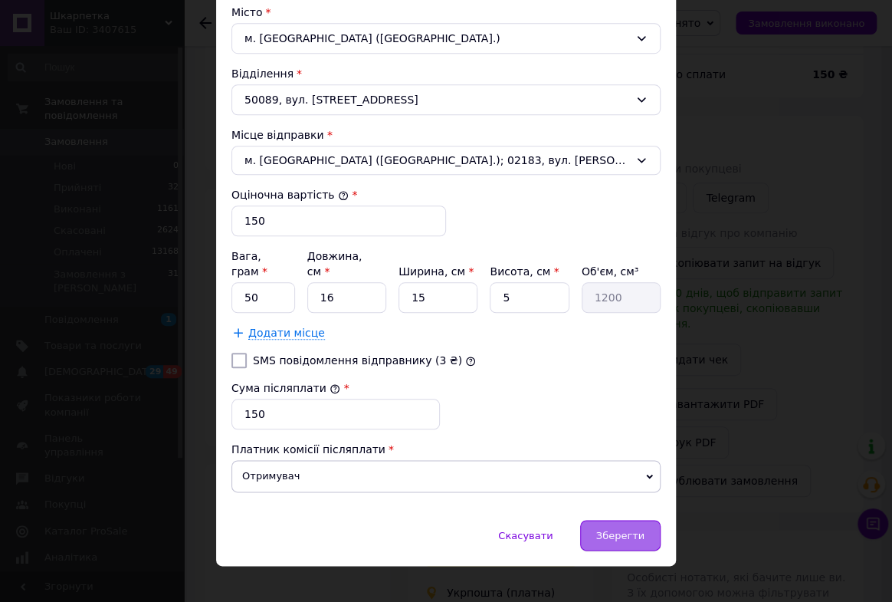
click at [607, 530] on span "Зберегти" at bounding box center [620, 535] width 48 height 11
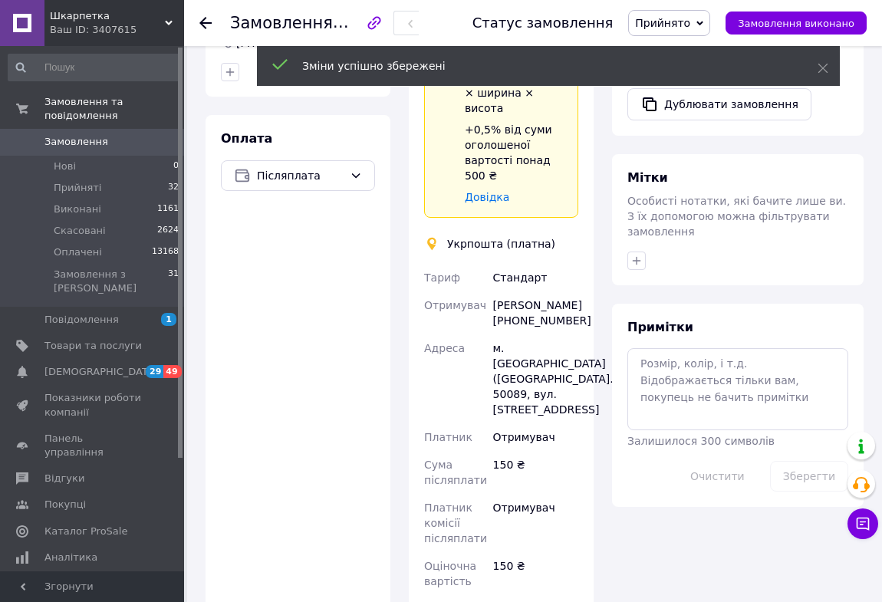
scroll to position [767, 0]
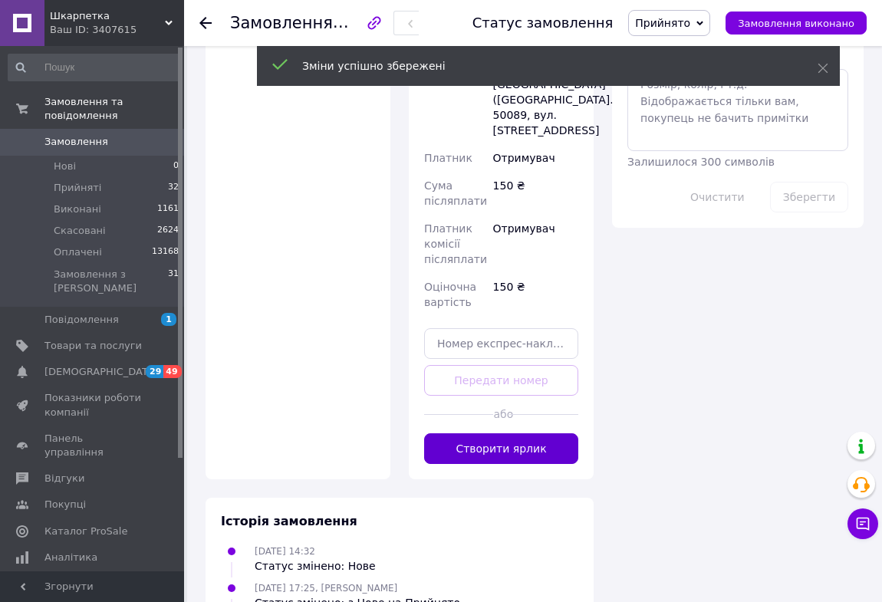
click at [492, 433] on button "Створити ярлик" at bounding box center [501, 448] width 154 height 31
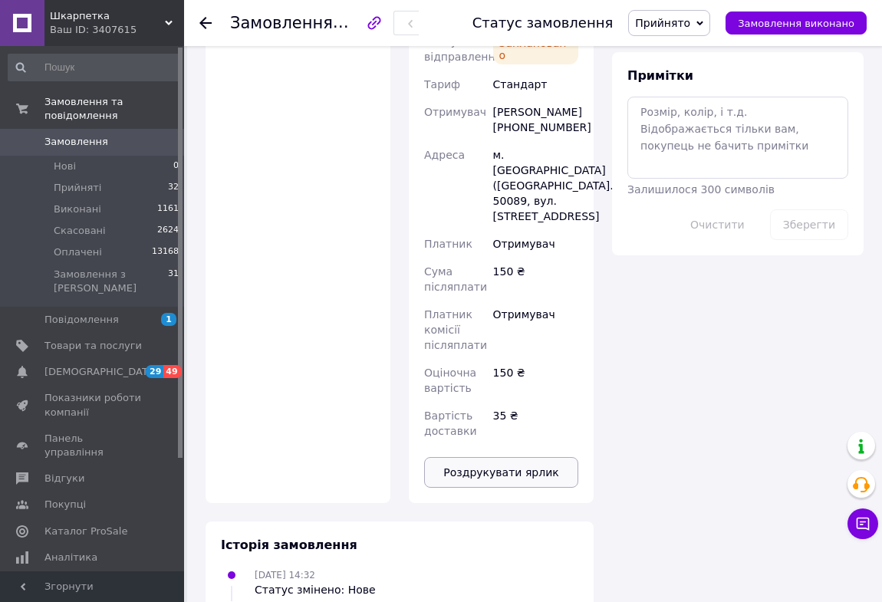
click at [529, 457] on button "Роздрукувати ярлик" at bounding box center [501, 472] width 154 height 31
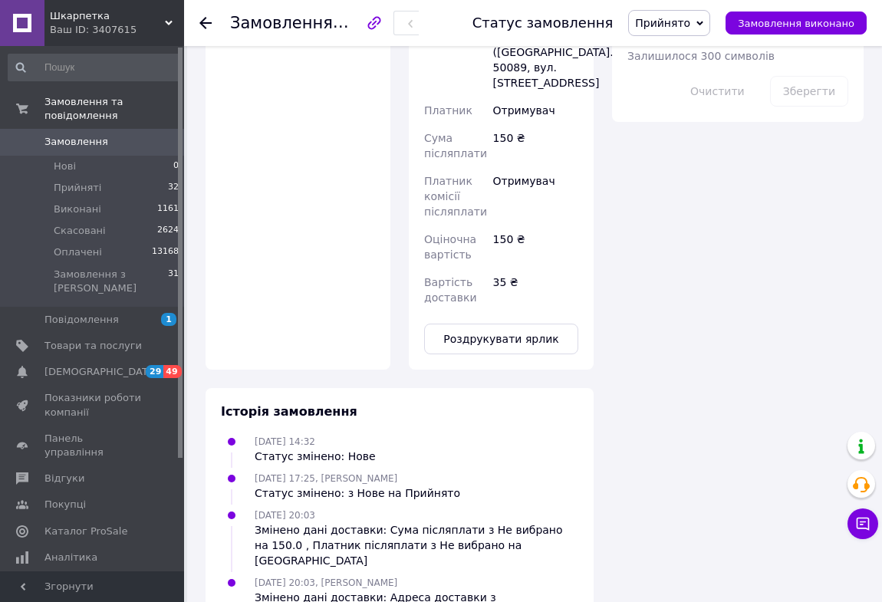
scroll to position [905, 0]
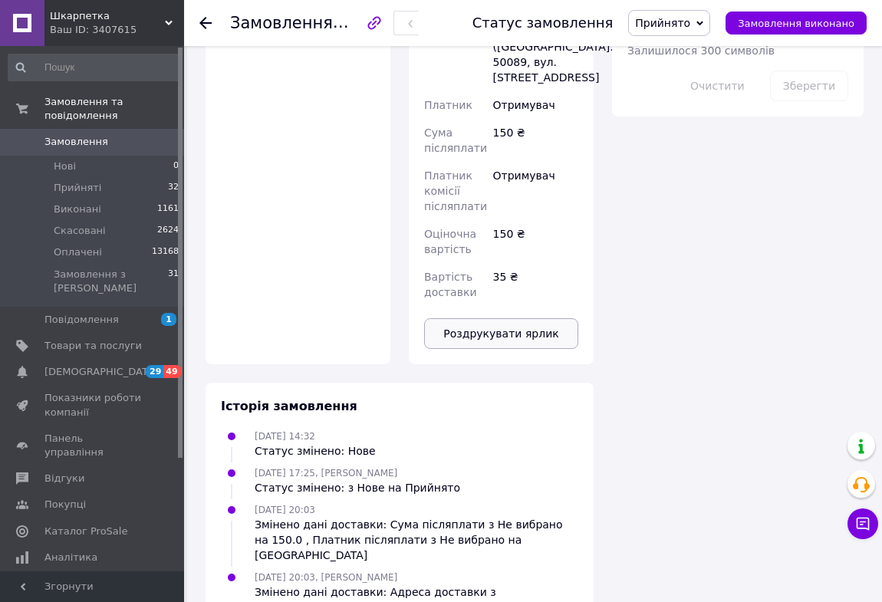
click at [494, 318] on button "Роздрукувати ярлик" at bounding box center [501, 333] width 154 height 31
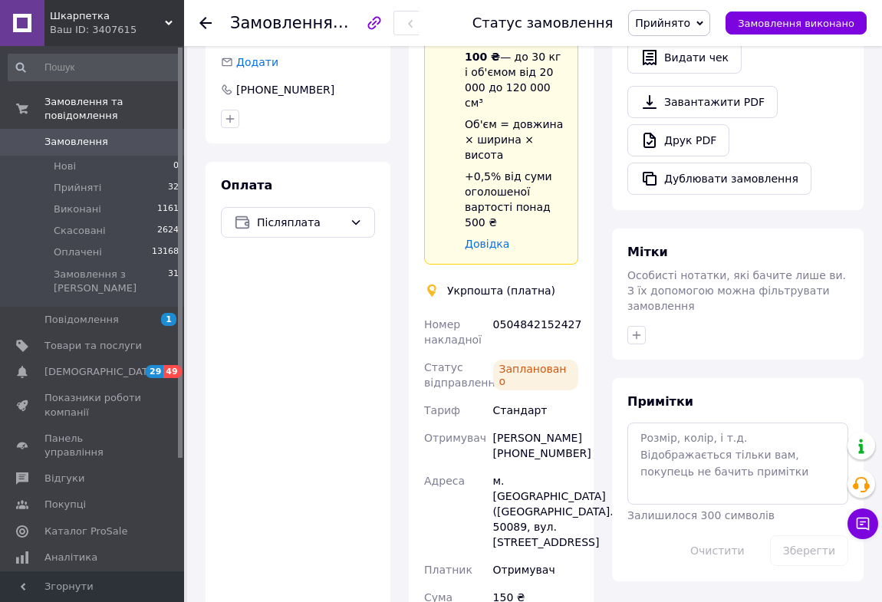
scroll to position [418, 0]
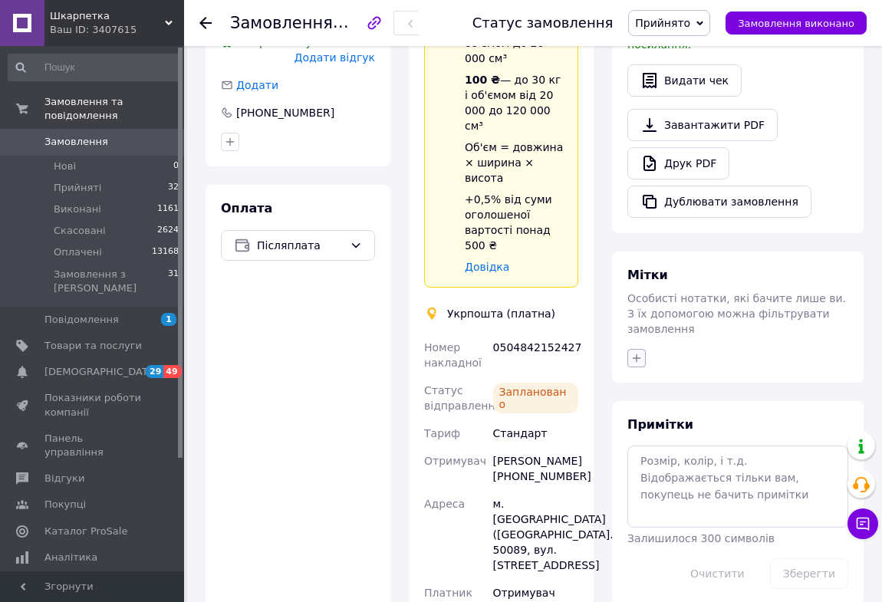
click at [636, 353] on icon "button" at bounding box center [636, 357] width 8 height 8
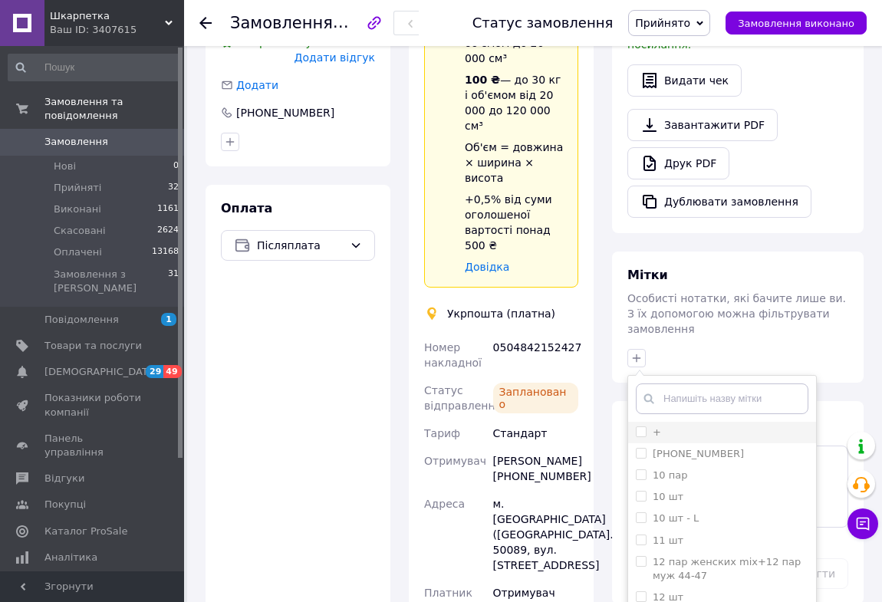
click at [639, 426] on input "+" at bounding box center [641, 431] width 10 height 10
checkbox input "true"
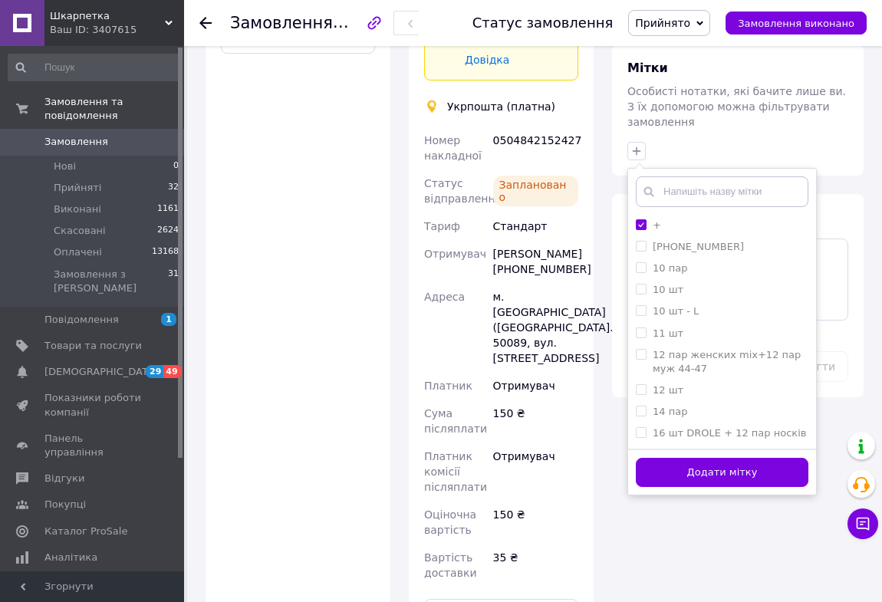
scroll to position [627, 0]
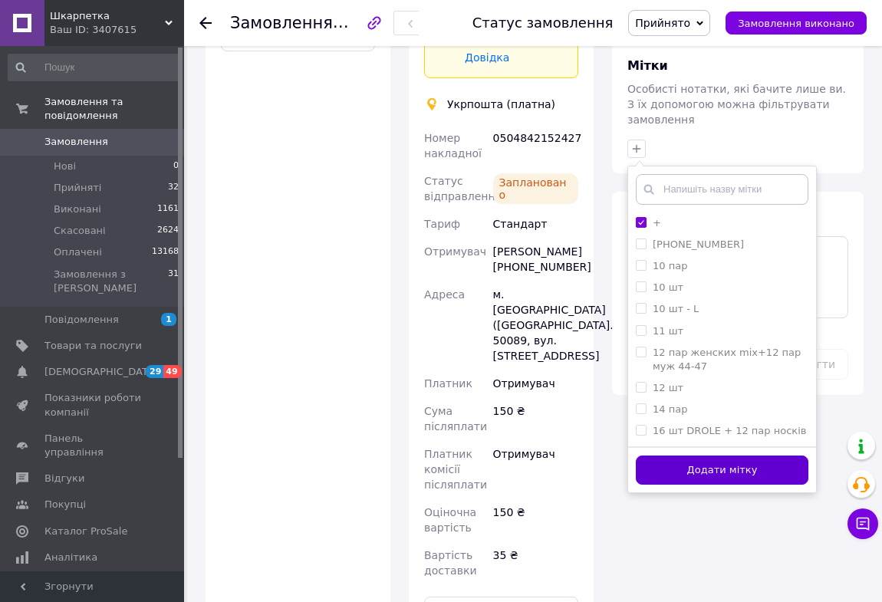
click at [666, 455] on button "Додати мітку" at bounding box center [722, 470] width 172 height 30
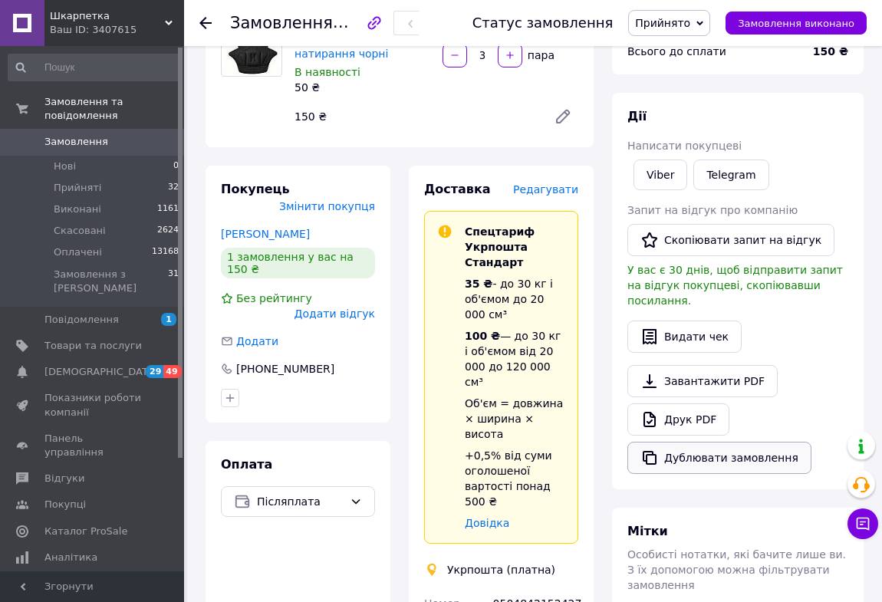
scroll to position [152, 0]
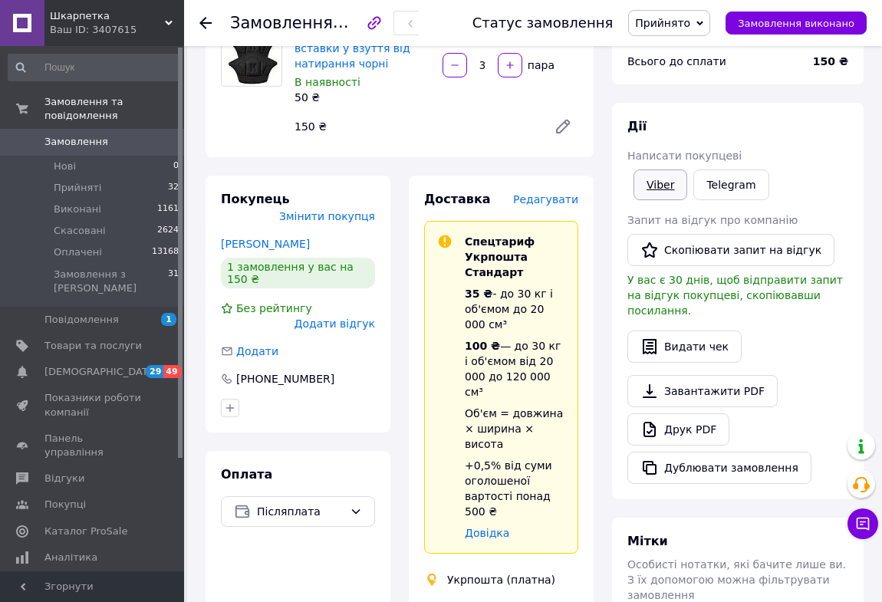
click at [656, 189] on link "Viber" at bounding box center [660, 184] width 54 height 31
click at [201, 17] on icon at bounding box center [205, 23] width 12 height 12
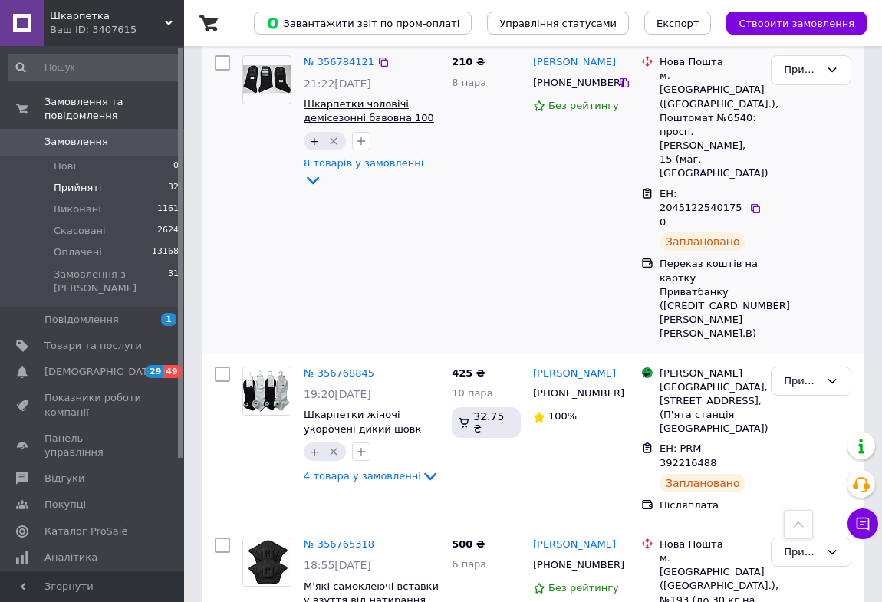
scroll to position [2439, 0]
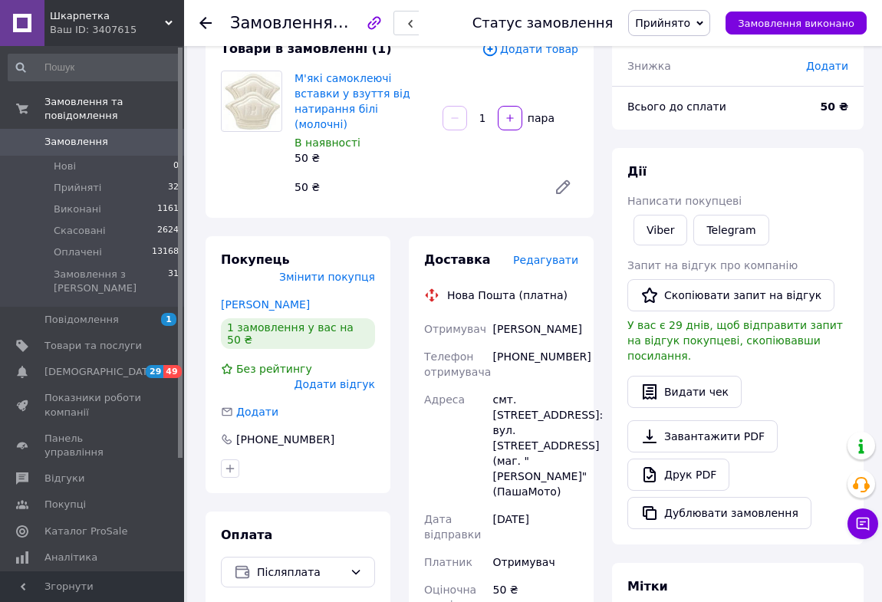
scroll to position [77, 0]
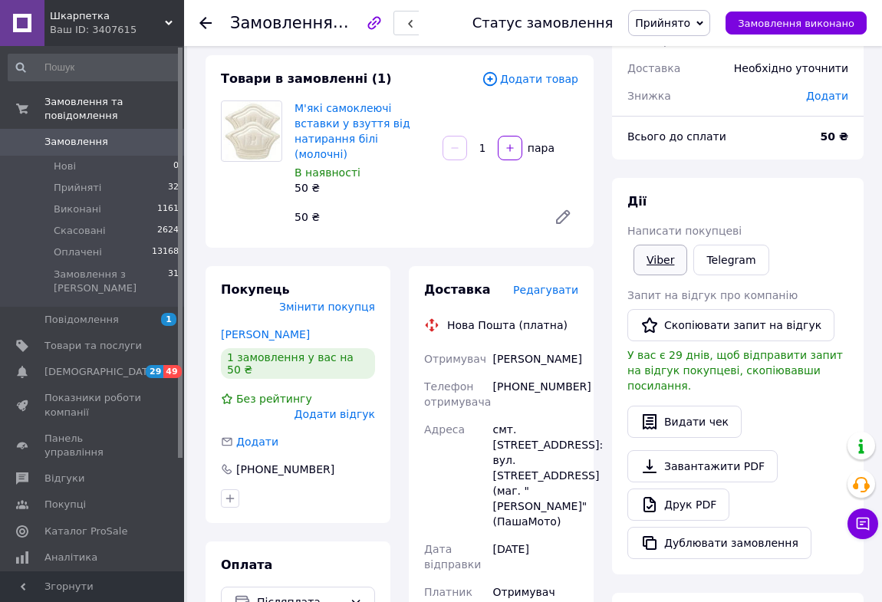
click at [649, 262] on link "Viber" at bounding box center [660, 260] width 54 height 31
click at [199, 21] on div "Замовлення №356758354 Статус замовлення Прийнято Виконано Скасовано Оплачено За…" at bounding box center [533, 23] width 698 height 46
click at [206, 21] on icon at bounding box center [205, 23] width 12 height 12
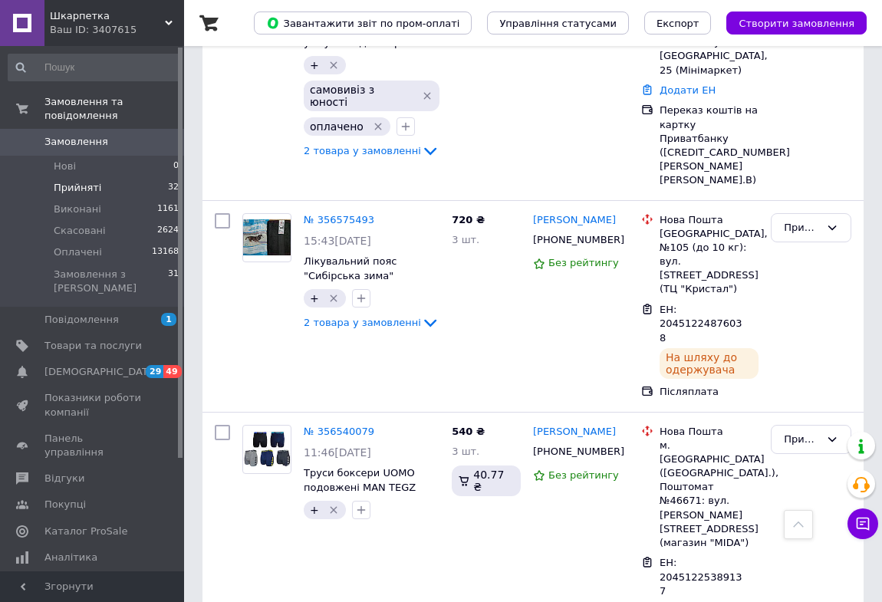
scroll to position [5516, 0]
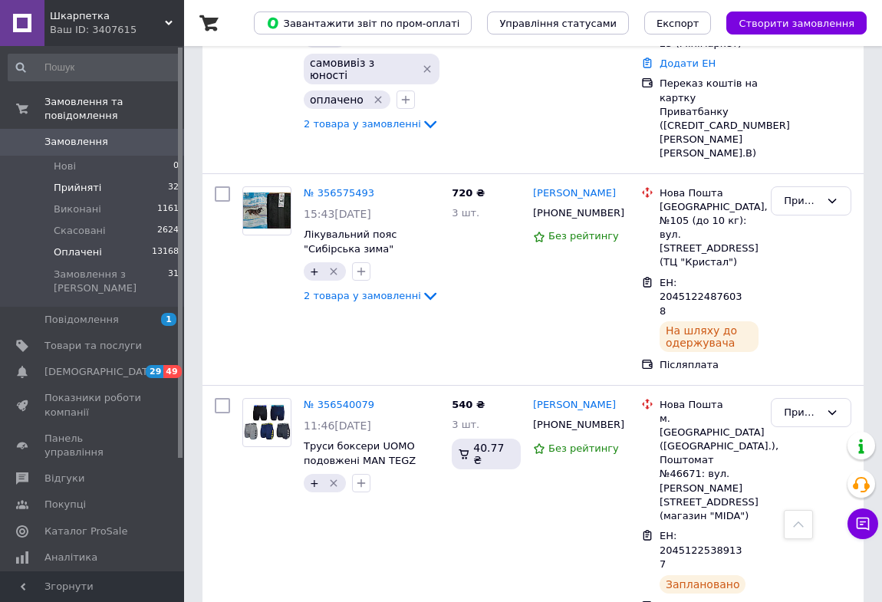
click at [73, 245] on span "Оплачені" at bounding box center [78, 252] width 48 height 14
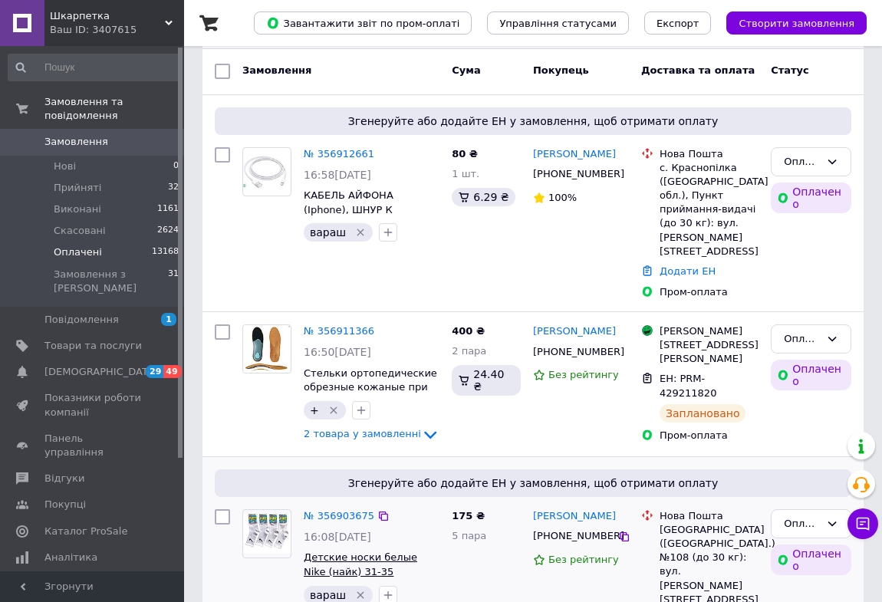
scroll to position [418, 0]
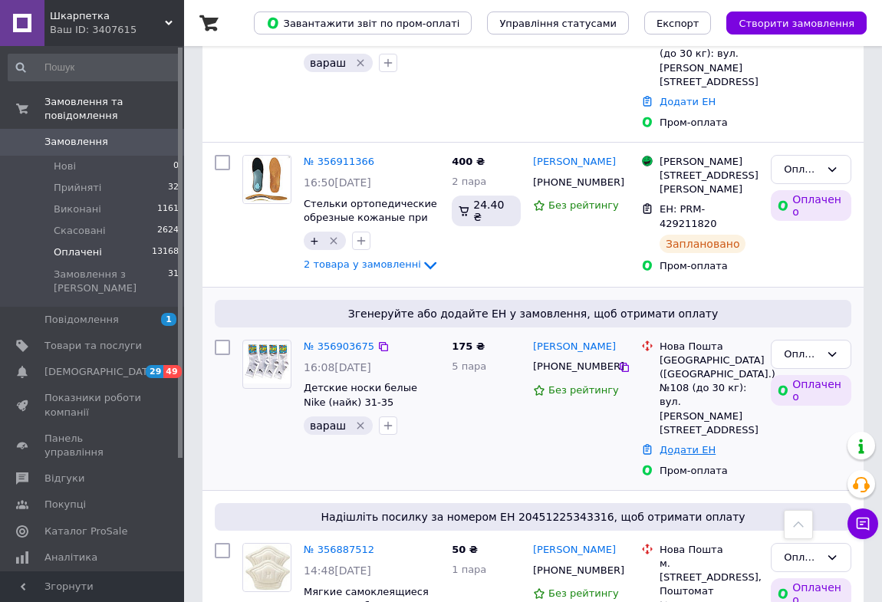
click at [674, 444] on link "Додати ЕН" at bounding box center [687, 449] width 56 height 11
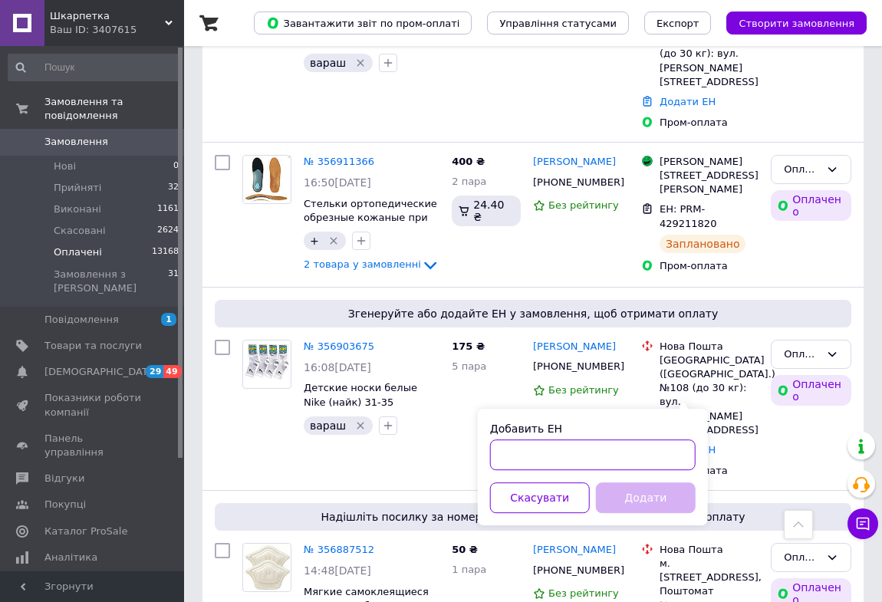
click at [580, 455] on input "Добавить ЕН" at bounding box center [592, 454] width 205 height 31
paste input "20451225365180"
type input "20451225365180"
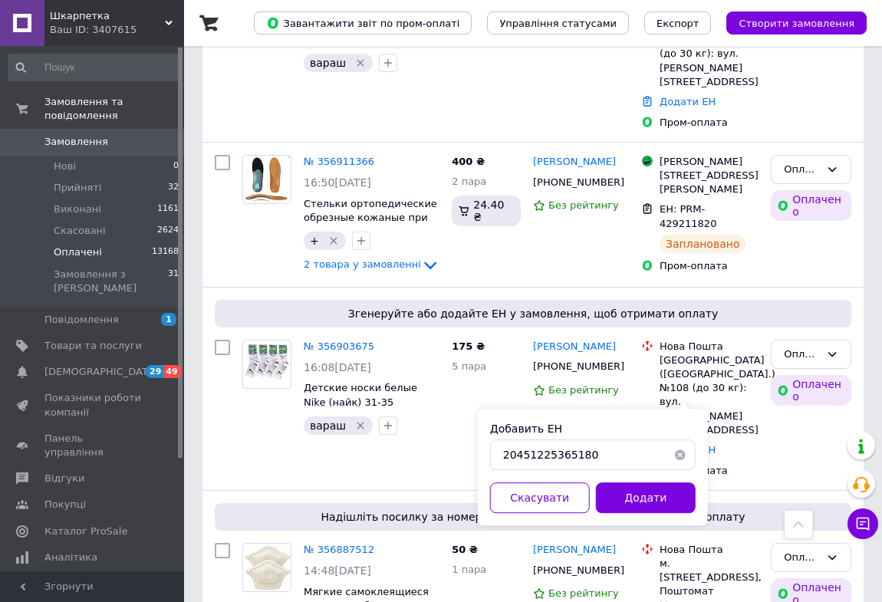
click at [636, 502] on button "Додати" at bounding box center [646, 497] width 100 height 31
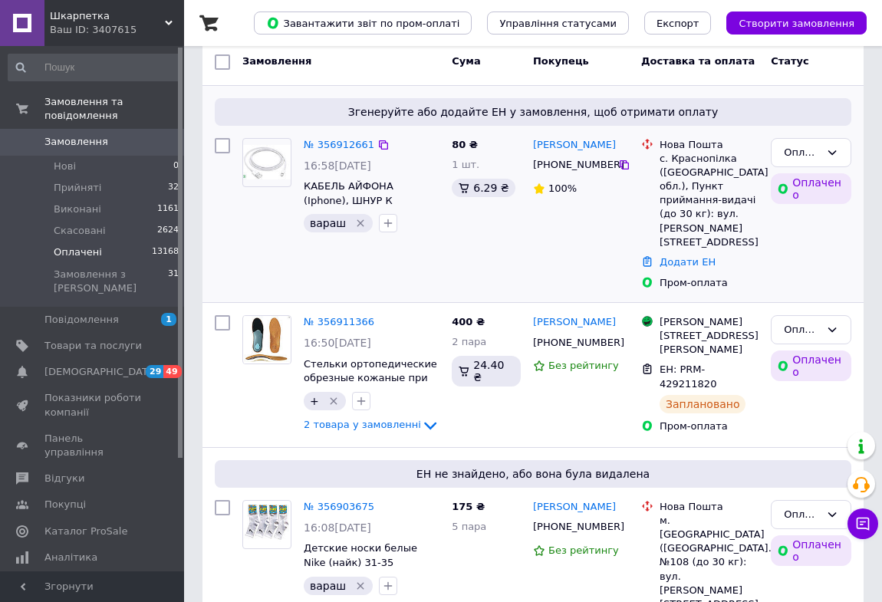
scroll to position [348, 0]
